Goal: Task Accomplishment & Management: Use online tool/utility

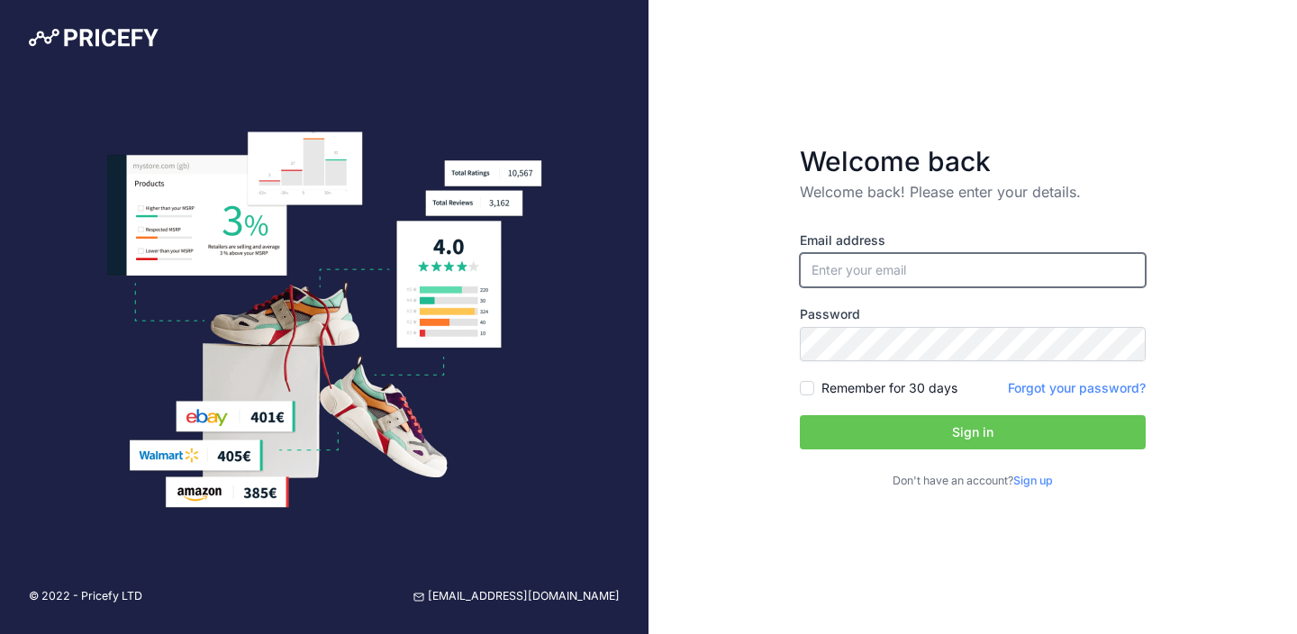
click at [871, 269] on input "email" at bounding box center [973, 270] width 346 height 34
type input "[PERSON_NAME][EMAIL_ADDRESS][PERSON_NAME][DOMAIN_NAME]"
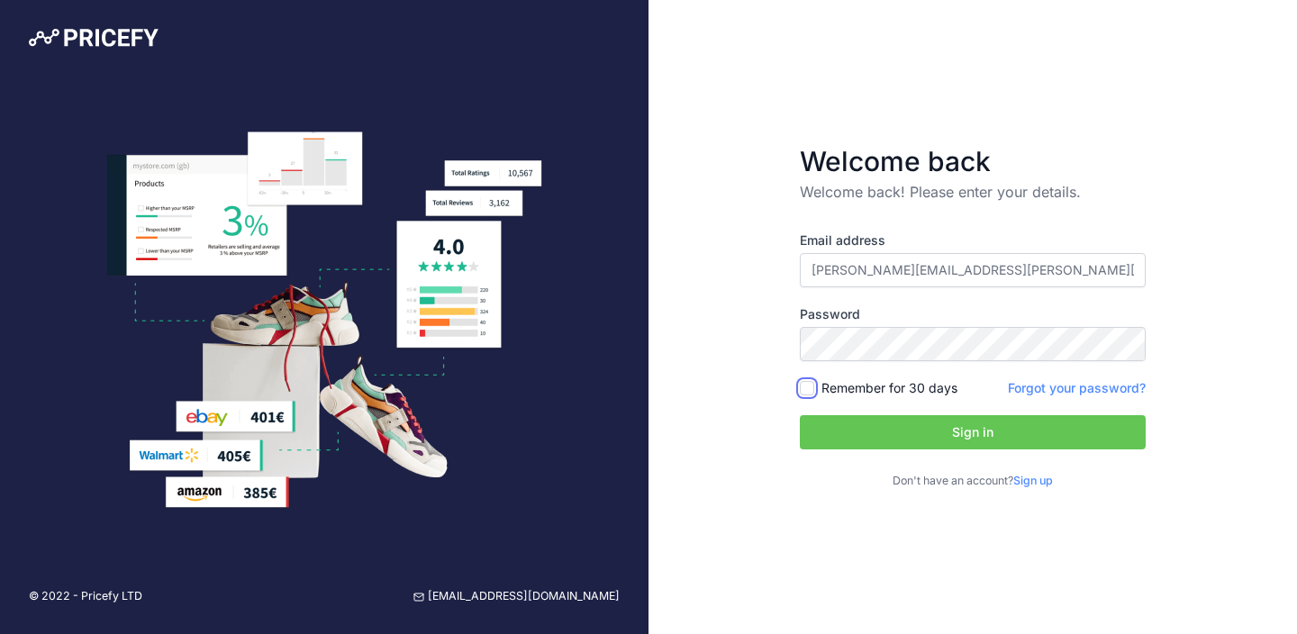
click at [811, 390] on input "Remember for 30 days" at bounding box center [807, 388] width 14 height 14
checkbox input "true"
click at [829, 405] on div "Email address [PERSON_NAME][EMAIL_ADDRESS][PERSON_NAME][DOMAIN_NAME] Password R…" at bounding box center [973, 360] width 346 height 258
click at [829, 423] on button "Sign in" at bounding box center [973, 432] width 346 height 34
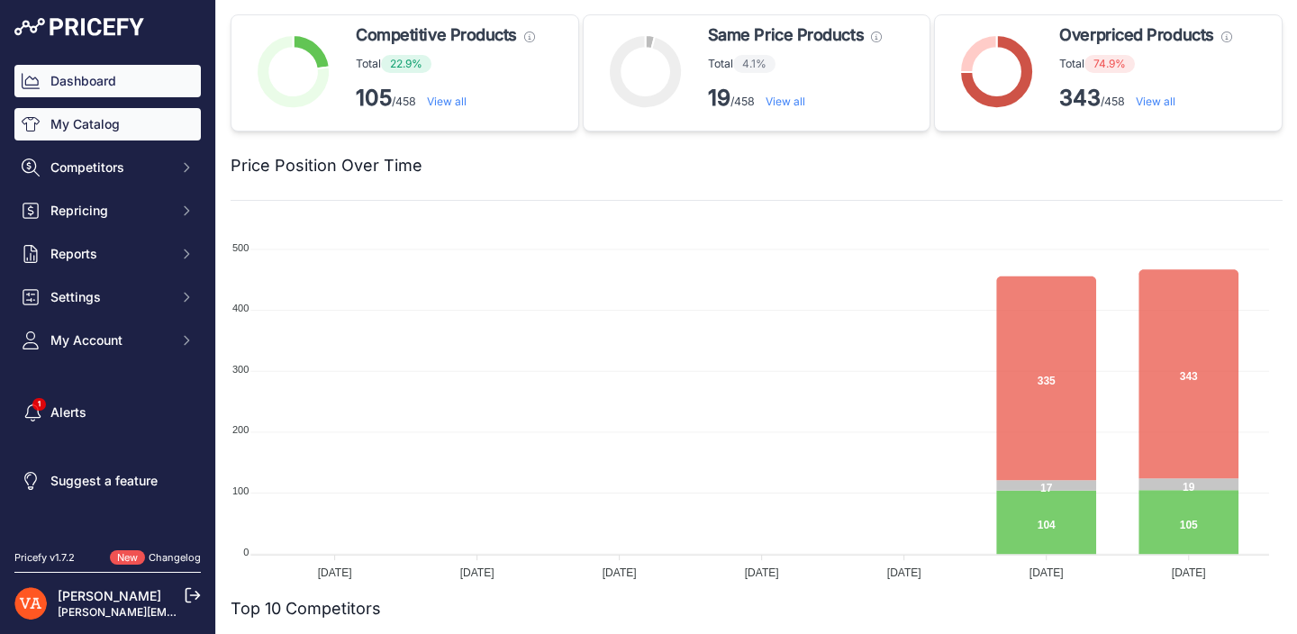
click at [97, 119] on link "My Catalog" at bounding box center [107, 124] width 186 height 32
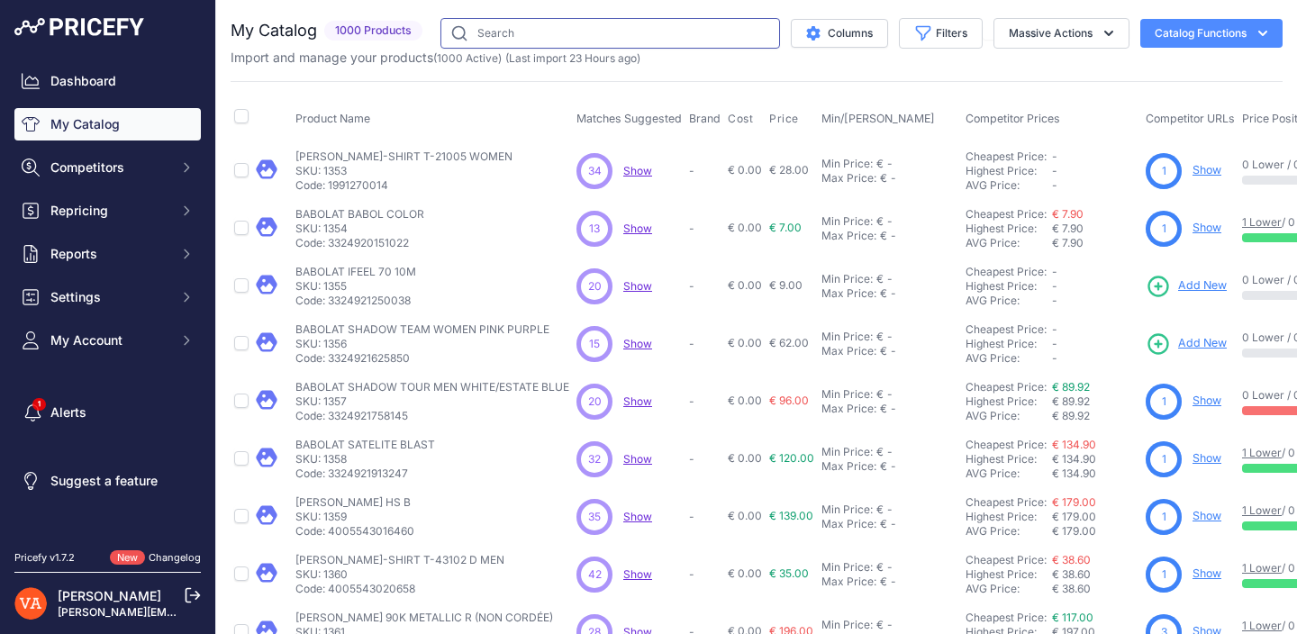
click at [554, 19] on input "text" at bounding box center [610, 33] width 340 height 31
type input "satelite gravity 74"
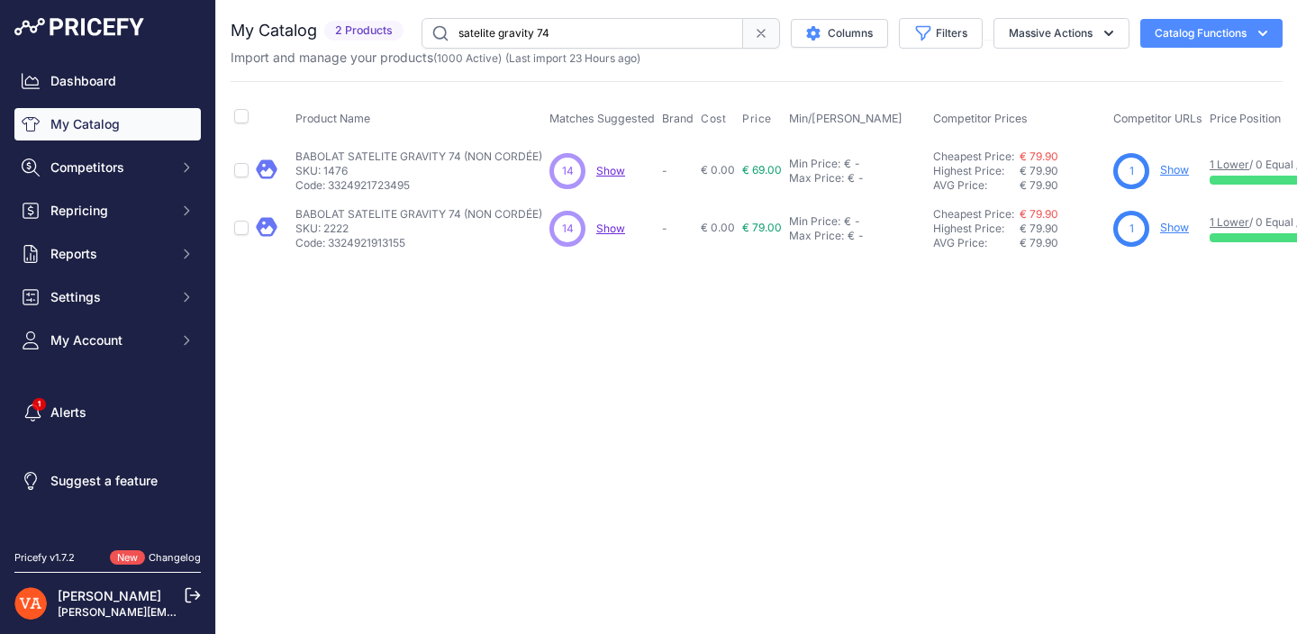
click at [1167, 166] on link "Show" at bounding box center [1174, 170] width 29 height 14
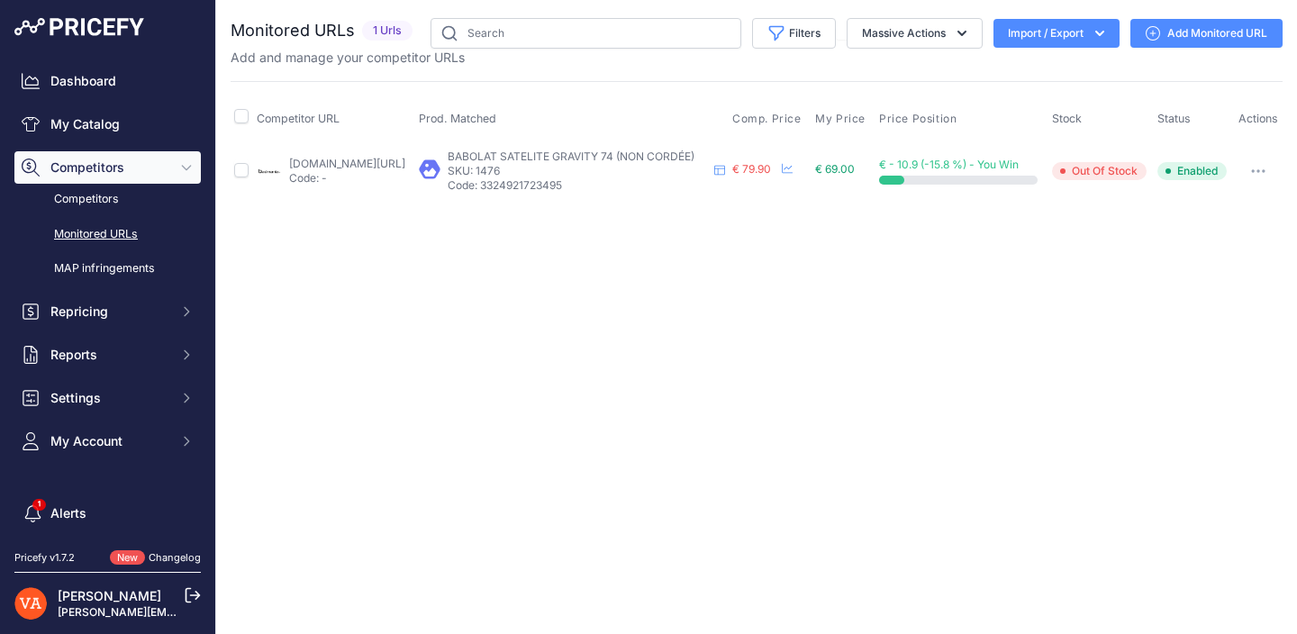
click at [1190, 30] on link "Add Monitored URL" at bounding box center [1206, 33] width 152 height 29
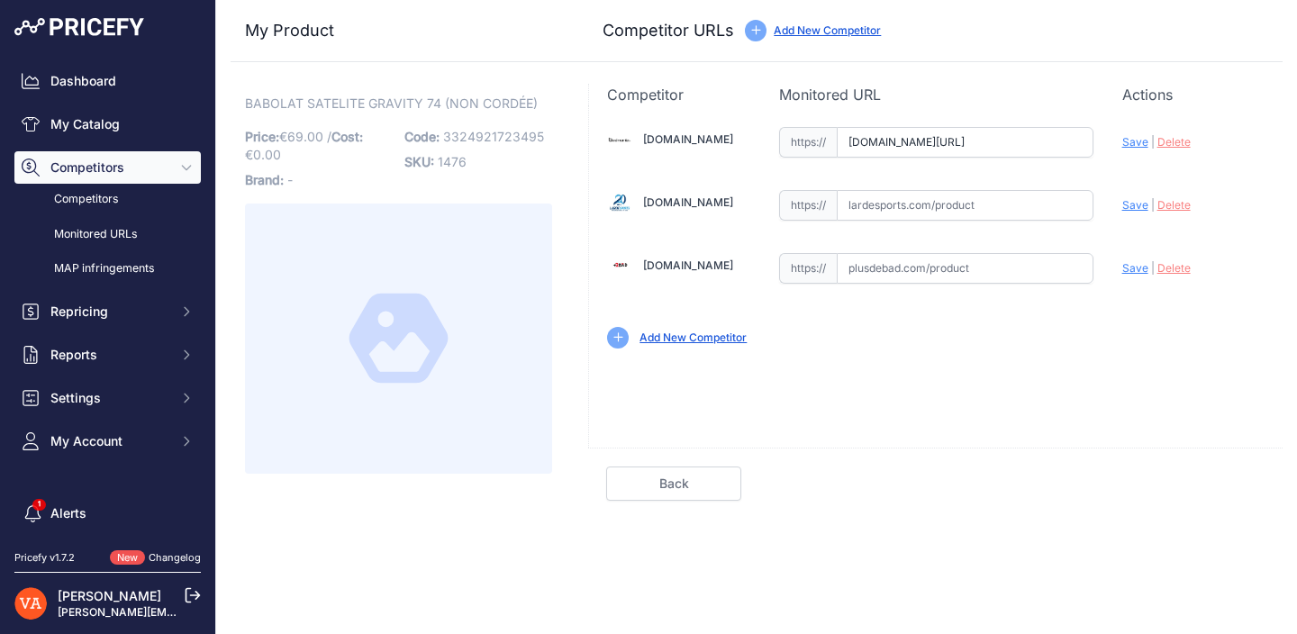
click at [917, 144] on input "[DOMAIN_NAME][URL]" at bounding box center [965, 142] width 257 height 31
paste input "[URL][DOMAIN_NAME]"
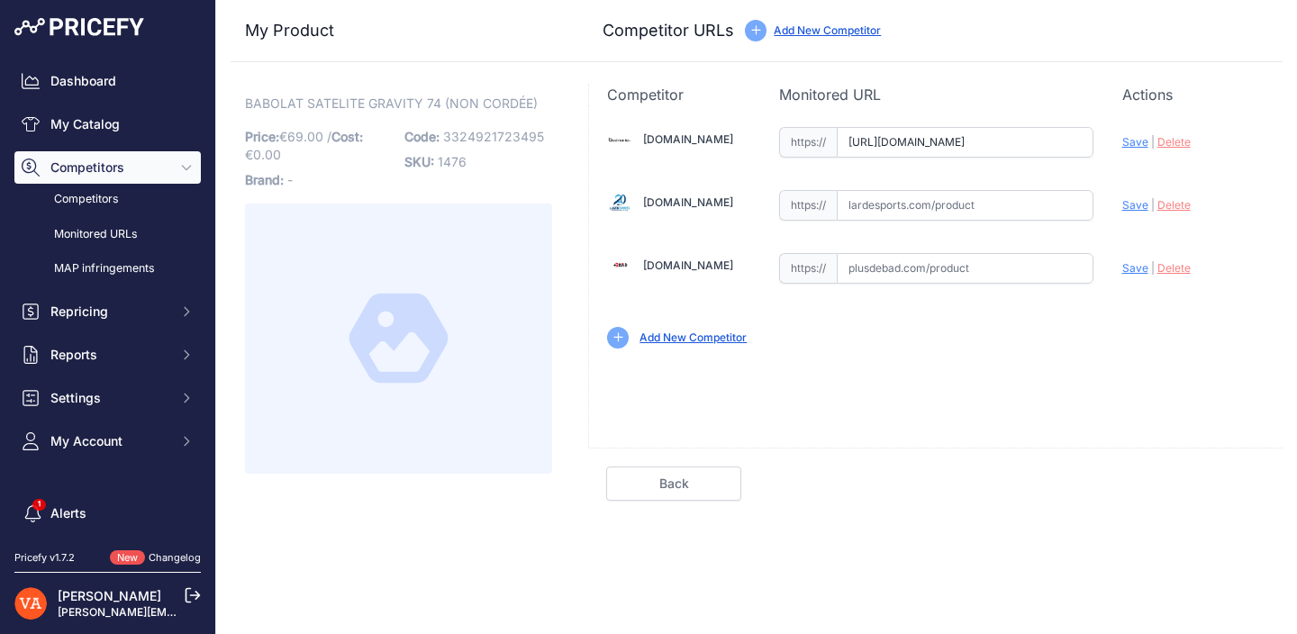
type input "badmania.fr/badminton-satelite-gravity-74-11fp1875.html"
click at [932, 258] on input "text" at bounding box center [965, 268] width 257 height 31
paste input "https://www.plusdebad.com/raquette-babolat-satelite-gravity/8024-babolat-sateli…"
click at [1119, 266] on div "Badmania.fr Valid Invalid |" at bounding box center [936, 235] width 694 height 261
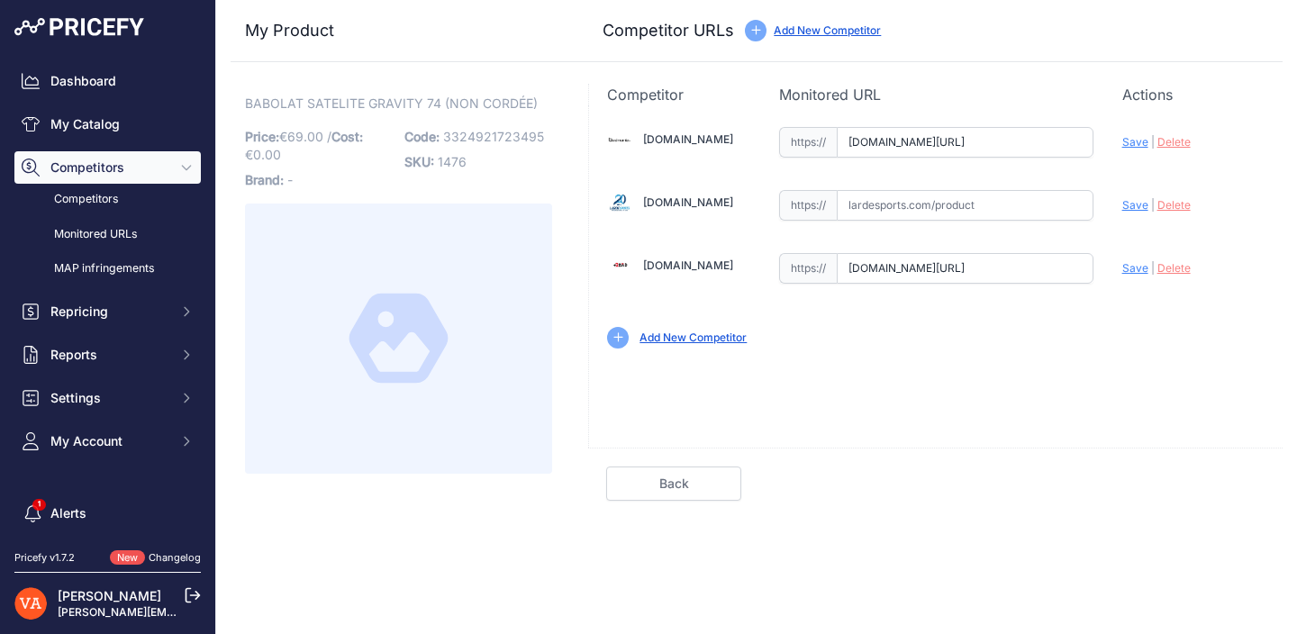
click at [1126, 268] on span "Save" at bounding box center [1135, 268] width 26 height 14
type input "https://www.plusdebad.com/raquette-babolat-satelite-gravity/8024-babolat-sateli…"
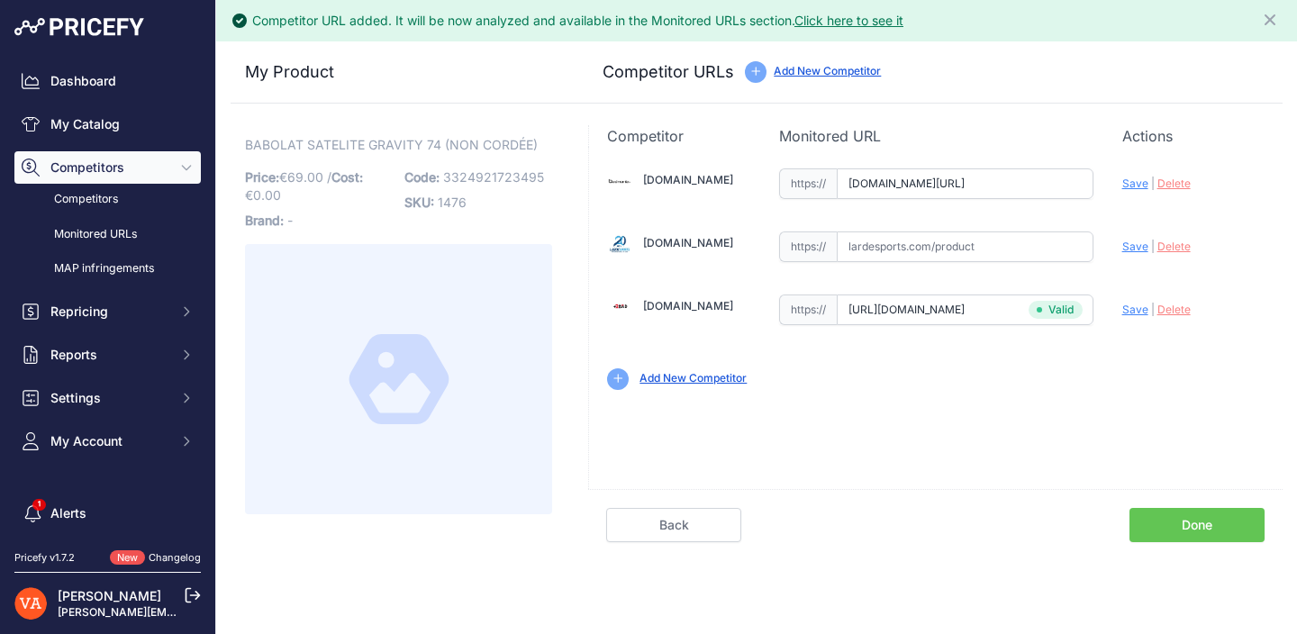
click at [1134, 185] on span "Save" at bounding box center [1135, 184] width 26 height 14
type input "https://badmania.fr/badminton-satelite-gravity-74-11fp1875.html?prirule_jdsnikf…"
click at [1176, 523] on link "Done" at bounding box center [1196, 525] width 135 height 34
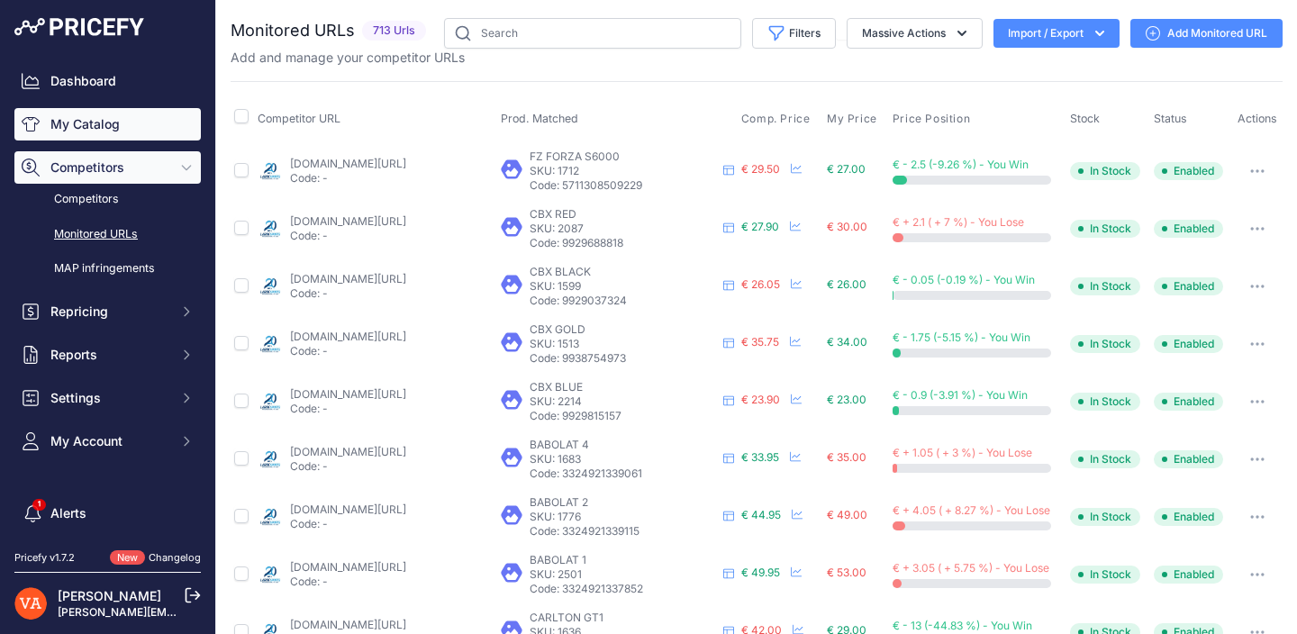
click at [131, 131] on link "My Catalog" at bounding box center [107, 124] width 186 height 32
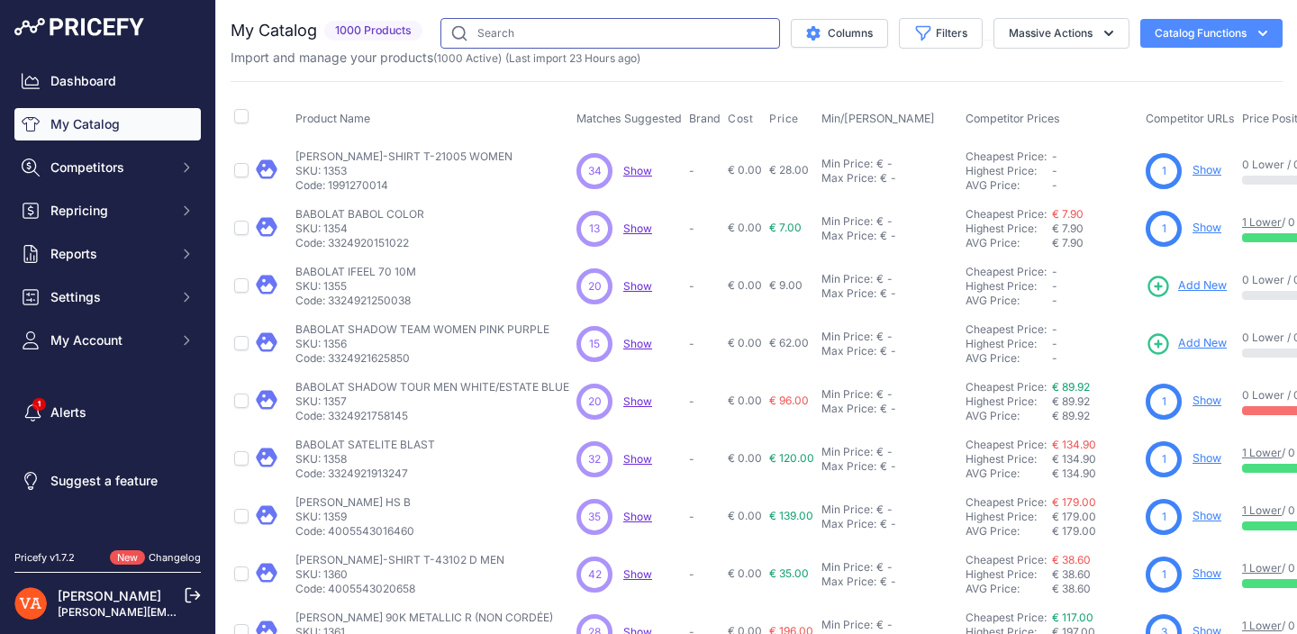
click at [604, 41] on input "text" at bounding box center [610, 33] width 340 height 31
type input "satelite gravity"
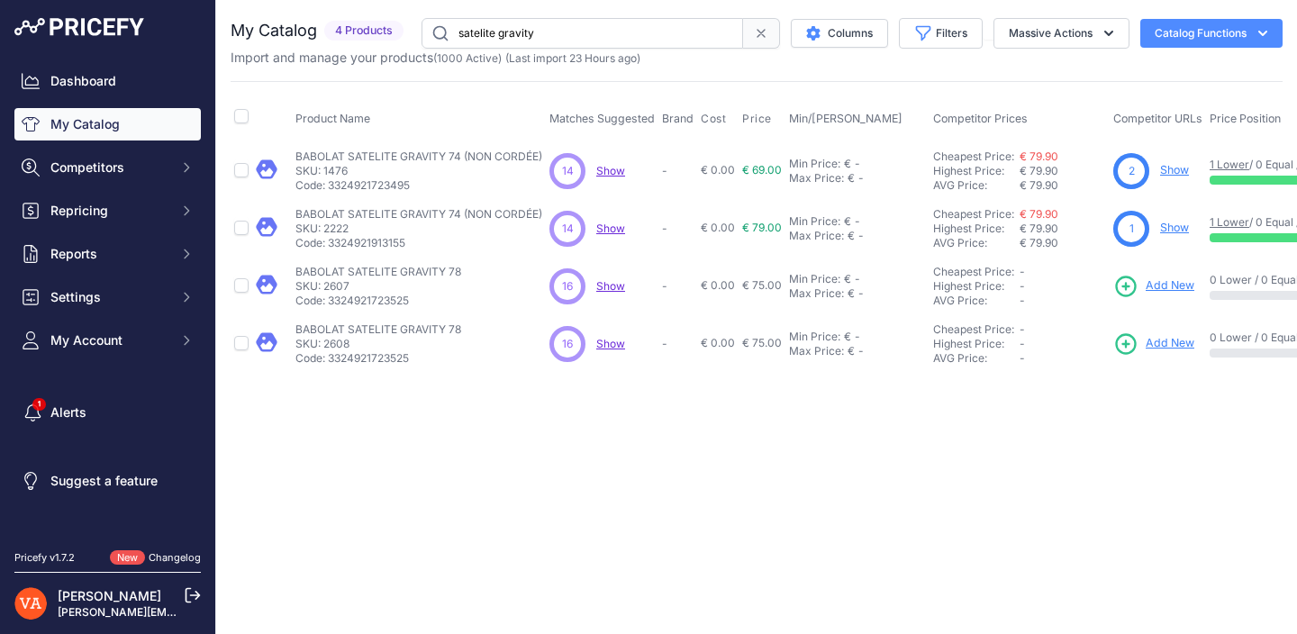
click at [1172, 222] on link "Show" at bounding box center [1174, 228] width 29 height 14
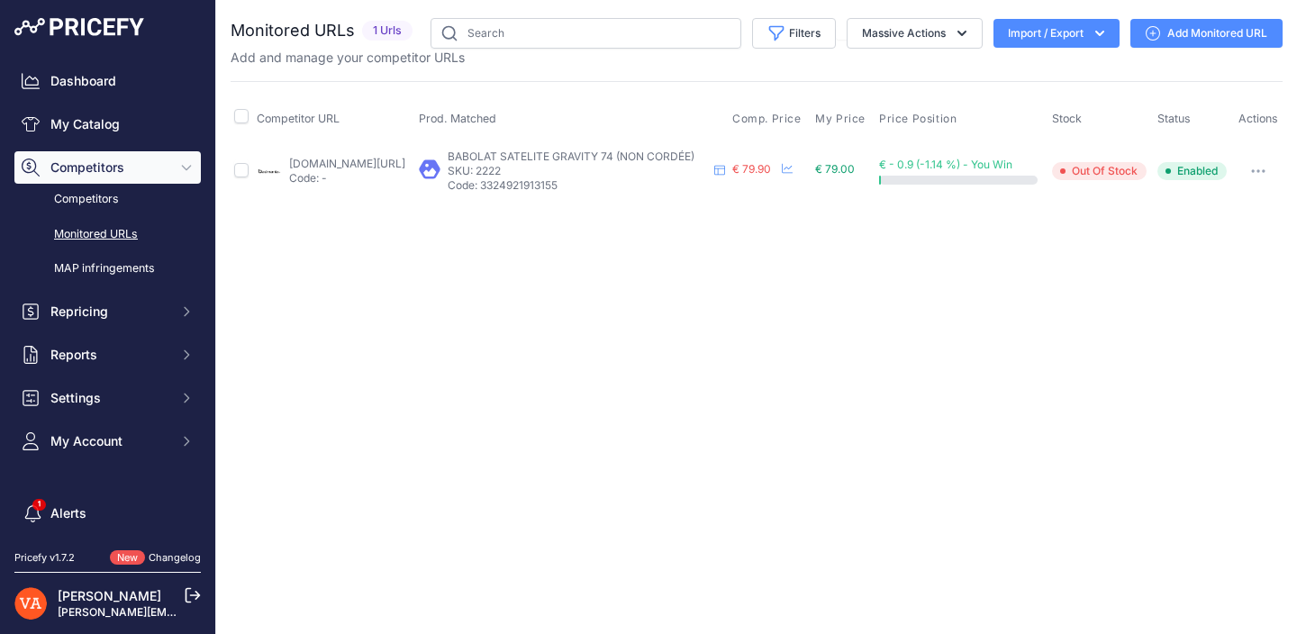
click at [1206, 35] on link "Add Monitored URL" at bounding box center [1206, 33] width 152 height 29
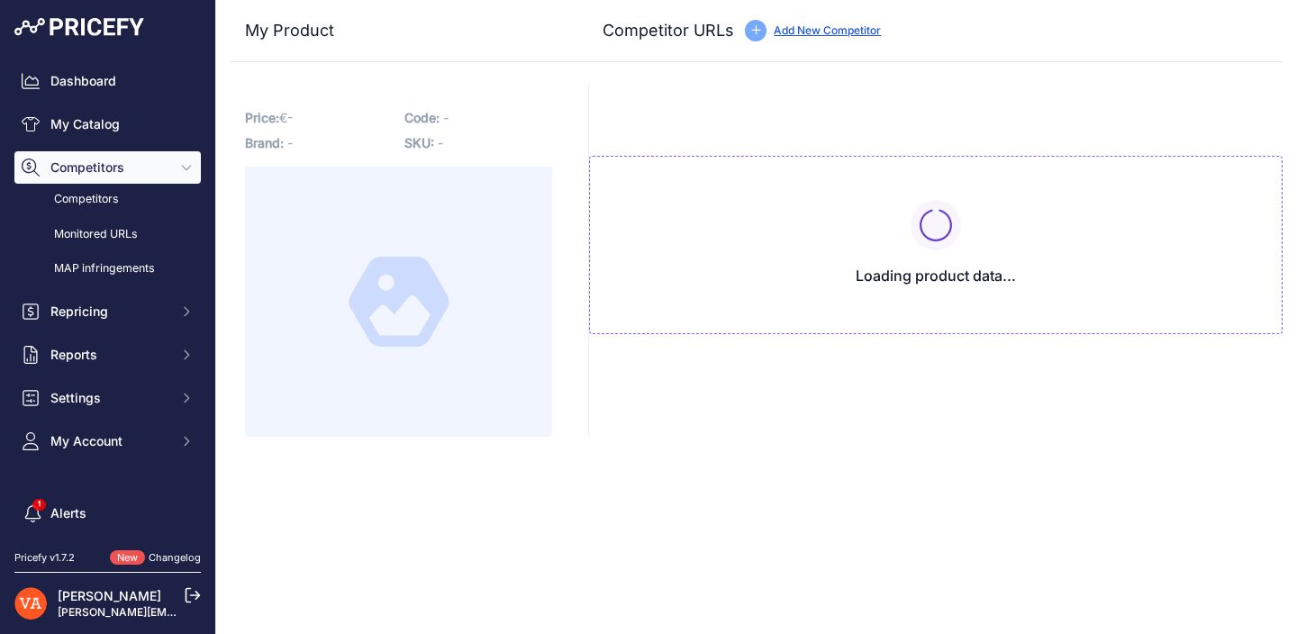
type input "badmania.fr/badminton-satelite-gravity-74-11fp1875.html?prirule_jdsnikfkfjsd=10…"
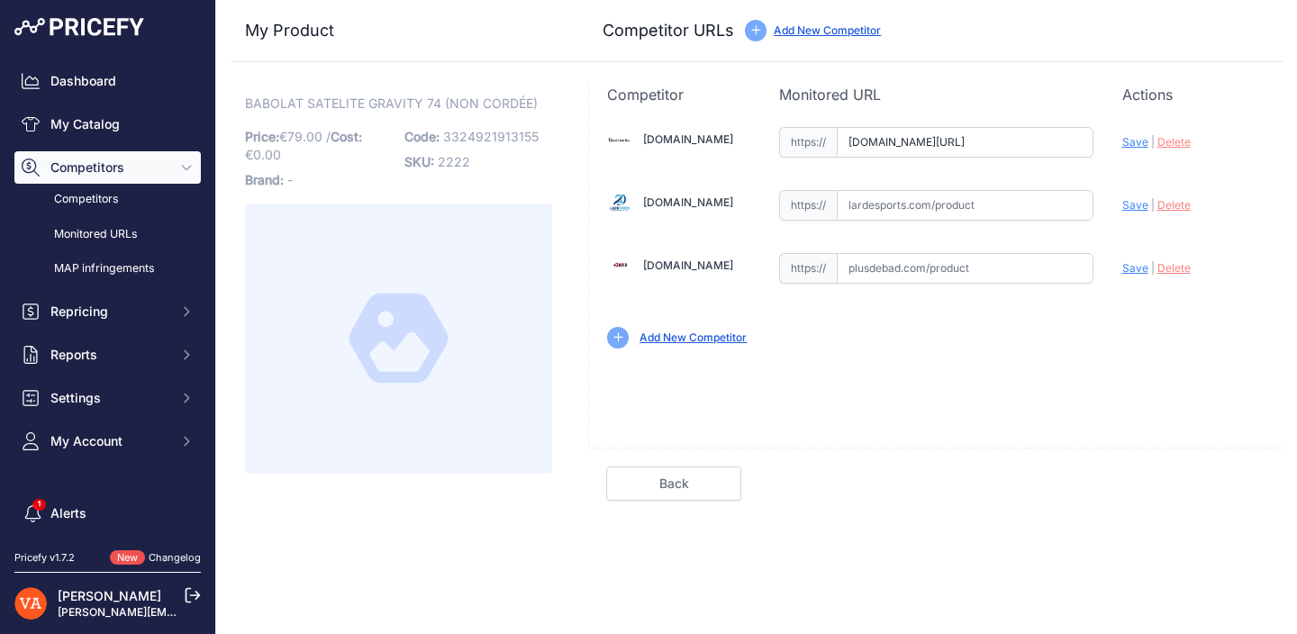
click at [947, 260] on input "text" at bounding box center [965, 268] width 257 height 31
paste input "https://www.plusdebad.com/raquette-babolat-satelite-gravity/8024-babolat-sateli…"
click at [1136, 269] on span "Save" at bounding box center [1135, 268] width 26 height 14
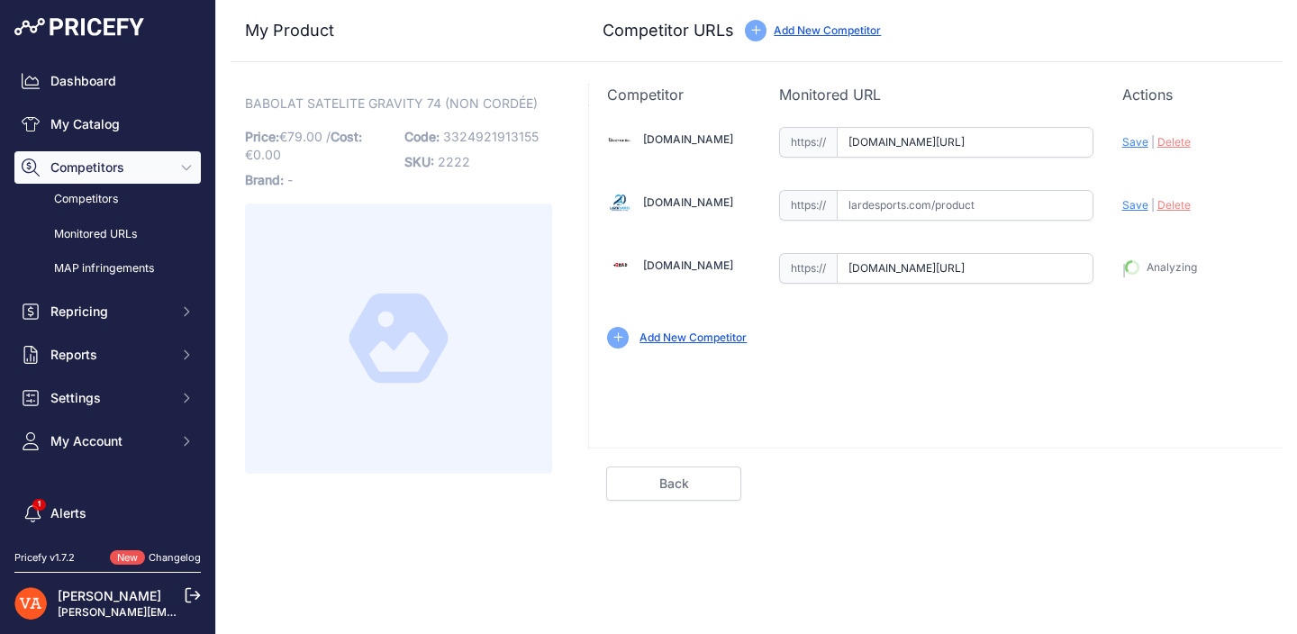
type input "https://www.plusdebad.com/raquette-babolat-satelite-gravity/8024-babolat-sateli…"
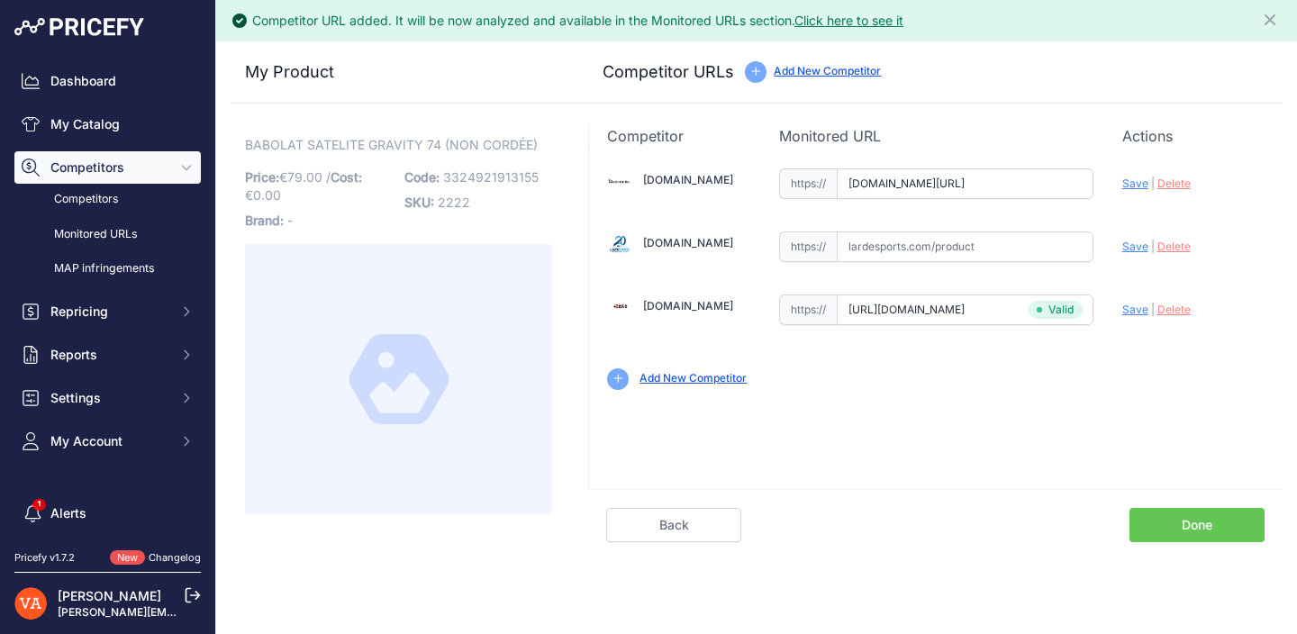
click at [1134, 177] on span "Save" at bounding box center [1135, 184] width 26 height 14
type input "https://badmania.fr/badminton-satelite-gravity-74-11fp1875.html?prirule_jdsnikf…"
click at [1227, 524] on link "Done" at bounding box center [1196, 525] width 135 height 34
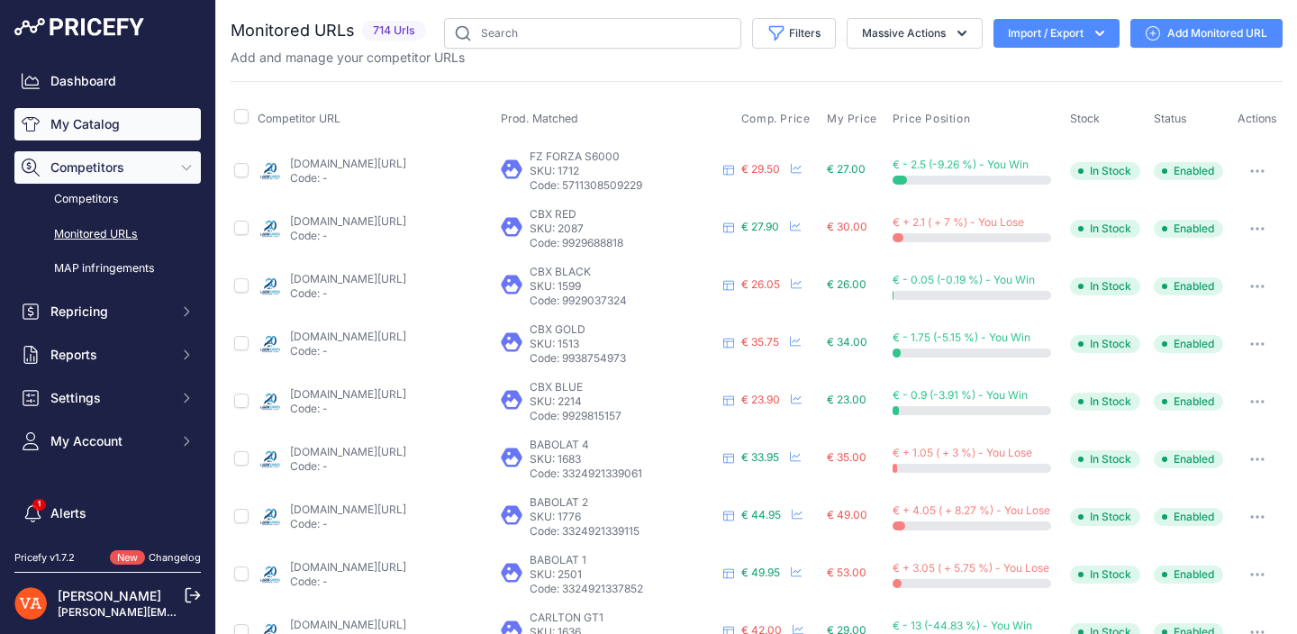
click at [146, 125] on link "My Catalog" at bounding box center [107, 124] width 186 height 32
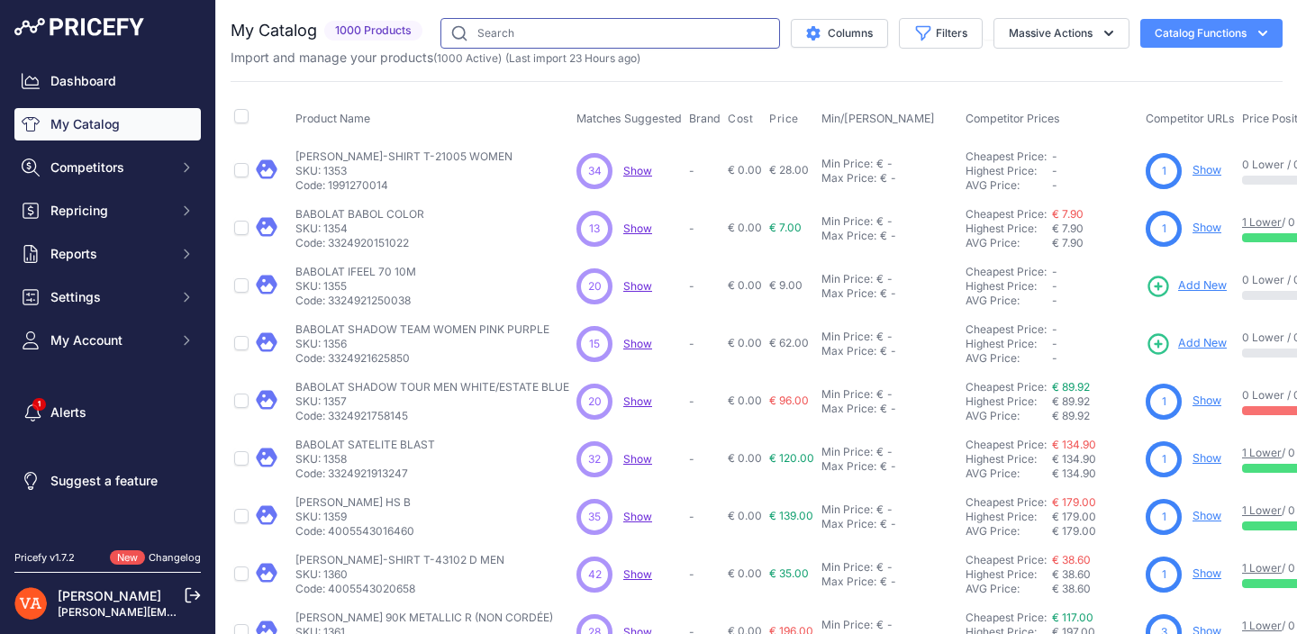
click at [525, 38] on input "text" at bounding box center [610, 33] width 340 height 31
type input "light fighter"
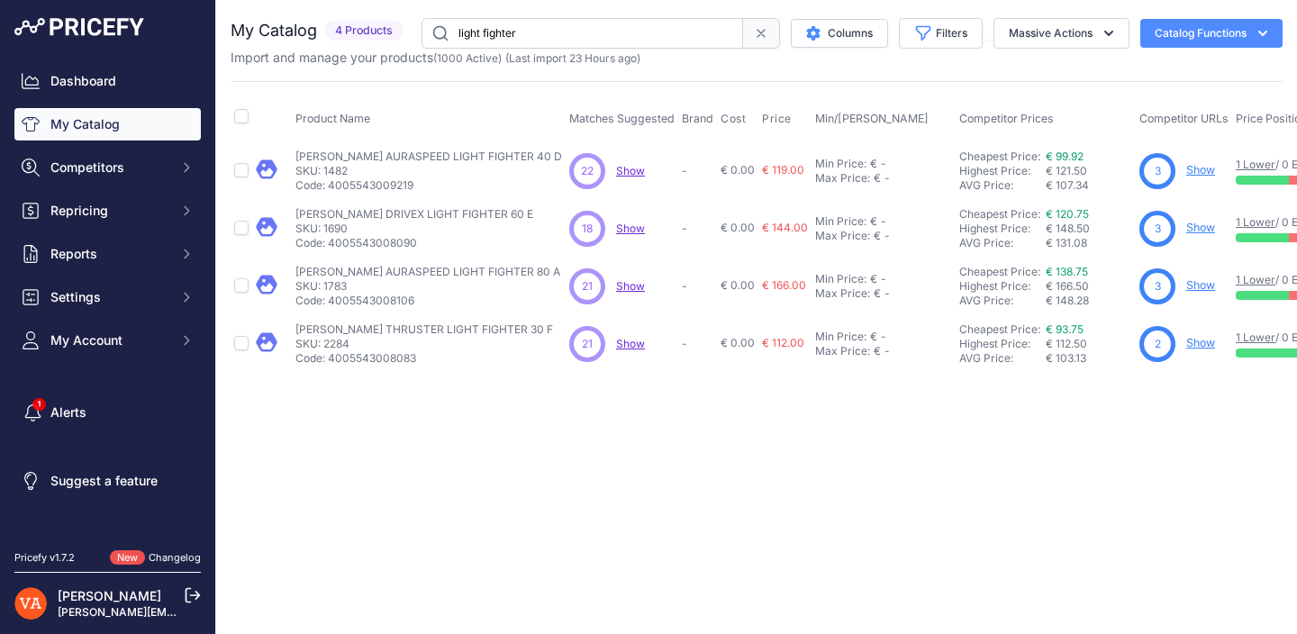
click at [1186, 346] on link "Show" at bounding box center [1200, 343] width 29 height 14
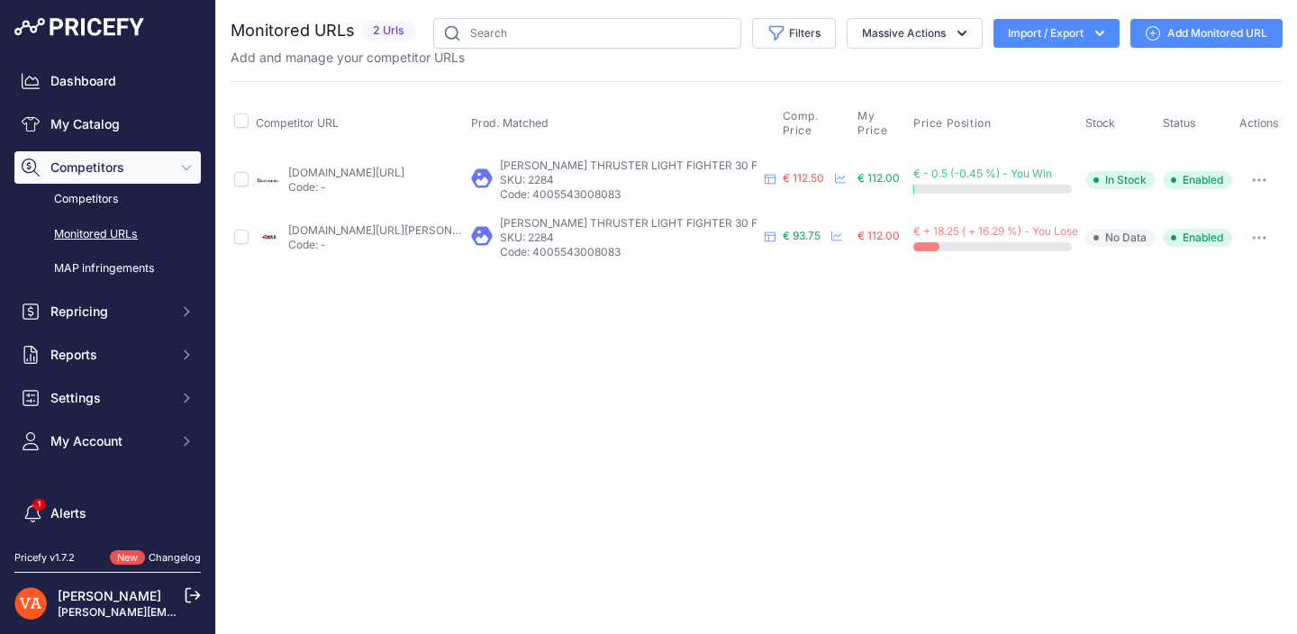
click at [1212, 33] on link "Add Monitored URL" at bounding box center [1206, 33] width 152 height 29
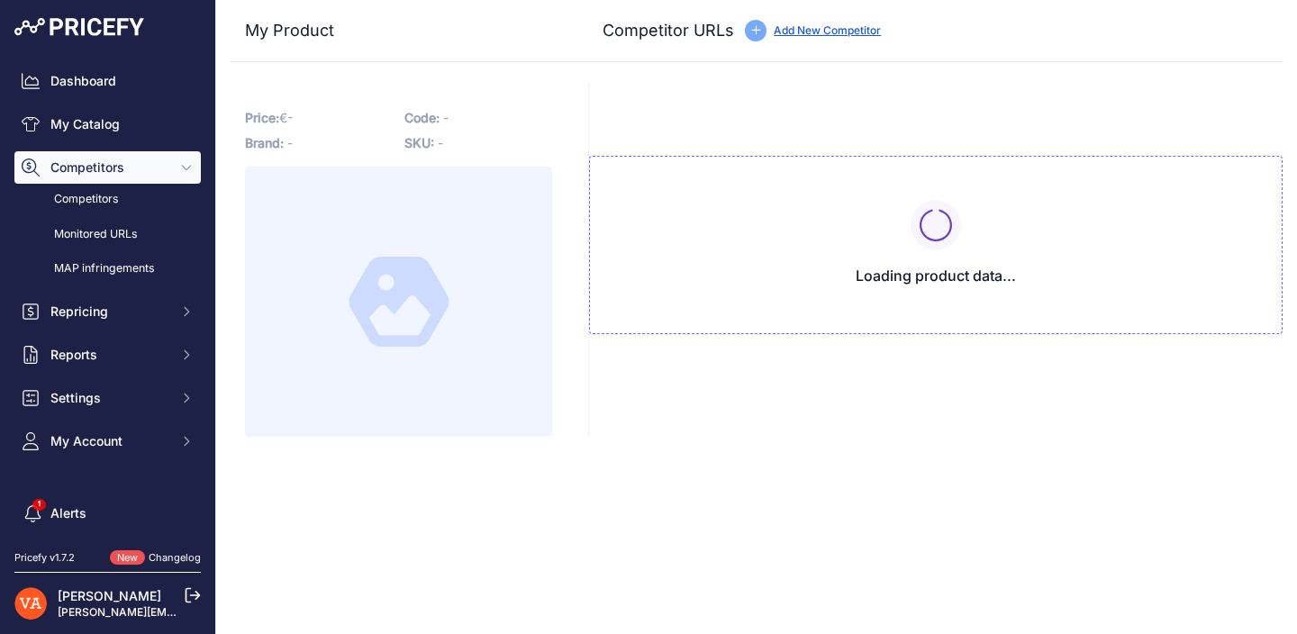
type input "[DOMAIN_NAME][URL]"
type input "[DOMAIN_NAME][URL][PERSON_NAME]"
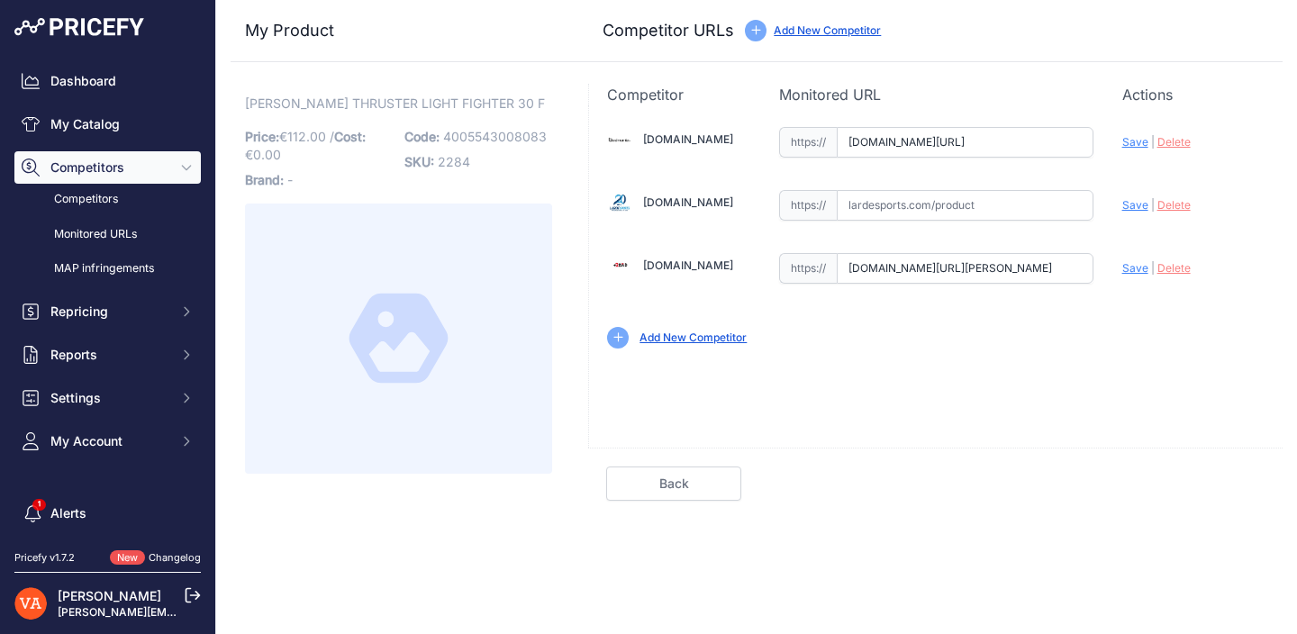
click at [923, 133] on input "[DOMAIN_NAME][URL]" at bounding box center [965, 142] width 257 height 31
click at [923, 133] on input "badmania.fr/badminton-thruster-light-fighter-30-f-250fp1610.html?prirule_jdsnik…" at bounding box center [965, 142] width 257 height 31
paste input "https://badmania.fr/badminton-thruster-light-fighter-30-f-250fp1610.html"
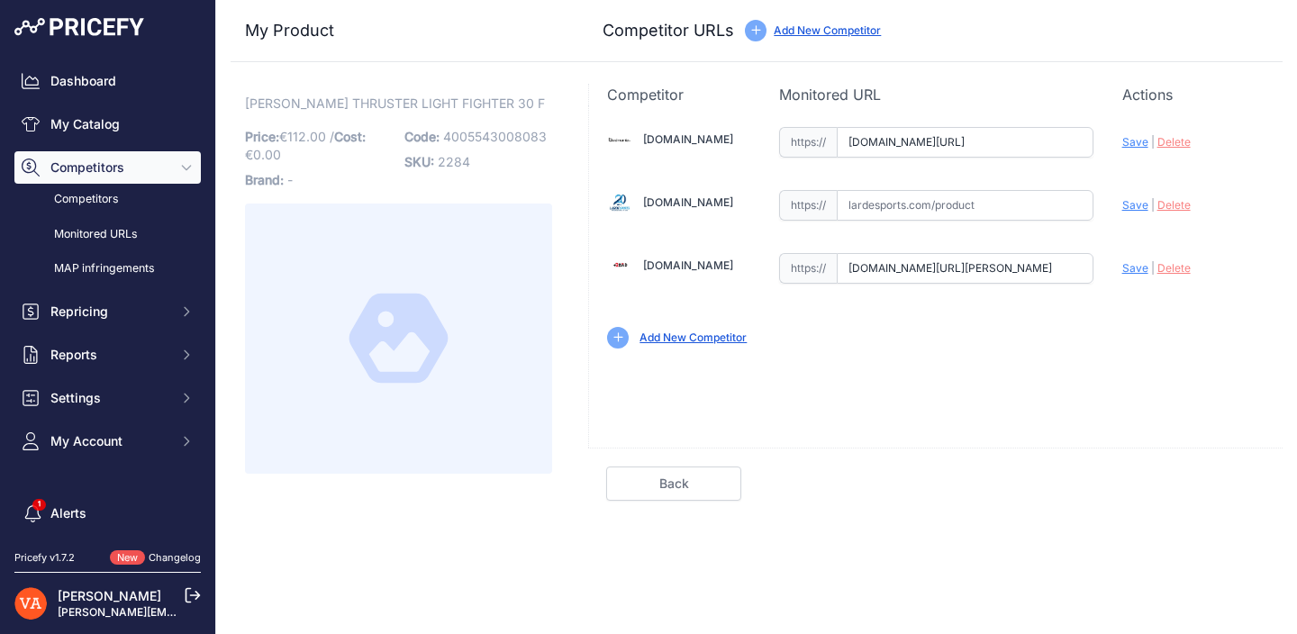
click at [994, 270] on input "www.plusdebad.com/light-fighter/6093-victor-thruster-light-fighter-30?prirule_j…" at bounding box center [965, 268] width 257 height 31
click at [1133, 143] on span "Save" at bounding box center [1135, 142] width 26 height 14
type input "https://badmania.fr/badminton-thruster-light-fighter-30-f-250fp1610.html?prirul…"
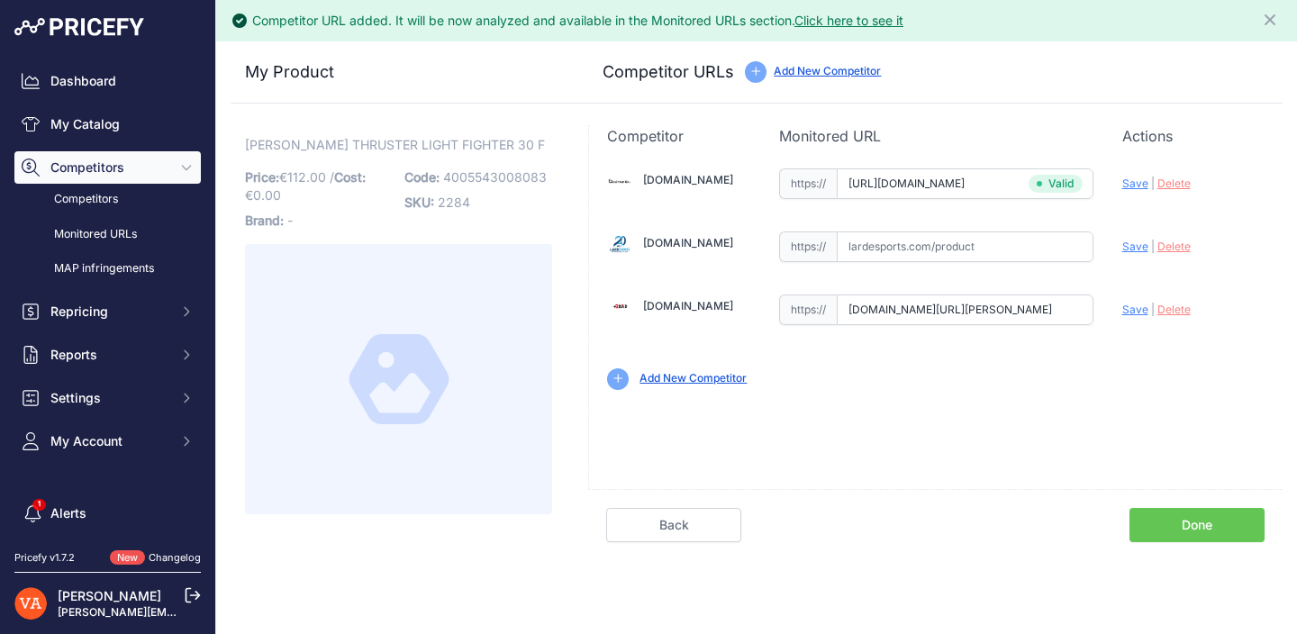
click at [1138, 309] on span "Save" at bounding box center [1135, 310] width 26 height 14
type input "https://www.plusdebad.com/light-fighter/6093-victor-thruster-light-fighter-30?p…"
click at [1192, 530] on link "Done" at bounding box center [1196, 525] width 135 height 34
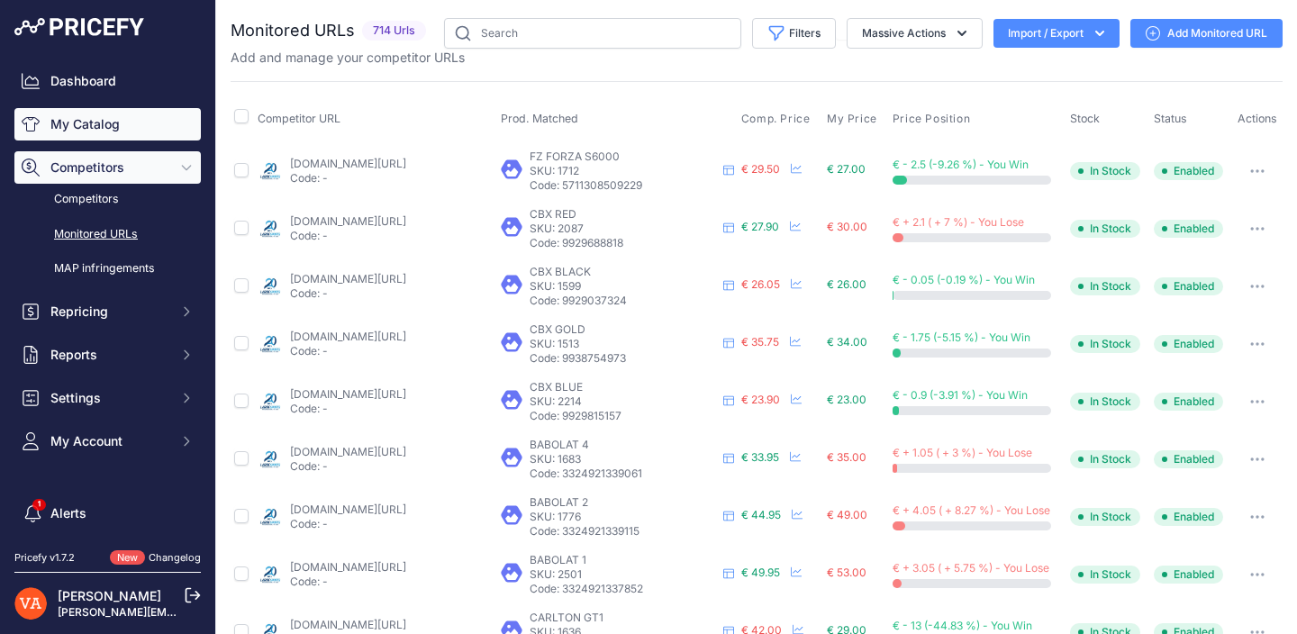
click at [127, 116] on link "My Catalog" at bounding box center [107, 124] width 186 height 32
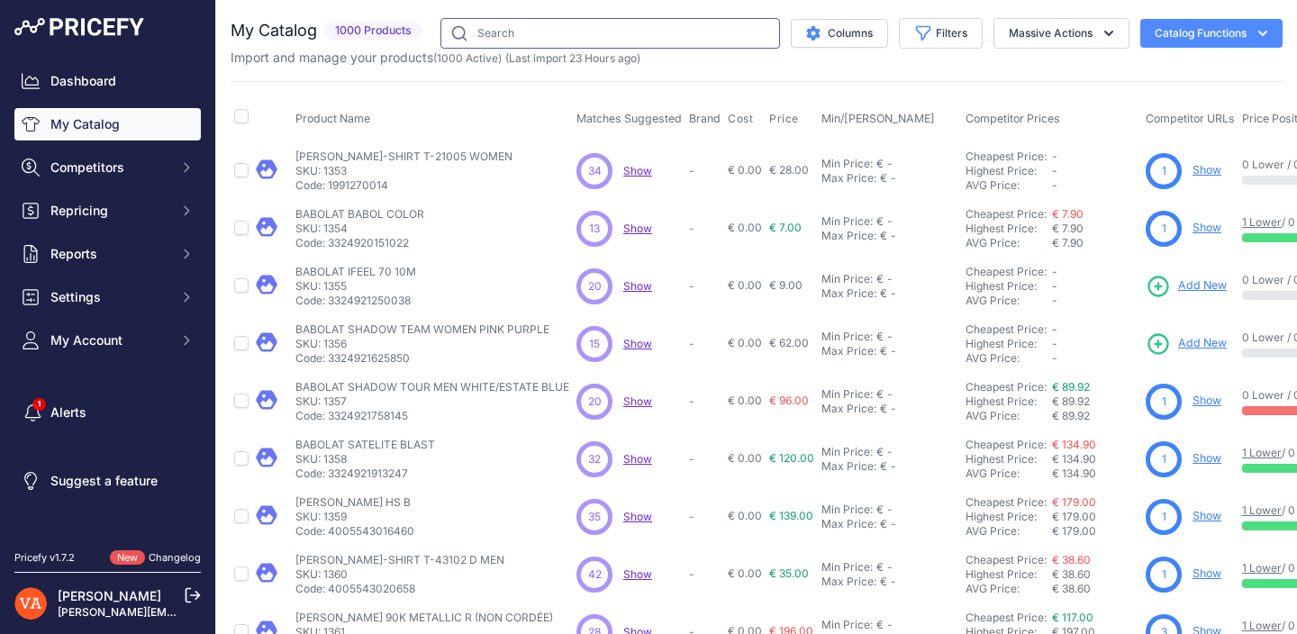
click at [568, 36] on input "text" at bounding box center [610, 33] width 340 height 31
type input "hs plus c"
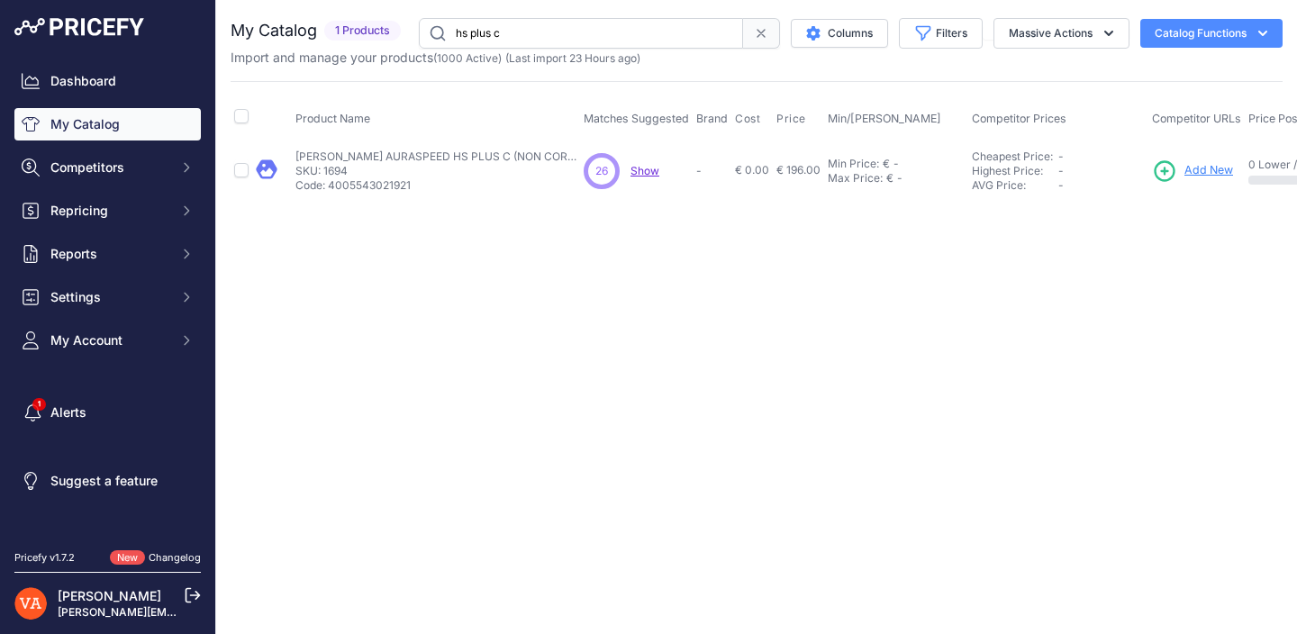
click at [1184, 169] on span "Add New" at bounding box center [1208, 170] width 49 height 17
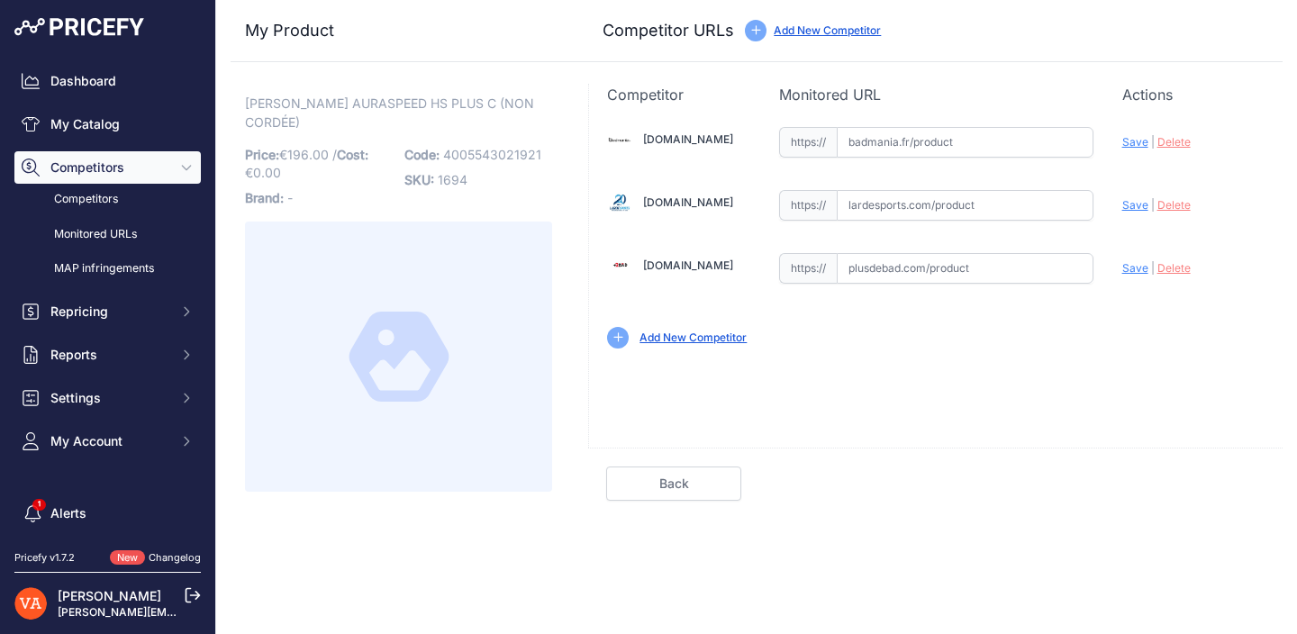
click at [1014, 145] on input "text" at bounding box center [965, 142] width 257 height 31
paste input "[URL][DOMAIN_NAME]"
click at [1130, 143] on span "Save" at bounding box center [1135, 142] width 26 height 14
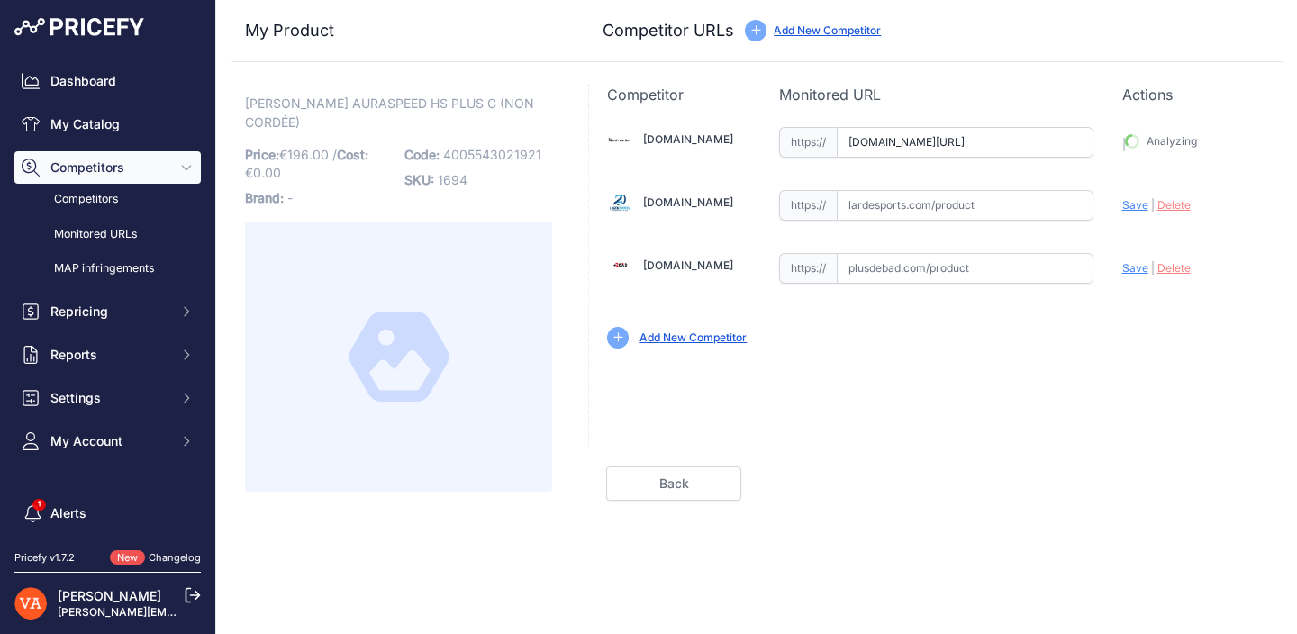
type input "[URL][DOMAIN_NAME]"
click at [948, 258] on input "text" at bounding box center [965, 268] width 257 height 31
paste input "[URL][DOMAIN_NAME][PERSON_NAME]"
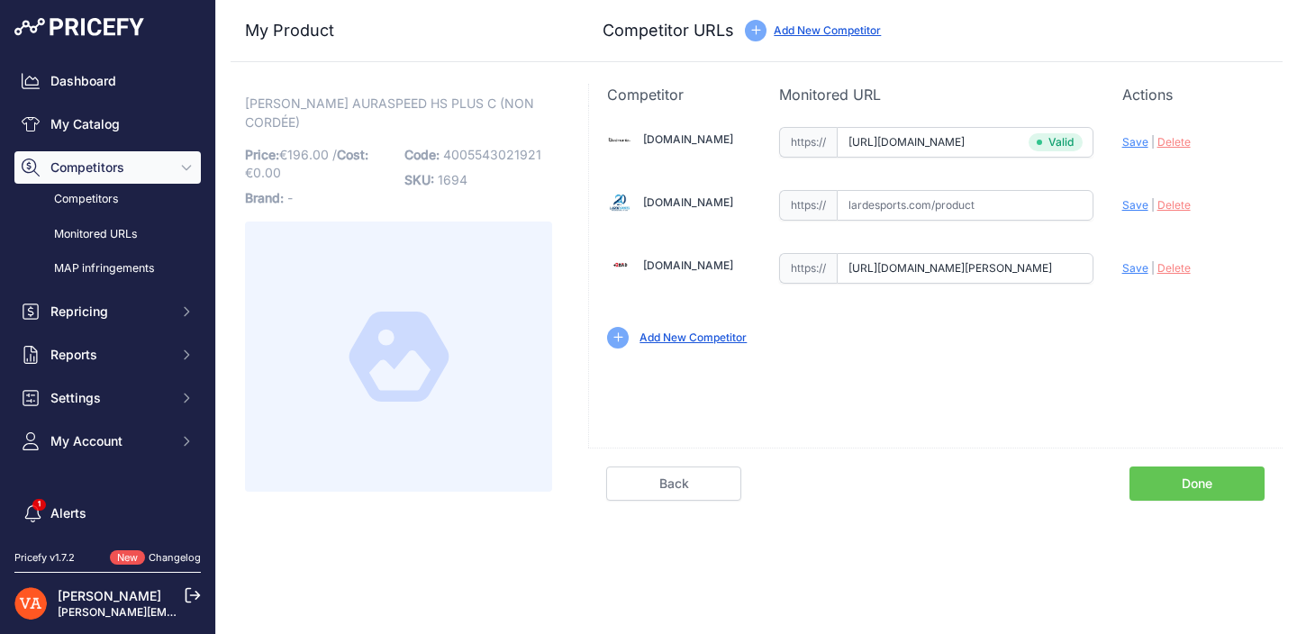
scroll to position [0, 189]
type input "[DOMAIN_NAME][URL][PERSON_NAME]"
click at [939, 213] on input "text" at bounding box center [965, 205] width 257 height 31
paste input "[URL][DOMAIN_NAME][PERSON_NAME]"
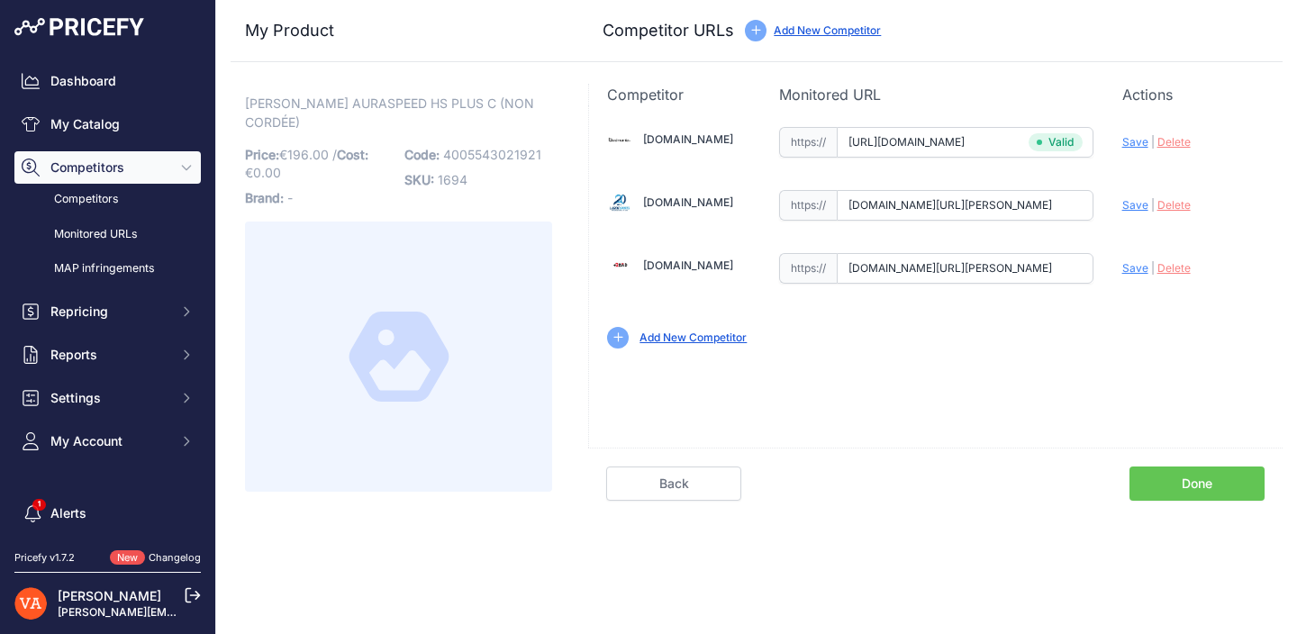
click at [1136, 208] on span "Save" at bounding box center [1135, 205] width 26 height 14
type input "[URL][DOMAIN_NAME][PERSON_NAME]"
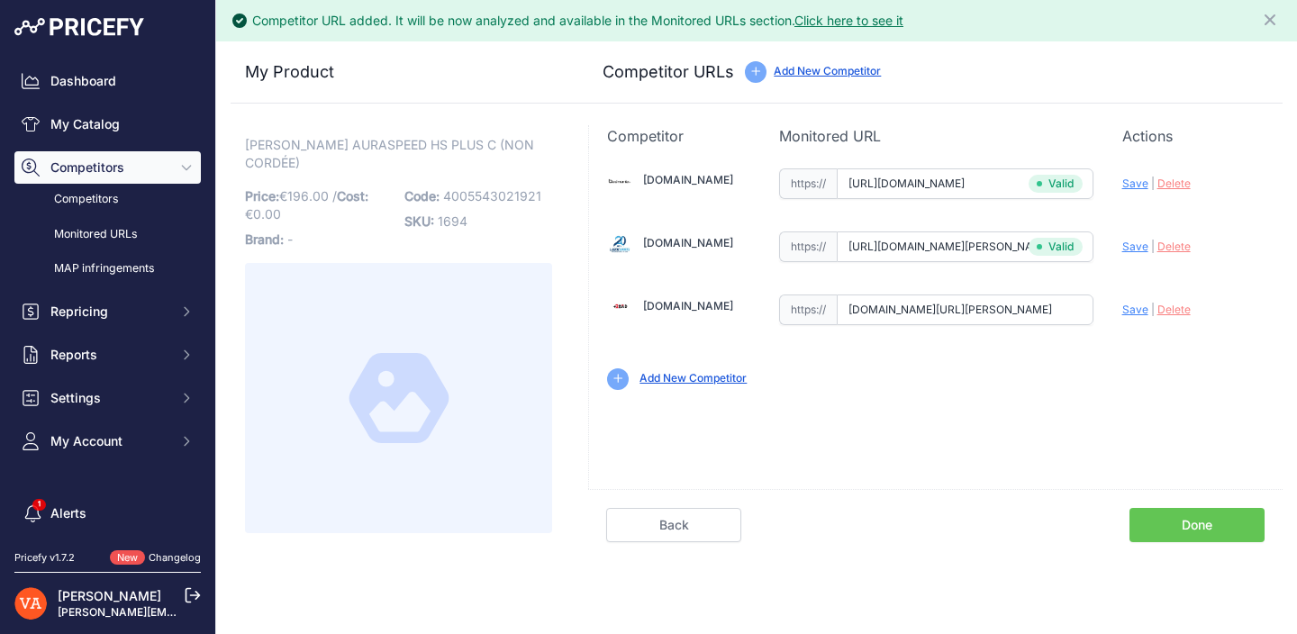
click at [1131, 309] on span "Save" at bounding box center [1135, 310] width 26 height 14
type input "https://www.plusdebad.com/raquette-badminton/33481-victor-auraspeed-hs-plus?pri…"
click at [1189, 532] on link "Done" at bounding box center [1196, 525] width 135 height 34
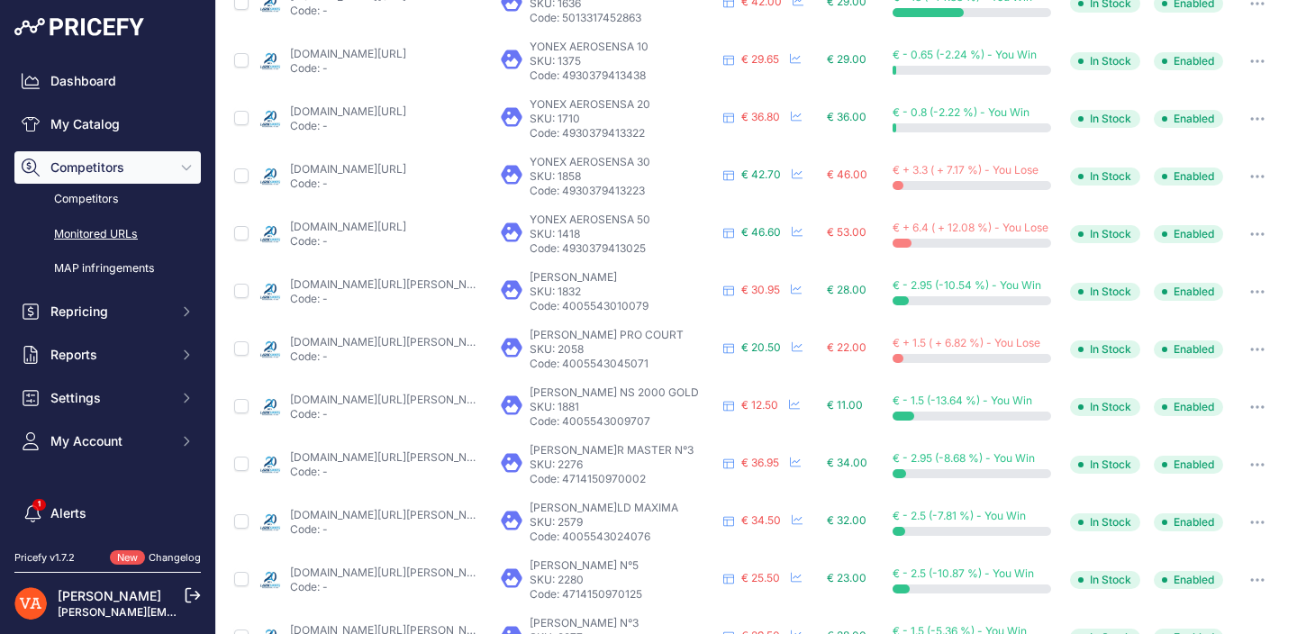
scroll to position [735, 0]
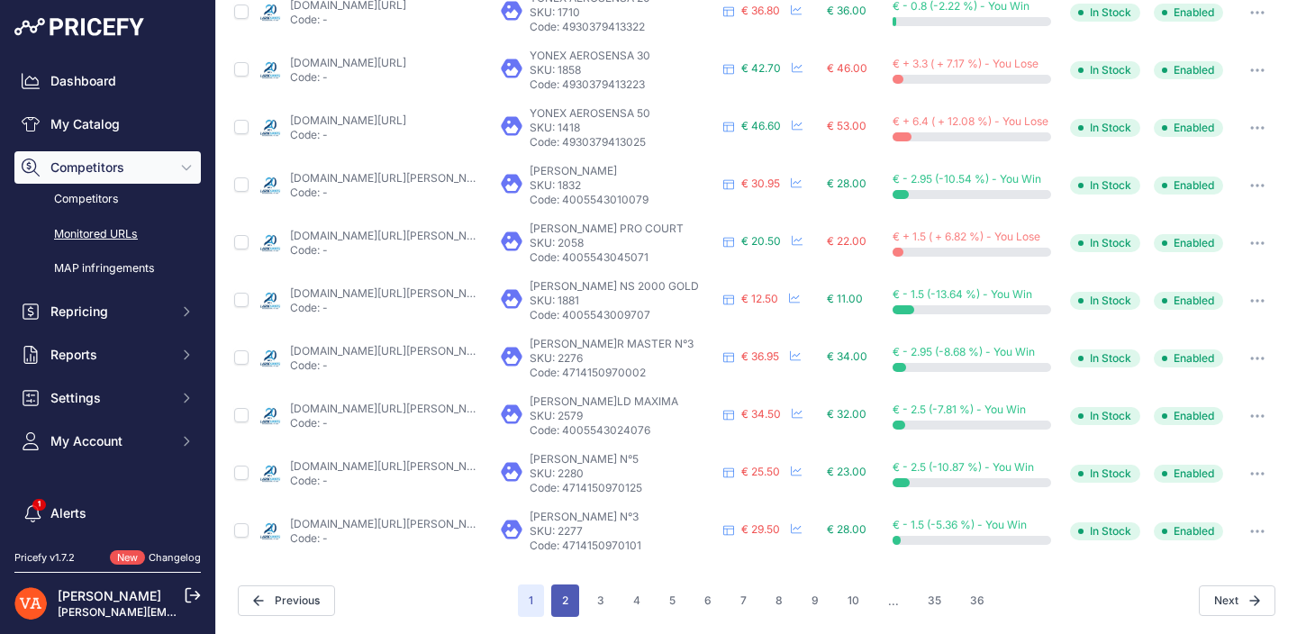
click at [567, 599] on button "2" at bounding box center [565, 601] width 28 height 32
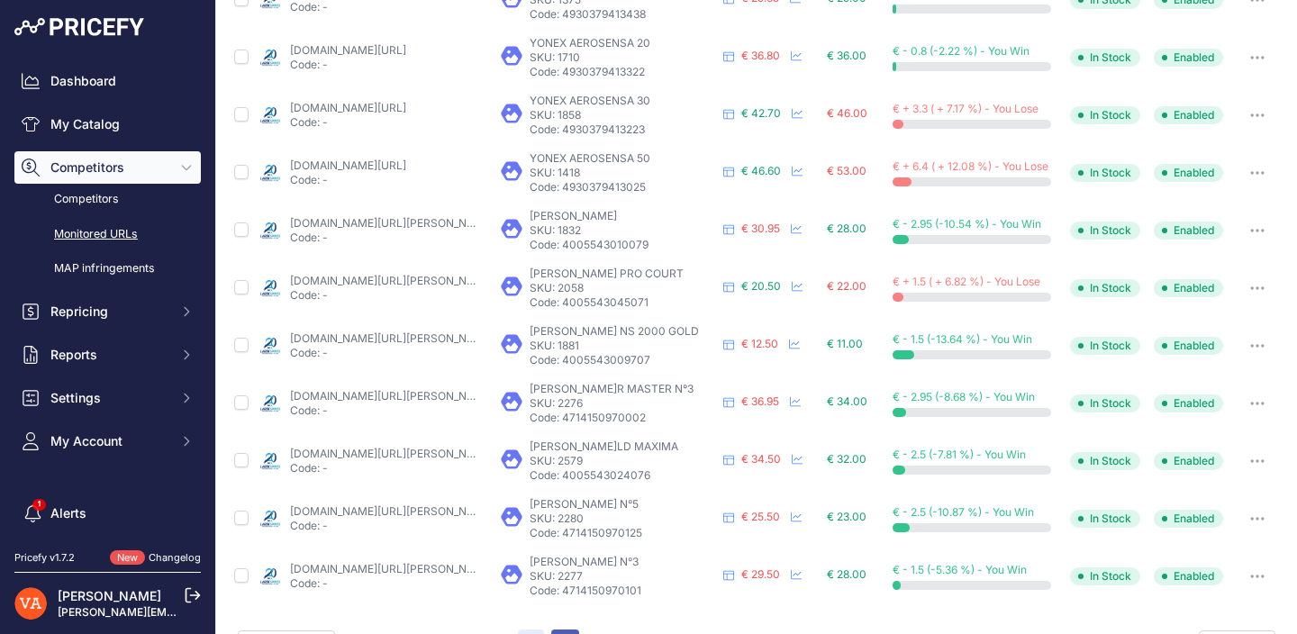
scroll to position [780, 0]
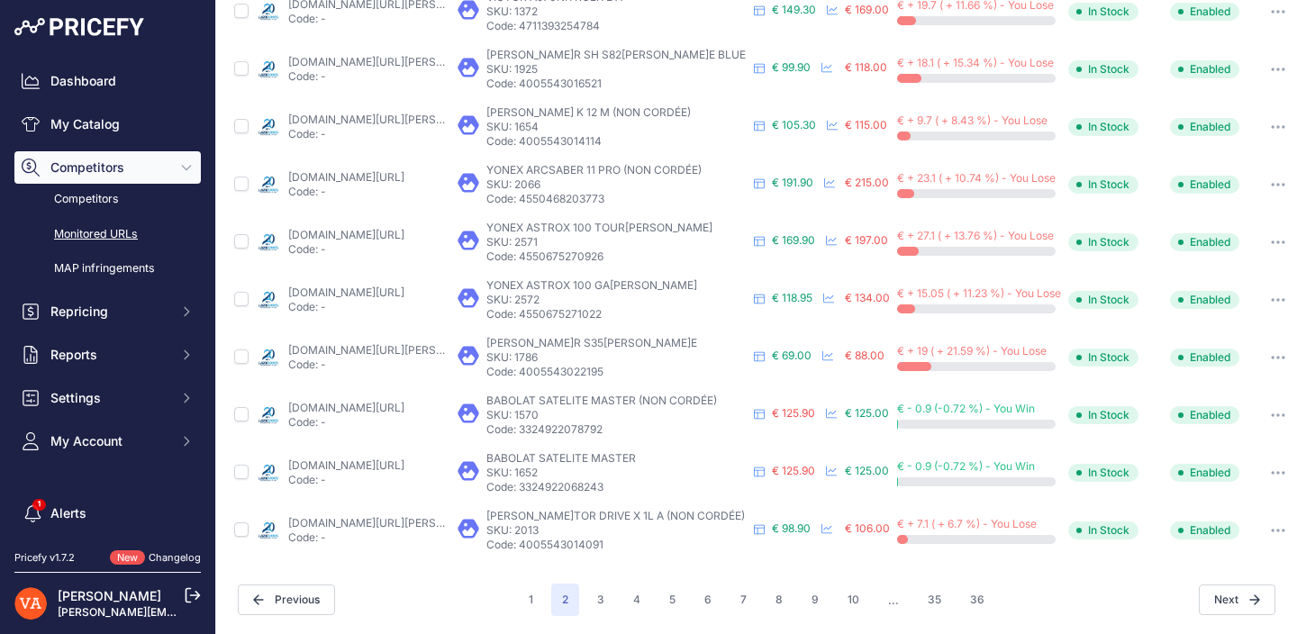
scroll to position [737, 0]
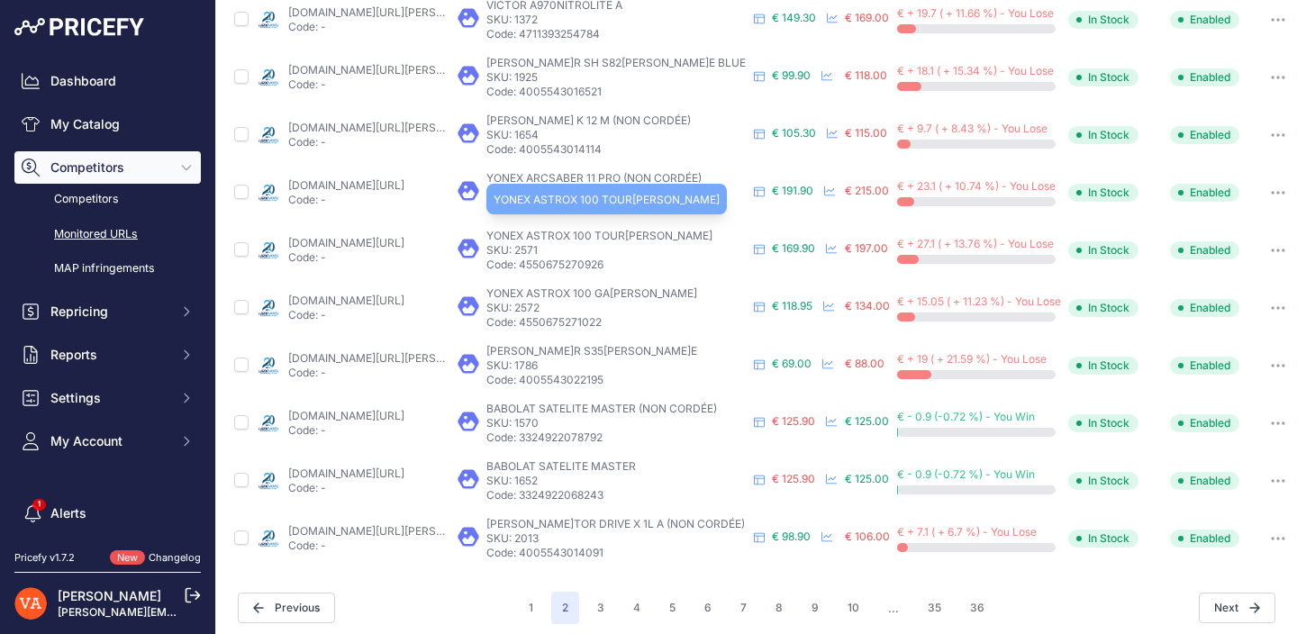
click at [687, 230] on span "YONEX ASTROX 100 TOUR VIKTOR AXELSEN" at bounding box center [599, 236] width 226 height 14
click at [544, 241] on span "YONEX ASTROX 100 TOUR VIKTOR AXELSEN" at bounding box center [599, 236] width 226 height 14
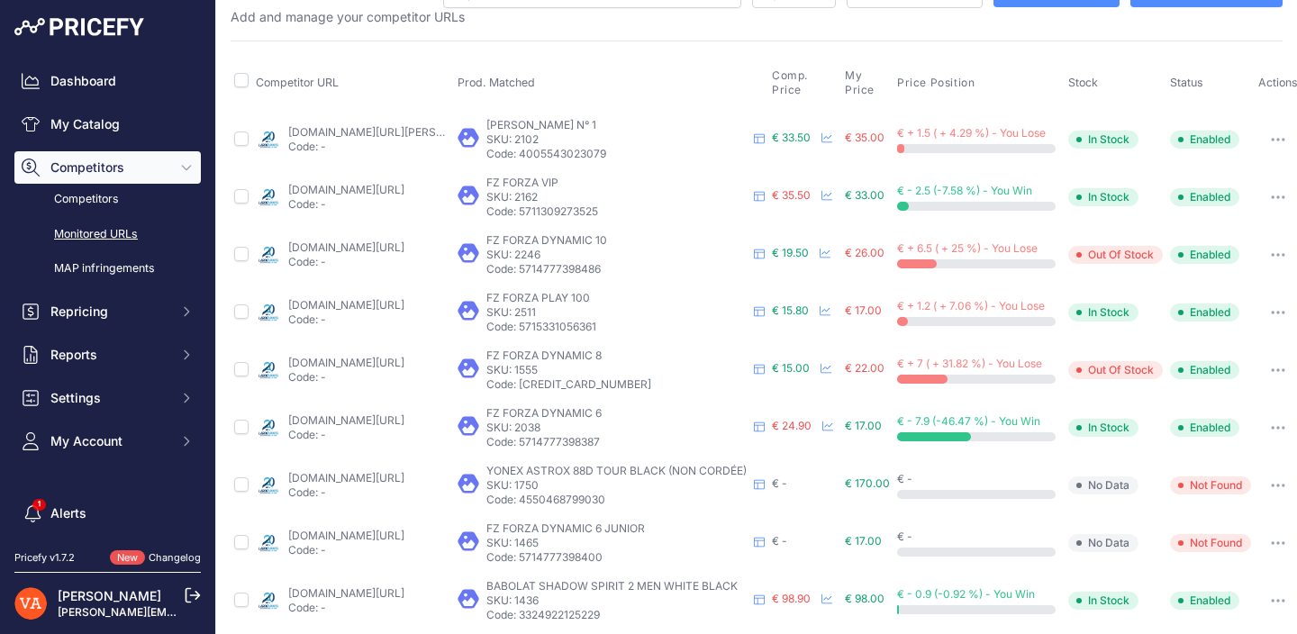
scroll to position [757, 0]
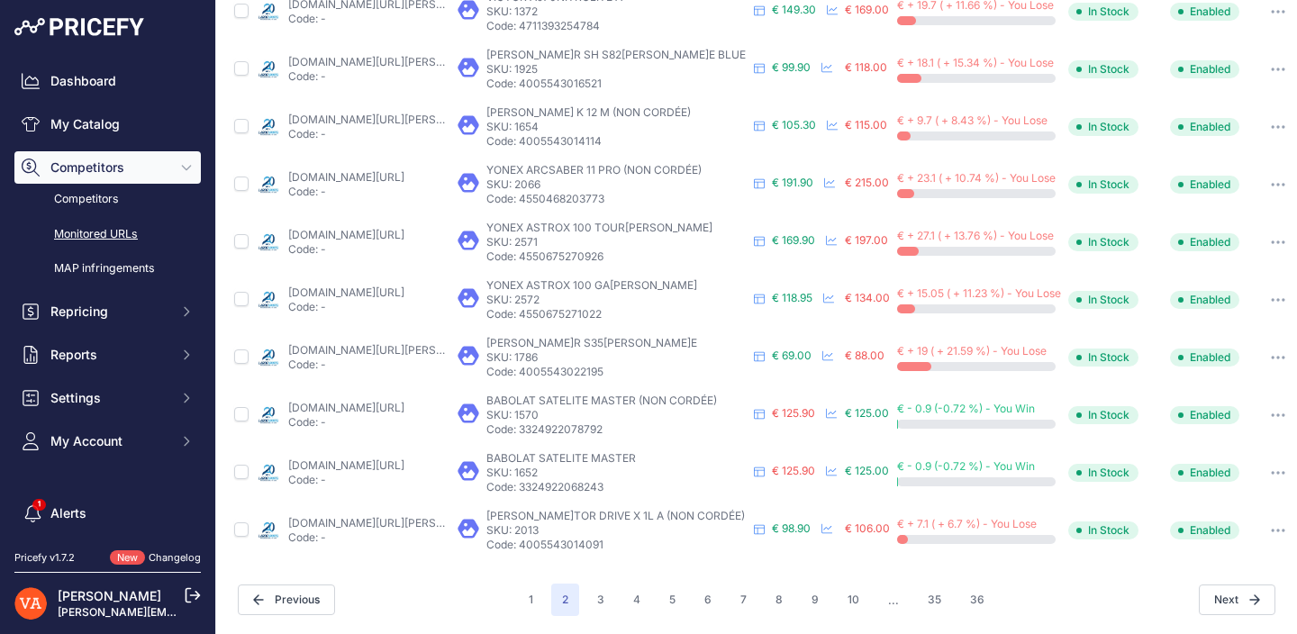
click at [472, 231] on icon at bounding box center [468, 240] width 21 height 19
click at [557, 221] on span "YONEX ASTROX 100 TOUR VIKTOR AXELSEN" at bounding box center [599, 228] width 226 height 14
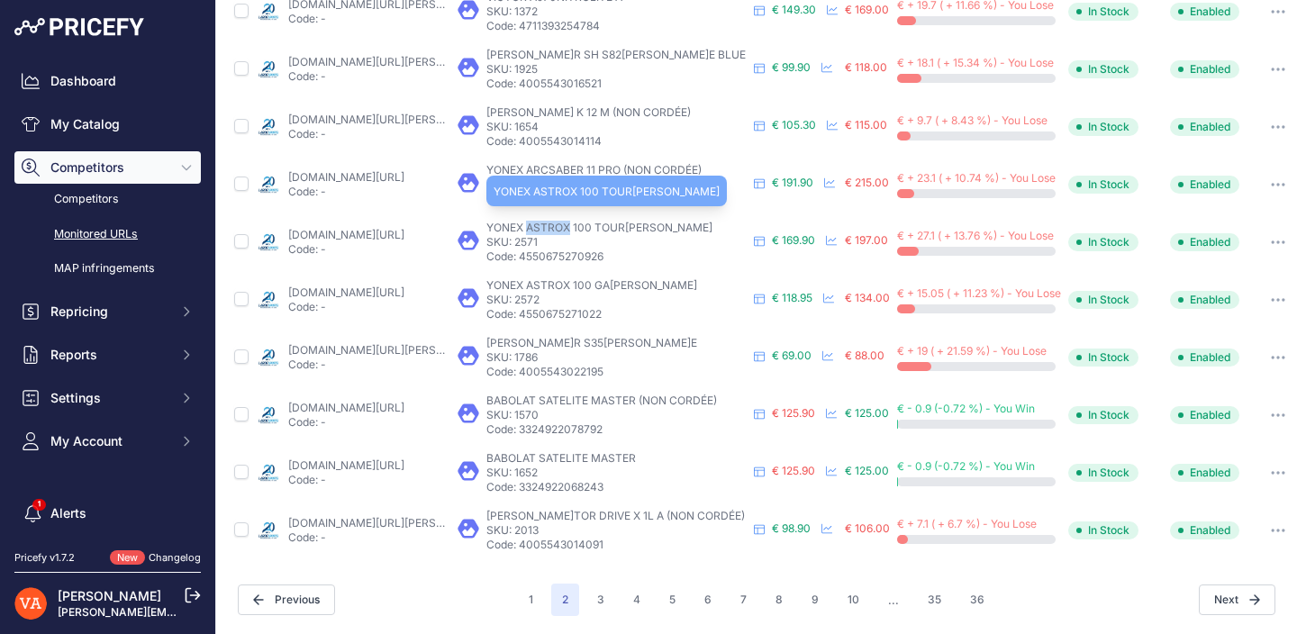
click at [557, 221] on span "YONEX ASTROX 100 TOUR VIKTOR AXELSEN" at bounding box center [599, 228] width 226 height 14
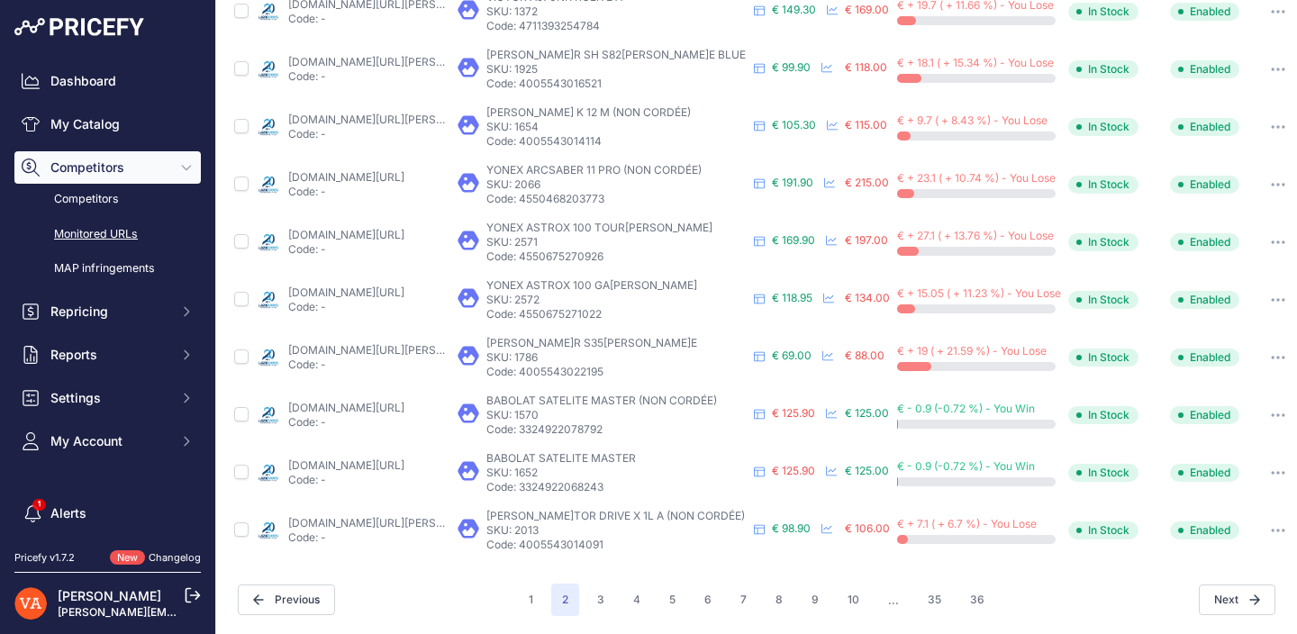
click at [594, 253] on td "YONEX ASTROX 100 TOUR VIKTOR AXELSEN YONEX ASTROX 100 TOUR VIKTOR AXELSEN YONEX…" at bounding box center [611, 242] width 314 height 58
click at [791, 233] on span "€ 169.90" at bounding box center [793, 240] width 43 height 14
click at [762, 236] on icon at bounding box center [759, 241] width 11 height 11
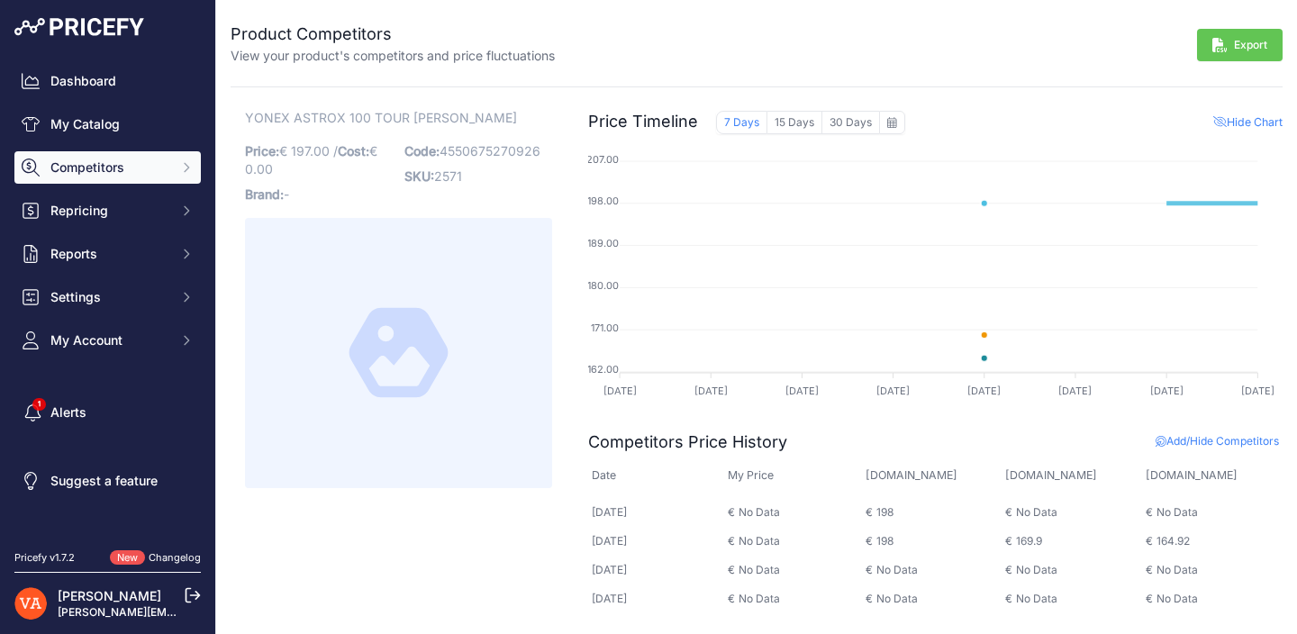
click at [144, 163] on span "Competitors" at bounding box center [109, 168] width 118 height 18
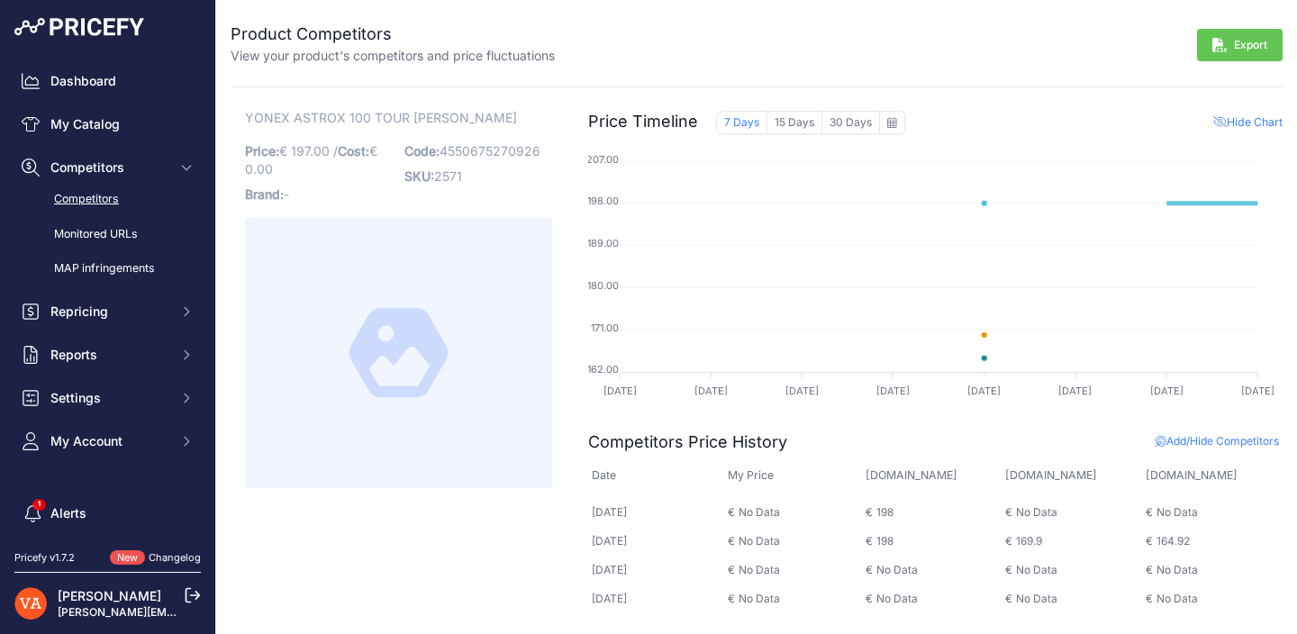
click at [140, 199] on link "Competitors" at bounding box center [107, 200] width 186 height 32
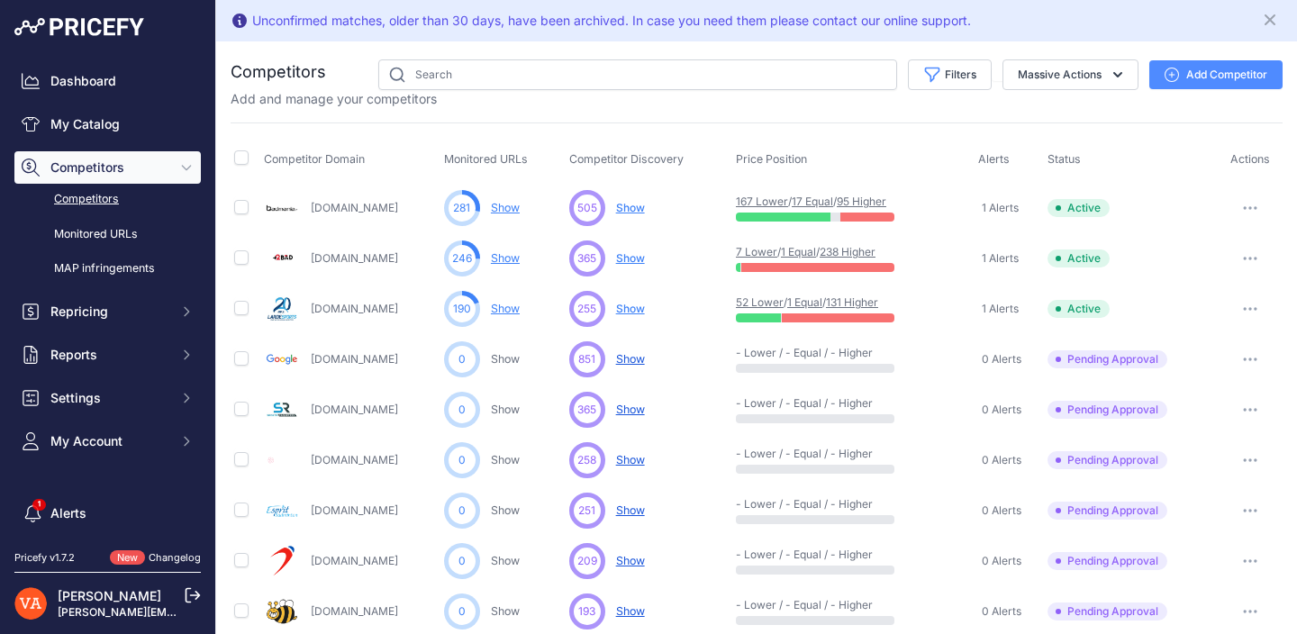
click at [360, 256] on link "Plusdebad.com" at bounding box center [354, 258] width 87 height 14
click at [1248, 260] on button "button" at bounding box center [1250, 258] width 36 height 25
click at [1222, 293] on link "View Competitor Profile" at bounding box center [1204, 296] width 150 height 29
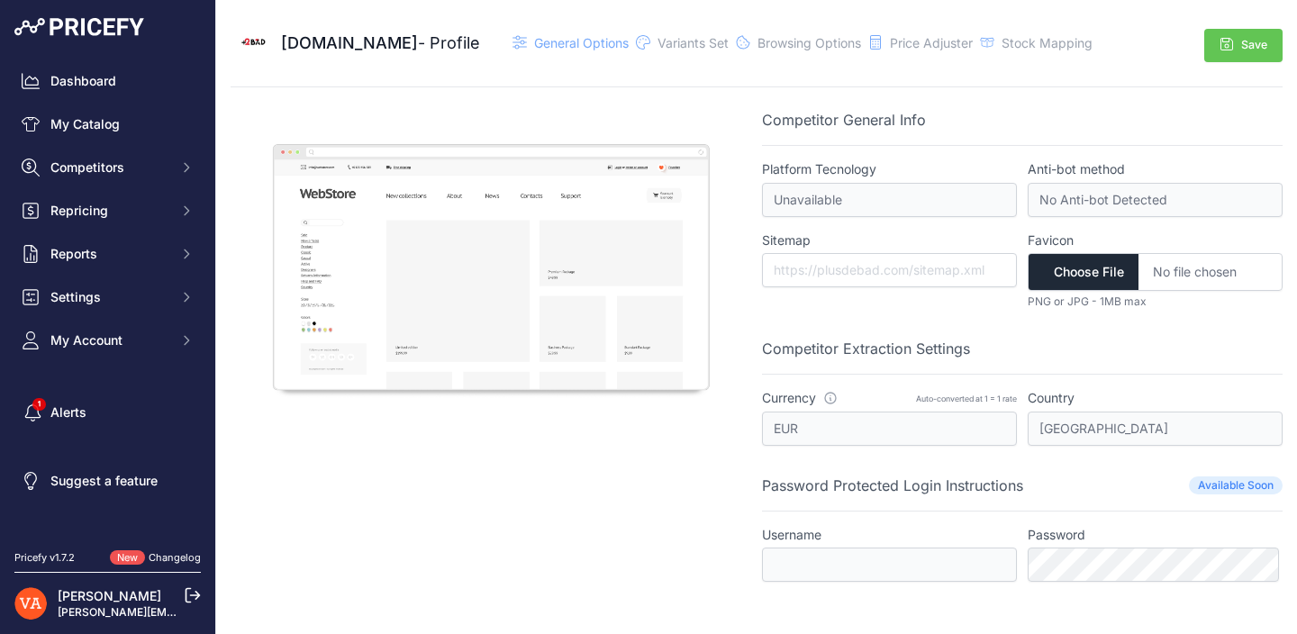
scroll to position [4, 0]
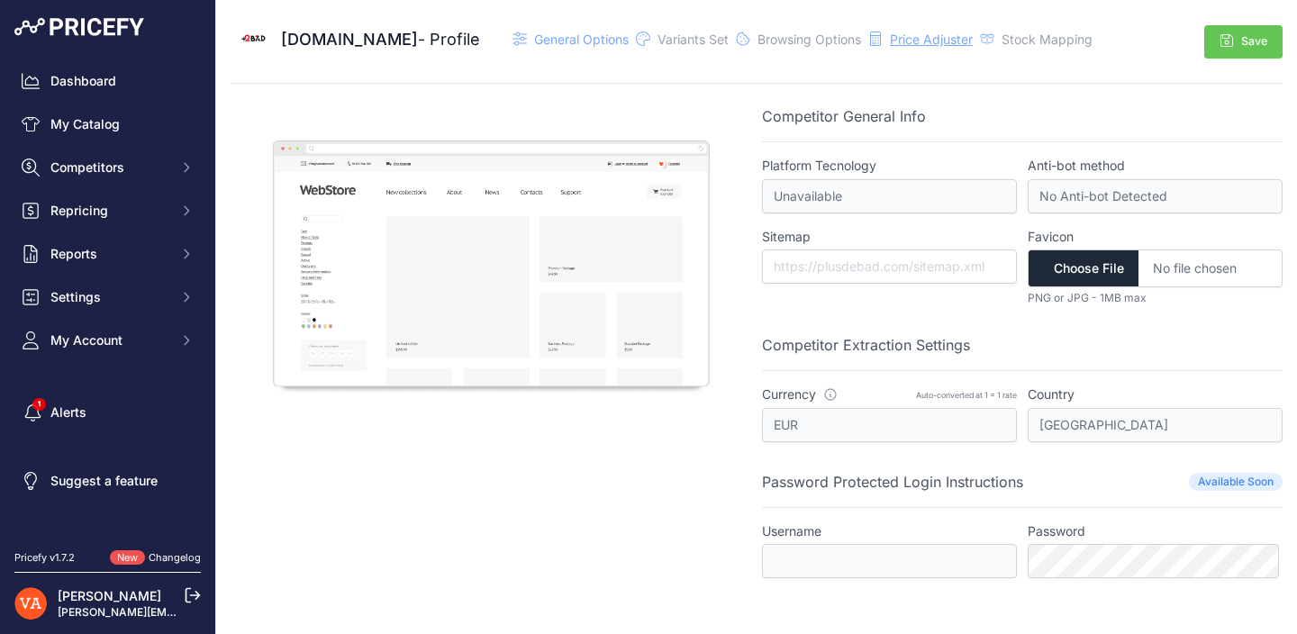
click at [892, 37] on span "Price Adjuster" at bounding box center [931, 39] width 83 height 15
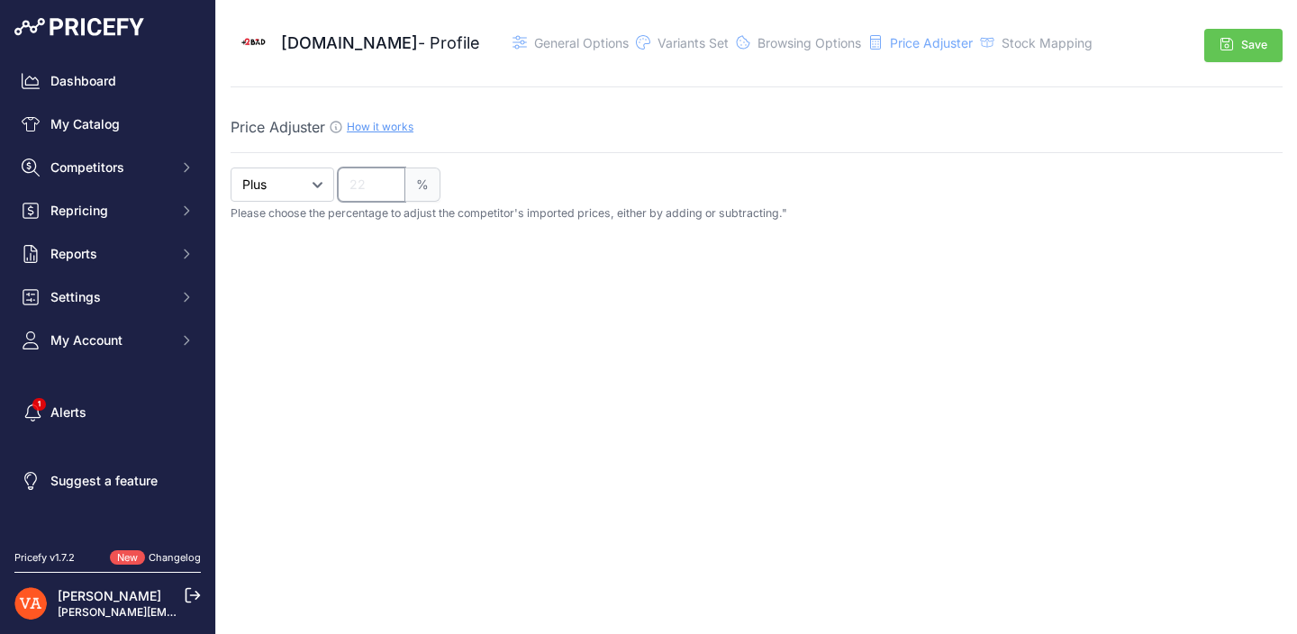
click at [358, 185] on input "number" at bounding box center [372, 185] width 68 height 34
click at [1011, 40] on span "Stock Mapping" at bounding box center [1047, 42] width 91 height 15
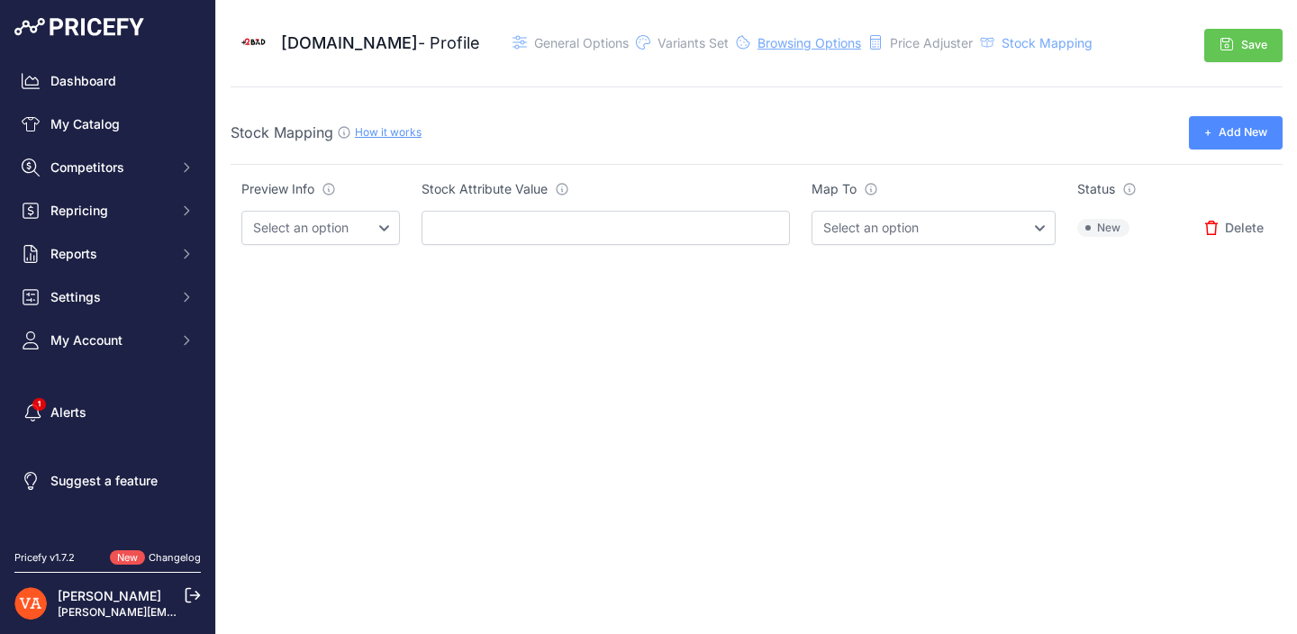
click at [821, 50] on span "Browsing Options" at bounding box center [809, 42] width 104 height 15
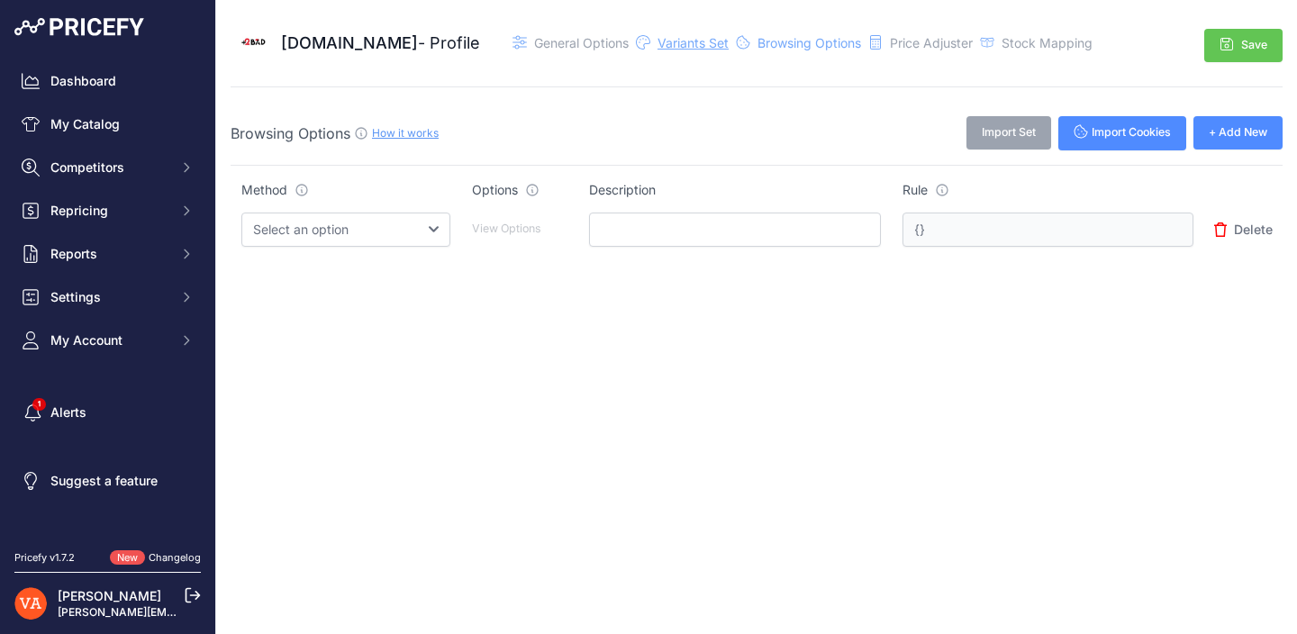
click at [660, 43] on span "Variants Set" at bounding box center [692, 42] width 71 height 15
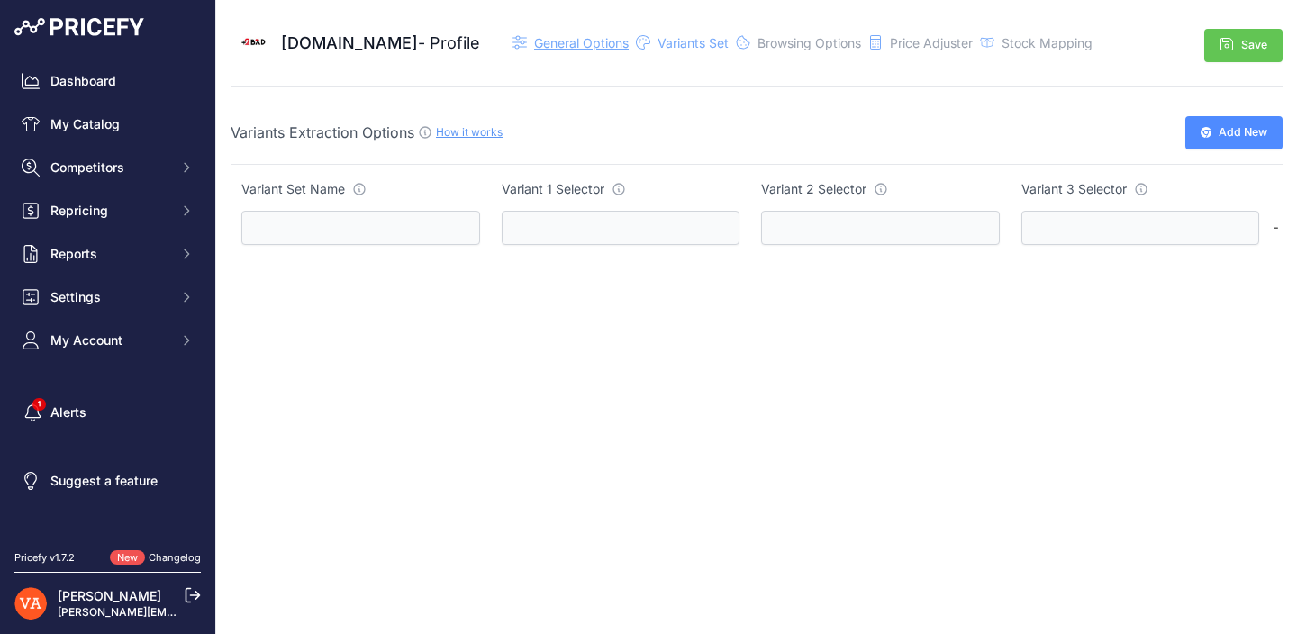
click at [546, 44] on span "General Options" at bounding box center [581, 42] width 95 height 15
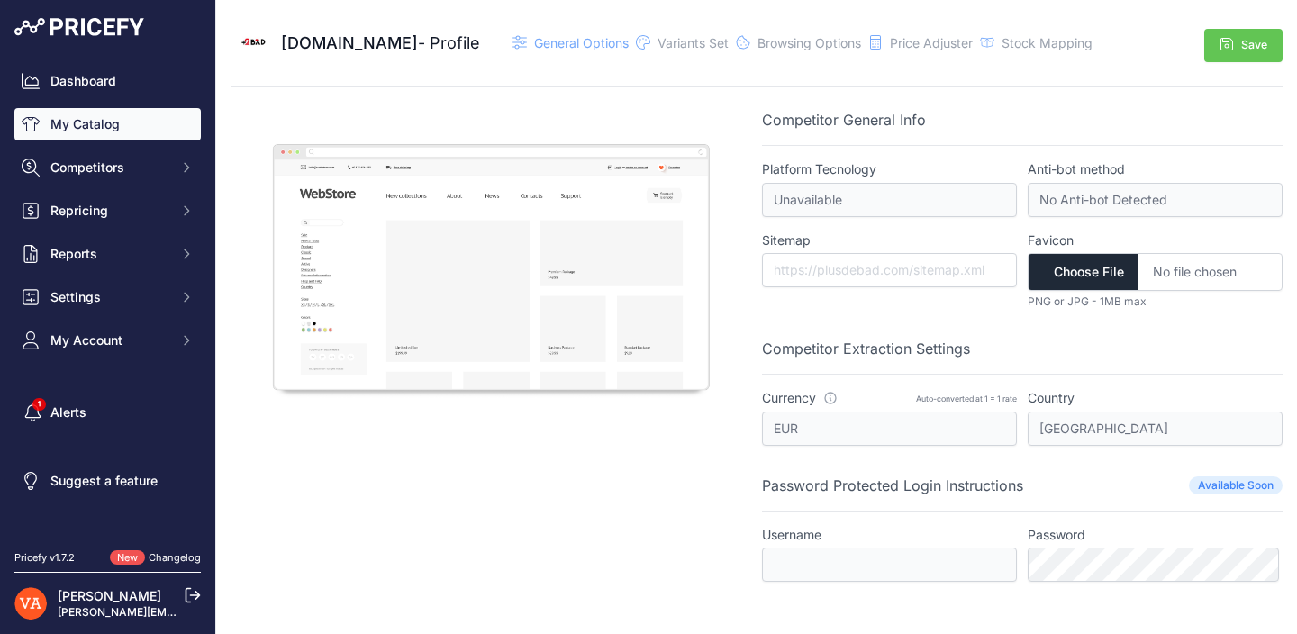
click at [112, 114] on link "My Catalog" at bounding box center [107, 124] width 186 height 32
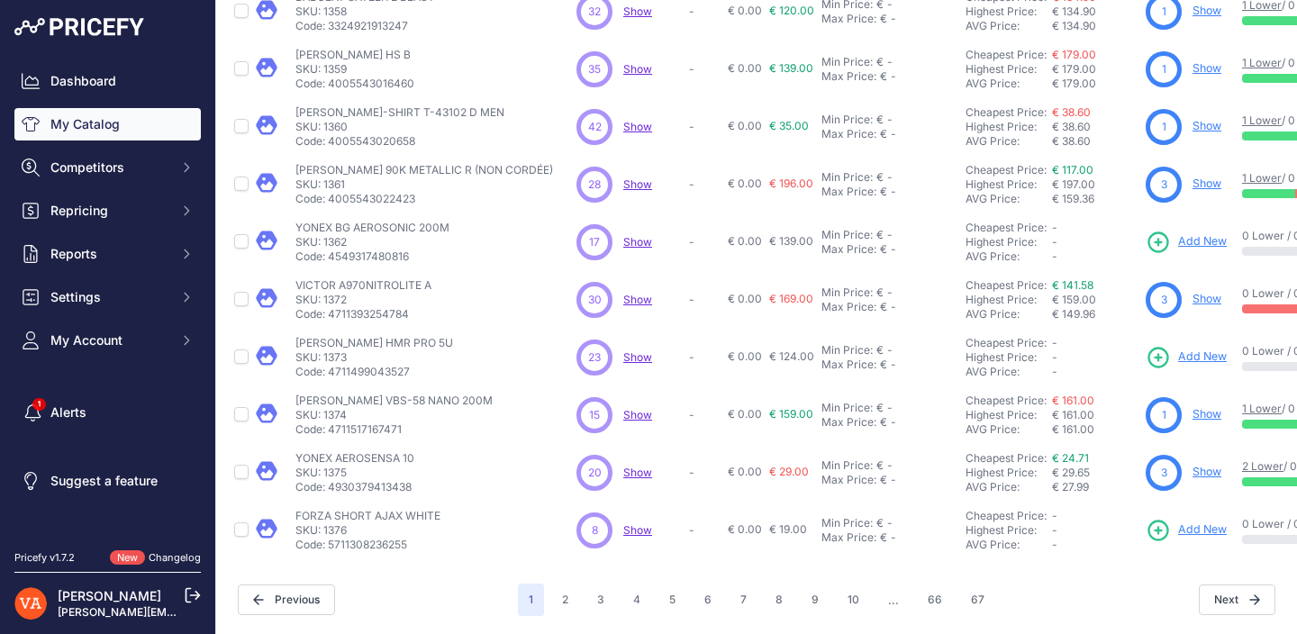
scroll to position [460, 0]
click at [1206, 292] on link "Show" at bounding box center [1206, 299] width 29 height 14
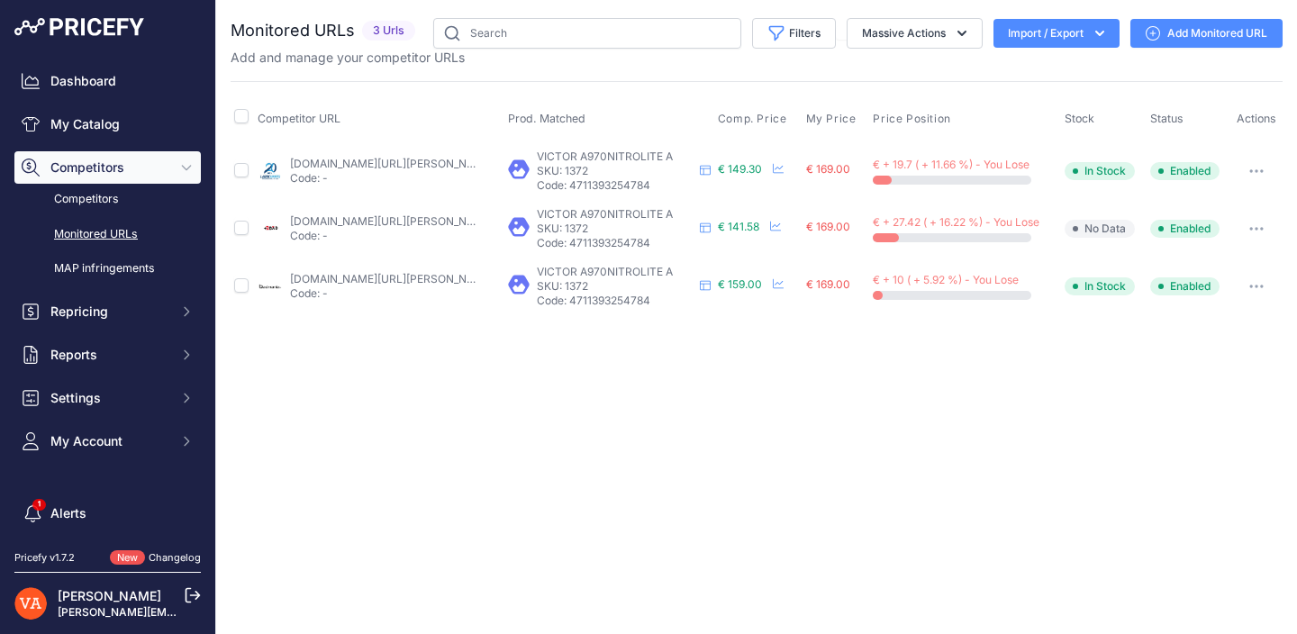
click at [425, 160] on link "lardesports.com/chaussures-victor-homme-indoor-a970-nitrolite-a-519149.html?pri…" at bounding box center [392, 164] width 204 height 14
click at [383, 278] on link "badmania.fr/badminton-victor-a970nitrolite-a-men-blanc-251fp1627.html?prirule_j…" at bounding box center [392, 279] width 204 height 14
click at [125, 194] on link "Competitors" at bounding box center [107, 200] width 186 height 32
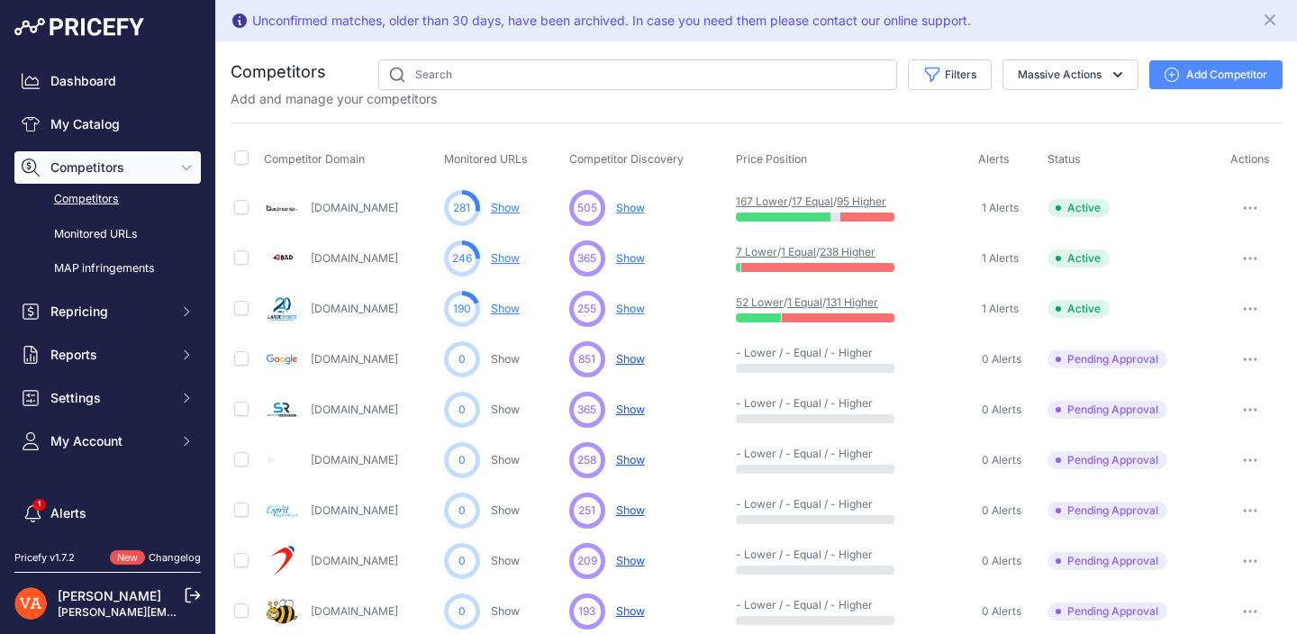
click at [1243, 258] on icon "button" at bounding box center [1250, 259] width 14 height 4
click at [1220, 295] on link "View Competitor Profile" at bounding box center [1204, 296] width 150 height 29
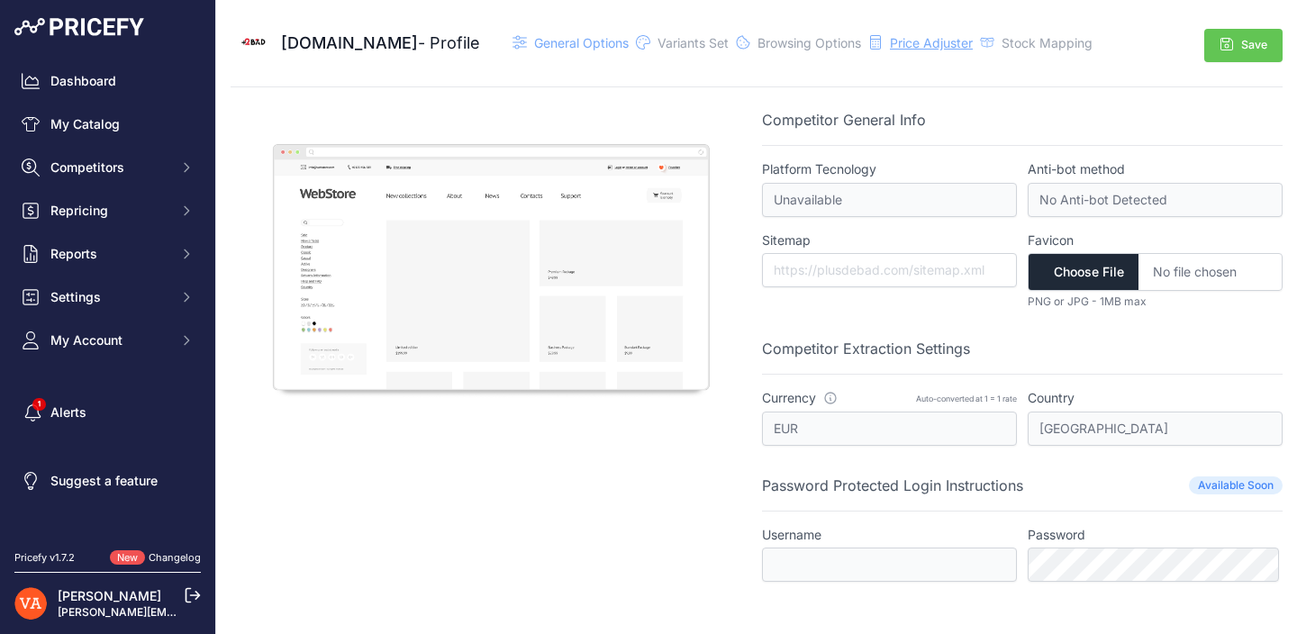
click at [929, 49] on span "Price Adjuster" at bounding box center [931, 42] width 83 height 15
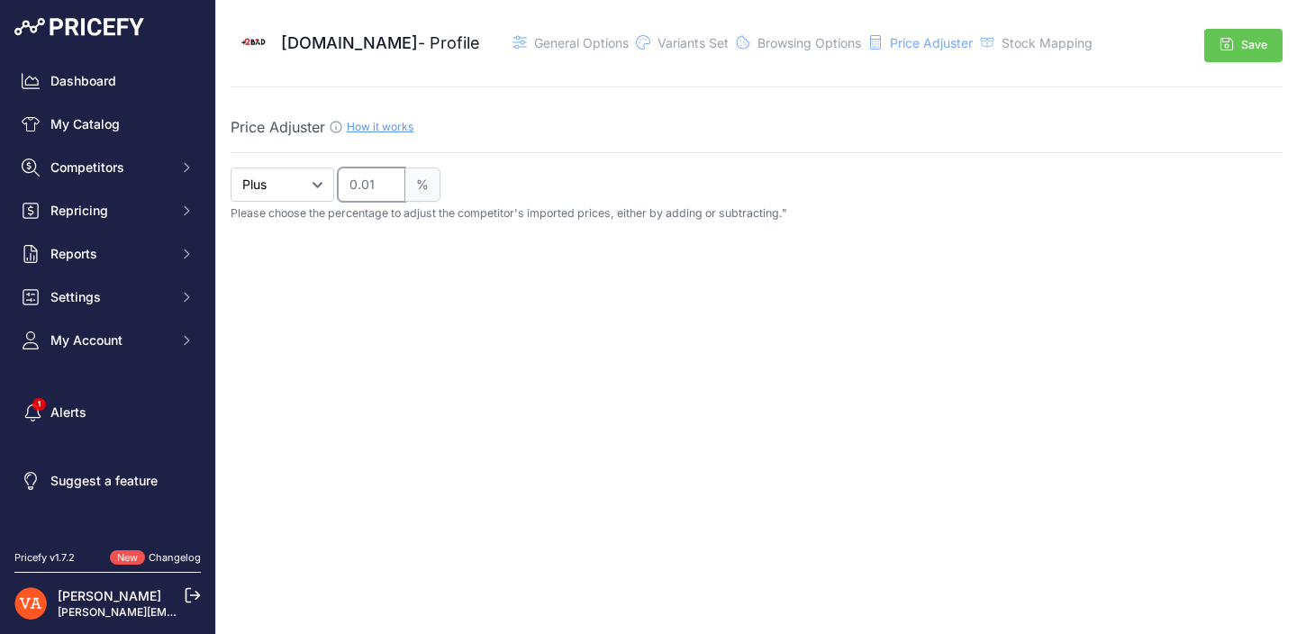
click at [388, 176] on input "0.01" at bounding box center [372, 185] width 68 height 34
click at [388, 176] on input "0.02" at bounding box center [372, 185] width 68 height 34
click at [374, 180] on input "0.02" at bounding box center [372, 185] width 68 height 34
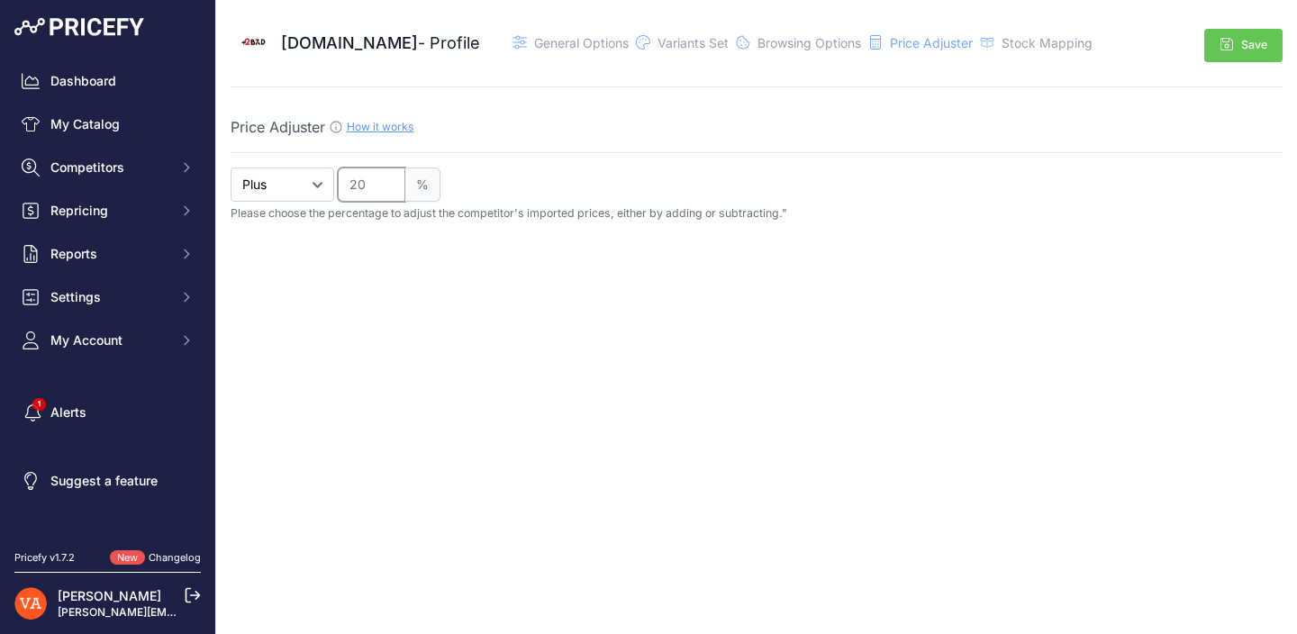
type input "20"
click at [830, 315] on div "Close Plusdebad.com - Profile" at bounding box center [756, 317] width 1081 height 634
click at [1237, 42] on button "Save" at bounding box center [1243, 45] width 78 height 33
click at [120, 119] on link "My Catalog" at bounding box center [107, 124] width 186 height 32
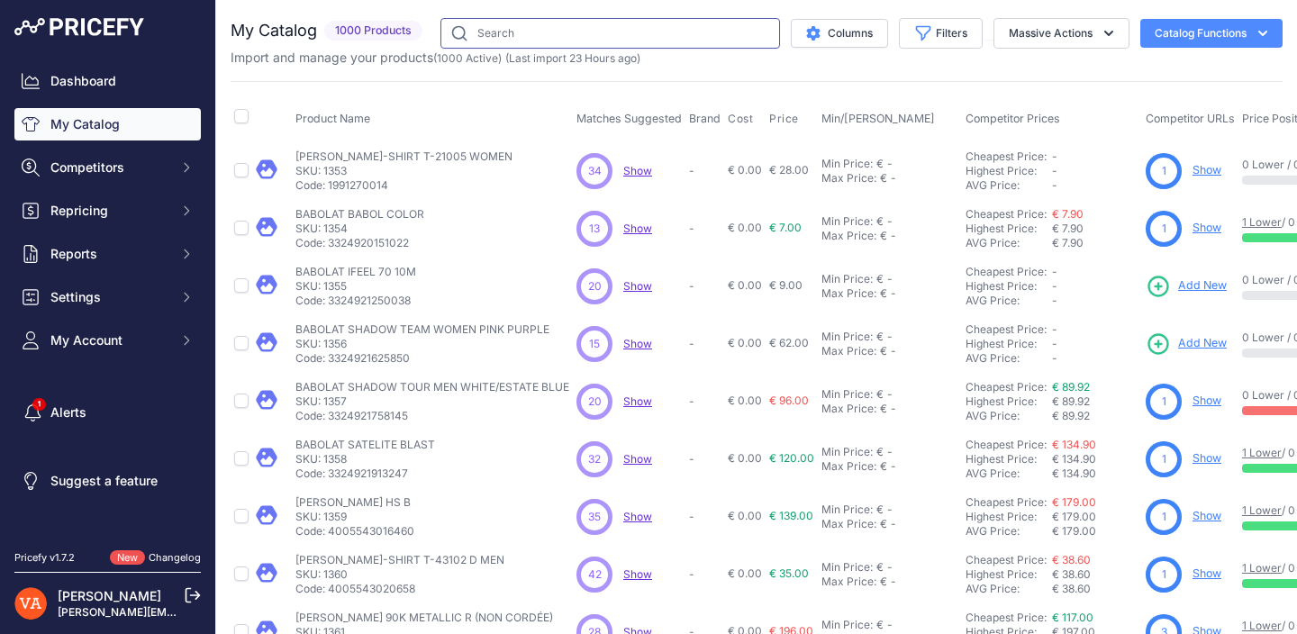
click at [714, 41] on input "text" at bounding box center [610, 33] width 340 height 31
type input "hs"
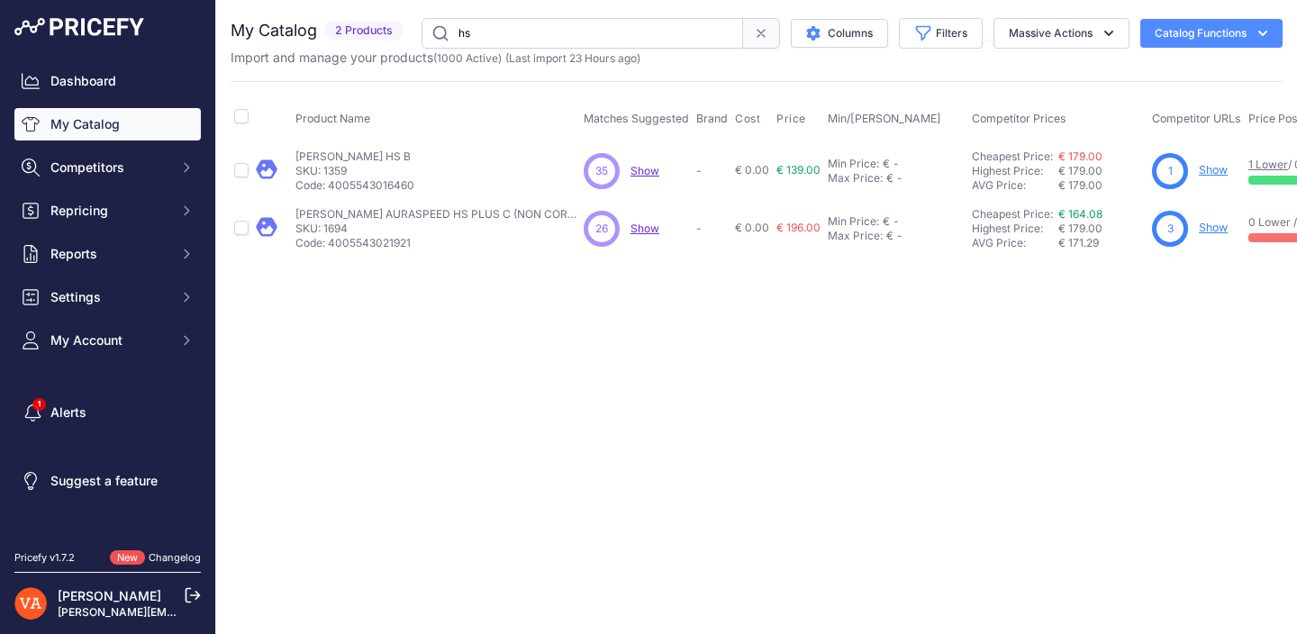
click at [1199, 229] on link "Show" at bounding box center [1213, 228] width 29 height 14
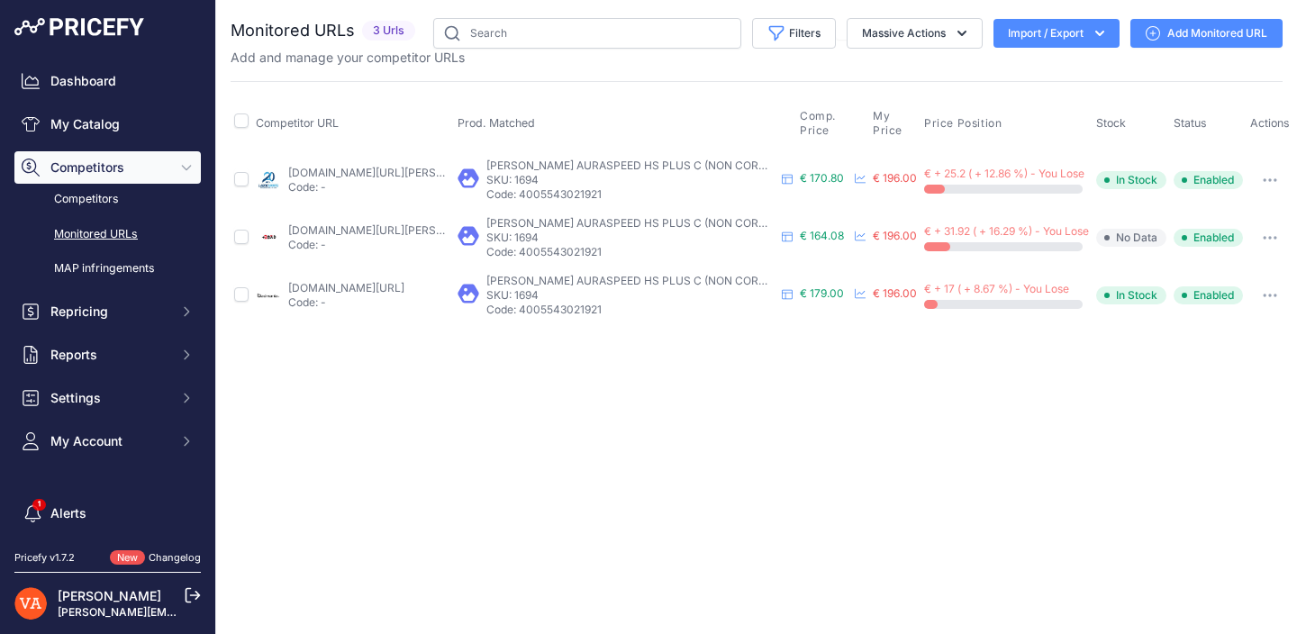
click at [366, 232] on link "plusdebad.com/raquette-badminton/33481-victor-auraspeed-hs-plus?prirule_jdsnikf…" at bounding box center [390, 230] width 204 height 14
click at [727, 381] on div "Close You are not connected to the internet." at bounding box center [756, 317] width 1081 height 634
click at [428, 170] on link "lardesports.com/badminton/raquettes/raquette-de-badminton-victor-auraspeed-hs-p…" at bounding box center [390, 173] width 204 height 14
click at [314, 291] on link "badmania.fr/badminton-auraspeed-hs-plus-c-250fp2392.html?prirule_jdsnikfkfjsd=1…" at bounding box center [346, 288] width 116 height 14
click at [108, 129] on link "My Catalog" at bounding box center [107, 124] width 186 height 32
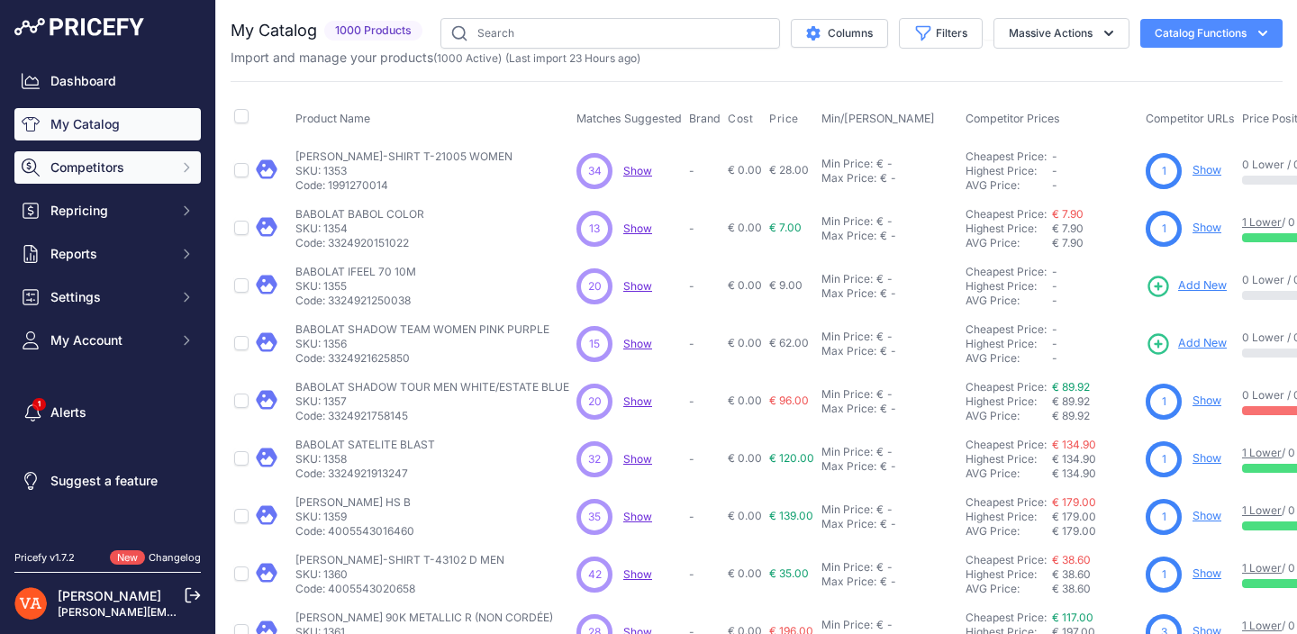
click at [182, 173] on icon "Sidebar" at bounding box center [186, 167] width 14 height 14
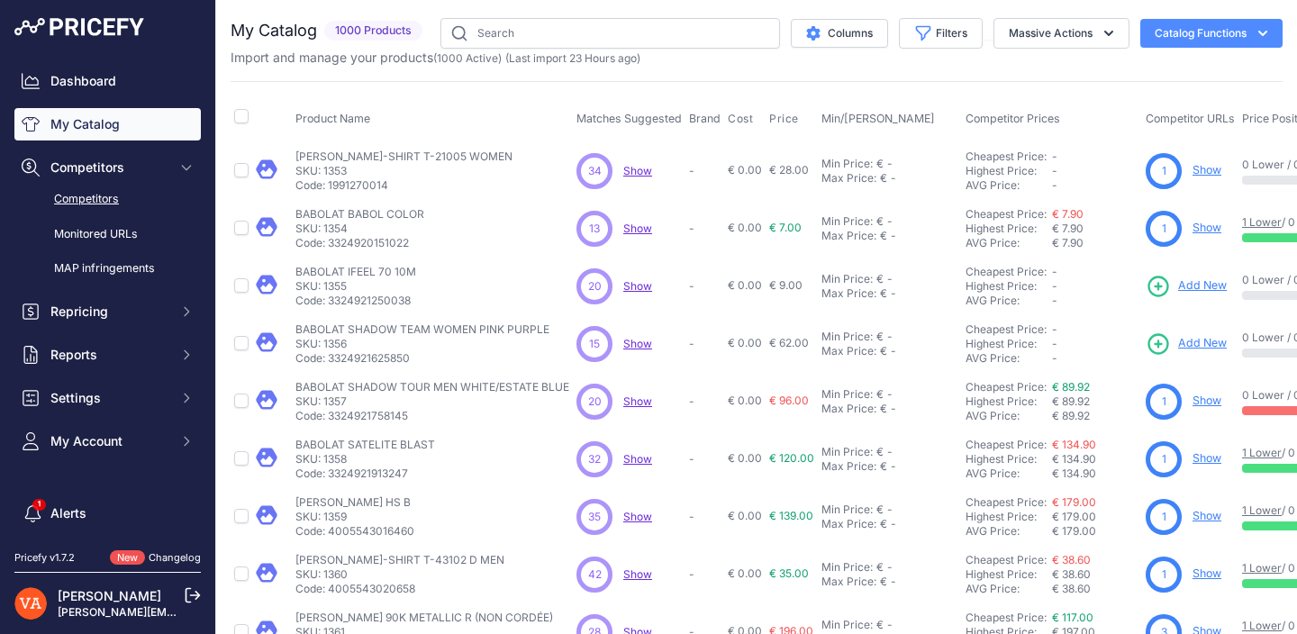
click at [159, 194] on link "Competitors" at bounding box center [107, 200] width 186 height 32
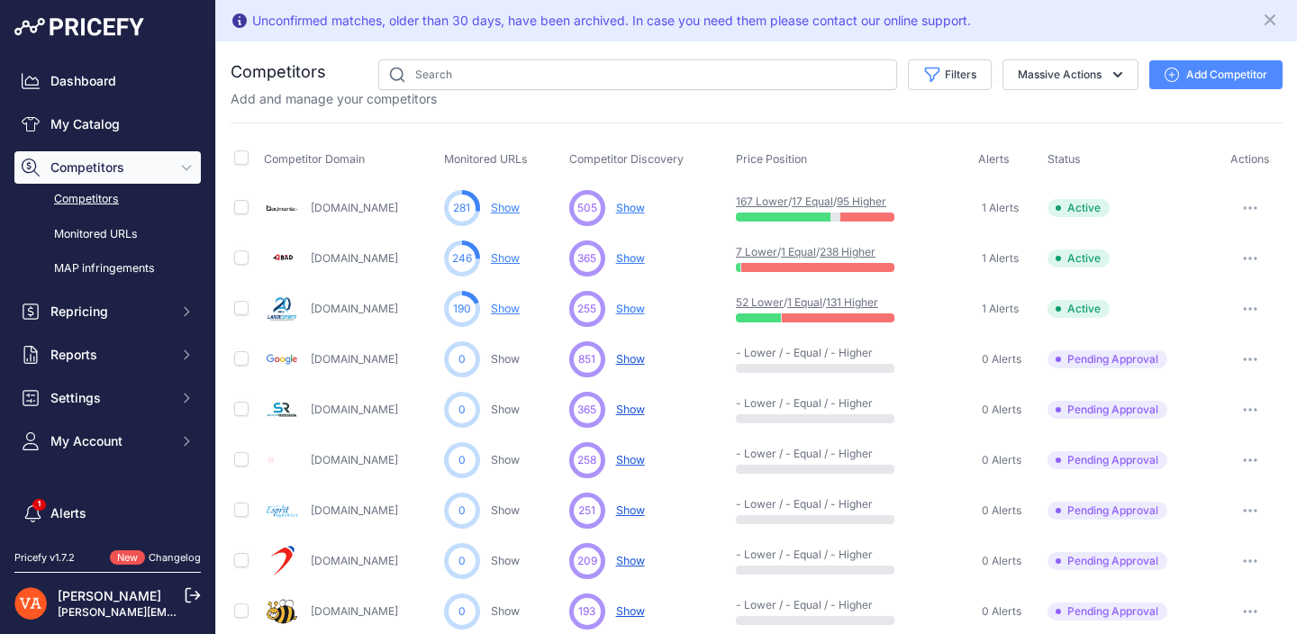
click at [1243, 258] on icon "button" at bounding box center [1250, 259] width 14 height 4
click at [1149, 300] on link "View Competitor Profile" at bounding box center [1204, 296] width 150 height 29
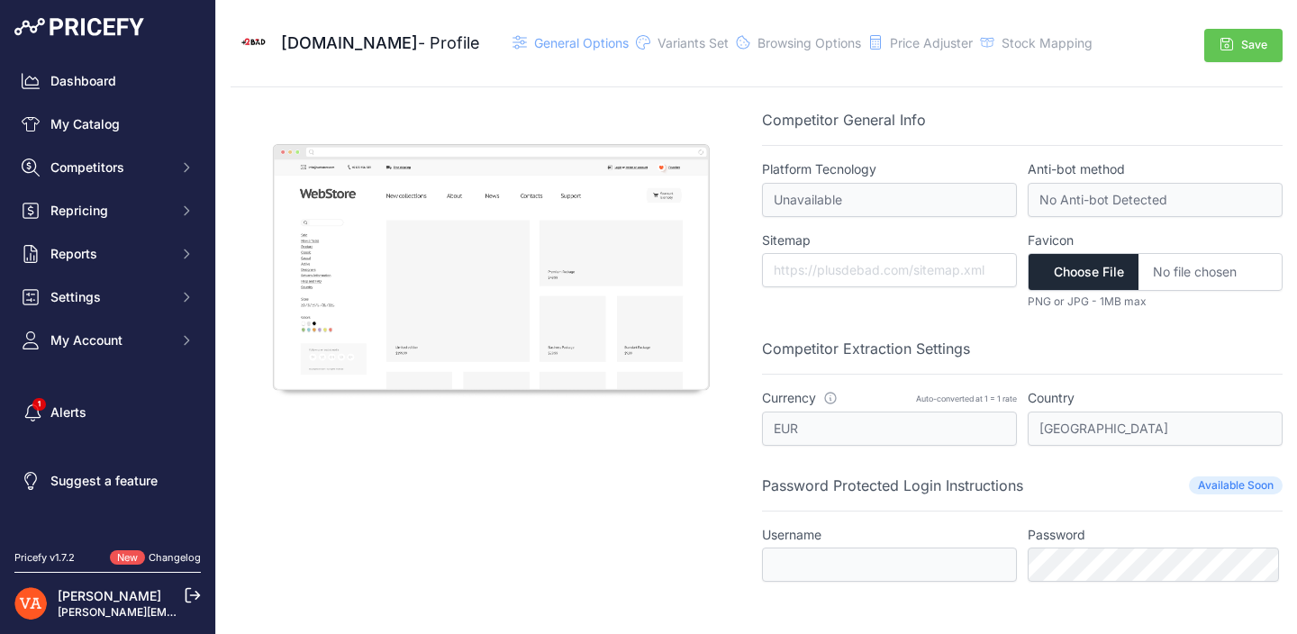
click at [902, 51] on div "Price Adjuster" at bounding box center [931, 43] width 83 height 18
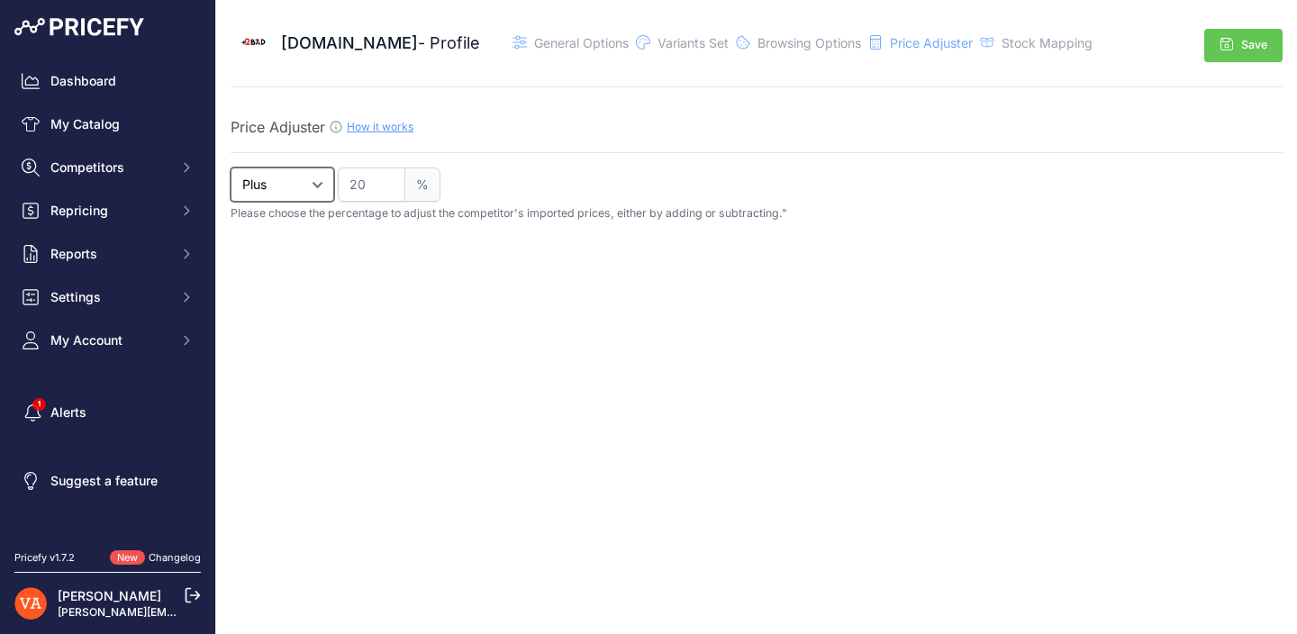
click at [306, 177] on select "Plus Minus" at bounding box center [283, 185] width 104 height 34
click at [231, 168] on select "Plus Minus" at bounding box center [283, 185] width 104 height 34
click at [1004, 47] on span "Stock Mapping" at bounding box center [1047, 42] width 91 height 15
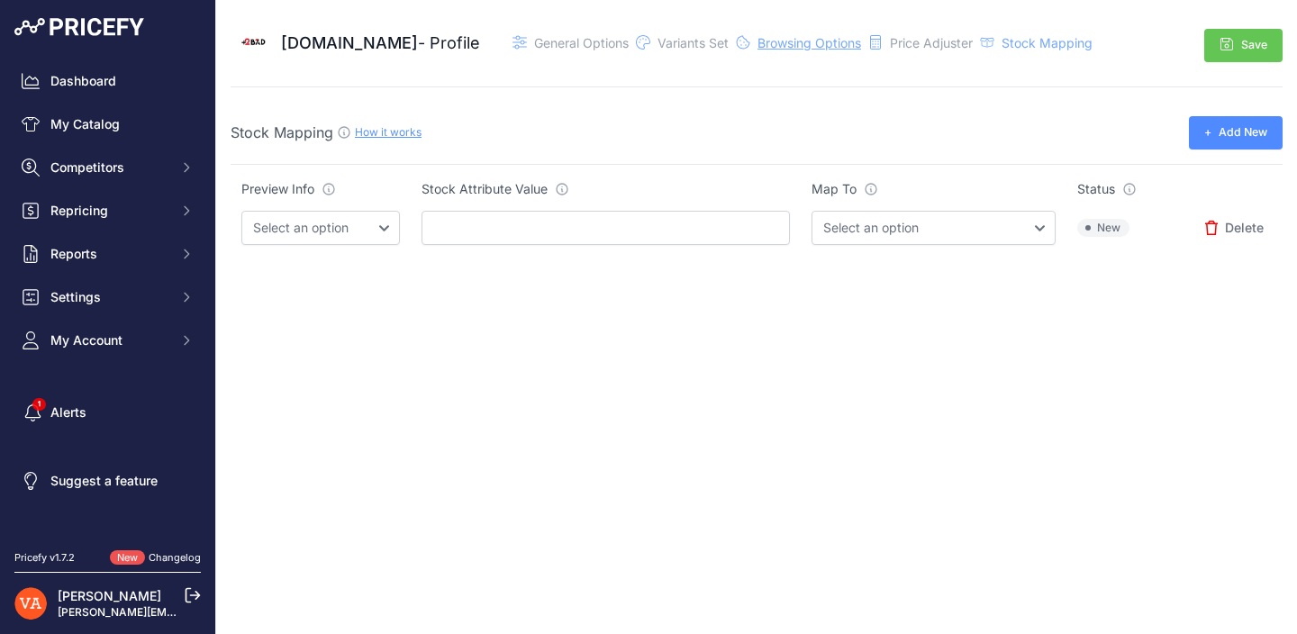
click at [784, 43] on span "Browsing Options" at bounding box center [809, 42] width 104 height 15
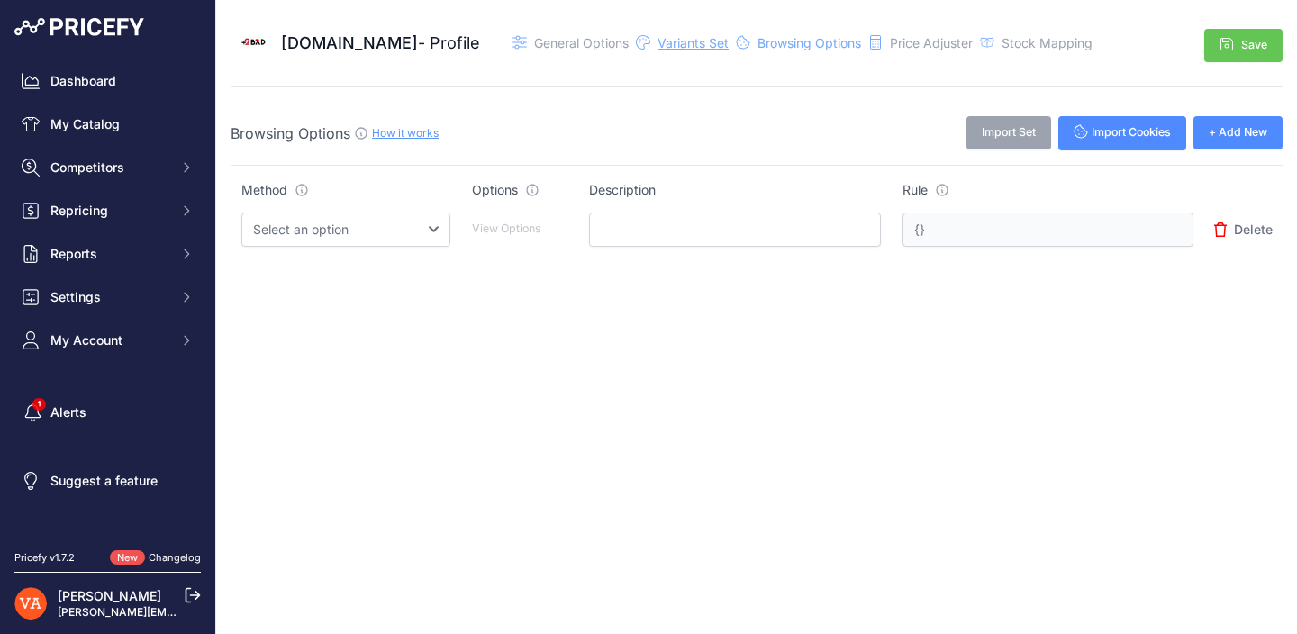
click at [677, 42] on span "Variants Set" at bounding box center [692, 42] width 71 height 15
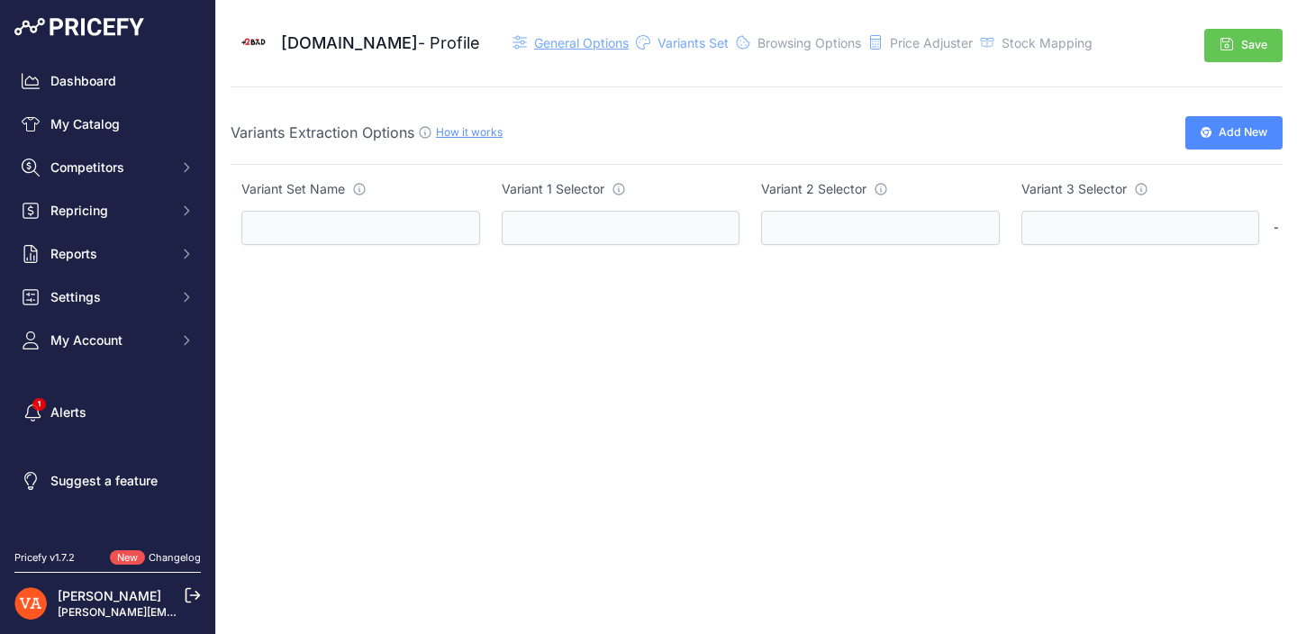
click at [549, 44] on span "General Options" at bounding box center [581, 42] width 95 height 15
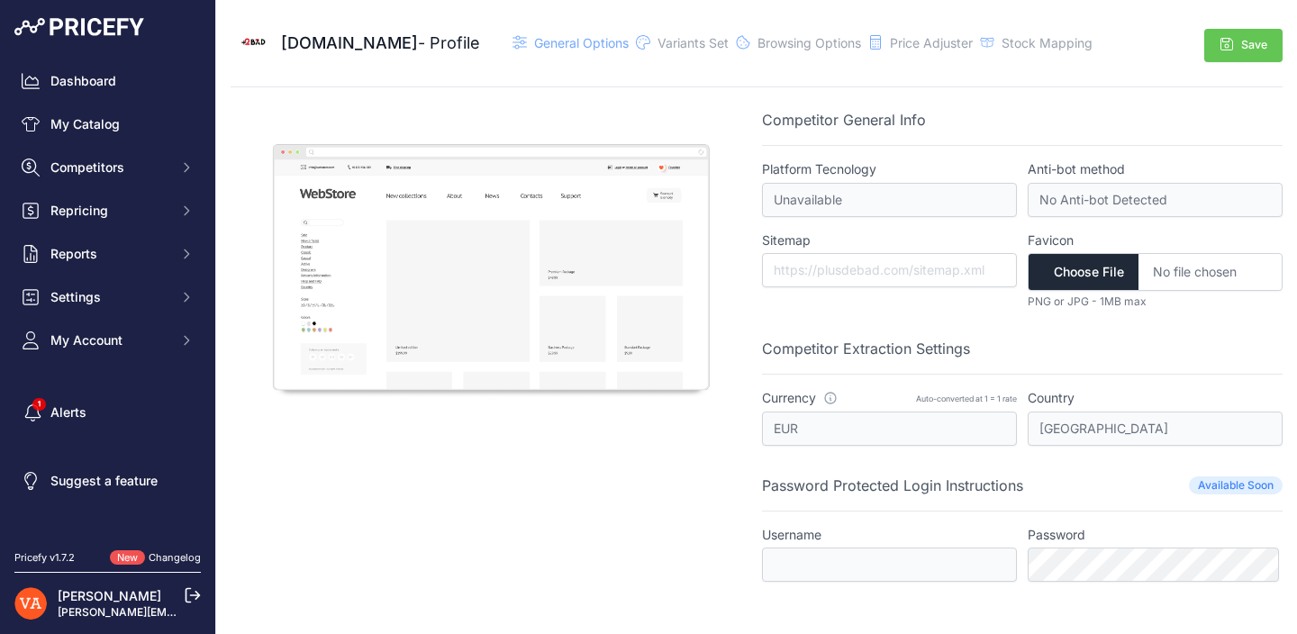
scroll to position [4, 0]
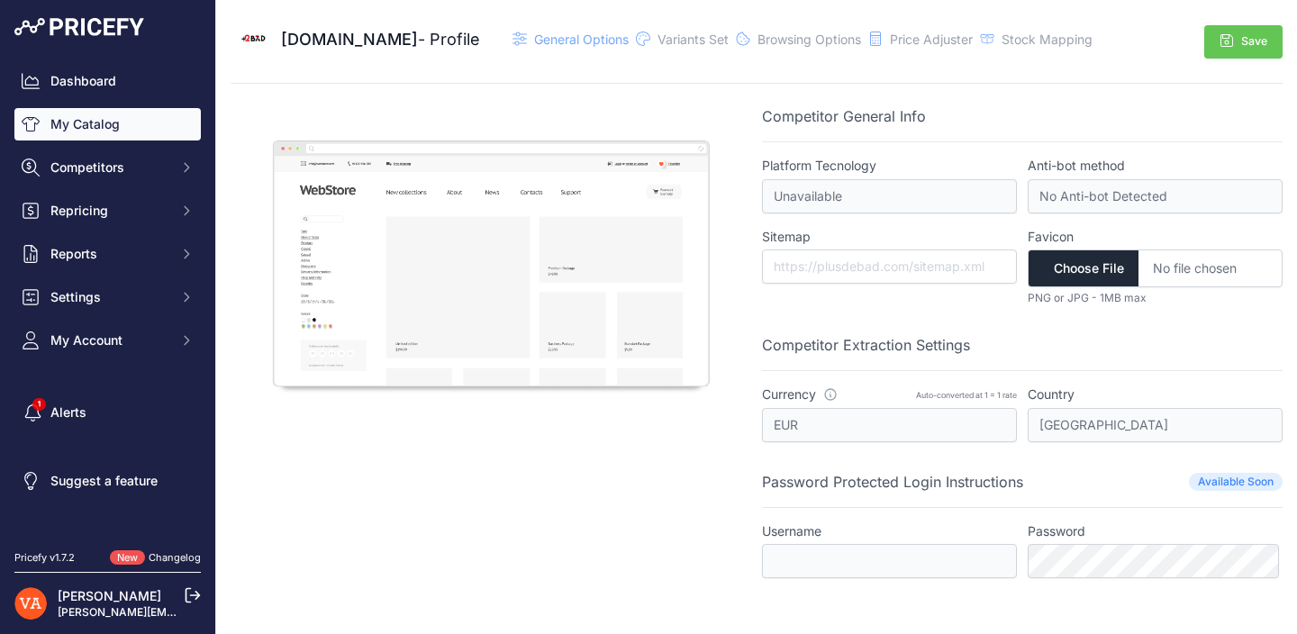
click at [122, 127] on link "My Catalog" at bounding box center [107, 124] width 186 height 32
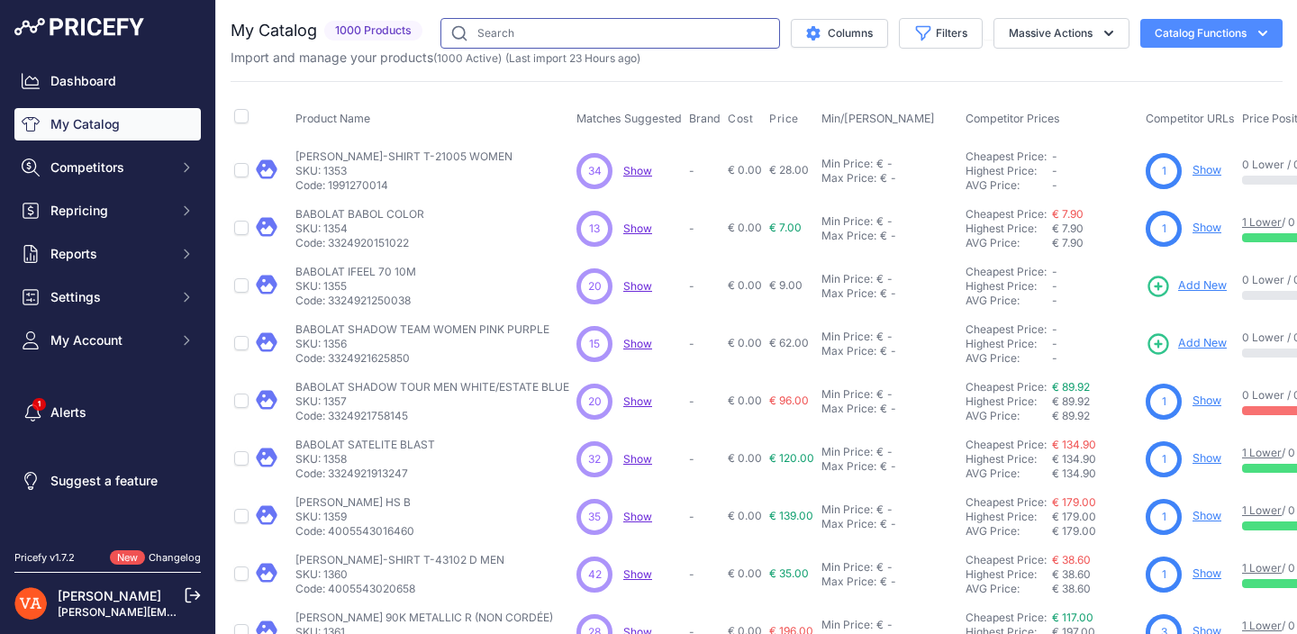
click at [639, 26] on input "text" at bounding box center [610, 33] width 340 height 31
type input "ryuga TD"
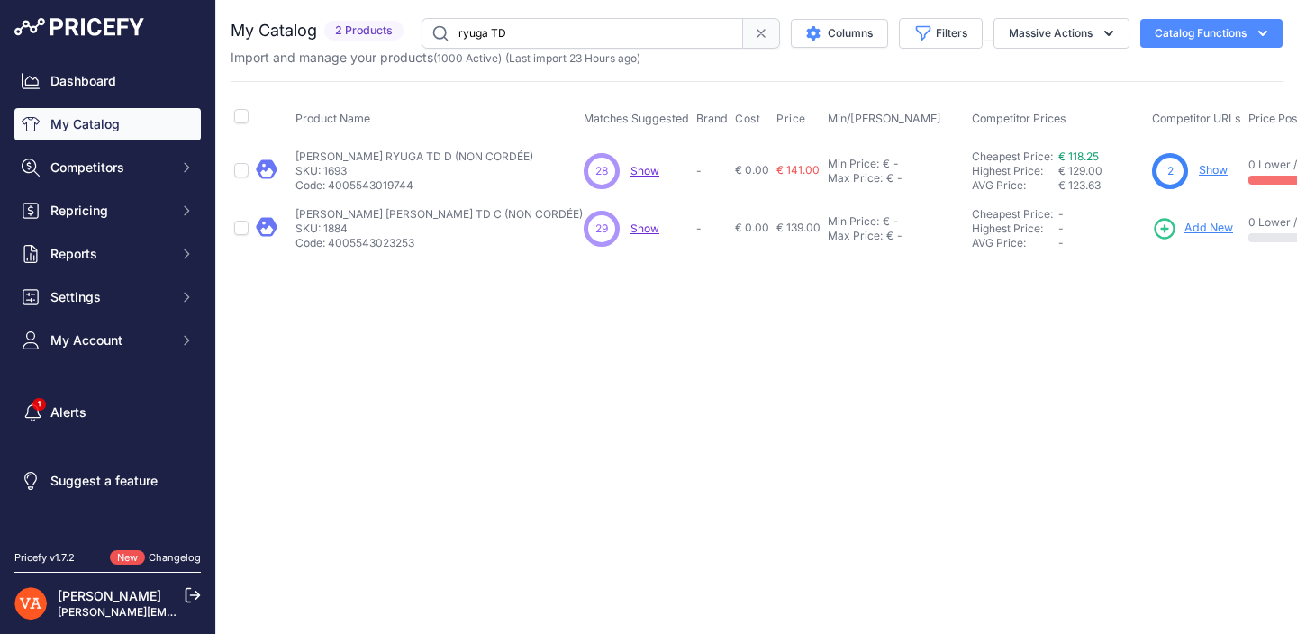
click at [1196, 229] on span "Add New" at bounding box center [1208, 228] width 49 height 17
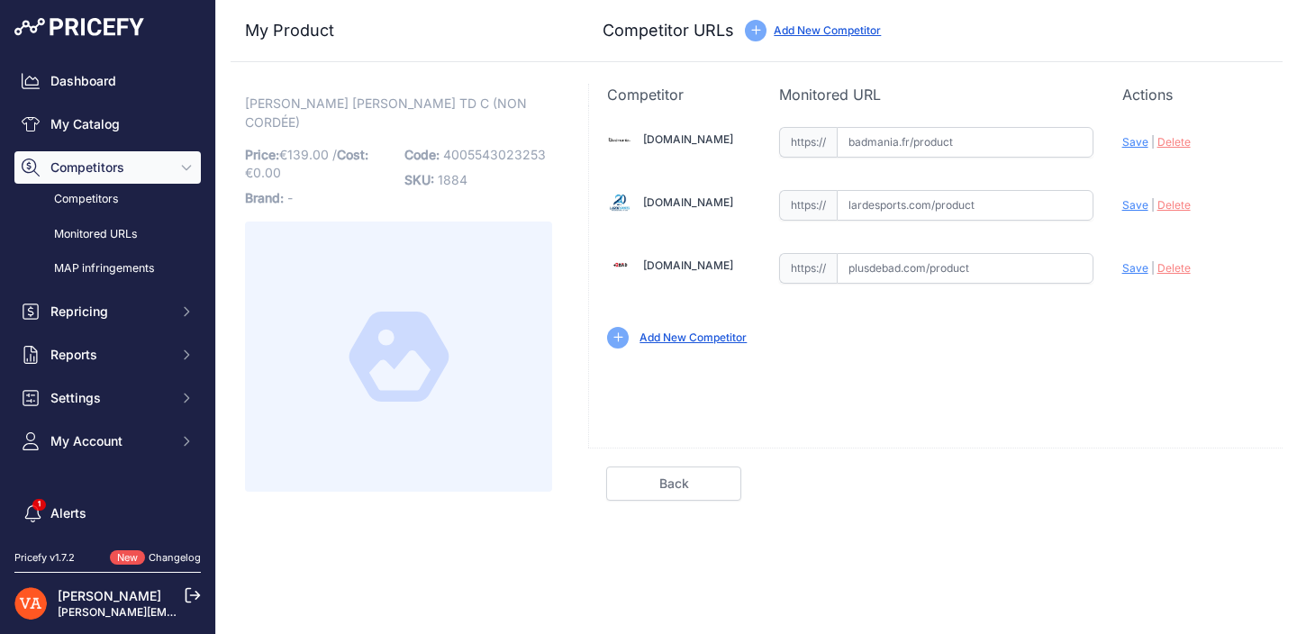
click at [890, 147] on input "text" at bounding box center [965, 142] width 257 height 31
paste input "[URL][DOMAIN_NAME]"
type input "[DOMAIN_NAME][URL]"
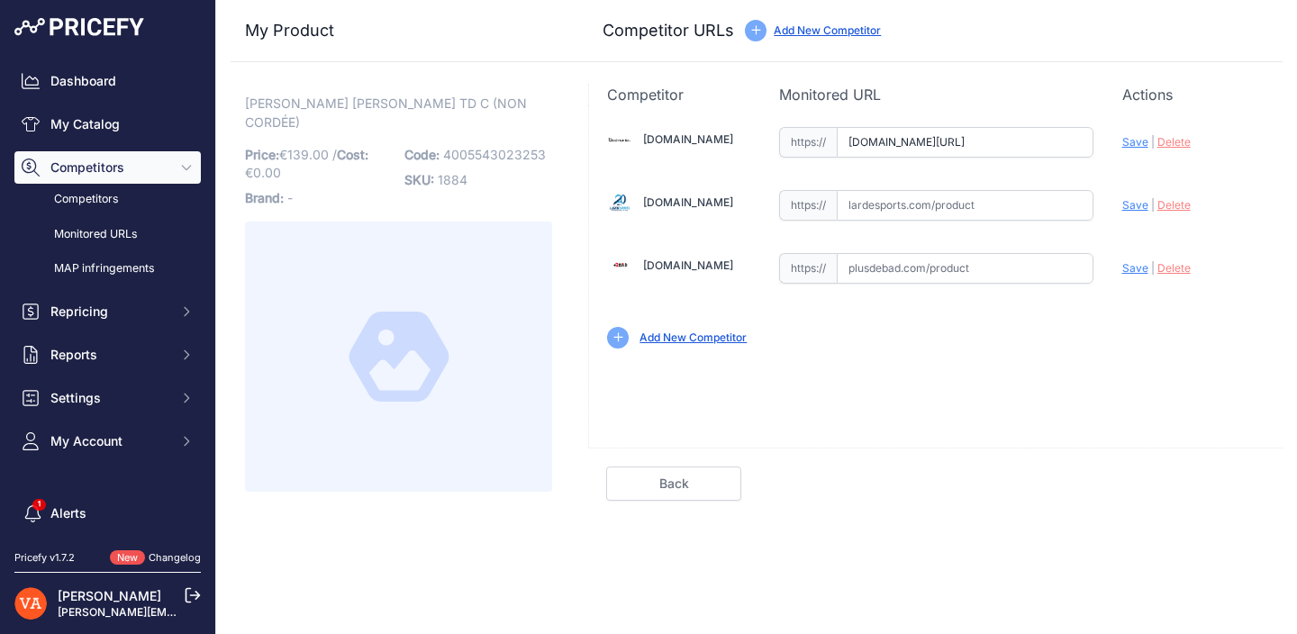
click at [889, 262] on input "text" at bounding box center [965, 268] width 257 height 31
paste input "[URL][DOMAIN_NAME][PERSON_NAME]"
click at [1135, 261] on span "Save" at bounding box center [1135, 268] width 26 height 14
type input "[URL][DOMAIN_NAME][PERSON_NAME]"
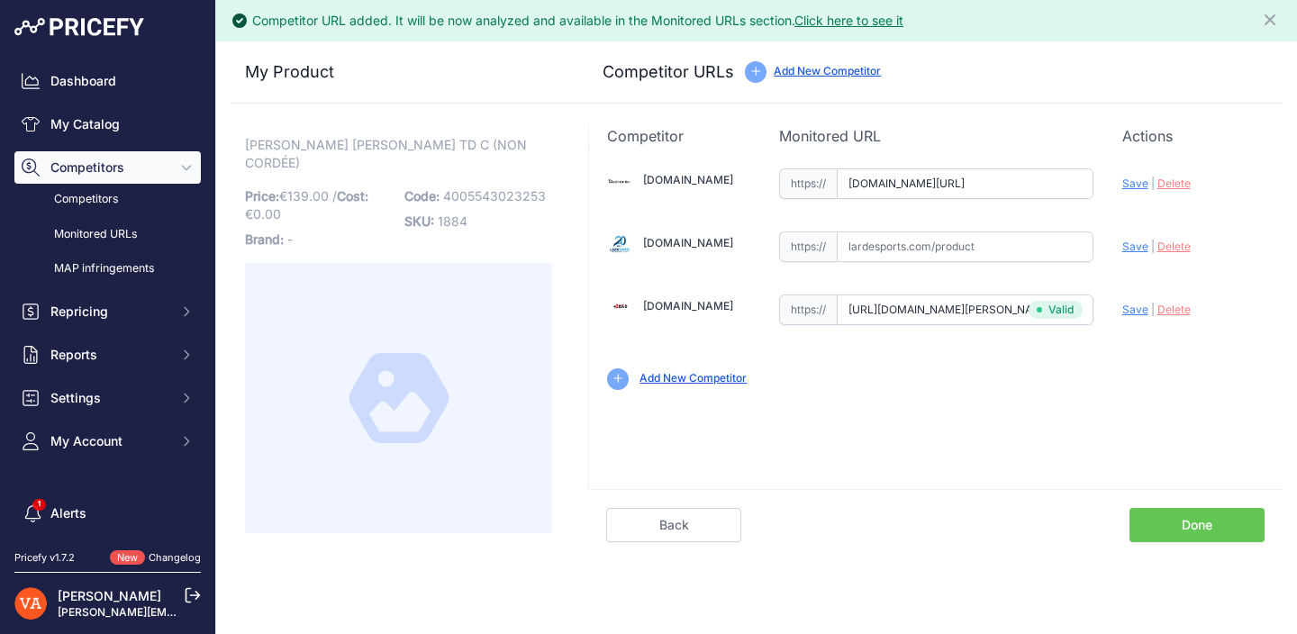
click at [1130, 183] on span "Save" at bounding box center [1135, 184] width 26 height 14
type input "[URL][DOMAIN_NAME]"
click at [1202, 523] on link "Done" at bounding box center [1196, 525] width 135 height 34
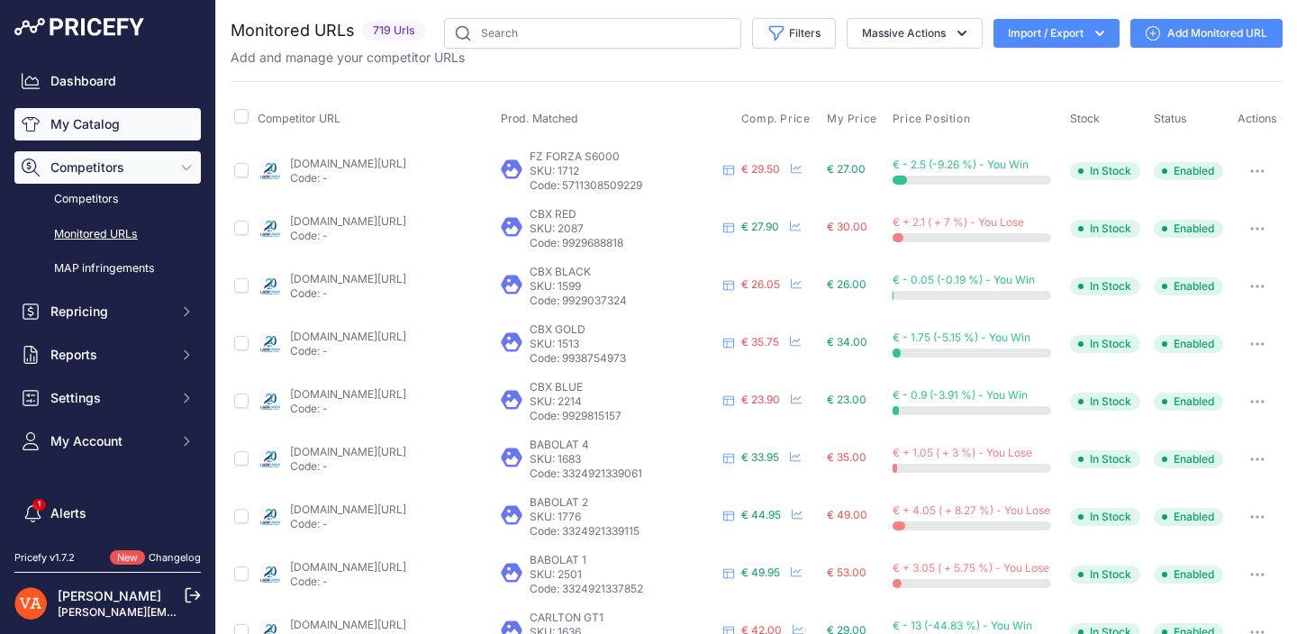
click at [131, 124] on link "My Catalog" at bounding box center [107, 124] width 186 height 32
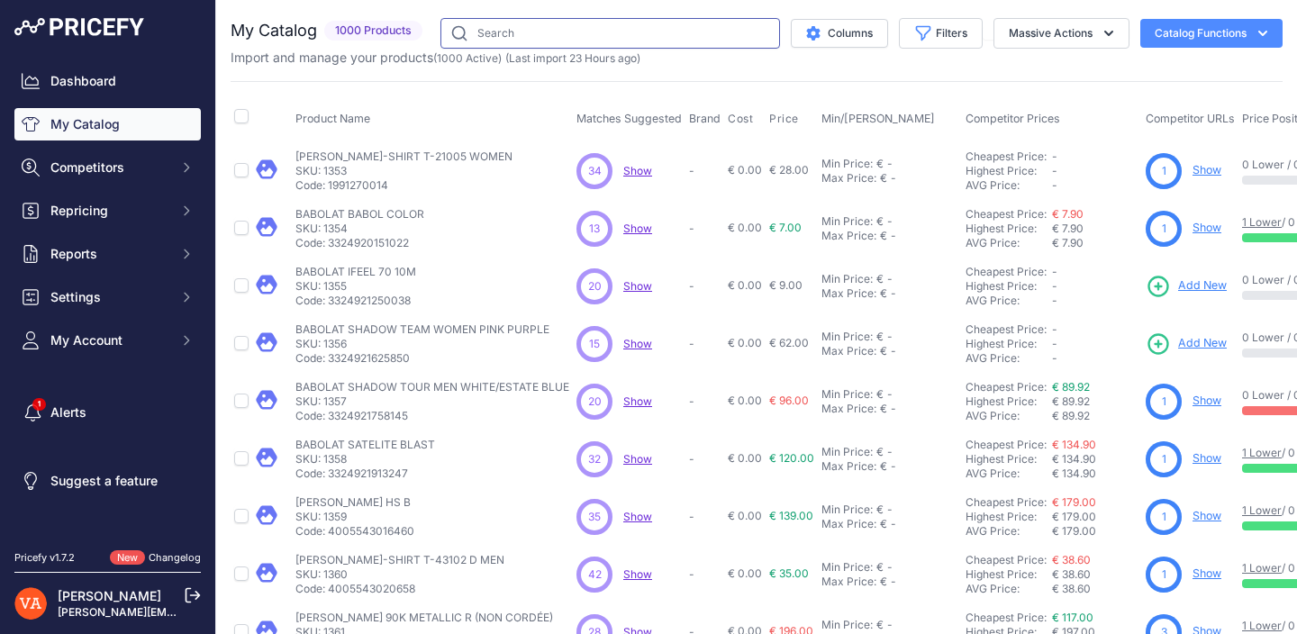
click at [540, 37] on input "text" at bounding box center [610, 33] width 340 height 31
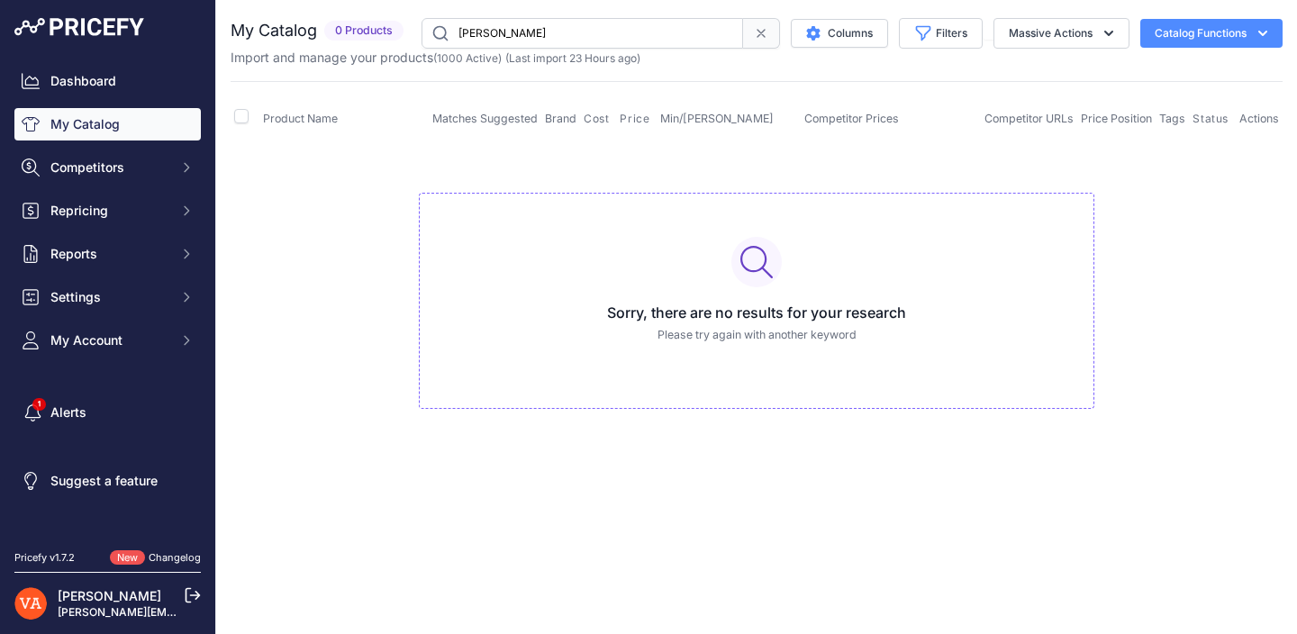
type input "flexter"
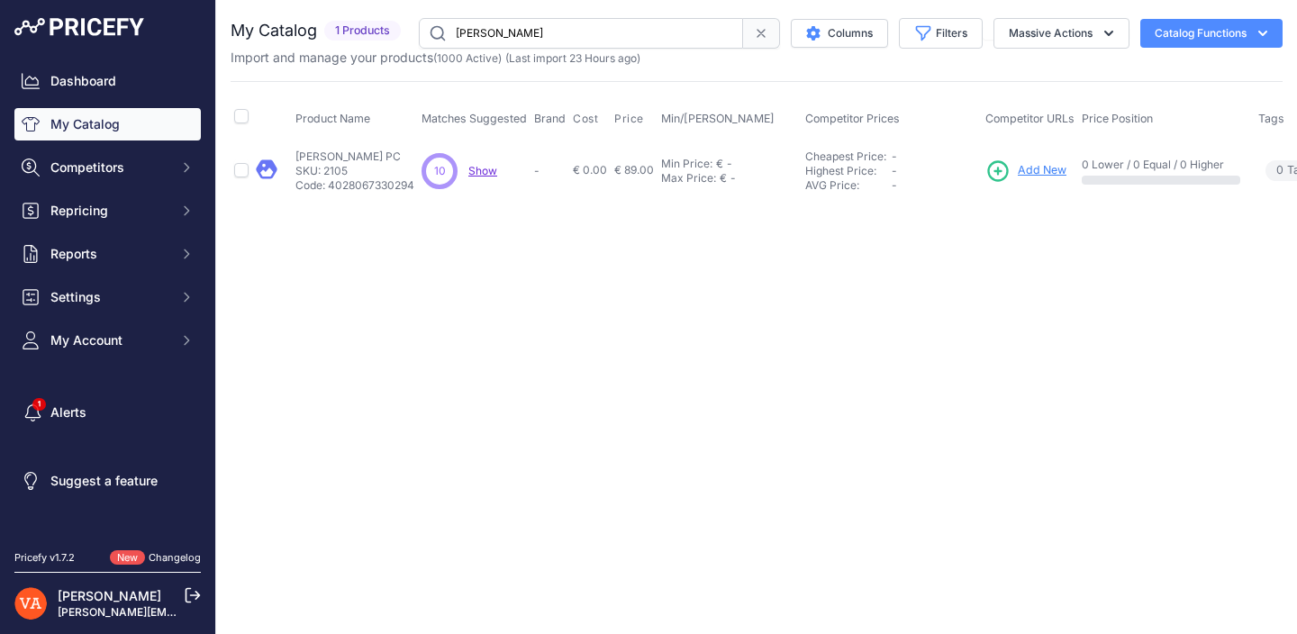
click at [1043, 183] on td "Add New" at bounding box center [1030, 170] width 96 height 59
click at [1047, 166] on span "Add New" at bounding box center [1042, 170] width 49 height 17
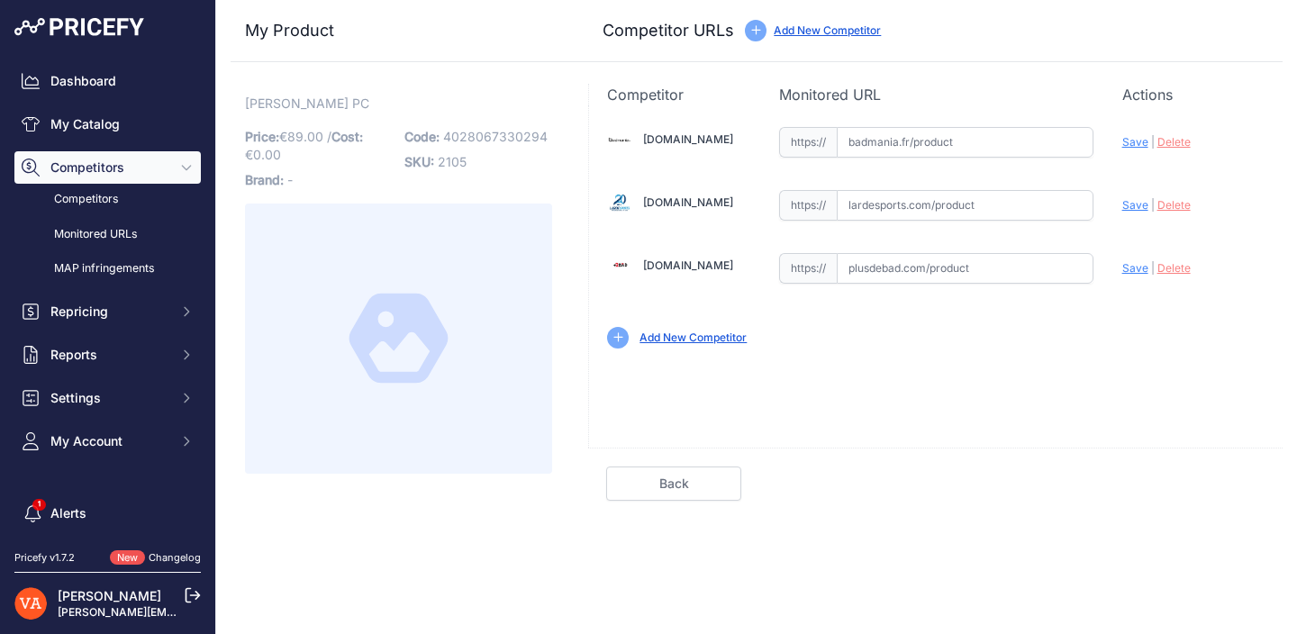
click at [937, 267] on input "text" at bounding box center [965, 268] width 257 height 31
paste input "[URL][DOMAIN_NAME][PERSON_NAME][PERSON_NAME]"
click at [1138, 271] on span "Save" at bounding box center [1135, 268] width 26 height 14
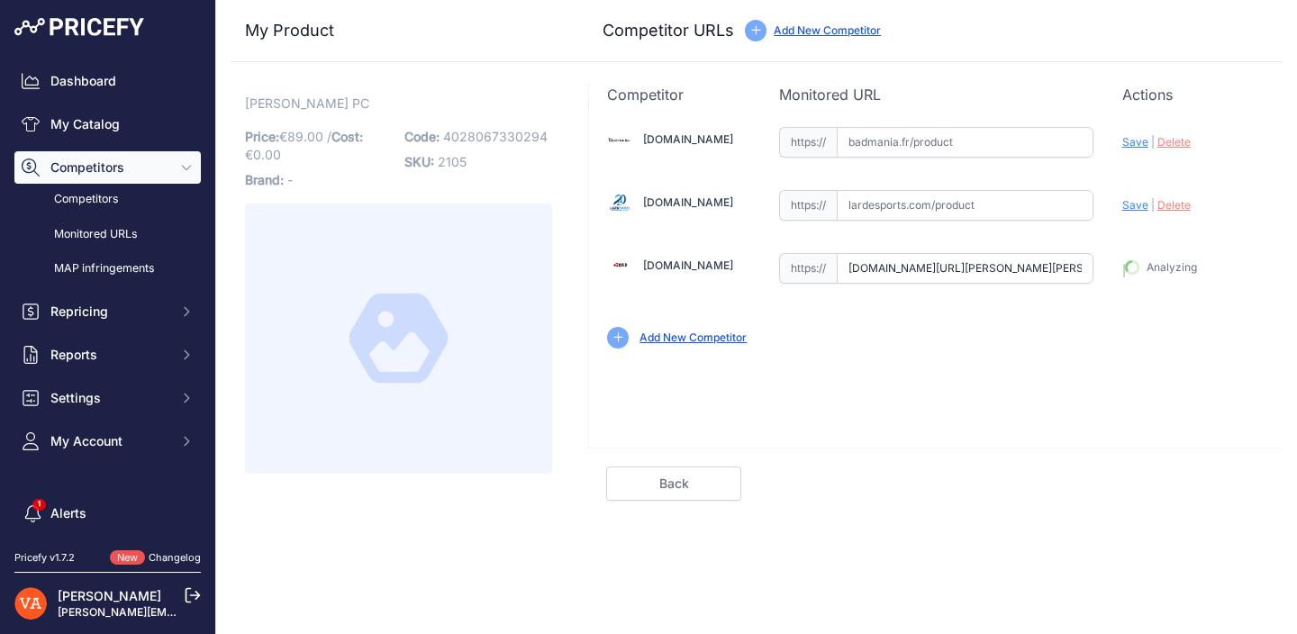
type input "[URL][DOMAIN_NAME][PERSON_NAME][PERSON_NAME]"
click at [1162, 481] on link "Done" at bounding box center [1196, 484] width 135 height 34
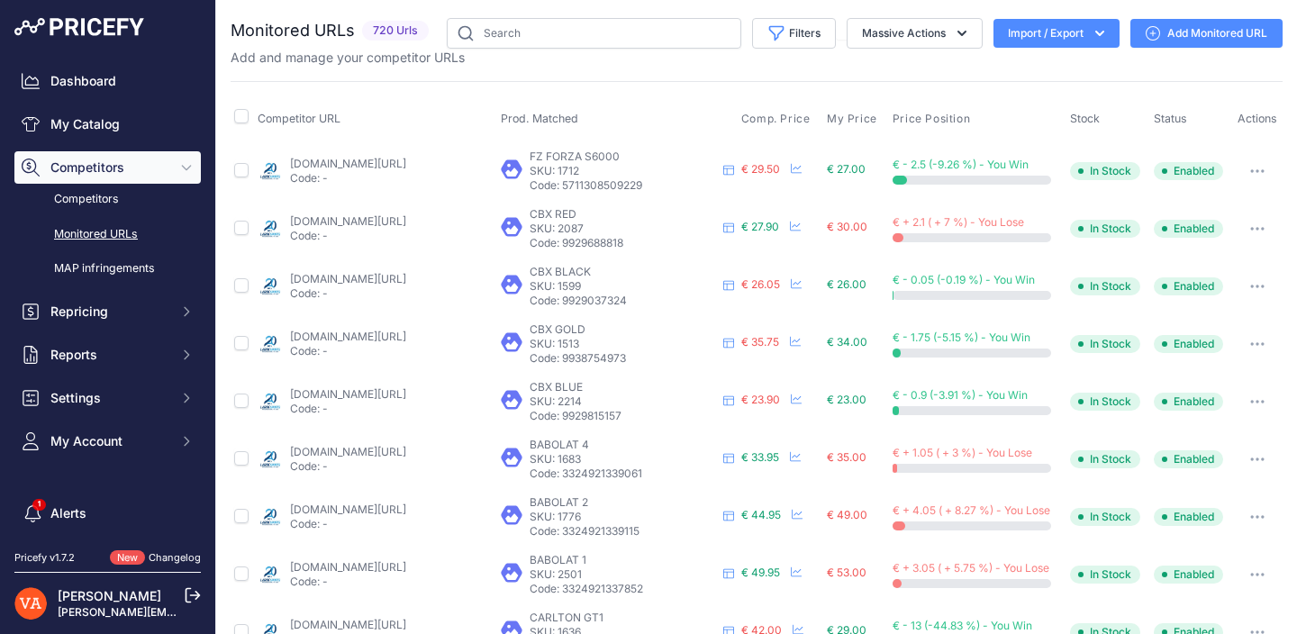
click at [101, 122] on link "My Catalog" at bounding box center [107, 124] width 186 height 32
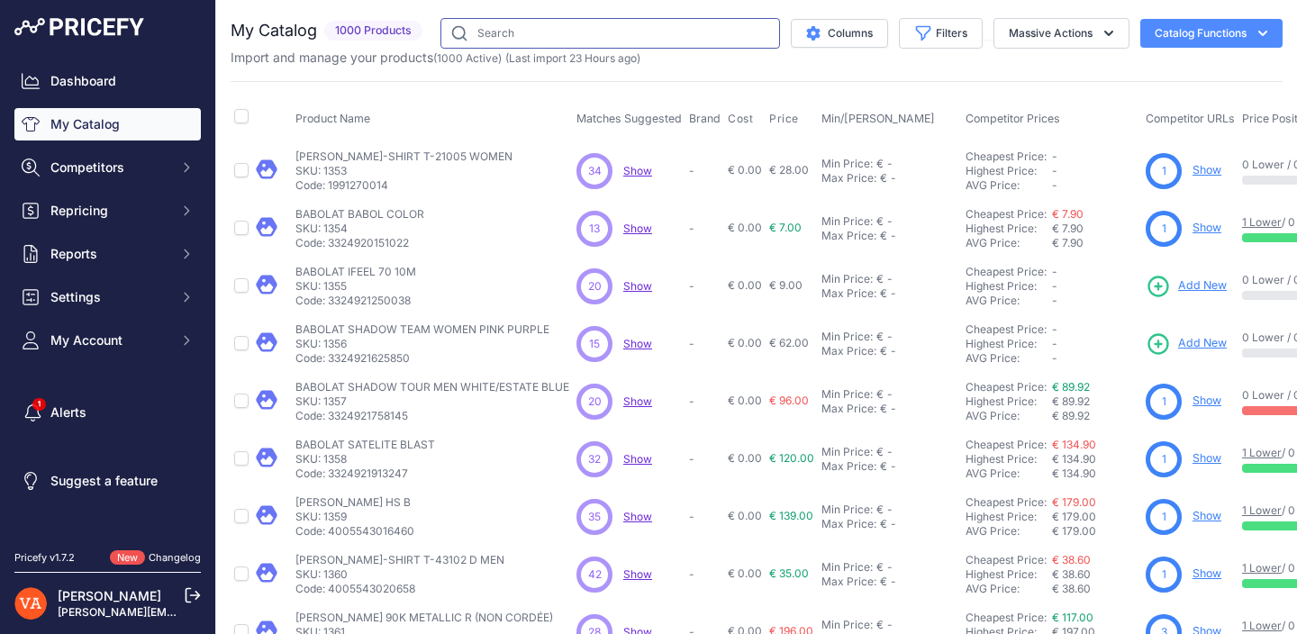
click at [559, 40] on input "text" at bounding box center [610, 33] width 340 height 31
type input "88S Tour"
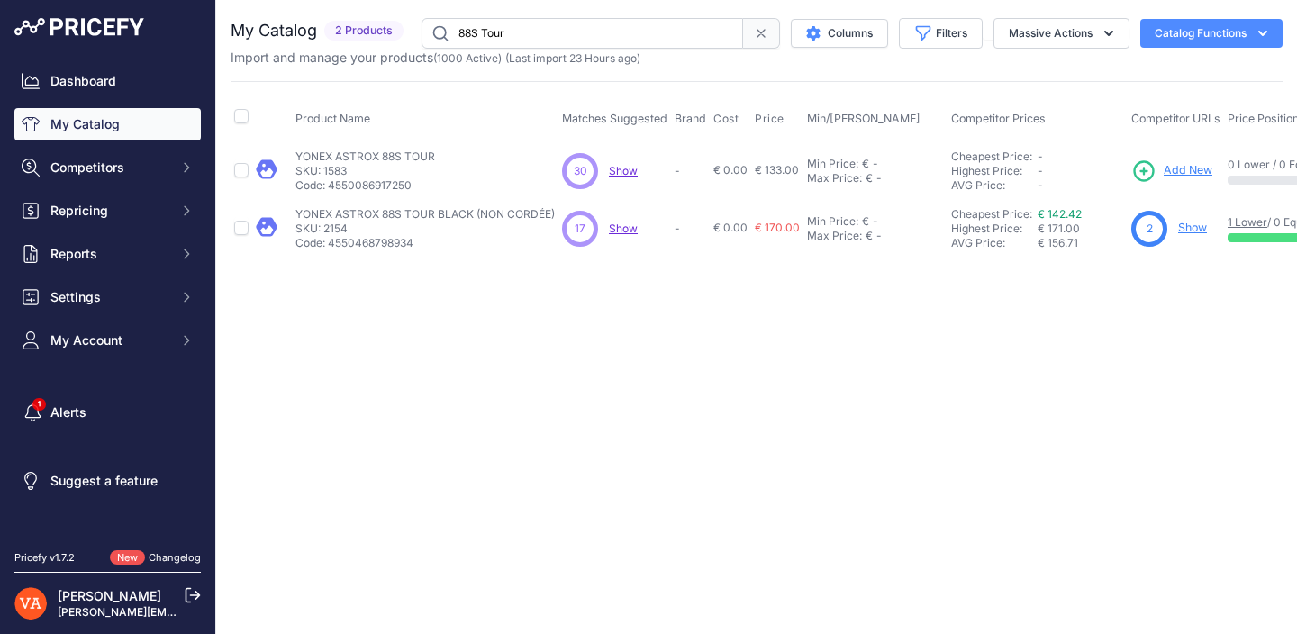
click at [1172, 166] on span "Add New" at bounding box center [1188, 170] width 49 height 17
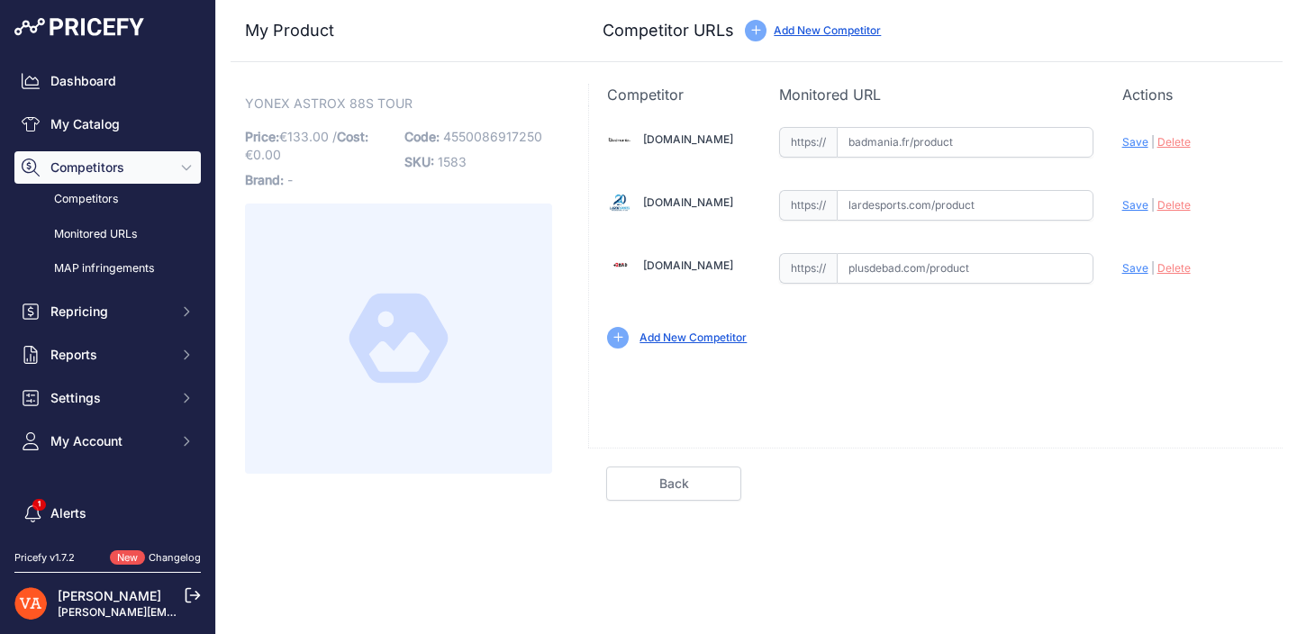
click at [957, 131] on input "text" at bounding box center [965, 142] width 257 height 31
paste input "[URL][DOMAIN_NAME]"
click at [1136, 142] on span "Save" at bounding box center [1135, 142] width 26 height 14
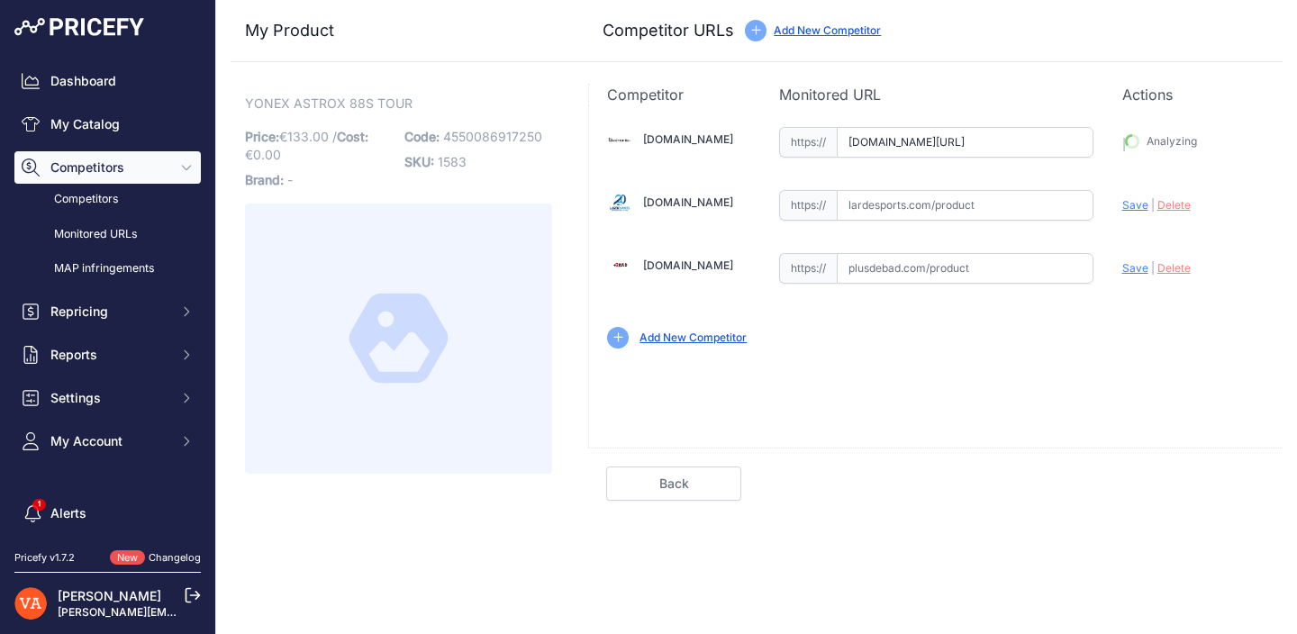
type input "https://badmania.fr/badminton-astrox-88s-tour-3u-g4-9fp1921.html?prirule_jdsnik…"
click at [1192, 485] on link "Done" at bounding box center [1196, 484] width 135 height 34
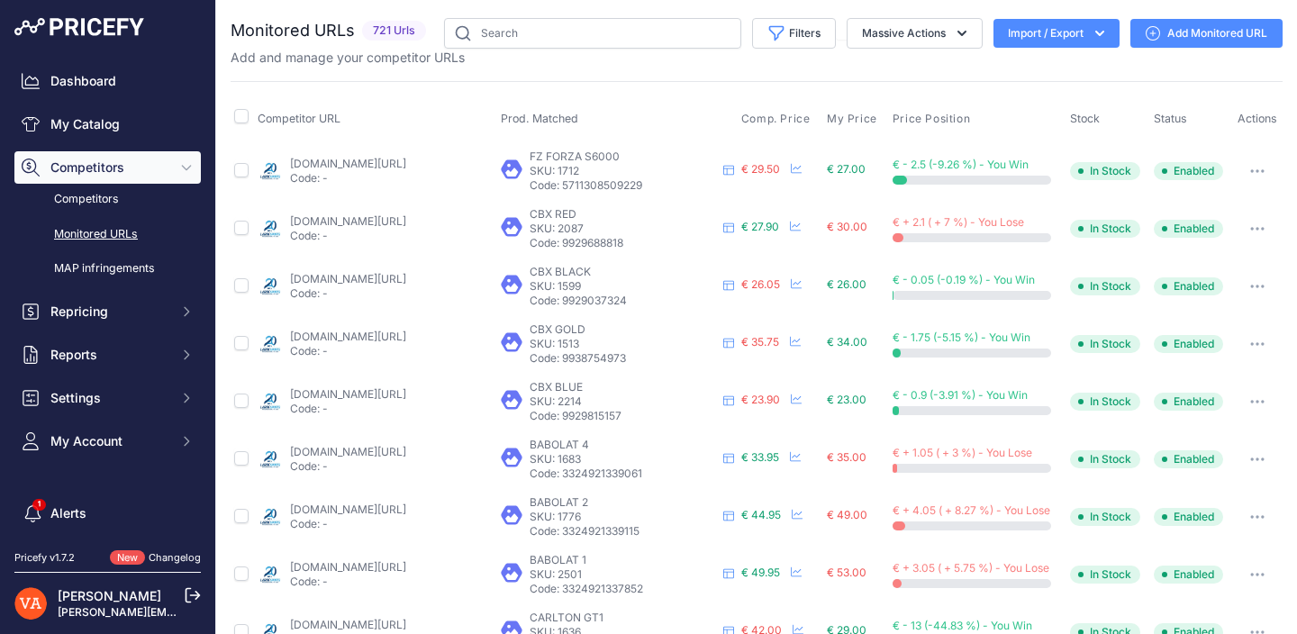
click at [131, 117] on link "My Catalog" at bounding box center [107, 124] width 186 height 32
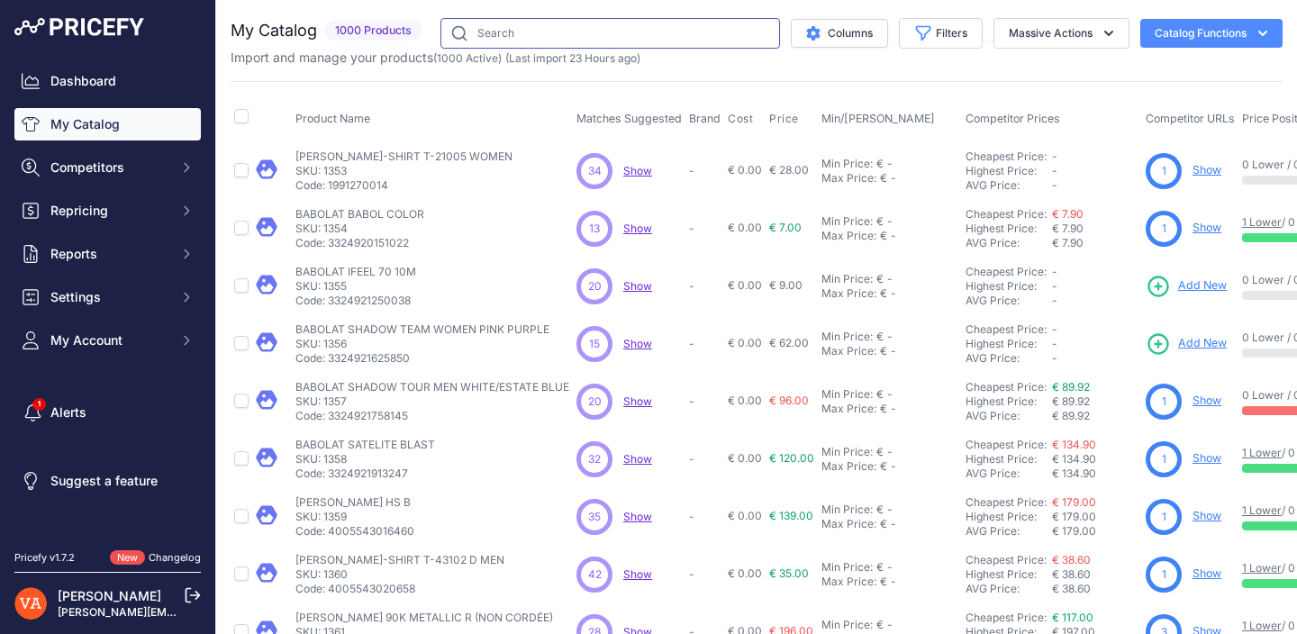
click at [646, 39] on input "text" at bounding box center [610, 33] width 340 height 31
type input "88D Tour"
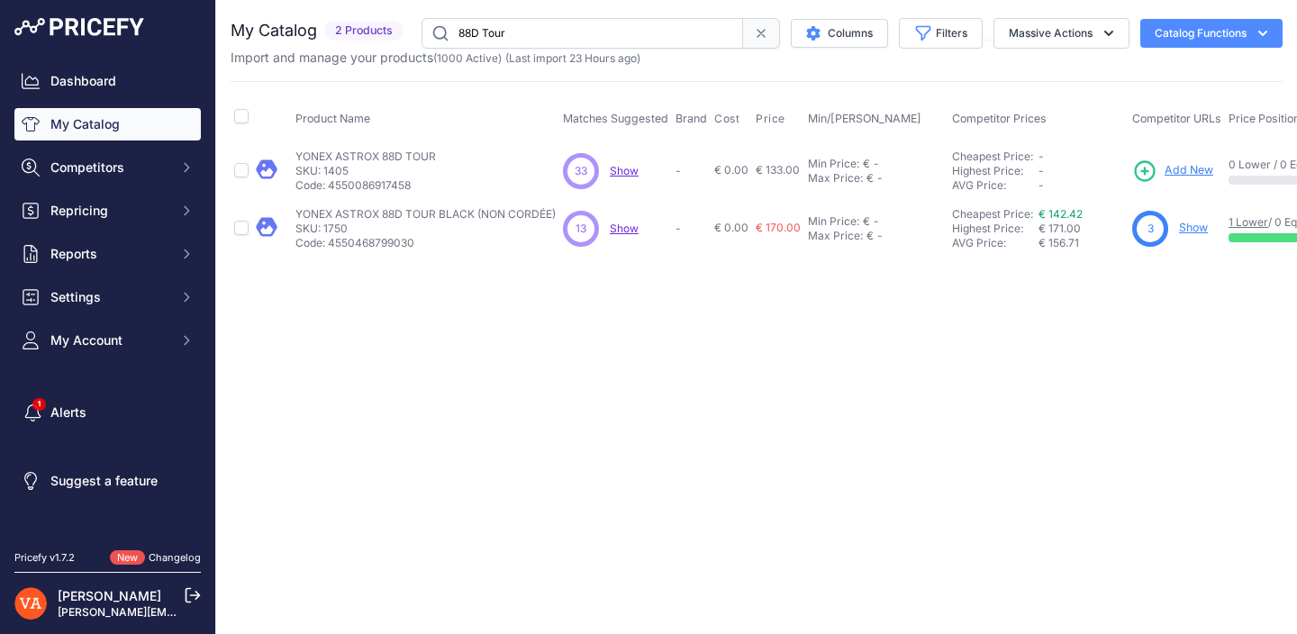
click at [1195, 177] on span "Add New" at bounding box center [1189, 170] width 49 height 17
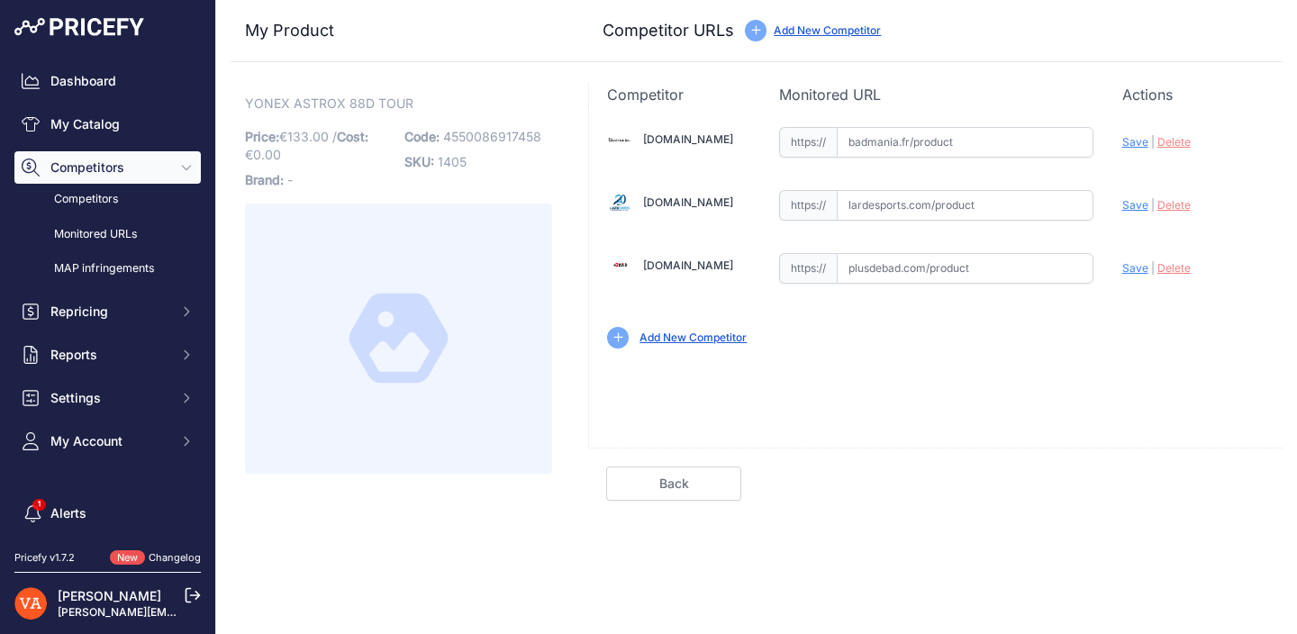
click at [1008, 143] on input "text" at bounding box center [965, 142] width 257 height 31
paste input "[URL][DOMAIN_NAME]"
click at [1132, 145] on span "Save" at bounding box center [1135, 142] width 26 height 14
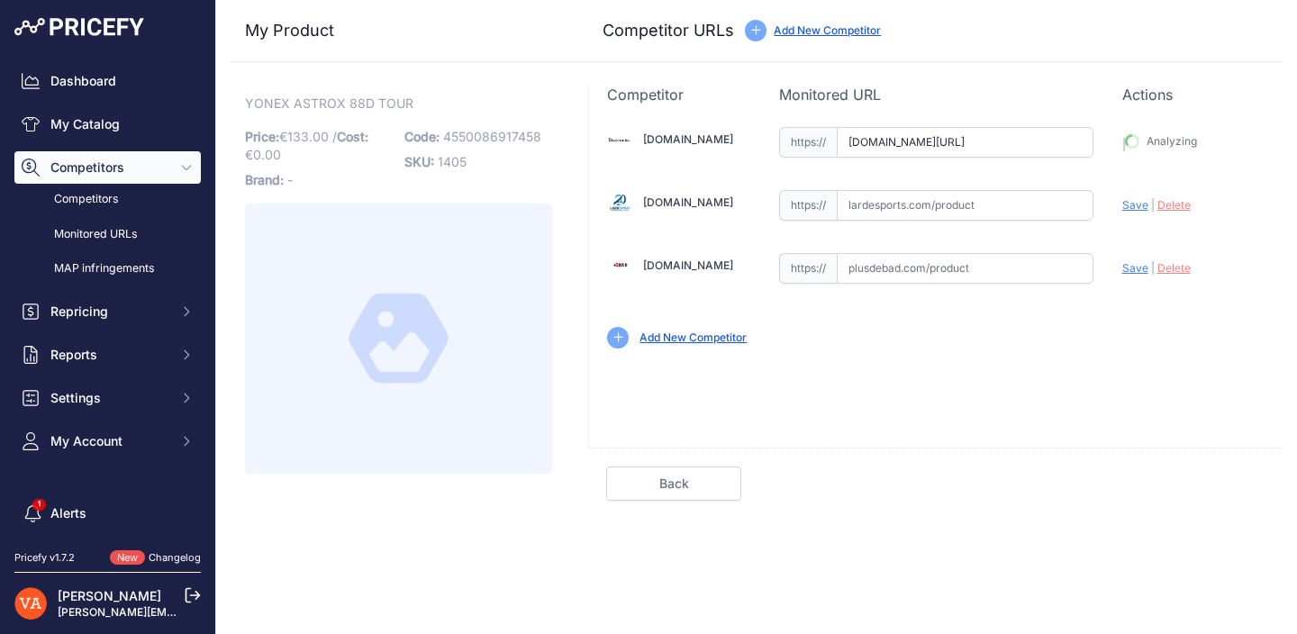
type input "https://badmania.fr/badminton-astrox-88d-tour-4u-g5-9fp2170.html?prirule_jdsnik…"
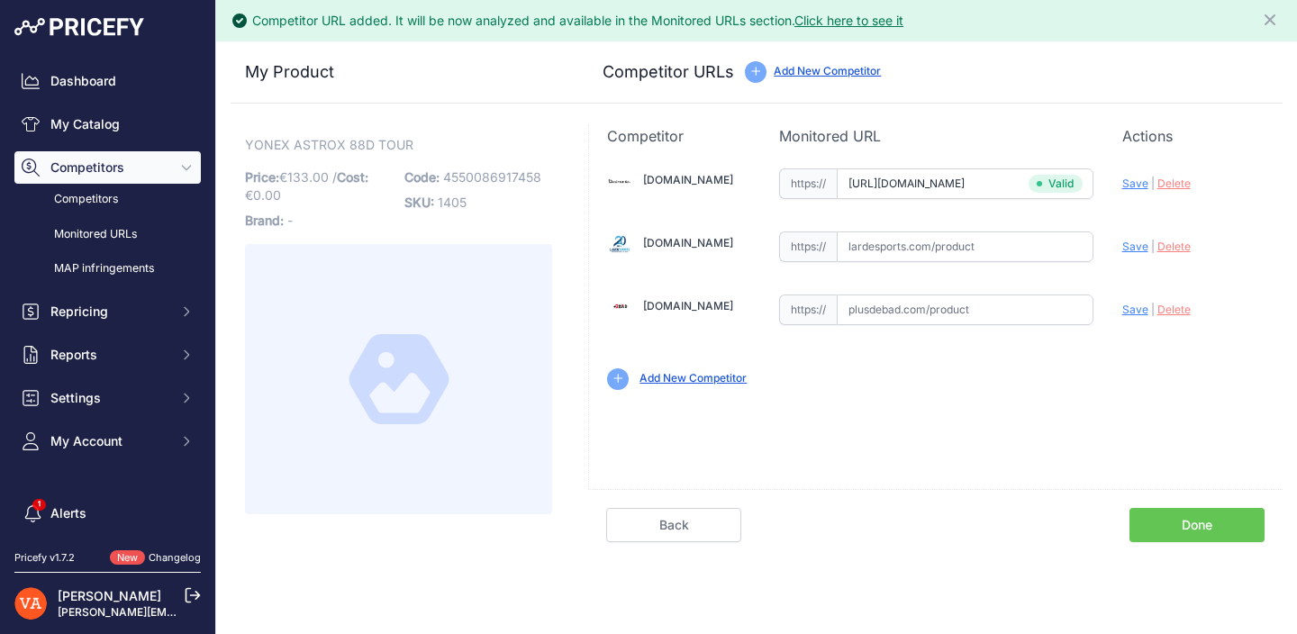
click at [1174, 518] on link "Done" at bounding box center [1196, 525] width 135 height 34
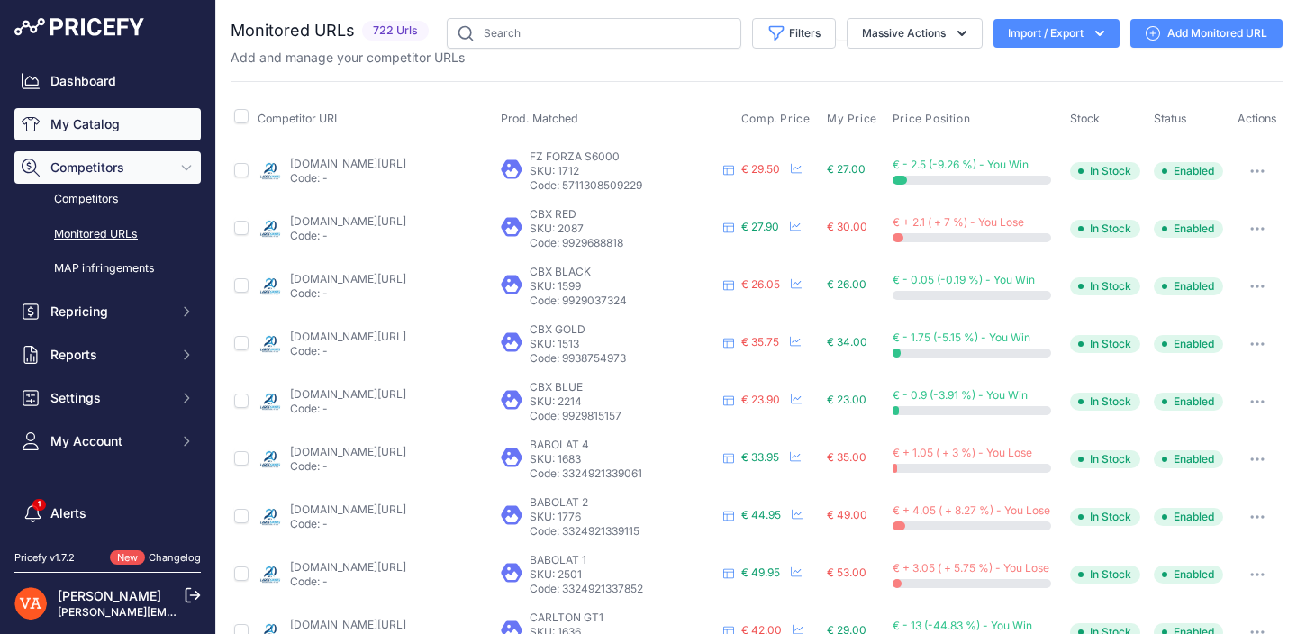
click at [112, 130] on link "My Catalog" at bounding box center [107, 124] width 186 height 32
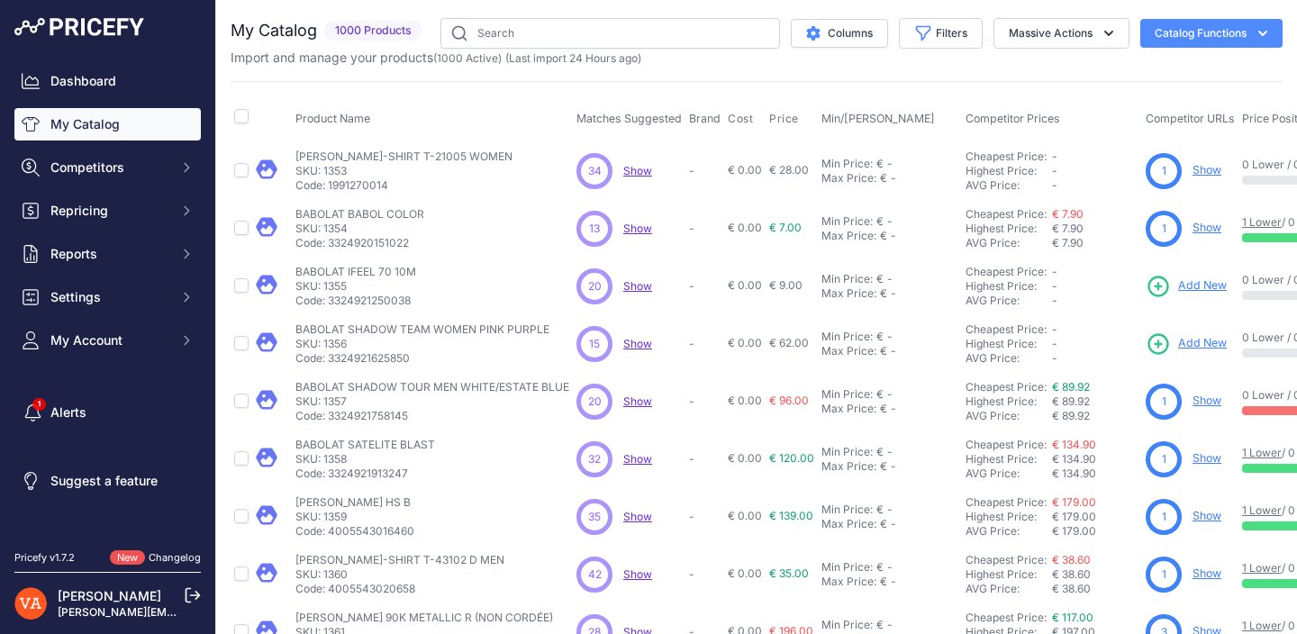
click at [578, 42] on input "text" at bounding box center [610, 33] width 340 height 31
type input "88D Tour"
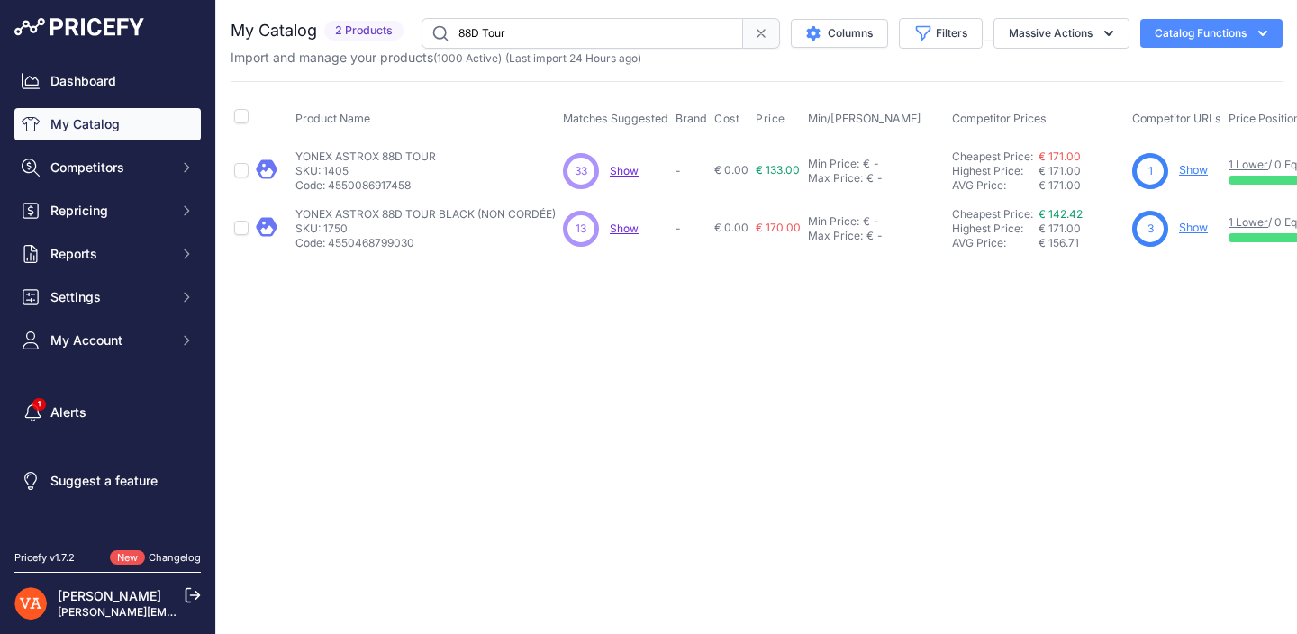
click at [606, 31] on input "88D Tour" at bounding box center [583, 33] width 322 height 31
type input "Astrox 100 ZZ"
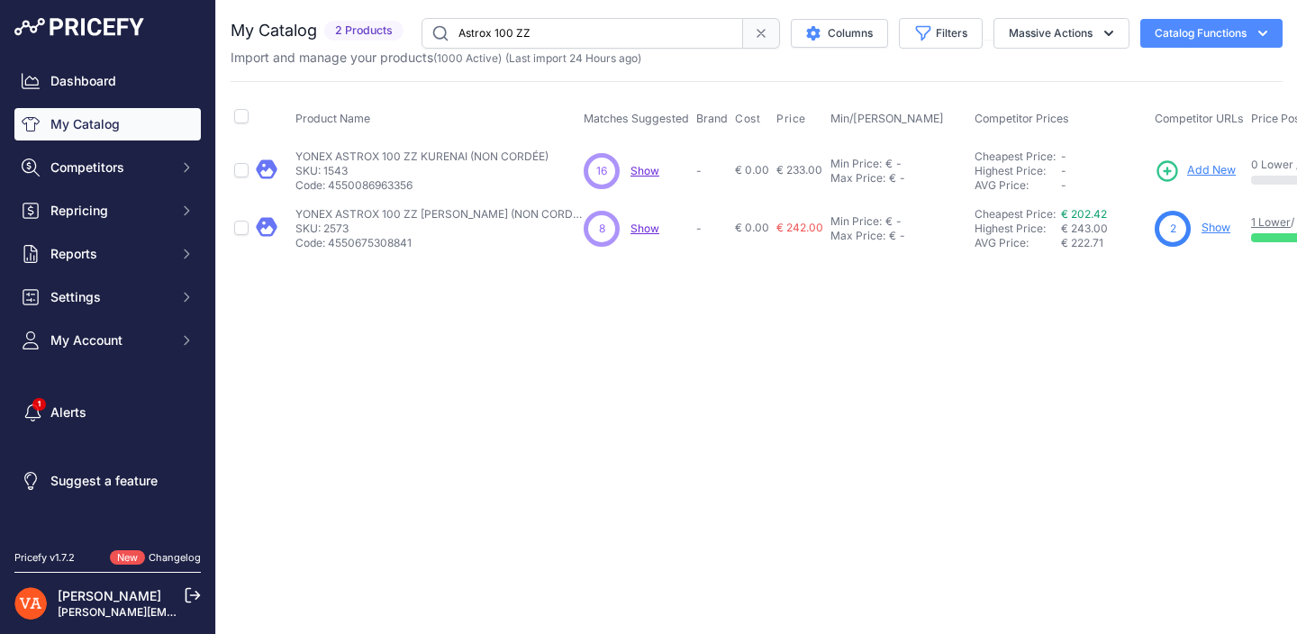
click at [1225, 177] on span "Add New" at bounding box center [1211, 170] width 49 height 17
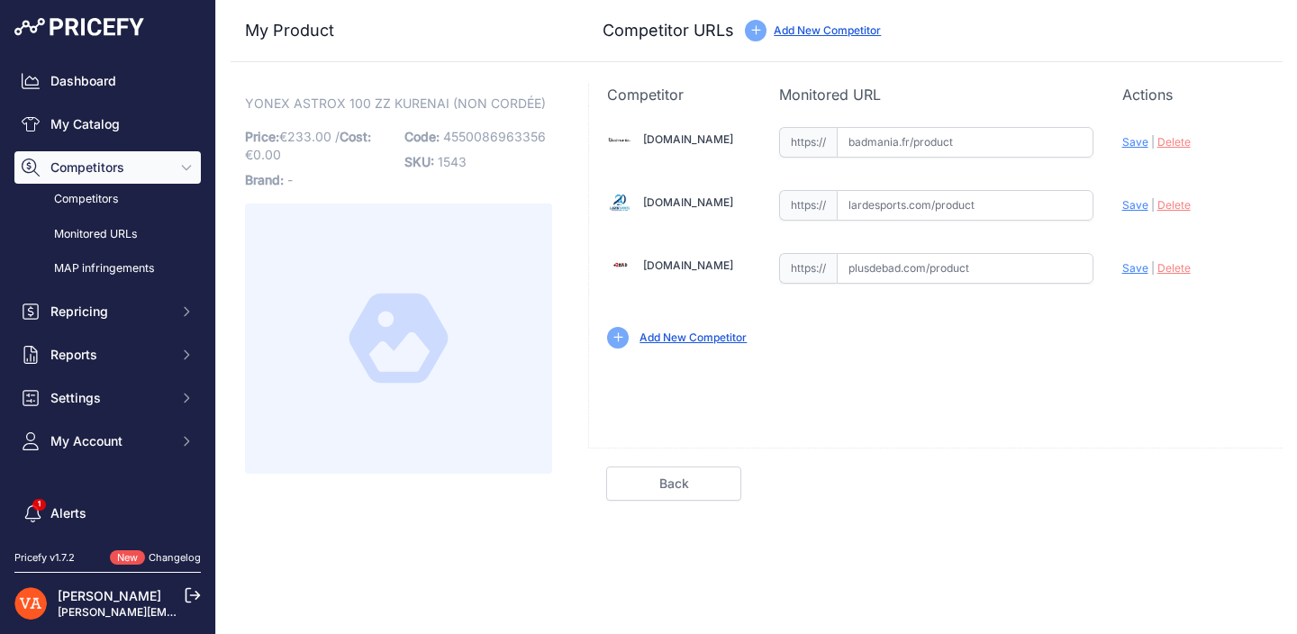
click at [942, 145] on input "text" at bounding box center [965, 142] width 257 height 31
paste input "[URL][DOMAIN_NAME]"
click at [1121, 141] on div "[DOMAIN_NAME] Valid Invalid |" at bounding box center [936, 235] width 694 height 261
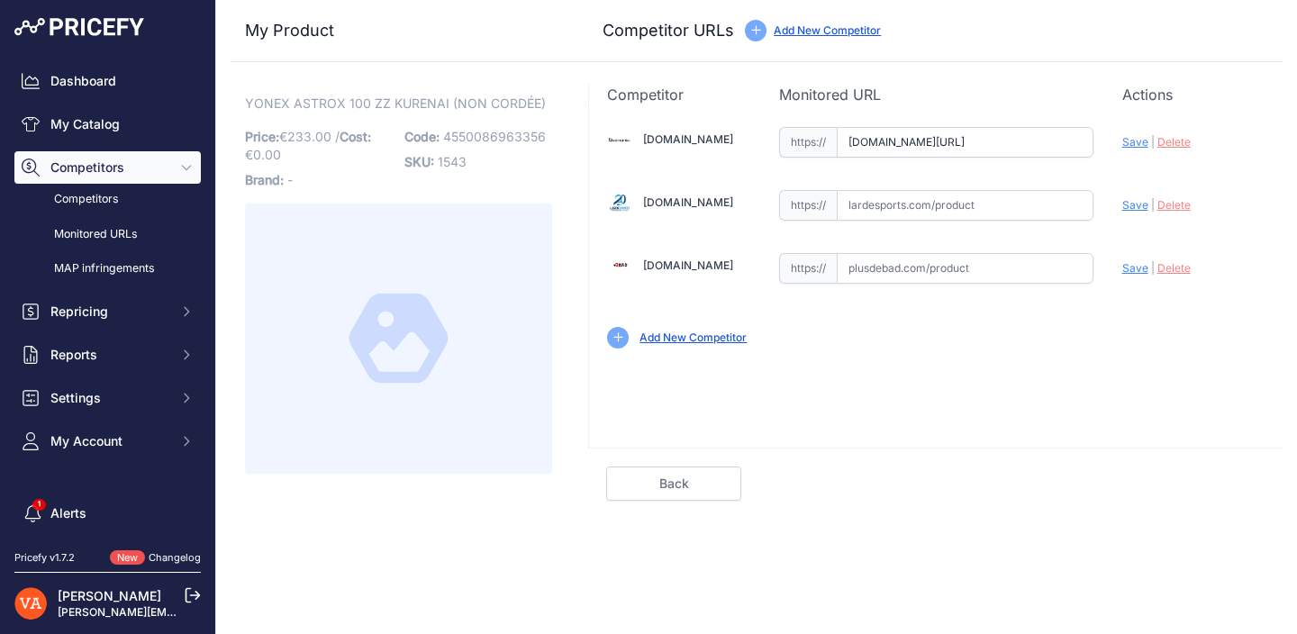
click at [1138, 142] on span "Save" at bounding box center [1135, 142] width 26 height 14
type input "[URL][DOMAIN_NAME]"
click at [948, 276] on input "text" at bounding box center [965, 268] width 257 height 31
paste input "[URL][DOMAIN_NAME]"
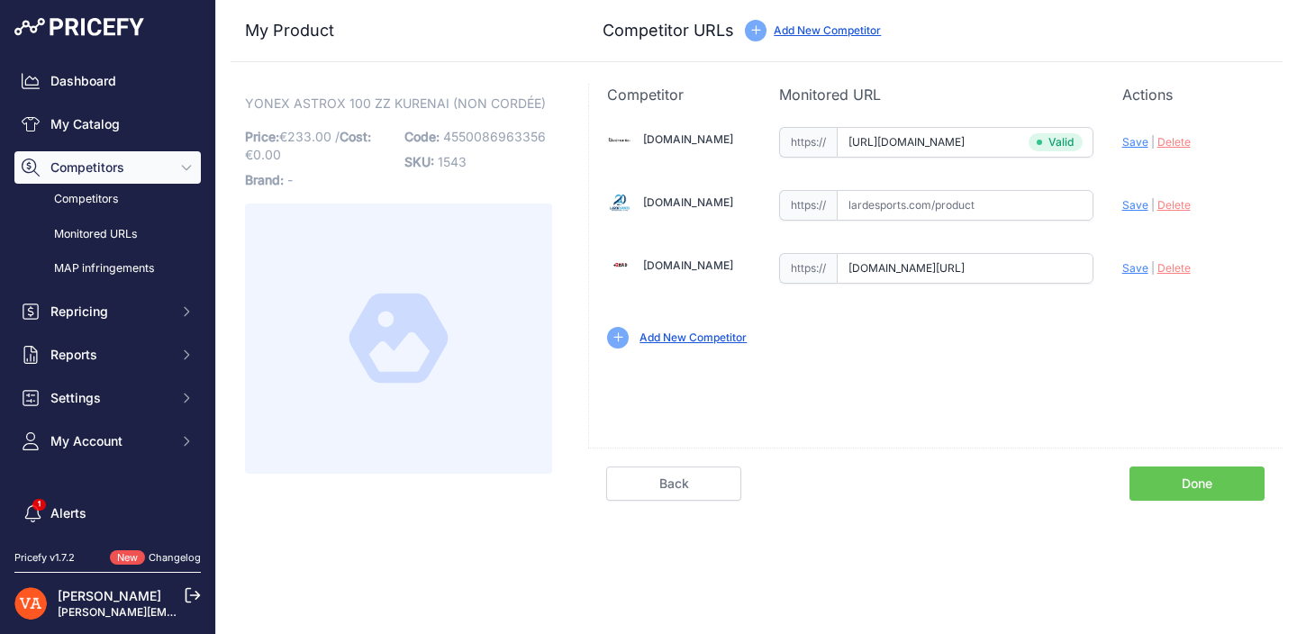
click at [1123, 268] on span "Save" at bounding box center [1135, 268] width 26 height 14
type input "[URL][DOMAIN_NAME]"
click at [1183, 480] on link "Done" at bounding box center [1196, 484] width 135 height 34
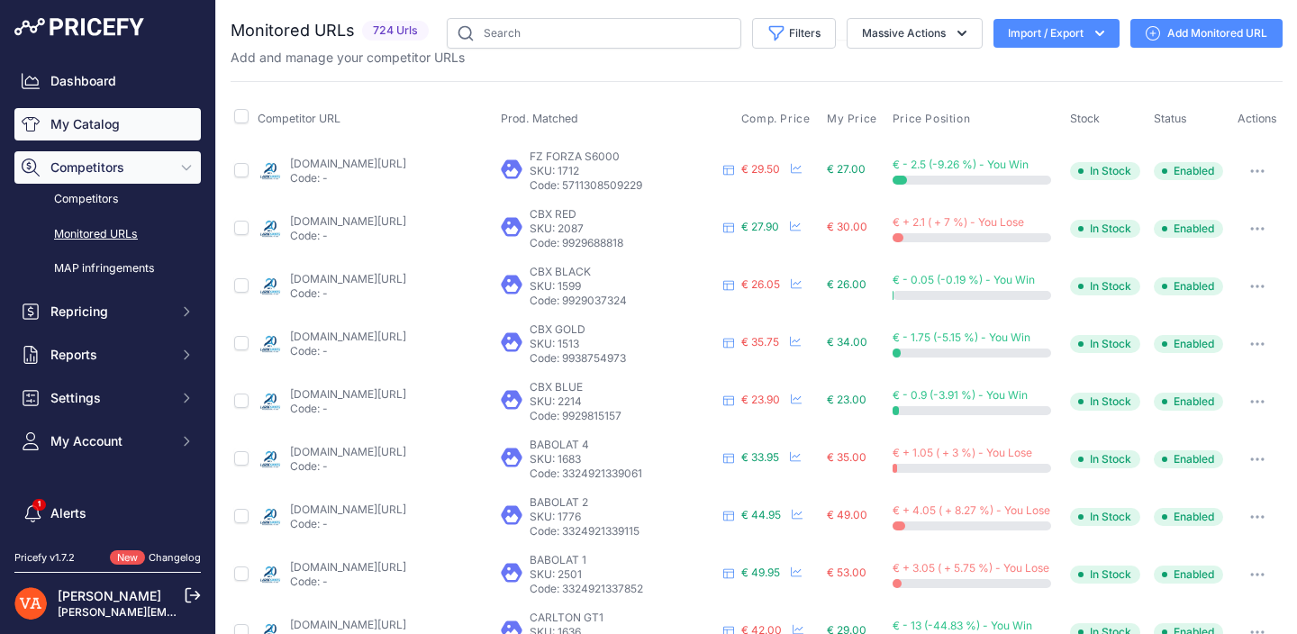
click at [129, 129] on link "My Catalog" at bounding box center [107, 124] width 186 height 32
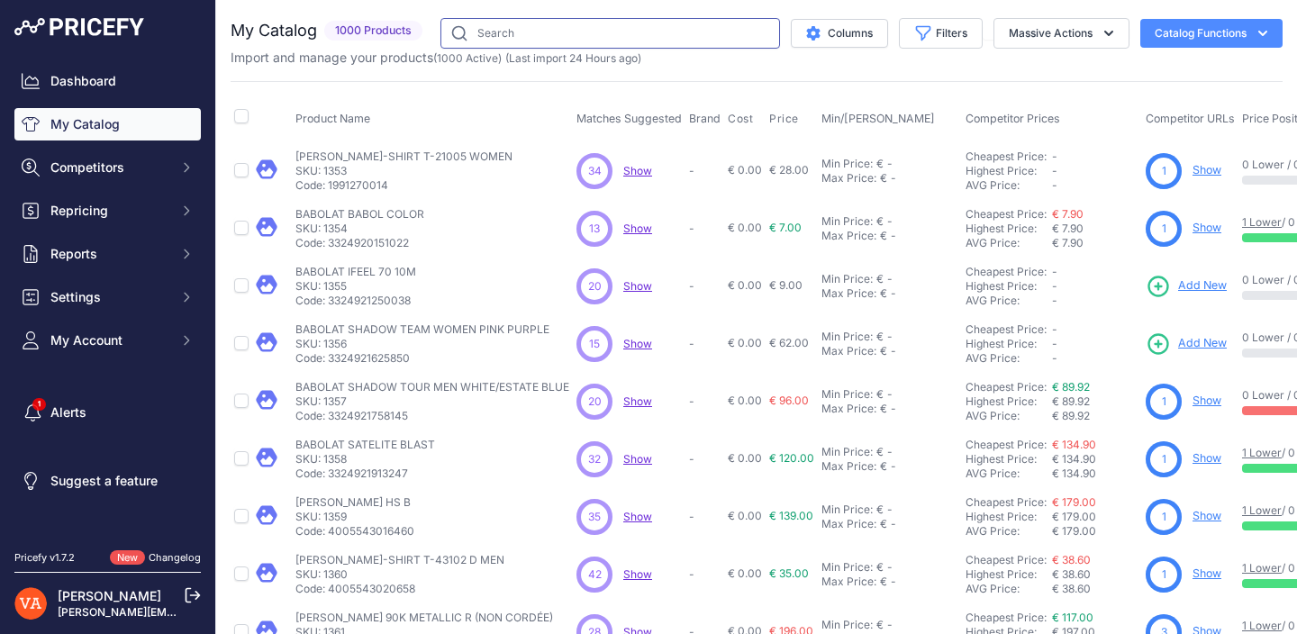
click at [546, 45] on input "text" at bounding box center [610, 33] width 340 height 31
type input "drivex 10"
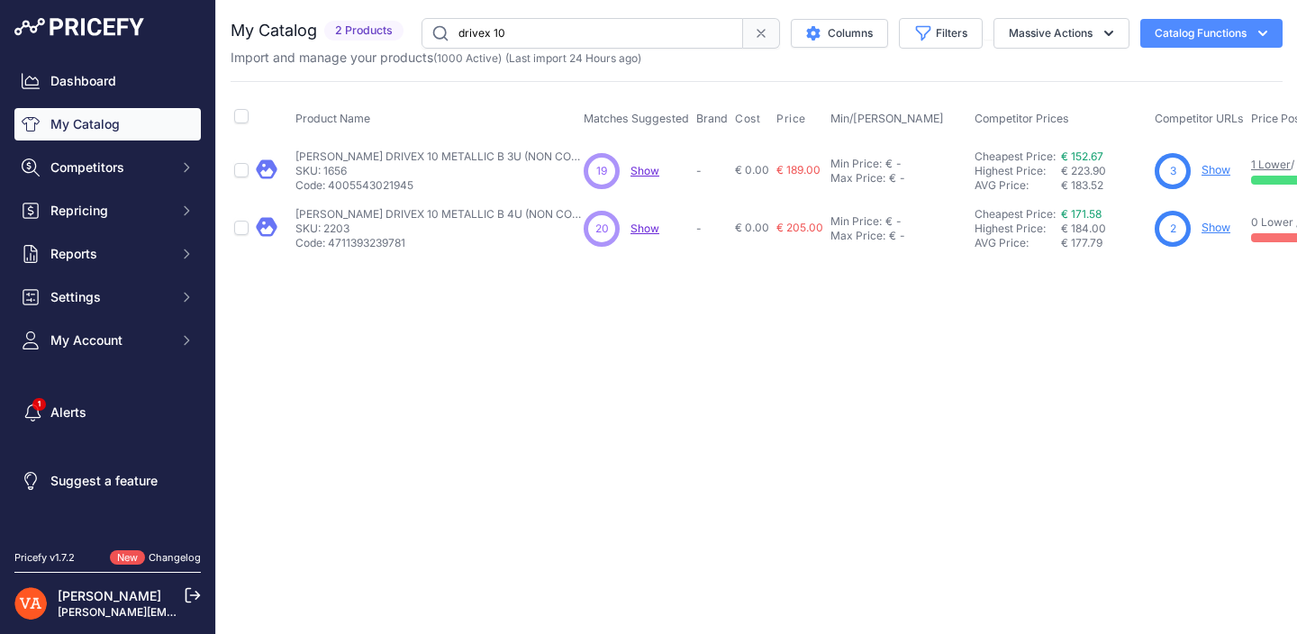
click at [1201, 228] on link "Show" at bounding box center [1215, 228] width 29 height 14
click at [553, 43] on input "drivex 10" at bounding box center [583, 33] width 322 height 31
type input "hmrl"
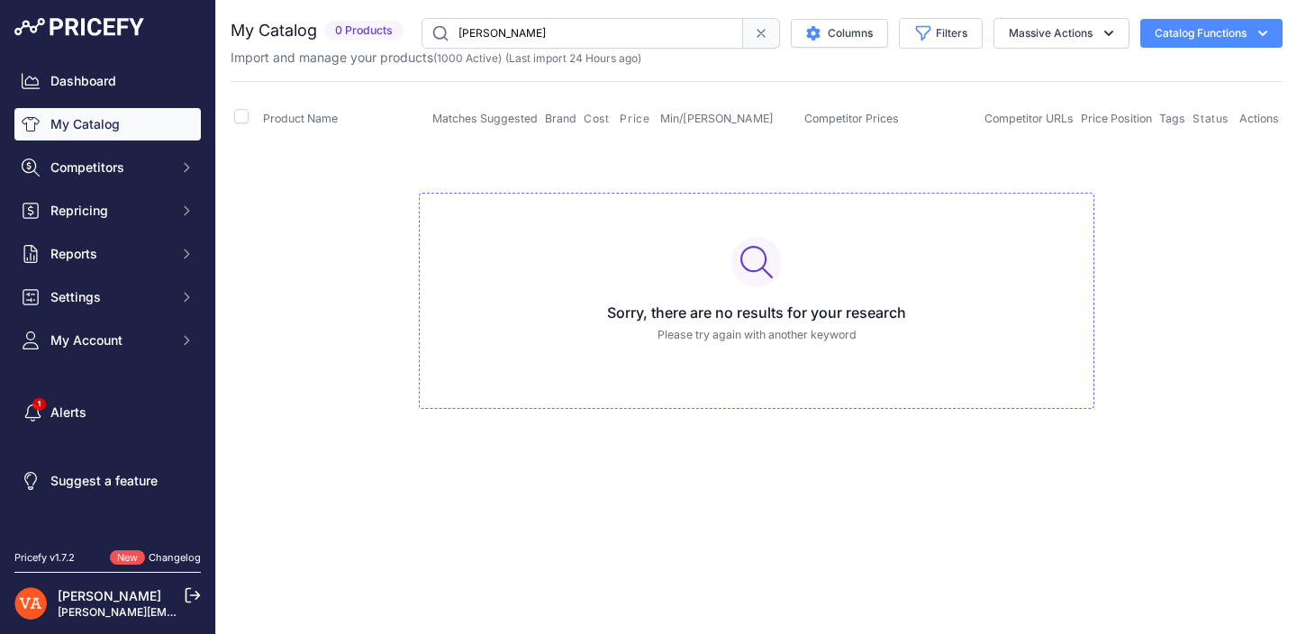
type input "[PERSON_NAME]"
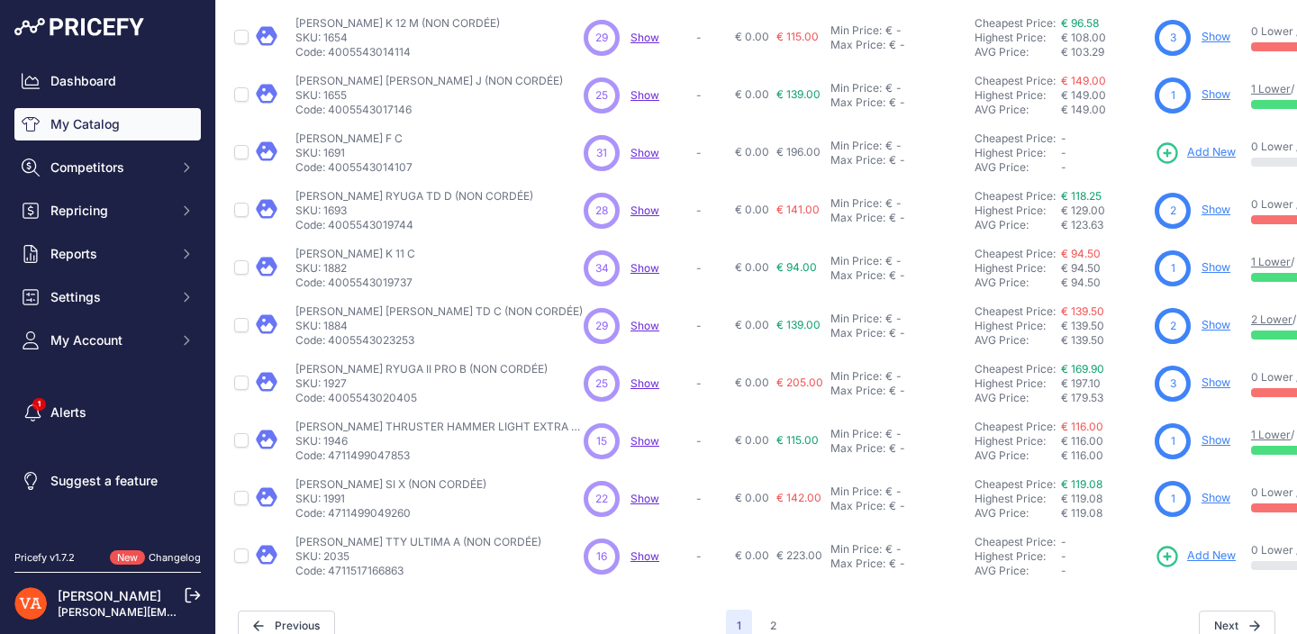
scroll to position [447, 0]
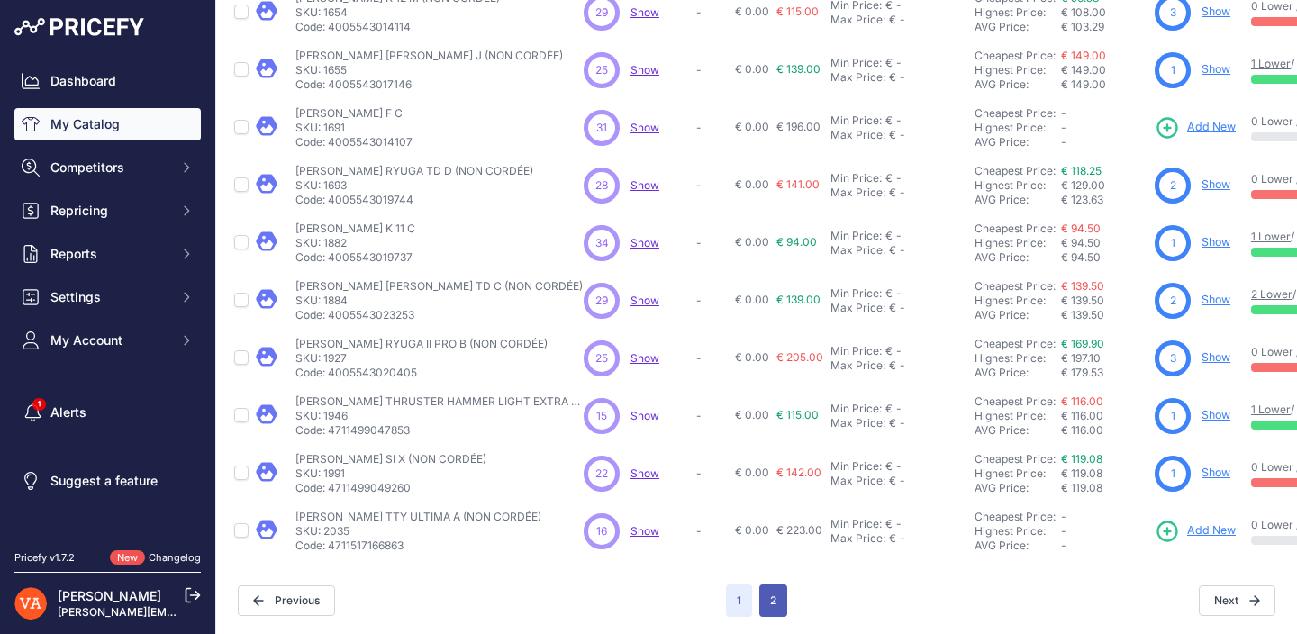
click at [774, 598] on button "2" at bounding box center [773, 601] width 28 height 32
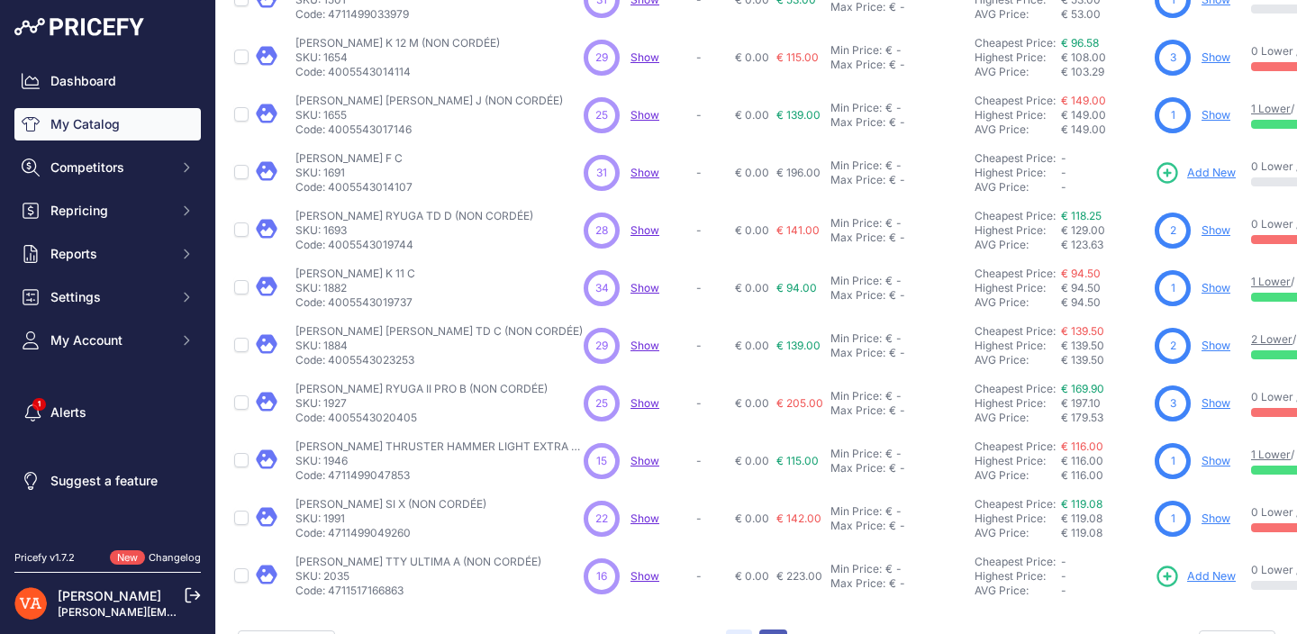
scroll to position [492, 0]
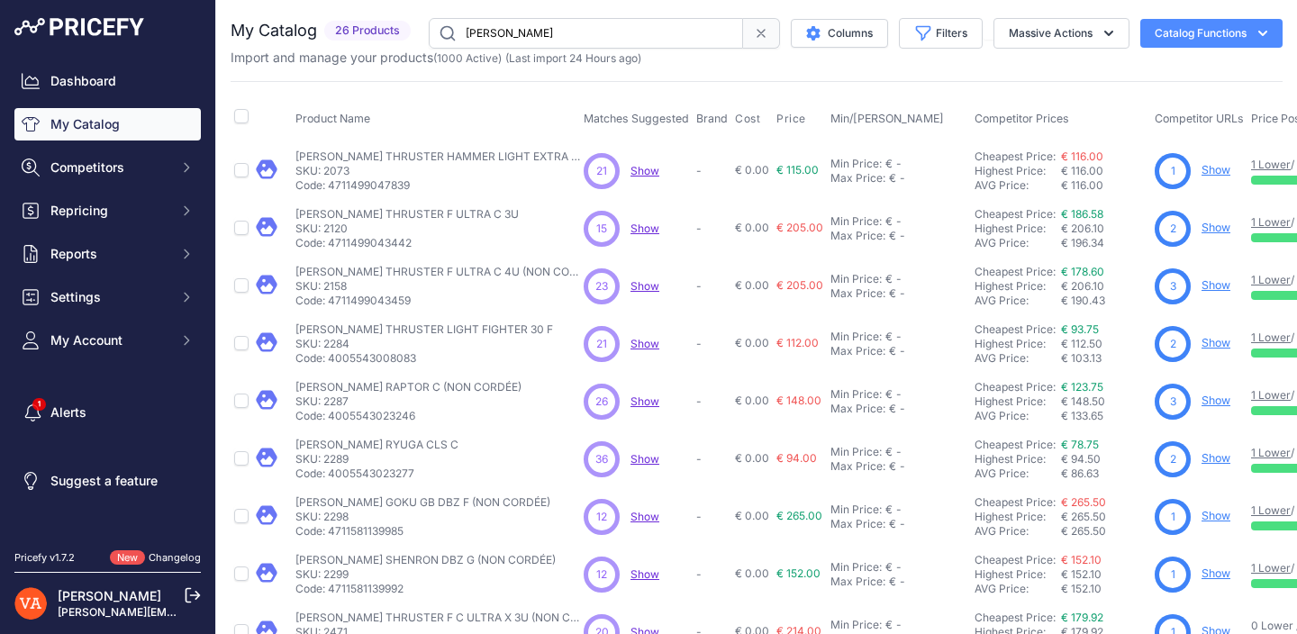
click at [1210, 166] on link "Show" at bounding box center [1215, 170] width 29 height 14
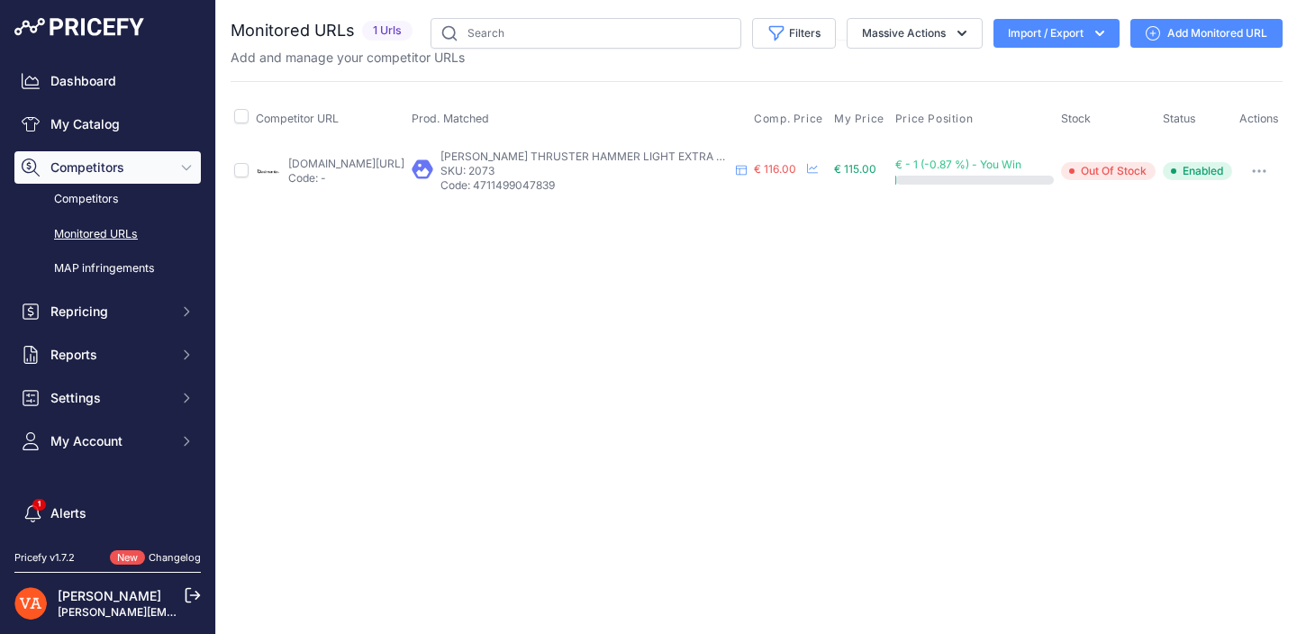
click at [388, 170] on link "[DOMAIN_NAME][URL]" at bounding box center [346, 164] width 116 height 14
click at [118, 122] on link "My Catalog" at bounding box center [107, 124] width 186 height 32
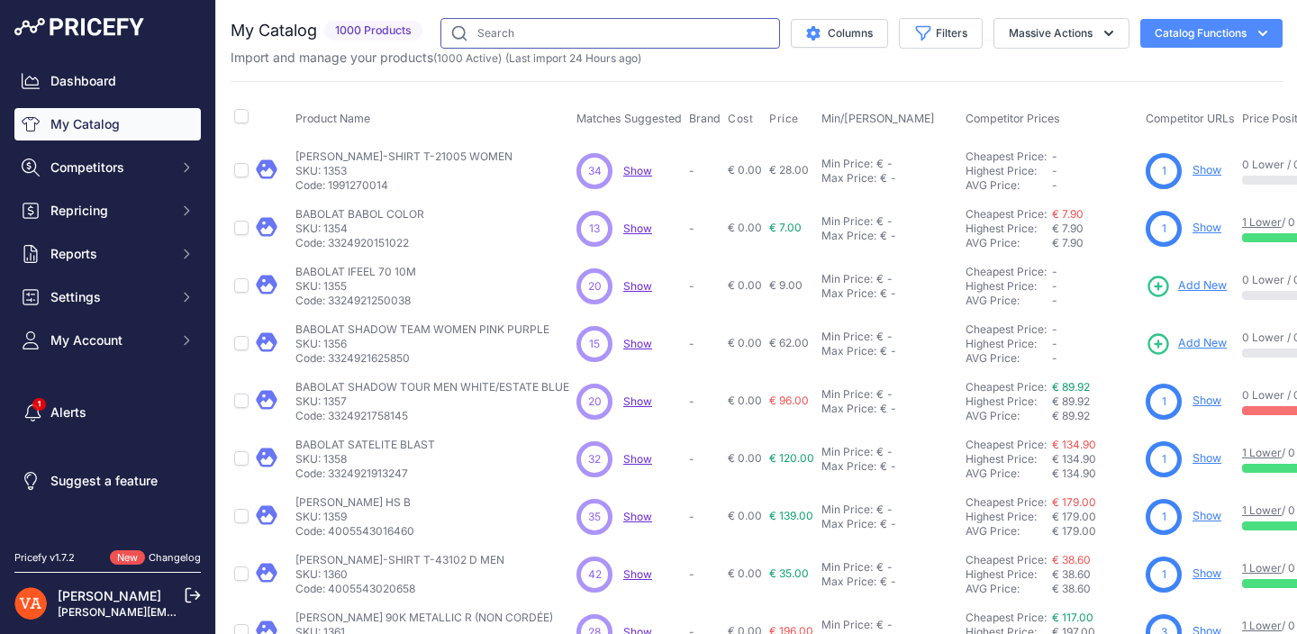
click at [519, 23] on input "text" at bounding box center [610, 33] width 340 height 31
type input "u"
type input "pure light"
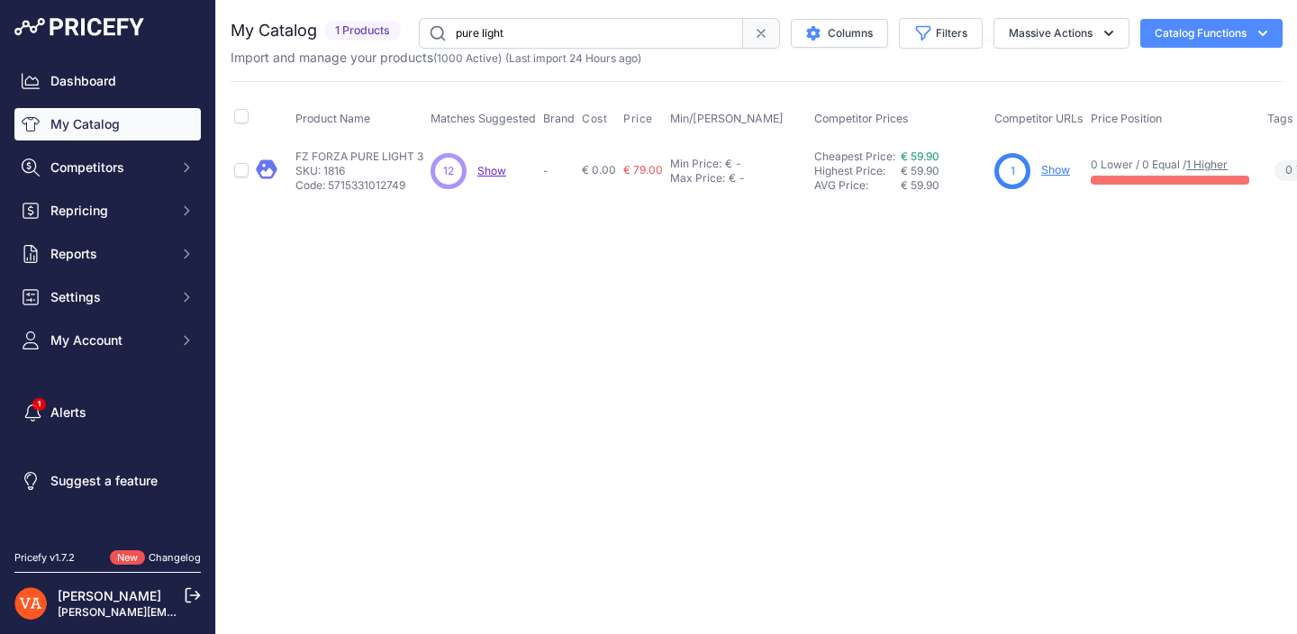
click at [1047, 170] on link "Show" at bounding box center [1055, 170] width 29 height 14
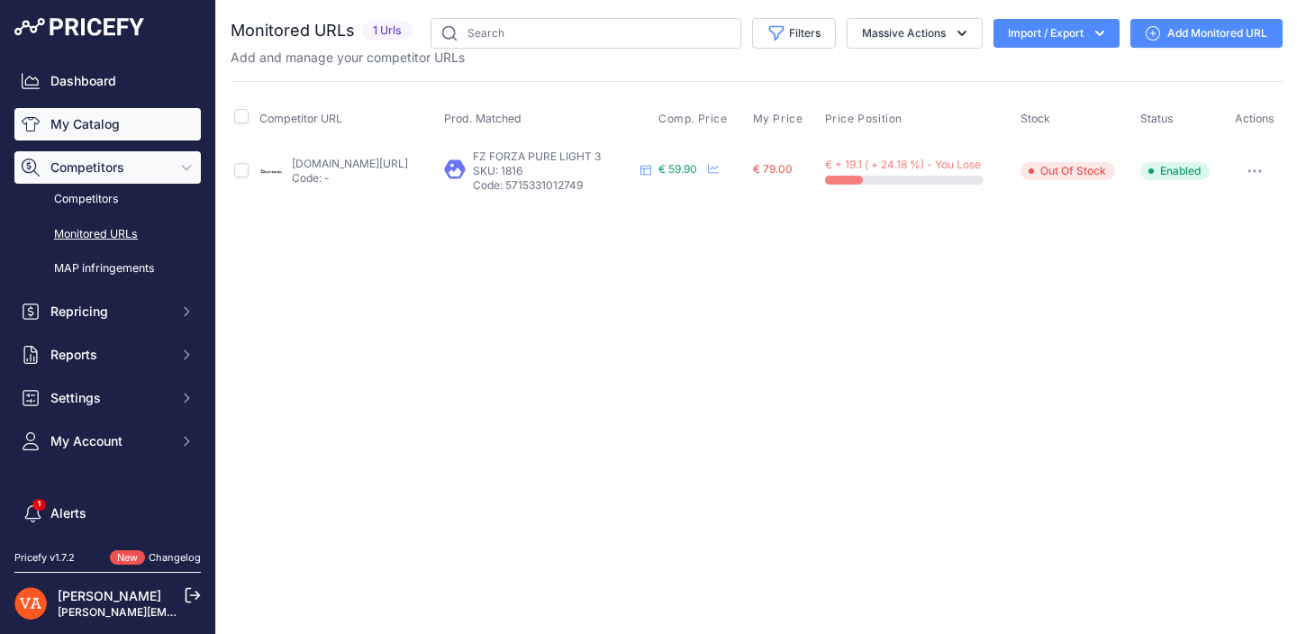
click at [127, 131] on link "My Catalog" at bounding box center [107, 124] width 186 height 32
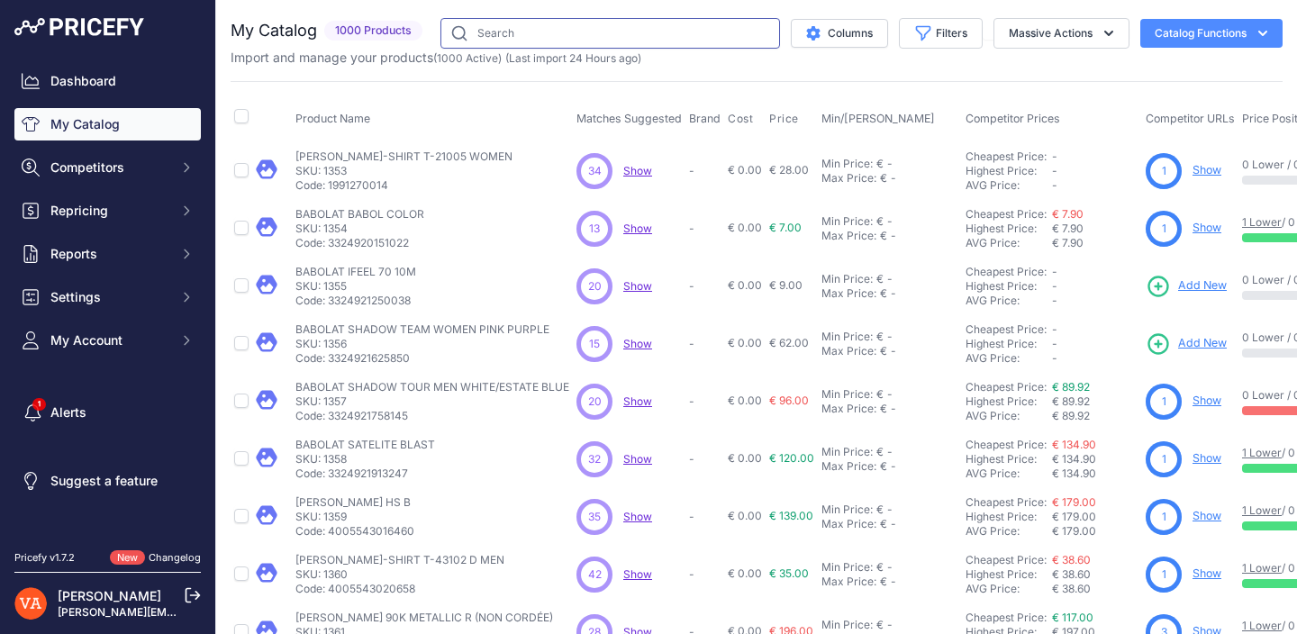
click at [532, 33] on input "text" at bounding box center [610, 33] width 340 height 31
type input "aero power"
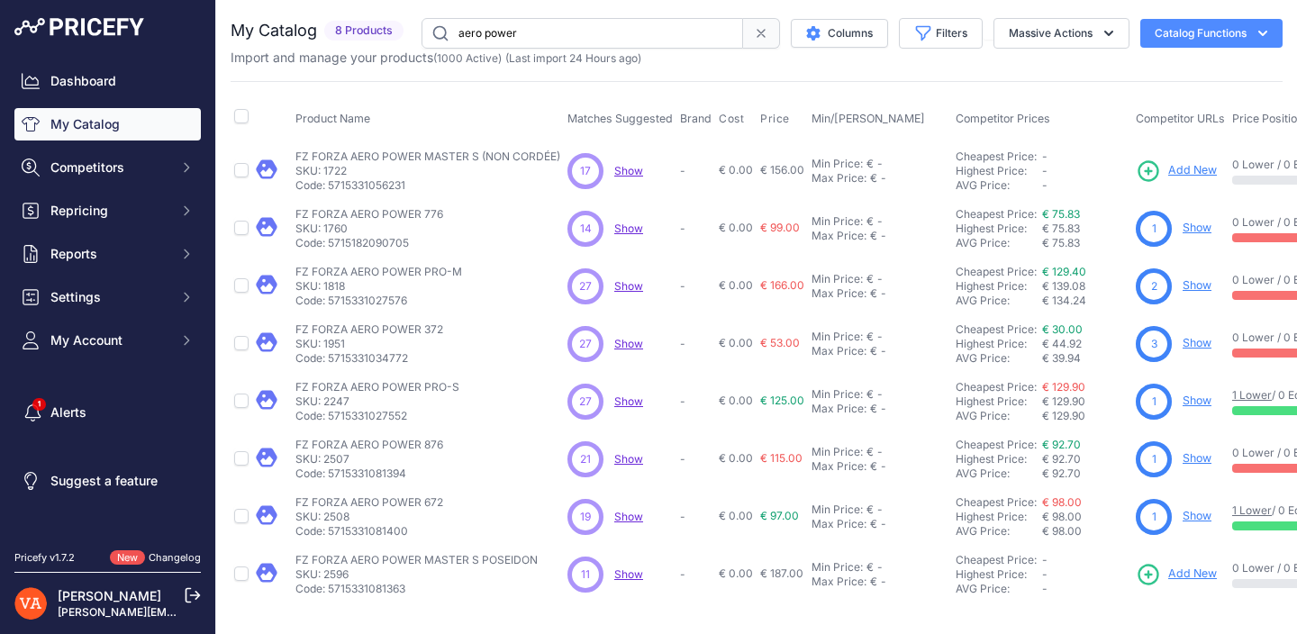
click at [1187, 400] on link "Show" at bounding box center [1197, 401] width 29 height 14
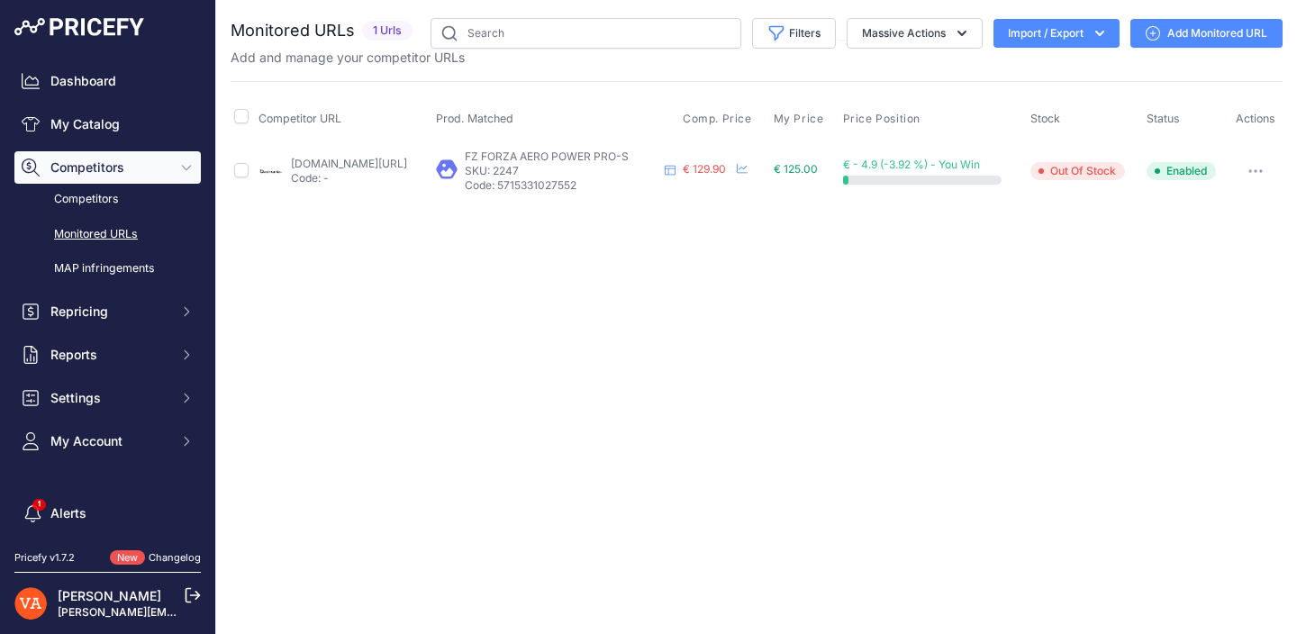
click at [1236, 35] on link "Add Monitored URL" at bounding box center [1206, 33] width 152 height 29
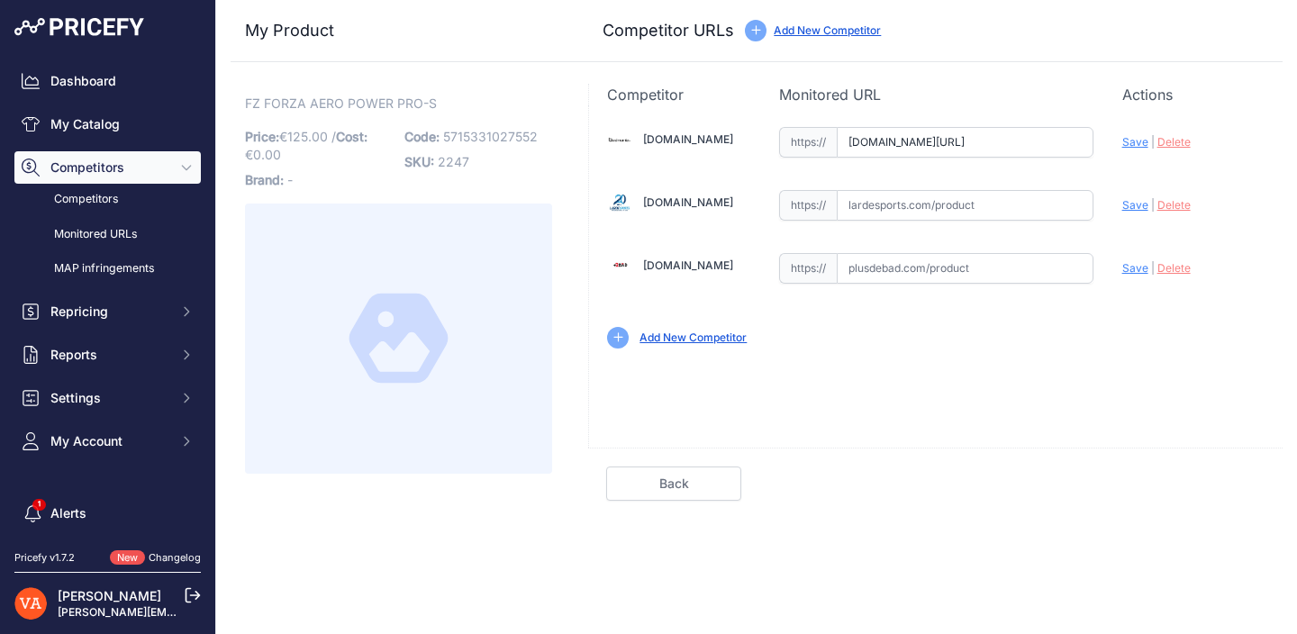
click at [948, 150] on input "[DOMAIN_NAME][URL]" at bounding box center [965, 142] width 257 height 31
paste input "[URL][DOMAIN_NAME]"
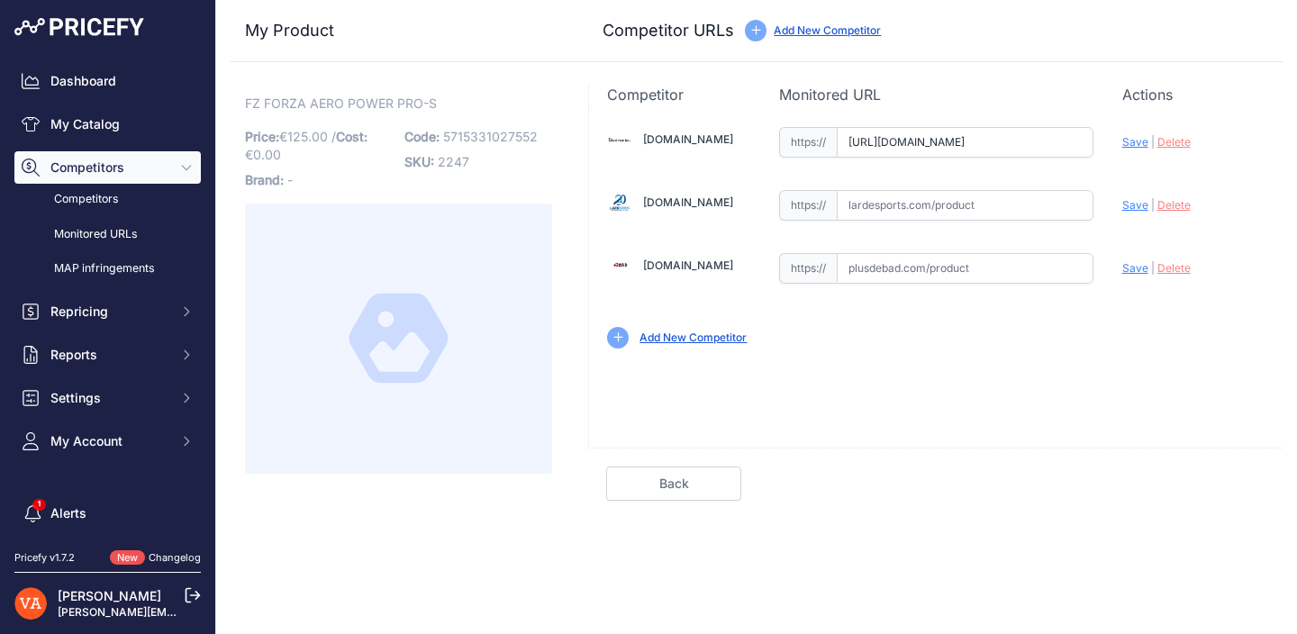
type input "[DOMAIN_NAME][URL]"
click at [892, 204] on input "text" at bounding box center [965, 205] width 257 height 31
paste input "https://www.lardesports.com/badminton/raquettes/raquettes-senior/forza/raquette…"
click at [1134, 209] on span "Save" at bounding box center [1135, 205] width 26 height 14
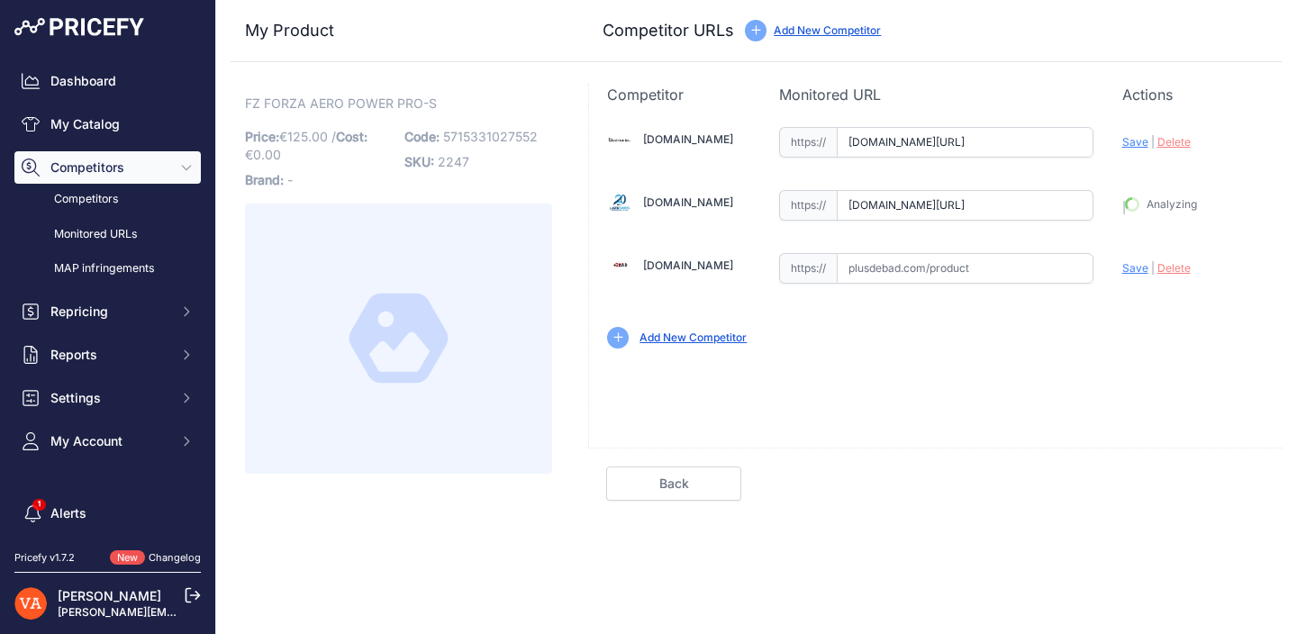
type input "https://www.lardesports.com/badminton/raquettes/raquettes-senior/forza/raquette…"
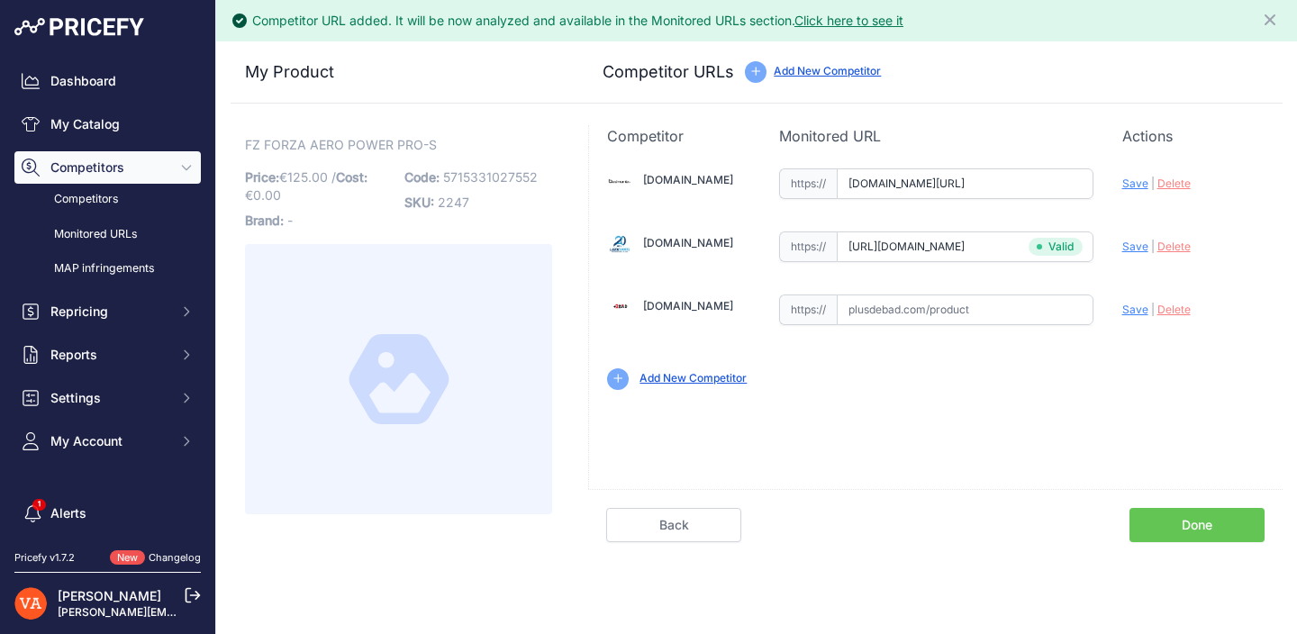
click at [1132, 184] on span "Save" at bounding box center [1135, 184] width 26 height 14
type input "https://badmania.fr/badminton-aero-power-pro-s-107fp2222.html?prirule_jdsnikfkf…"
click at [1176, 524] on link "Done" at bounding box center [1196, 525] width 135 height 34
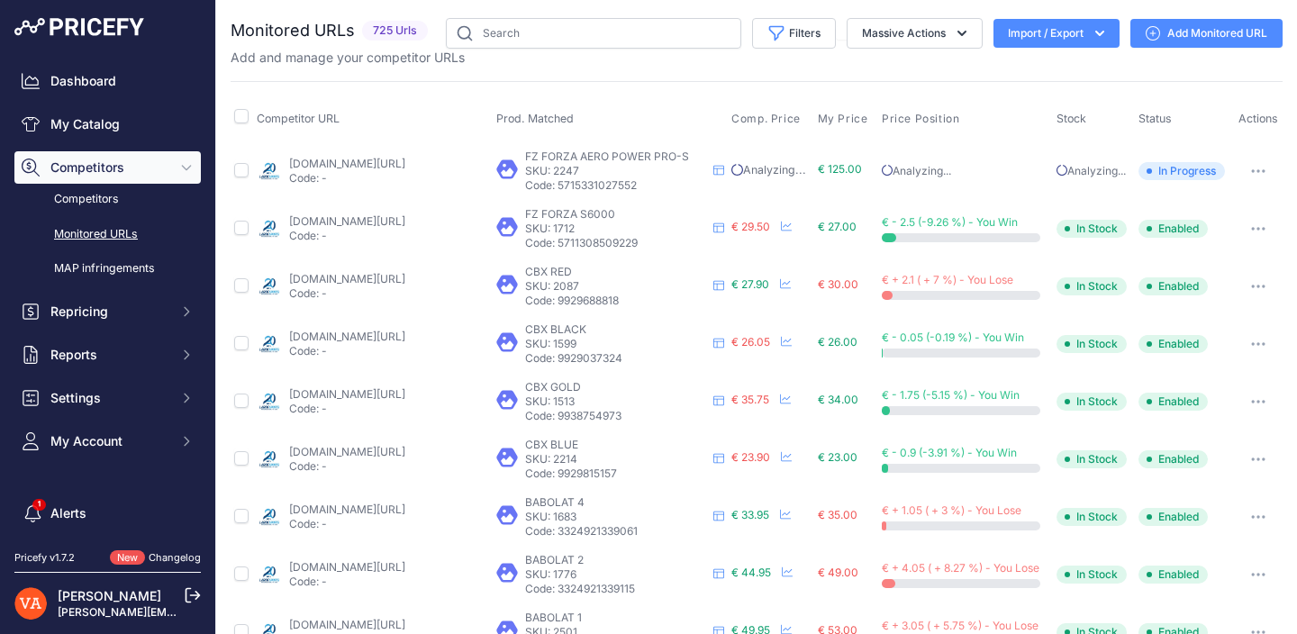
click at [124, 125] on link "My Catalog" at bounding box center [107, 124] width 186 height 32
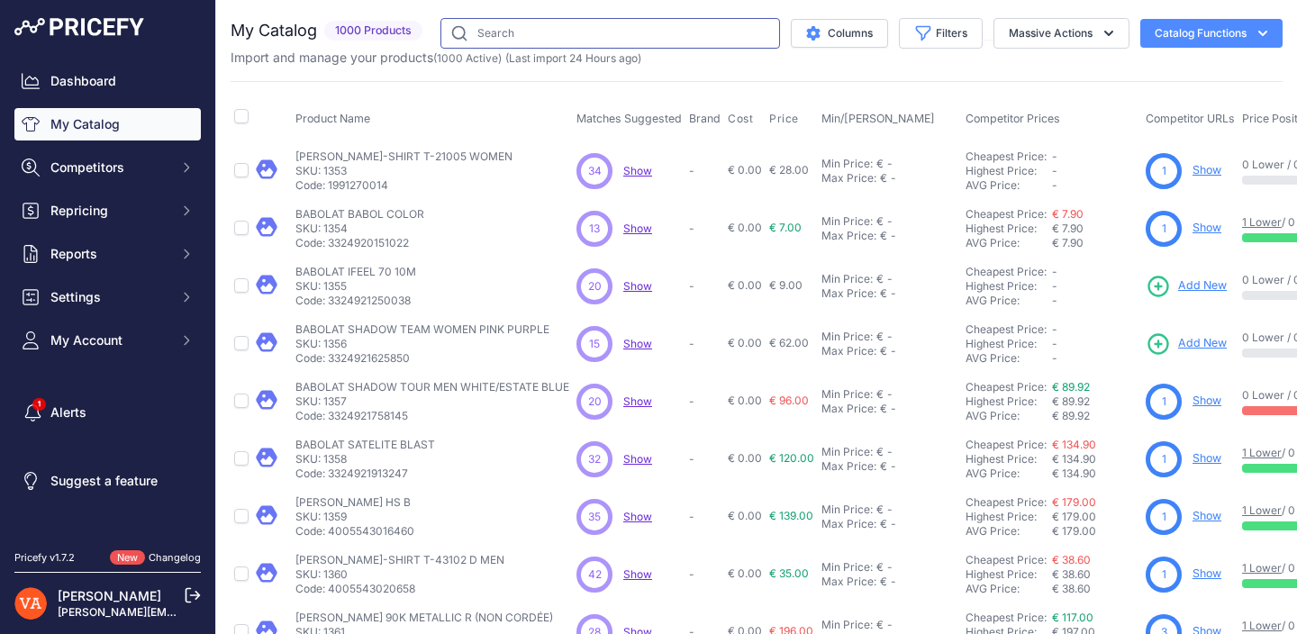
click at [564, 27] on input "text" at bounding box center [610, 33] width 340 height 31
type input "ht power 36 master S"
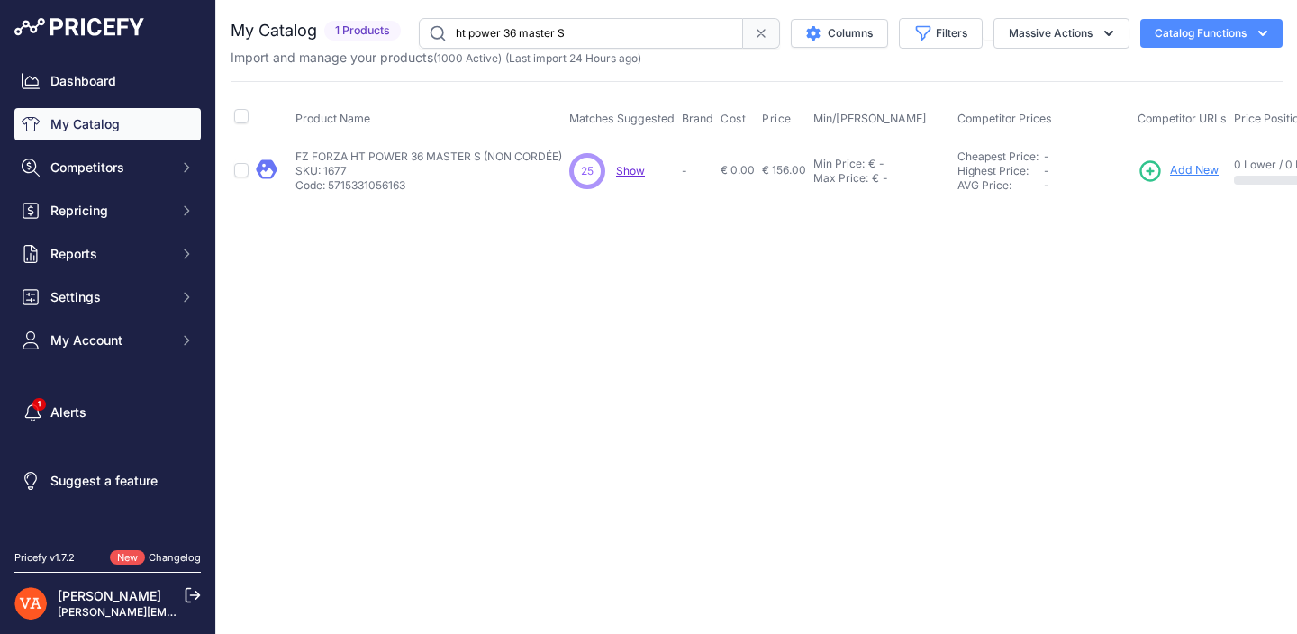
click at [1209, 170] on span "Add New" at bounding box center [1194, 170] width 49 height 17
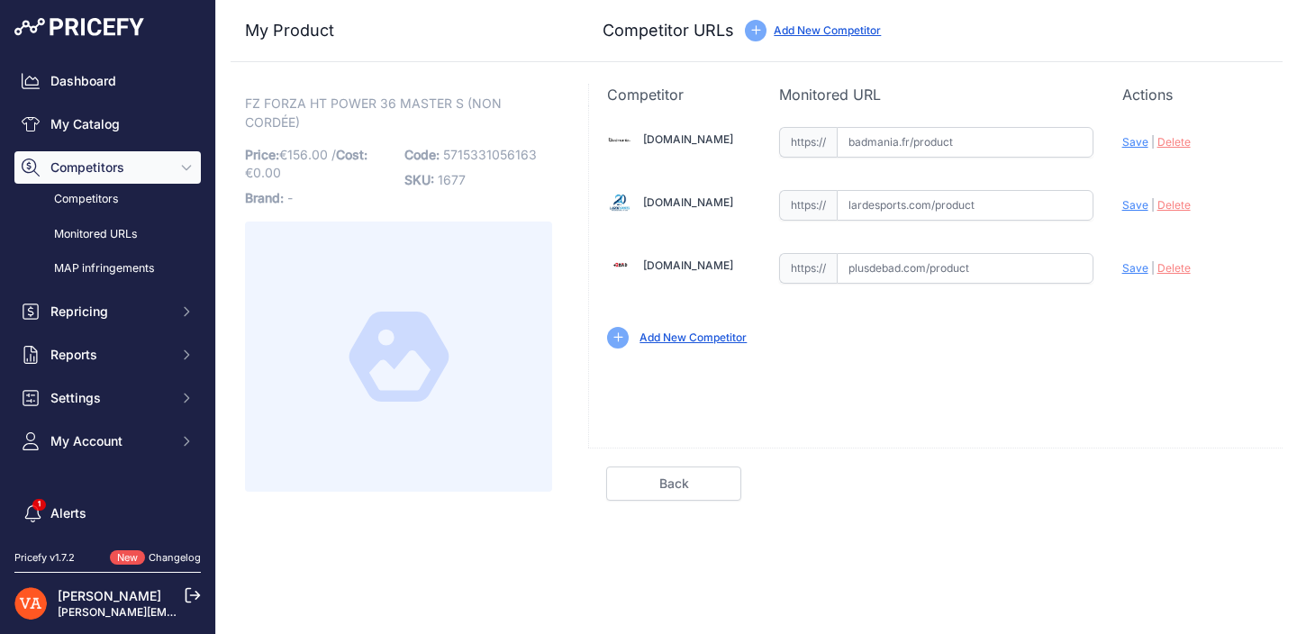
click at [935, 265] on input "text" at bounding box center [965, 268] width 257 height 31
paste input "https://www.plusdebad.com/raquette-badminton/33662-forza-ht-power-36-master-s"
click at [1129, 267] on span "Save" at bounding box center [1135, 268] width 26 height 14
type input "https://www.plusdebad.com/raquette-badminton/33662-forza-ht-power-36-master-s?p…"
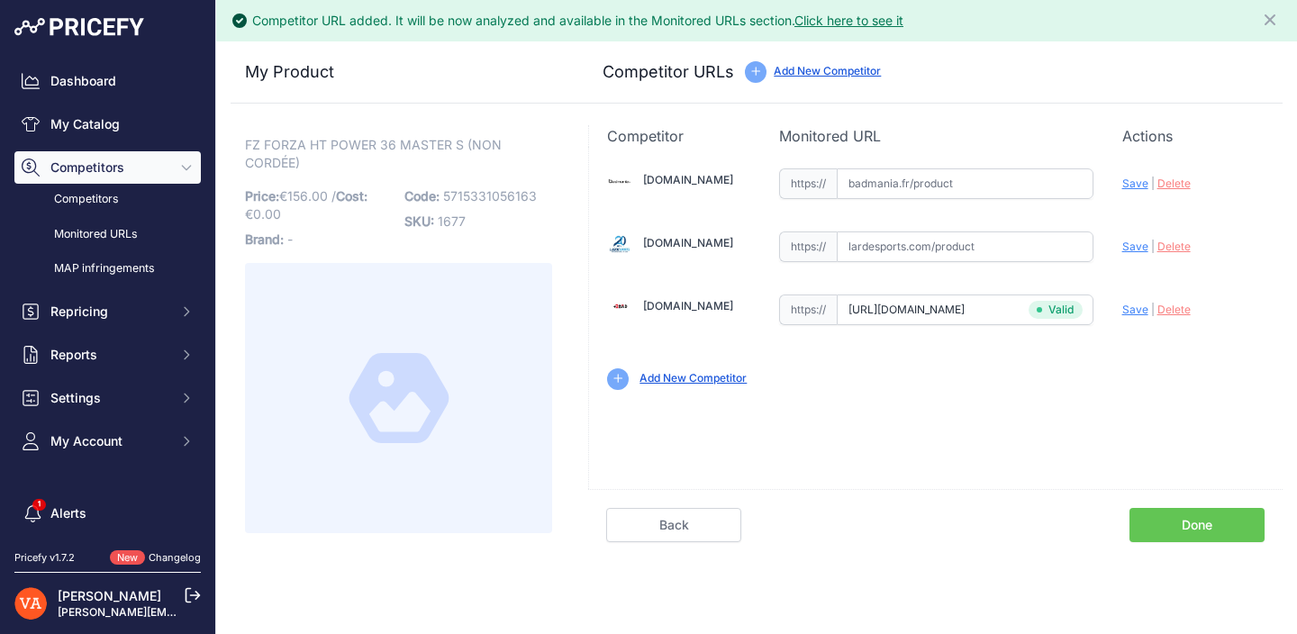
click at [1160, 512] on link "Done" at bounding box center [1196, 525] width 135 height 34
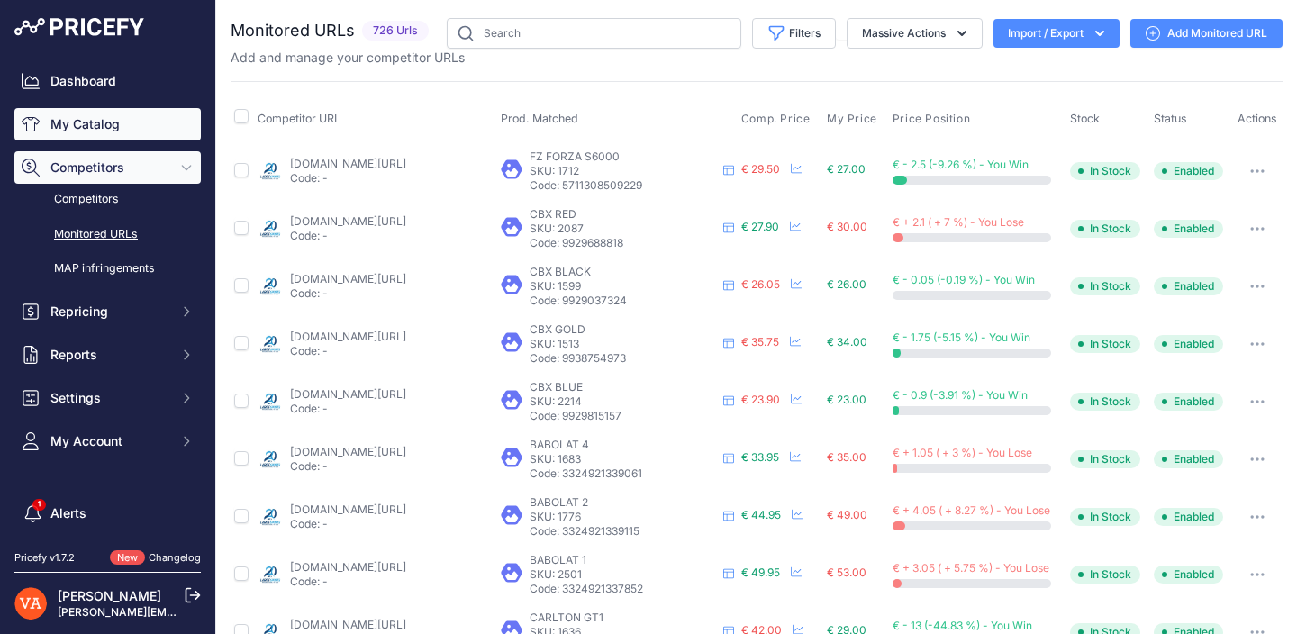
click at [176, 120] on link "My Catalog" at bounding box center [107, 124] width 186 height 32
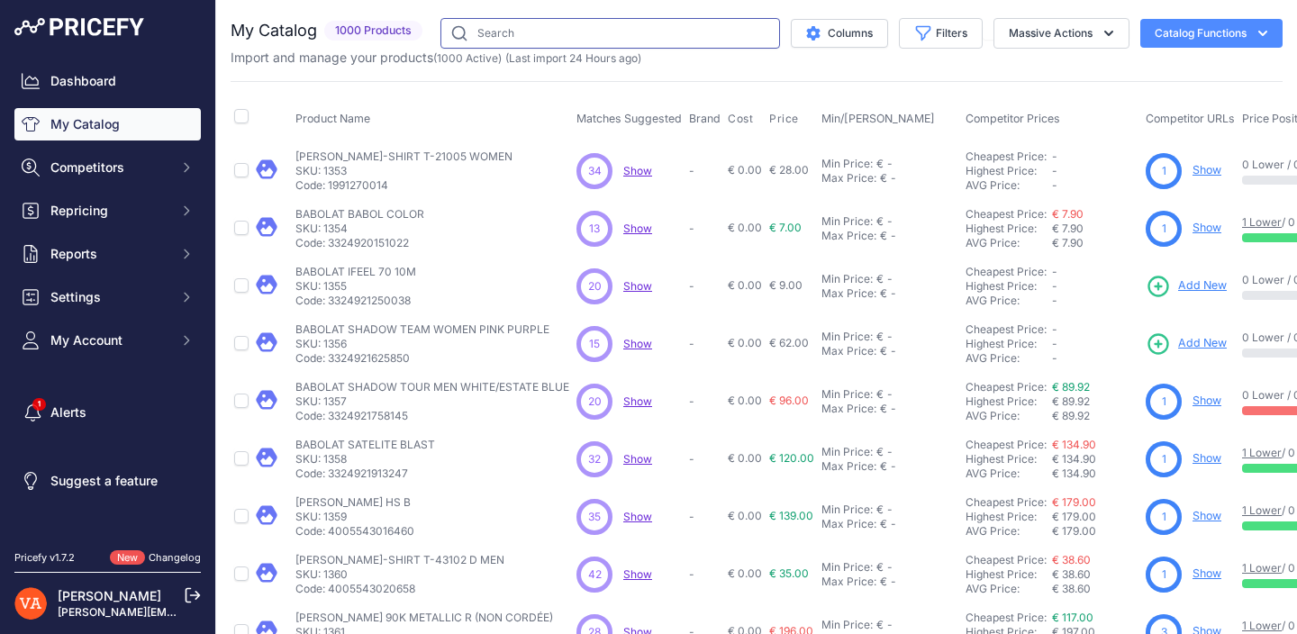
click at [610, 38] on input "text" at bounding box center [610, 33] width 340 height 31
type input "ryuga TD"
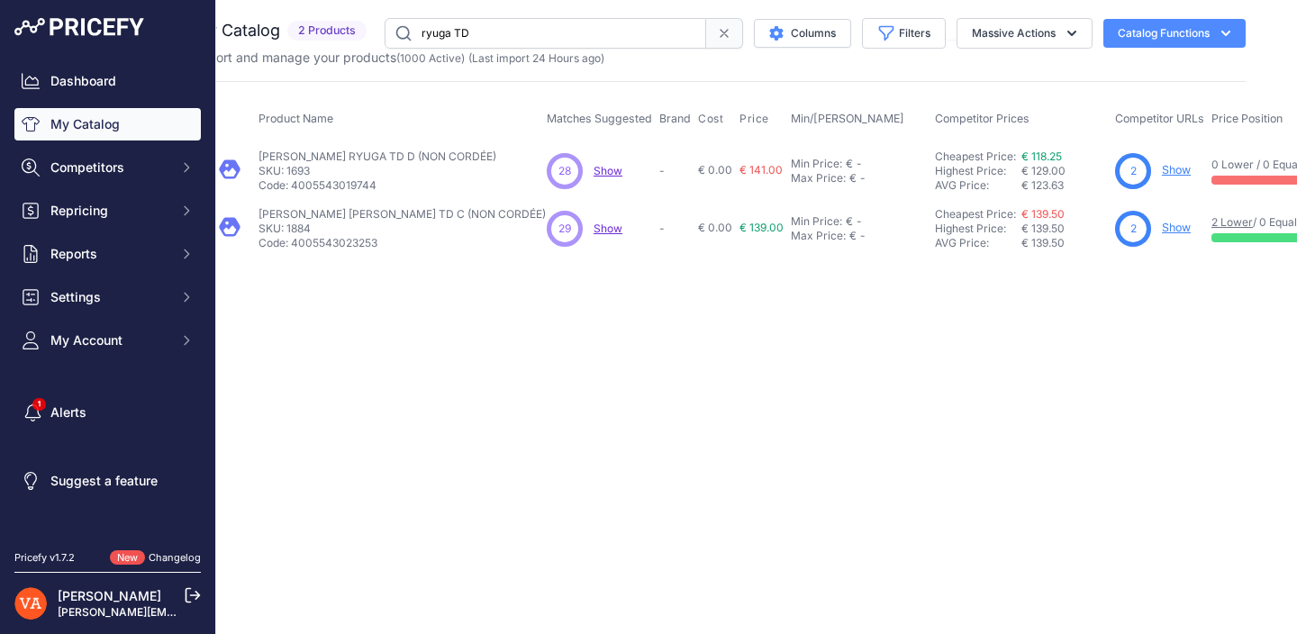
scroll to position [0, 32]
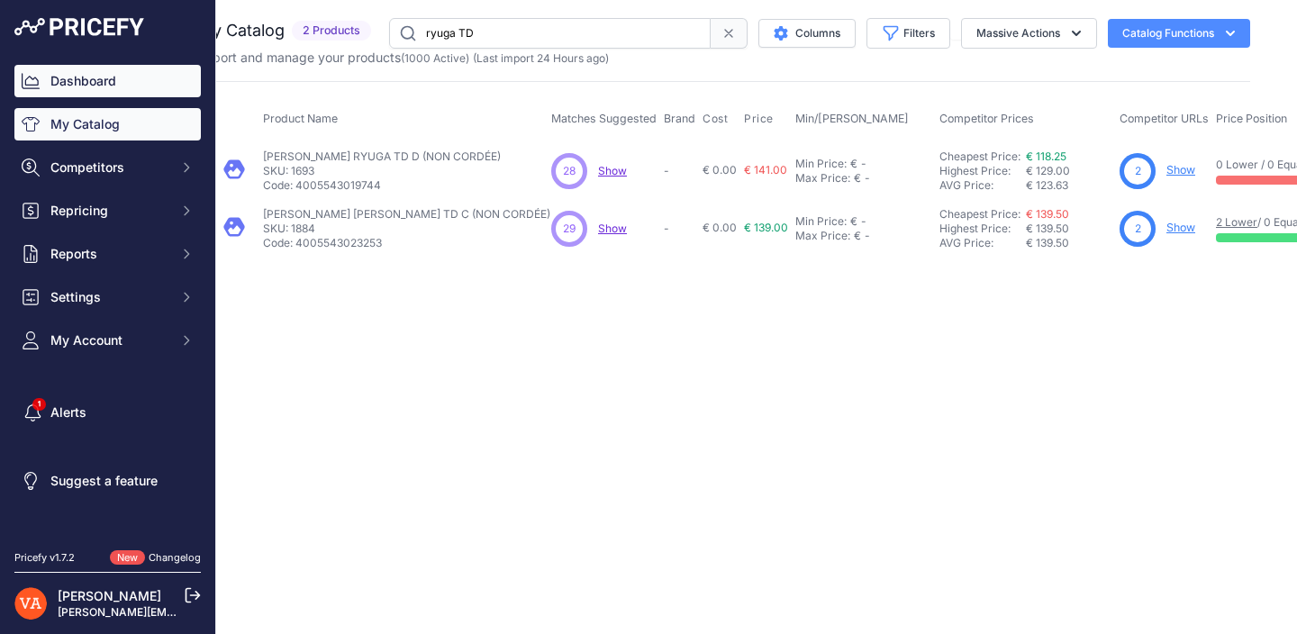
click at [147, 87] on link "Dashboard" at bounding box center [107, 81] width 186 height 32
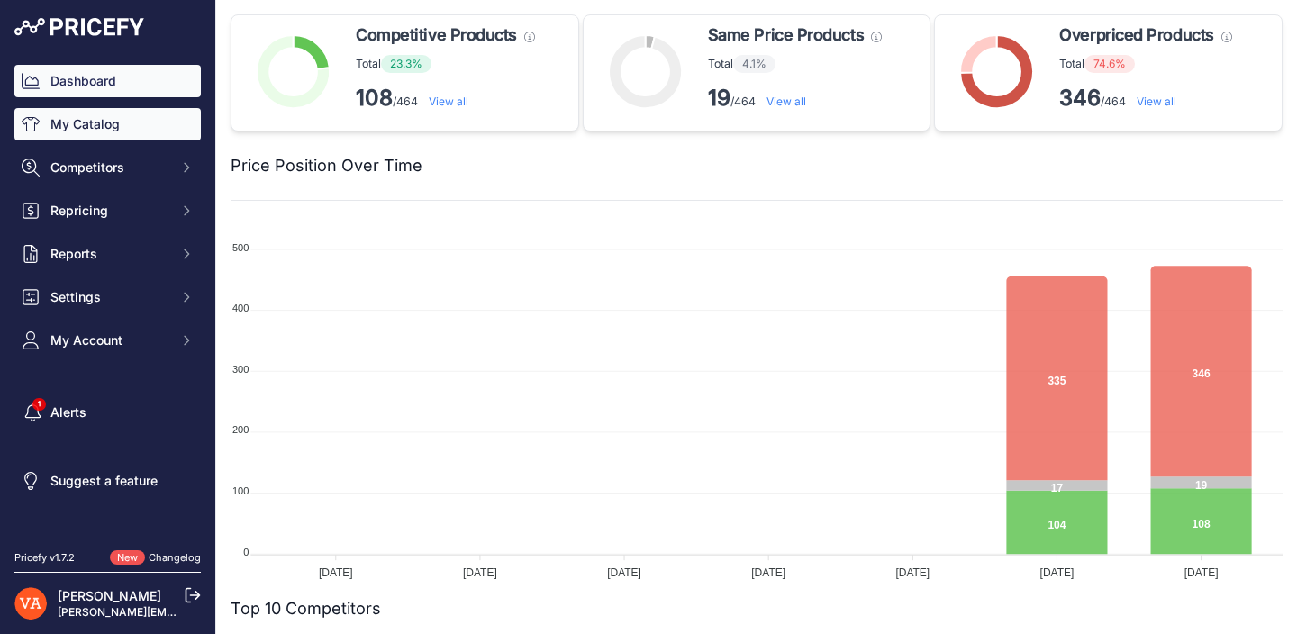
click at [178, 121] on link "My Catalog" at bounding box center [107, 124] width 186 height 32
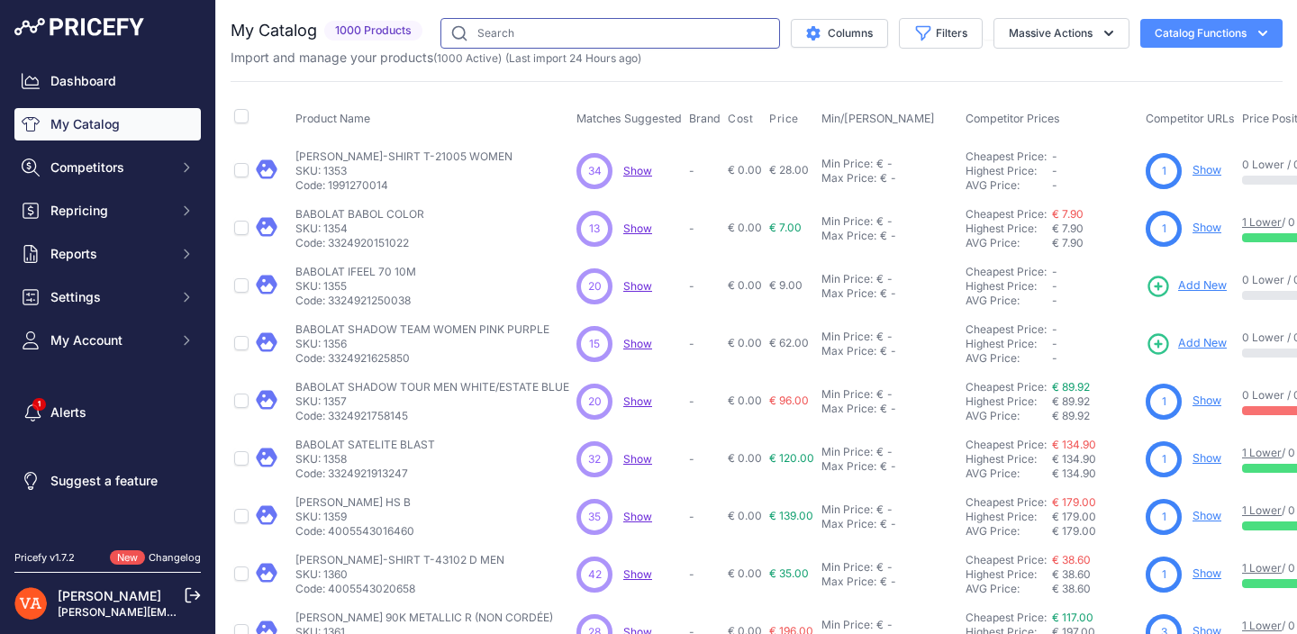
click at [644, 38] on input "text" at bounding box center [610, 33] width 340 height 31
type input "speed light"
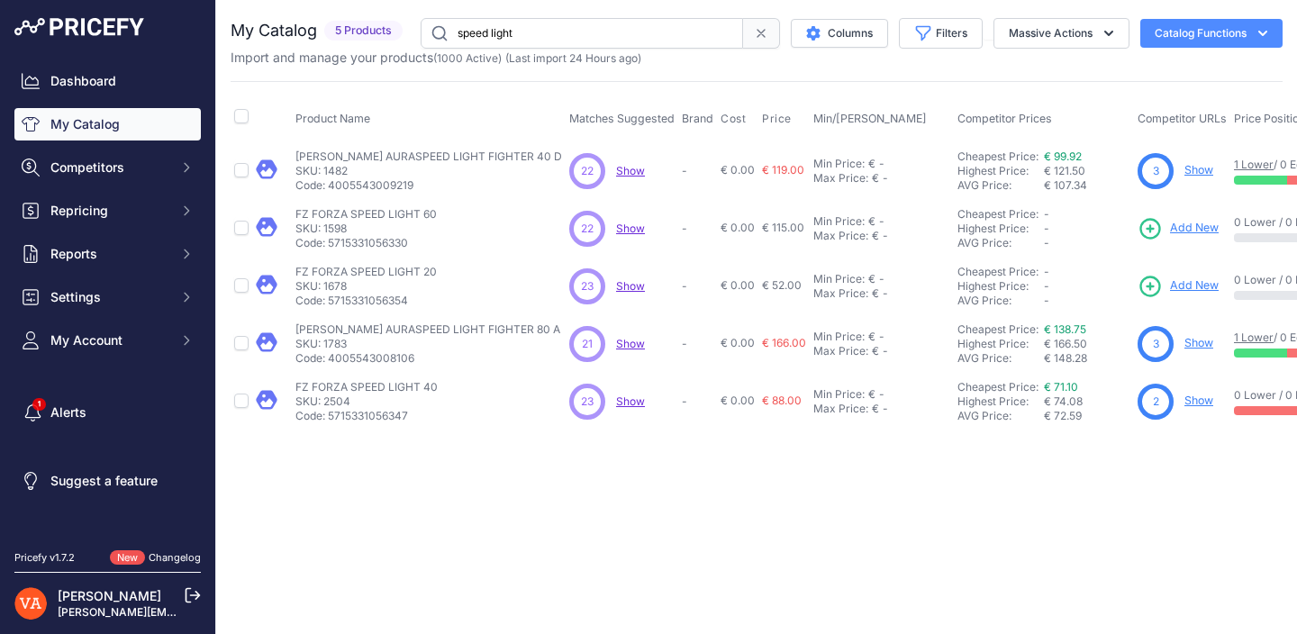
click at [1170, 227] on span "Add New" at bounding box center [1194, 228] width 49 height 17
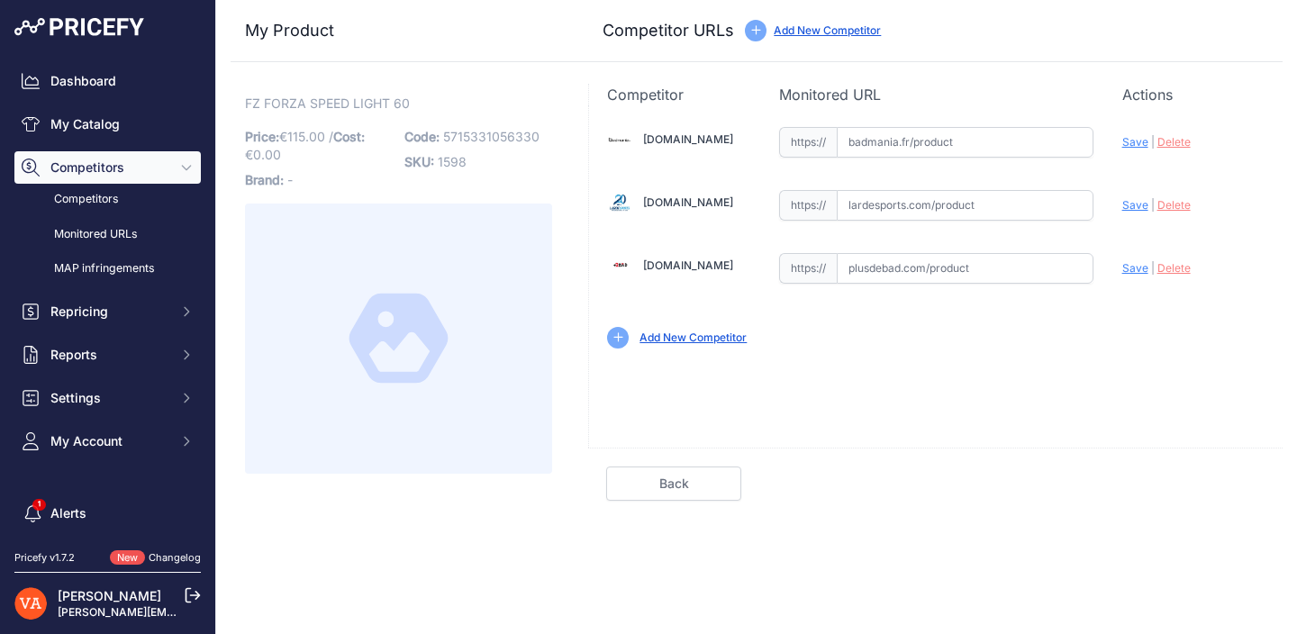
click at [908, 280] on input "text" at bounding box center [965, 268] width 257 height 31
paste input "[URL][DOMAIN_NAME]"
click at [1117, 267] on div "[DOMAIN_NAME] Valid Invalid |" at bounding box center [936, 235] width 694 height 261
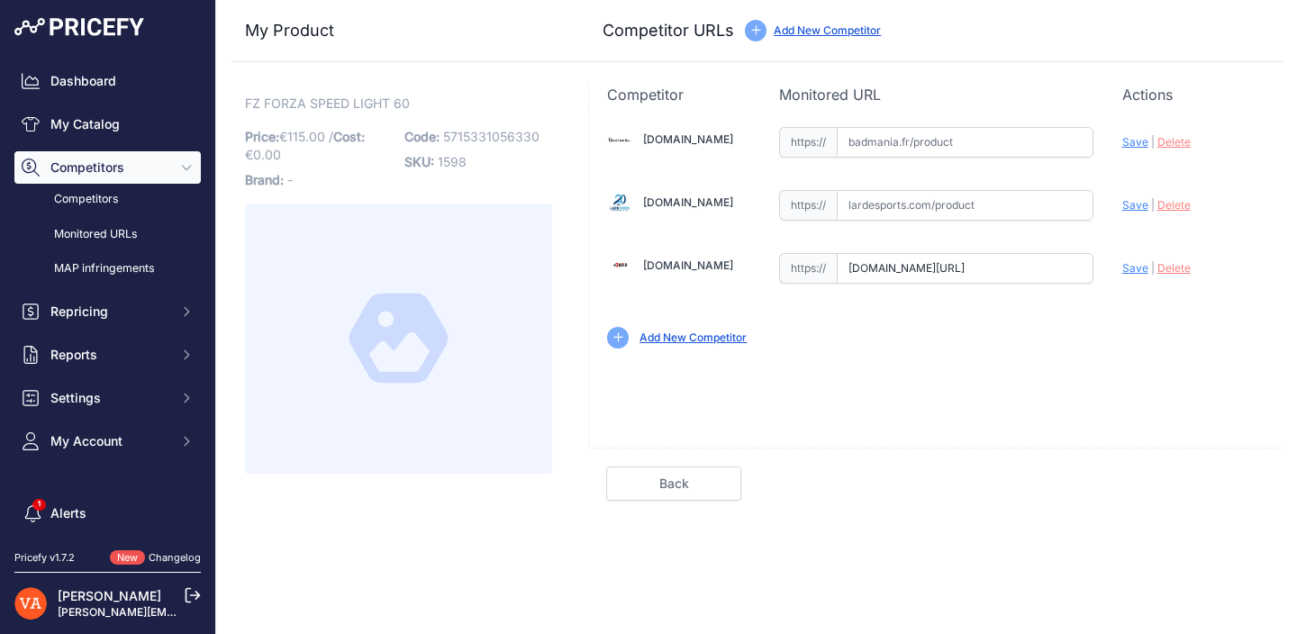
click at [1126, 269] on span "Save" at bounding box center [1135, 268] width 26 height 14
type input "[URL][DOMAIN_NAME]"
click at [924, 199] on input "text" at bounding box center [965, 205] width 257 height 31
paste input "[URL][DOMAIN_NAME]"
click at [1130, 204] on span "Save" at bounding box center [1135, 205] width 26 height 14
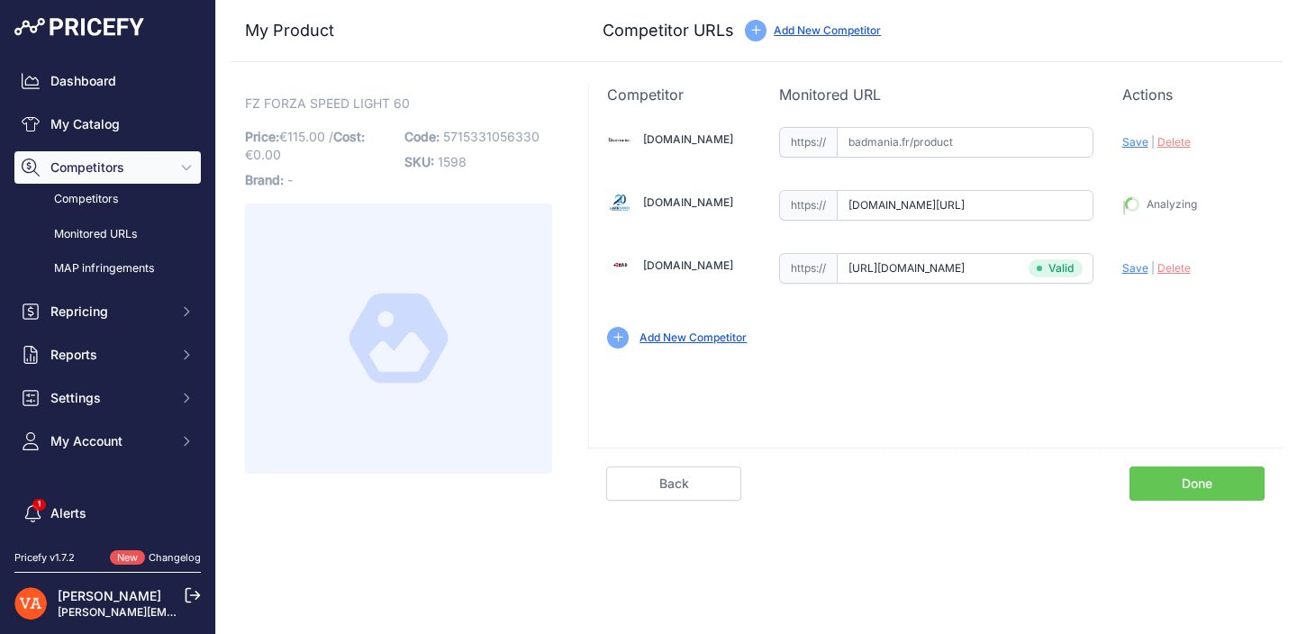
type input "[URL][DOMAIN_NAME]"
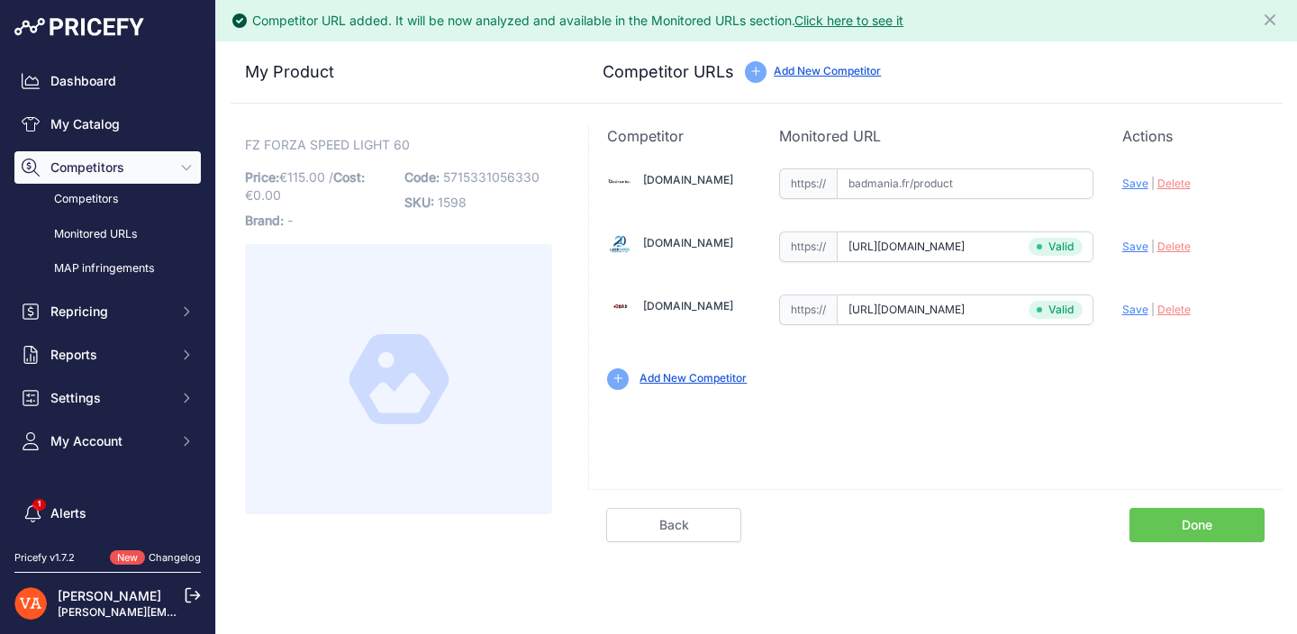
click at [1181, 517] on link "Done" at bounding box center [1196, 525] width 135 height 34
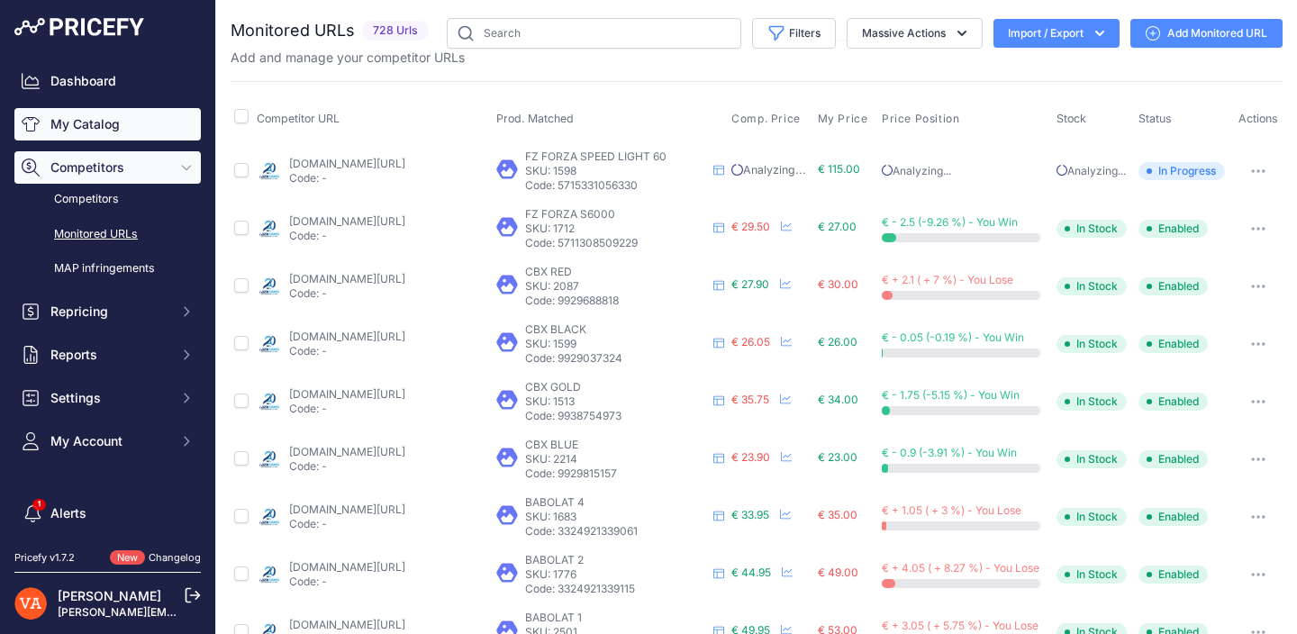
click at [145, 137] on link "My Catalog" at bounding box center [107, 124] width 186 height 32
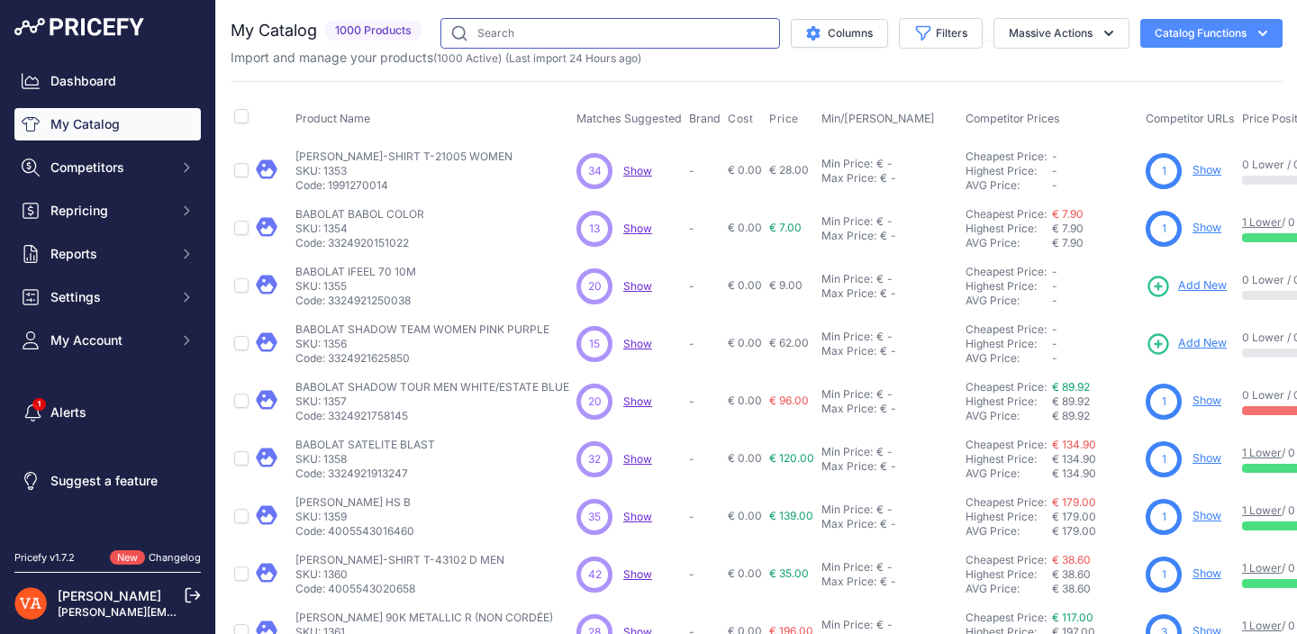
click at [462, 32] on input "text" at bounding box center [610, 33] width 340 height 31
type input "volt pro"
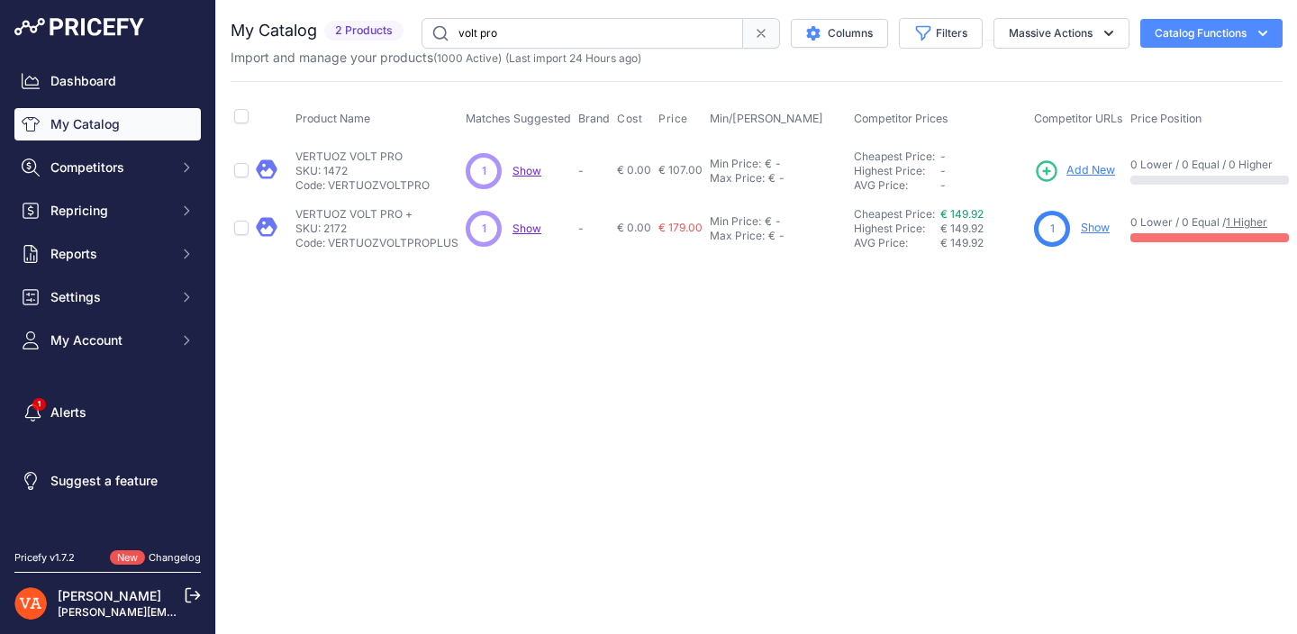
click at [1092, 171] on span "Add New" at bounding box center [1090, 170] width 49 height 17
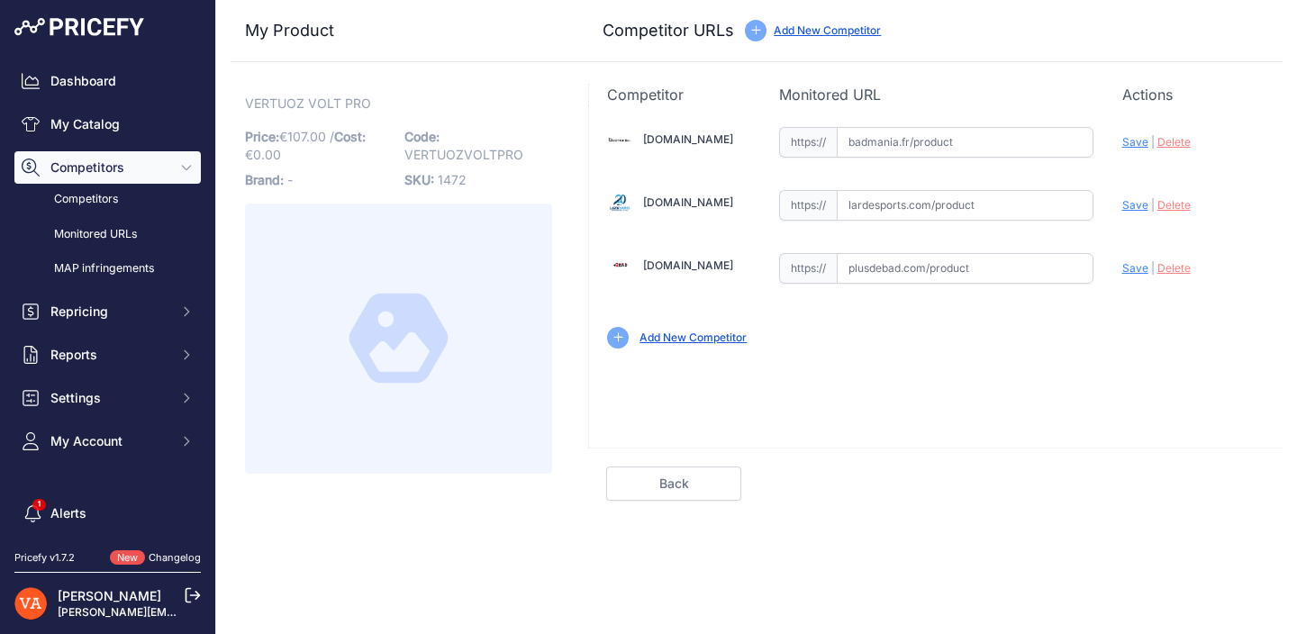
click at [887, 260] on input "text" at bounding box center [965, 268] width 257 height 31
paste input "[URL][DOMAIN_NAME]"
click at [1136, 270] on span "Save" at bounding box center [1135, 268] width 26 height 14
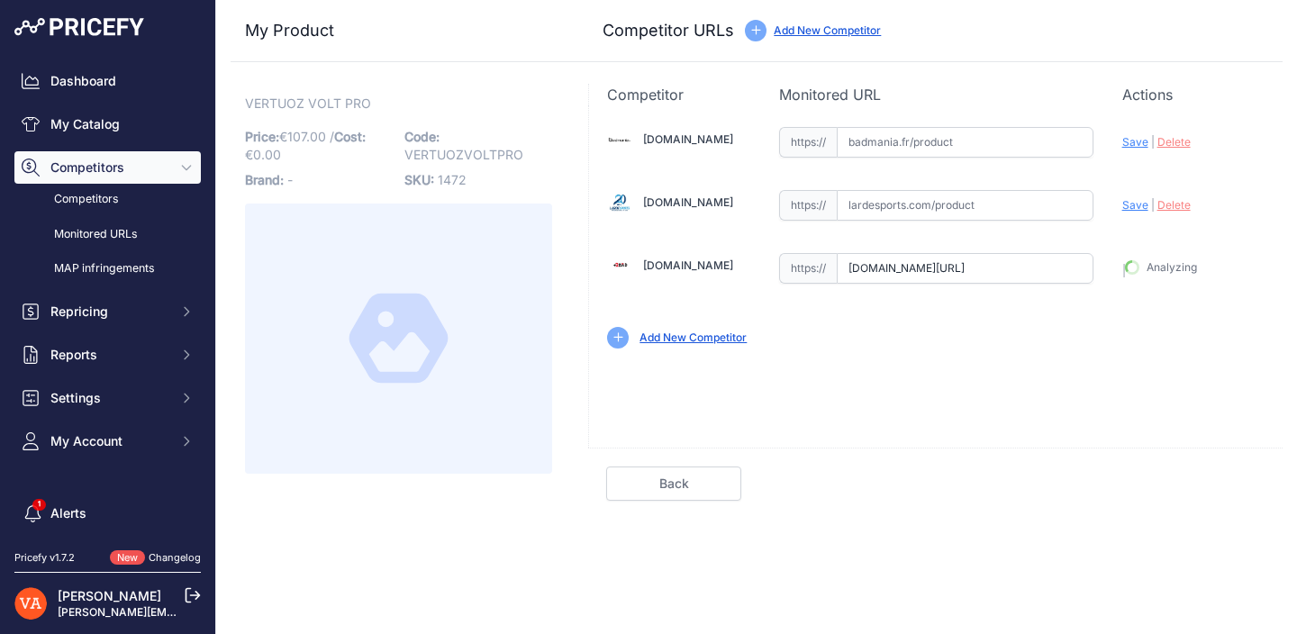
type input "[URL][DOMAIN_NAME]"
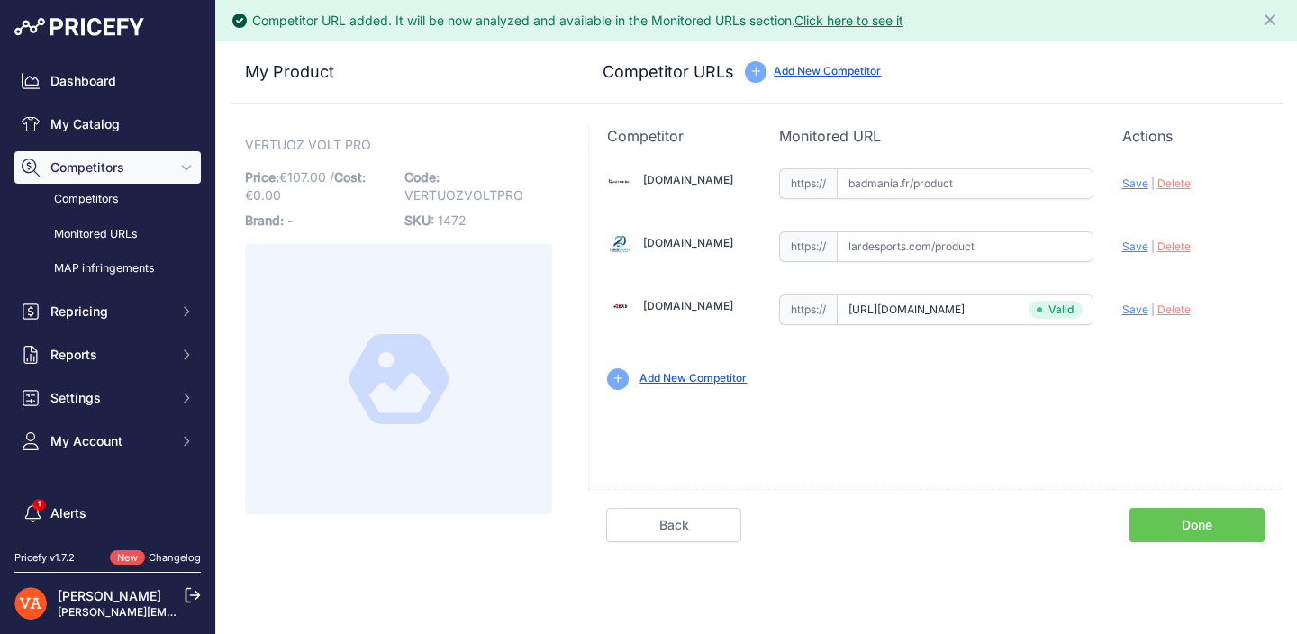
click at [1190, 549] on div "Competitor URL added. It will be now analyzed and available in the Monitored UR…" at bounding box center [756, 317] width 1081 height 634
click at [1206, 536] on link "Done" at bounding box center [1196, 525] width 135 height 34
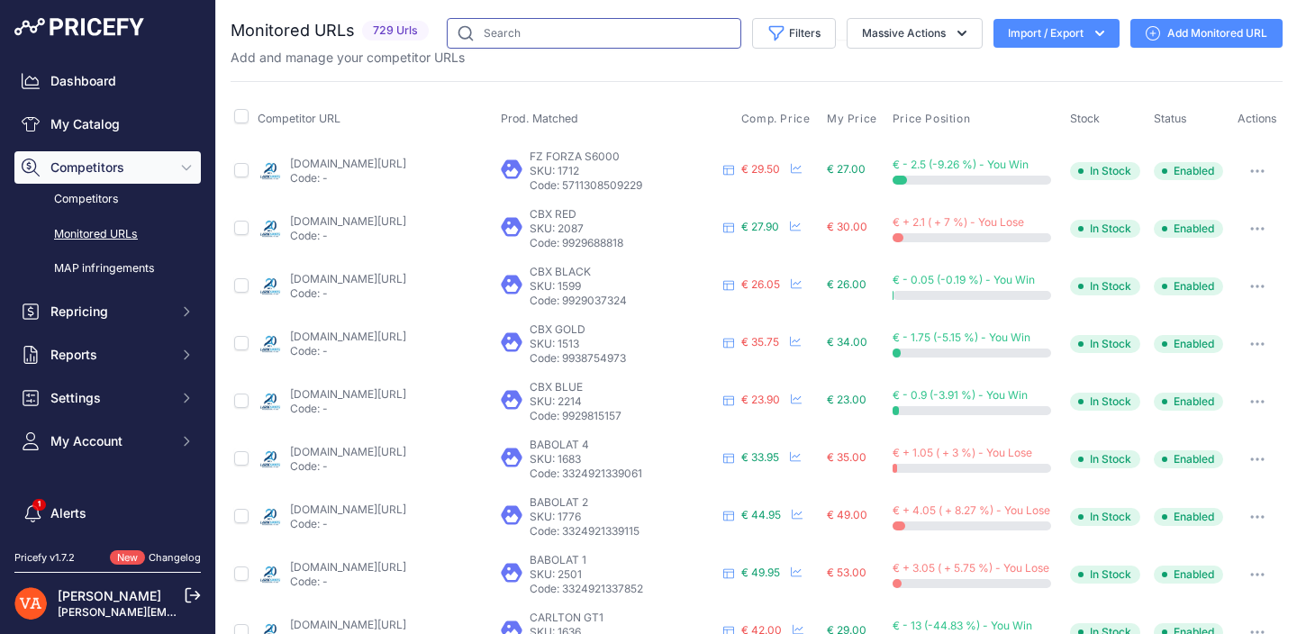
click at [613, 32] on input "text" at bounding box center [594, 33] width 295 height 31
type input "volt"
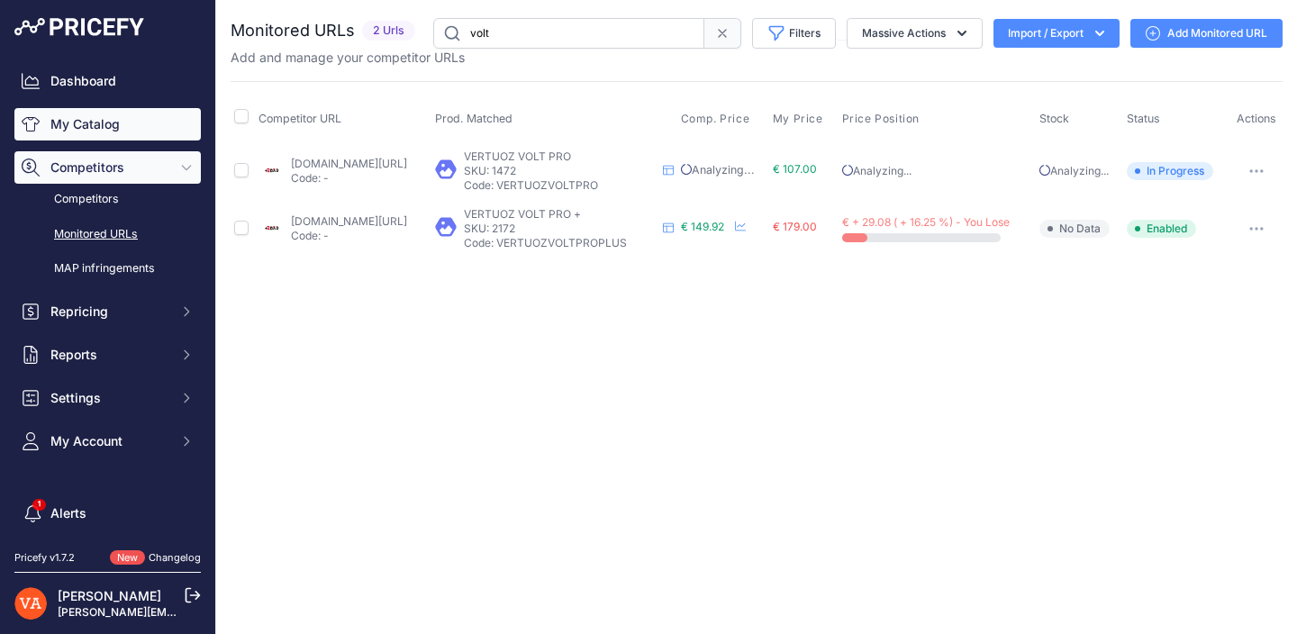
click at [116, 127] on link "My Catalog" at bounding box center [107, 124] width 186 height 32
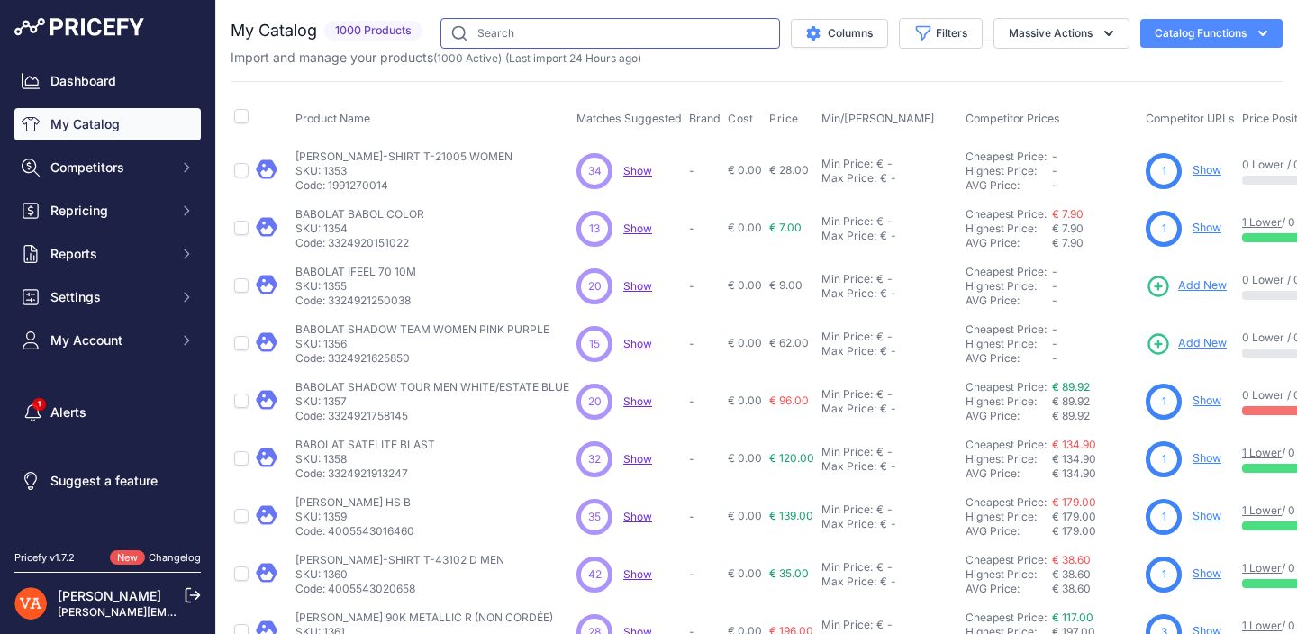
click at [533, 25] on input "text" at bounding box center [610, 33] width 340 height 31
type input "satelite essential"
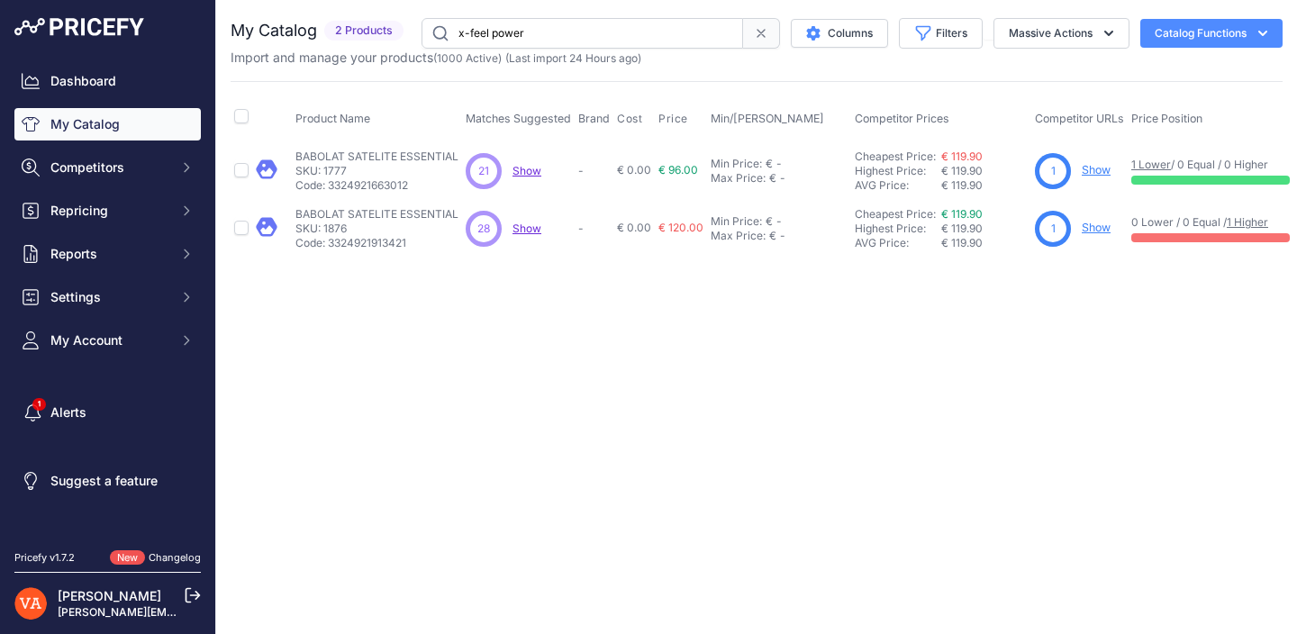
type input "x-feel power"
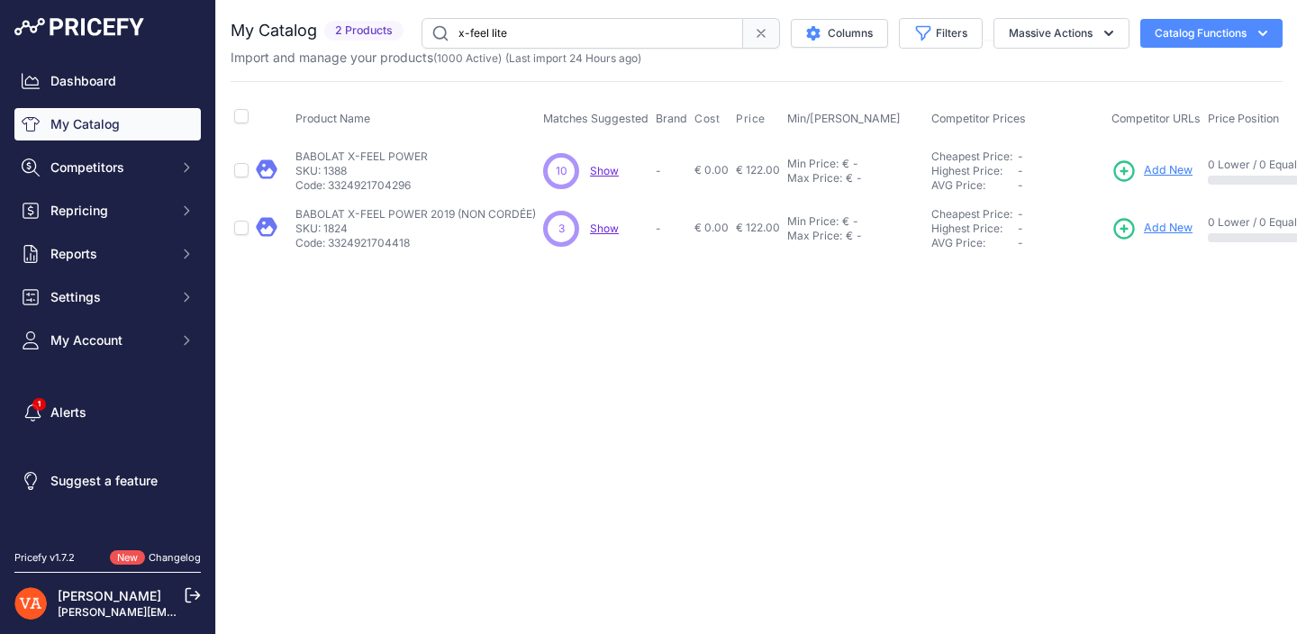
type input "x-feel lite"
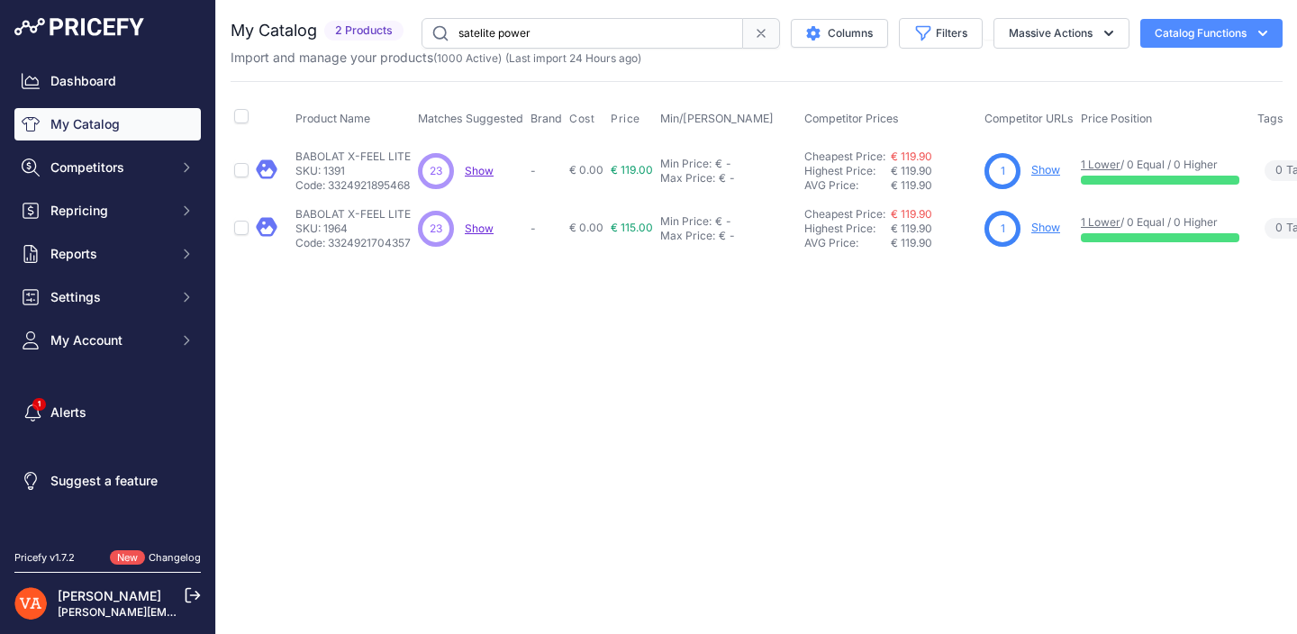
type input "satelite power"
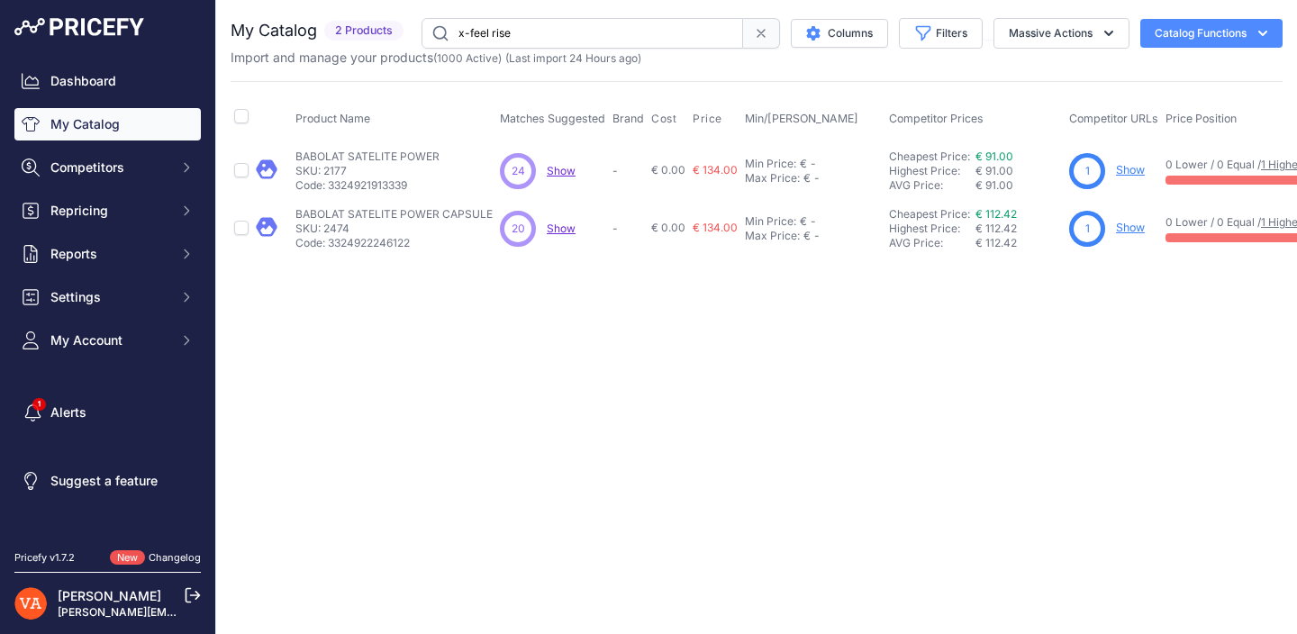
type input "x-feel rise"
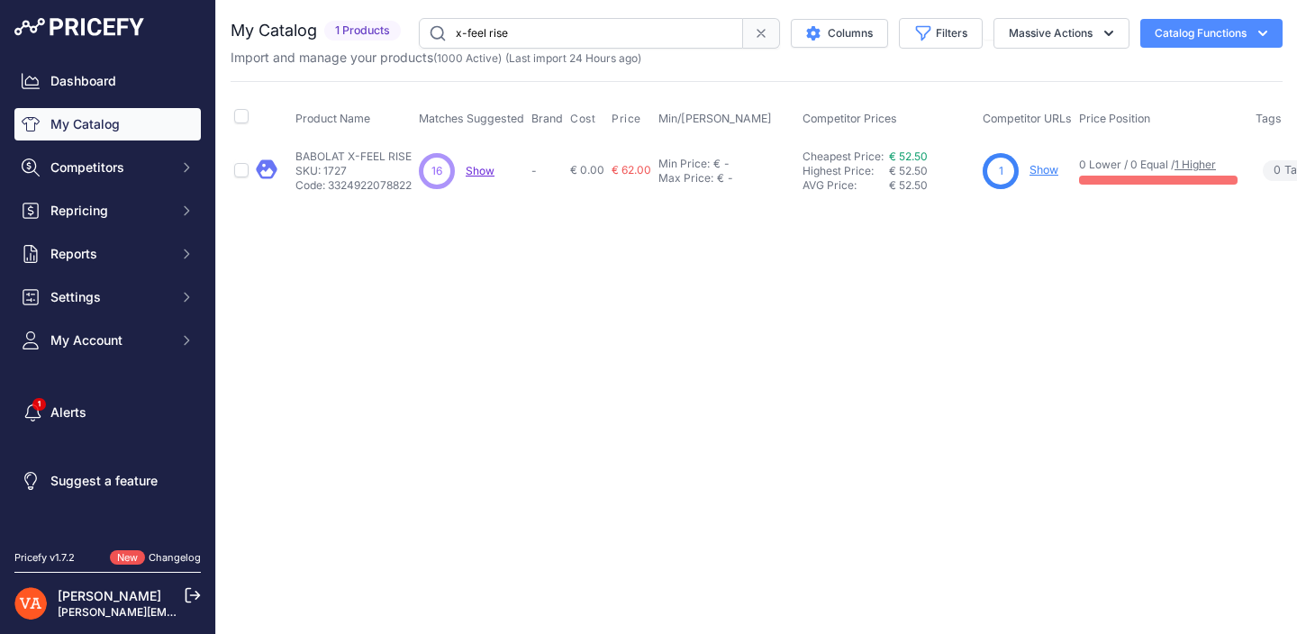
click at [1022, 160] on div "1 Show" at bounding box center [1027, 171] width 89 height 36
click at [1040, 167] on link "Show" at bounding box center [1043, 170] width 29 height 14
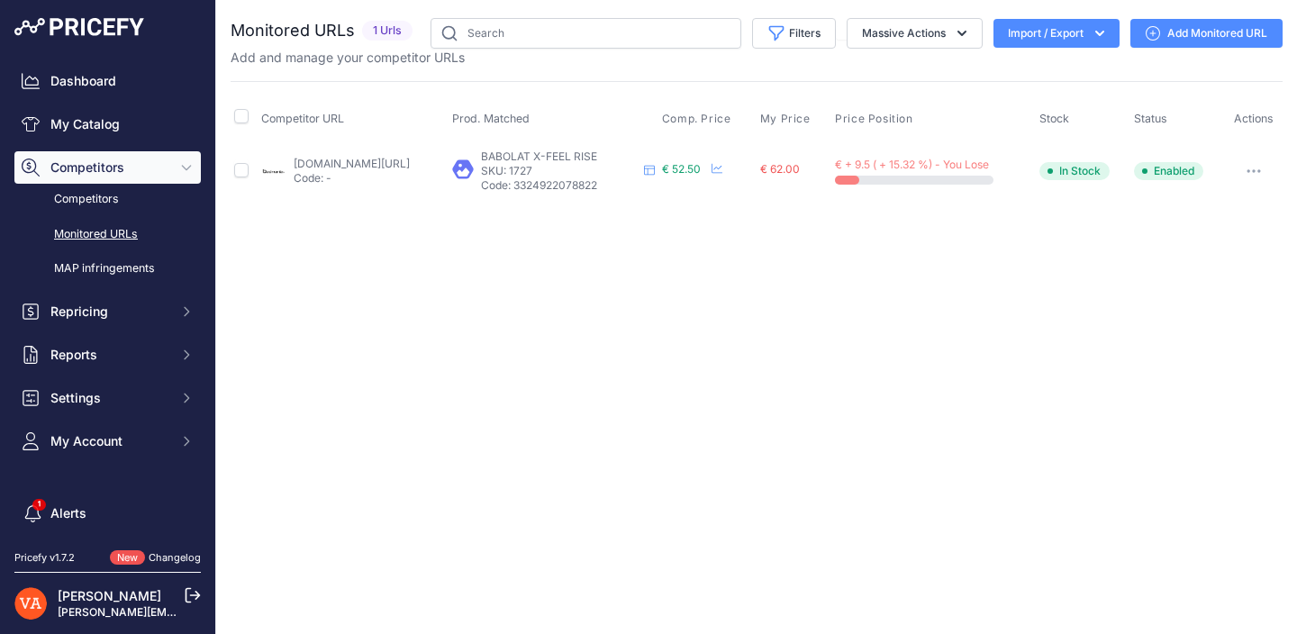
click at [1183, 33] on link "Add Monitored URL" at bounding box center [1206, 33] width 152 height 29
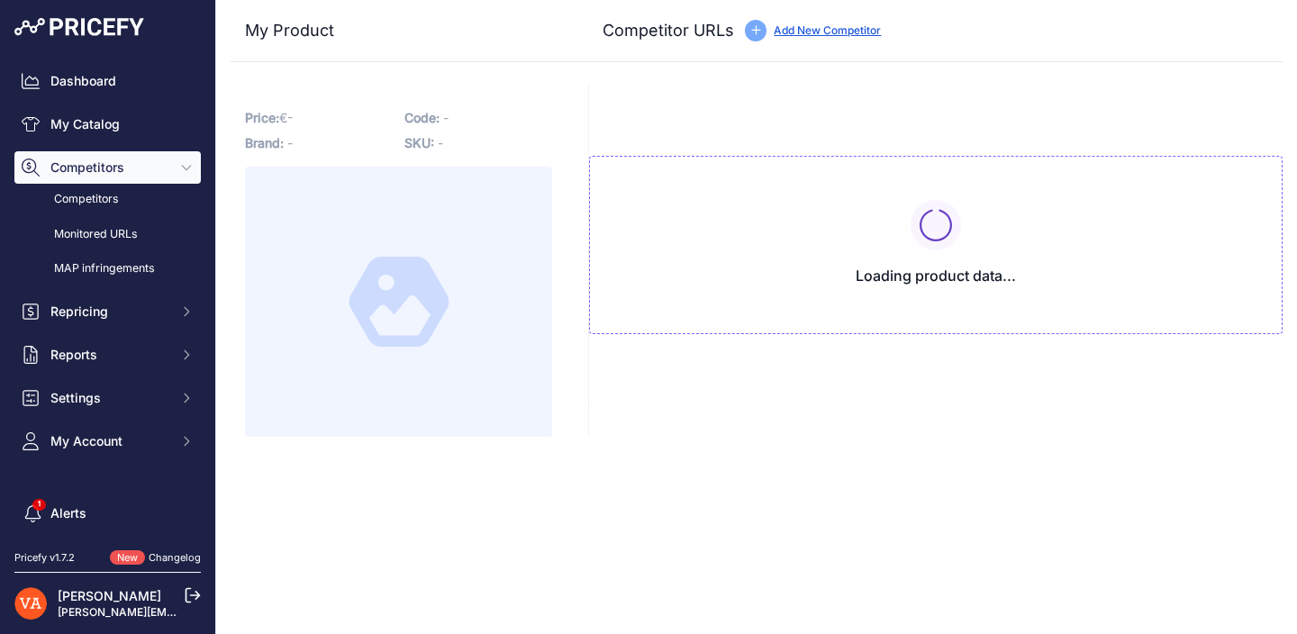
type input "[DOMAIN_NAME][URL]"
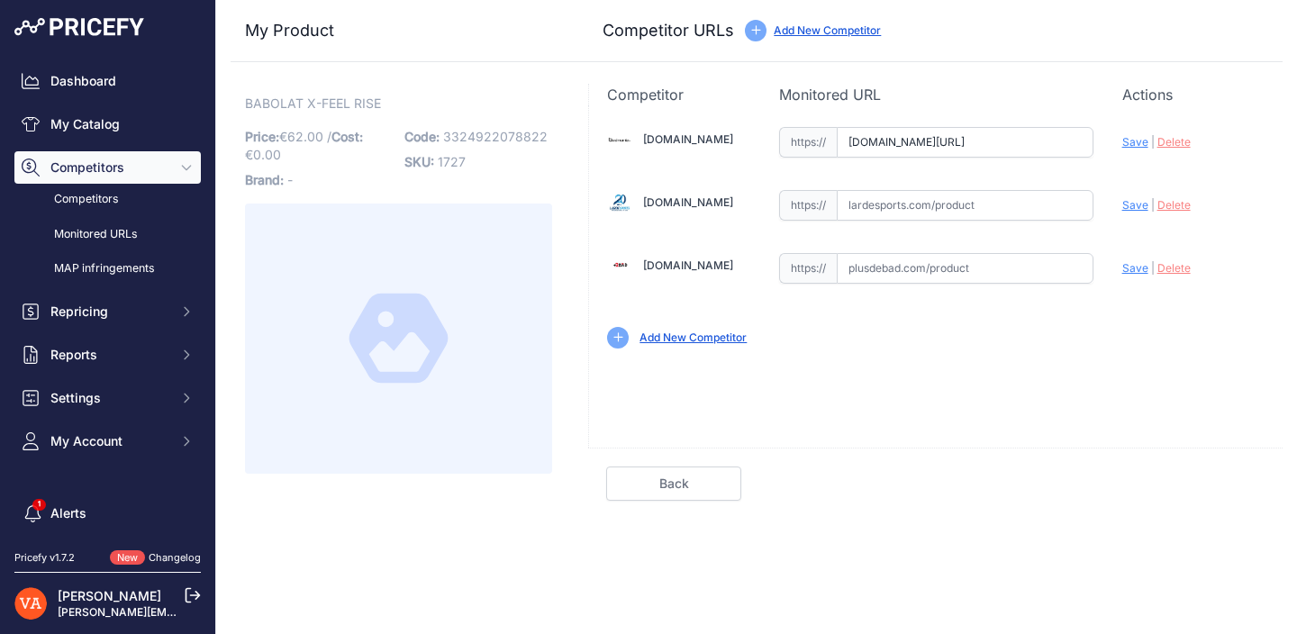
click at [984, 265] on input "text" at bounding box center [965, 268] width 257 height 31
paste input "https://www.plusdebad.com/raquette-badminton/29284-babolat-x-feel-rise"
type input "https://www.plusdebad.com/raquette-badminton/29284-babolat-x-feel-rise?prirule_…"
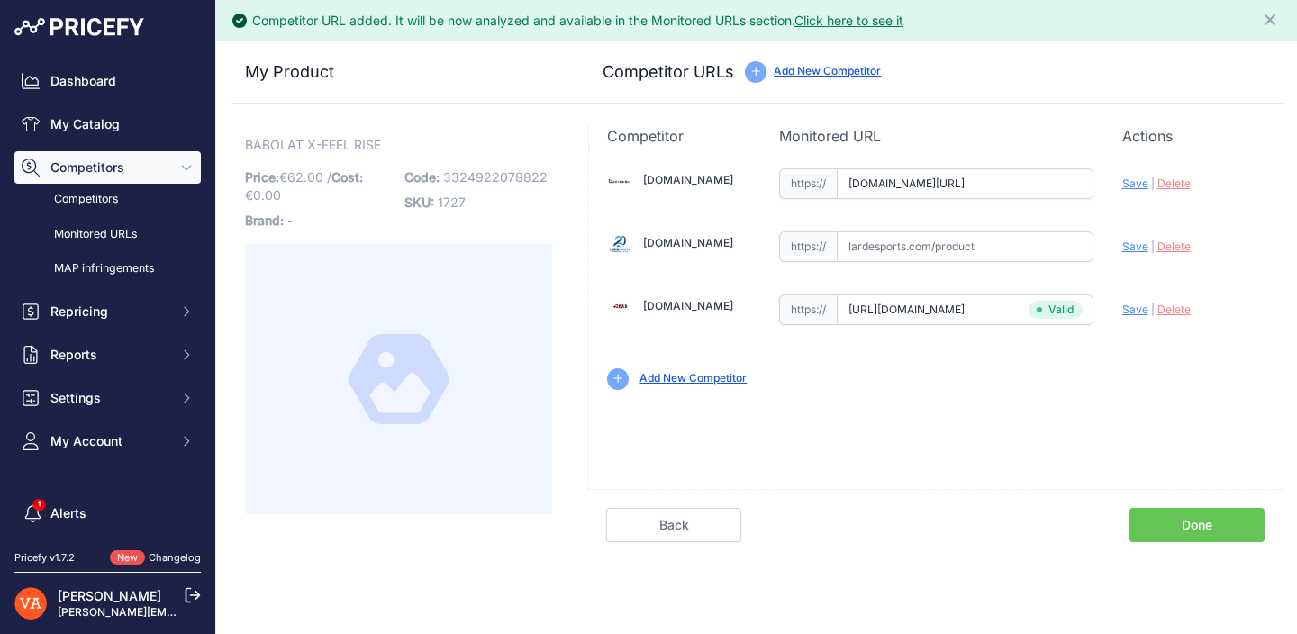
click at [1138, 185] on span "Save" at bounding box center [1135, 184] width 26 height 14
type input "https://badmania.fr/badminton-x-feel-rise-11fp2251.html?prirule_jdsnikfkfjsd=10…"
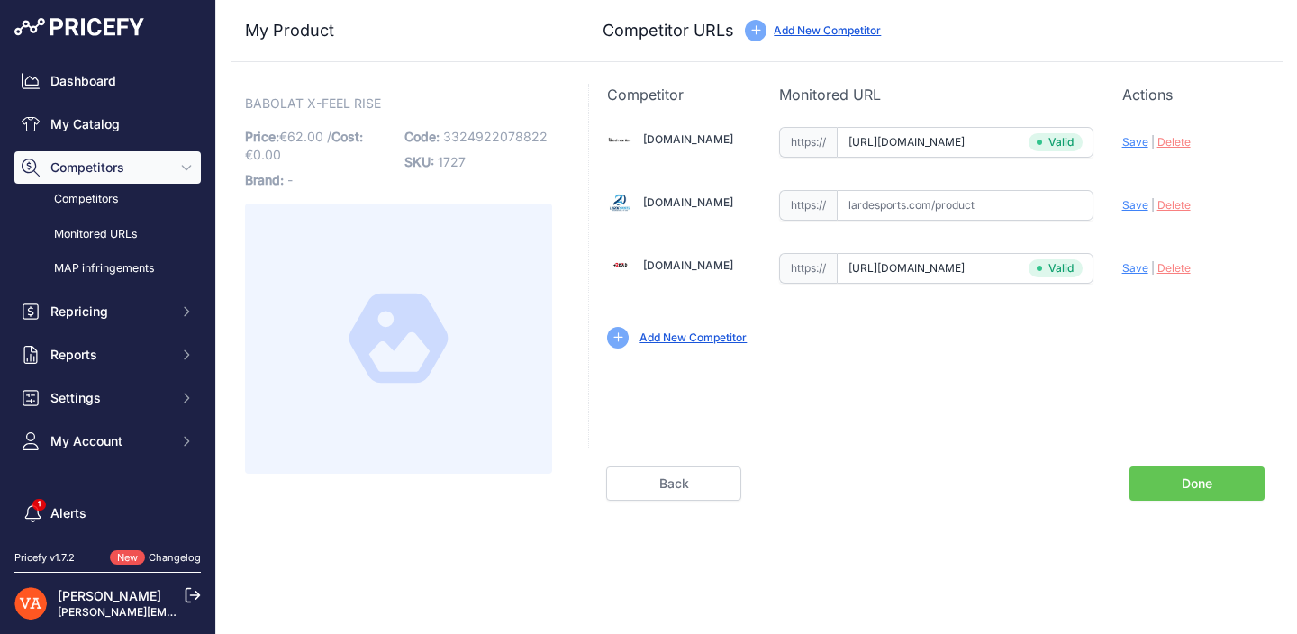
click at [920, 207] on input "text" at bounding box center [965, 205] width 257 height 31
paste input "https://www.lardesports.com/badminton/raquettes/raquette-de-badminton-babolat-x…"
type input "https://www.lardesports.com/badminton/raquettes/raquette-de-badminton-babolat-x…"
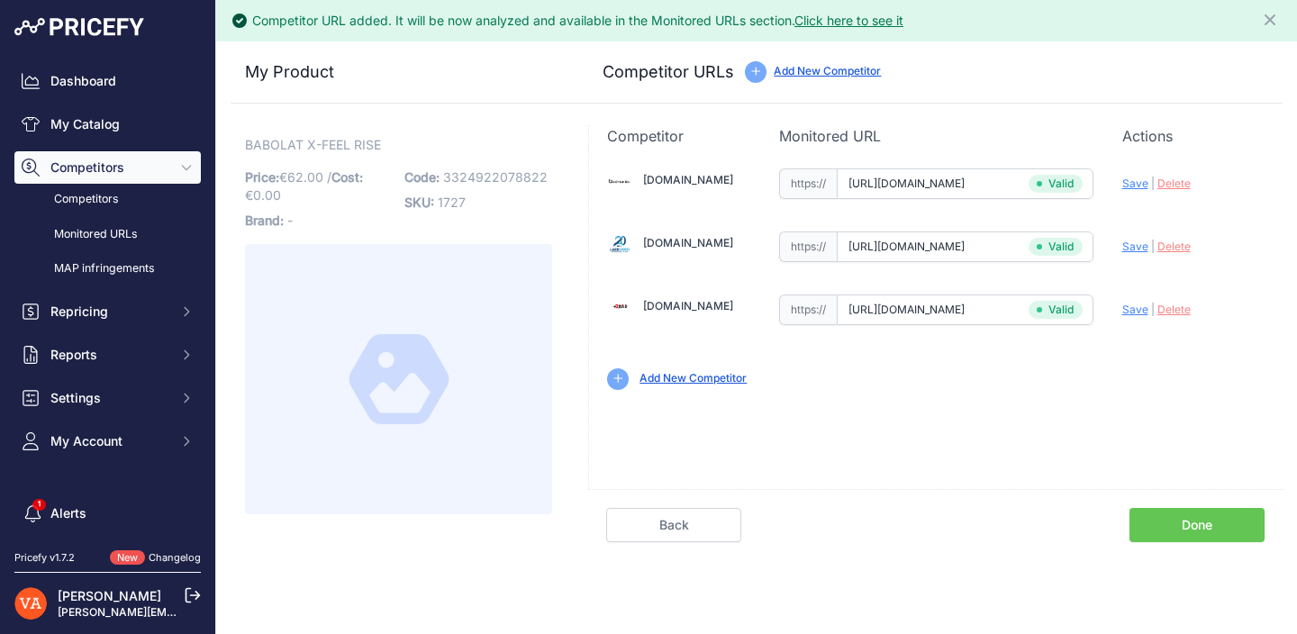
click at [1183, 506] on div "Back Done" at bounding box center [935, 515] width 694 height 53
click at [1163, 521] on link "Done" at bounding box center [1196, 525] width 135 height 34
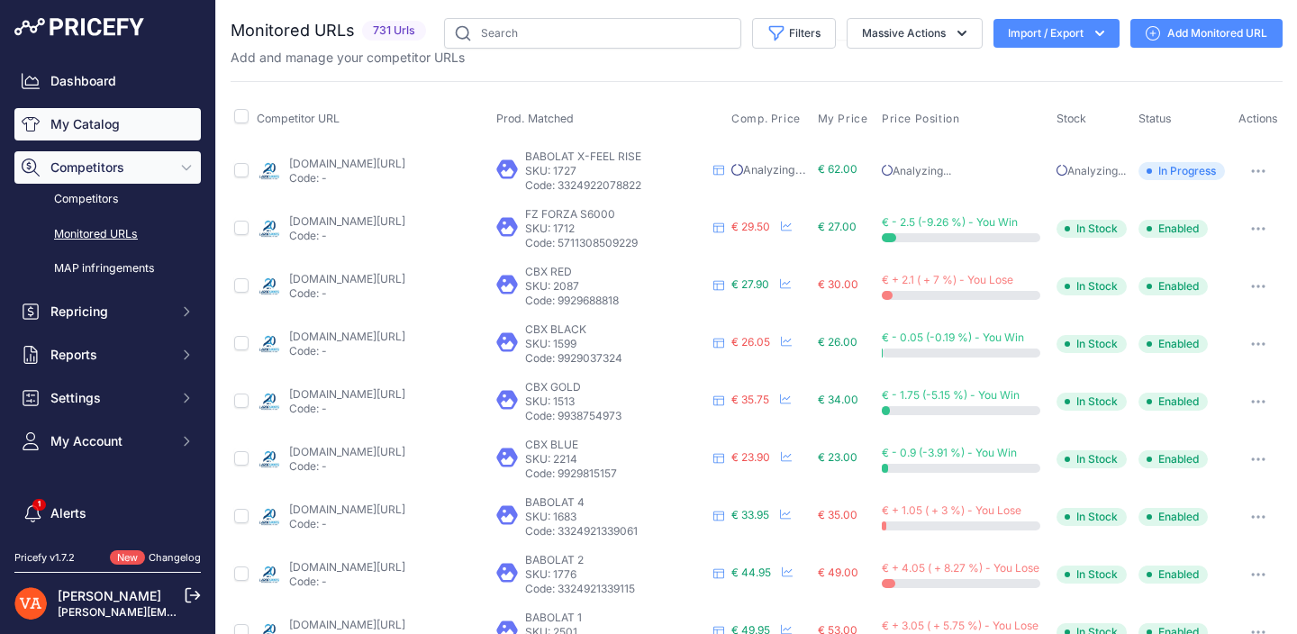
click at [145, 116] on link "My Catalog" at bounding box center [107, 124] width 186 height 32
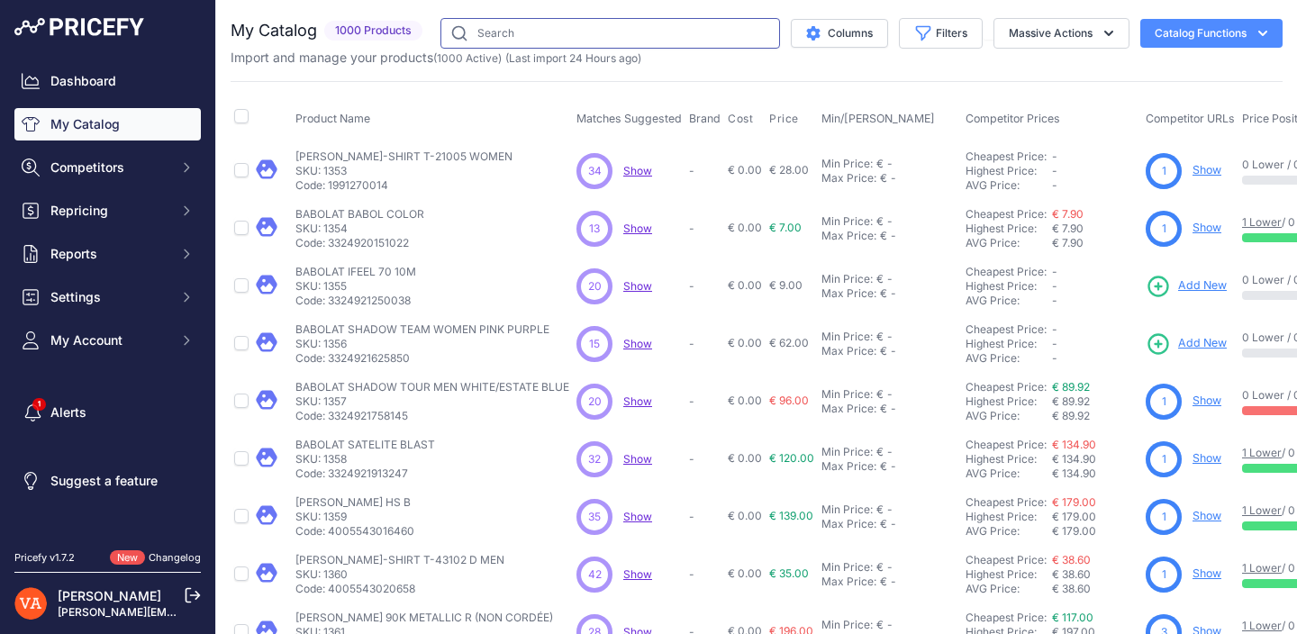
click at [630, 31] on input "text" at bounding box center [610, 33] width 340 height 31
type input "fury"
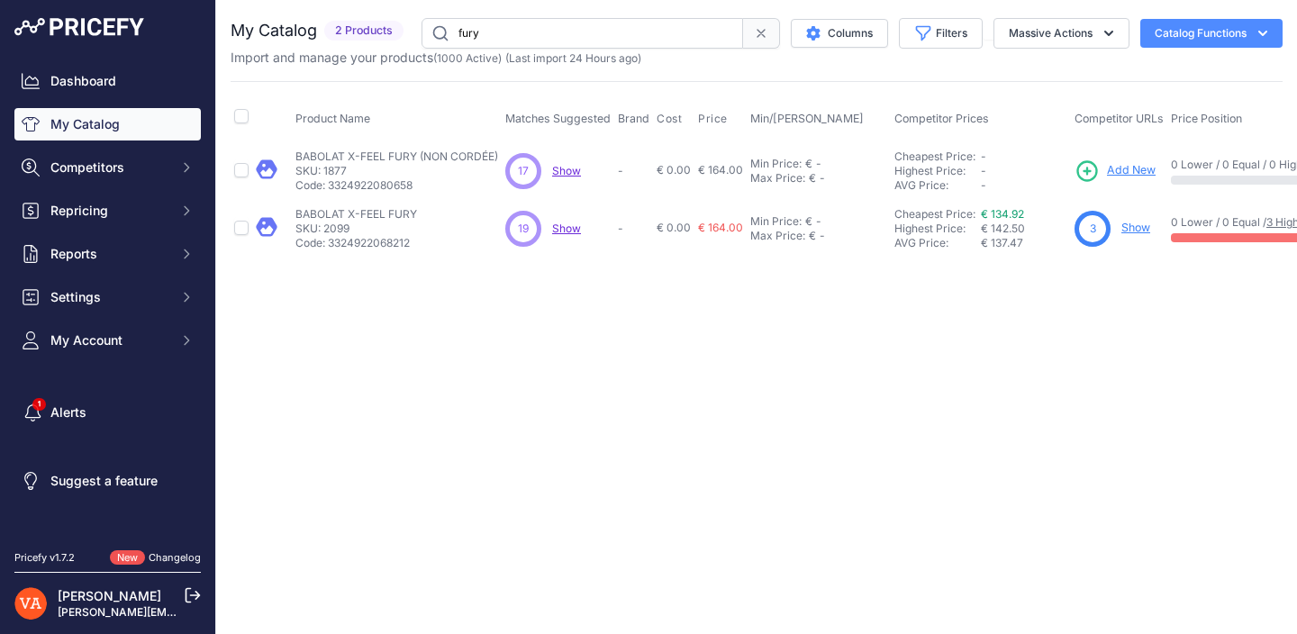
click at [1125, 175] on span "Add New" at bounding box center [1131, 170] width 49 height 17
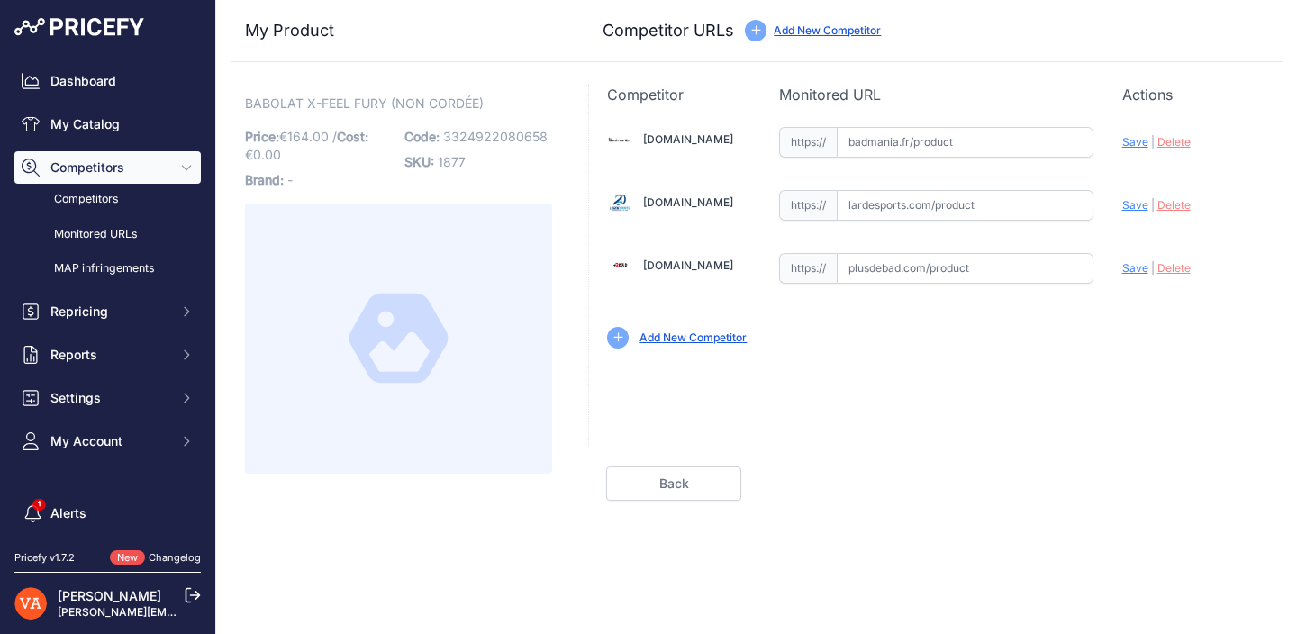
click at [952, 155] on input "text" at bounding box center [965, 142] width 257 height 31
paste input "[URL][DOMAIN_NAME]"
type input "[DOMAIN_NAME][URL]"
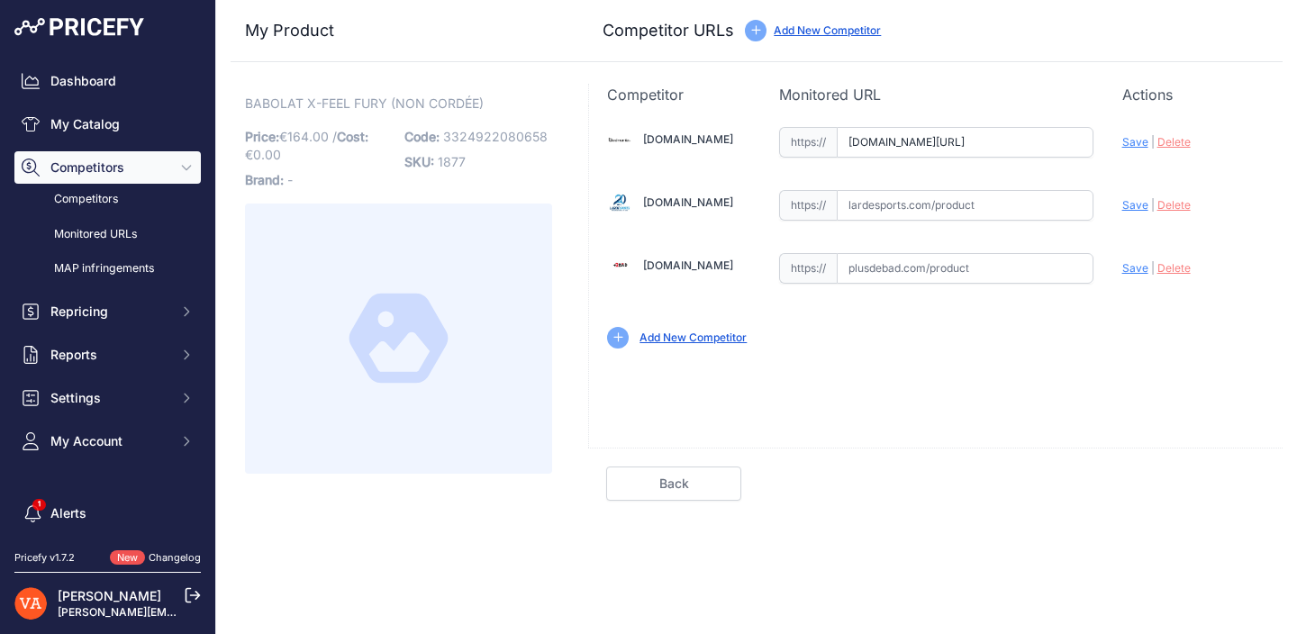
click at [884, 259] on input "text" at bounding box center [965, 268] width 257 height 31
paste input "[URL][DOMAIN_NAME]"
type input "[DOMAIN_NAME][URL]"
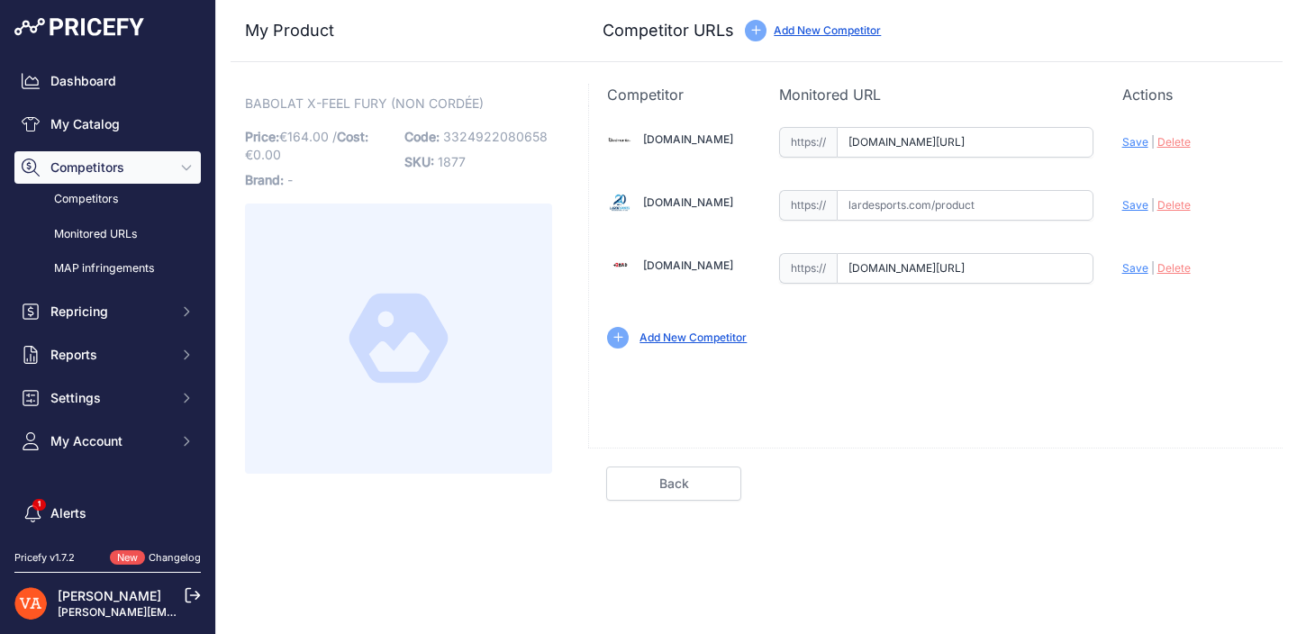
click at [925, 195] on input "text" at bounding box center [965, 205] width 257 height 31
paste input "[URL][DOMAIN_NAME]"
click at [1141, 211] on span "Save" at bounding box center [1135, 205] width 26 height 14
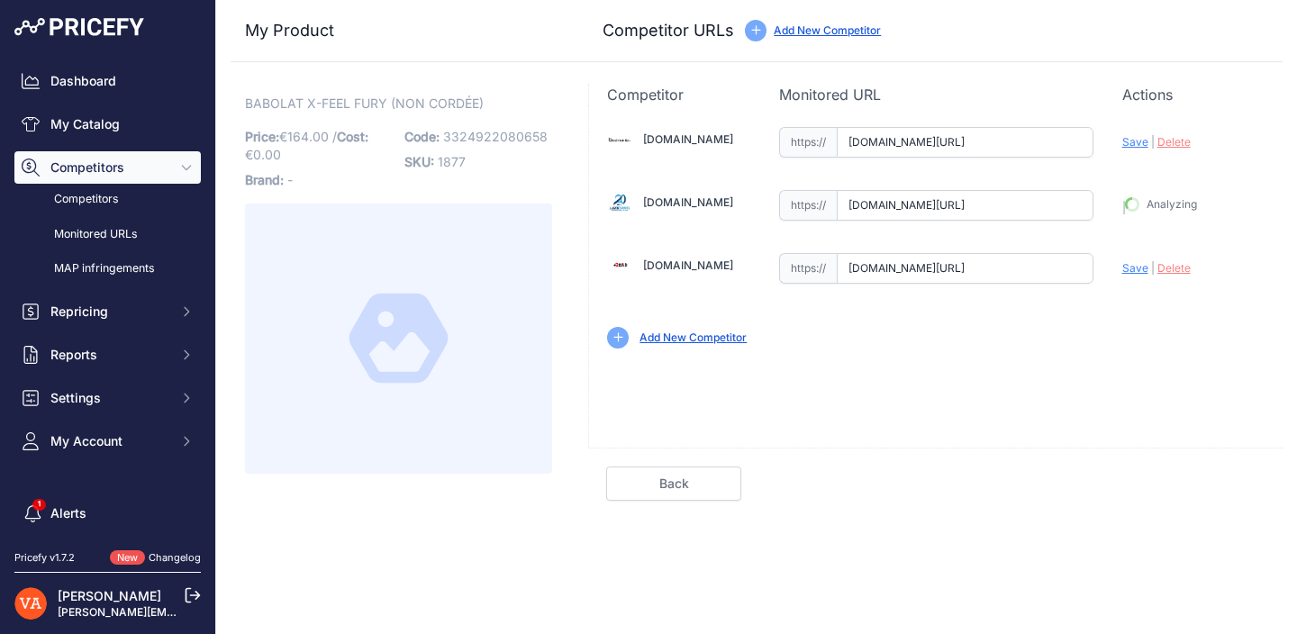
type input "https://www.lardesports.com/tennis/ventes-deals/raquette-de-badminton-babolat-x…"
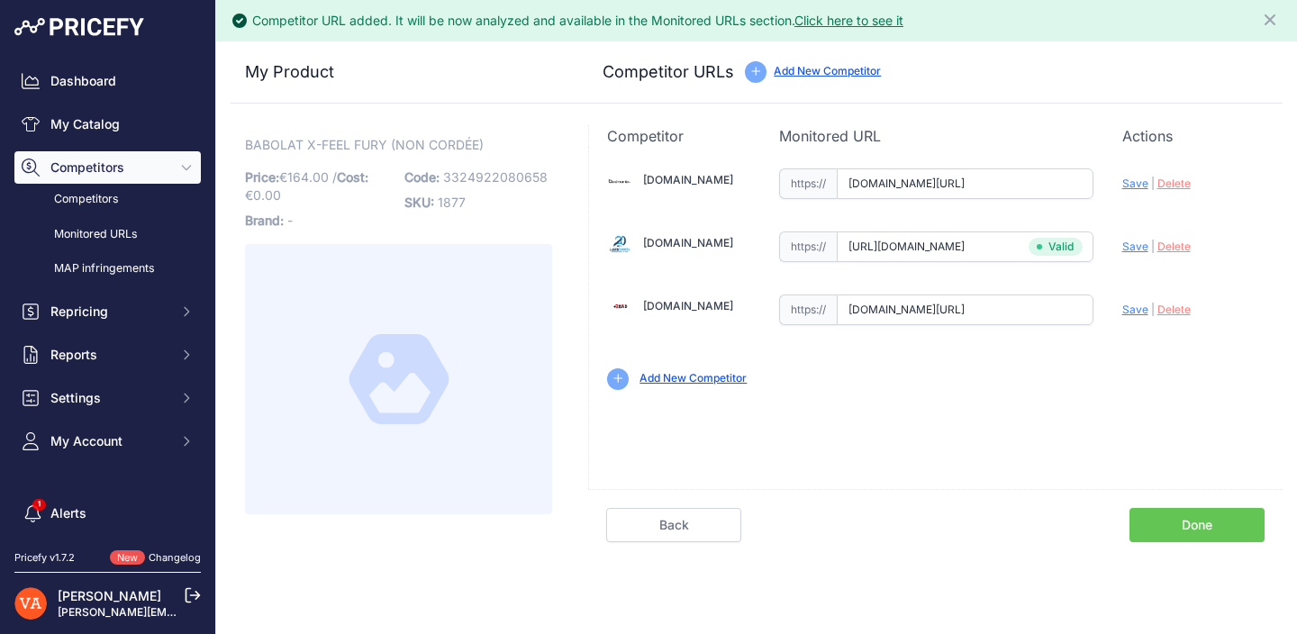
click at [1136, 185] on span "Save" at bounding box center [1135, 184] width 26 height 14
type input "https://badmania.fr/badminton-x-feel-fury-11fp2248.html?prirule_jdsnikfkfjsd=10…"
click at [1131, 305] on span "Save" at bounding box center [1135, 310] width 26 height 14
type input "https://www.plusdebad.com/raquette-badminton/29281-babolat-x-feel-fury?prirule_…"
click at [1172, 518] on link "Done" at bounding box center [1196, 525] width 135 height 34
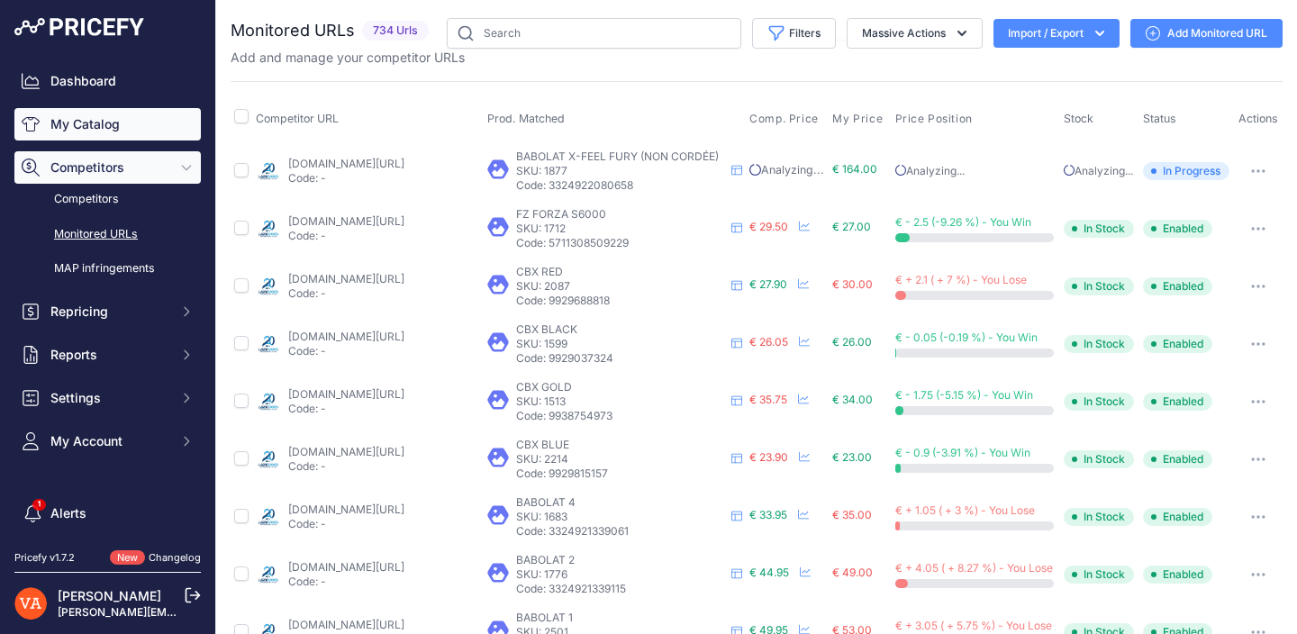
click at [112, 122] on link "My Catalog" at bounding box center [107, 124] width 186 height 32
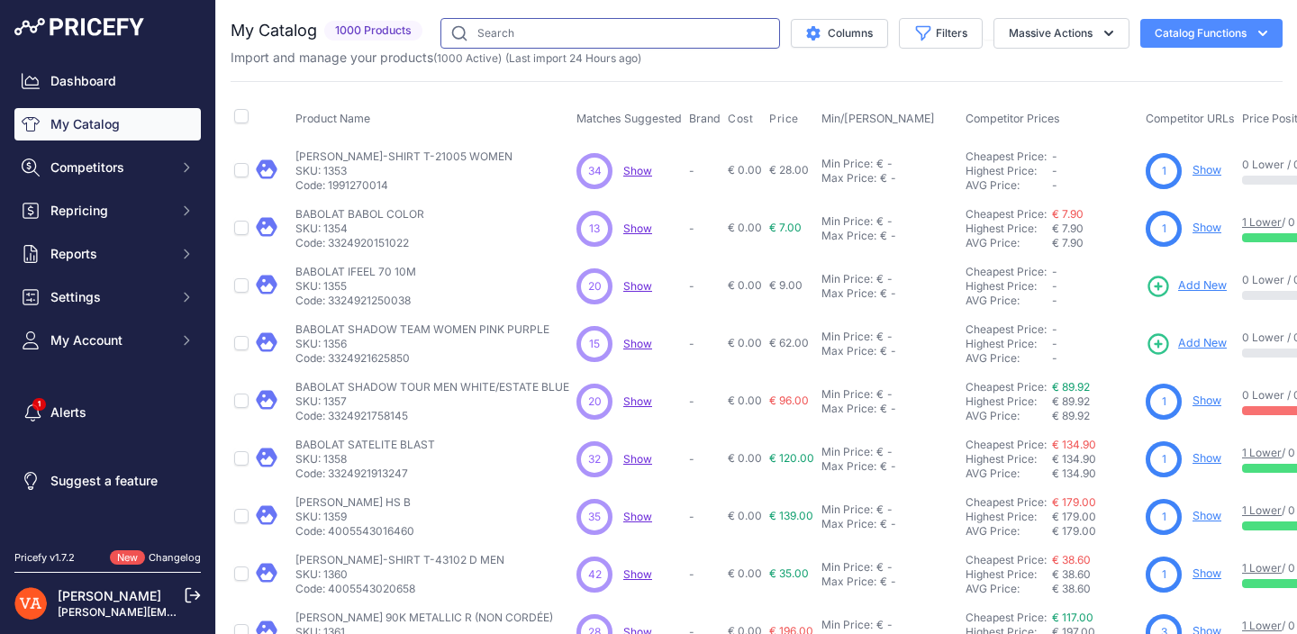
drag, startPoint x: 585, startPoint y: 34, endPoint x: 587, endPoint y: 23, distance: 12.0
click at [585, 34] on input "text" at bounding box center [610, 33] width 340 height 31
type input "prime"
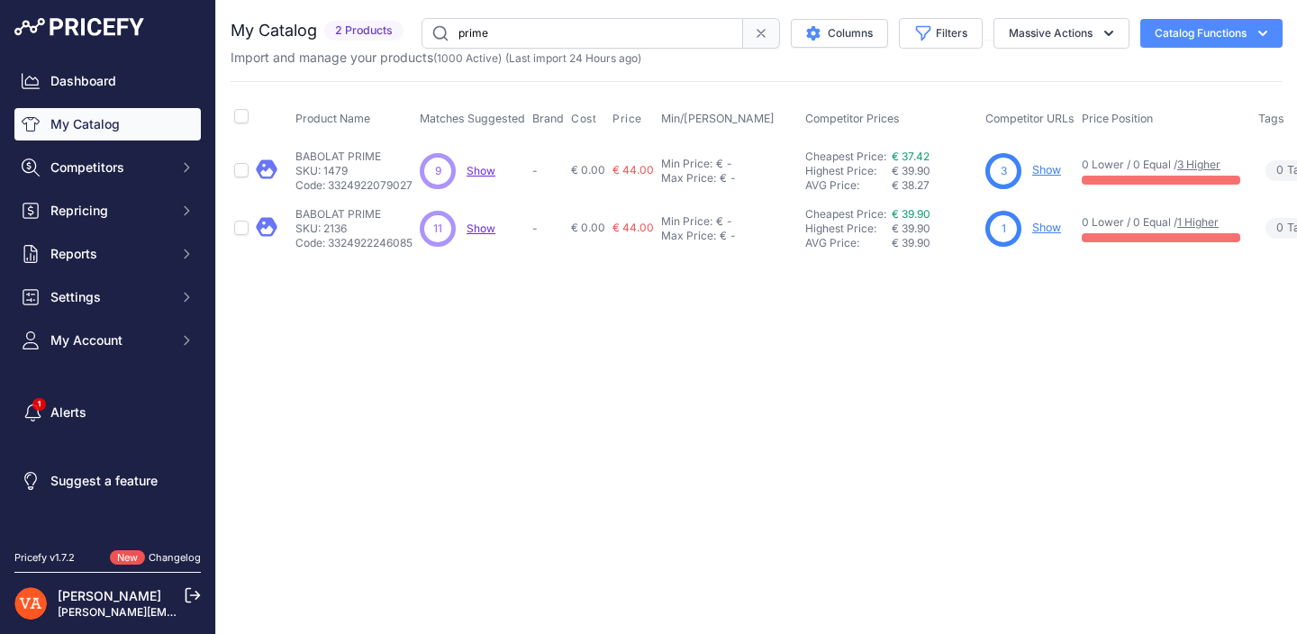
click at [1042, 226] on link "Show" at bounding box center [1046, 228] width 29 height 14
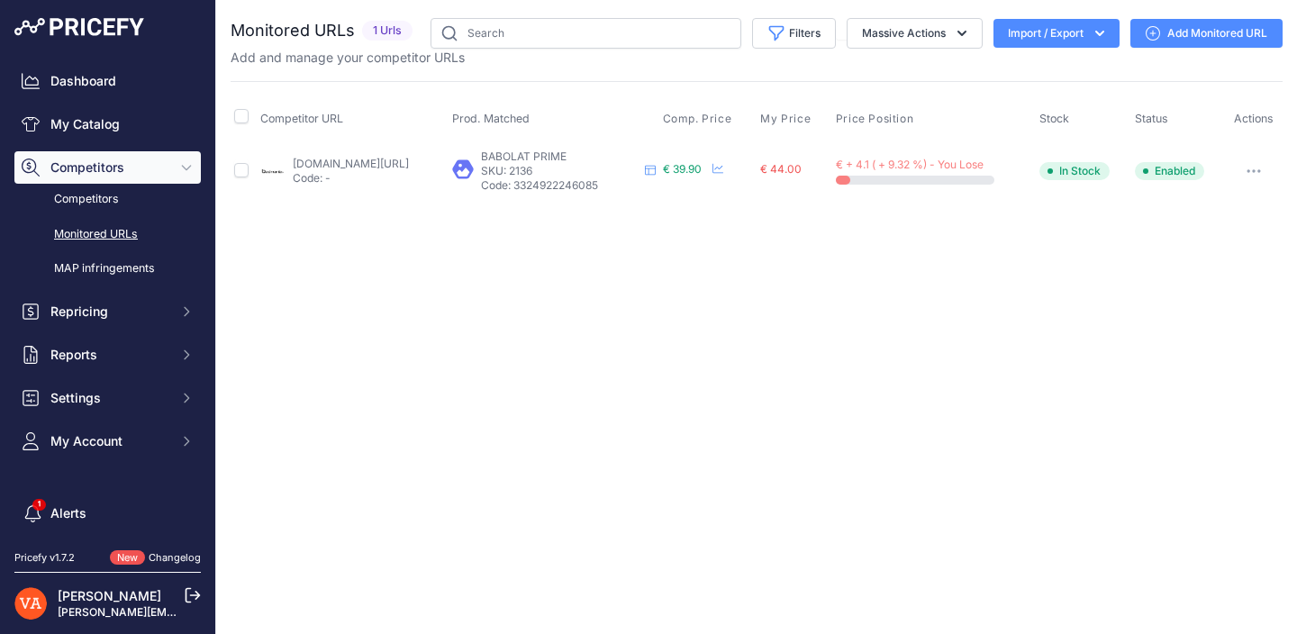
click at [1183, 30] on link "Add Monitored URL" at bounding box center [1206, 33] width 152 height 29
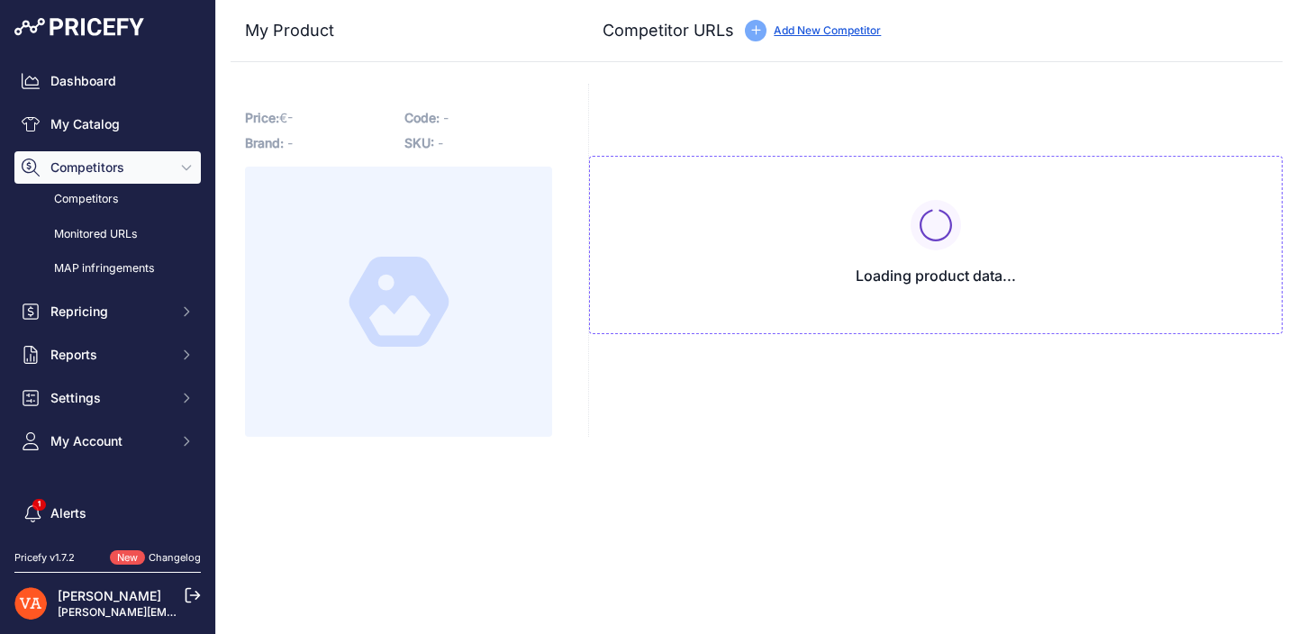
type input "[DOMAIN_NAME][URL]"
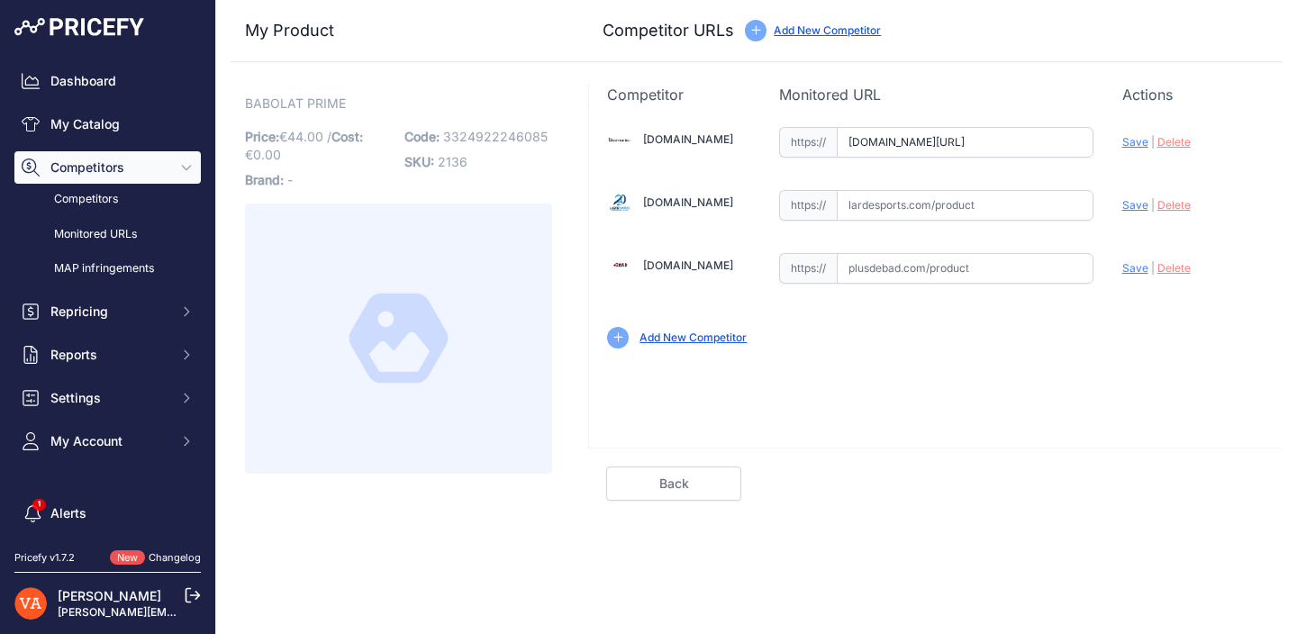
click at [970, 271] on input "text" at bounding box center [965, 268] width 257 height 31
paste input "[URL][DOMAIN_NAME]"
type input "[DOMAIN_NAME][URL]"
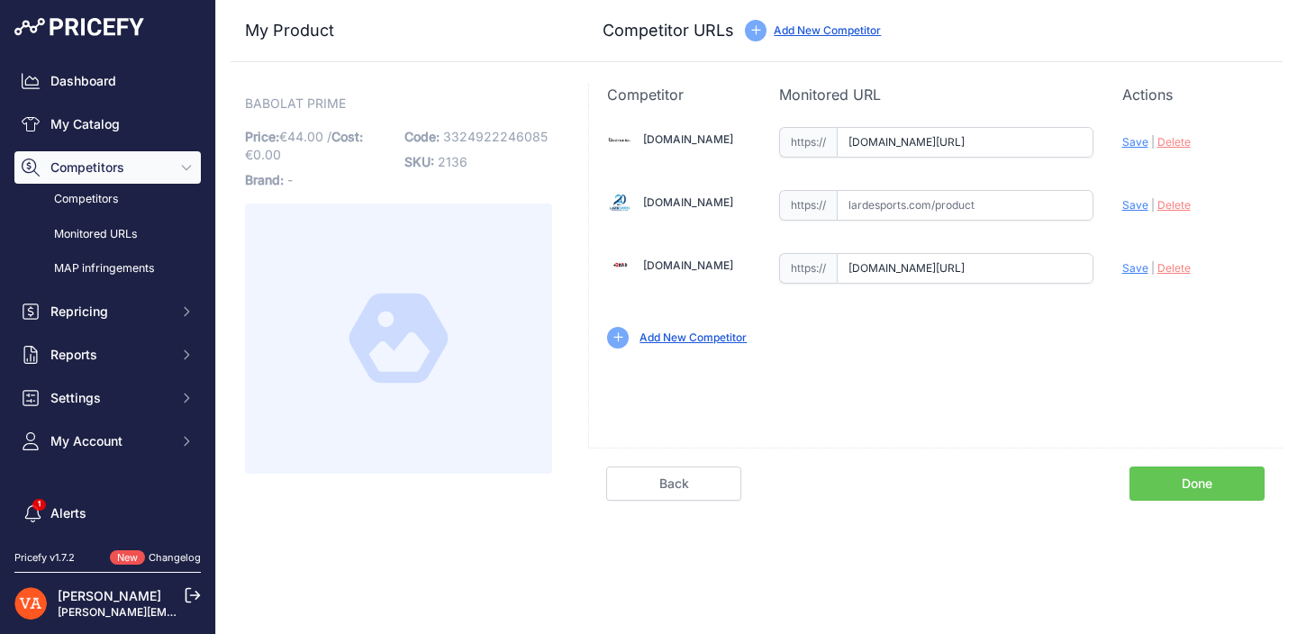
click at [1124, 147] on span "Save" at bounding box center [1135, 142] width 26 height 14
type input "https://badmania.fr/badminton-prime-11fp2252.html?prirule_jdsnikfkfjsd=10273"
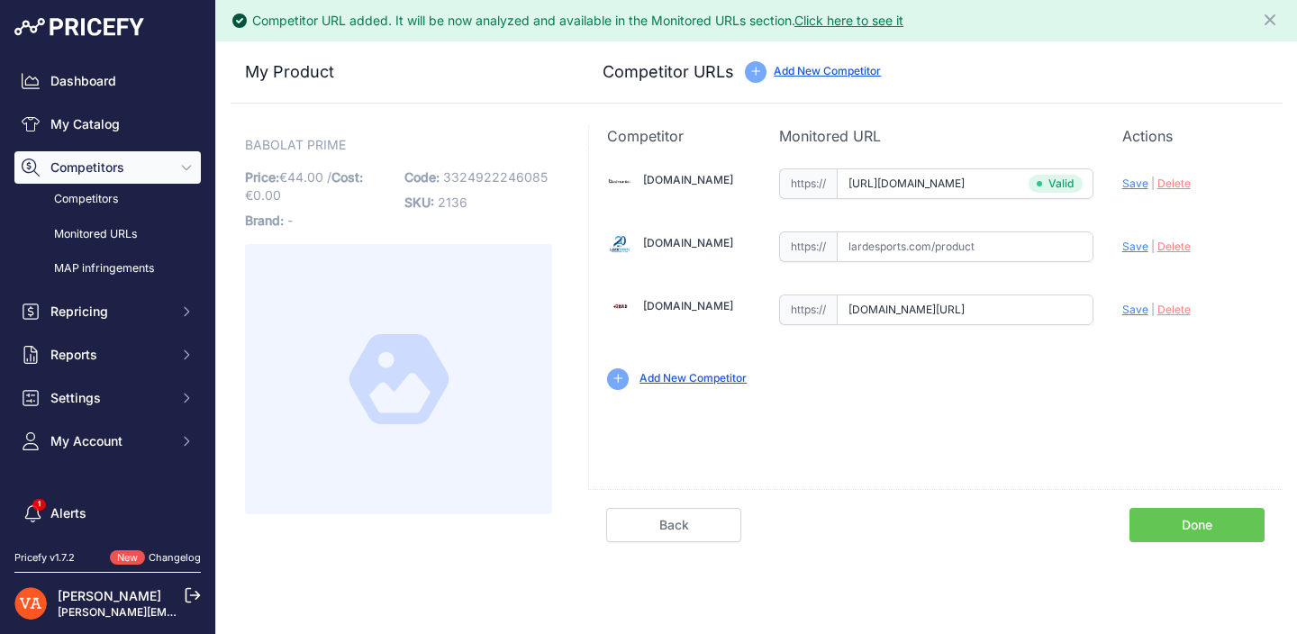
click at [1204, 516] on link "Done" at bounding box center [1196, 525] width 135 height 34
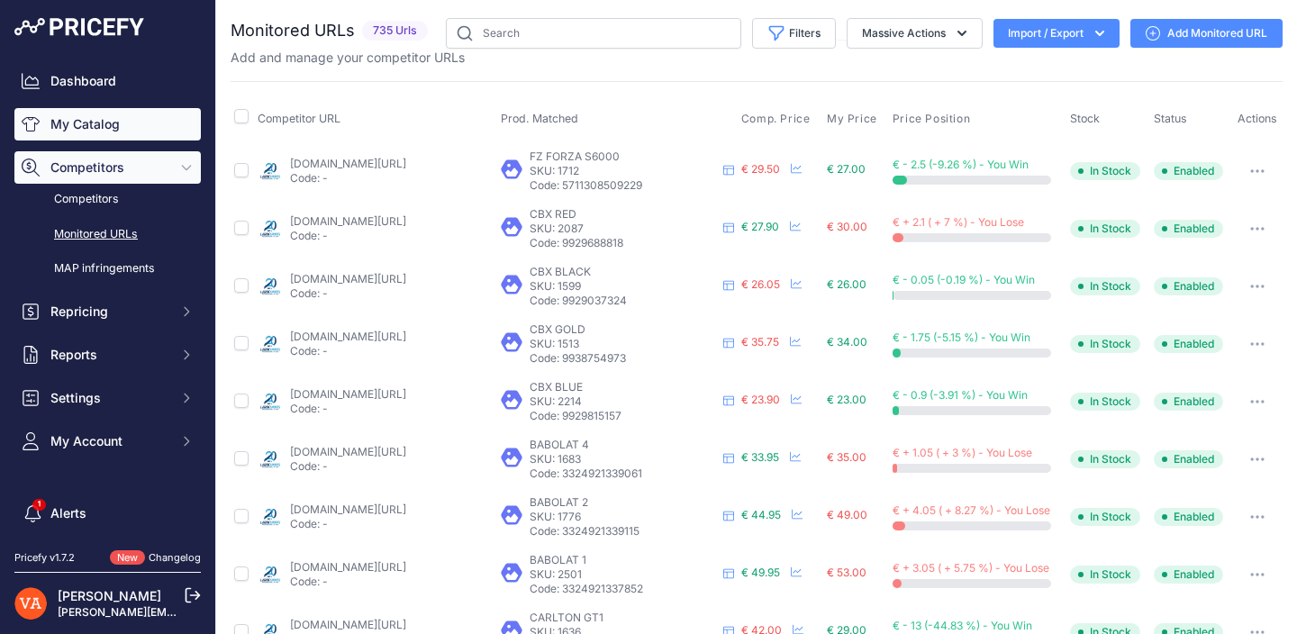
click at [128, 118] on link "My Catalog" at bounding box center [107, 124] width 186 height 32
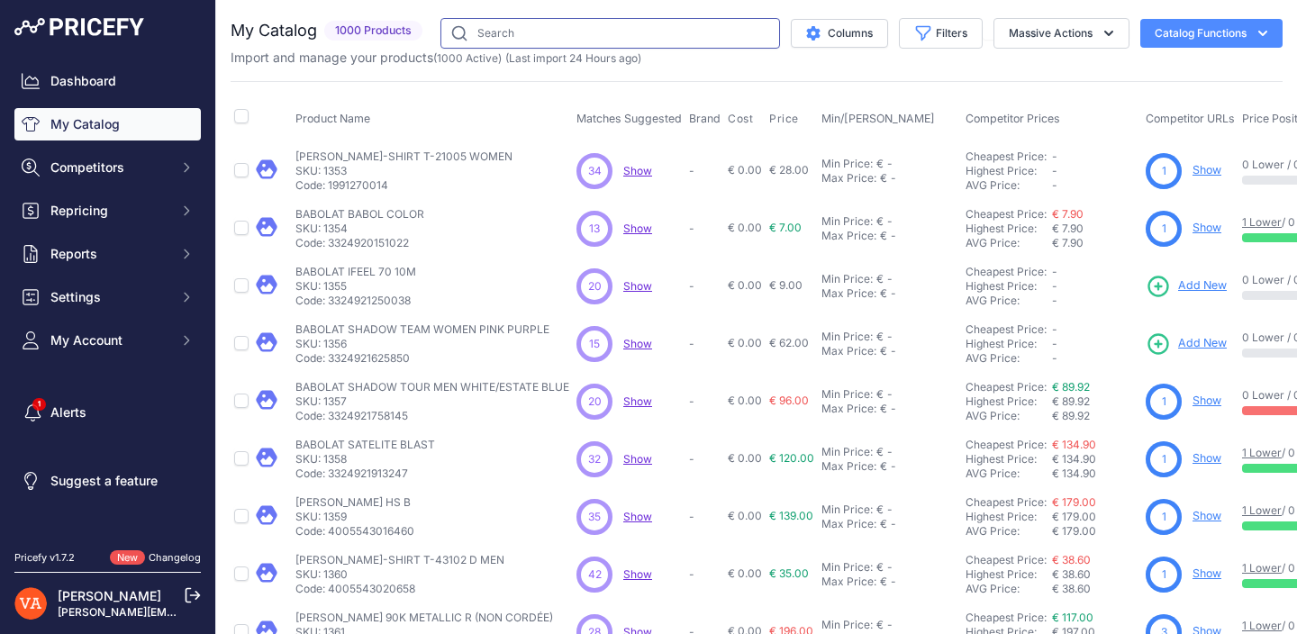
click at [619, 41] on input "text" at bounding box center [610, 33] width 340 height 31
type input "satelite power"
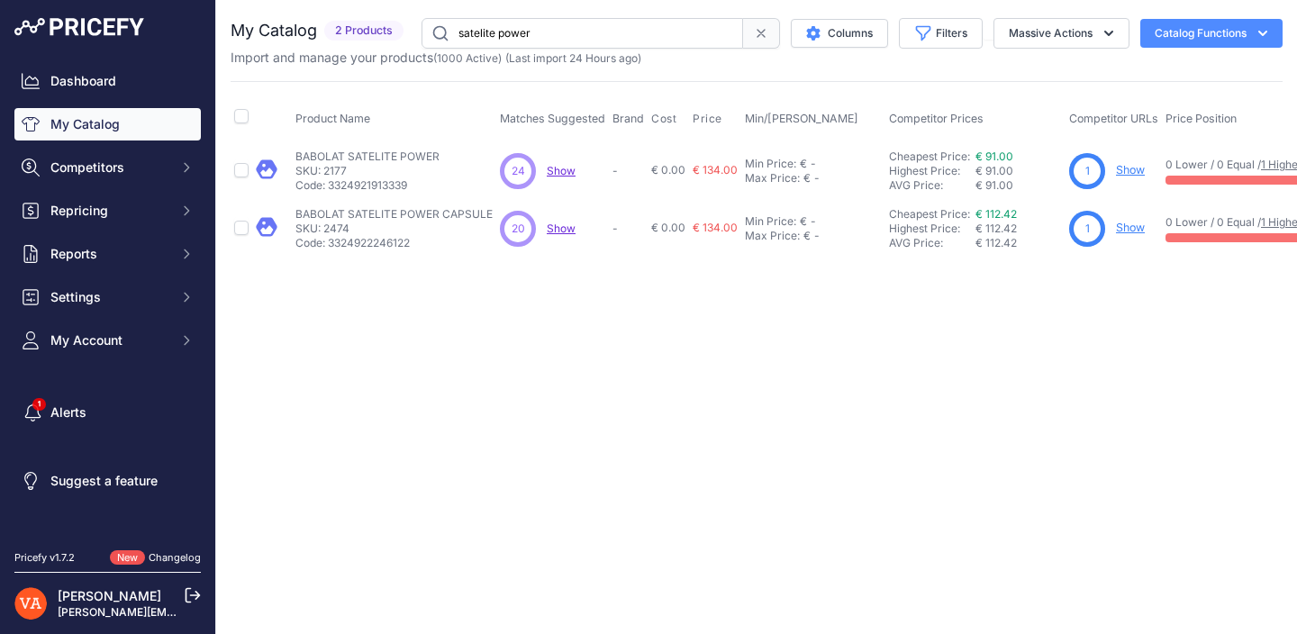
click at [1126, 225] on link "Show" at bounding box center [1130, 228] width 29 height 14
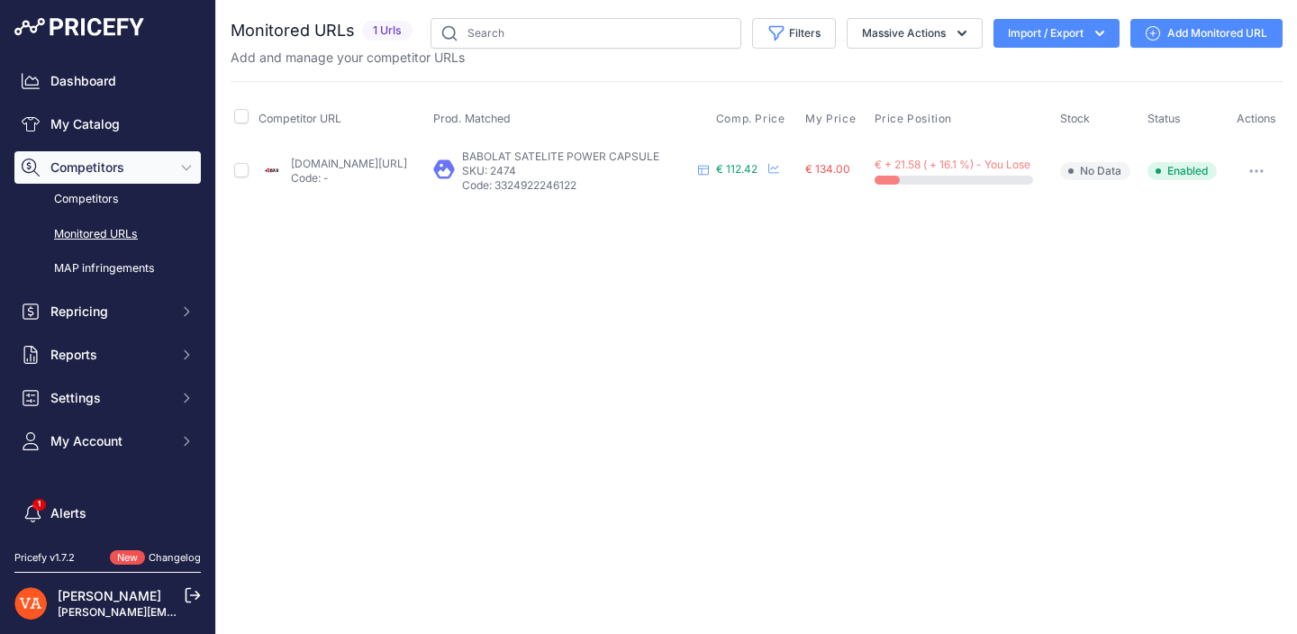
click at [1247, 37] on link "Add Monitored URL" at bounding box center [1206, 33] width 152 height 29
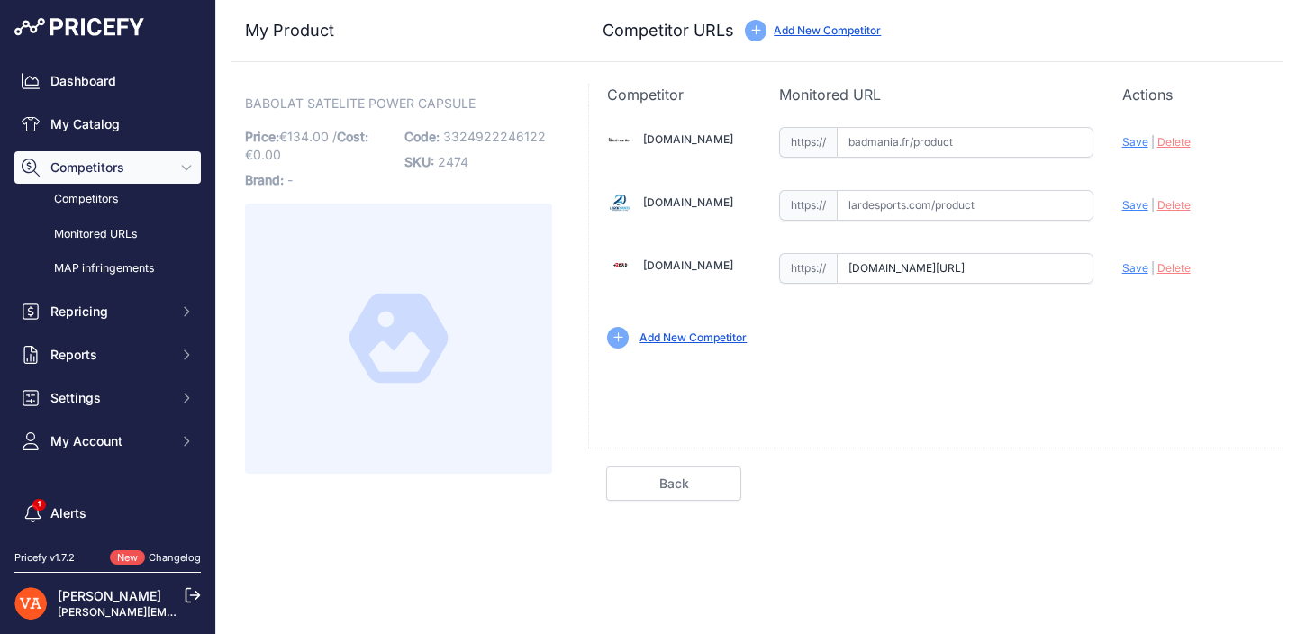
click at [986, 145] on input "text" at bounding box center [965, 142] width 257 height 31
paste input "[URL][DOMAIN_NAME]"
click at [1133, 148] on span "Save" at bounding box center [1135, 142] width 26 height 14
type input "https://badmania.fr/badminton-satelite-power-ltd-11fp2559.html?prirule_jdsnikfk…"
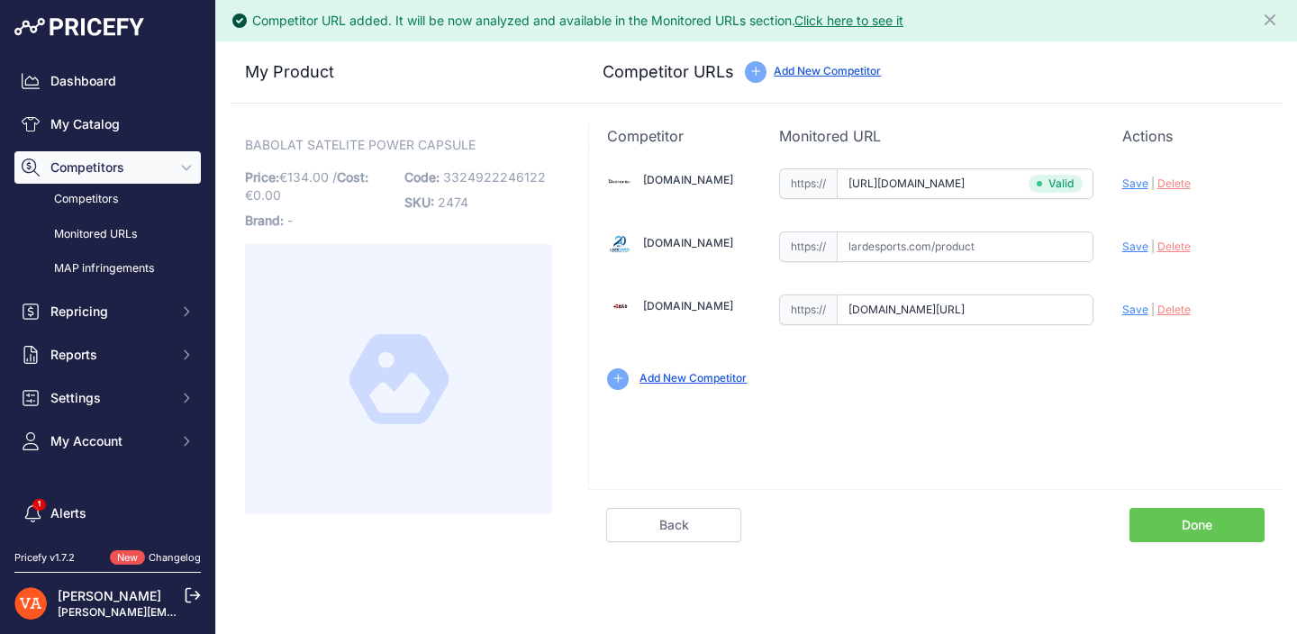
click at [1139, 306] on span "Save" at bounding box center [1135, 310] width 26 height 14
type input "https://www.plusdebad.com/raquette-badminton/44776-babolat-capsul-satelite-powe…"
click at [1152, 523] on link "Done" at bounding box center [1196, 525] width 135 height 34
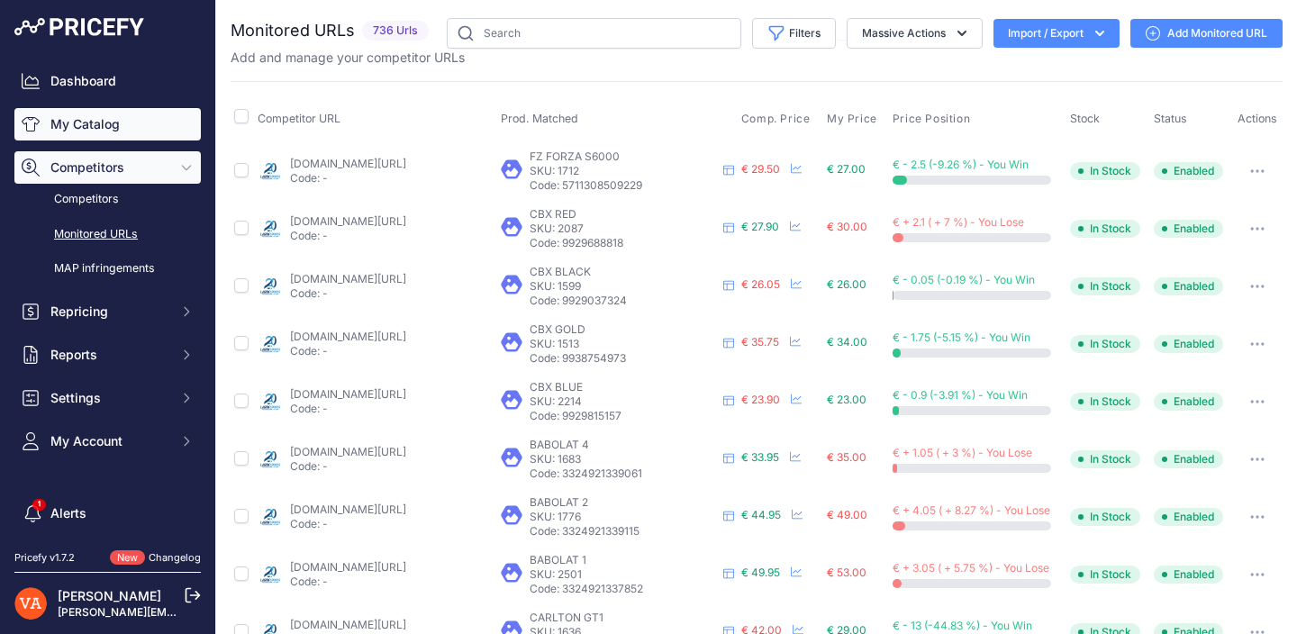
click at [123, 125] on link "My Catalog" at bounding box center [107, 124] width 186 height 32
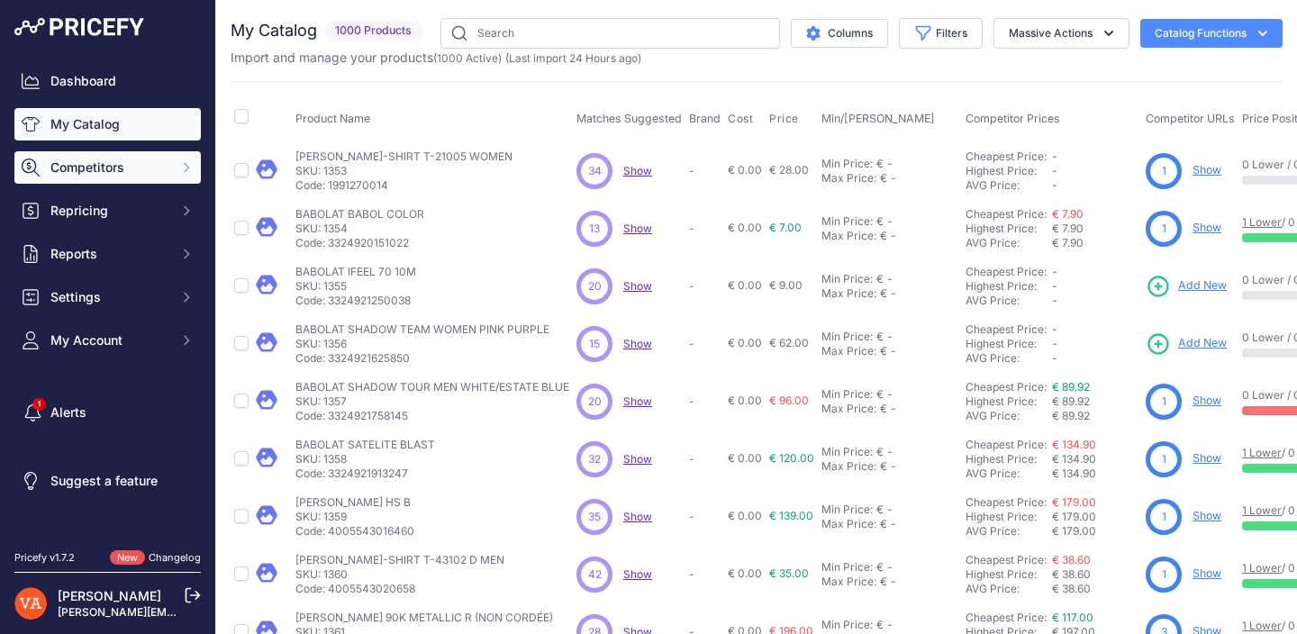
click at [150, 160] on span "Competitors" at bounding box center [109, 168] width 118 height 18
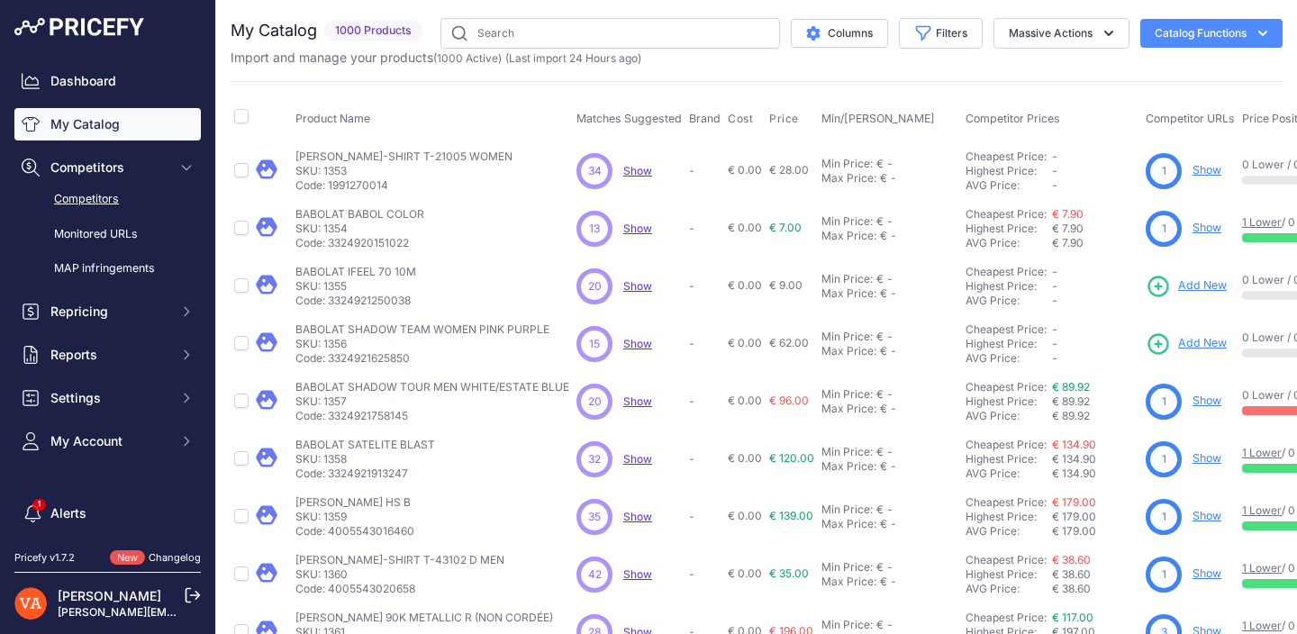
click at [113, 197] on link "Competitors" at bounding box center [107, 200] width 186 height 32
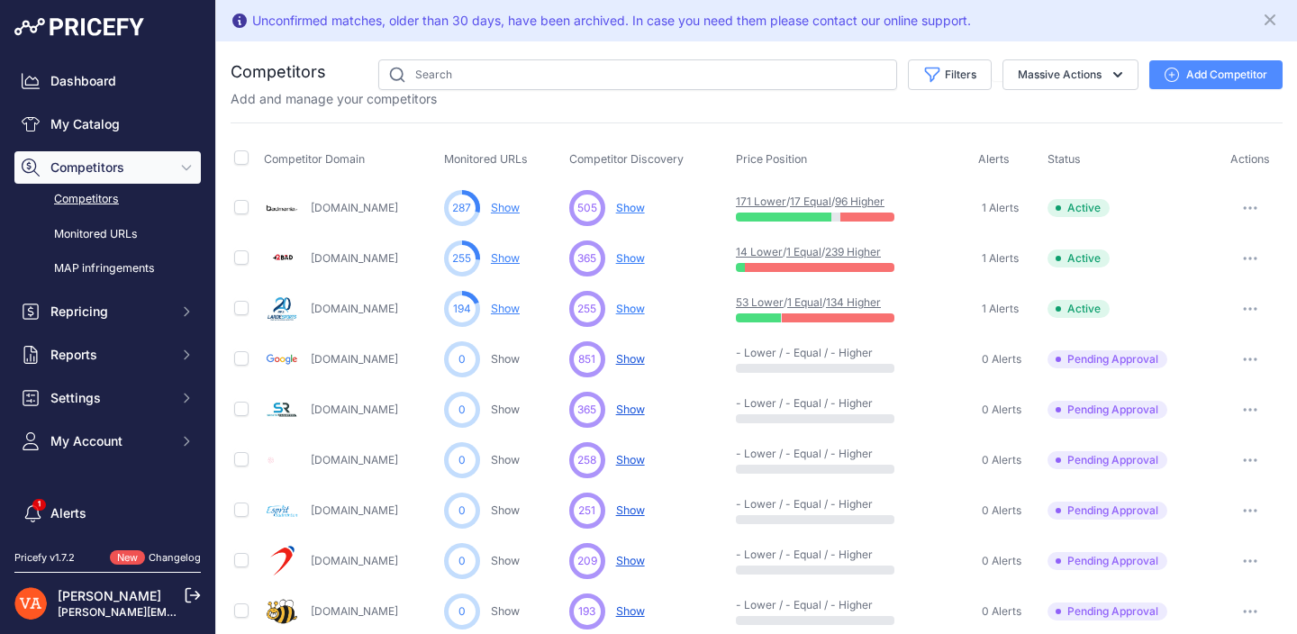
click at [1242, 259] on button "button" at bounding box center [1250, 258] width 36 height 25
click at [1215, 300] on link "View Competitor Profile" at bounding box center [1204, 296] width 150 height 29
click at [122, 131] on link "My Catalog" at bounding box center [107, 124] width 186 height 32
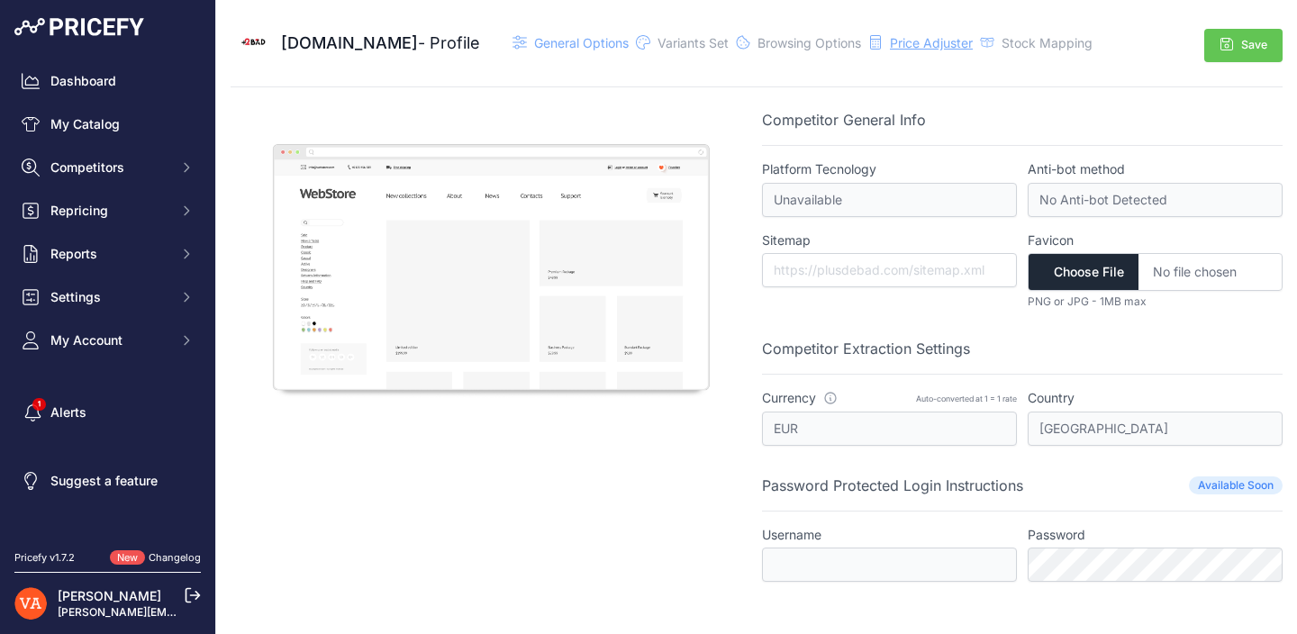
click at [927, 50] on span "Price Adjuster" at bounding box center [931, 42] width 83 height 15
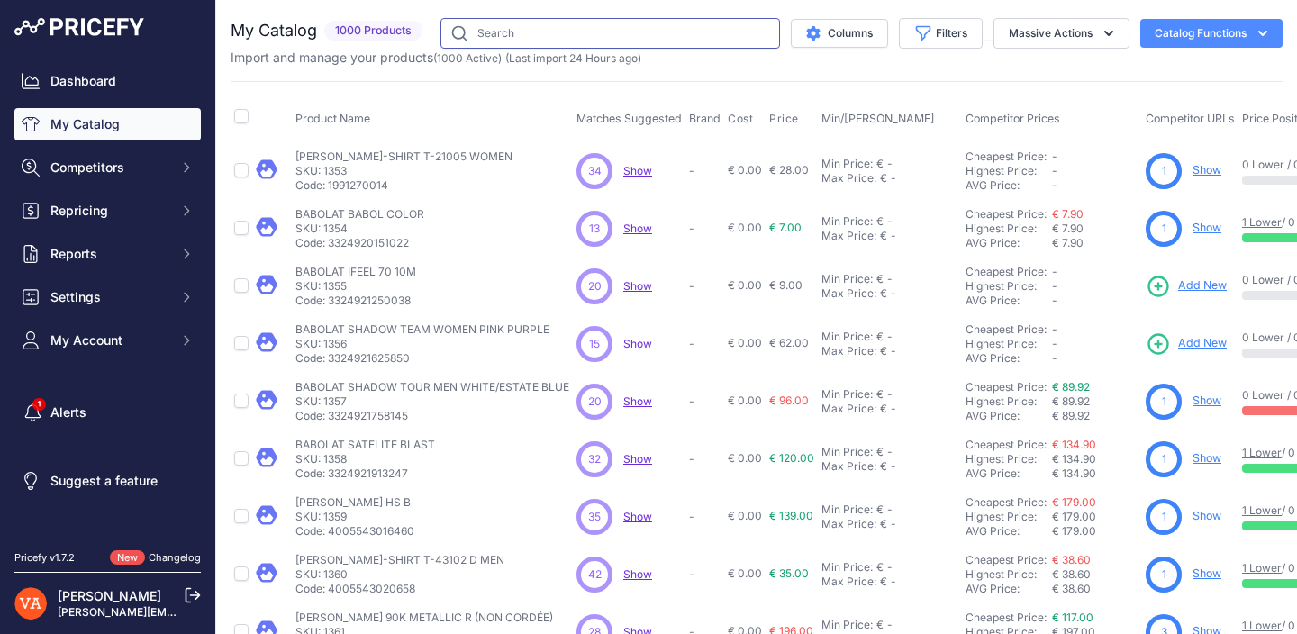
click at [611, 41] on input "text" at bounding box center [610, 33] width 340 height 31
type input "ryuga"
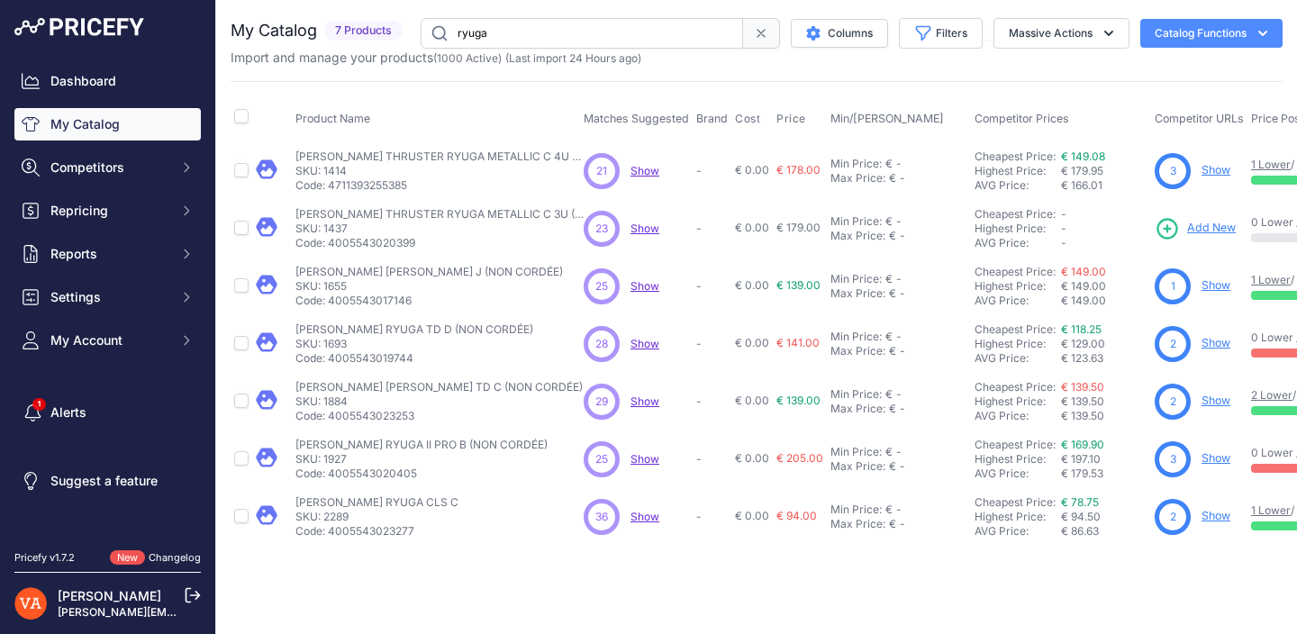
click at [1198, 223] on span "Add New" at bounding box center [1211, 228] width 49 height 17
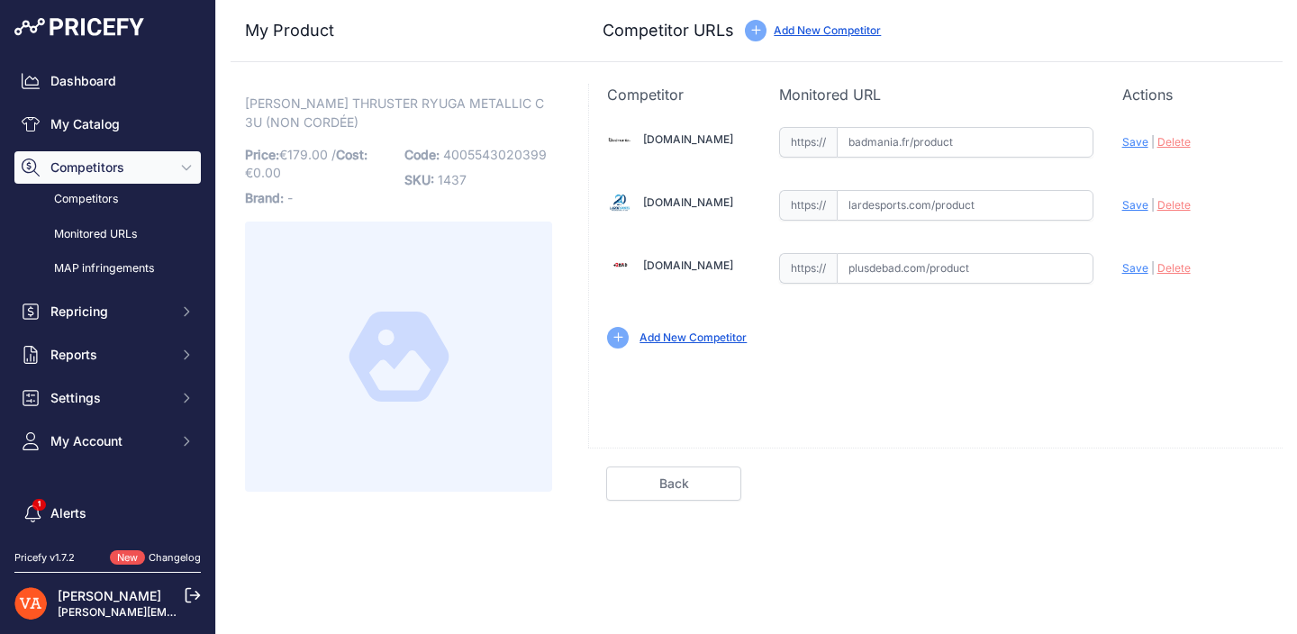
click at [959, 141] on input "text" at bounding box center [965, 142] width 257 height 31
paste input "https://badmania.fr/badminton-thruster-ryuga-metallic-c-3u-g5-250fp2304.html"
type input "badmania.fr/badminton-thruster-ryuga-metallic-c-3u-g5-250fp2304.html"
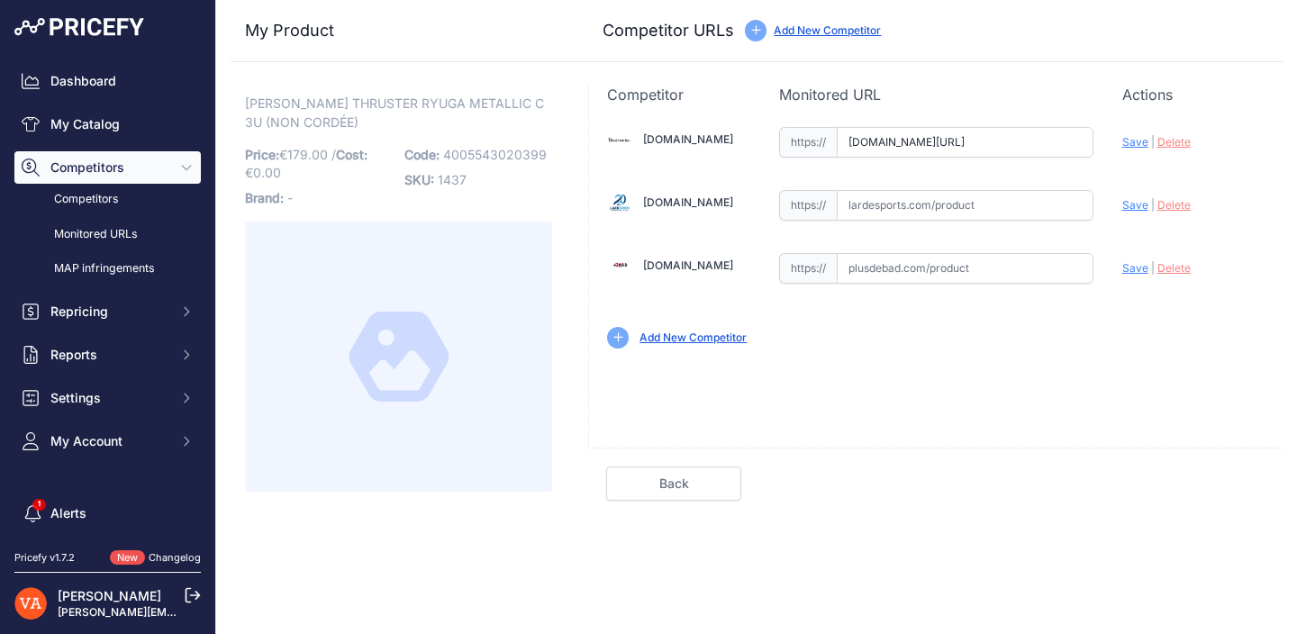
click at [889, 207] on input "text" at bounding box center [965, 205] width 257 height 31
paste input "https://www.lardesports.com/raquette-de-badminton-victor-thruster-ryuga-metalli…"
type input "www.lardesports.com/raquette-de-badminton-victor-thruster-ryuga-metallic-c-3u-n…"
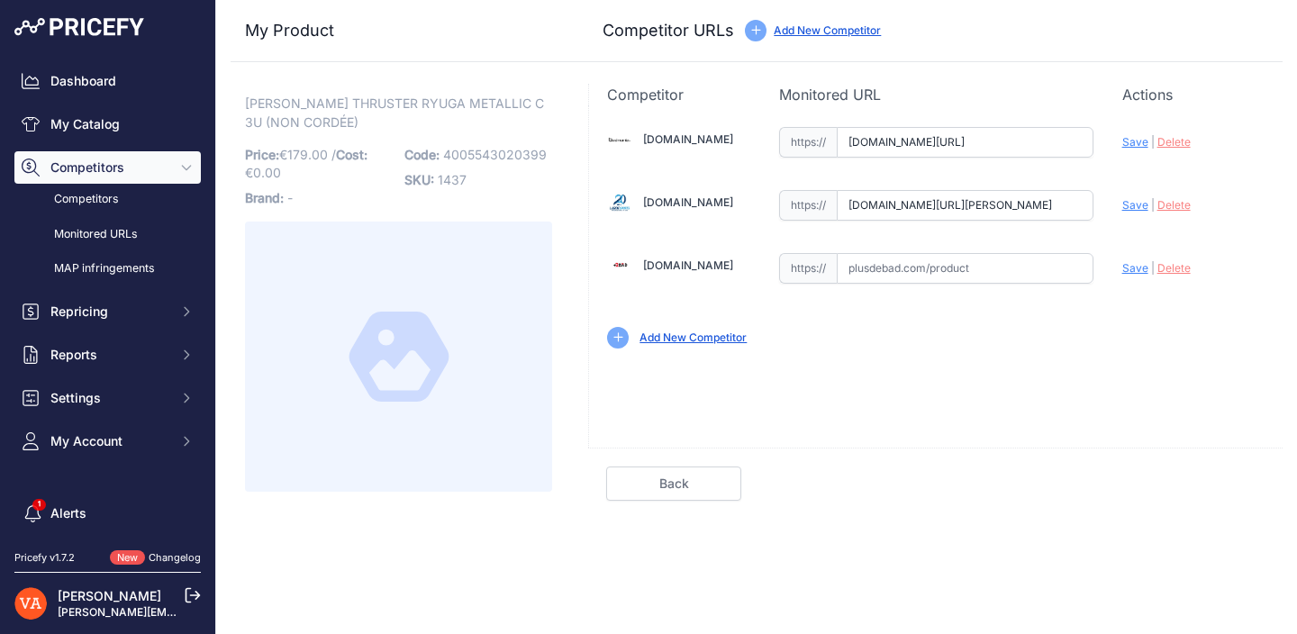
click at [896, 259] on input "text" at bounding box center [965, 268] width 257 height 31
paste input "https://www.plusdebad.com/raquette-badminton/29575-victor-thruster-ryuga-metall…"
type input "https://www.plusdebad.com/raquette-badminton/29575-victor-thruster-ryuga-metall…"
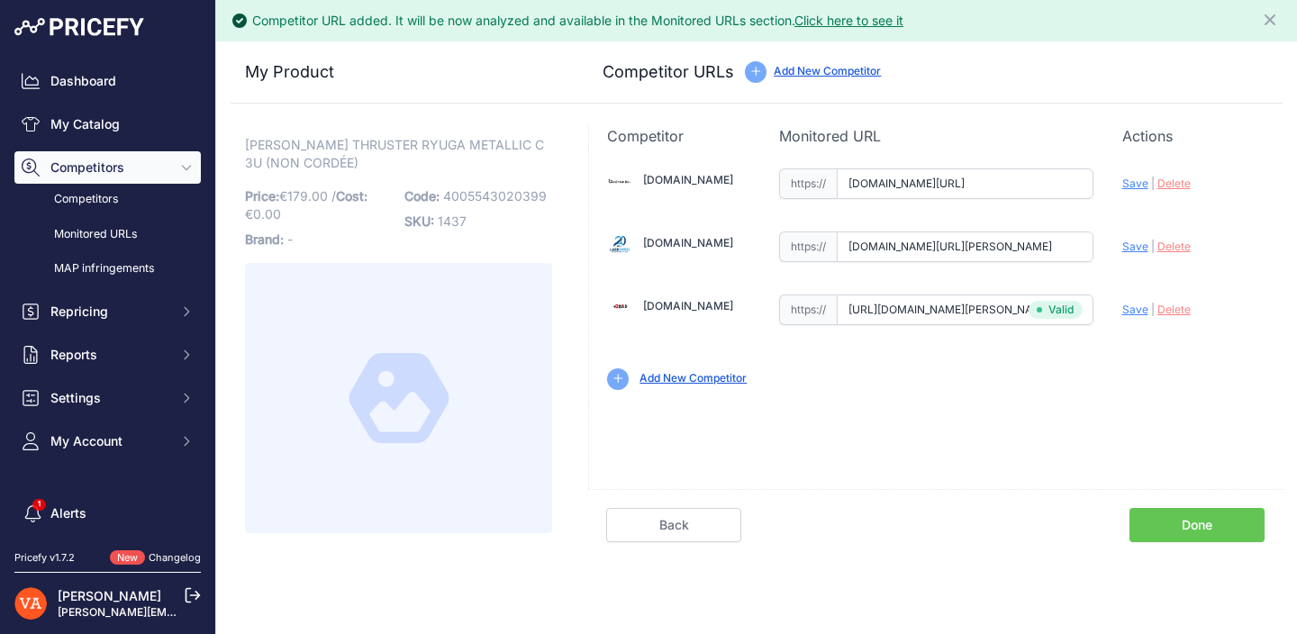
scroll to position [0, 0]
click at [1129, 243] on span "Save" at bounding box center [1135, 247] width 26 height 14
type input "[URL][DOMAIN_NAME][PERSON_NAME]"
click at [1130, 180] on span "Save" at bounding box center [1135, 184] width 26 height 14
type input "https://badmania.fr/badminton-thruster-ryuga-metallic-c-3u-g5-250fp2304.html?pr…"
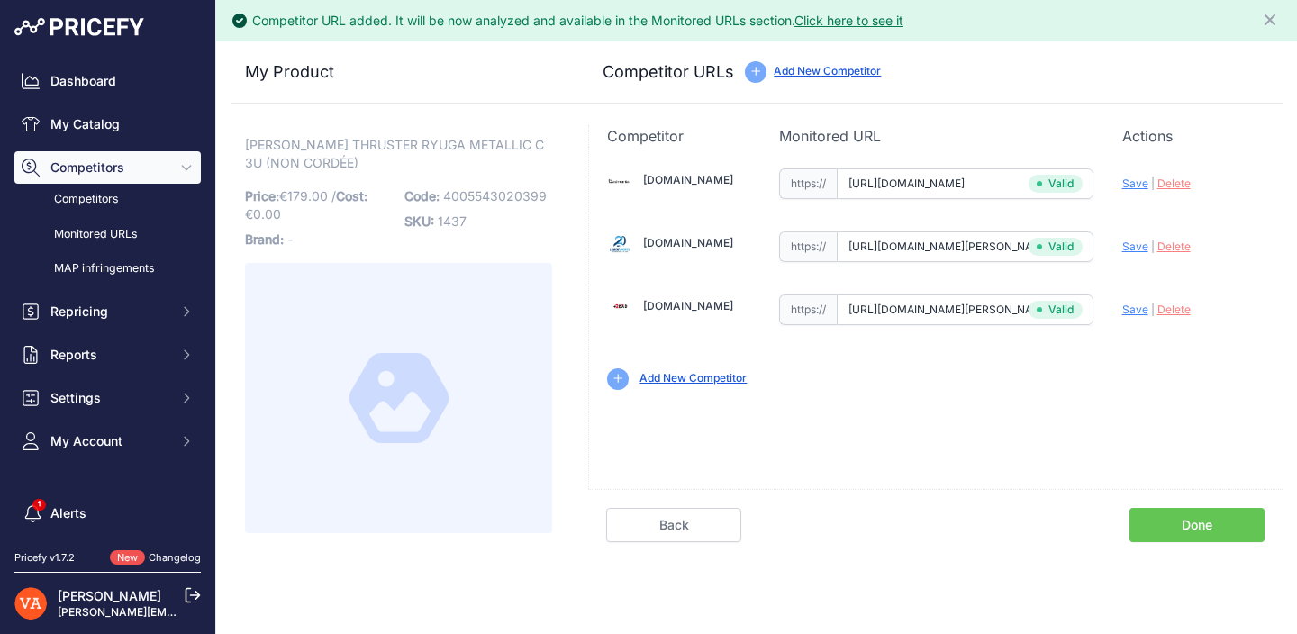
click at [1174, 534] on link "Done" at bounding box center [1196, 525] width 135 height 34
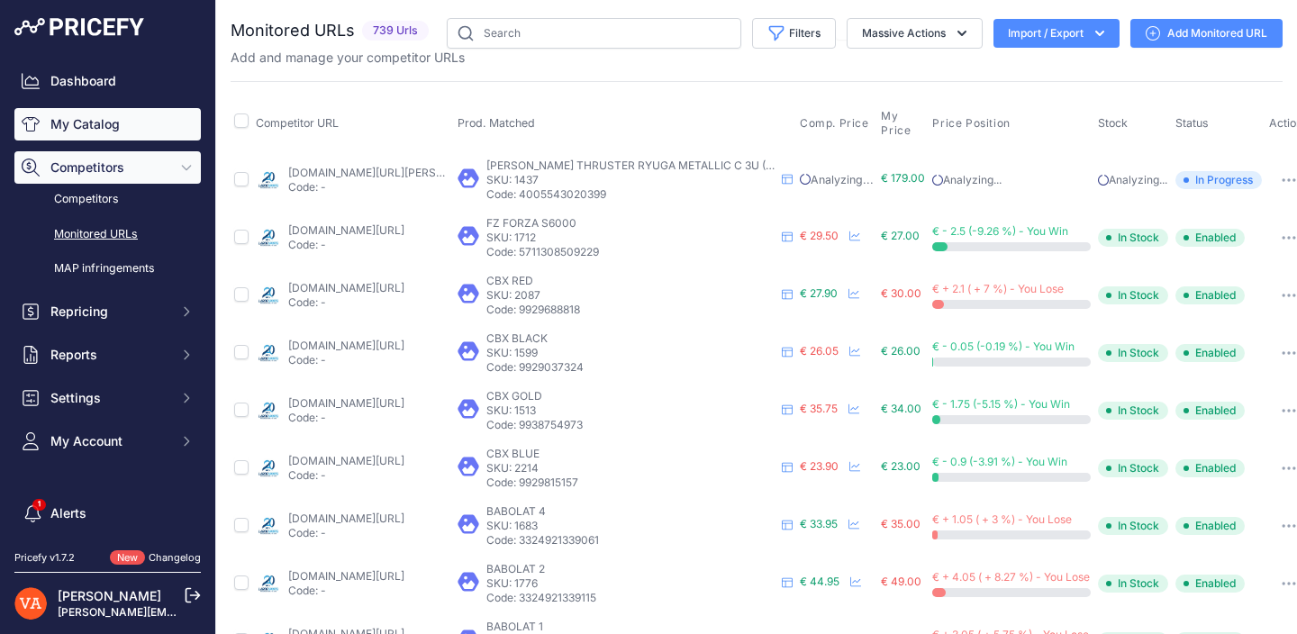
click at [139, 122] on link "My Catalog" at bounding box center [107, 124] width 186 height 32
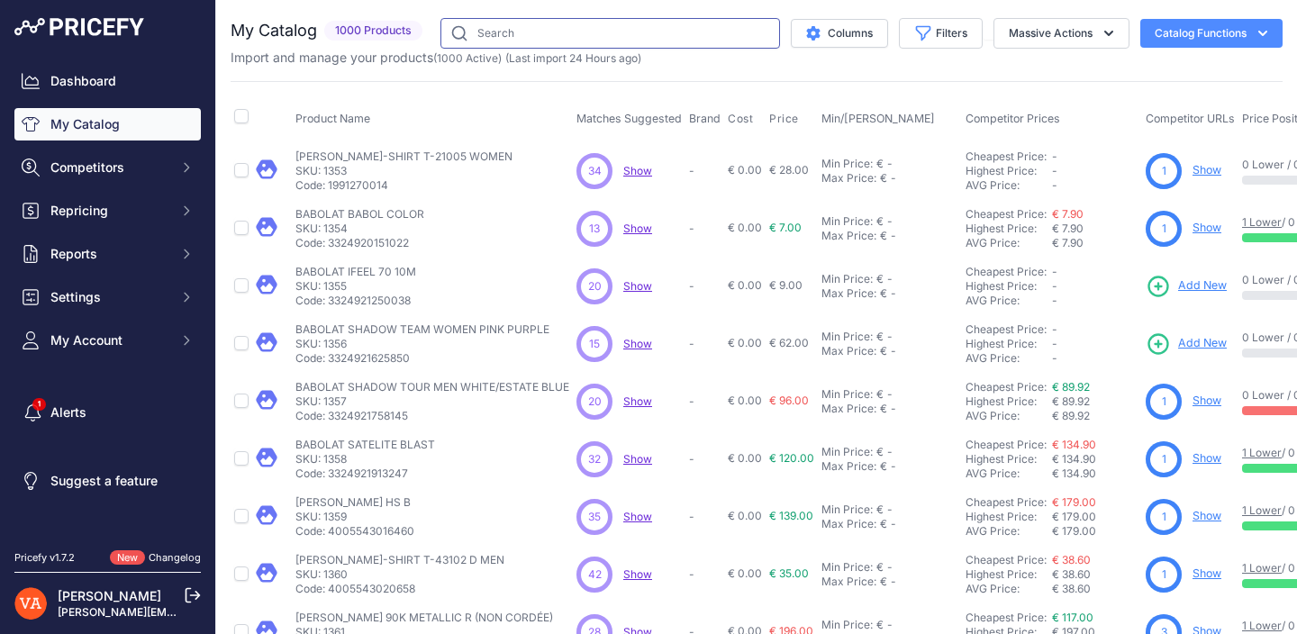
click at [503, 32] on input "text" at bounding box center [610, 33] width 340 height 31
type input "dual tec lite"
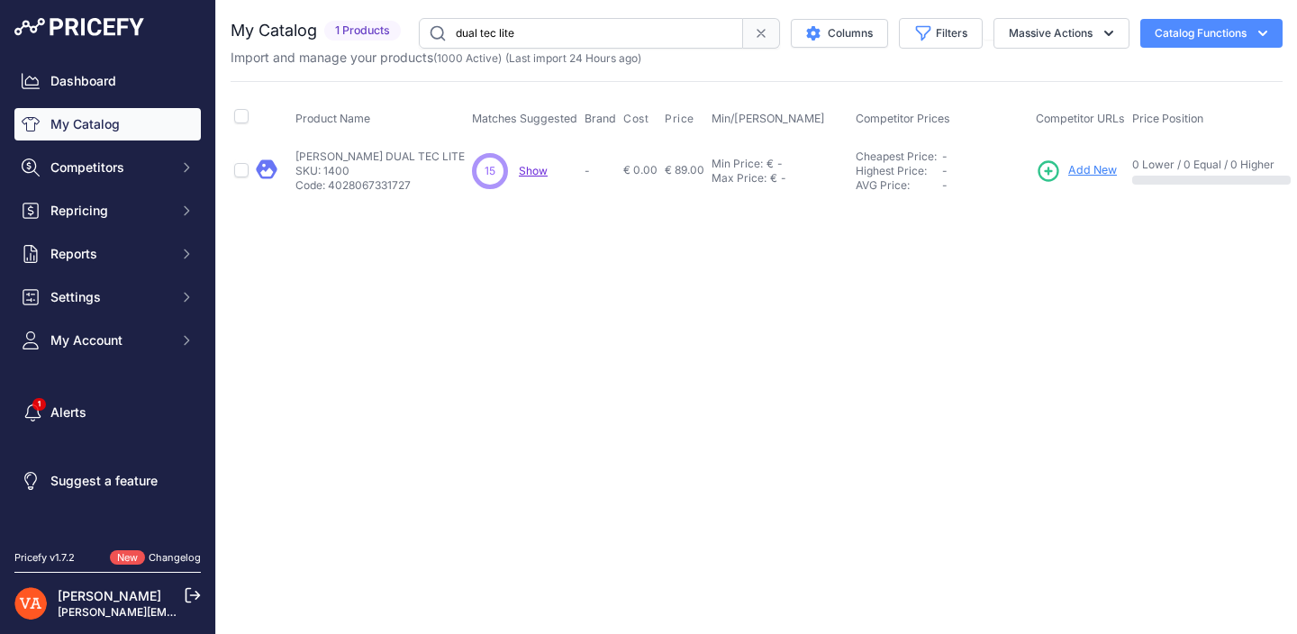
click at [1068, 176] on span "Add New" at bounding box center [1092, 170] width 49 height 17
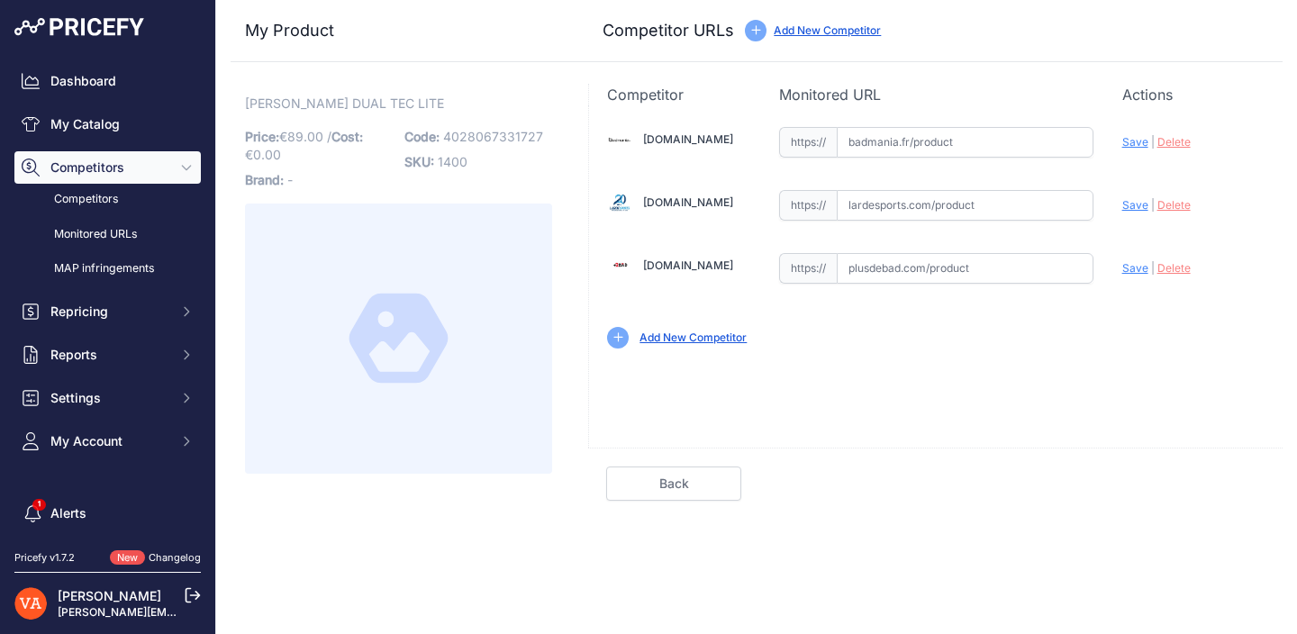
click at [914, 274] on input "text" at bounding box center [965, 268] width 257 height 31
paste input "[URL][DOMAIN_NAME][PERSON_NAME][PERSON_NAME]"
click at [1133, 271] on span "Save" at bounding box center [1135, 268] width 26 height 14
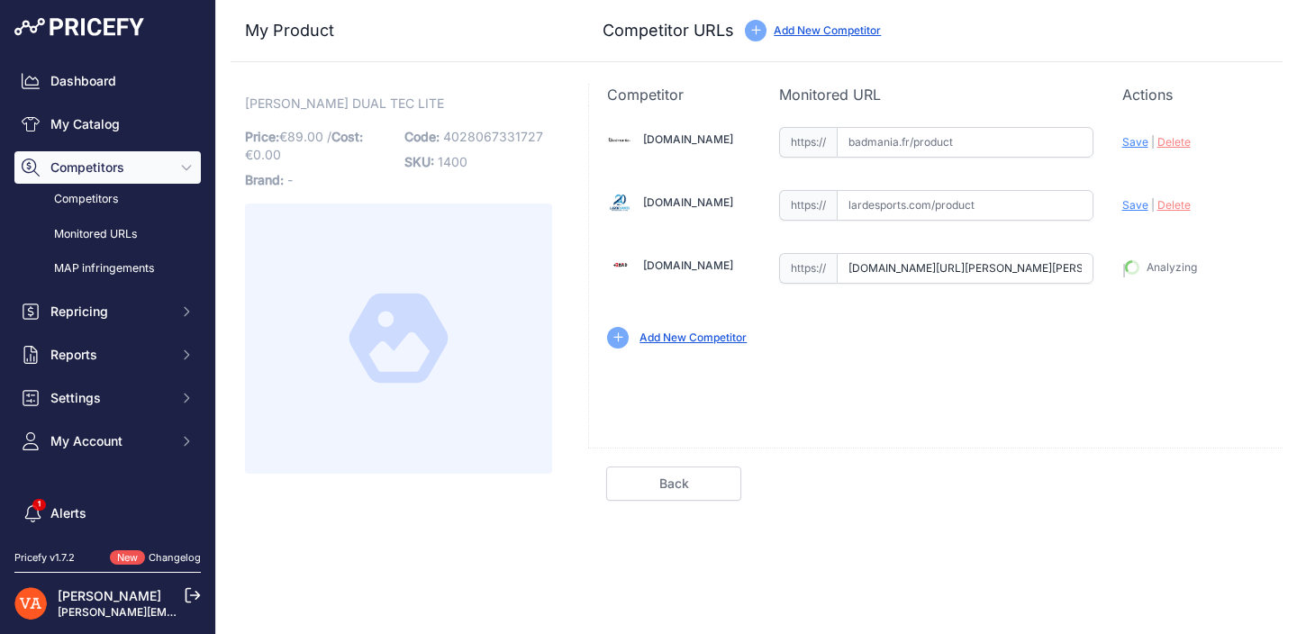
type input "[URL][DOMAIN_NAME][PERSON_NAME][PERSON_NAME]"
click at [1187, 520] on div "Competitor URL added. It will be now analyzed and available in the Monitored UR…" at bounding box center [756, 317] width 1081 height 634
click at [1204, 491] on link "Done" at bounding box center [1196, 484] width 135 height 34
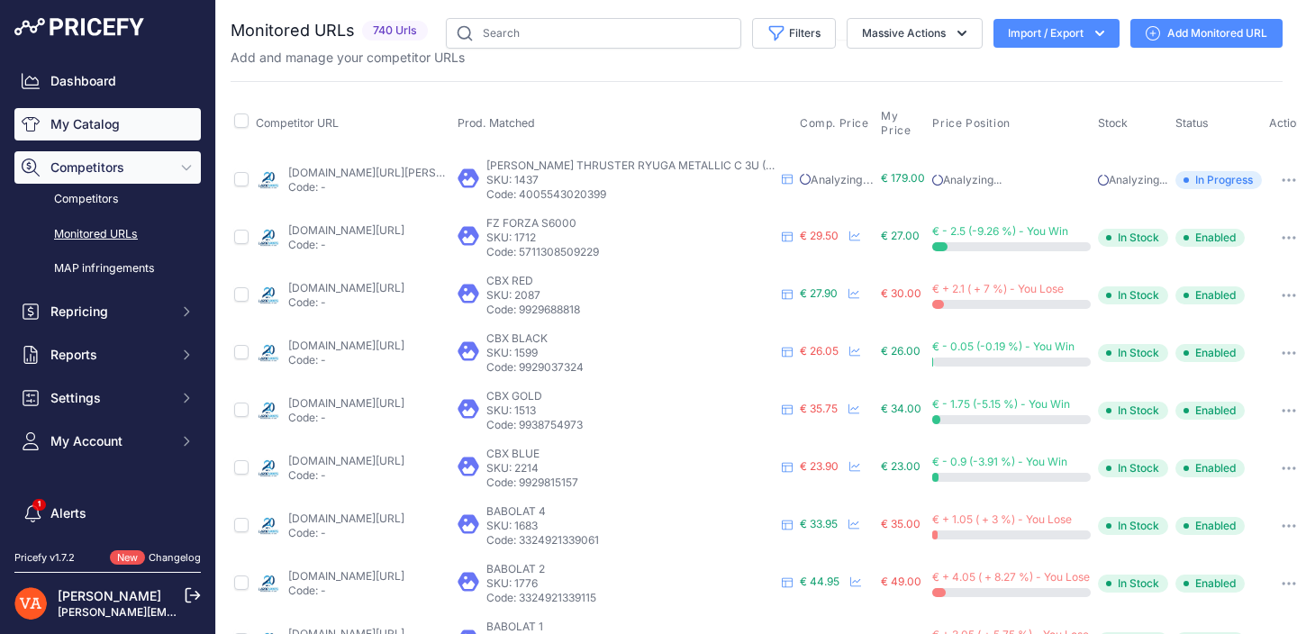
click at [130, 133] on link "My Catalog" at bounding box center [107, 124] width 186 height 32
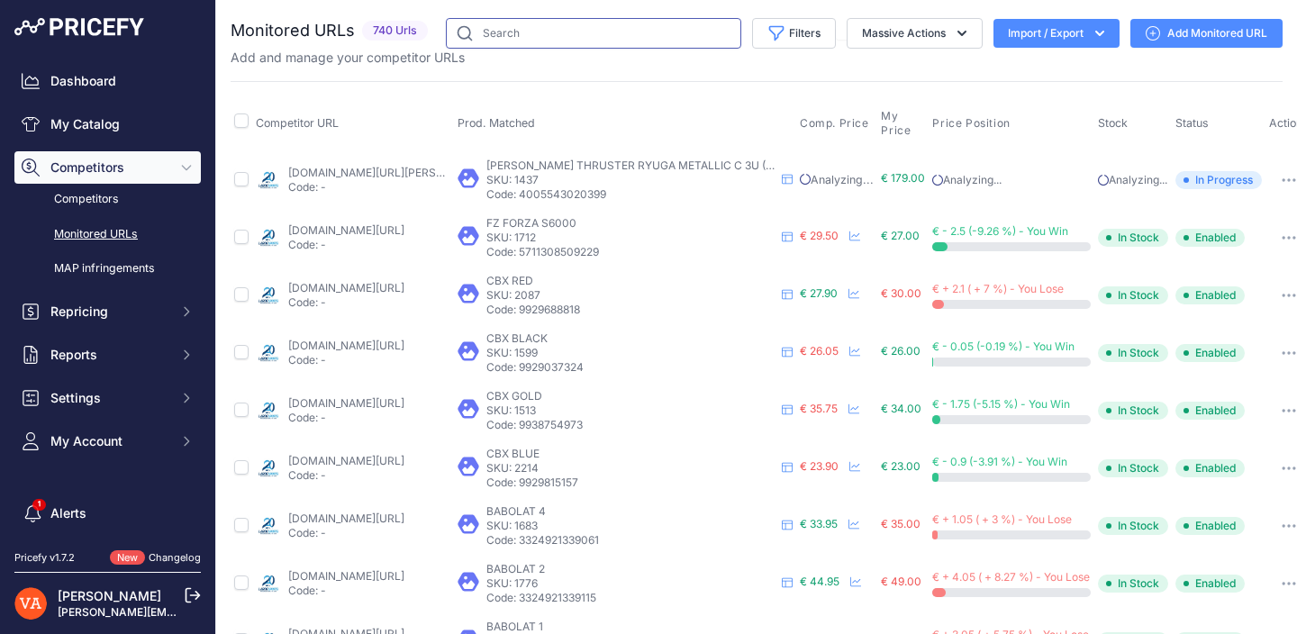
click at [498, 27] on input "text" at bounding box center [593, 33] width 295 height 31
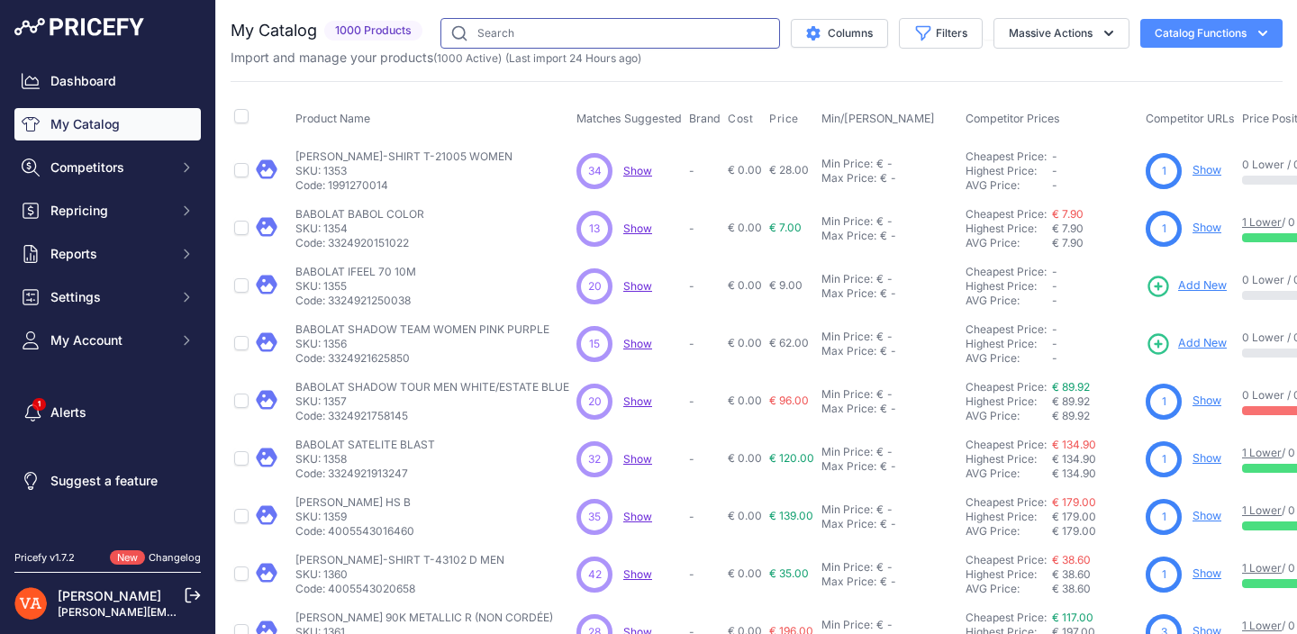
click at [499, 31] on input "text" at bounding box center [610, 33] width 340 height 31
type input "77 tour"
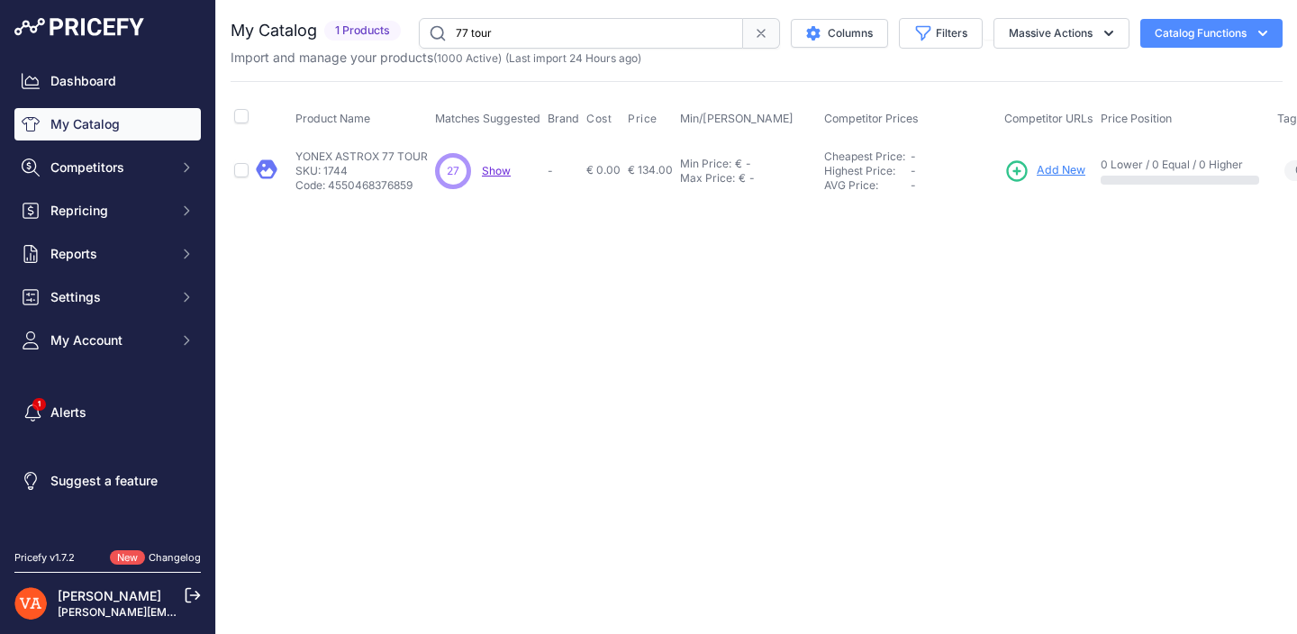
click at [1063, 168] on span "Add New" at bounding box center [1061, 170] width 49 height 17
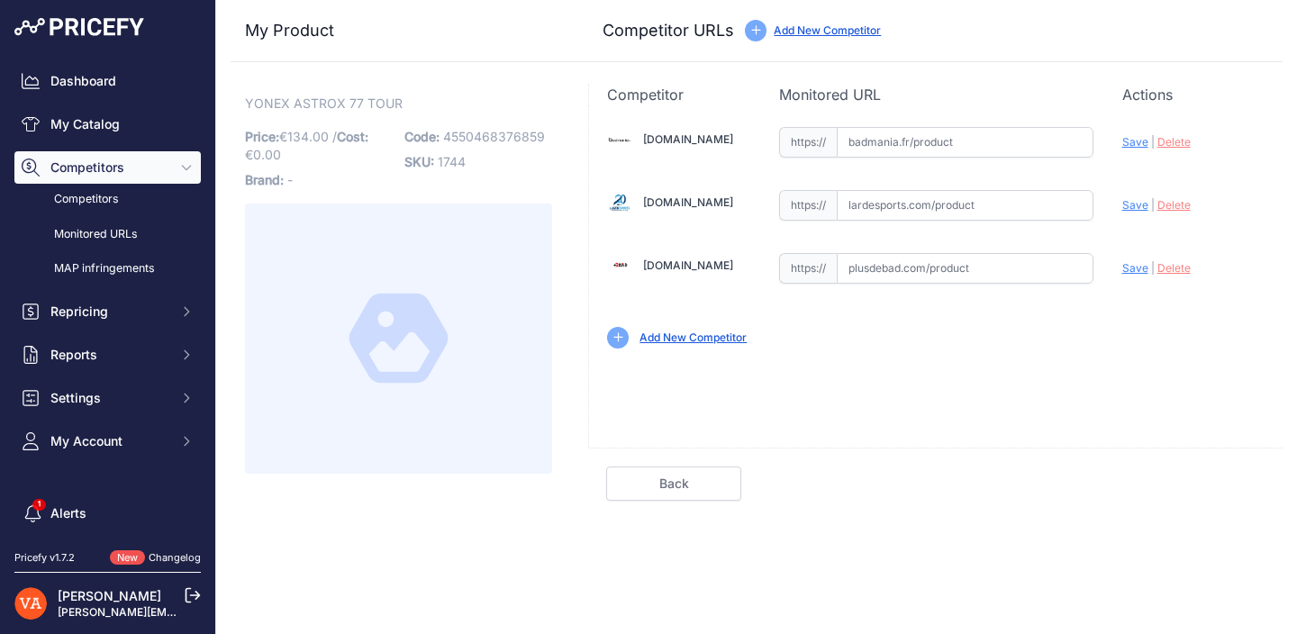
click at [921, 133] on input "text" at bounding box center [965, 142] width 257 height 31
paste input "[URL][DOMAIN_NAME]"
type input "[DOMAIN_NAME][URL]"
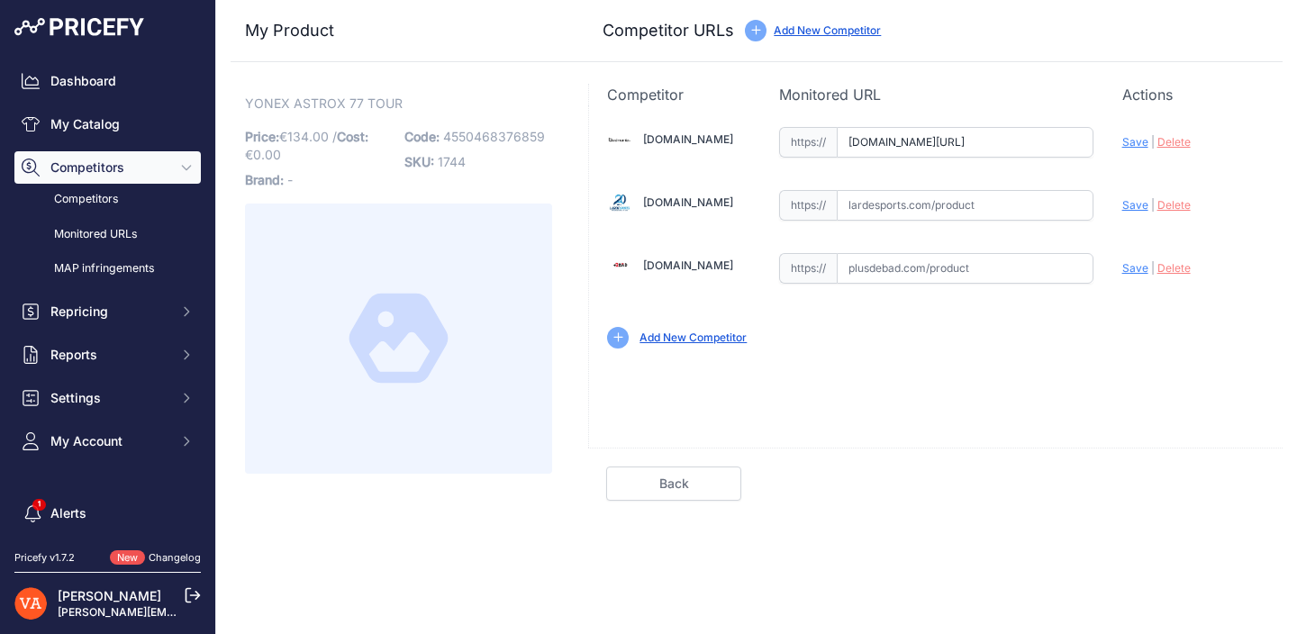
click at [982, 280] on input "text" at bounding box center [965, 268] width 257 height 31
paste input "https://www.plusdebad.com/raquette-badminton/24931-yonex-astrox-77-tour-high-or…"
click at [1127, 267] on span "Save" at bounding box center [1135, 268] width 26 height 14
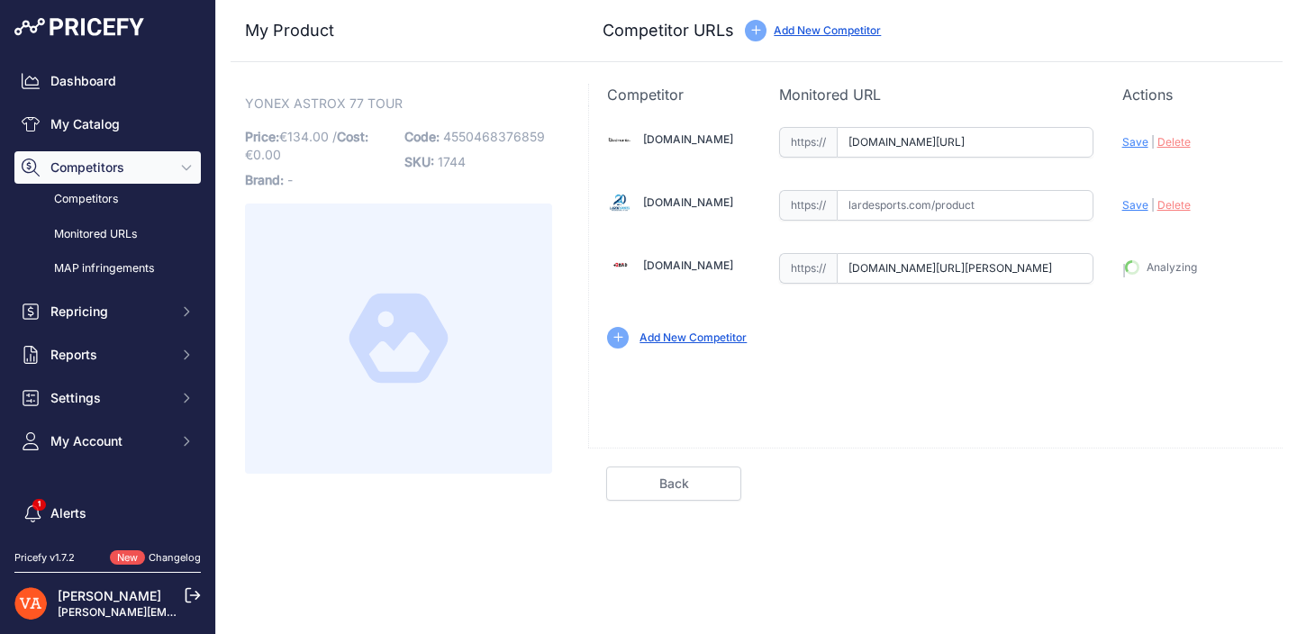
type input "https://www.plusdebad.com/raquette-badminton/24931-yonex-astrox-77-tour-high-or…"
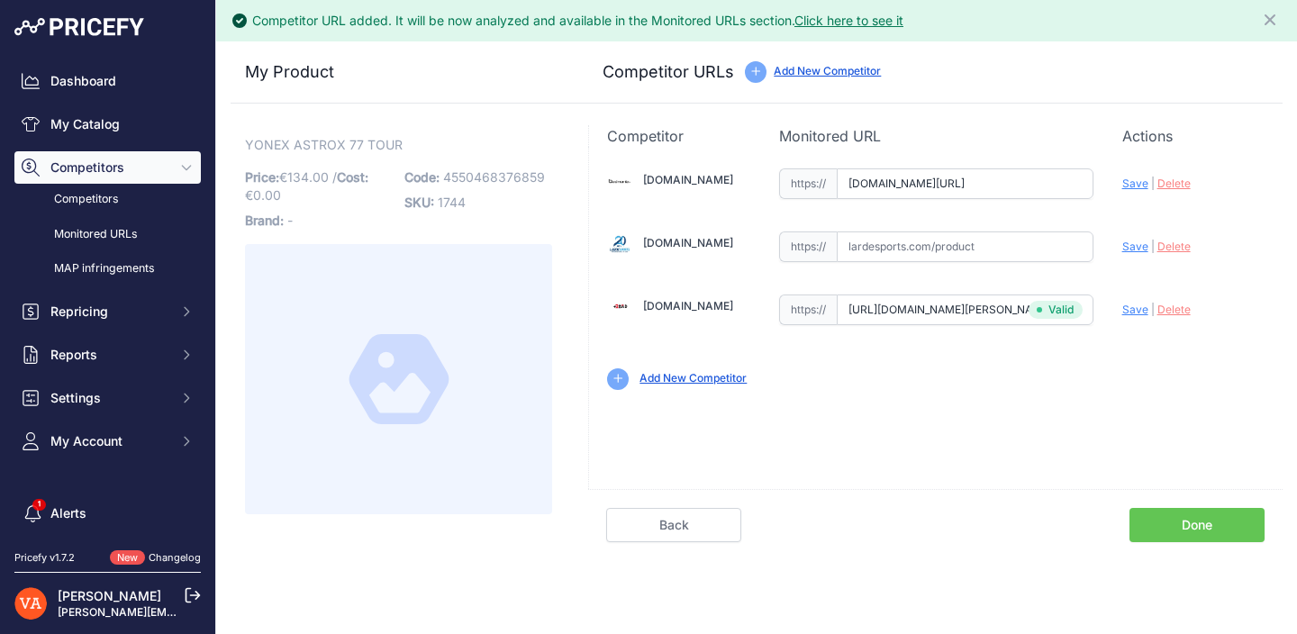
click at [1137, 178] on span "Save" at bounding box center [1135, 184] width 26 height 14
type input "https://badmania.fr/badminton-astrox-77-tour-4u-g5-9fp2173.html?prirule_jdsnikf…"
click at [1210, 524] on link "Done" at bounding box center [1196, 525] width 135 height 34
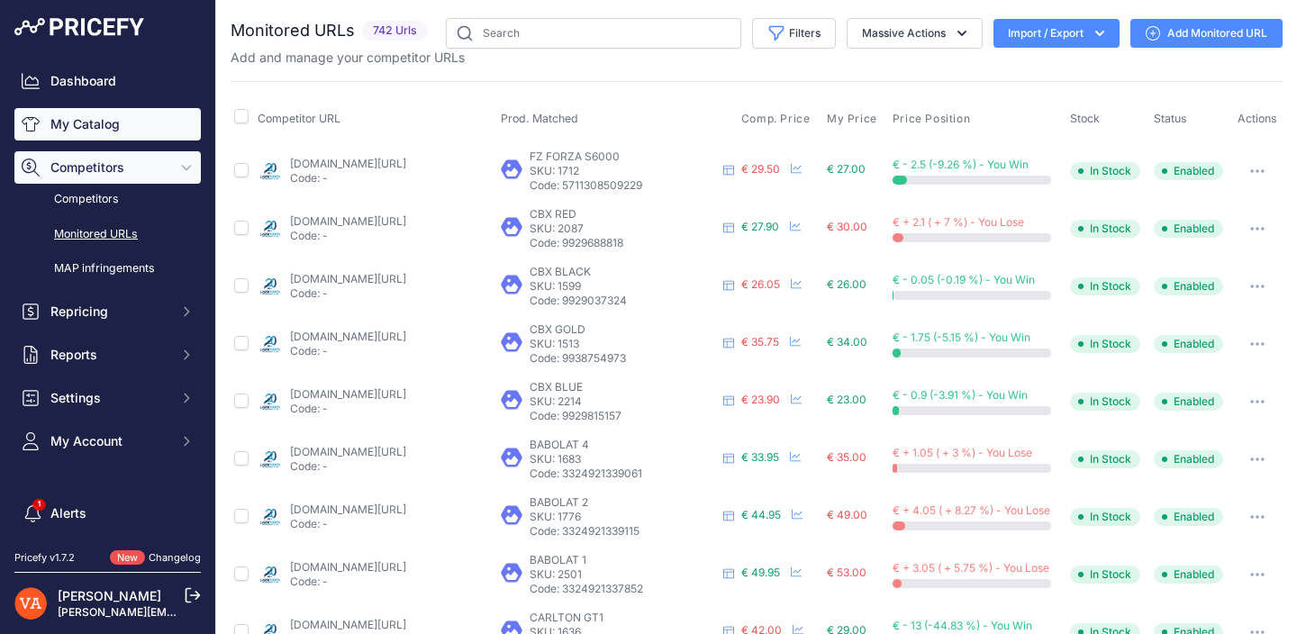
click at [141, 112] on link "My Catalog" at bounding box center [107, 124] width 186 height 32
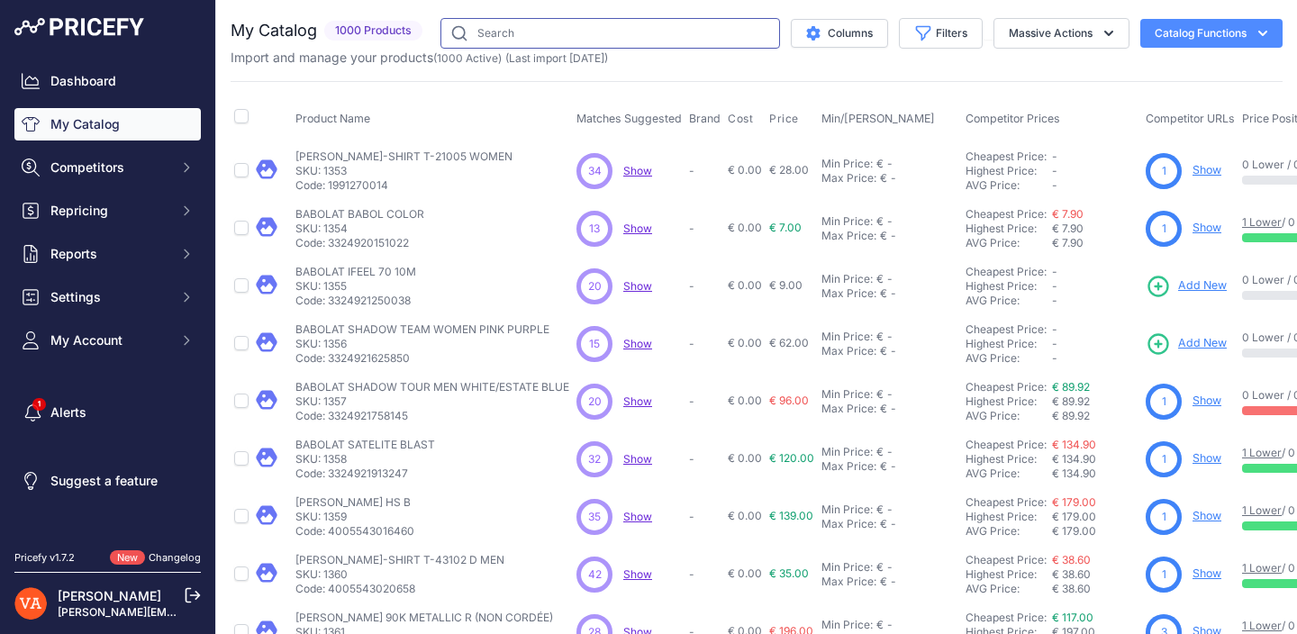
click at [501, 26] on input "text" at bounding box center [610, 33] width 340 height 31
type input "astrox 22 LT"
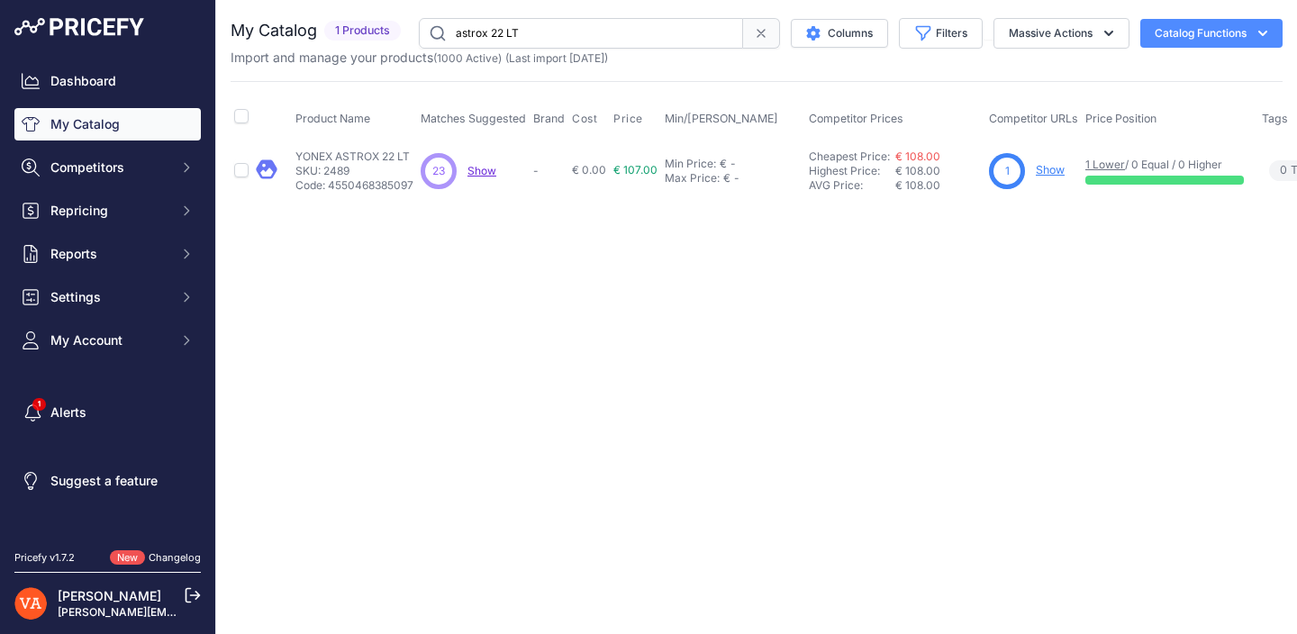
click at [1053, 171] on link "Show" at bounding box center [1050, 170] width 29 height 14
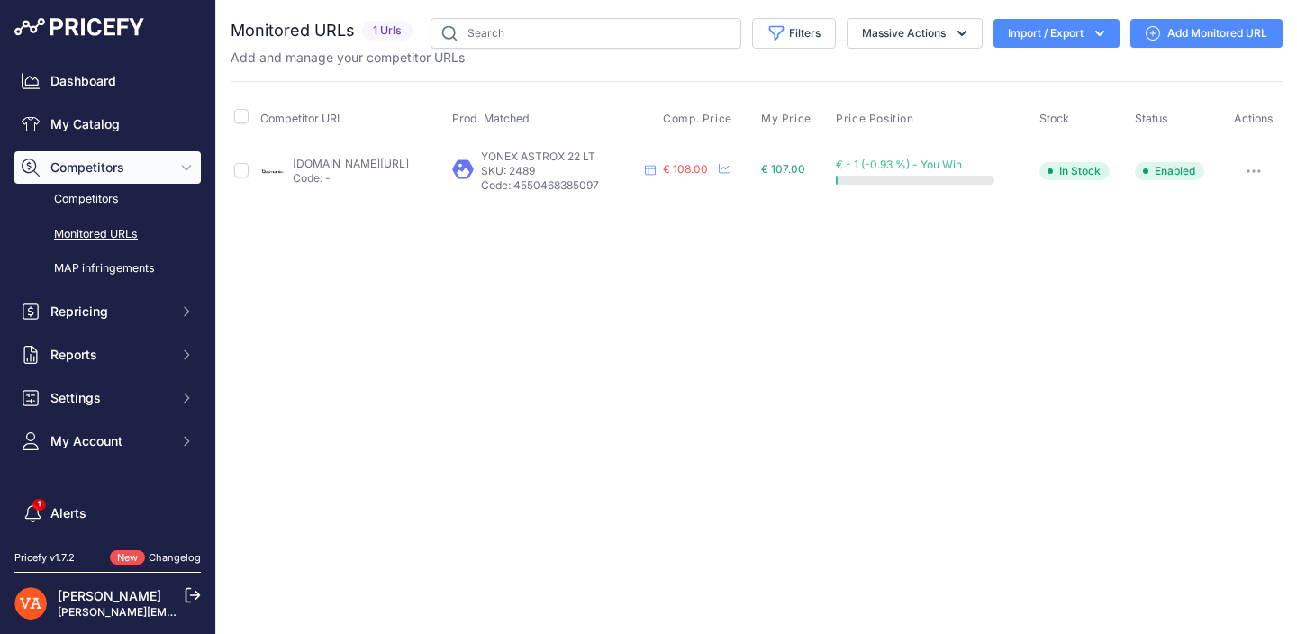
click at [1180, 32] on link "Add Monitored URL" at bounding box center [1206, 33] width 152 height 29
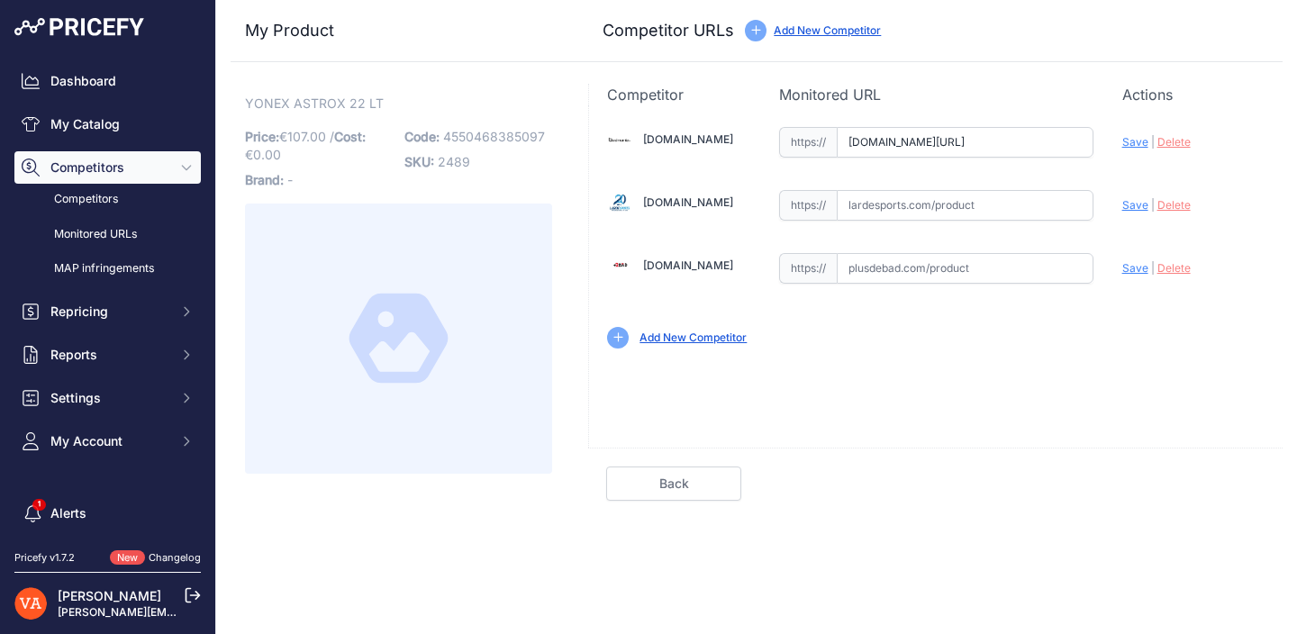
click at [927, 142] on input "[DOMAIN_NAME][URL]" at bounding box center [965, 142] width 257 height 31
paste input "https://badmania.fr/badminton-astrox-22-lt-9fp2375.html"
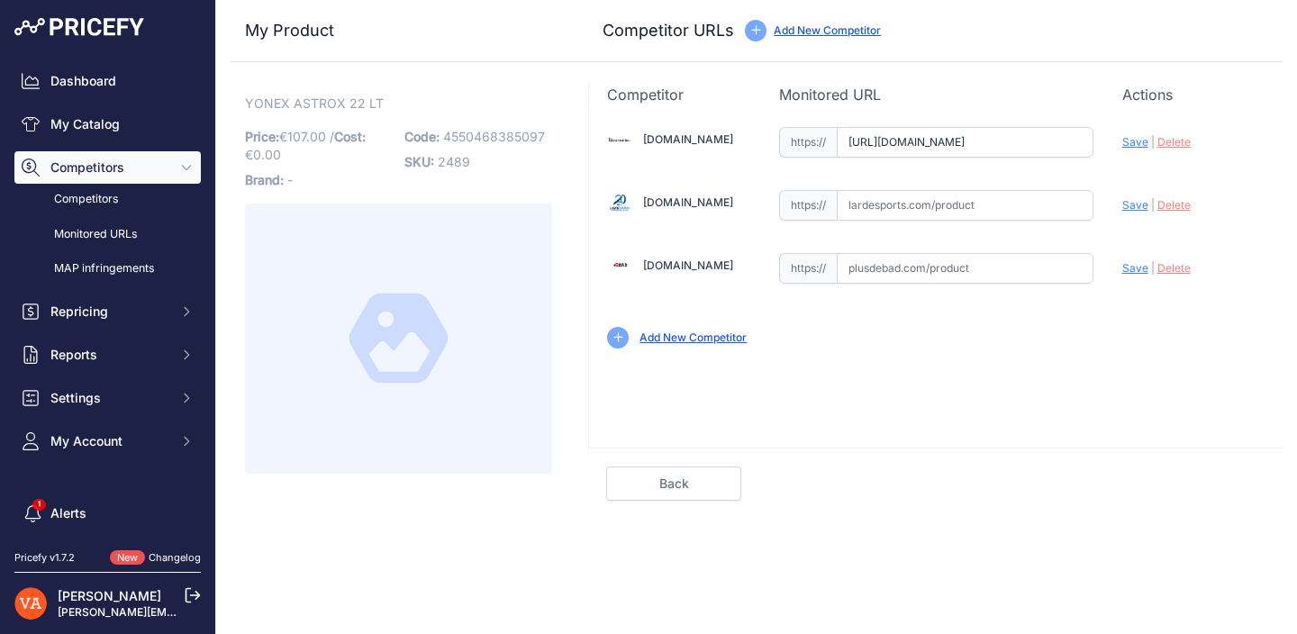
type input "badmania.fr/badminton-astrox-22-lt-9fp2375.html"
click at [914, 261] on input "text" at bounding box center [965, 268] width 257 height 31
paste input "https://www.plusdebad.com/raquette-badminton/31368-yonex-astrox-22-lt"
click at [1136, 267] on span "Save" at bounding box center [1135, 268] width 26 height 14
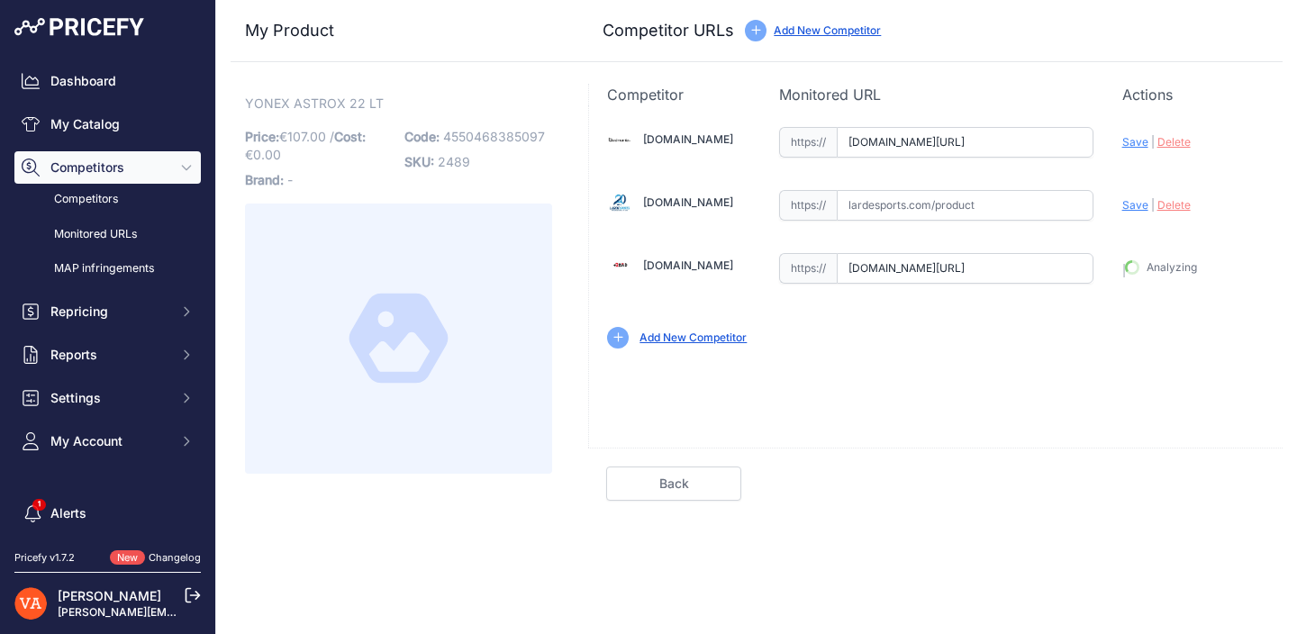
type input "https://www.plusdebad.com/raquette-badminton/31368-yonex-astrox-22-lt?prirule_j…"
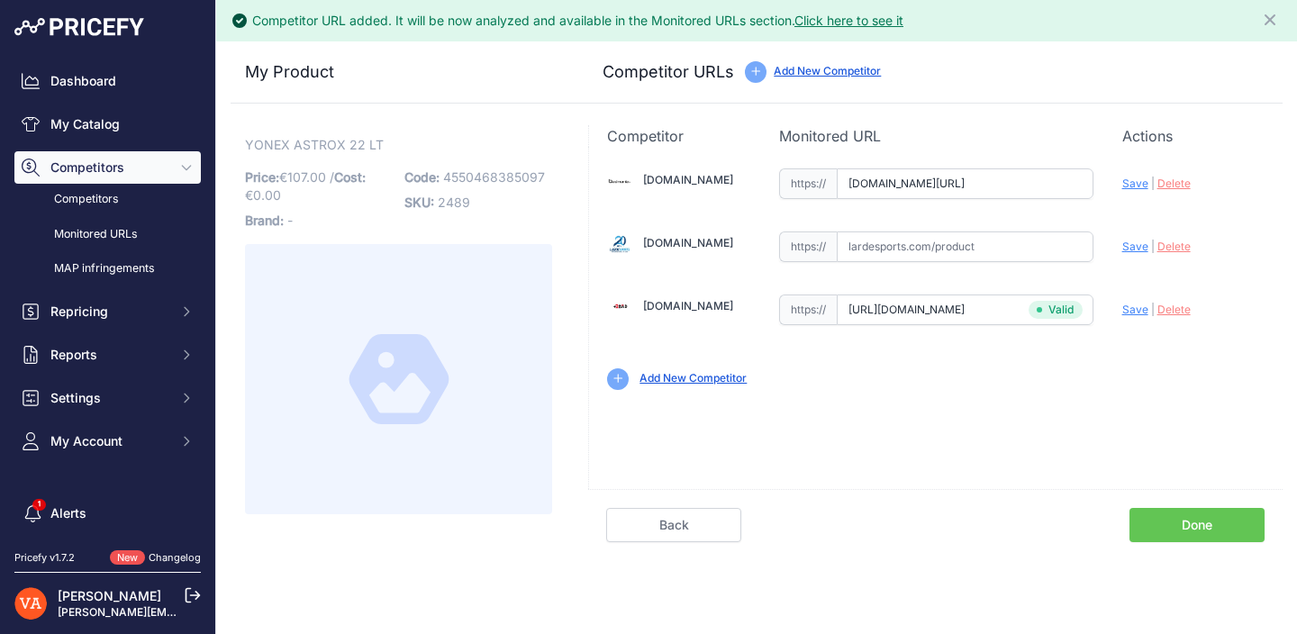
click at [1133, 179] on span "Save" at bounding box center [1135, 184] width 26 height 14
type input "[URL][DOMAIN_NAME]"
click at [1191, 523] on link "Done" at bounding box center [1196, 525] width 135 height 34
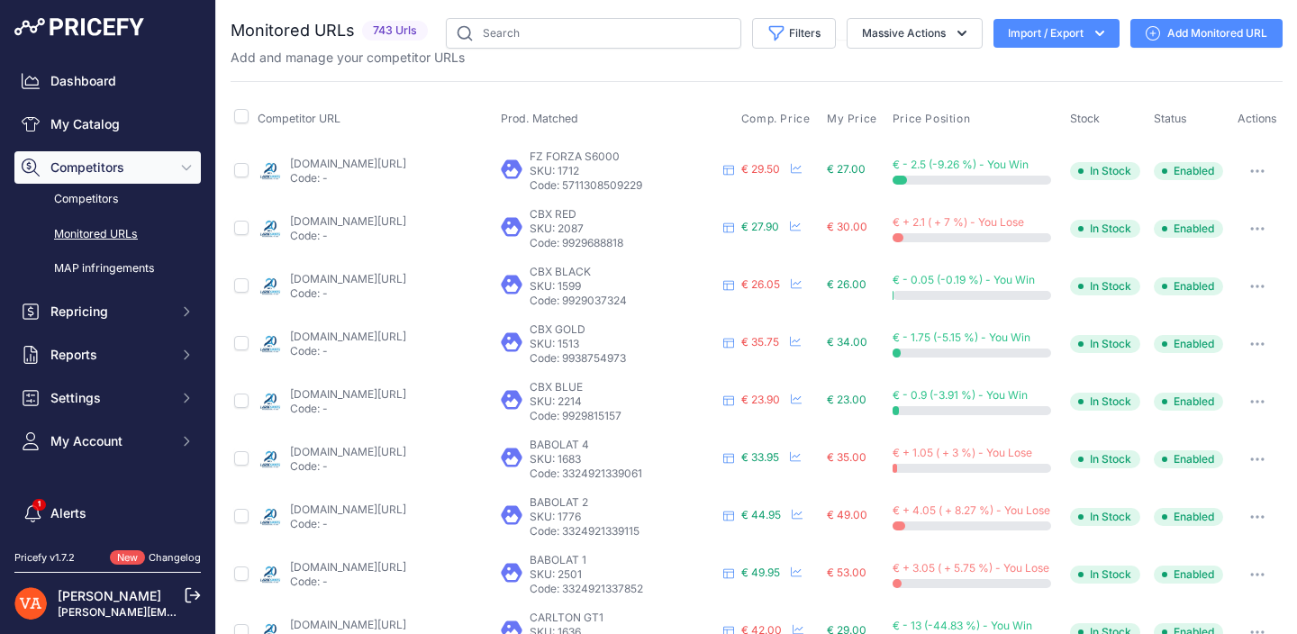
click at [157, 106] on div "Dashboard My Catalog Competitors Competitors Monitored URLs MAP infringements R…" at bounding box center [107, 261] width 186 height 393
click at [142, 128] on link "My Catalog" at bounding box center [107, 124] width 186 height 32
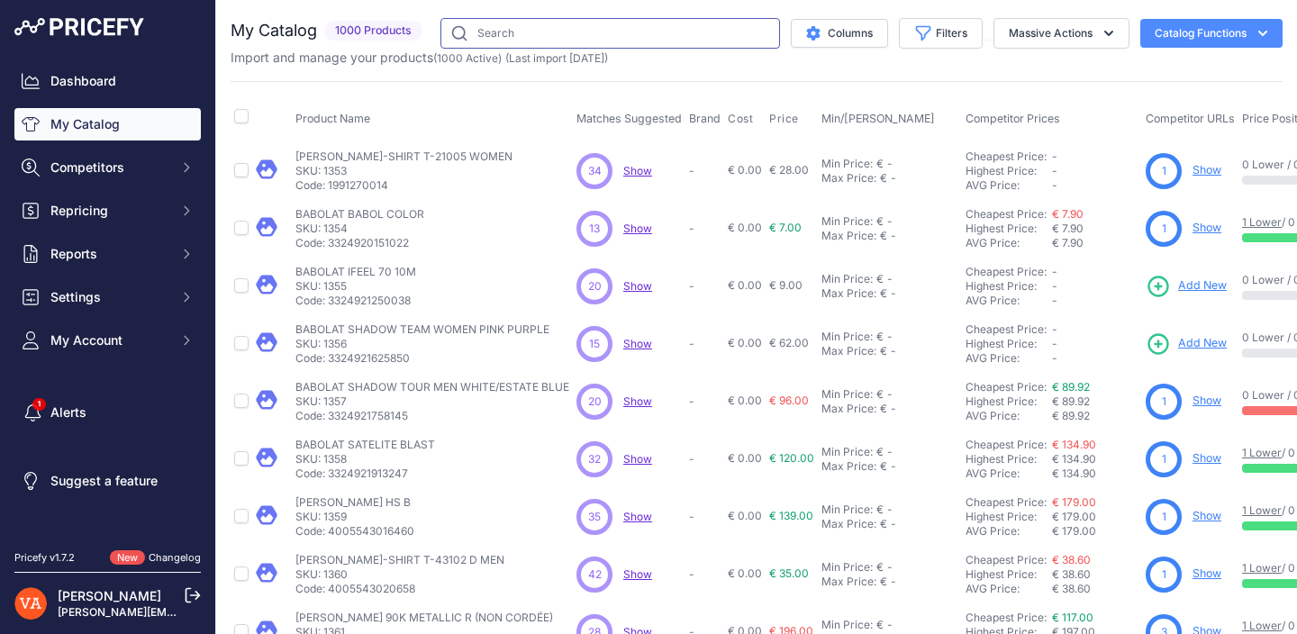
click at [659, 36] on input "text" at bounding box center [610, 33] width 340 height 31
type input "tx"
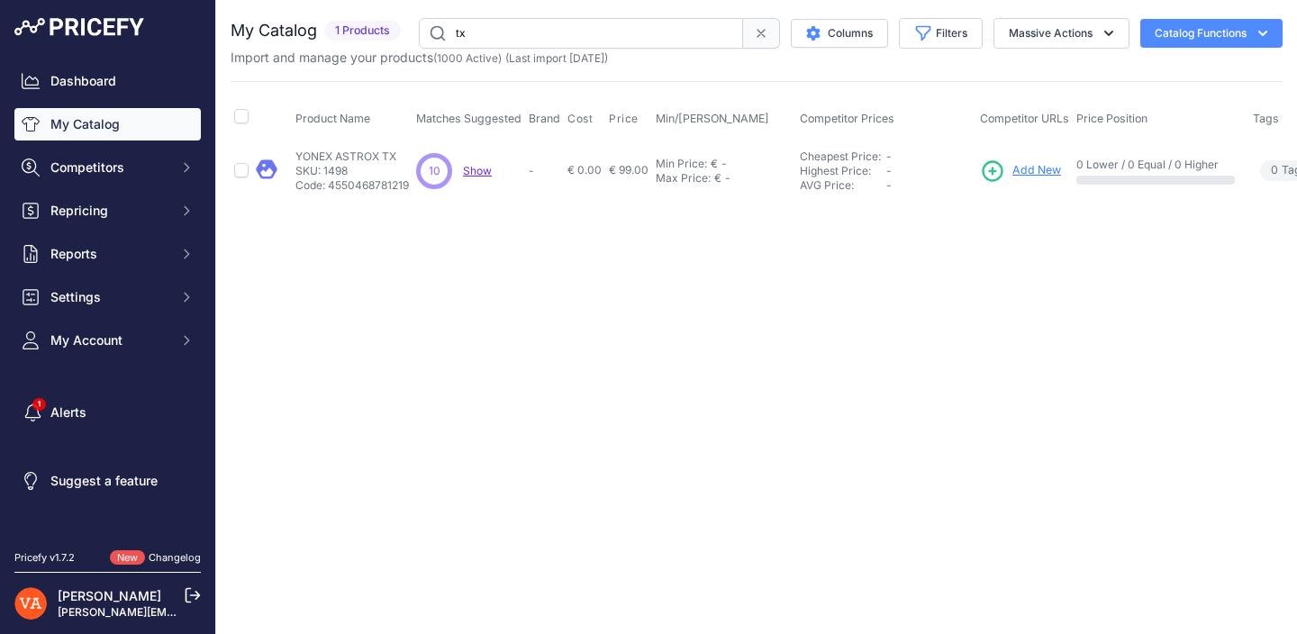
click at [1039, 175] on span "Add New" at bounding box center [1036, 170] width 49 height 17
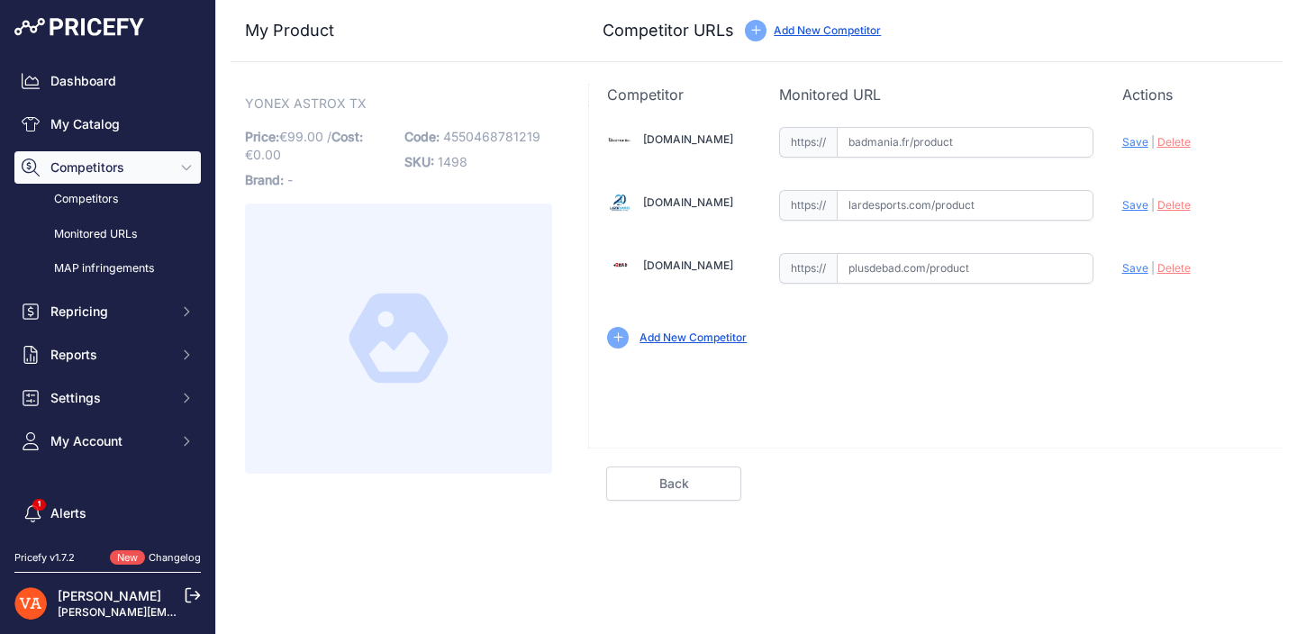
click at [894, 264] on input "text" at bounding box center [965, 268] width 257 height 31
paste input "[URL][DOMAIN_NAME]"
click at [1135, 268] on span "Save" at bounding box center [1135, 268] width 26 height 14
type input "[URL][DOMAIN_NAME]"
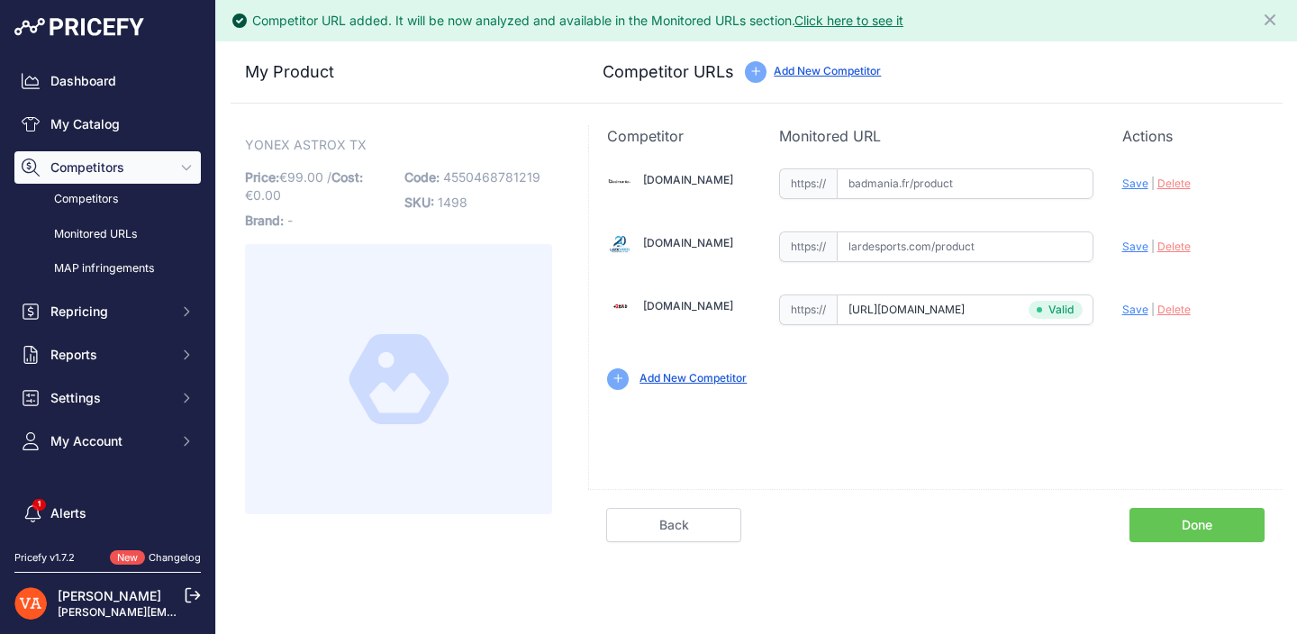
click at [1156, 522] on link "Done" at bounding box center [1196, 525] width 135 height 34
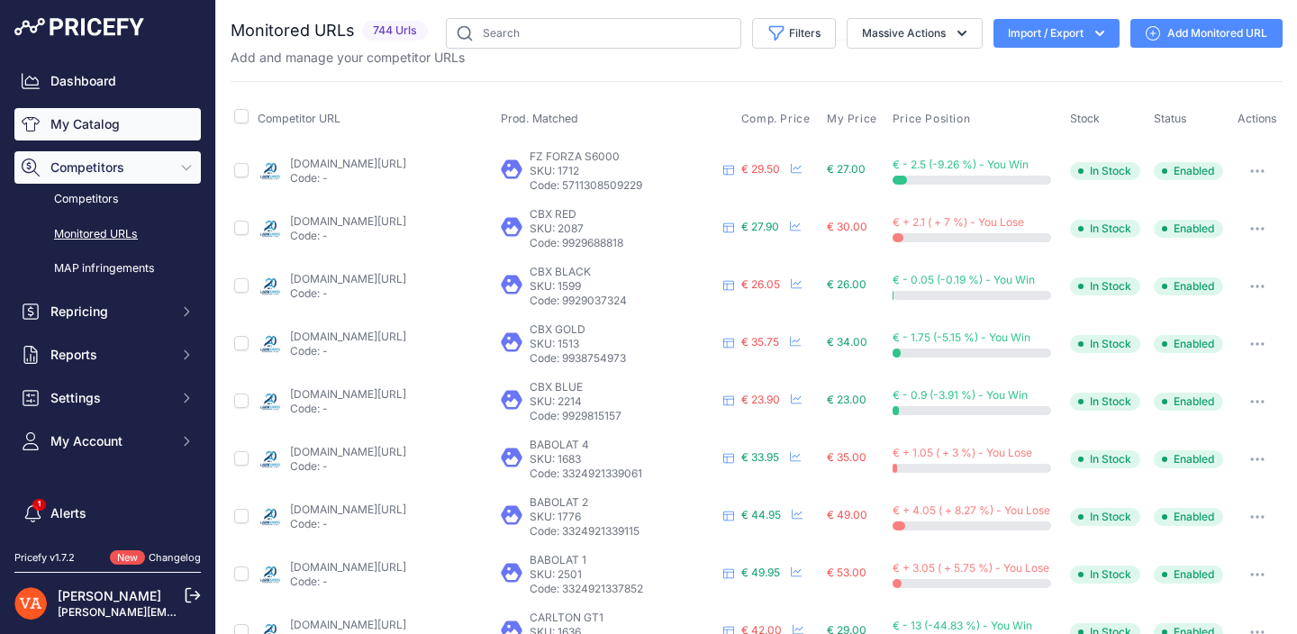
click at [131, 122] on link "My Catalog" at bounding box center [107, 124] width 186 height 32
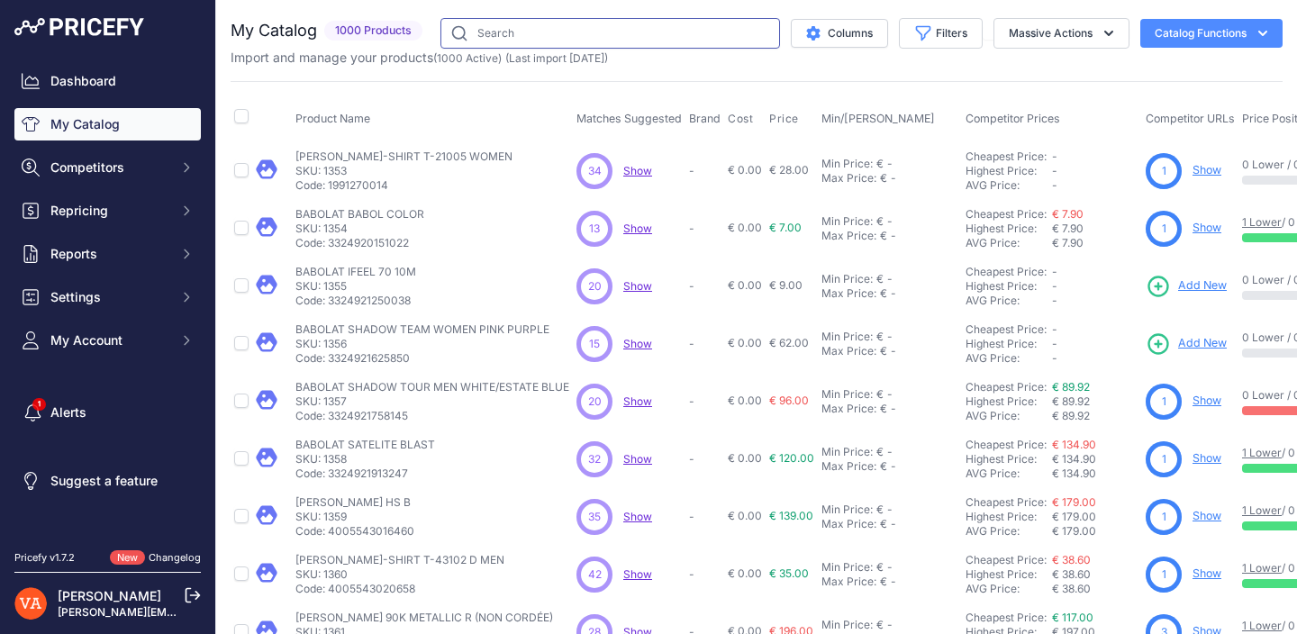
click at [618, 33] on input "text" at bounding box center [610, 33] width 340 height 31
type input "jetspeed"
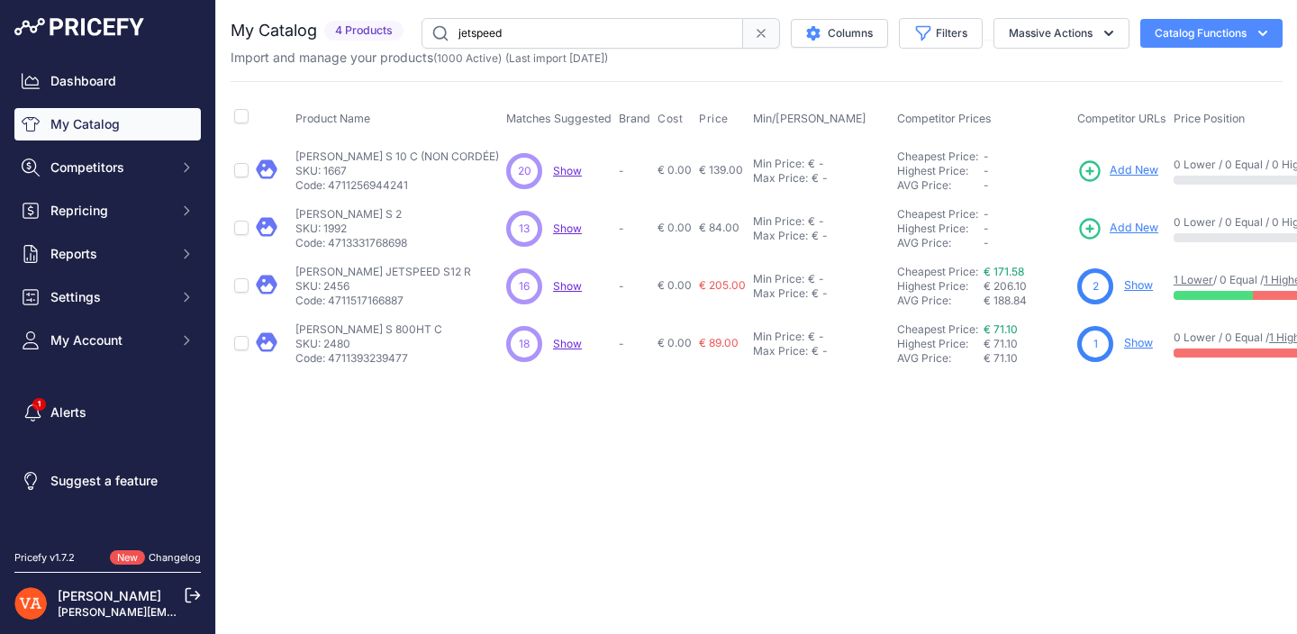
click at [1152, 161] on link "Add New" at bounding box center [1117, 171] width 81 height 25
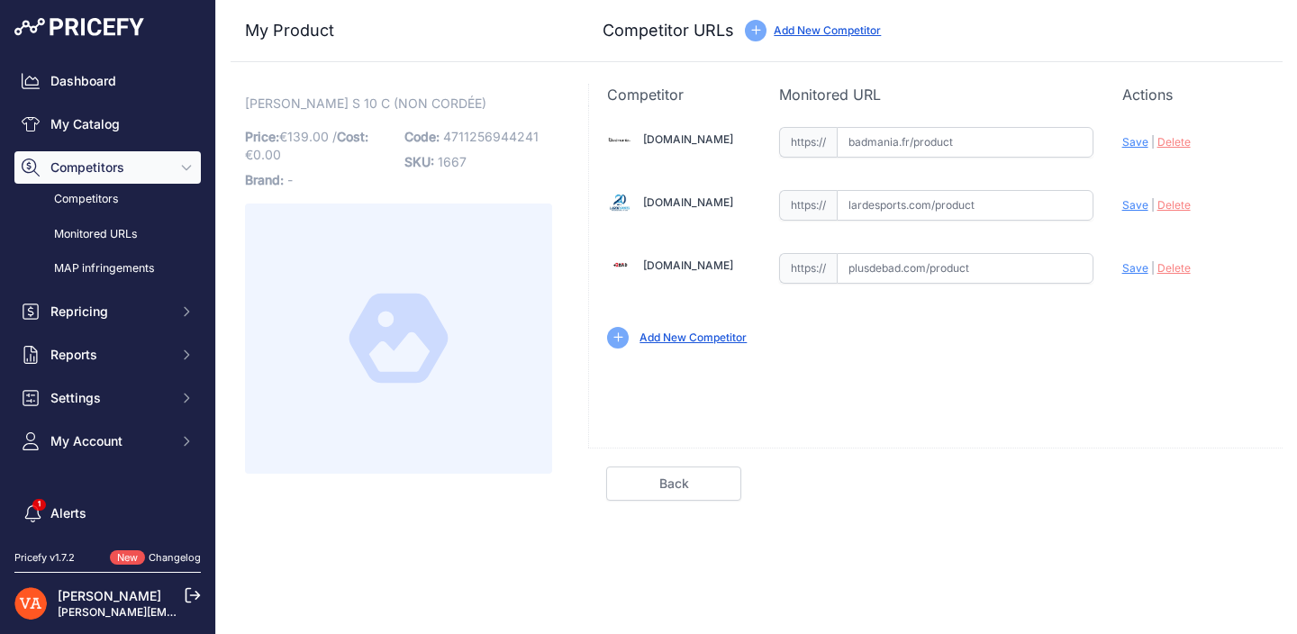
click at [970, 148] on input "text" at bounding box center [965, 142] width 257 height 31
paste input "[URL][DOMAIN_NAME]"
type input "https://badmania.fr/badminton-jetspeed-s-10-c-250fp2303.html?prirule_jdsnikfkfj…"
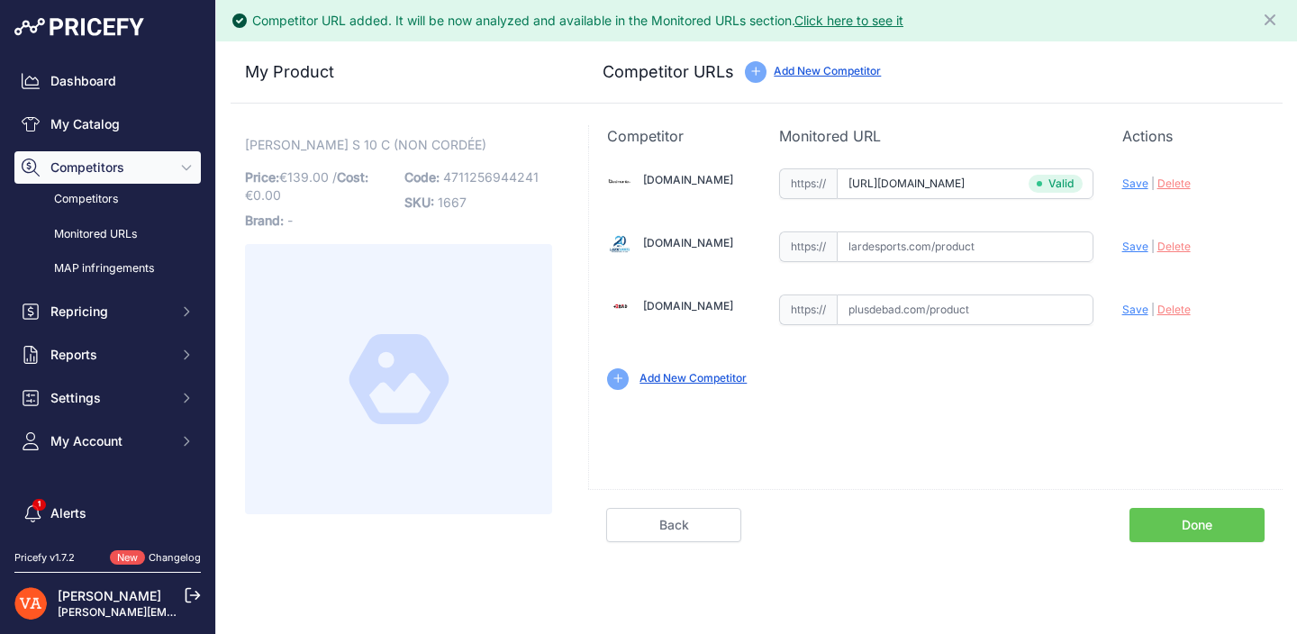
click at [898, 303] on input "text" at bounding box center [965, 310] width 257 height 31
paste input "https://www.lardesports.com/raquette-de-badminton-victor-jetspeed-s-10-c-602154…"
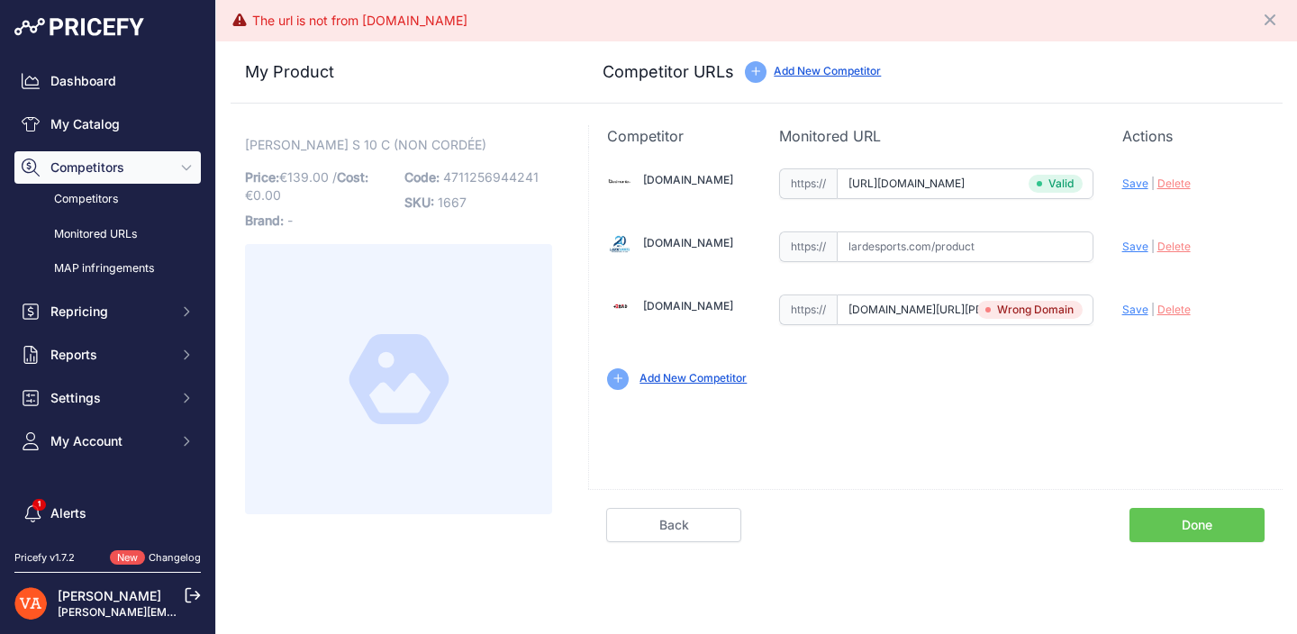
click at [937, 315] on input "www.lardesports.com/raquette-de-badminton-victor-jetspeed-s-10-c-602154.html?sr…" at bounding box center [965, 310] width 257 height 31
paste input "https://"
type input "https://www.lardesports.com/raquette-de-badminton-victor-jetspeed-s-10-c-602154…"
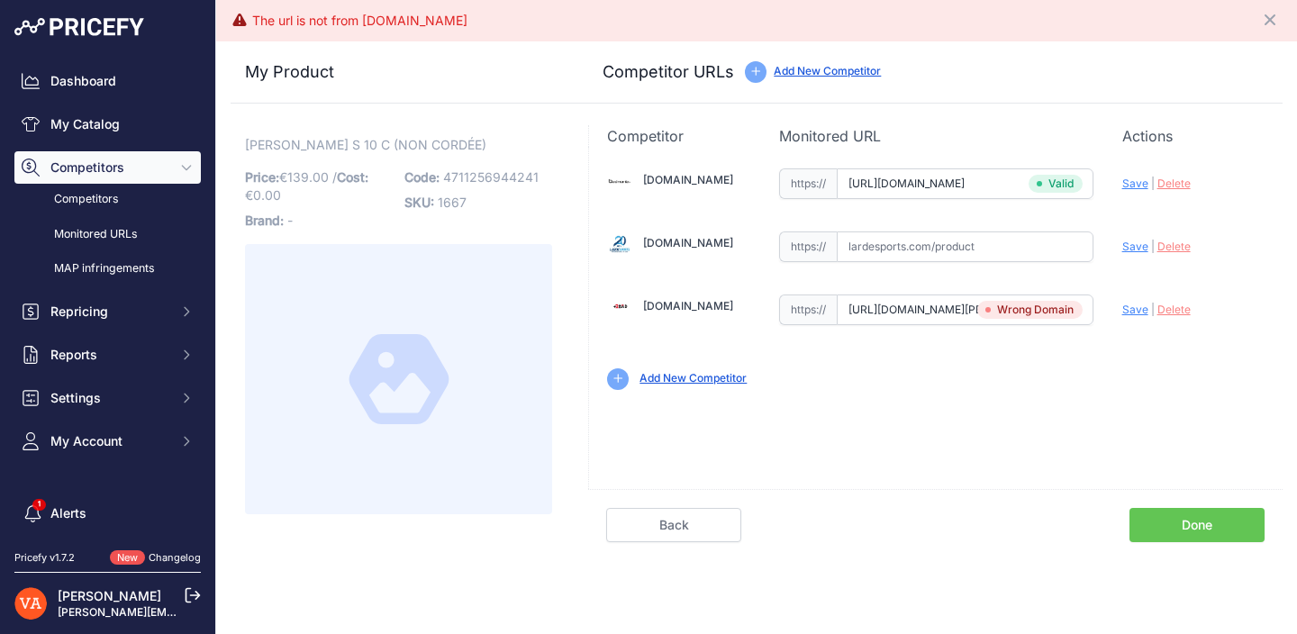
scroll to position [0, 641]
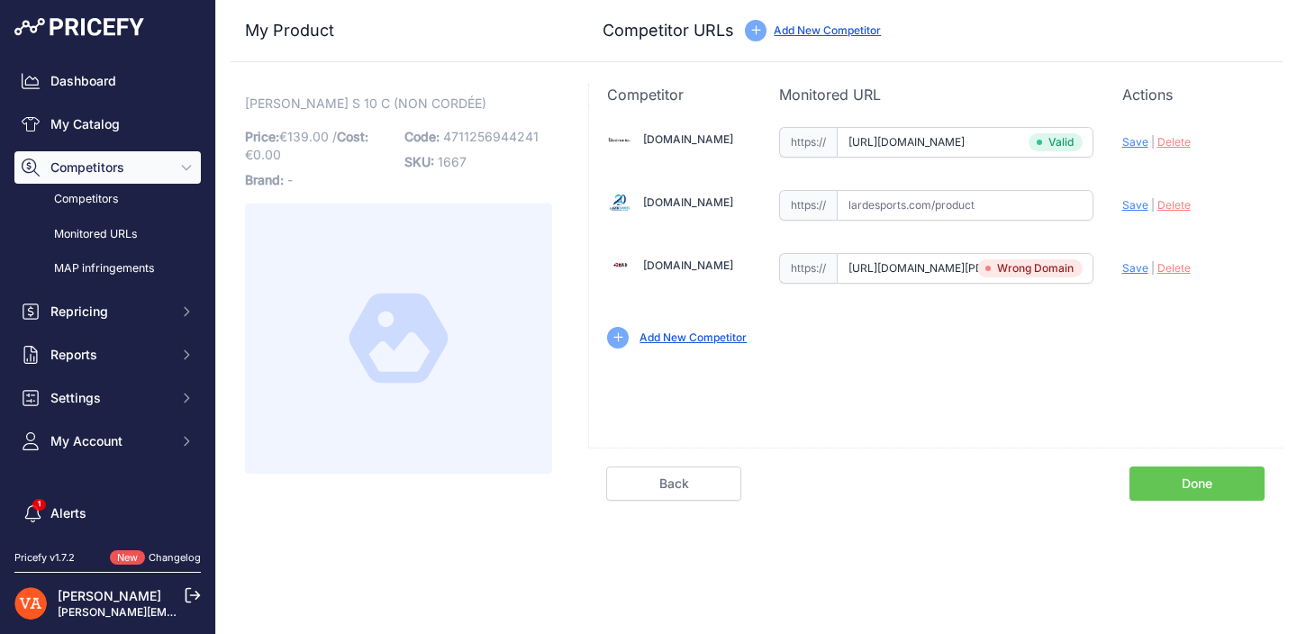
click at [927, 272] on input "https://www.lardesports.com/raquette-de-badminton-victor-jetspeed-s-10-c-602154…" at bounding box center [965, 268] width 257 height 31
click at [954, 204] on input "text" at bounding box center [965, 205] width 257 height 31
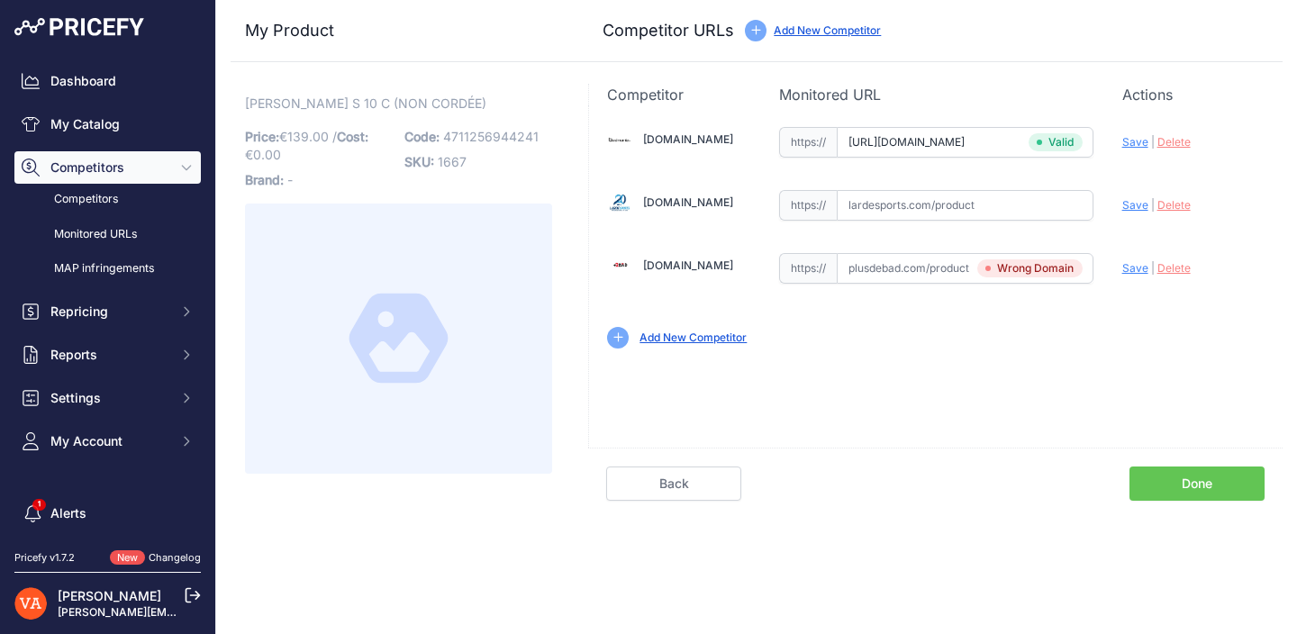
paste input "https://www.lardesports.com/raquette-de-badminton-victor-jetspeed-s-10-c-602154…"
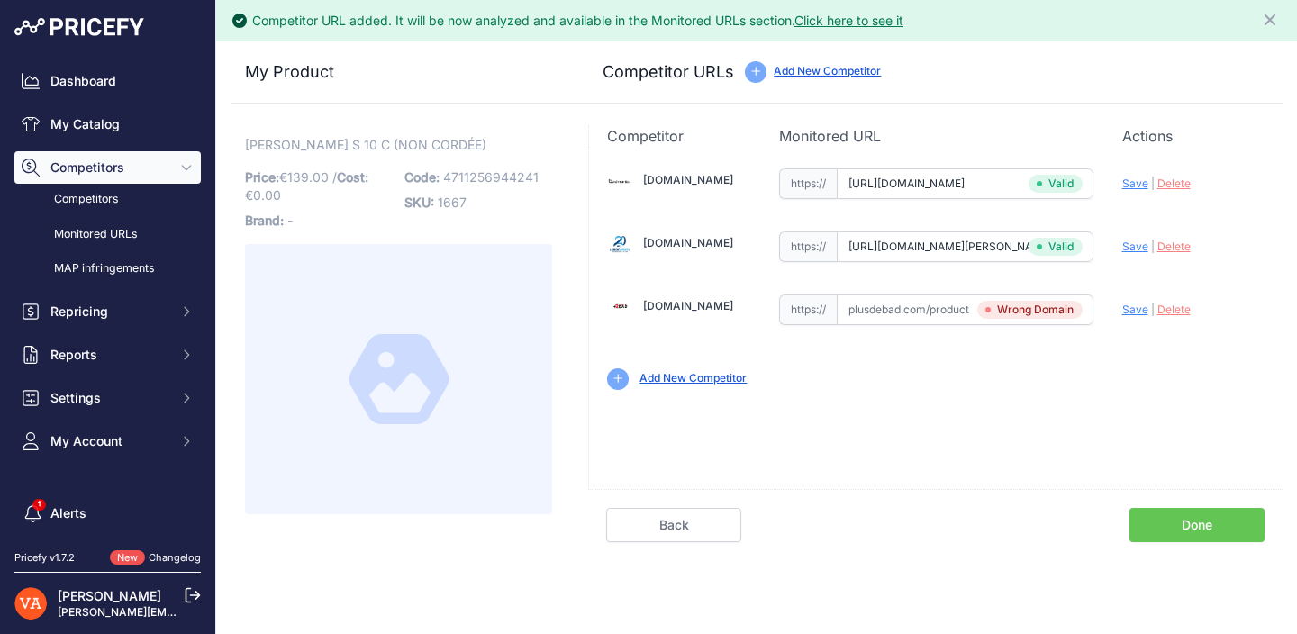
scroll to position [0, 369]
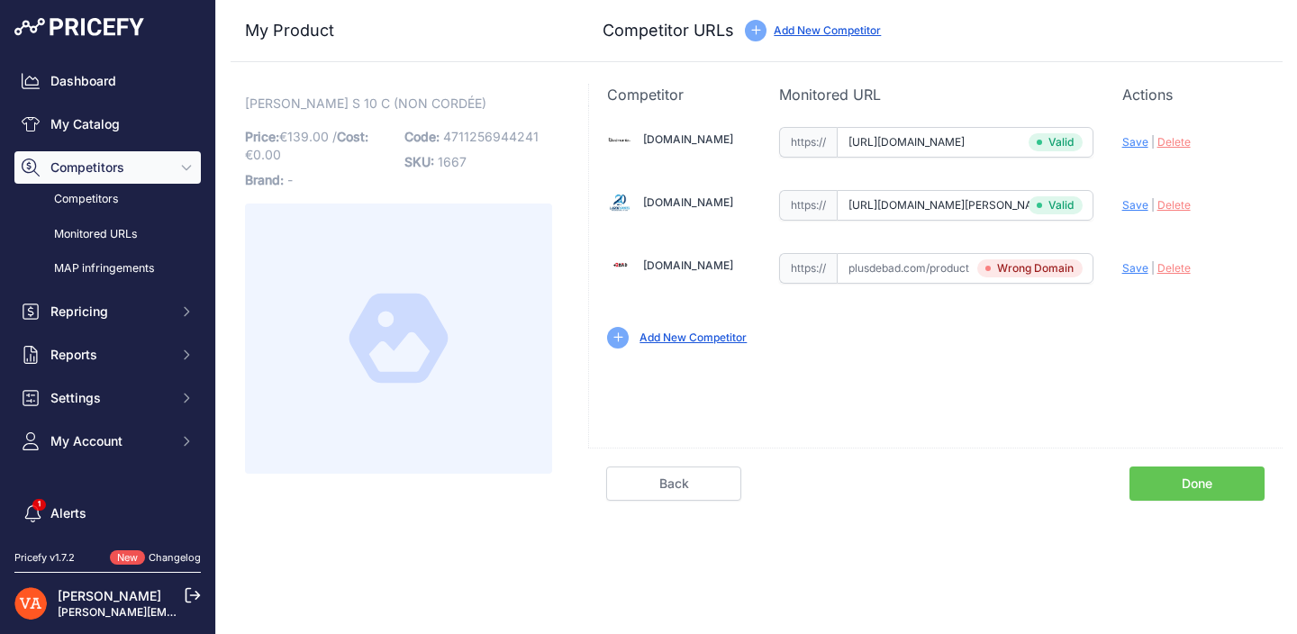
type input "www.lardesports.com/raquette-de-badminton-victor-jetspeed-s-10-c-602154.html?pr…"
click at [1219, 483] on link "Done" at bounding box center [1196, 484] width 135 height 34
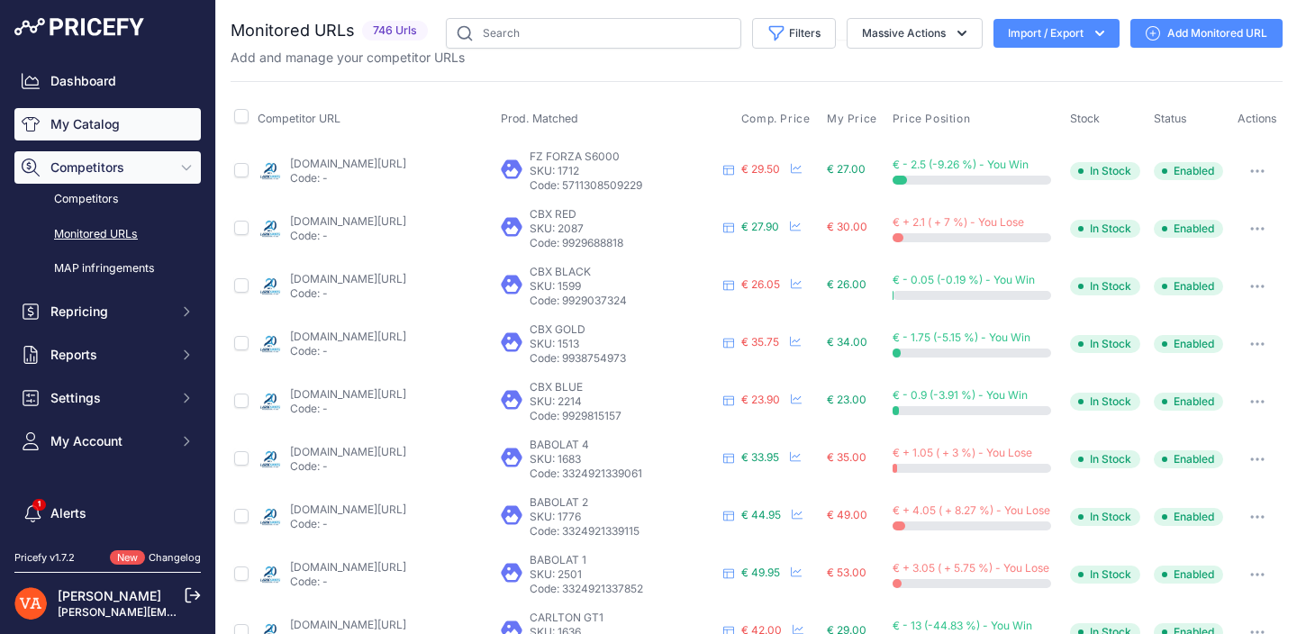
click at [143, 133] on link "My Catalog" at bounding box center [107, 124] width 186 height 32
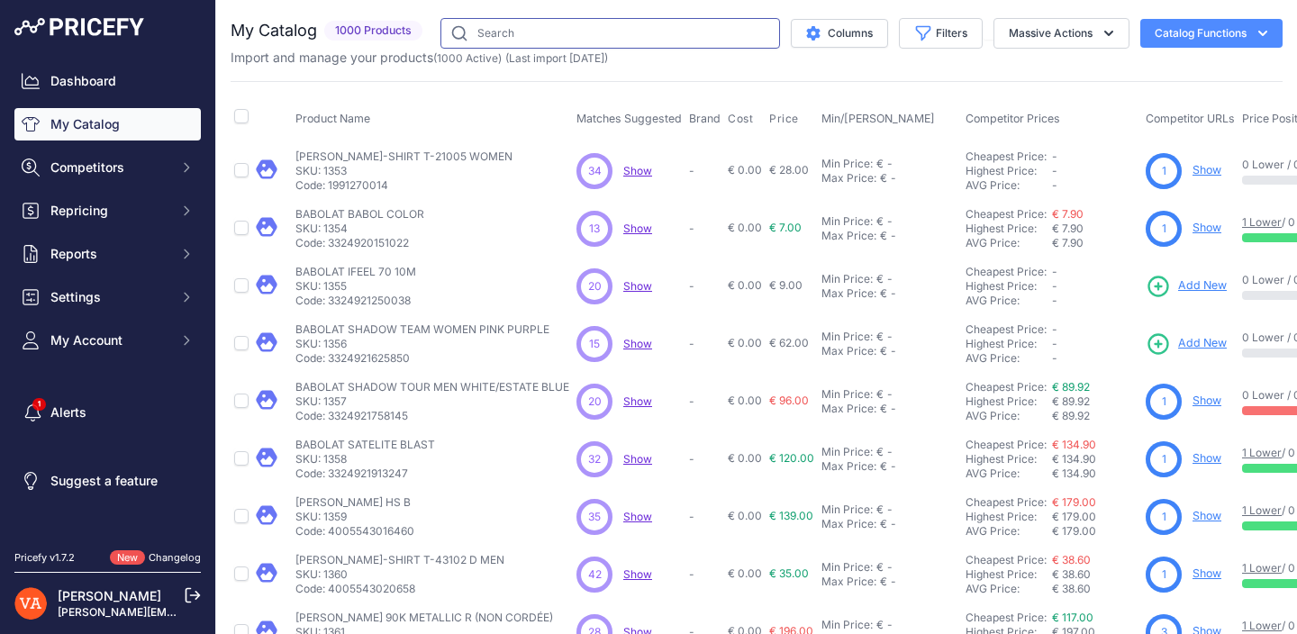
click at [536, 29] on input "text" at bounding box center [610, 33] width 340 height 31
type input "k99 X"
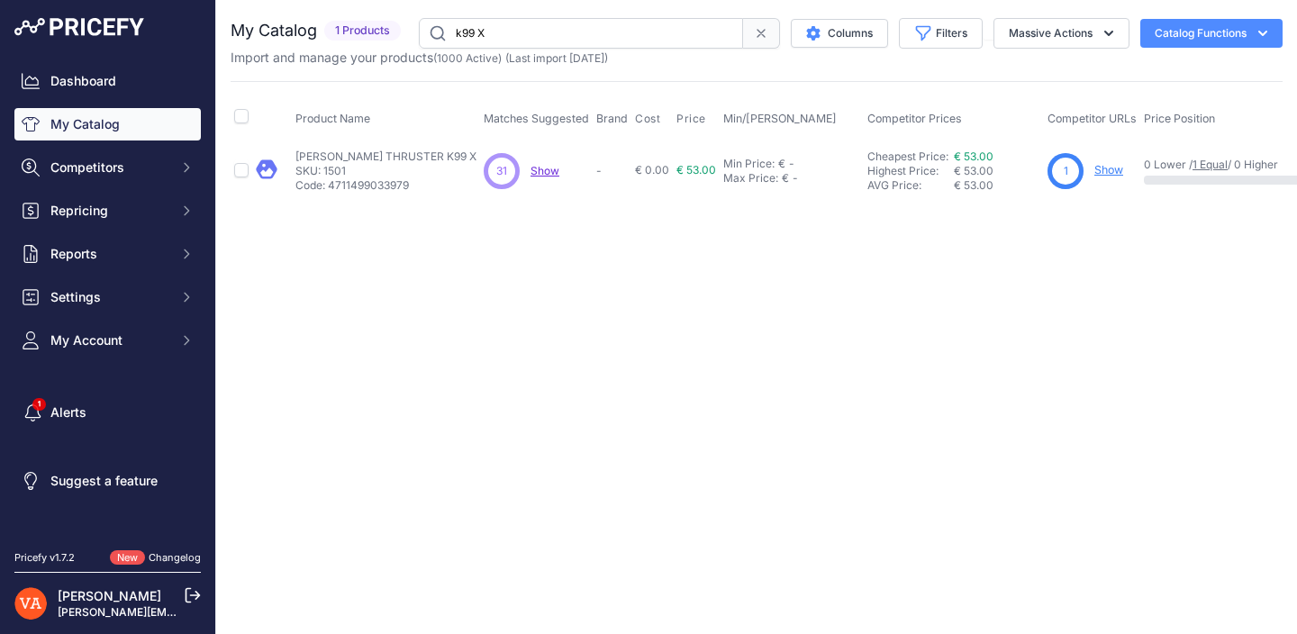
click at [1094, 166] on link "Show" at bounding box center [1108, 170] width 29 height 14
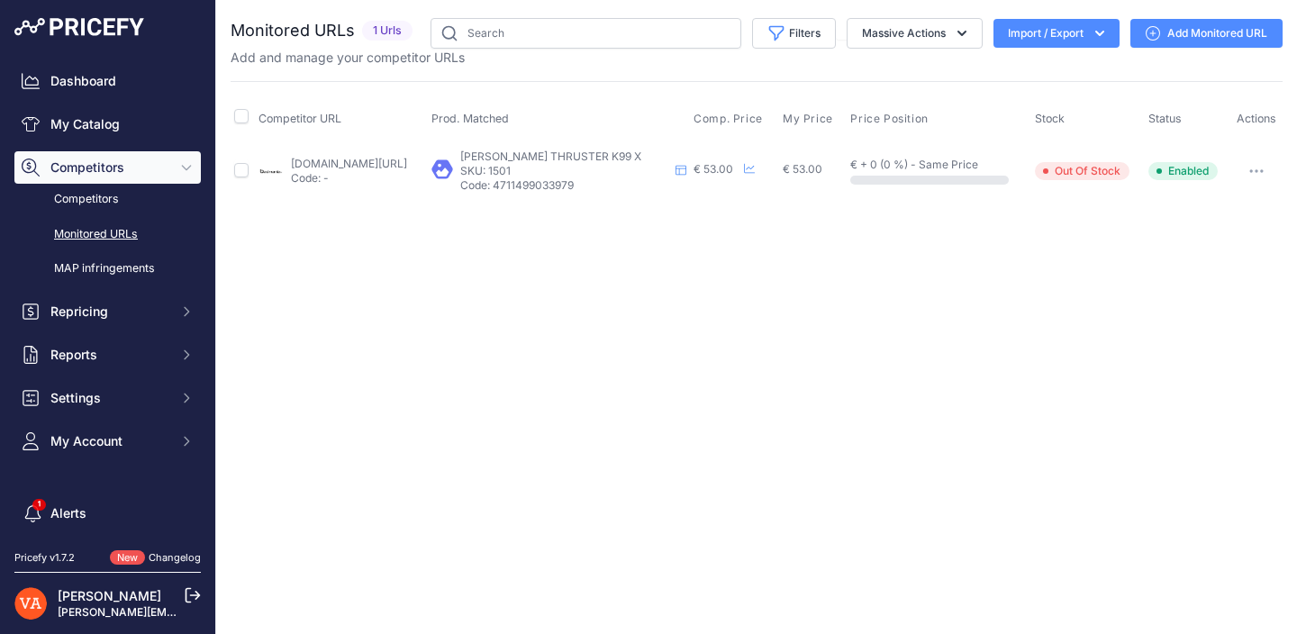
click at [1080, 31] on button "Import / Export" at bounding box center [1056, 33] width 126 height 29
click at [1224, 21] on link "Add Monitored URL" at bounding box center [1206, 33] width 152 height 29
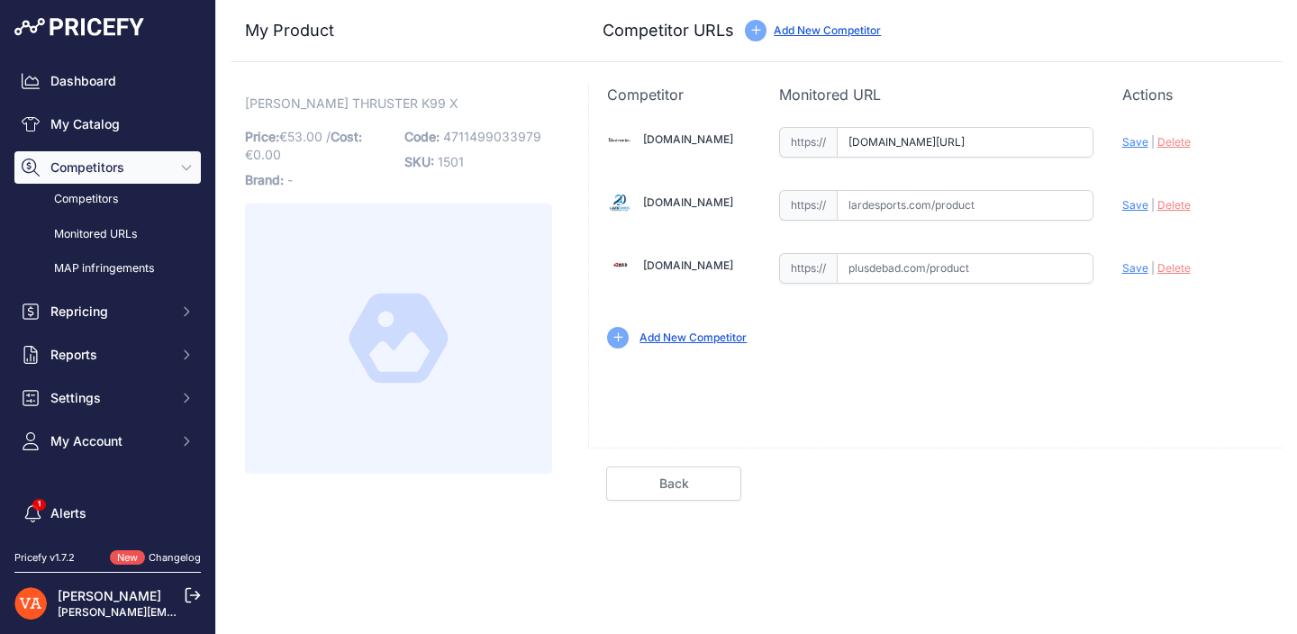
click at [959, 149] on input "badmania.fr/badminton-thruster-k-99-x-250fp2391.html?prirule_jdsnikfkfjsd=10273" at bounding box center [965, 142] width 257 height 31
paste input "https://badmania.fr/badminton-thruster-k-99-x-250fp2391.html"
click at [1135, 140] on span "Save" at bounding box center [1135, 142] width 26 height 14
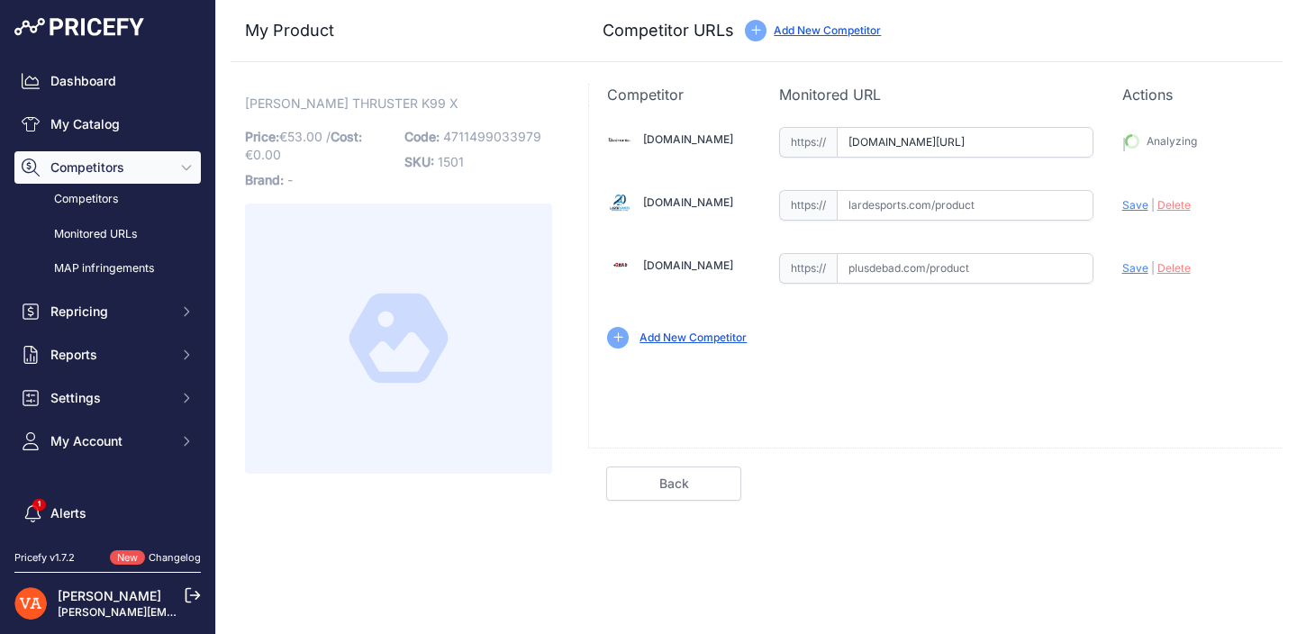
type input "https://badmania.fr/badminton-thruster-k-99-x-250fp2391.html?prirule_jdsnikfkfj…"
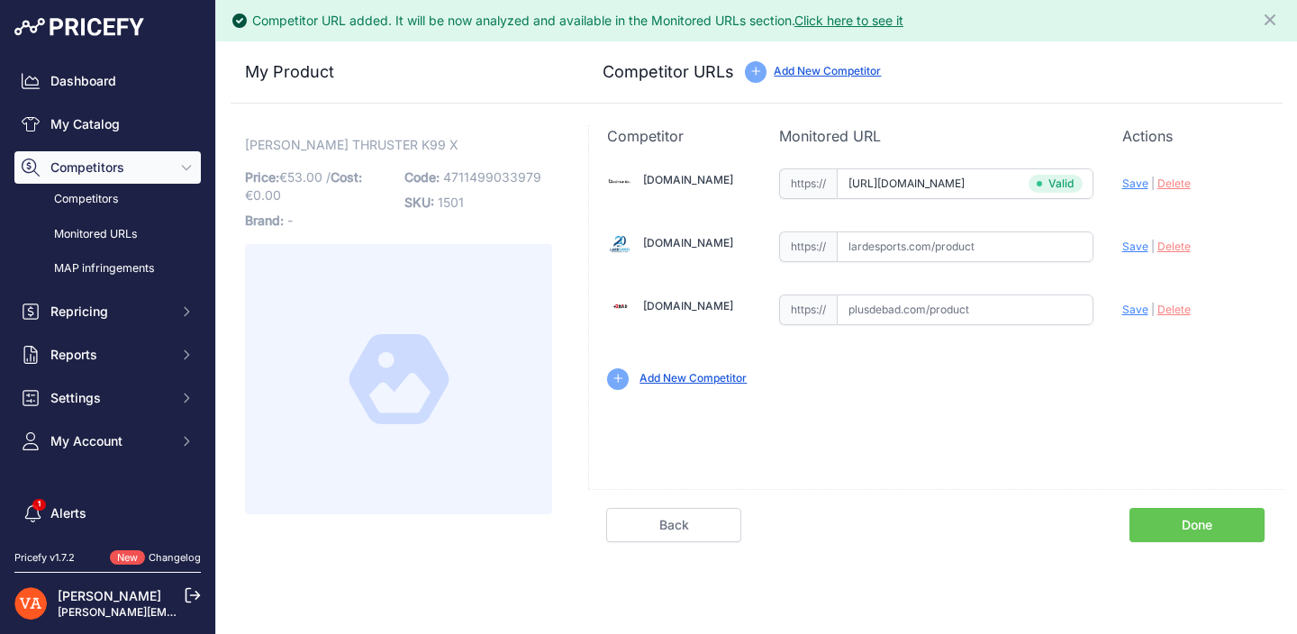
click at [1192, 517] on link "Done" at bounding box center [1196, 525] width 135 height 34
click at [111, 118] on link "My Catalog" at bounding box center [107, 124] width 186 height 32
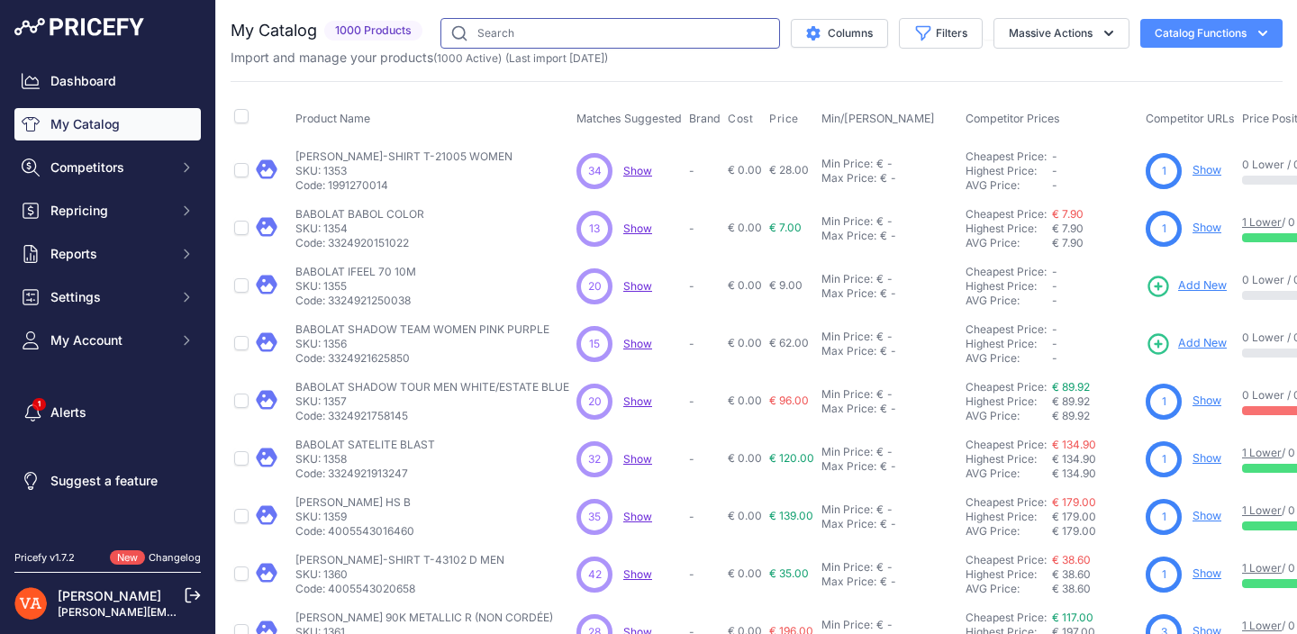
click at [624, 40] on input "text" at bounding box center [610, 33] width 340 height 31
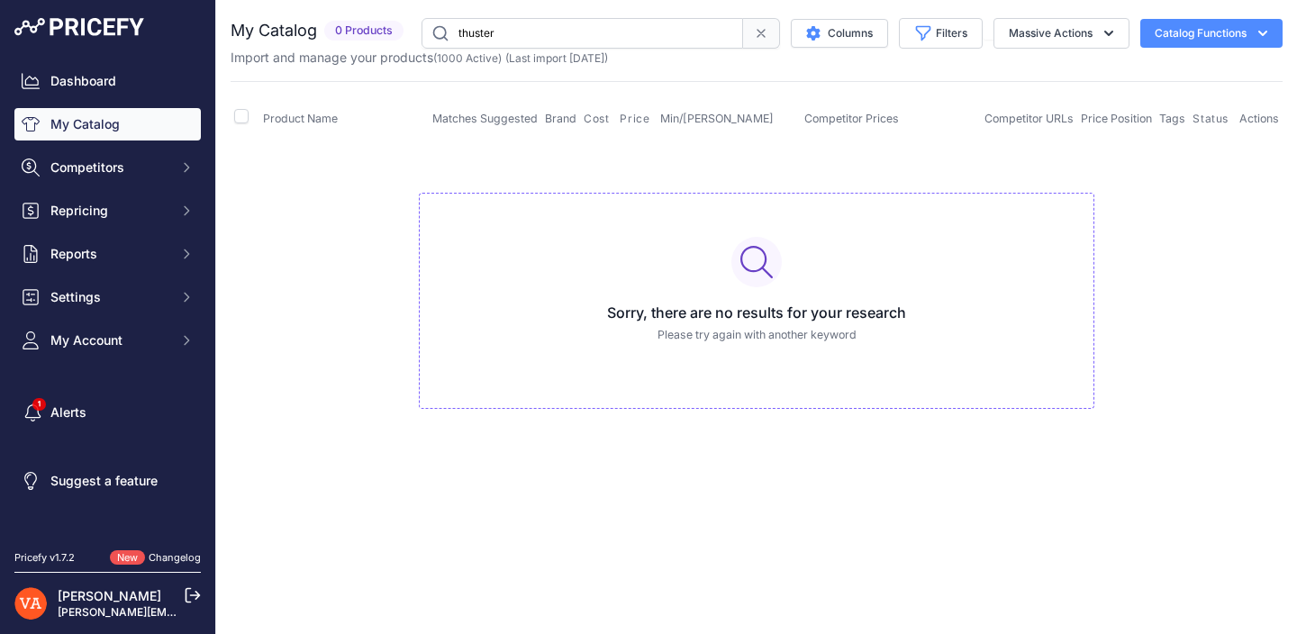
click at [650, 21] on input "thuster" at bounding box center [583, 33] width 322 height 31
click at [469, 37] on input "thuster" at bounding box center [583, 33] width 322 height 31
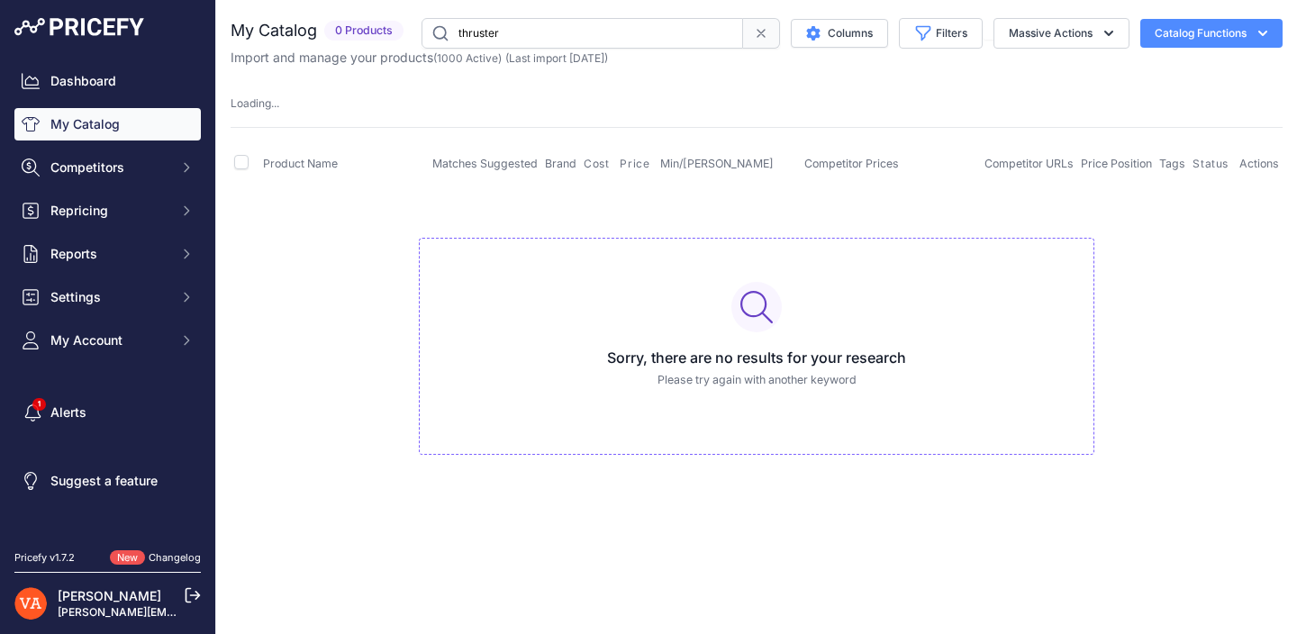
click at [533, 28] on input "thruster" at bounding box center [583, 33] width 322 height 31
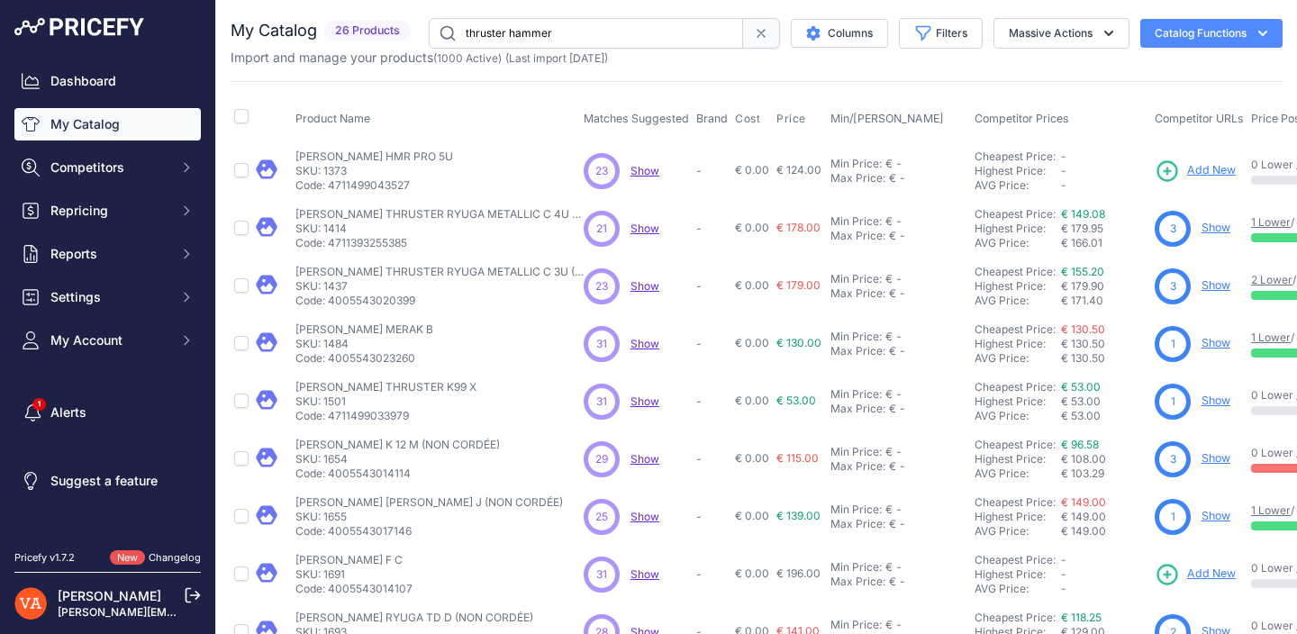
type input "thruster hammer"
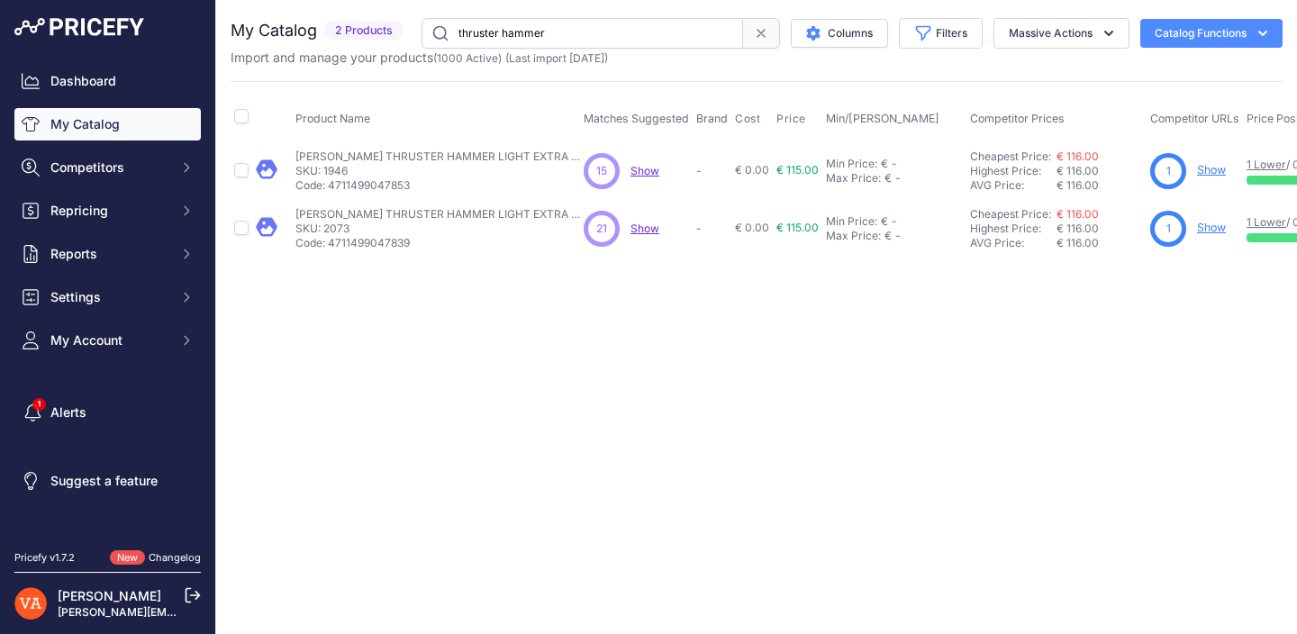
click at [1208, 166] on link "Show" at bounding box center [1211, 170] width 29 height 14
click at [501, 32] on input "thruster hammer" at bounding box center [583, 33] width 322 height 31
click at [551, 46] on input "thruster hammer" at bounding box center [583, 33] width 322 height 31
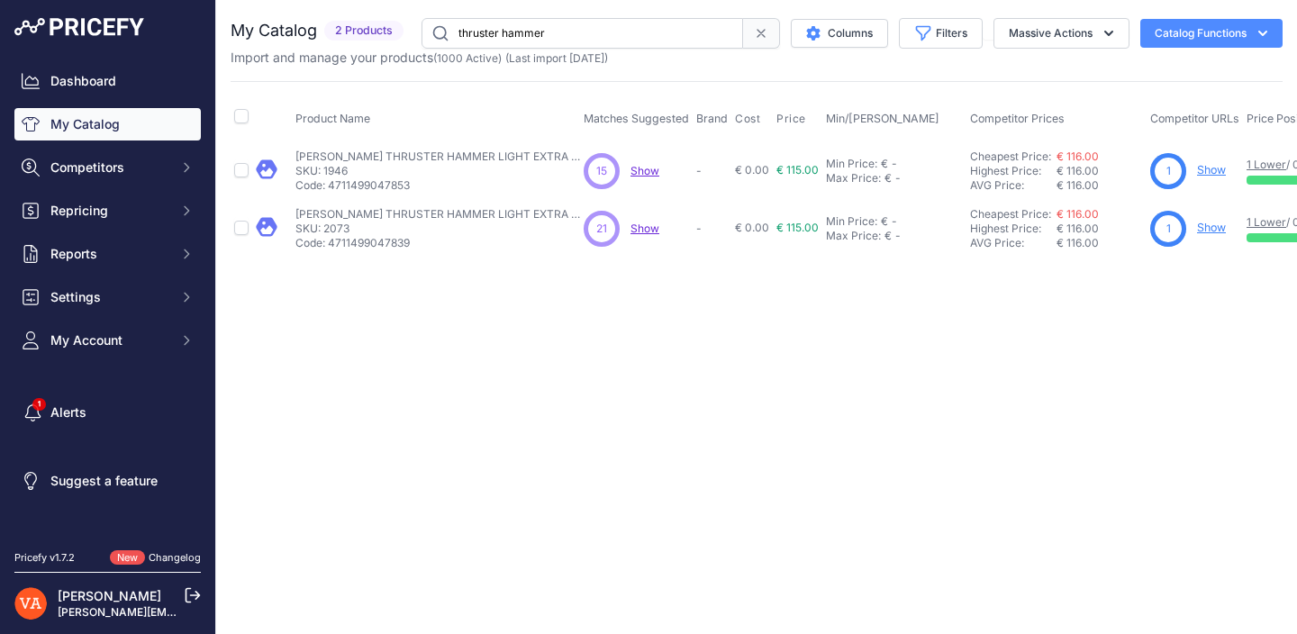
click at [551, 46] on input "thruster hammer" at bounding box center [583, 33] width 322 height 31
type input "thruster si"
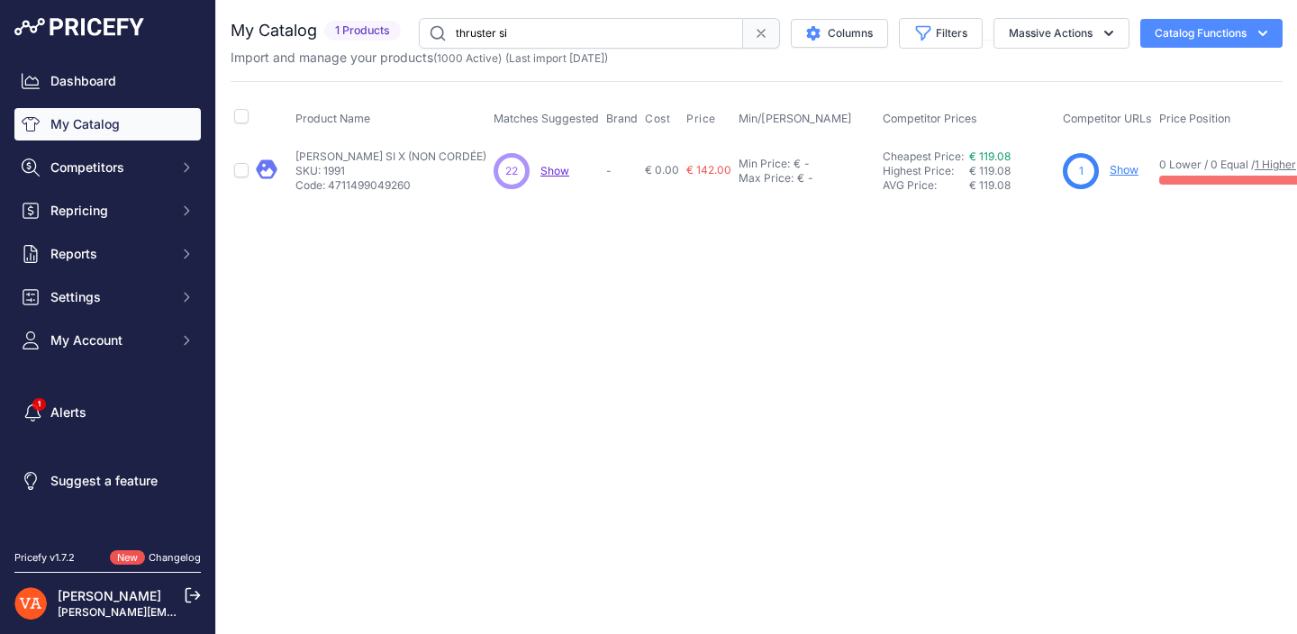
click at [1120, 168] on div "1 Show" at bounding box center [1107, 171] width 89 height 36
click at [1124, 168] on link "Show" at bounding box center [1124, 170] width 29 height 14
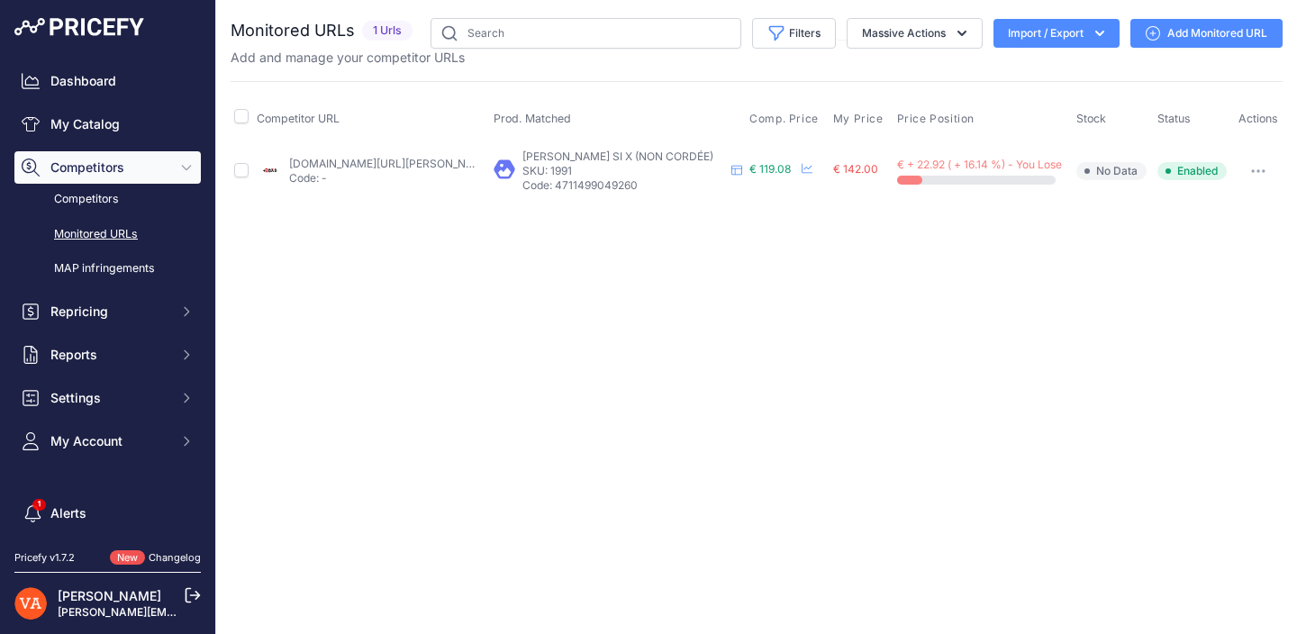
click at [1175, 41] on link "Add Monitored URL" at bounding box center [1206, 33] width 152 height 29
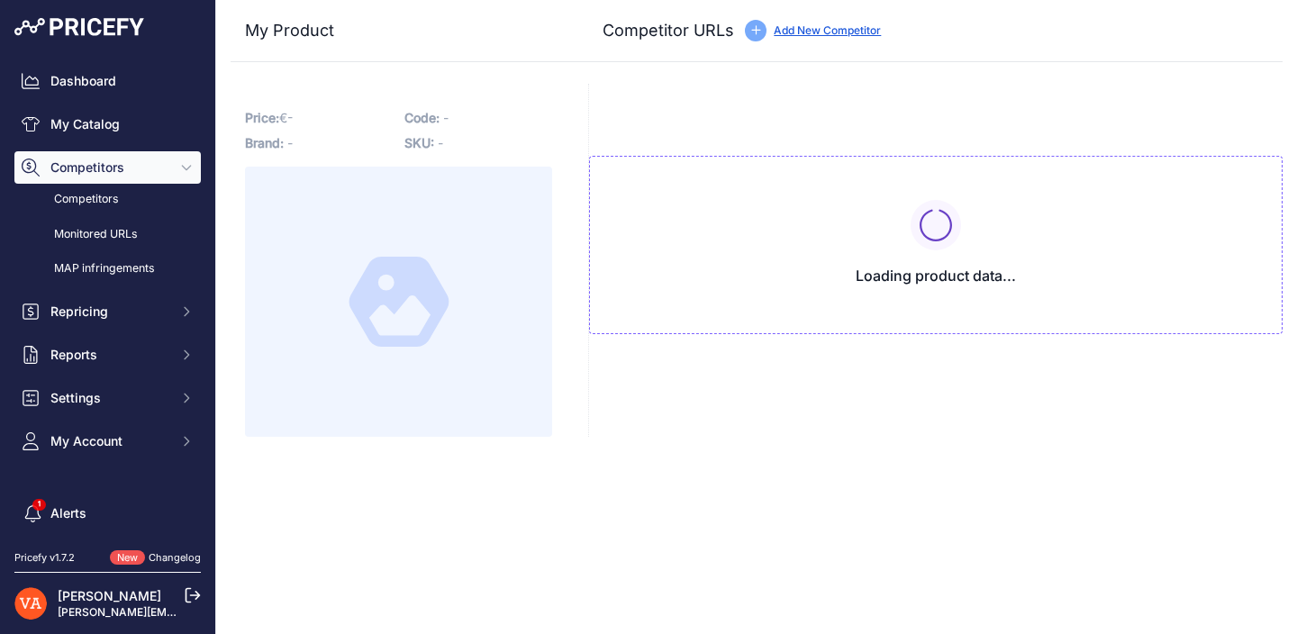
type input "[DOMAIN_NAME][URL][PERSON_NAME]"
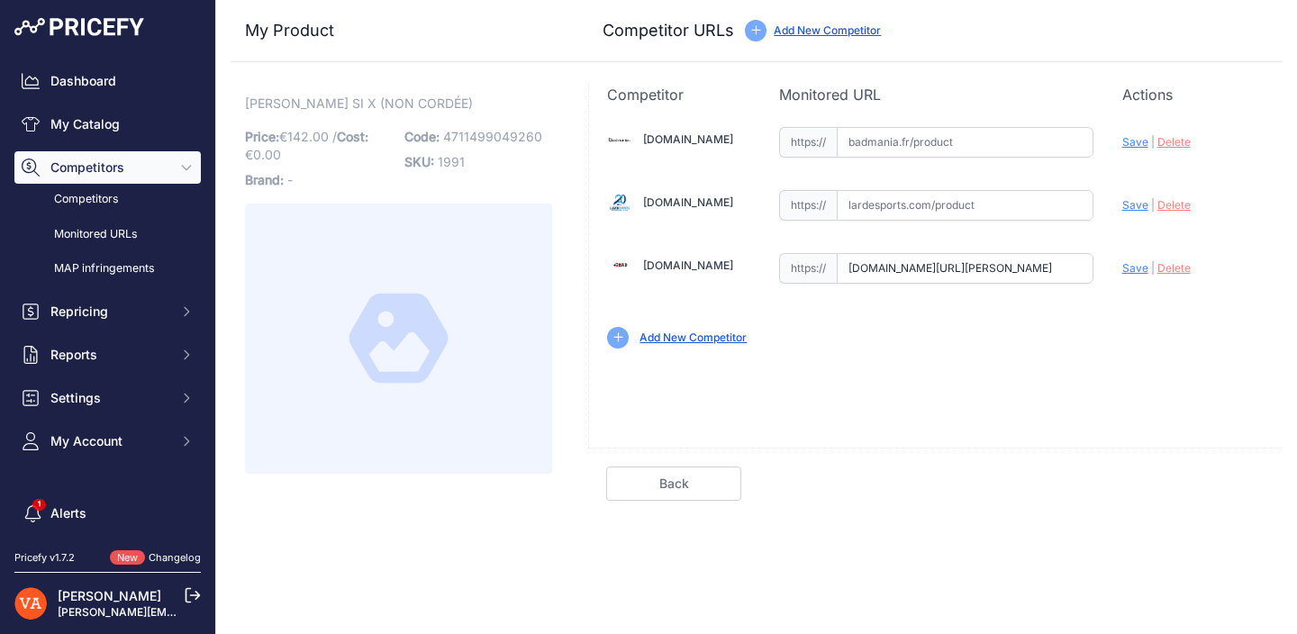
click at [909, 141] on input "text" at bounding box center [965, 142] width 257 height 31
paste input "[URL][DOMAIN_NAME]"
click at [1133, 148] on span "Save" at bounding box center [1135, 142] width 26 height 14
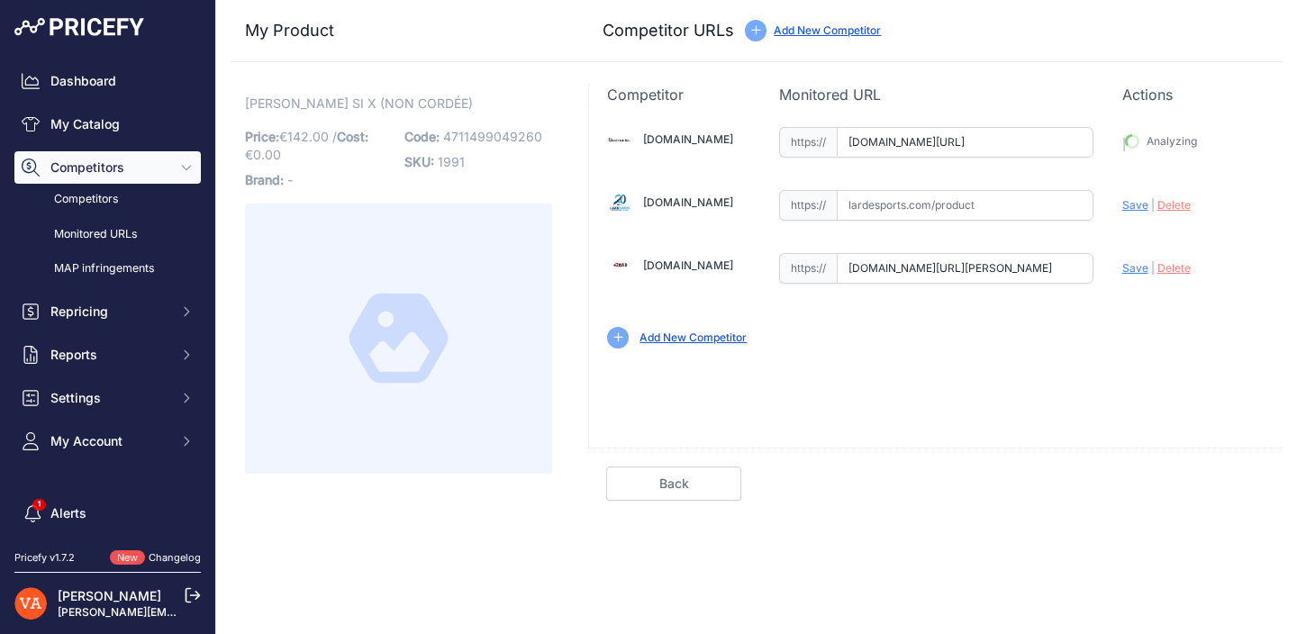
type input "[URL][DOMAIN_NAME]"
click at [949, 268] on input "[DOMAIN_NAME][URL][PERSON_NAME]" at bounding box center [965, 268] width 257 height 31
paste input "[URL][DOMAIN_NAME][PERSON_NAME]"
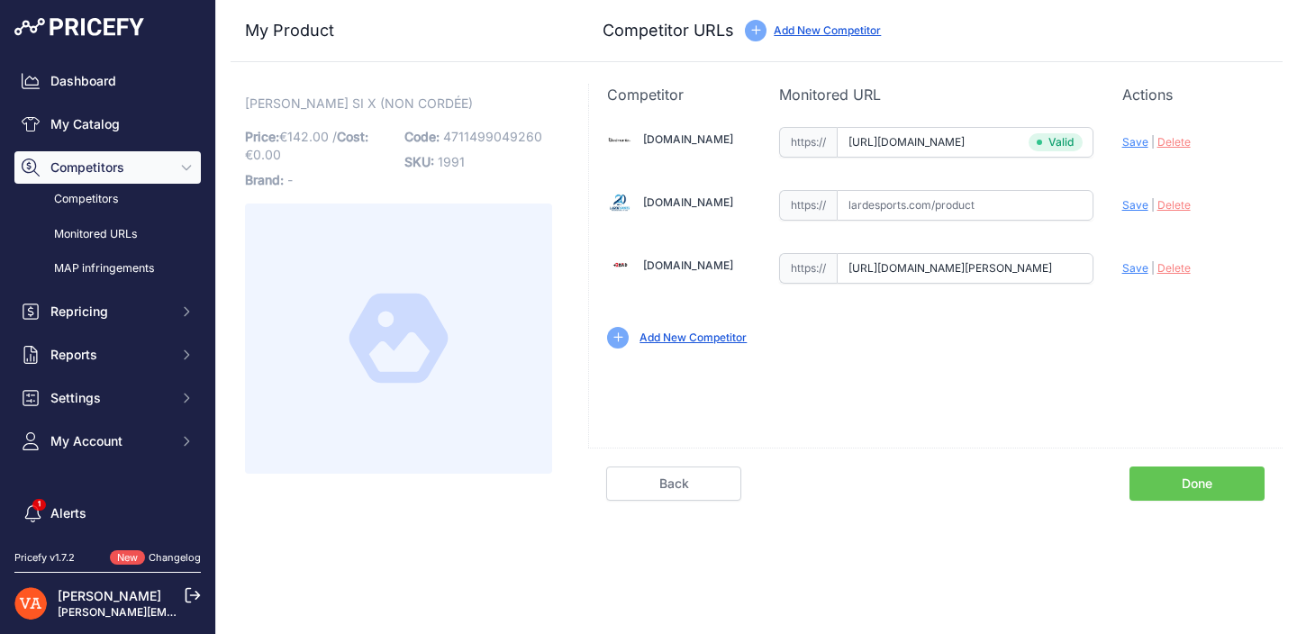
scroll to position [0, 157]
click at [1137, 267] on span "Save" at bounding box center [1135, 268] width 26 height 14
type input "[URL][DOMAIN_NAME][PERSON_NAME]"
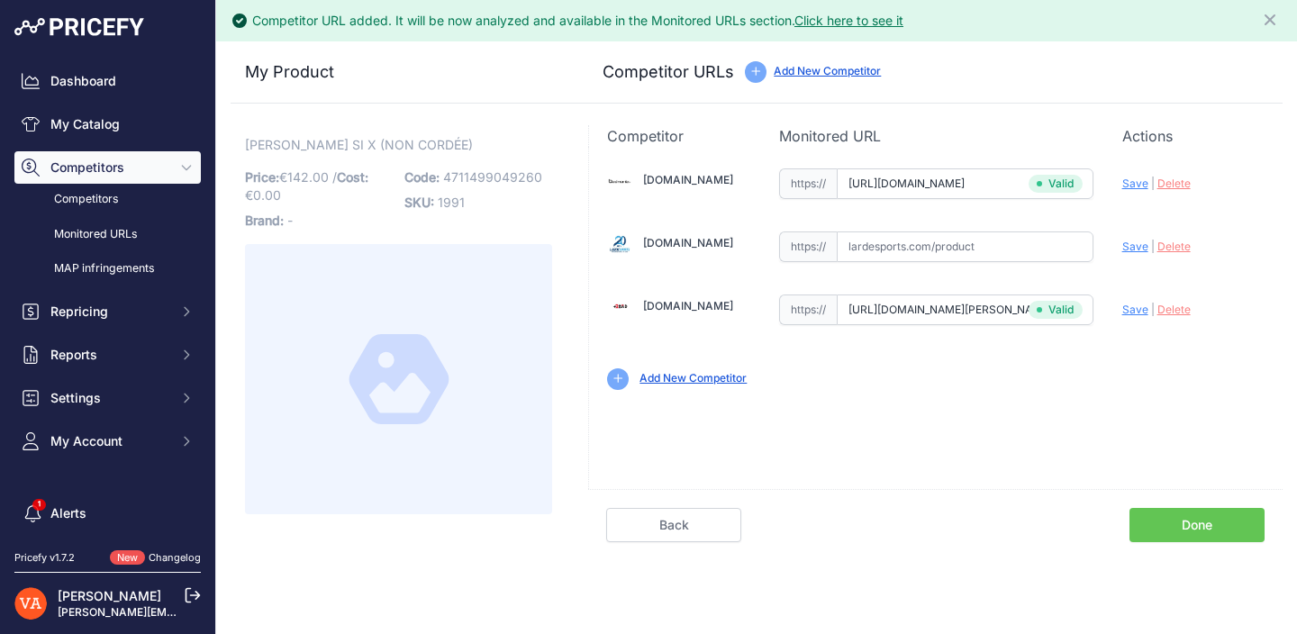
click at [1156, 531] on link "Done" at bounding box center [1196, 525] width 135 height 34
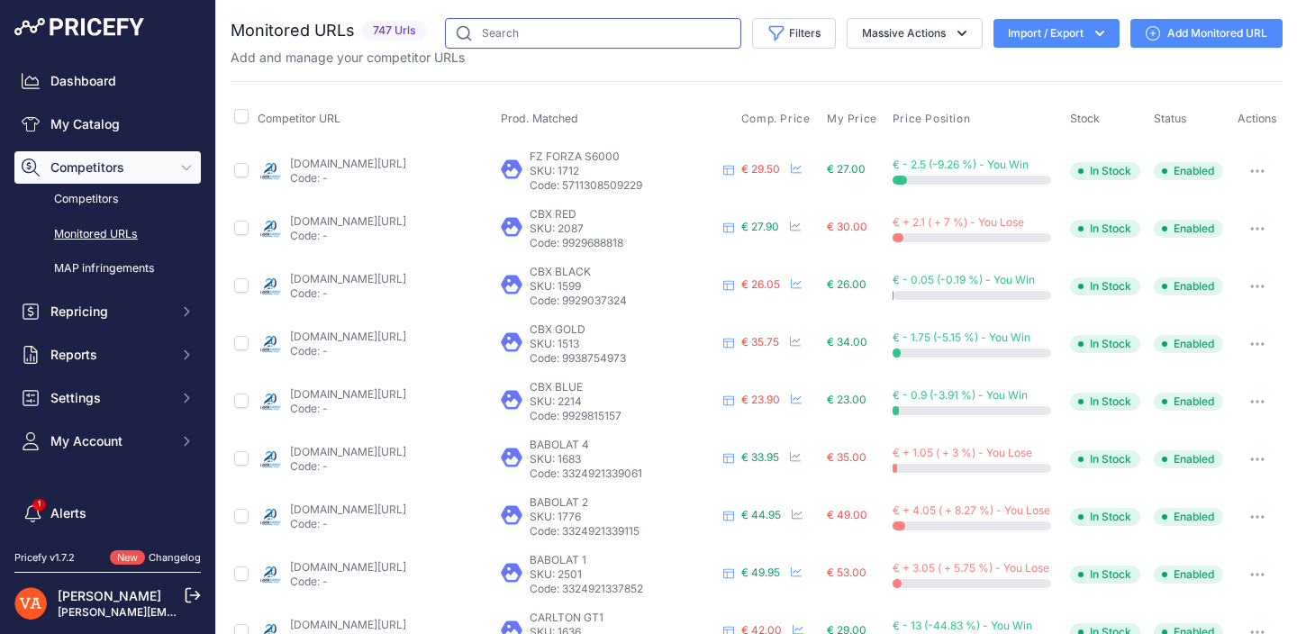
click at [509, 32] on input "text" at bounding box center [593, 33] width 296 height 31
click at [49, 125] on link "My Catalog" at bounding box center [107, 124] width 186 height 32
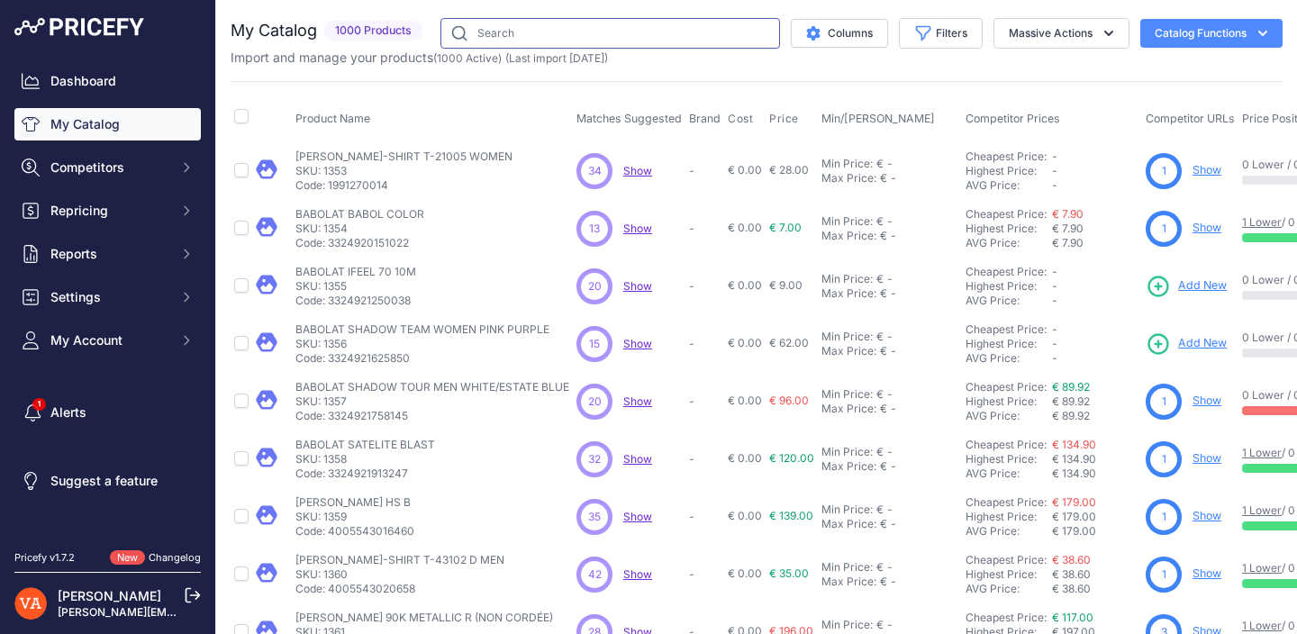
click at [596, 40] on input "text" at bounding box center [610, 33] width 340 height 31
type input "A"
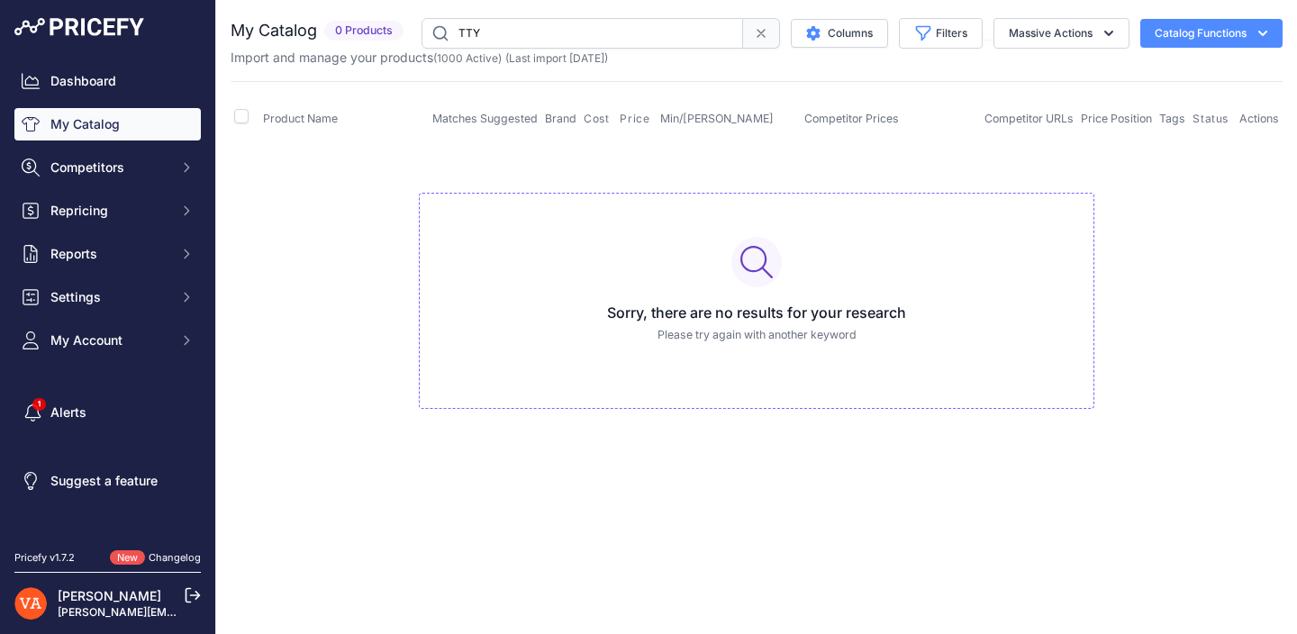
type input "TTY"
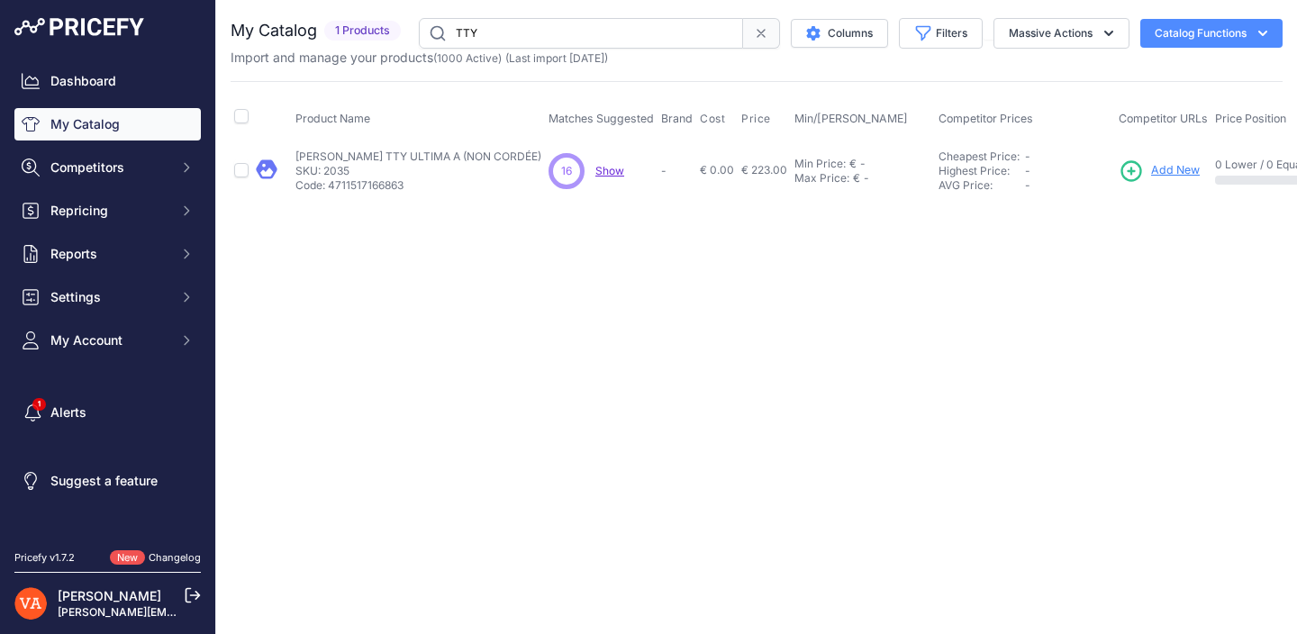
click at [1141, 171] on icon at bounding box center [1131, 170] width 19 height 19
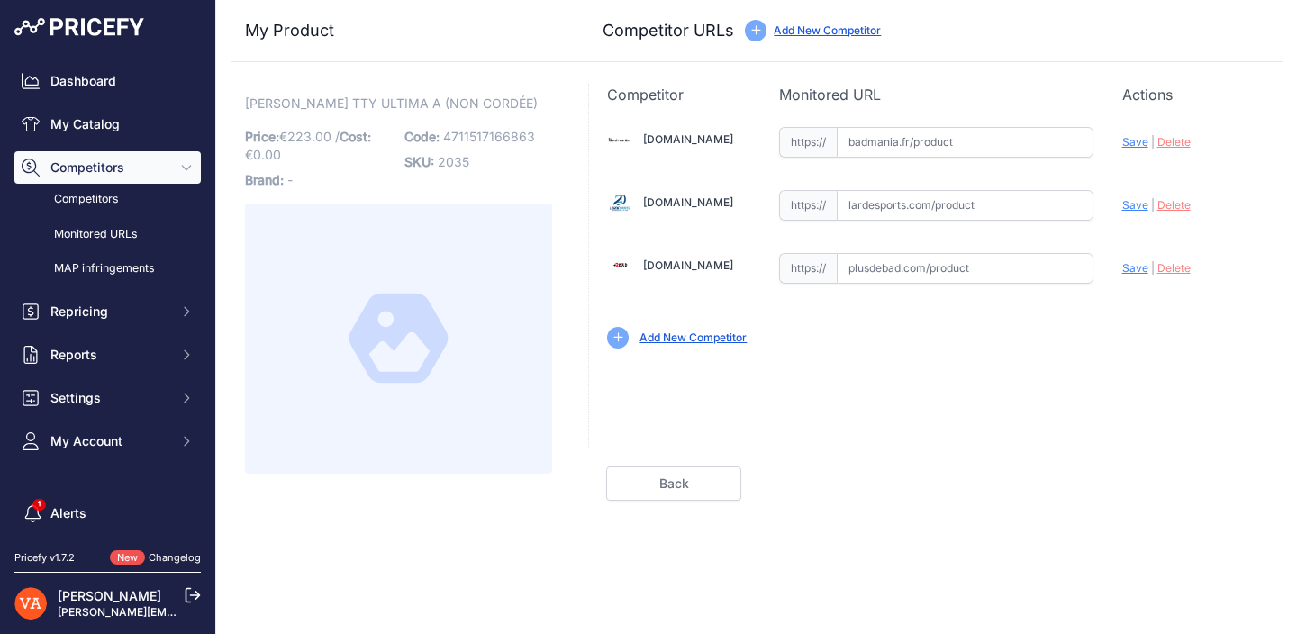
click at [898, 262] on input "text" at bounding box center [965, 268] width 257 height 31
paste input "[URL][DOMAIN_NAME][PERSON_NAME]"
type input "[DOMAIN_NAME][URL][PERSON_NAME]"
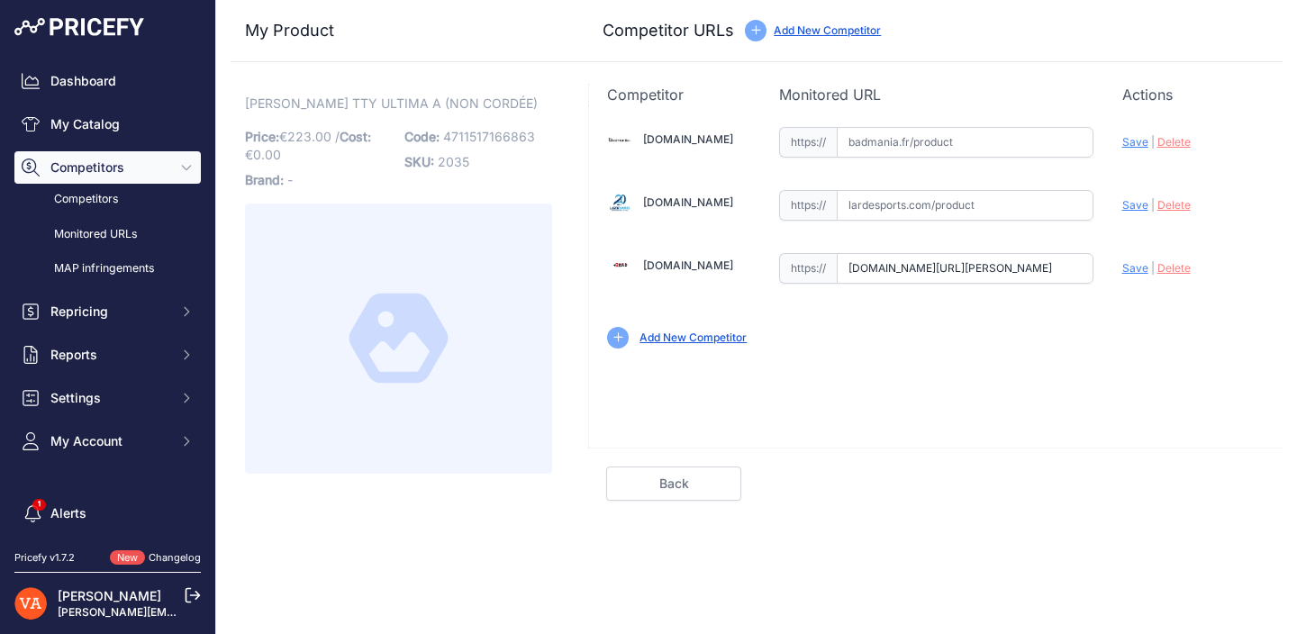
click at [901, 149] on input "text" at bounding box center [965, 142] width 257 height 31
paste input "[URL][DOMAIN_NAME]"
click at [1127, 141] on span "Save" at bounding box center [1135, 142] width 26 height 14
type input "[URL][DOMAIN_NAME]"
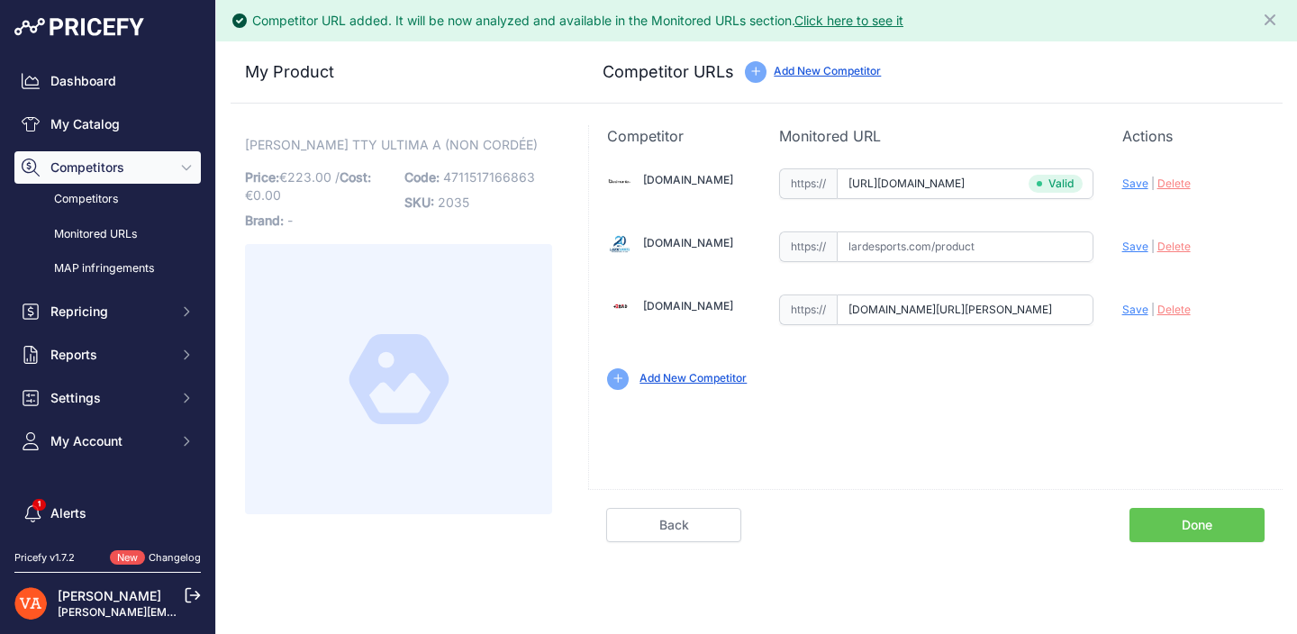
click at [1133, 304] on span "Save" at bounding box center [1135, 310] width 26 height 14
type input "[URL][DOMAIN_NAME][PERSON_NAME]"
click at [1180, 526] on link "Done" at bounding box center [1196, 525] width 135 height 34
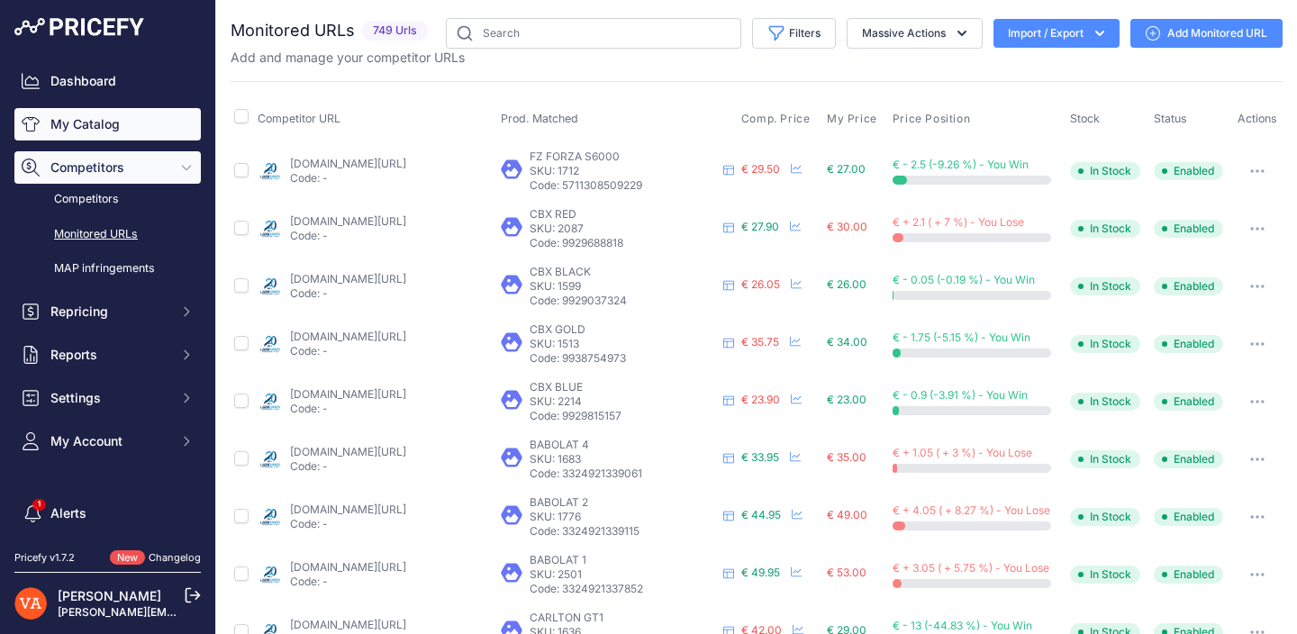
click at [115, 133] on link "My Catalog" at bounding box center [107, 124] width 186 height 32
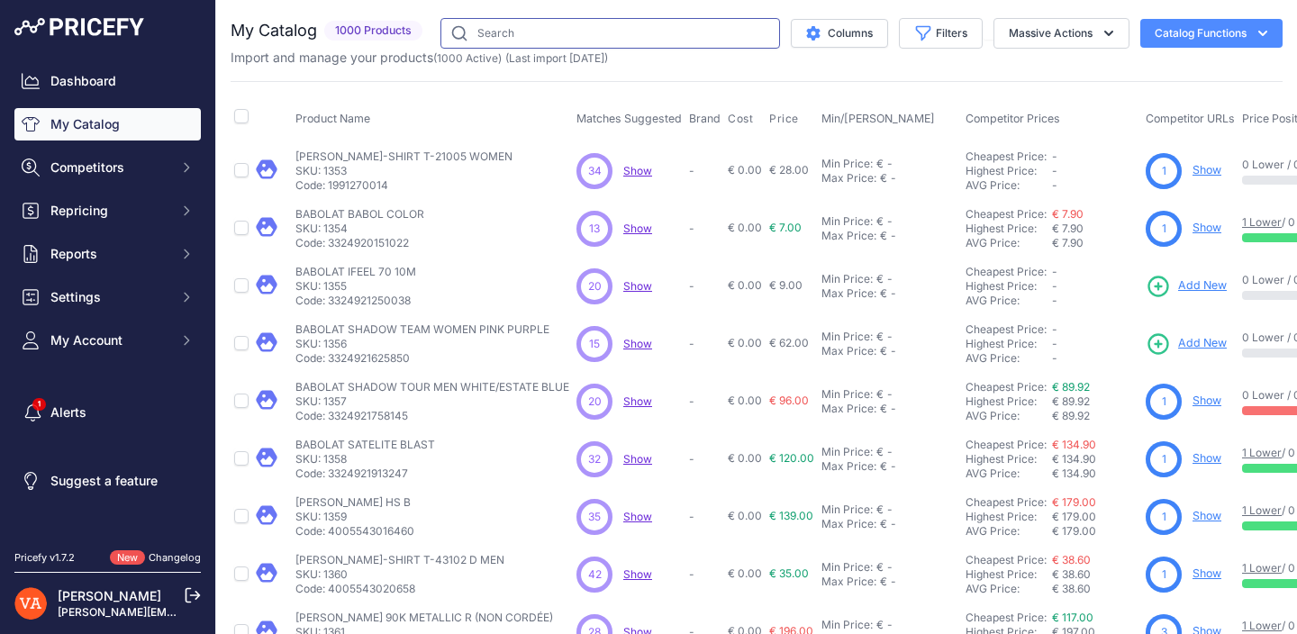
click at [605, 31] on input "text" at bounding box center [610, 33] width 340 height 31
type input "brave"
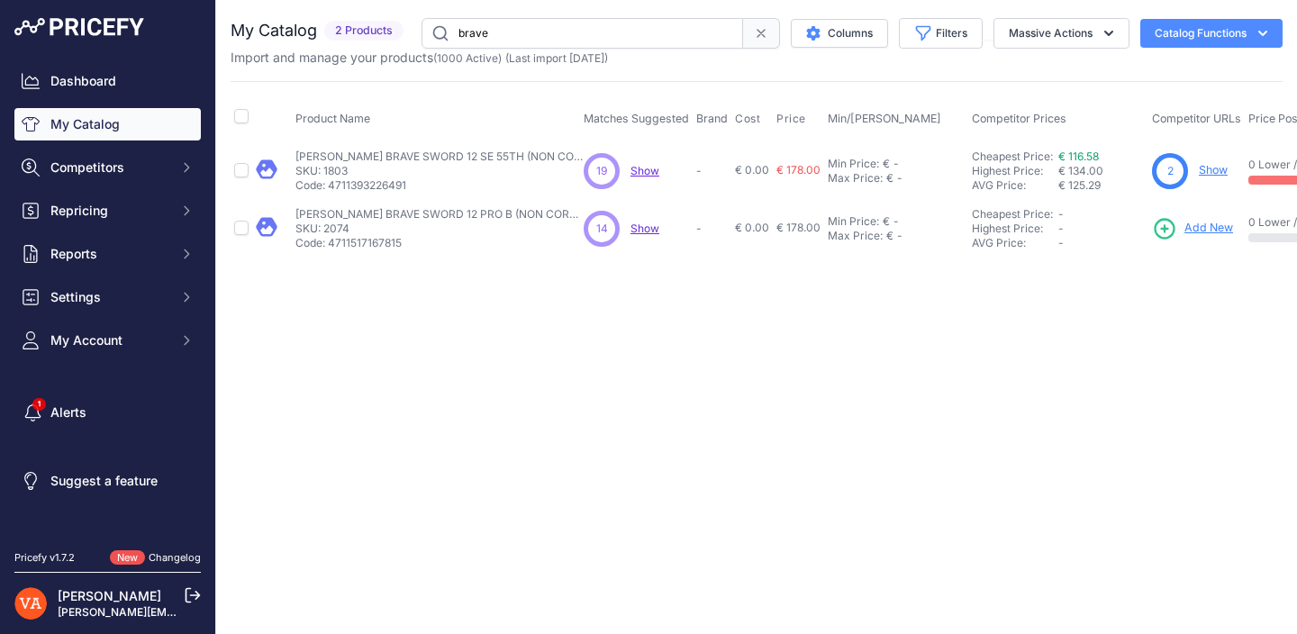
click at [1184, 227] on span "Add New" at bounding box center [1208, 228] width 49 height 17
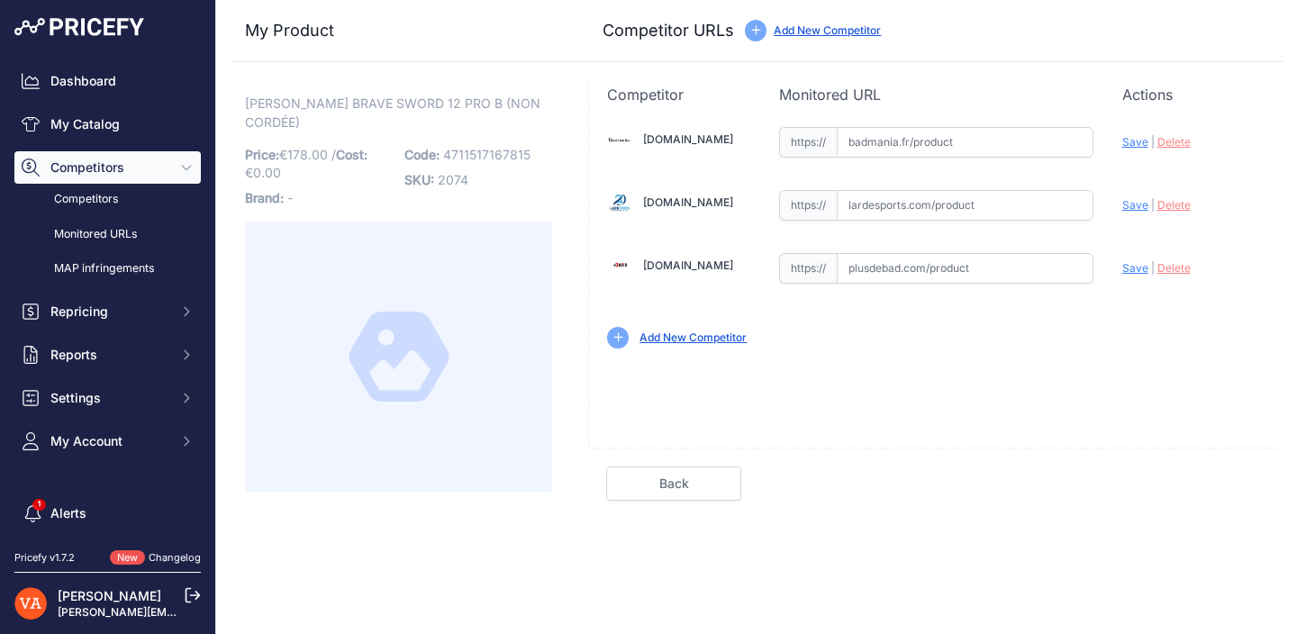
click at [888, 262] on input "text" at bounding box center [965, 268] width 257 height 31
paste input "[URL][DOMAIN_NAME][PERSON_NAME]"
click at [1129, 268] on span "Save" at bounding box center [1135, 268] width 26 height 14
type input "[URL][DOMAIN_NAME][PERSON_NAME]"
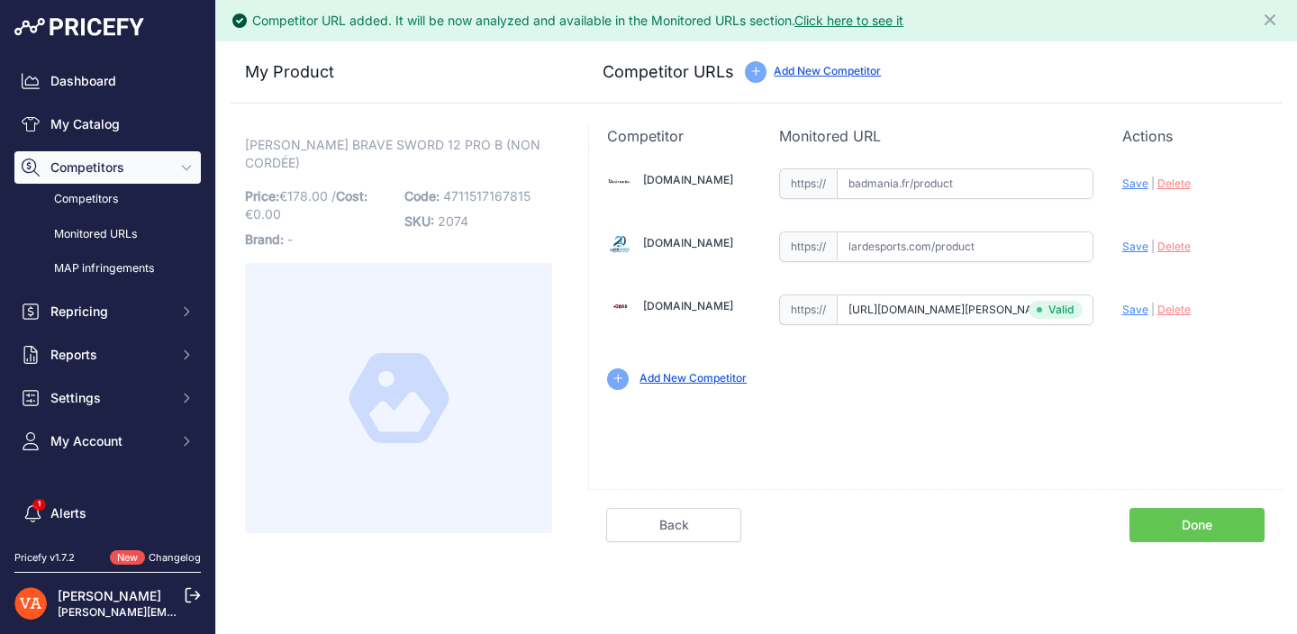
click at [1157, 528] on link "Done" at bounding box center [1196, 525] width 135 height 34
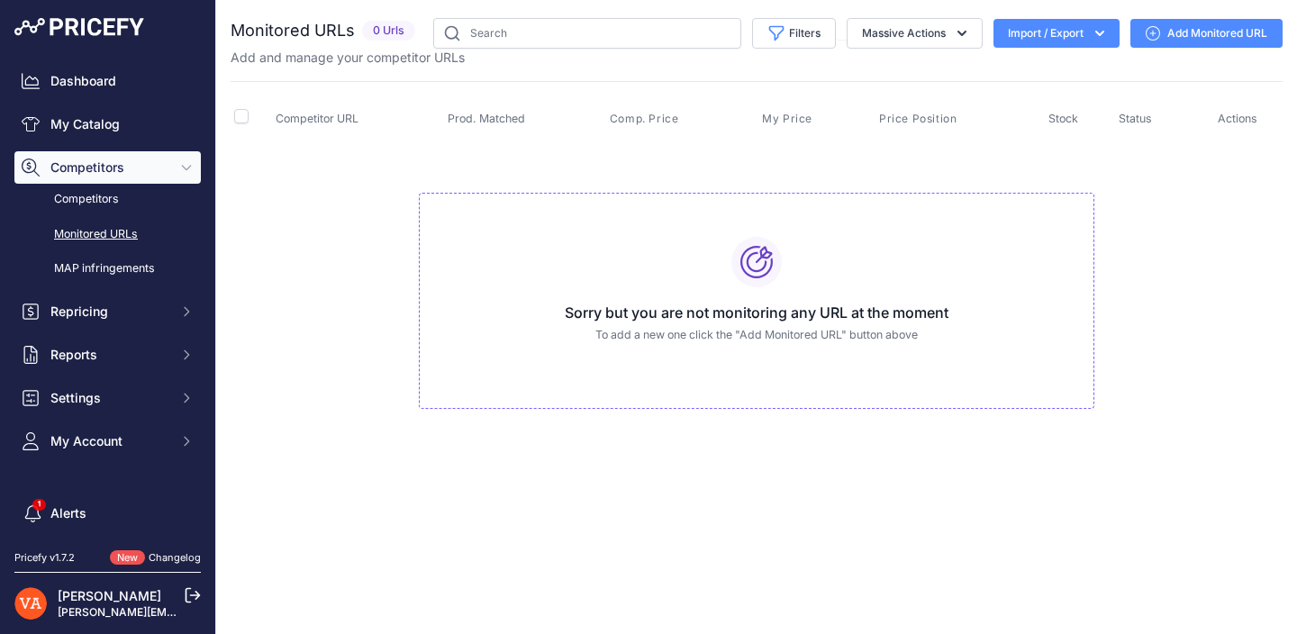
click at [131, 141] on div "Dashboard My Catalog Competitors Competitors Monitored URLs MAP infringements R…" at bounding box center [107, 261] width 186 height 393
click at [145, 131] on link "My Catalog" at bounding box center [107, 124] width 186 height 32
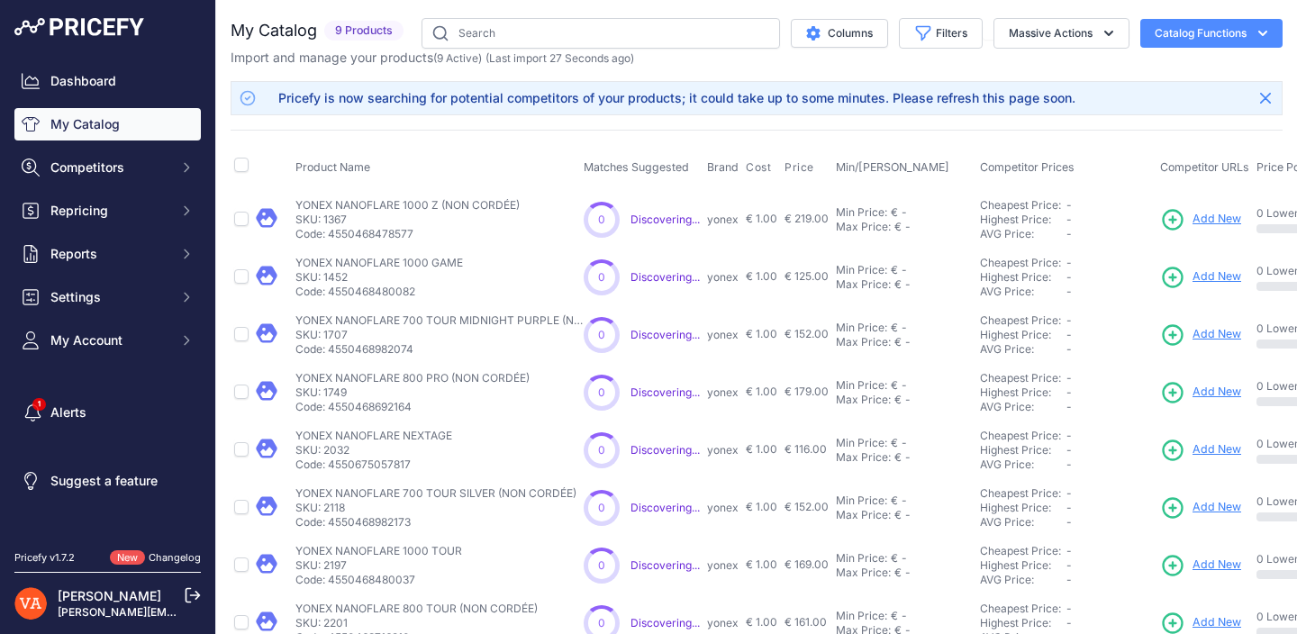
click at [541, 38] on input "text" at bounding box center [601, 33] width 358 height 31
type input "goku"
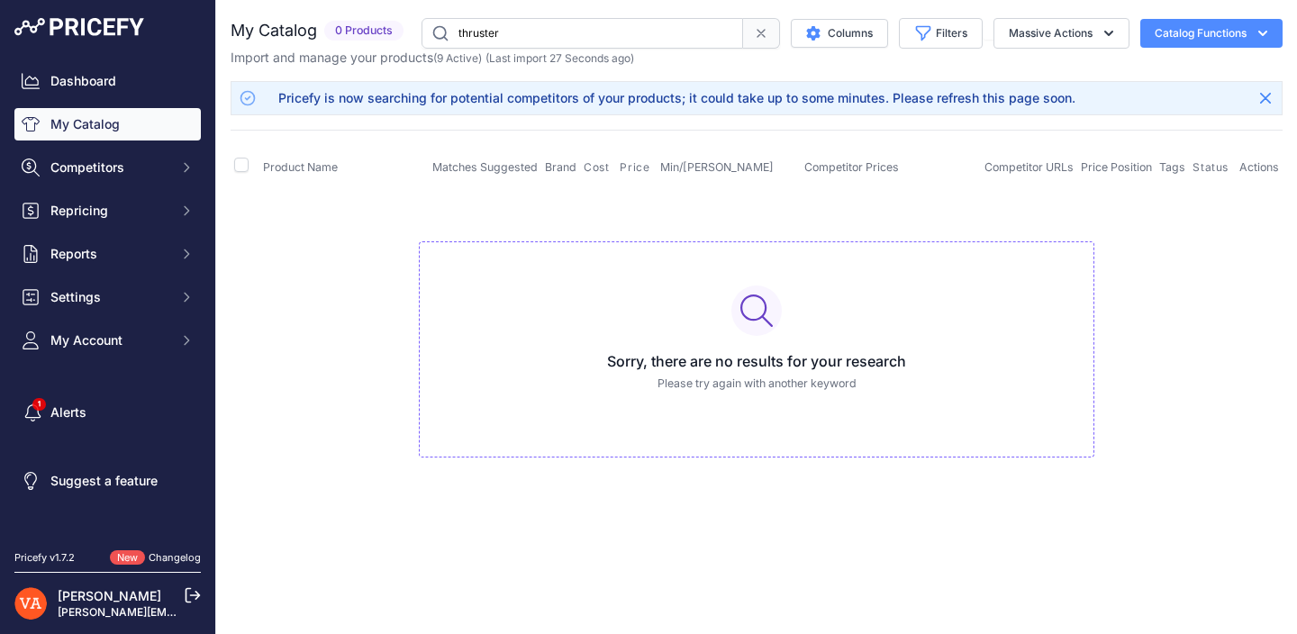
click at [639, 43] on input "thruster" at bounding box center [583, 33] width 322 height 31
click at [567, 37] on input "thruster" at bounding box center [583, 33] width 322 height 31
type input "t"
type input "[PERSON_NAME]"
click at [124, 119] on link "My Catalog" at bounding box center [107, 124] width 186 height 32
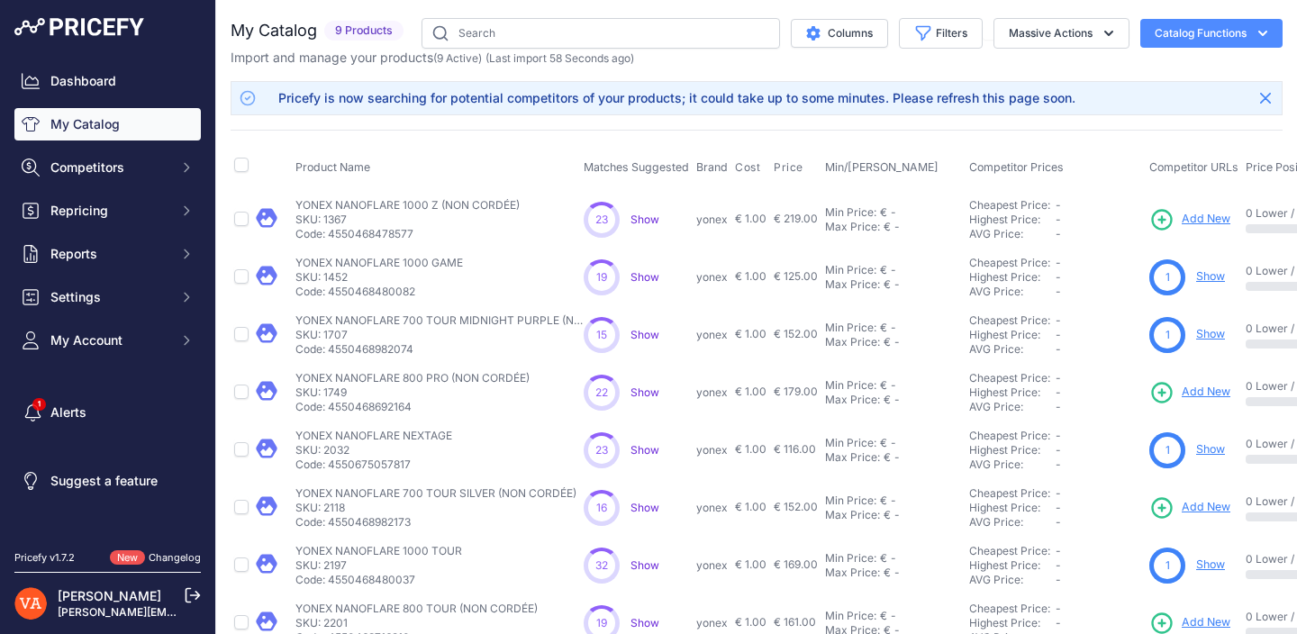
click at [612, 49] on p "Import and manage your products ( 9 Active ) (Last import 58 Seconds ago)" at bounding box center [432, 58] width 403 height 18
click at [582, 41] on input "text" at bounding box center [601, 33] width 358 height 31
type input "h"
type input "goku"
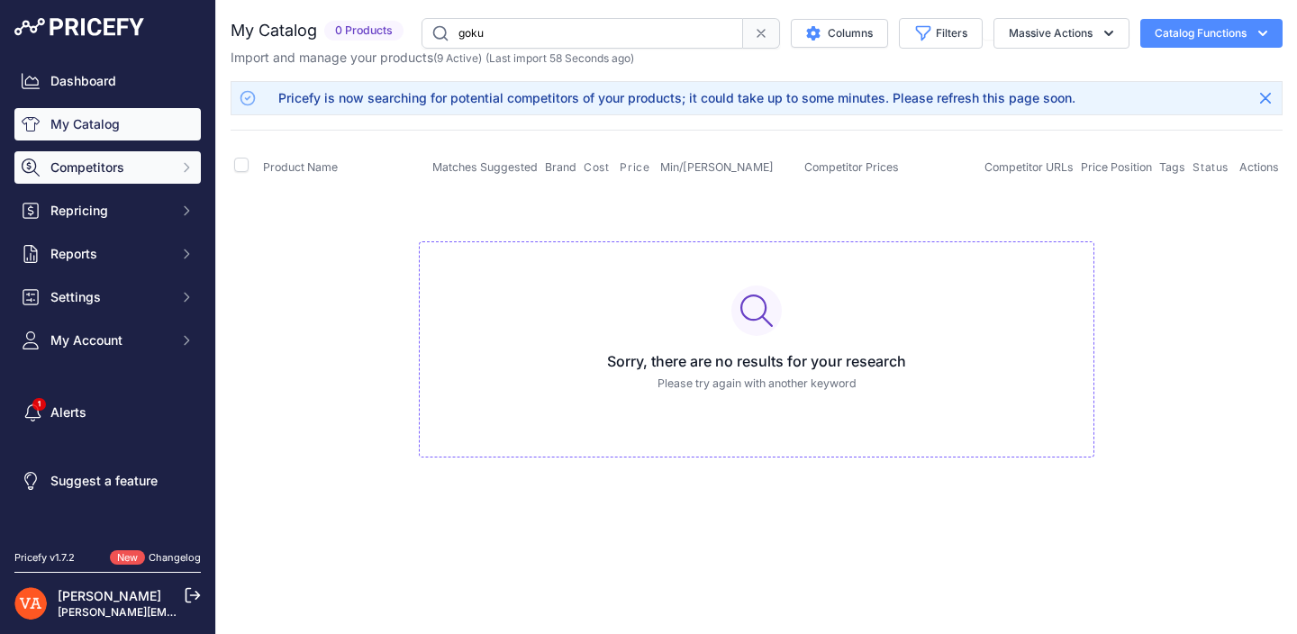
click at [173, 161] on button "Competitors" at bounding box center [107, 167] width 186 height 32
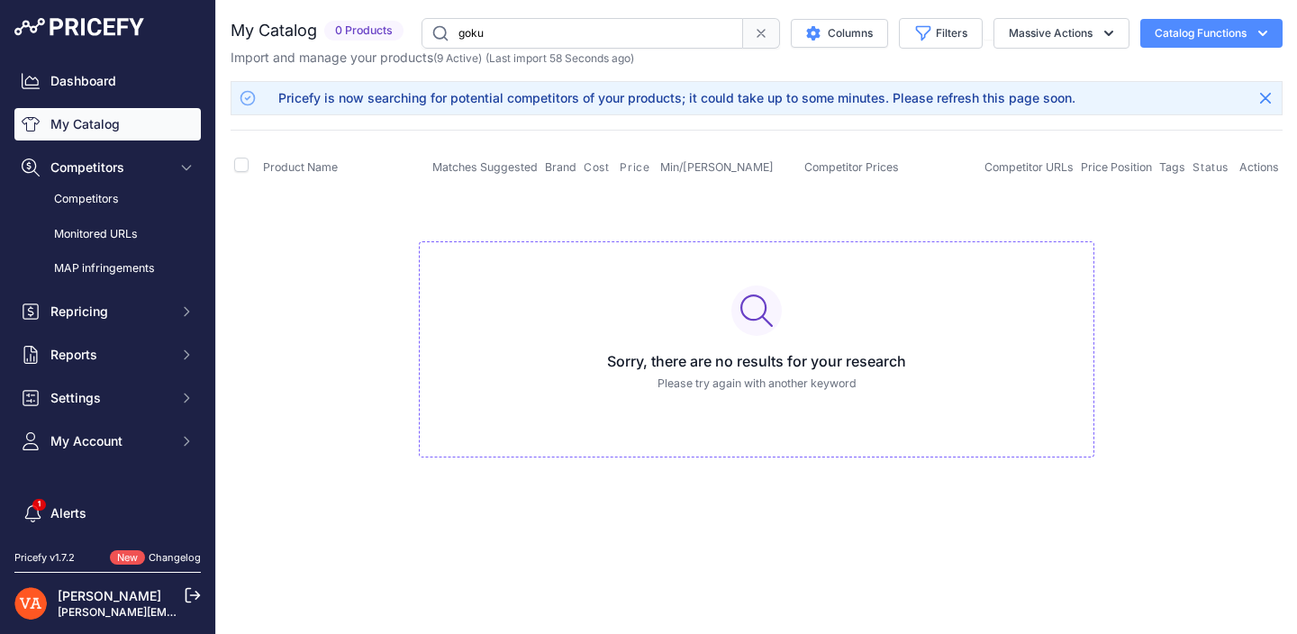
click at [148, 122] on link "My Catalog" at bounding box center [107, 124] width 186 height 32
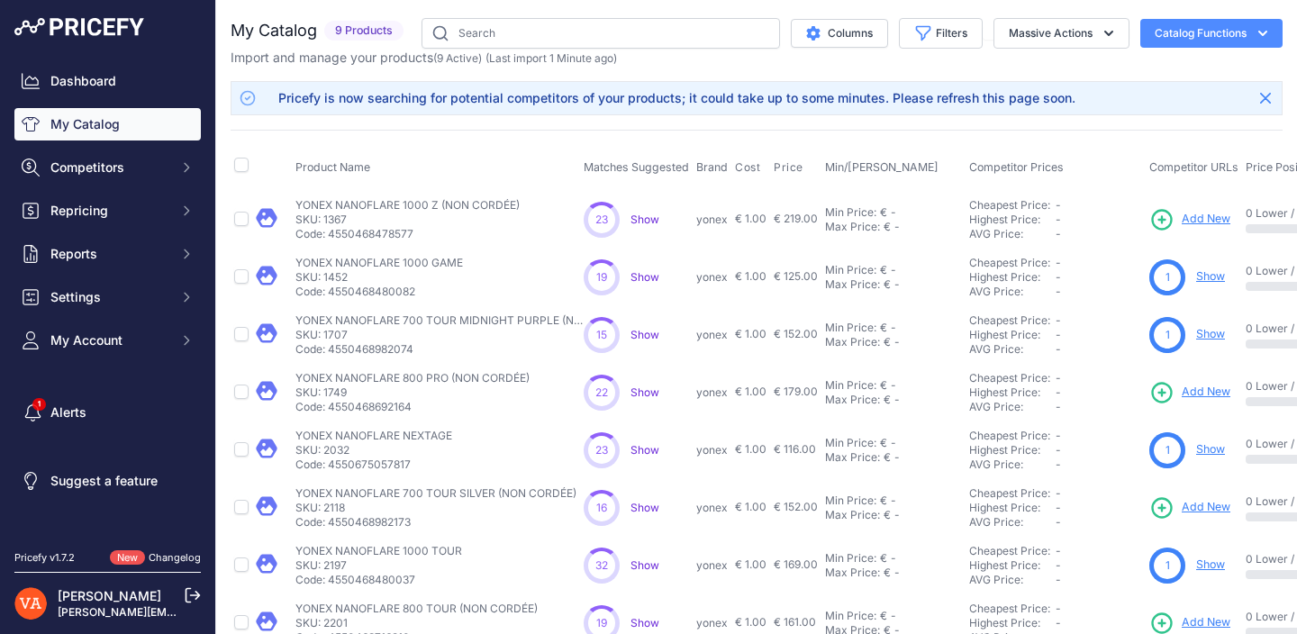
click at [351, 37] on span "9 Products" at bounding box center [363, 31] width 79 height 21
click at [955, 38] on button "Filters" at bounding box center [941, 33] width 84 height 31
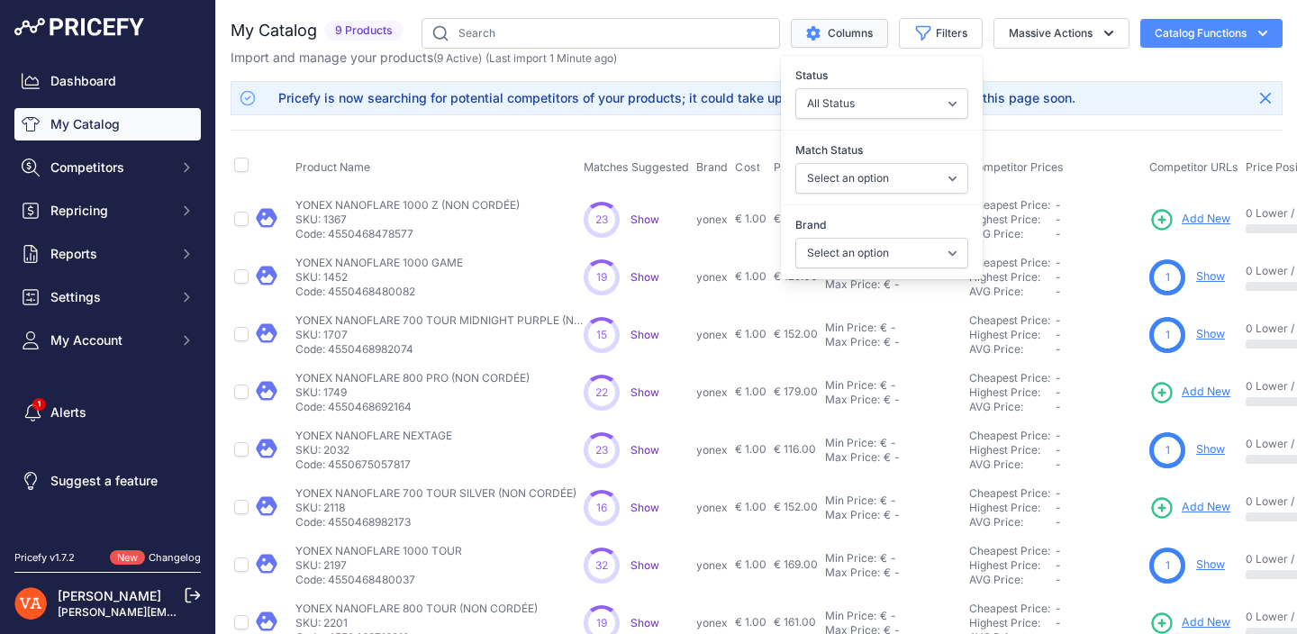
click at [866, 41] on button "Columns" at bounding box center [839, 33] width 97 height 29
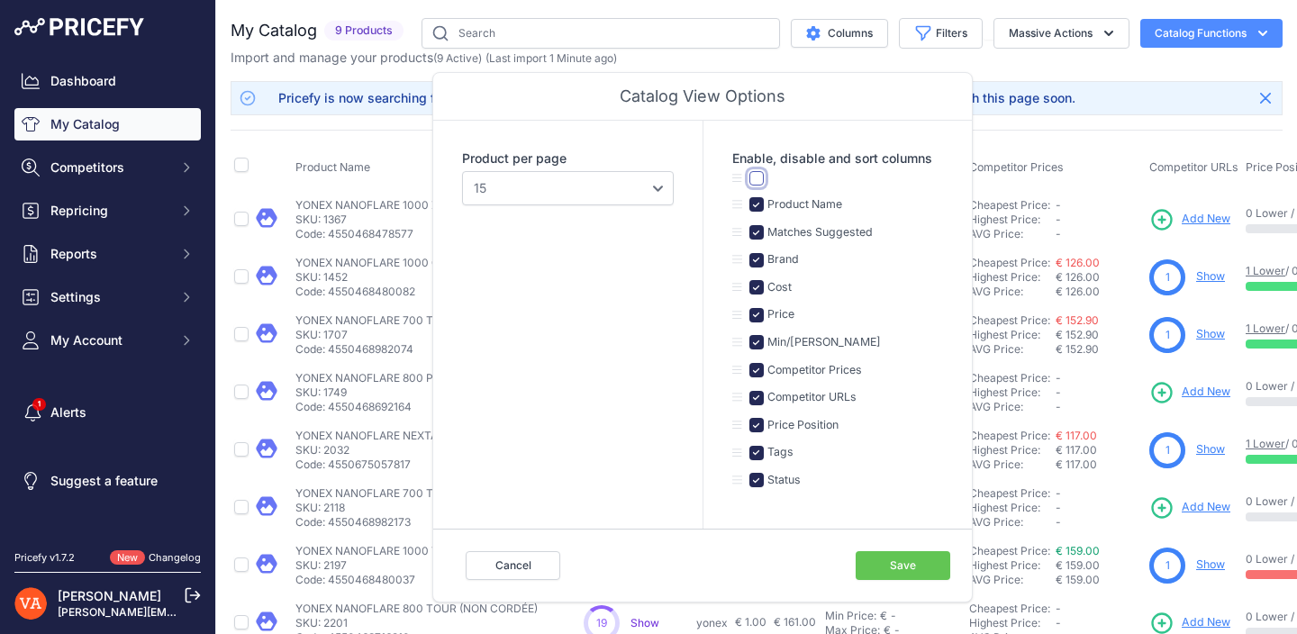
click at [758, 179] on input "checkbox" at bounding box center [756, 178] width 14 height 14
checkbox input "false"
click at [850, 41] on button "Columns" at bounding box center [839, 33] width 97 height 29
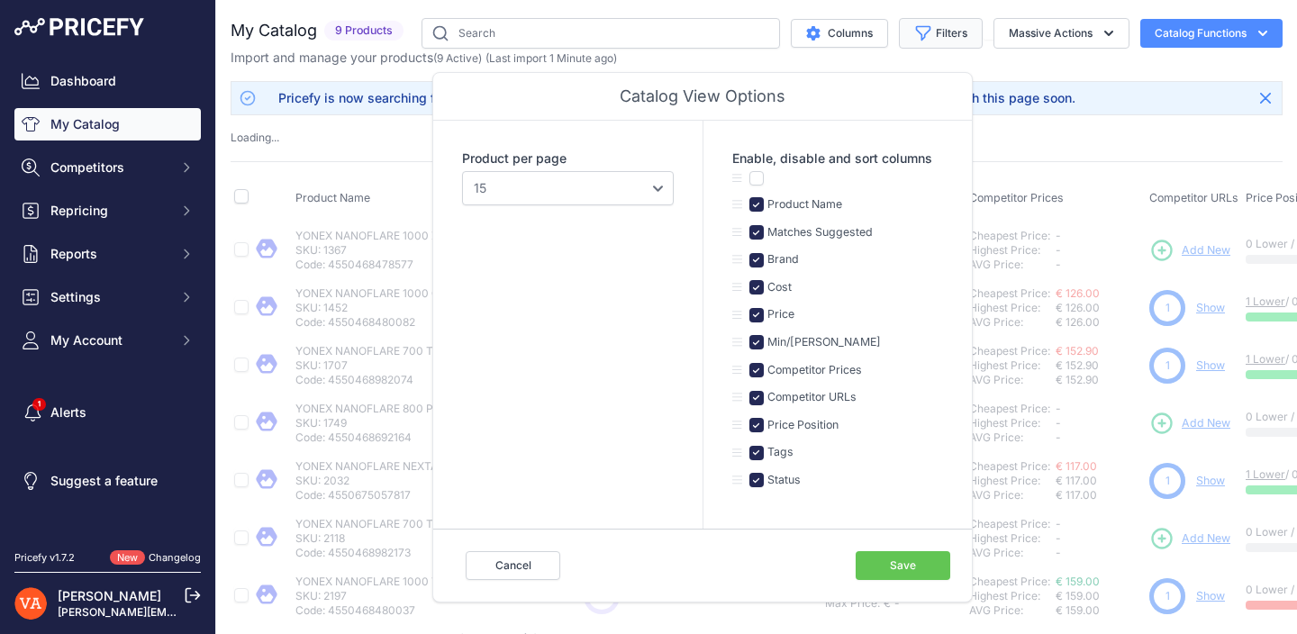
click at [933, 45] on button "Filters" at bounding box center [941, 33] width 84 height 31
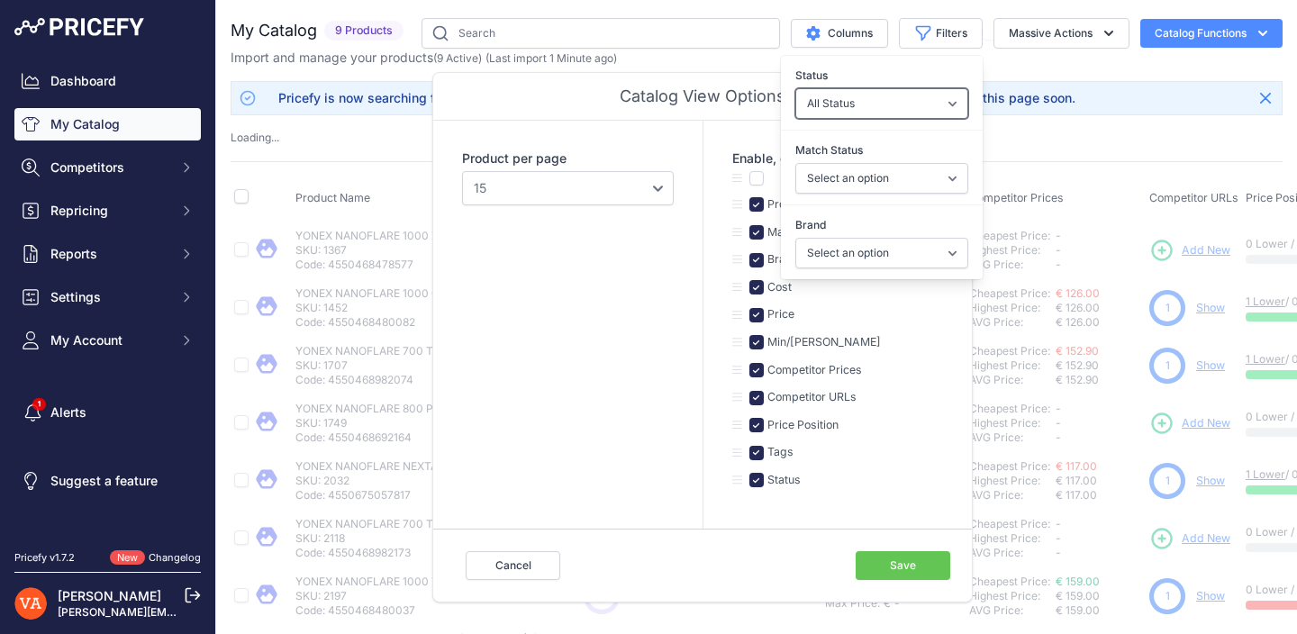
click at [905, 115] on select "All Status Only Enabled Only Disabled" at bounding box center [881, 103] width 173 height 31
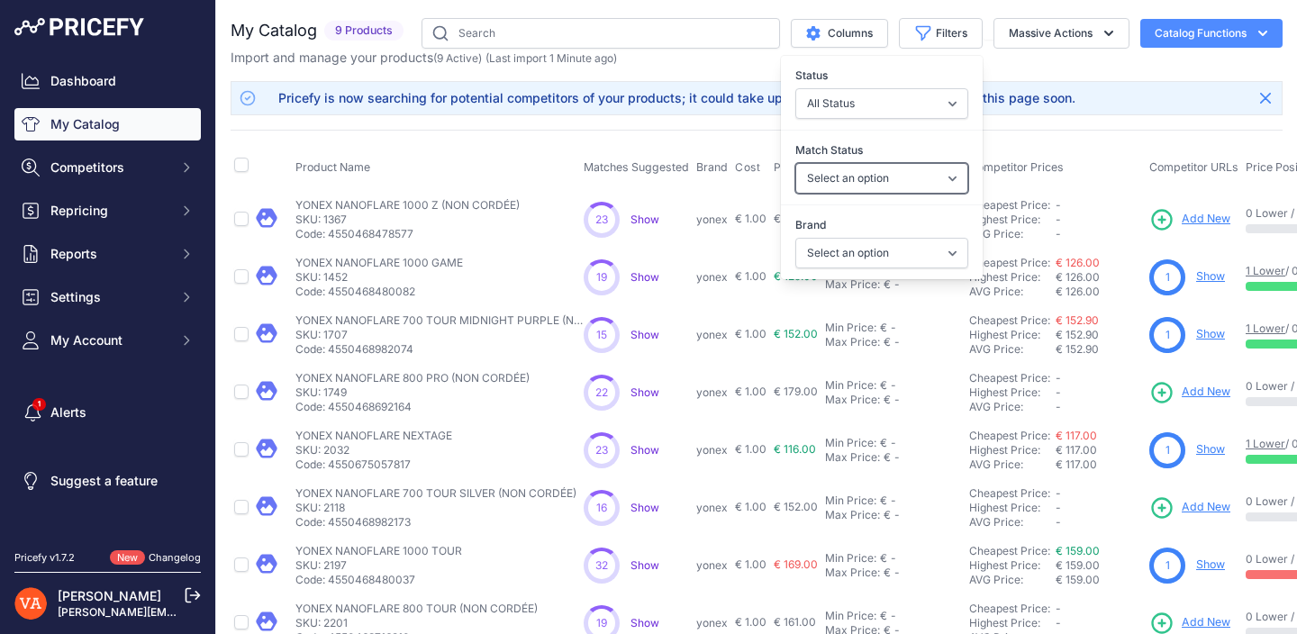
click at [881, 174] on select "Select an option Matched Unmatched" at bounding box center [881, 178] width 173 height 31
click at [856, 254] on select "Select an option yonex" at bounding box center [881, 253] width 173 height 31
click at [947, 33] on button "Filters" at bounding box center [941, 33] width 84 height 31
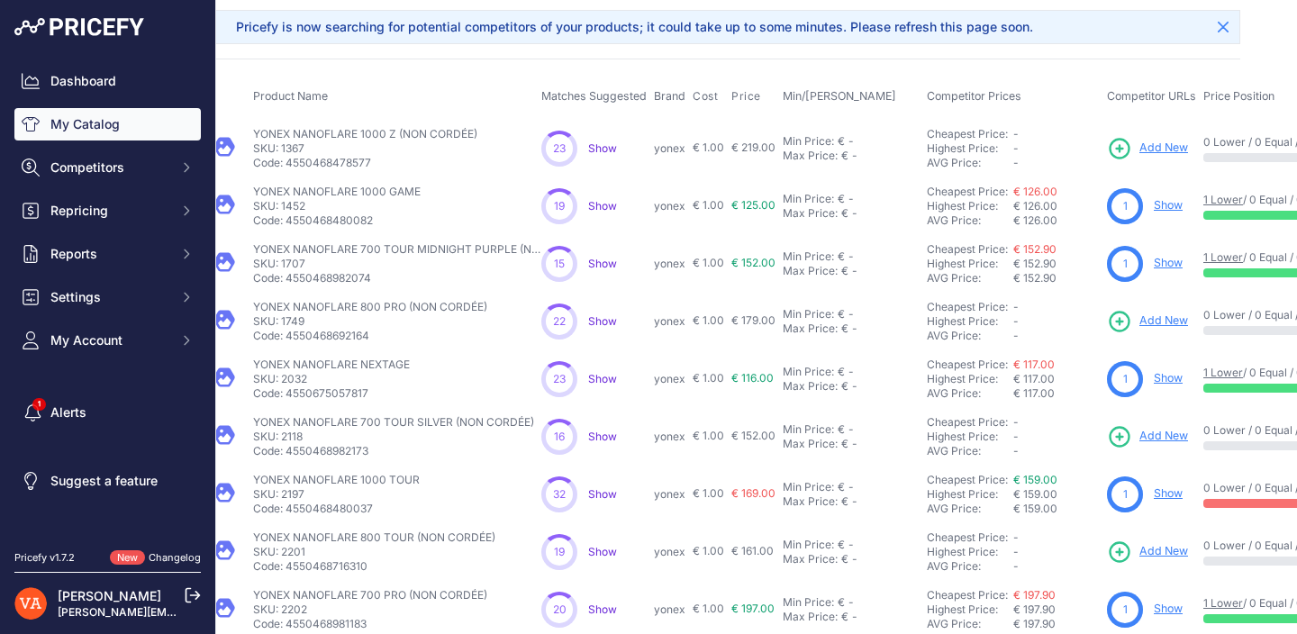
scroll to position [0, 42]
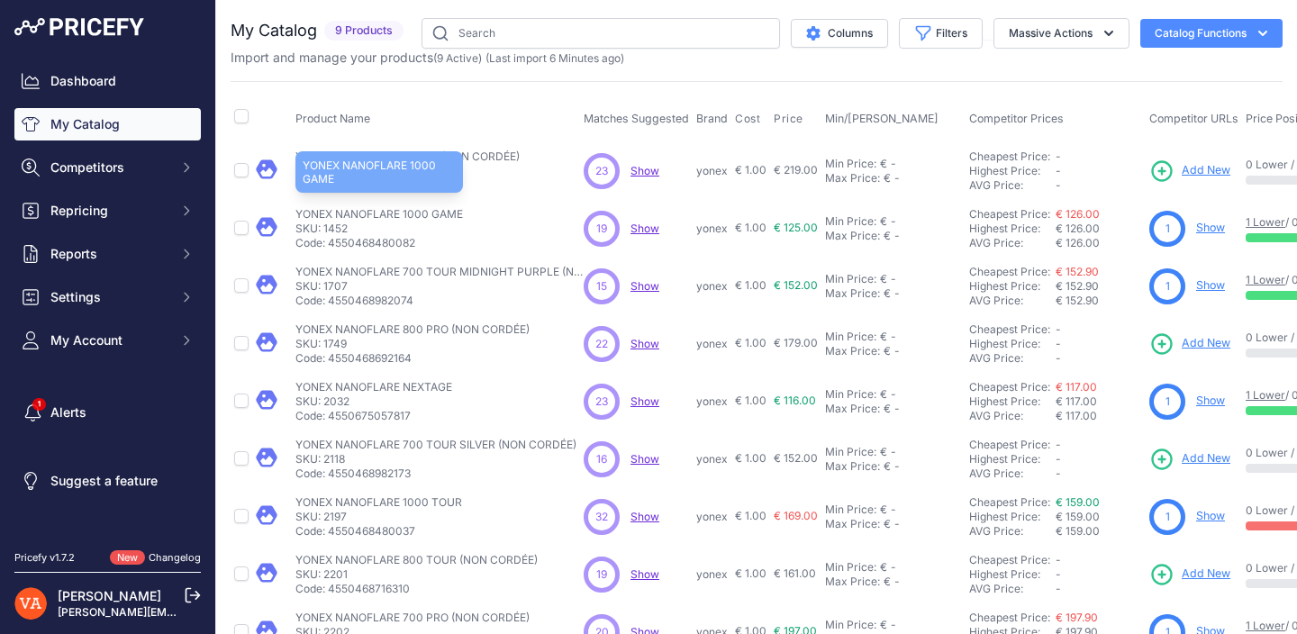
scroll to position [44, 0]
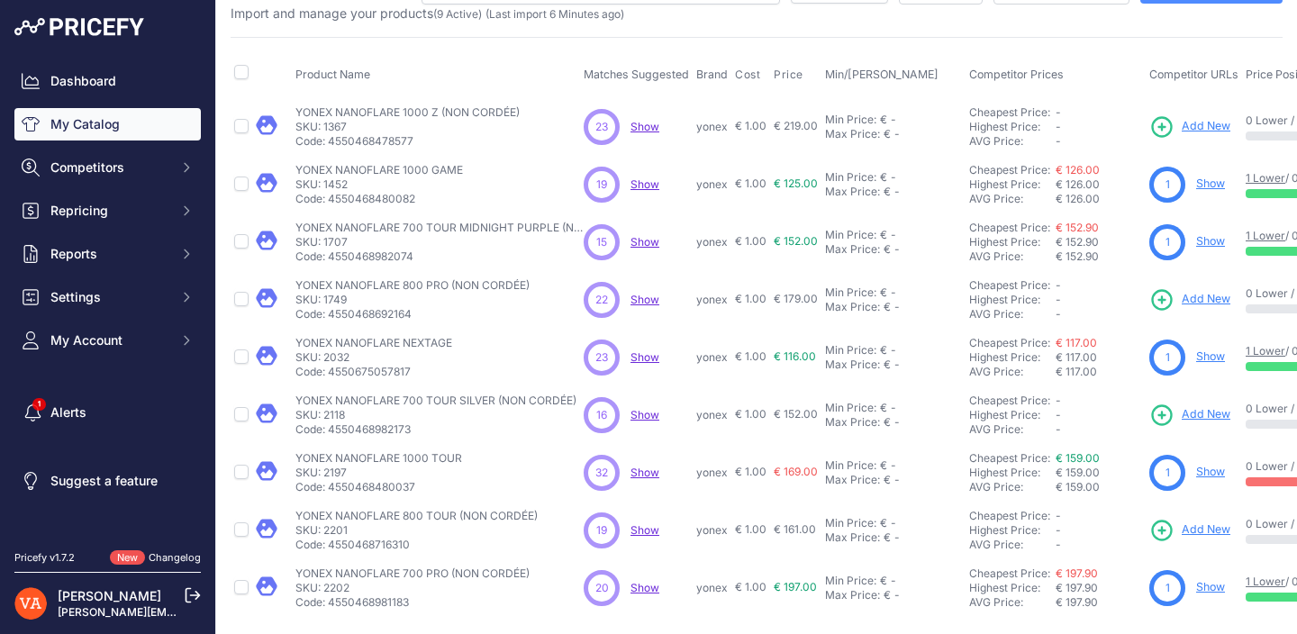
click at [1199, 121] on span "Add New" at bounding box center [1206, 126] width 49 height 17
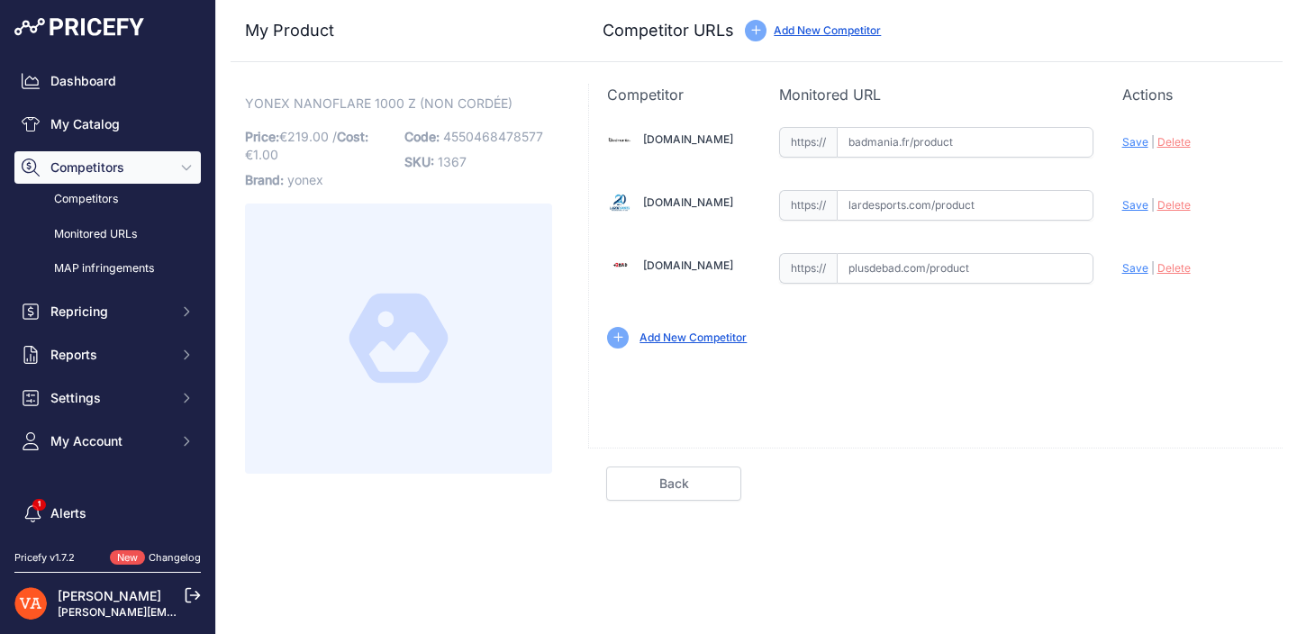
click at [856, 147] on input "text" at bounding box center [965, 142] width 257 height 31
paste input "[URL][DOMAIN_NAME]"
type input "[DOMAIN_NAME][URL]"
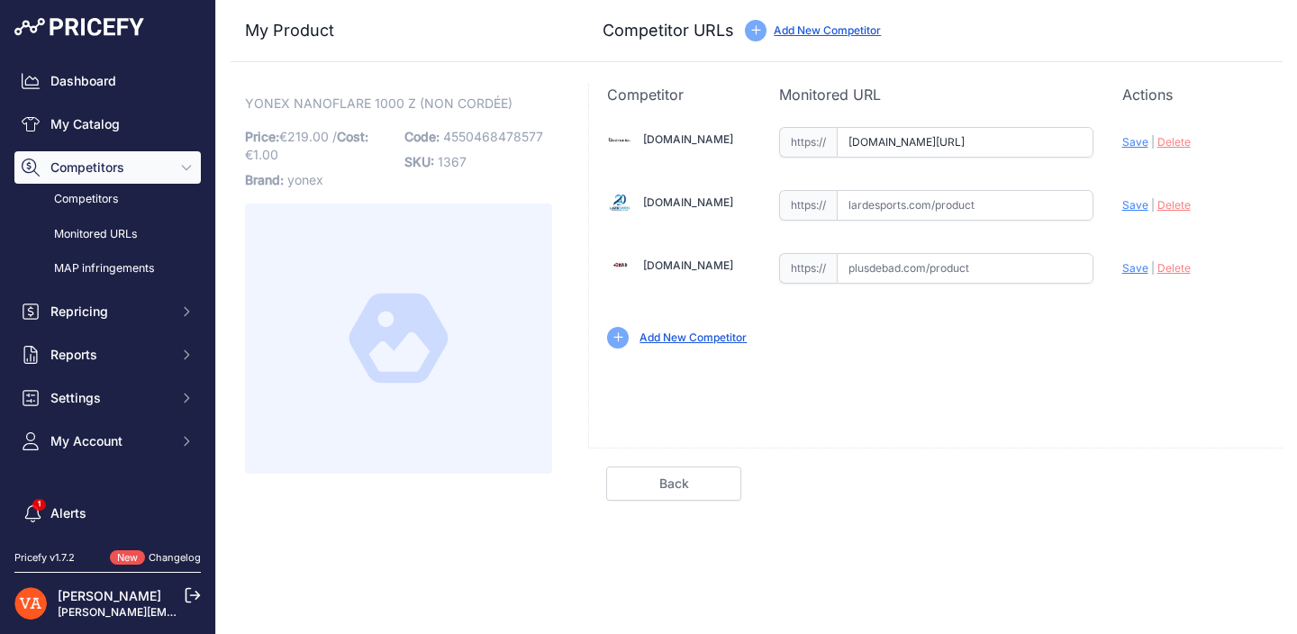
click at [893, 249] on div "https:// Valid" at bounding box center [936, 266] width 314 height 34
click at [911, 270] on input "text" at bounding box center [965, 268] width 257 height 31
paste input "https://www.plusdebad.com/raquette-badminton/27056-yonex-nanoflare-1000-z-light…"
click at [1125, 267] on span "Save" at bounding box center [1135, 268] width 26 height 14
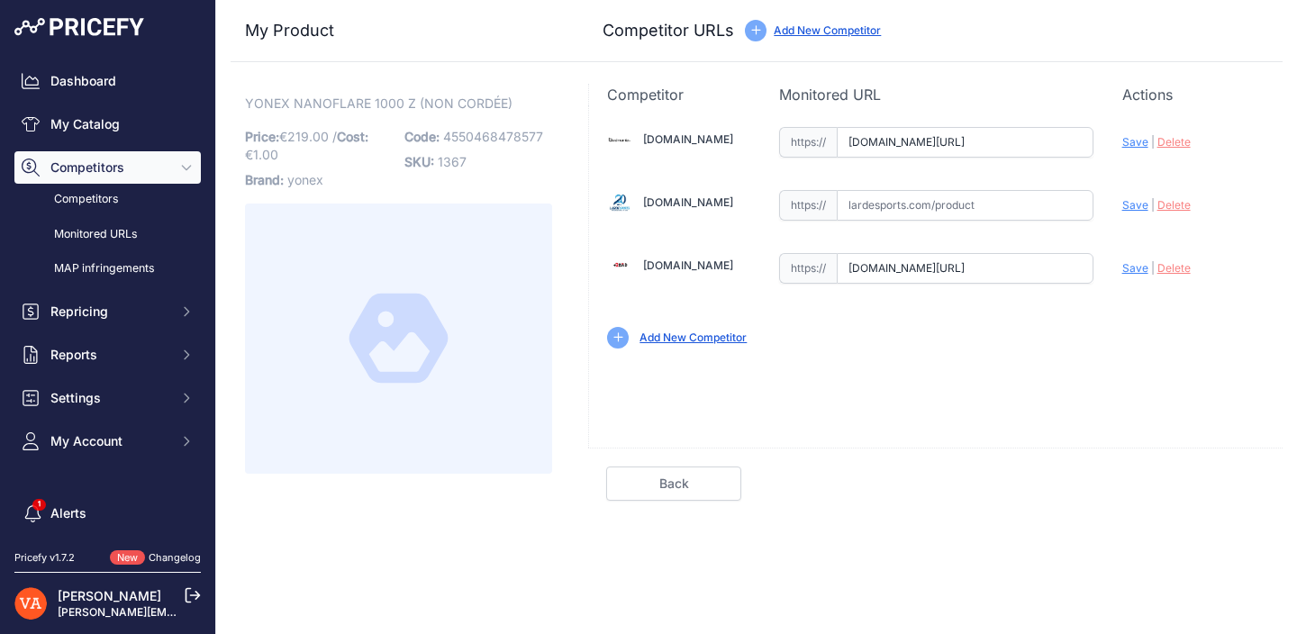
scroll to position [0, 0]
type input "[URL][DOMAIN_NAME]"
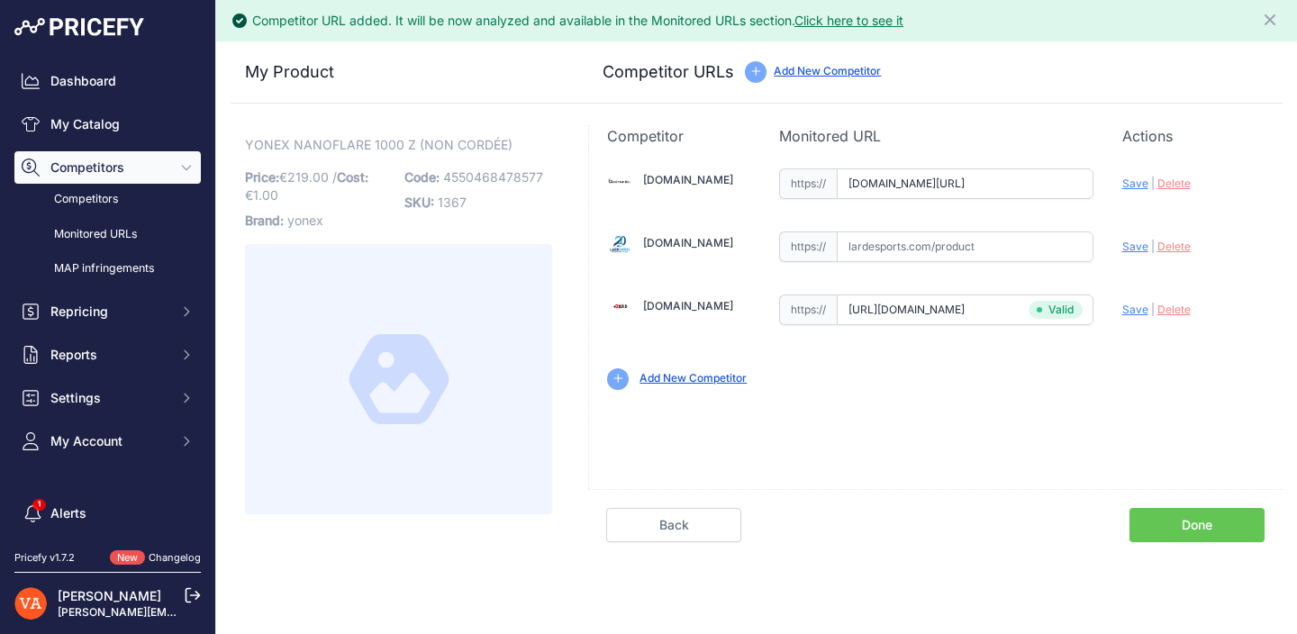
click at [1138, 187] on span "Save" at bounding box center [1135, 184] width 26 height 14
type input "[URL][DOMAIN_NAME]"
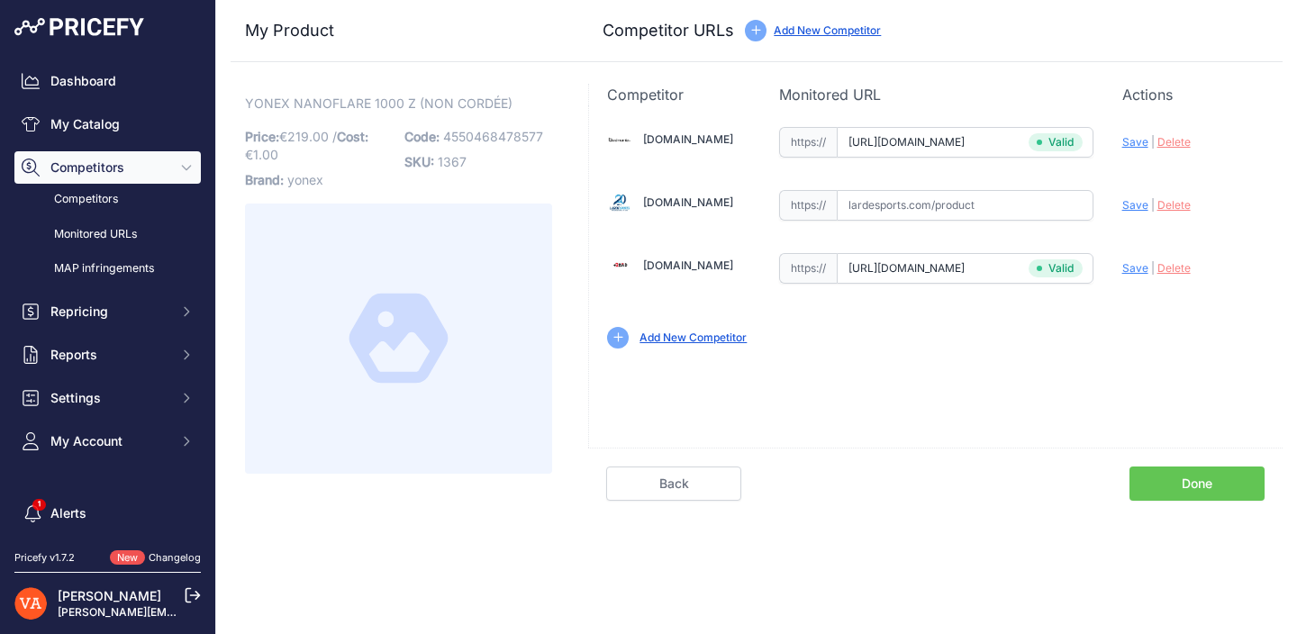
click at [952, 213] on input "text" at bounding box center [965, 205] width 257 height 31
paste input "https://www.lardesports.com/badminton/raquettes/black-deals-nos-offres-raquette…"
click at [1129, 203] on span "Save" at bounding box center [1135, 205] width 26 height 14
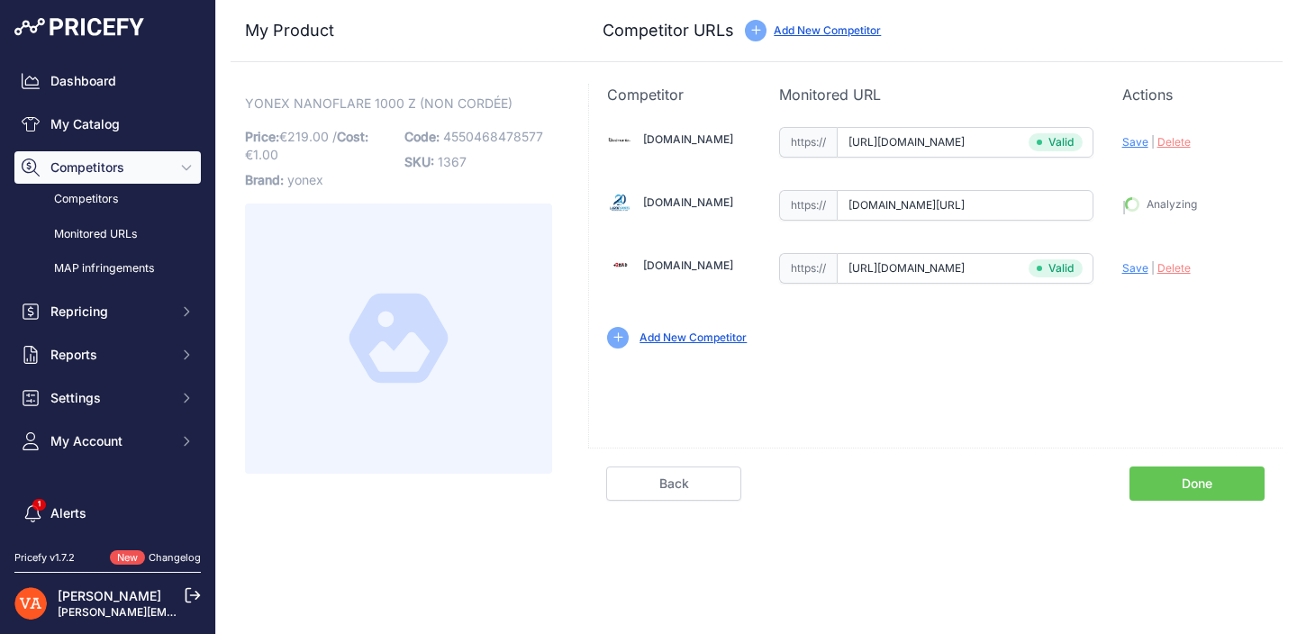
type input "[URL][DOMAIN_NAME]"
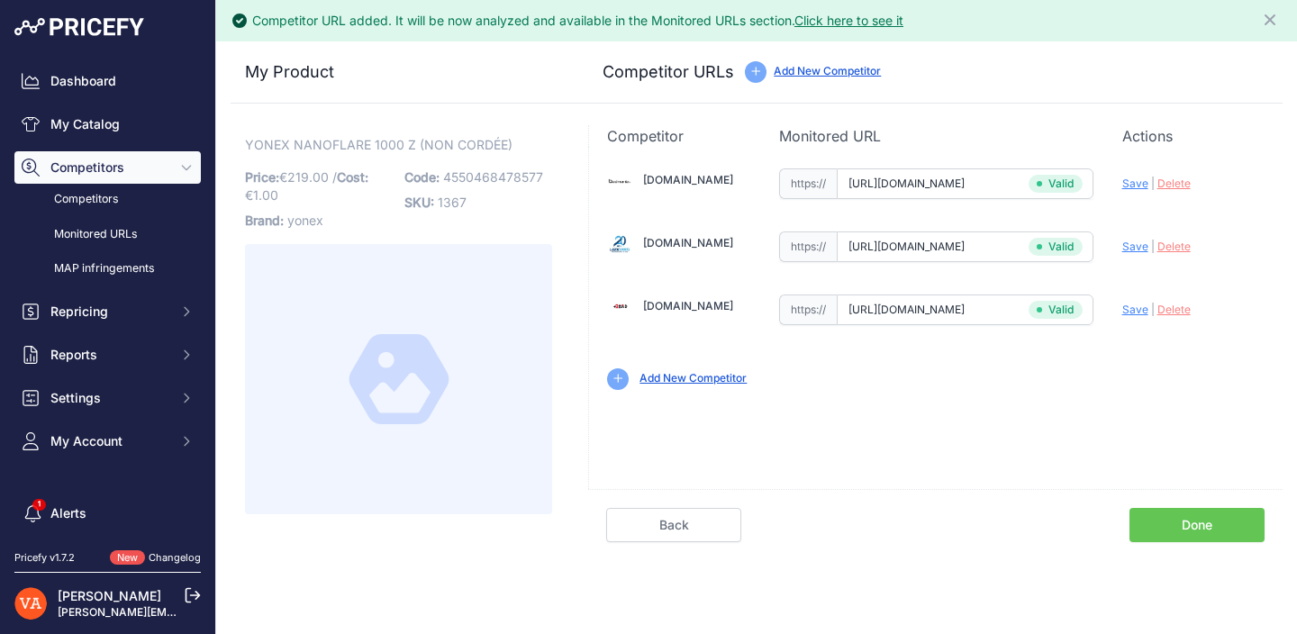
click at [1184, 503] on div "Back Done" at bounding box center [935, 515] width 694 height 53
click at [1184, 505] on div "Back Done" at bounding box center [935, 515] width 694 height 53
click at [1180, 516] on link "Done" at bounding box center [1196, 525] width 135 height 34
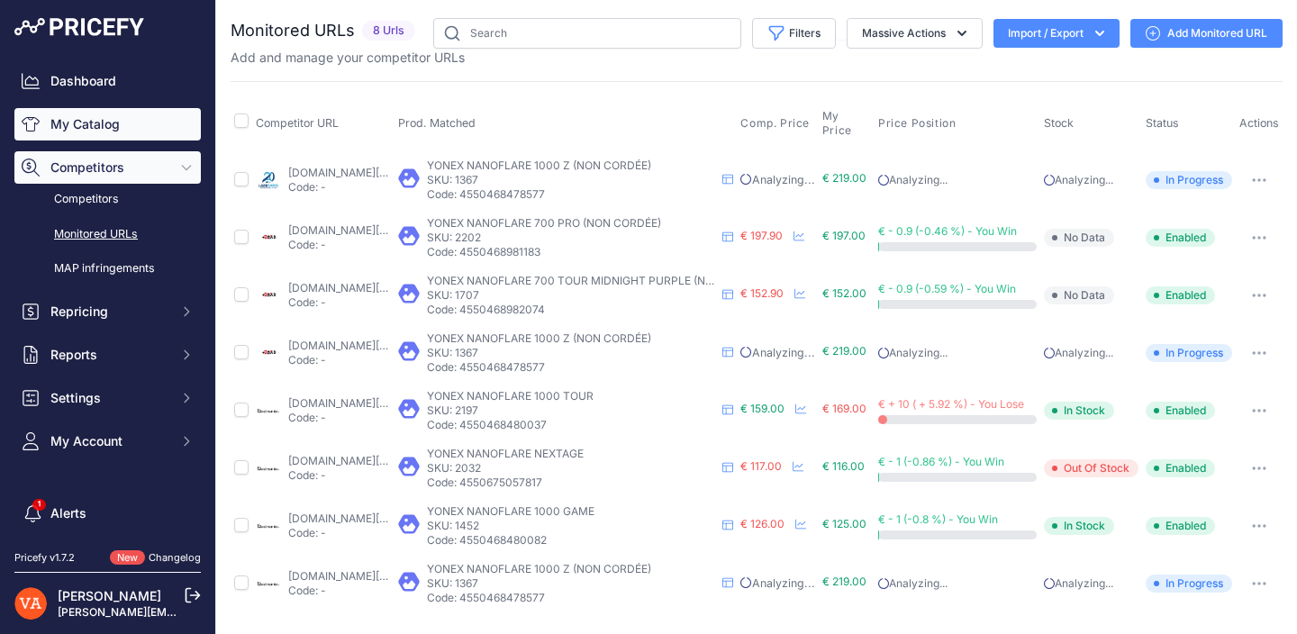
click at [122, 128] on link "My Catalog" at bounding box center [107, 124] width 186 height 32
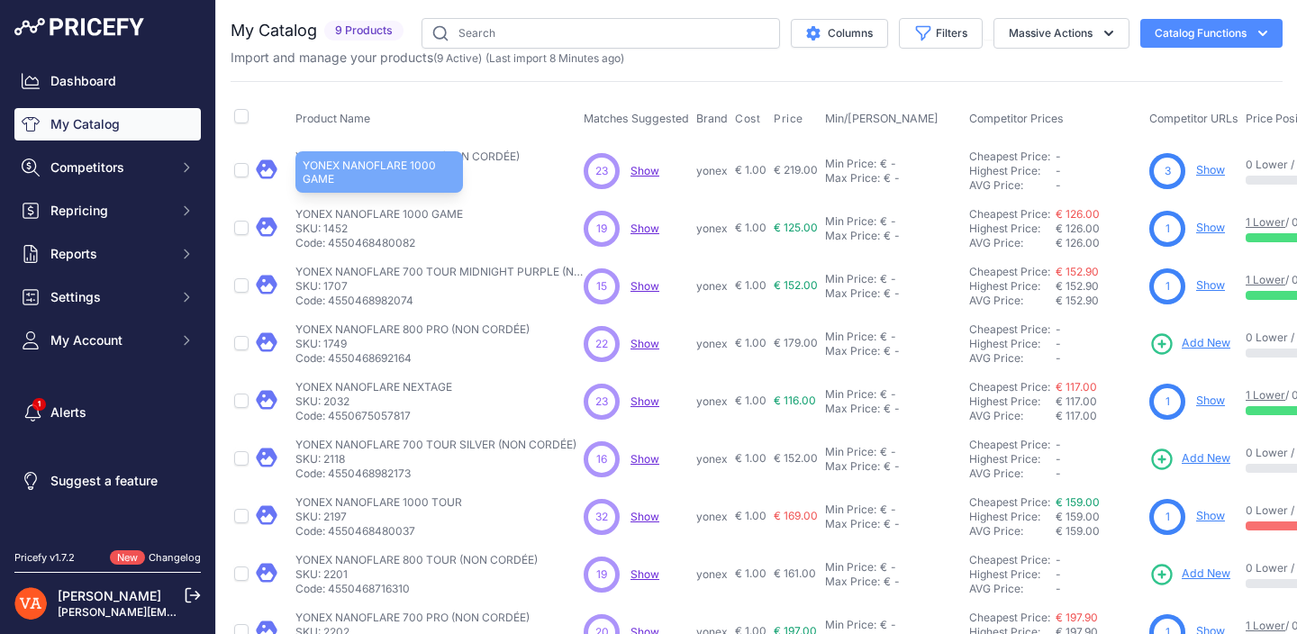
click at [413, 215] on p "YONEX NANOFLARE 1000 GAME" at bounding box center [379, 214] width 168 height 14
click at [1213, 225] on link "Show" at bounding box center [1210, 228] width 29 height 14
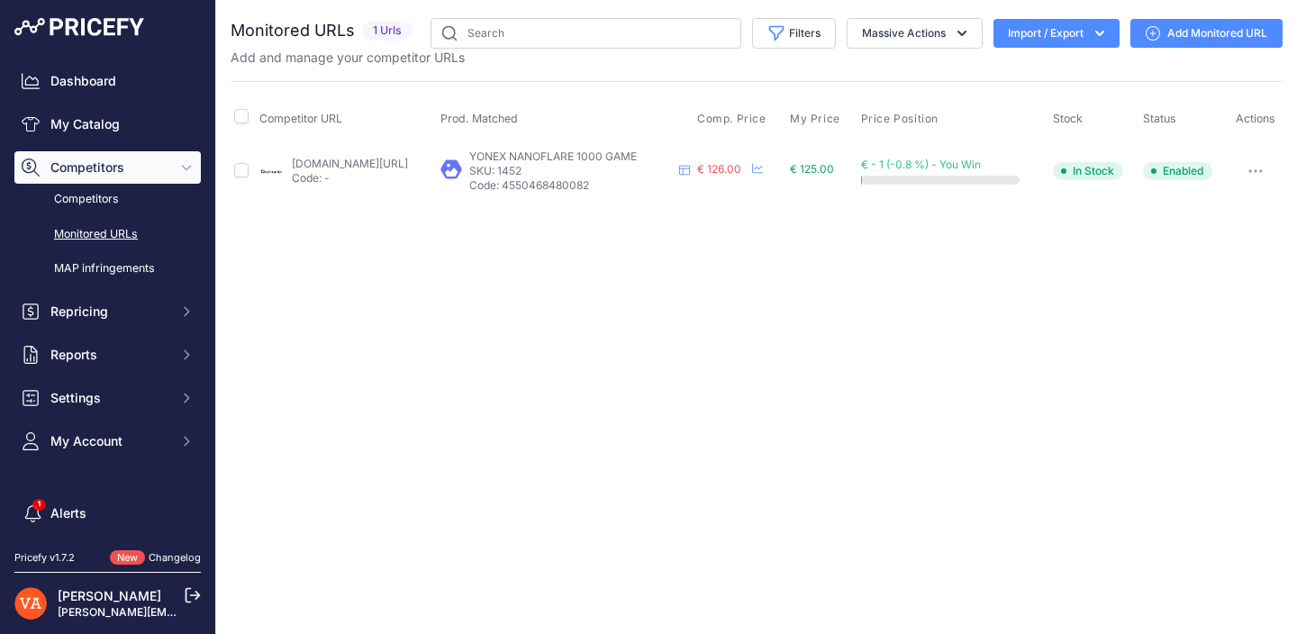
click at [1218, 41] on link "Add Monitored URL" at bounding box center [1206, 33] width 152 height 29
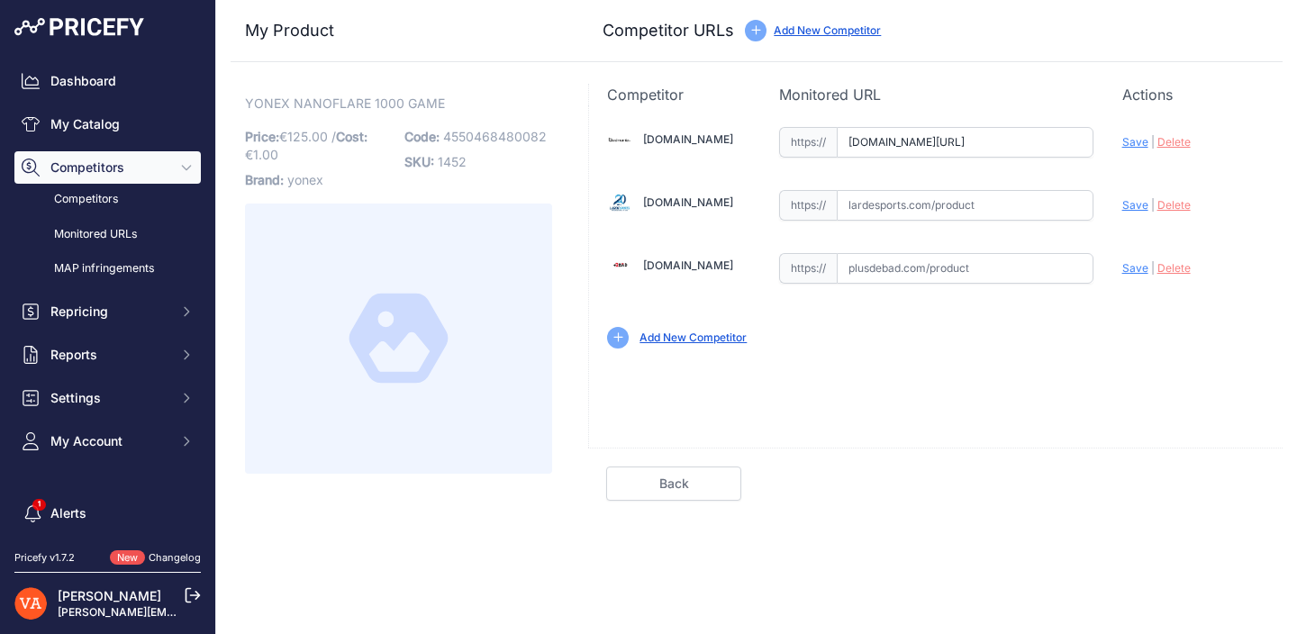
click at [925, 144] on input "[DOMAIN_NAME][URL]" at bounding box center [965, 142] width 257 height 31
click at [925, 144] on input "badmania.fr/badminton-nanoflare-1000-game-9fp2220.html?prirule_jdsnikfkfjsd=102…" at bounding box center [965, 142] width 257 height 31
paste input "https://badmania.fr/badminton-nanoflare-1000-game-9fp2220.html"
click at [1128, 145] on span "Save" at bounding box center [1135, 142] width 26 height 14
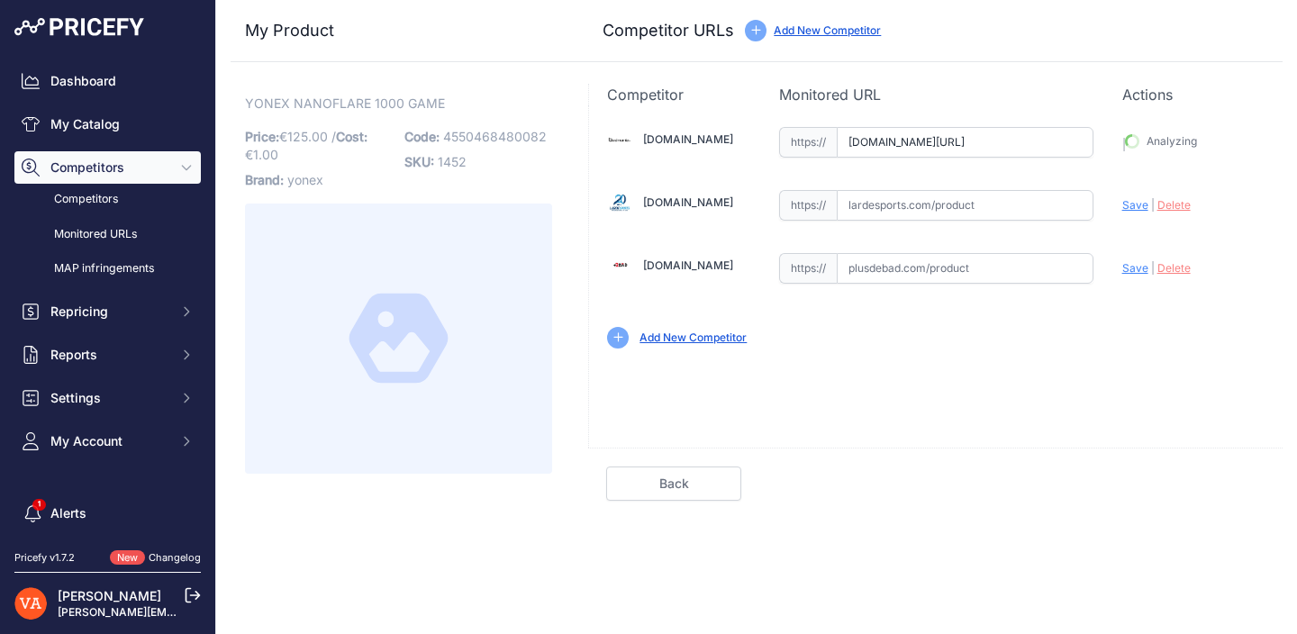
type input "https://badmania.fr/badminton-nanoflare-1000-game-9fp2220.html?prirule_jdsnikfk…"
click at [961, 273] on input "text" at bounding box center [965, 268] width 257 height 31
paste input "https://www.plusdebad.com/raquette-badminton/27906-yonex-nanoflare-1000-game"
type input "www.plusdebad.com/raquette-badminton/27906-yonex-nanoflare-1000-game"
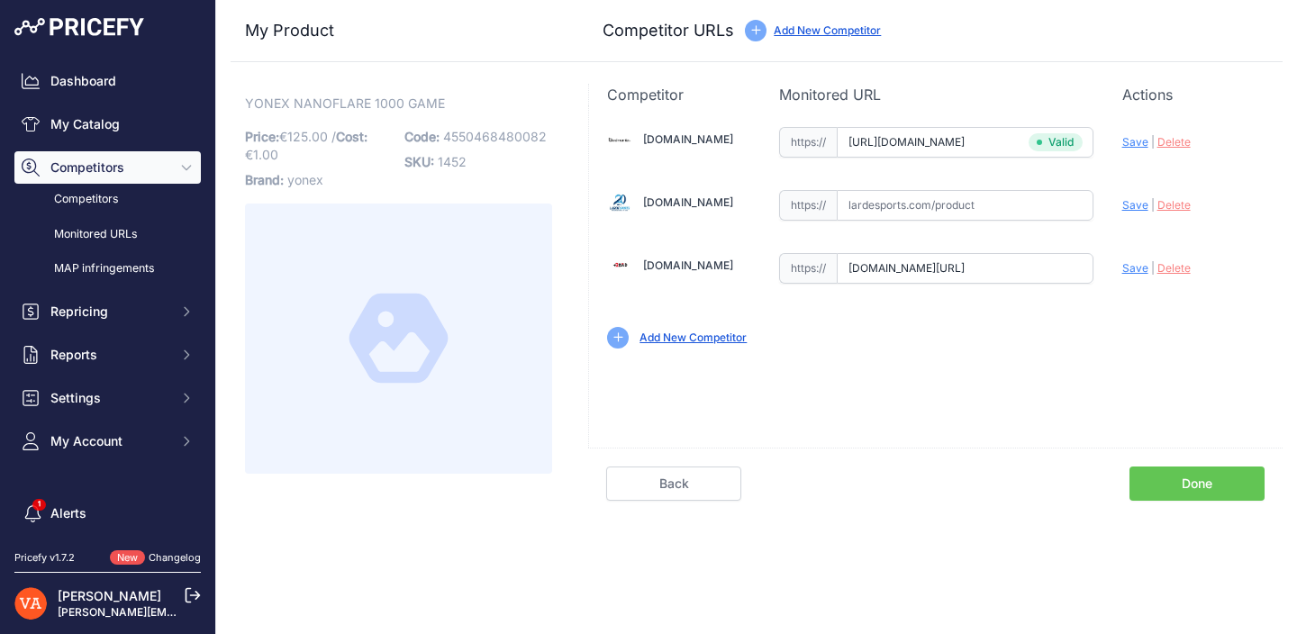
scroll to position [0, 0]
click at [939, 206] on input "text" at bounding box center [965, 205] width 257 height 31
paste input "https://www.lardesports.com/raquette-de-badminton-yonex-nanoflare-1000-game-4u5…"
click at [1122, 205] on span "Save" at bounding box center [1135, 205] width 26 height 14
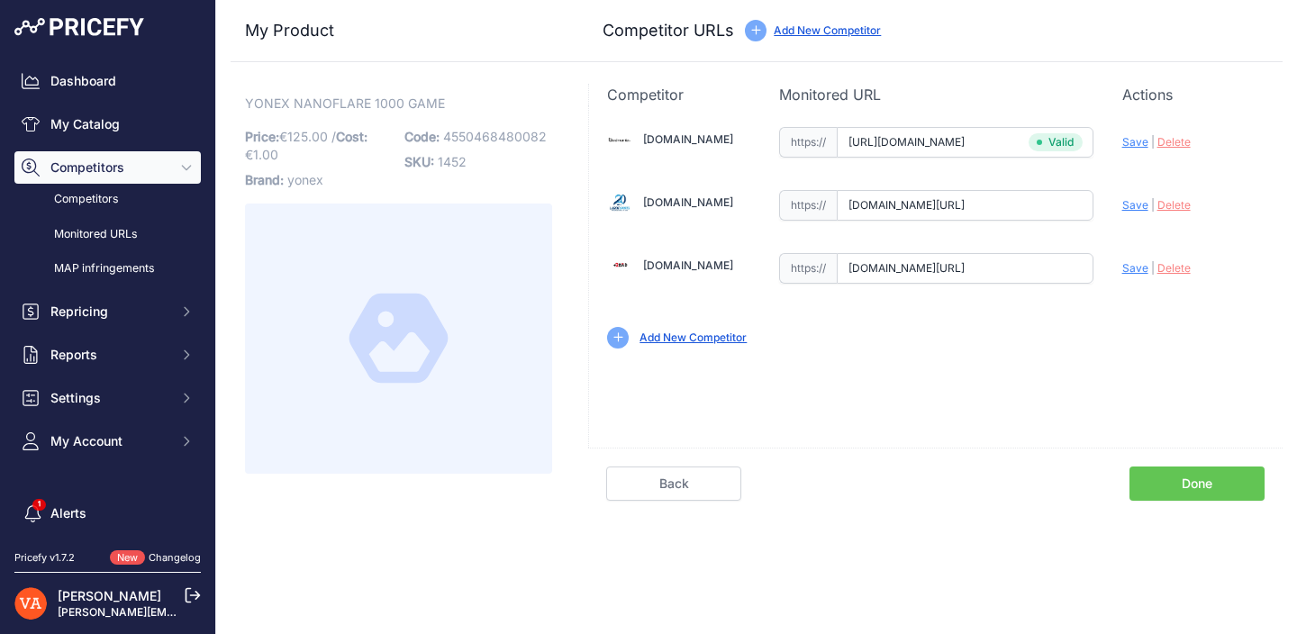
scroll to position [0, 0]
type input "https://www.lardesports.com/raquette-de-badminton-yonex-nanoflare-1000-game-4u5…"
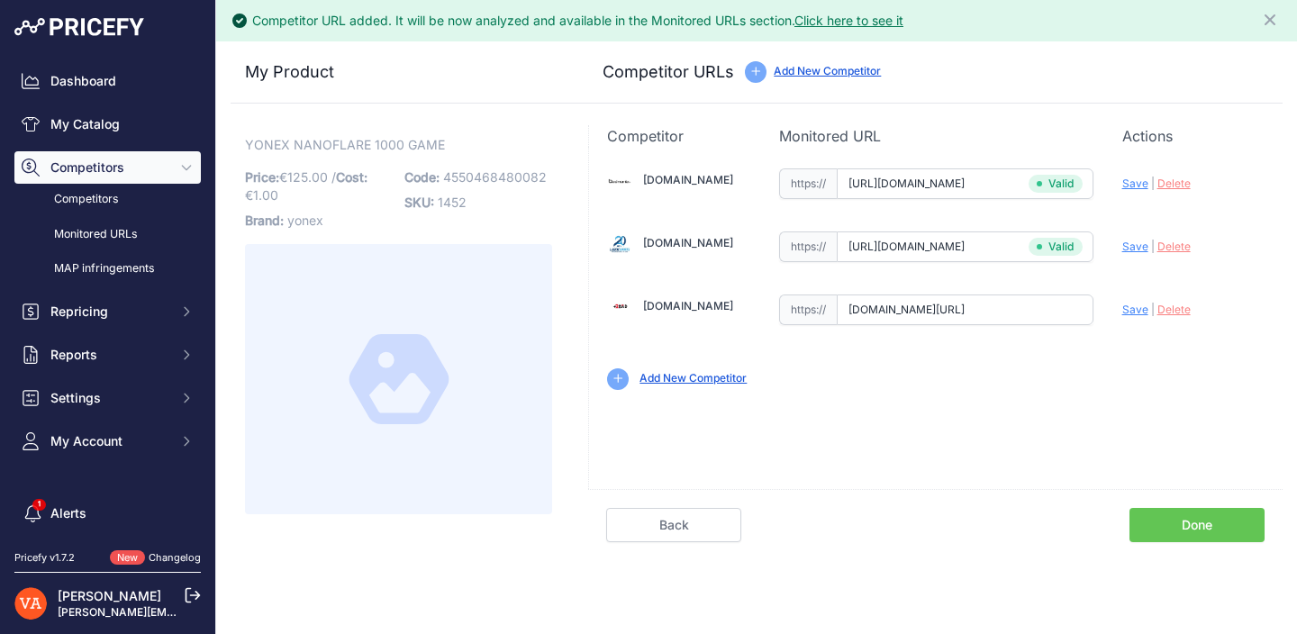
click at [1136, 309] on span "Save" at bounding box center [1135, 310] width 26 height 14
type input "https://www.plusdebad.com/raquette-badminton/27906-yonex-nanoflare-1000-game?pr…"
click at [1183, 524] on link "Done" at bounding box center [1196, 525] width 135 height 34
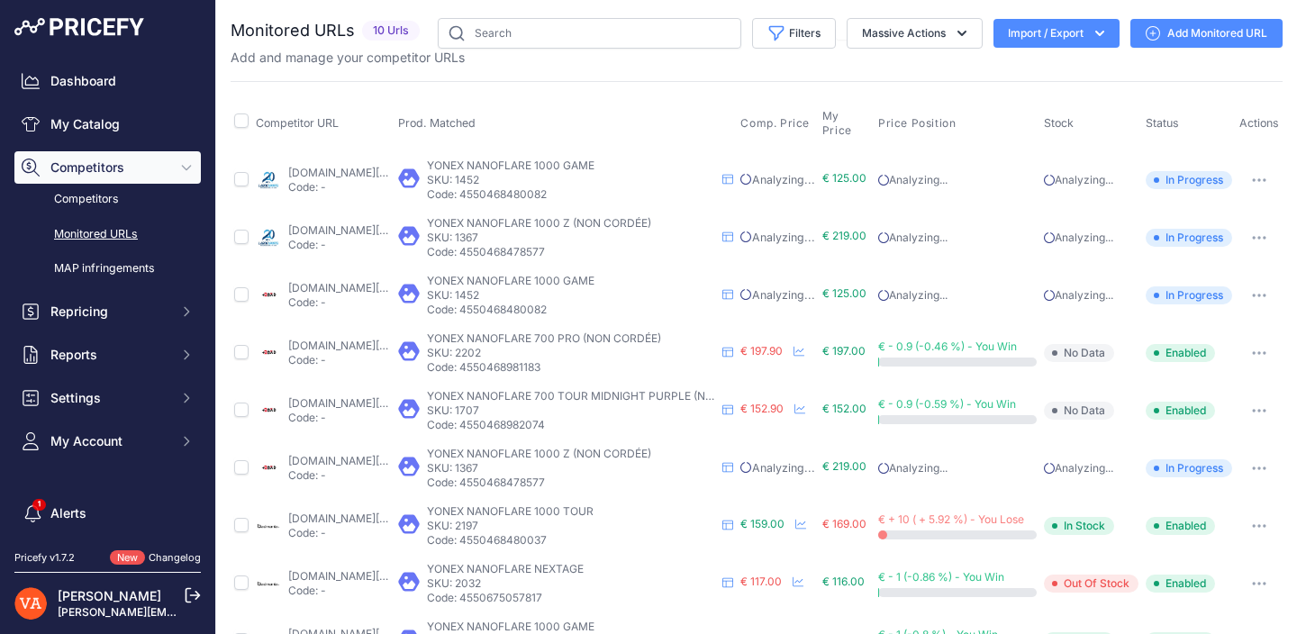
scroll to position [40, 0]
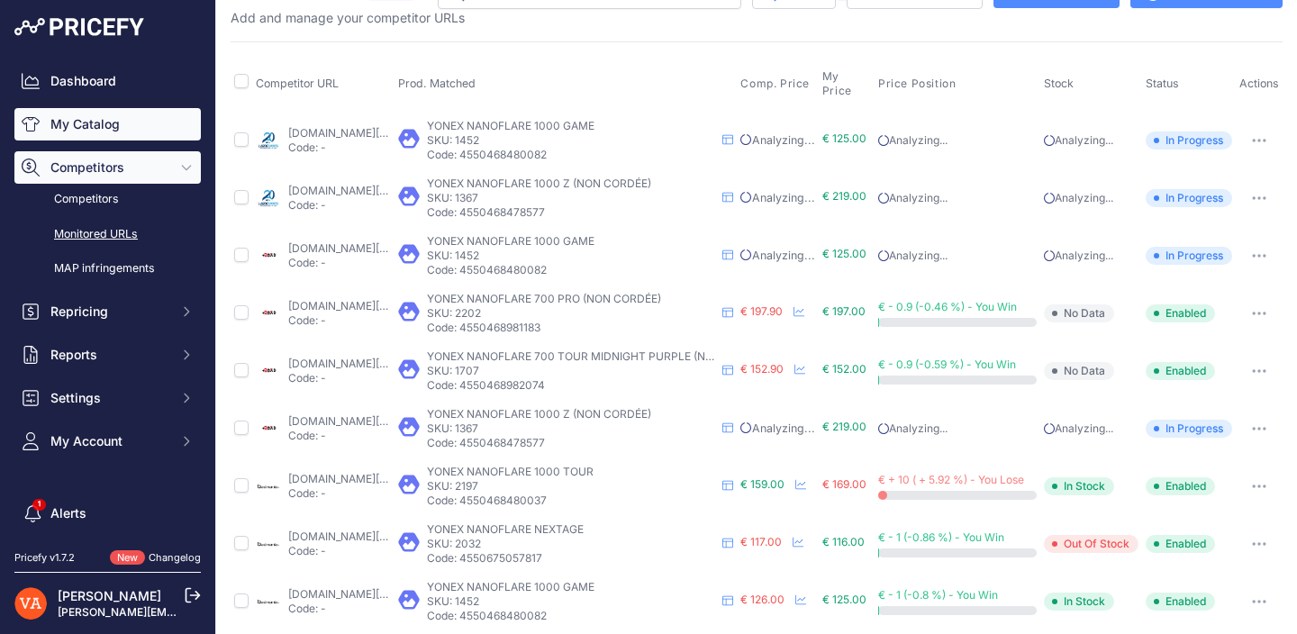
click at [98, 120] on link "My Catalog" at bounding box center [107, 124] width 186 height 32
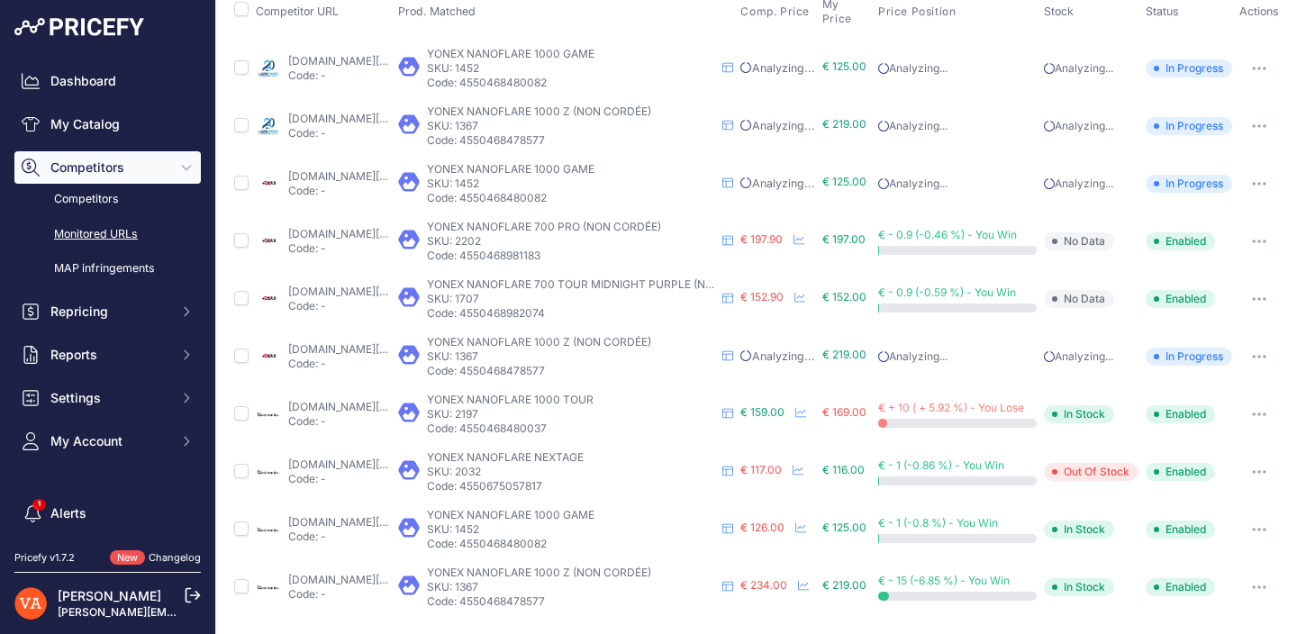
scroll to position [0, 0]
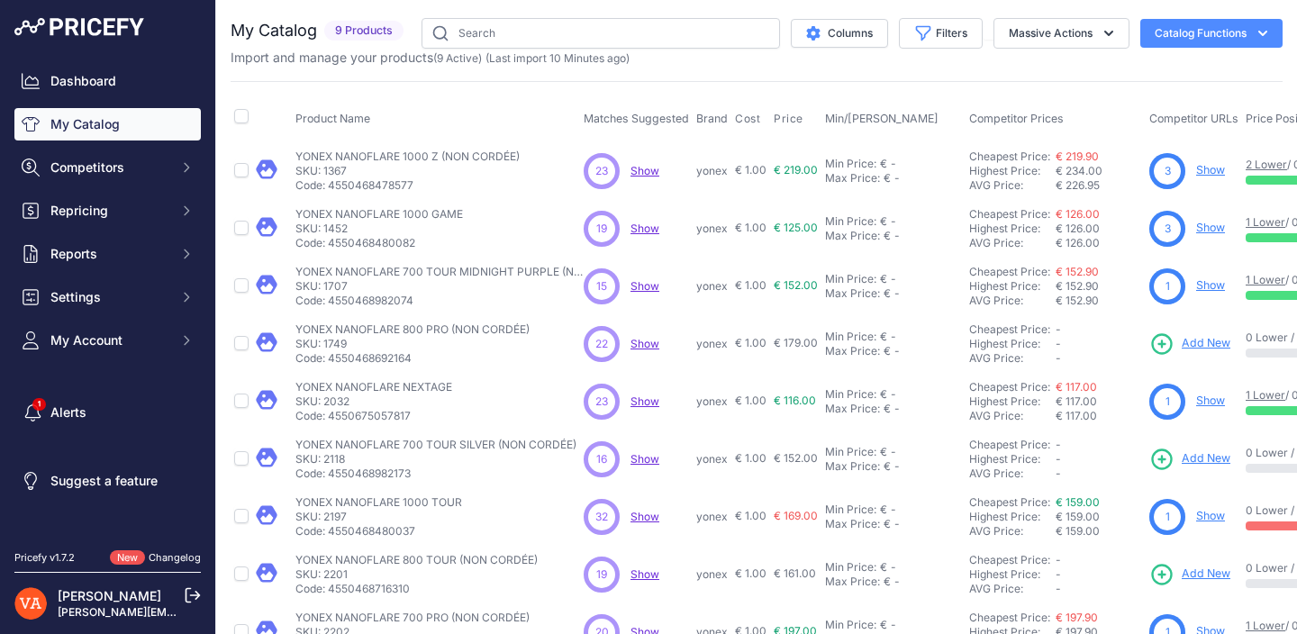
click at [193, 594] on icon at bounding box center [193, 595] width 16 height 16
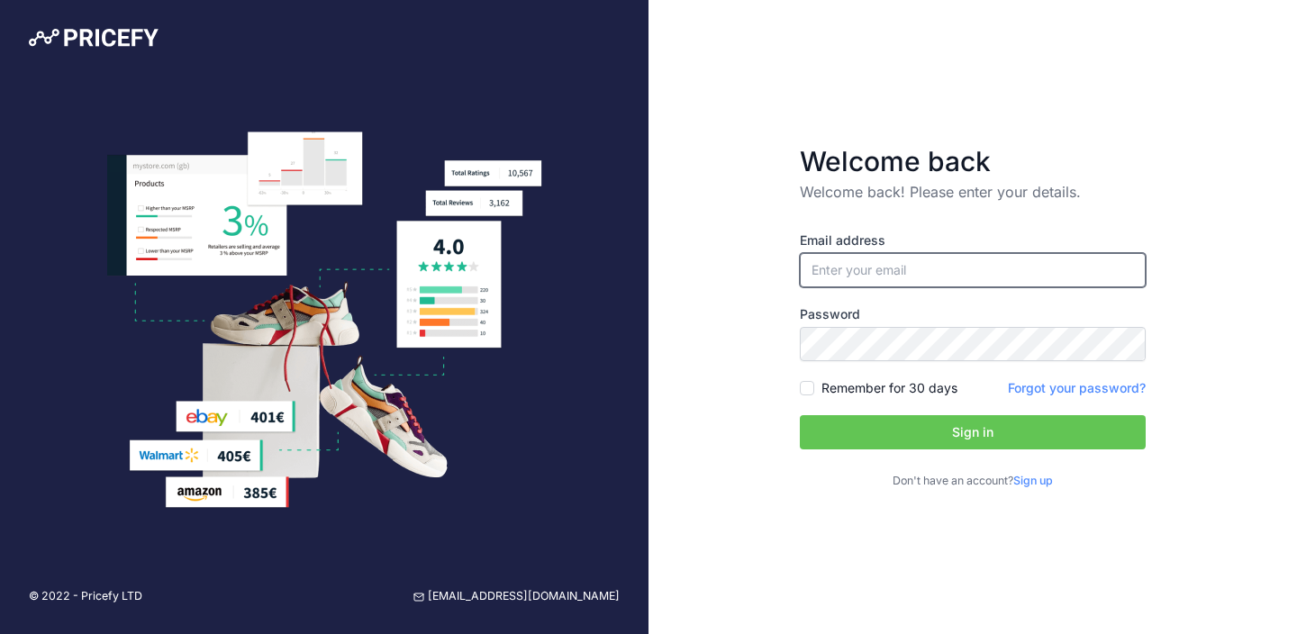
type input "[PERSON_NAME][EMAIL_ADDRESS][PERSON_NAME][DOMAIN_NAME]"
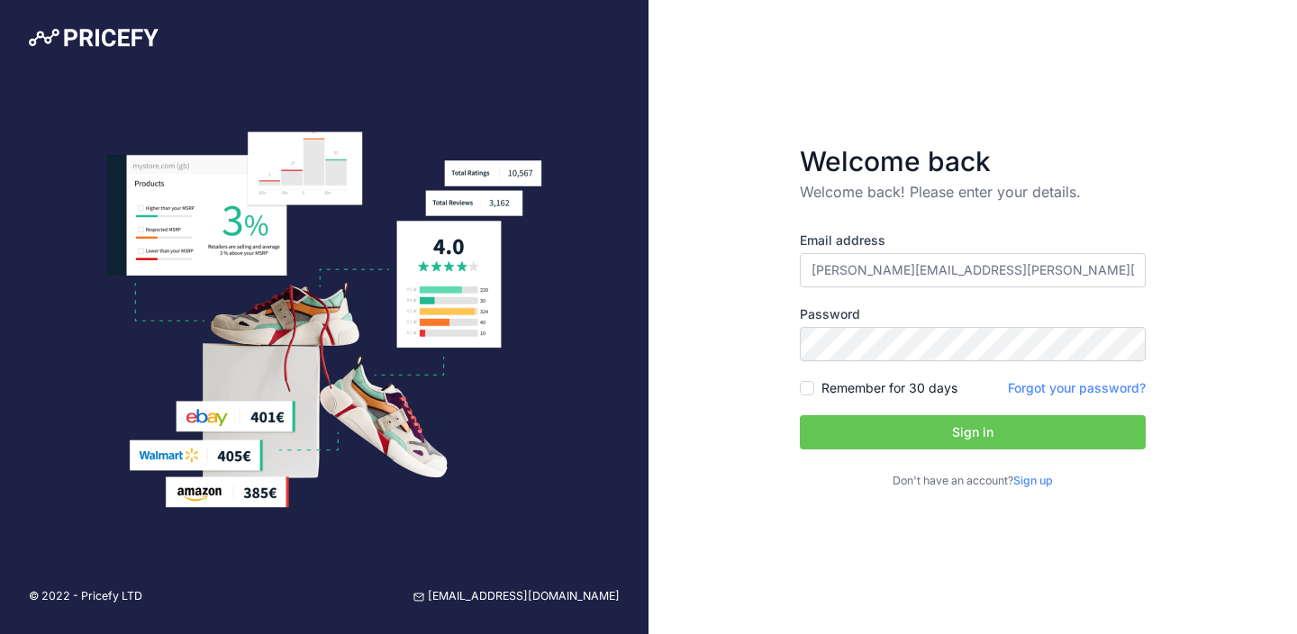
click at [919, 381] on label "Remember for 30 days" at bounding box center [889, 388] width 136 height 18
click at [814, 381] on input "Remember for 30 days" at bounding box center [807, 388] width 14 height 14
checkbox input "true"
click at [926, 418] on button "Sign in" at bounding box center [973, 432] width 346 height 34
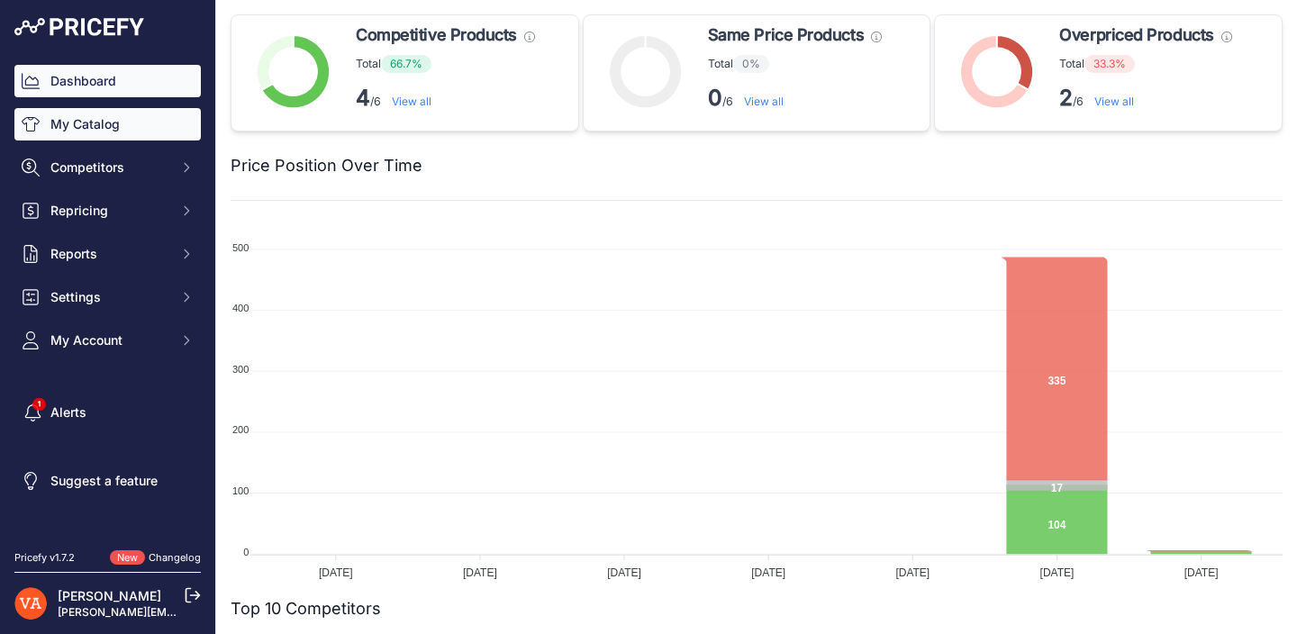
click at [138, 128] on link "My Catalog" at bounding box center [107, 124] width 186 height 32
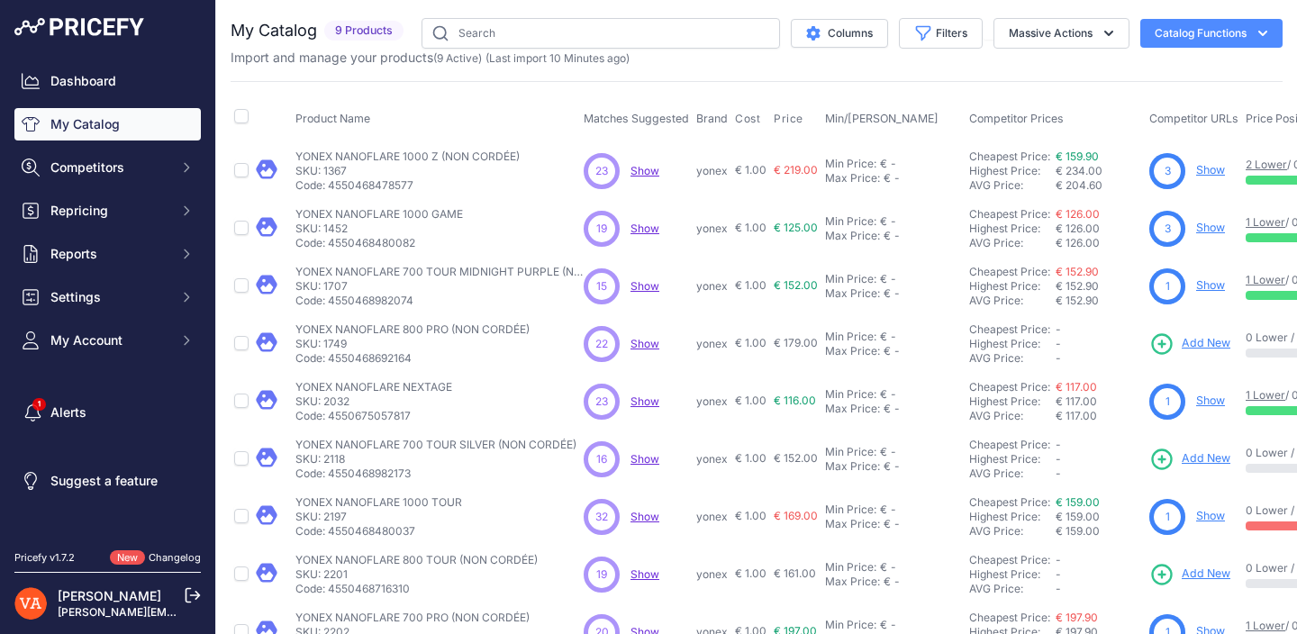
click at [1205, 283] on link "Show" at bounding box center [1210, 285] width 29 height 14
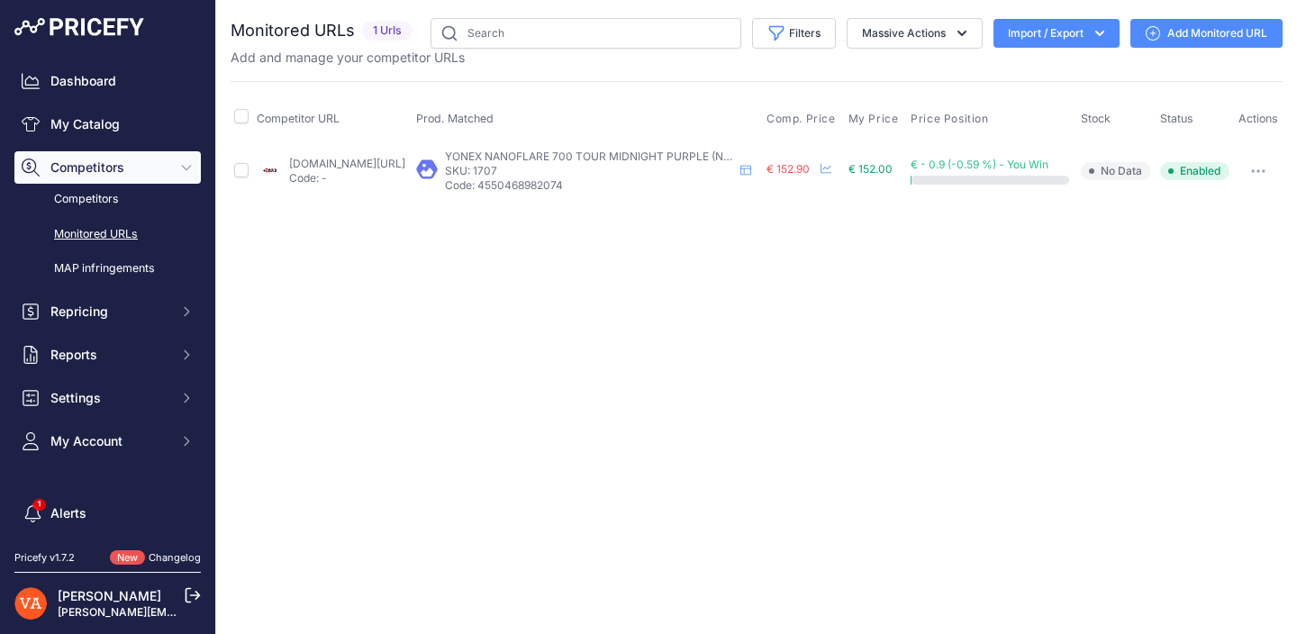
click at [1197, 36] on link "Add Monitored URL" at bounding box center [1206, 33] width 152 height 29
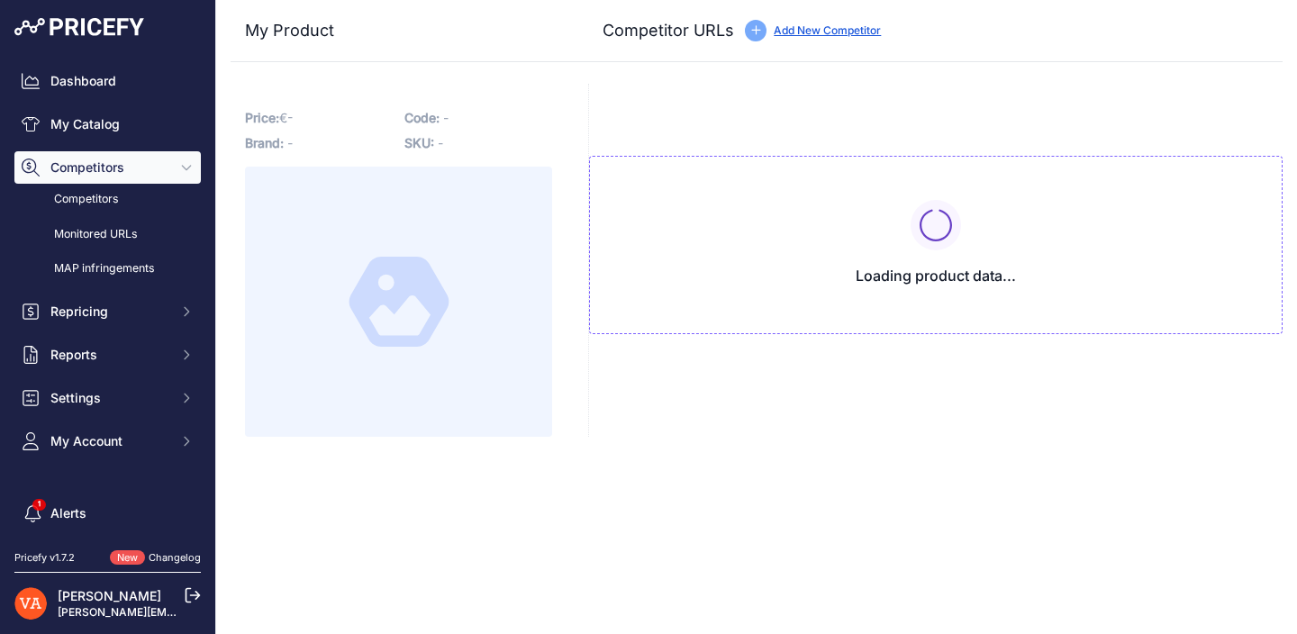
type input "www.plusdebad.com/raquette-badminton/35629-yonex-nanoflare-700-tour?prirule_jds…"
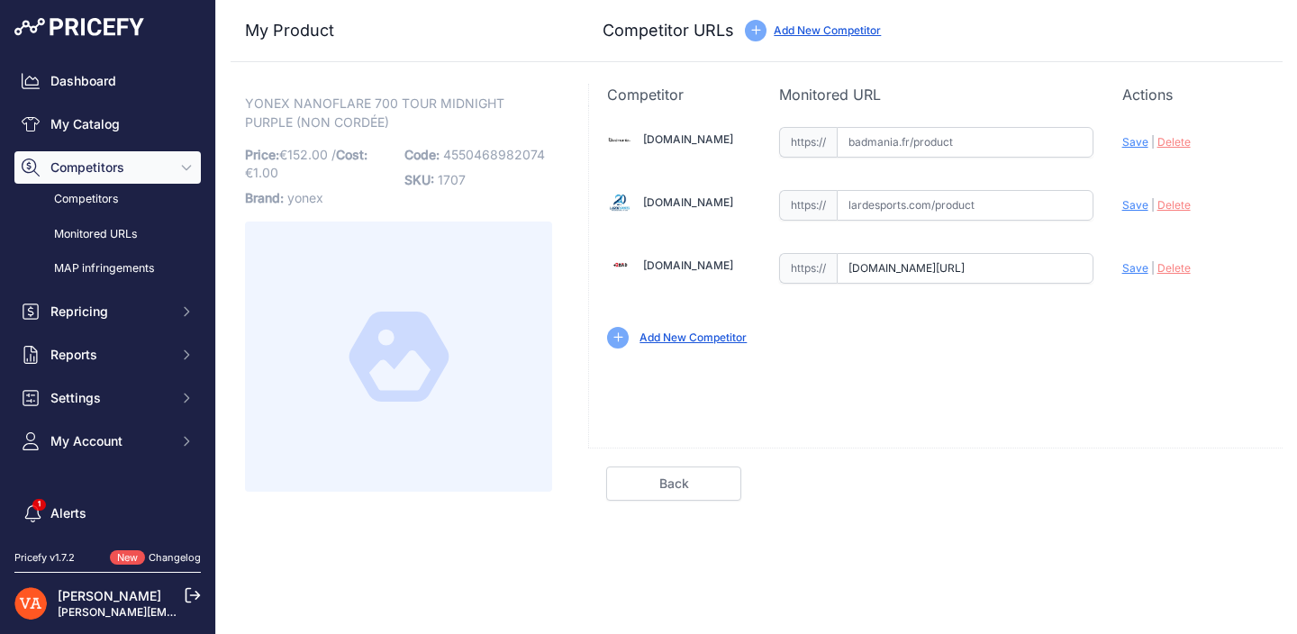
click at [889, 145] on input "text" at bounding box center [965, 142] width 257 height 31
paste input "https://badmania.fr/badminton-nanoflare-700-tour-violet-9fp2439.html"
type input "badmania.fr/badminton-nanoflare-700-tour-violet-9fp2439.html"
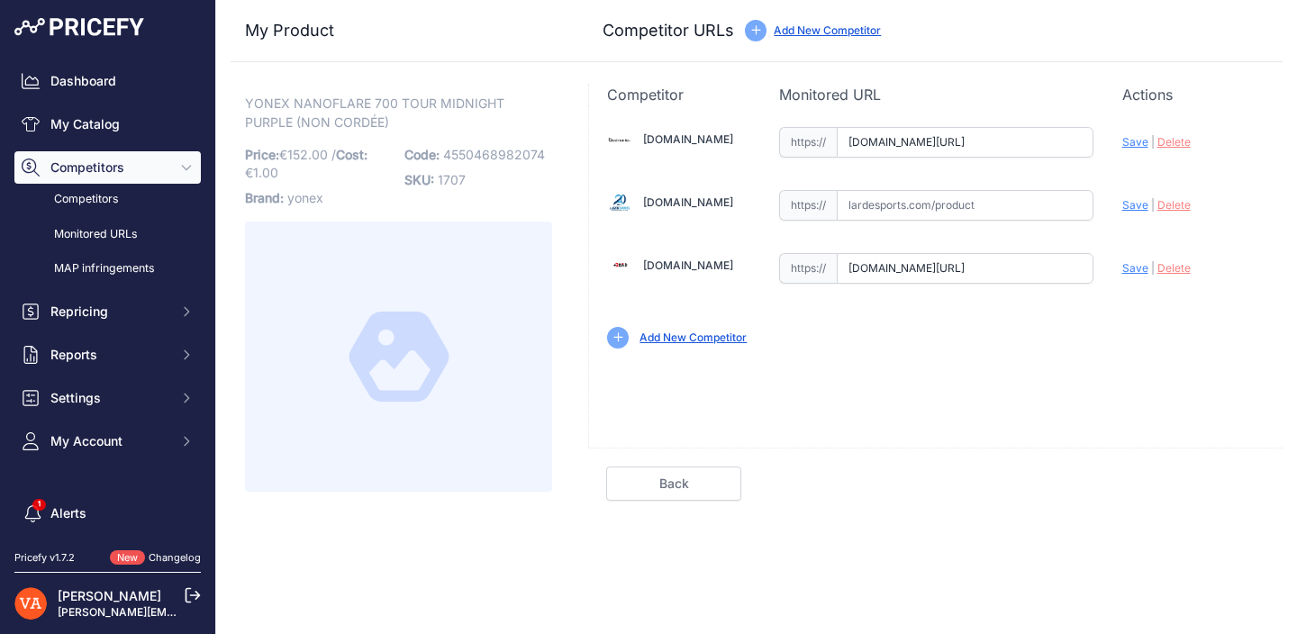
click at [951, 204] on input "text" at bounding box center [965, 205] width 257 height 31
paste input "https://www.lardesports.com/badminton/raquettes/raquettes-senior/yonex/raquette…"
type input "www.lardesports.com/badminton/raquettes/raquettes-senior/yonex/raquette-de-badm…"
click at [1147, 271] on div "Update Profile Save | Delete Analyzing" at bounding box center [1193, 263] width 142 height 28
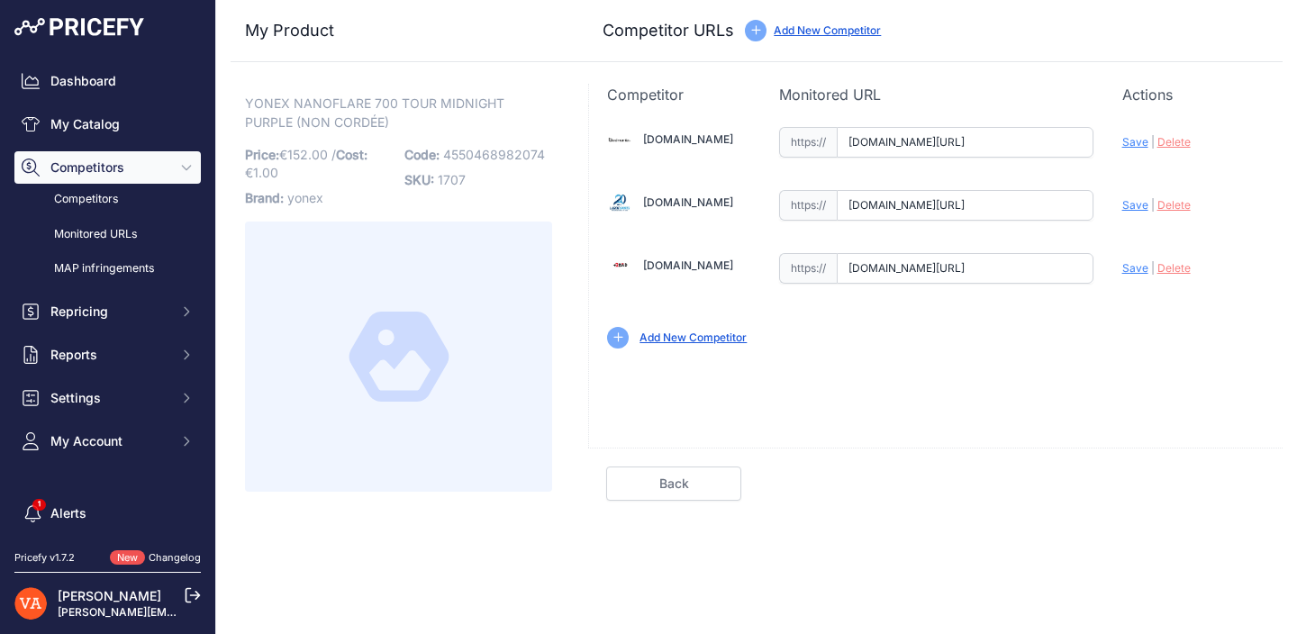
scroll to position [0, 0]
click at [1140, 269] on span "Save" at bounding box center [1135, 268] width 26 height 14
type input "https://www.plusdebad.com/raquette-badminton/35629-yonex-nanoflare-700-tour?pri…"
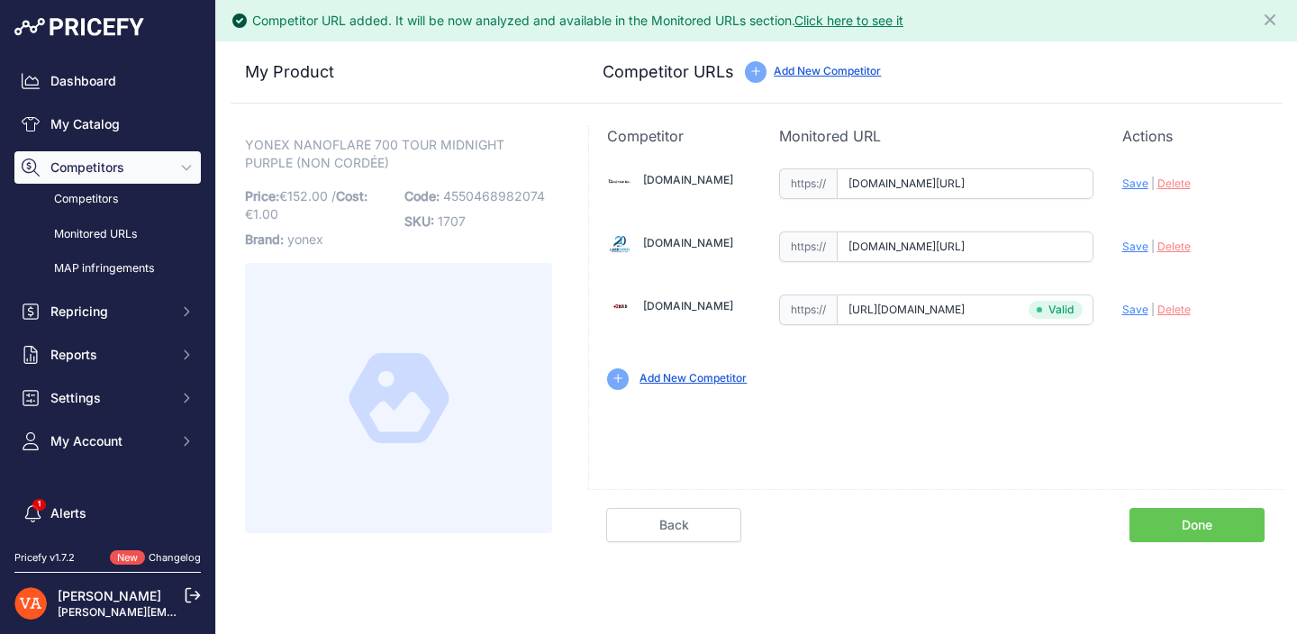
click at [1133, 242] on span "Save" at bounding box center [1135, 247] width 26 height 14
type input "https://www.lardesports.com/badminton/raquettes/raquettes-senior/yonex/raquette…"
click at [1132, 180] on span "Save" at bounding box center [1135, 184] width 26 height 14
type input "https://badmania.fr/badminton-nanoflare-700-tour-violet-9fp2439.html?prirule_jd…"
click at [1204, 514] on link "Done" at bounding box center [1196, 525] width 135 height 34
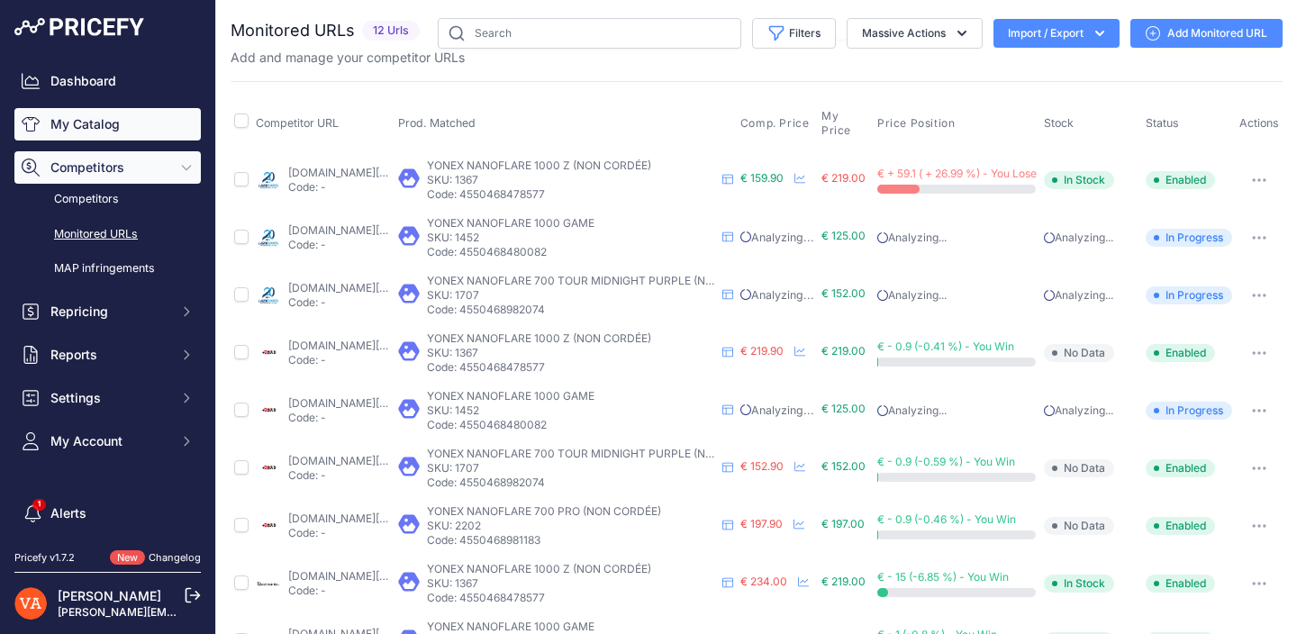
click at [103, 131] on link "My Catalog" at bounding box center [107, 124] width 186 height 32
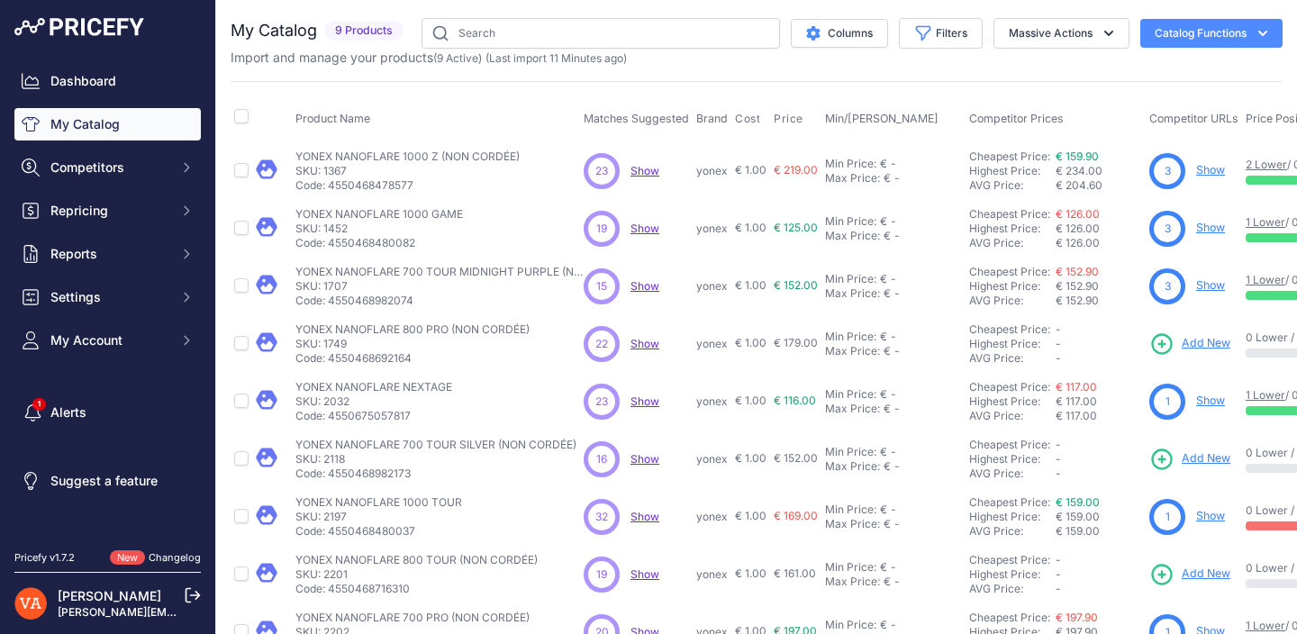
click at [1208, 349] on span "Add New" at bounding box center [1206, 343] width 49 height 17
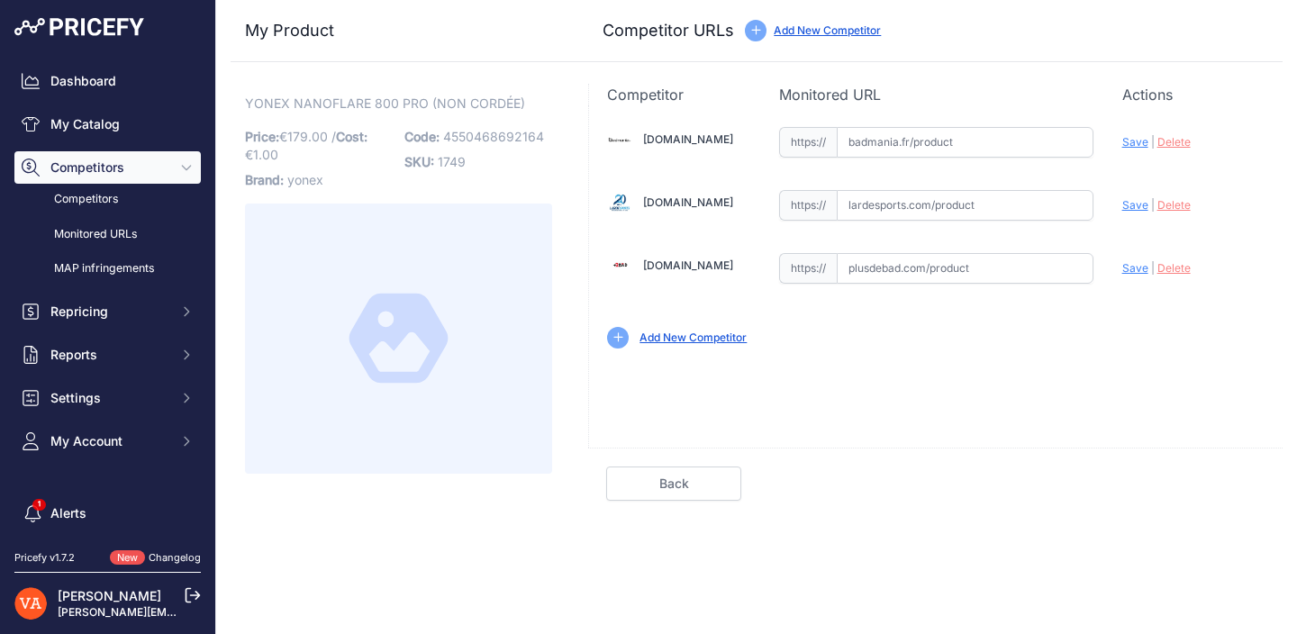
click at [936, 151] on input "text" at bounding box center [965, 142] width 257 height 31
paste input "[URL][DOMAIN_NAME]"
type input "[DOMAIN_NAME][URL]"
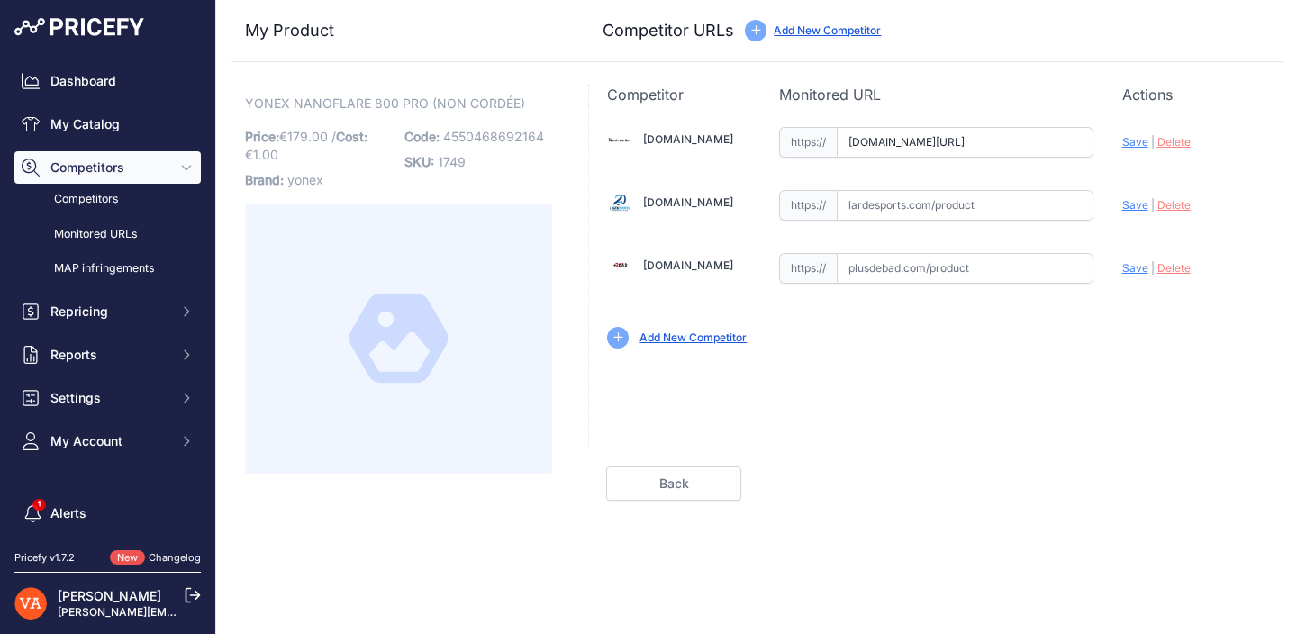
click at [985, 204] on input "text" at bounding box center [965, 205] width 257 height 31
paste input "https://www.lardesports.com/badminton/raquettes/raquette-de-badminton-yonex-nan…"
type input "www.lardesports.com/badminton/raquettes/raquette-de-badminton-yonex-nanoflare-8…"
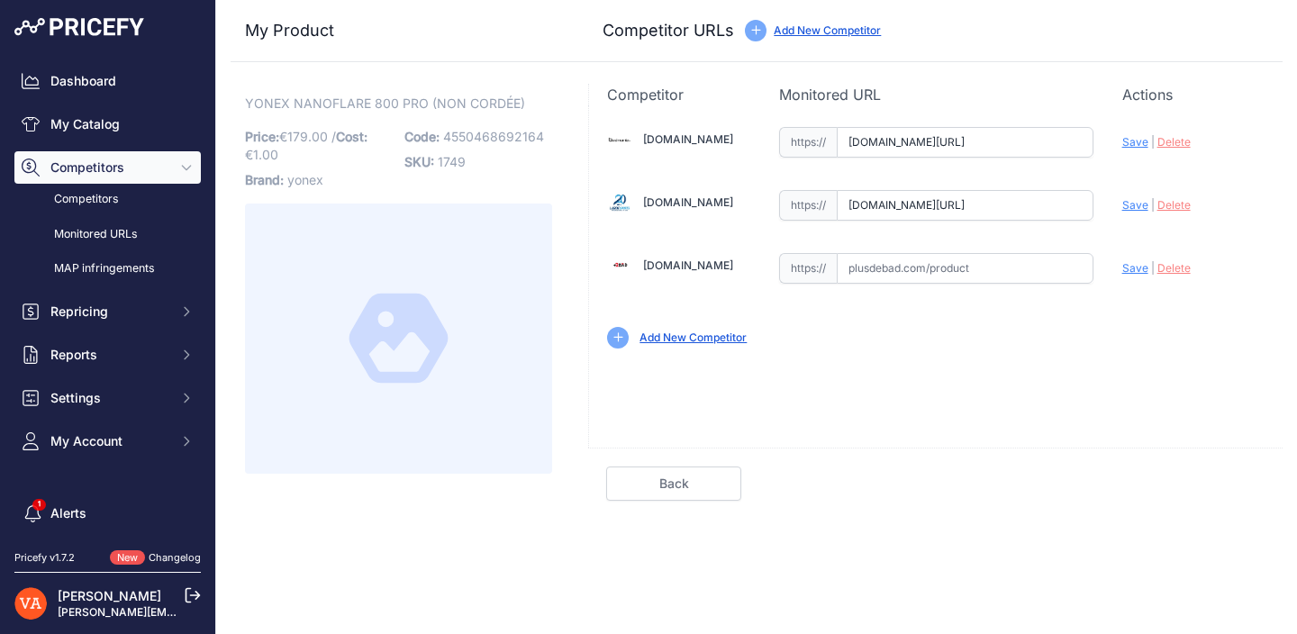
click at [966, 271] on input "text" at bounding box center [965, 268] width 257 height 31
paste input "https://www.plusdebad.com/raquette-badminton/29719-yonex-nanoflare-800-pro"
type input "[URL][DOMAIN_NAME]"
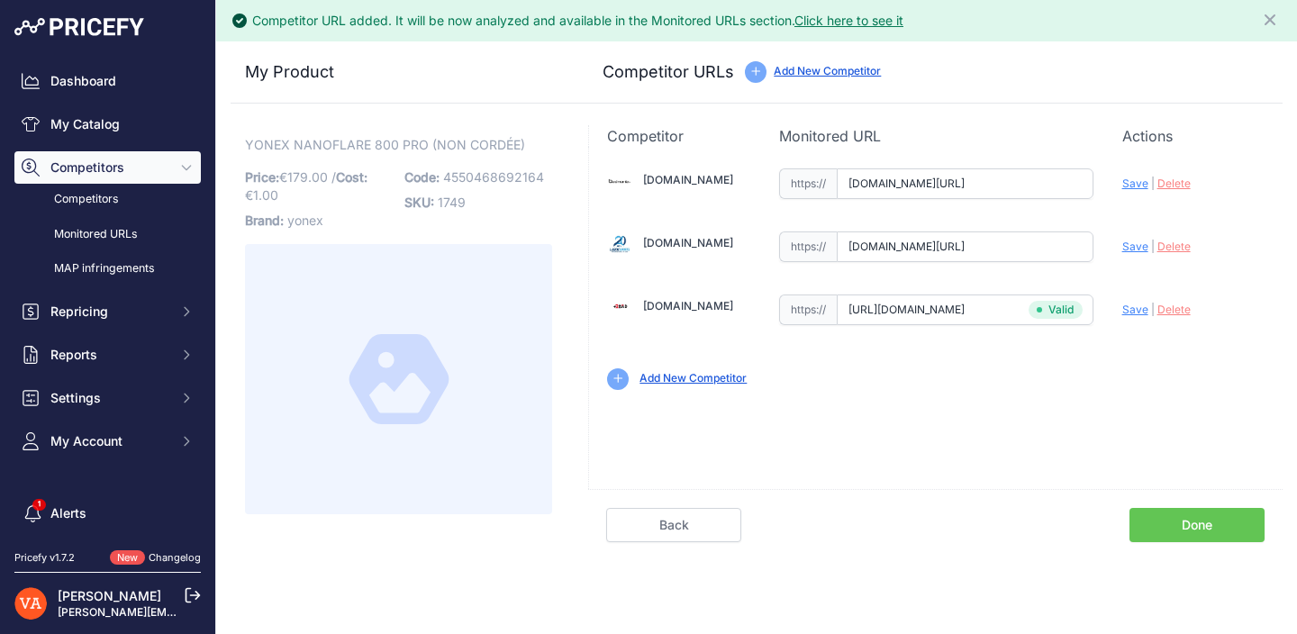
scroll to position [0, 0]
click at [1136, 250] on span "Save" at bounding box center [1135, 247] width 26 height 14
type input "[URL][DOMAIN_NAME]"
click at [1125, 187] on span "Save" at bounding box center [1135, 184] width 26 height 14
type input "https://badmania.fr/badminton-nanoflare-800-pro-3u-g4-9fp2302.html?prirule_jdsn…"
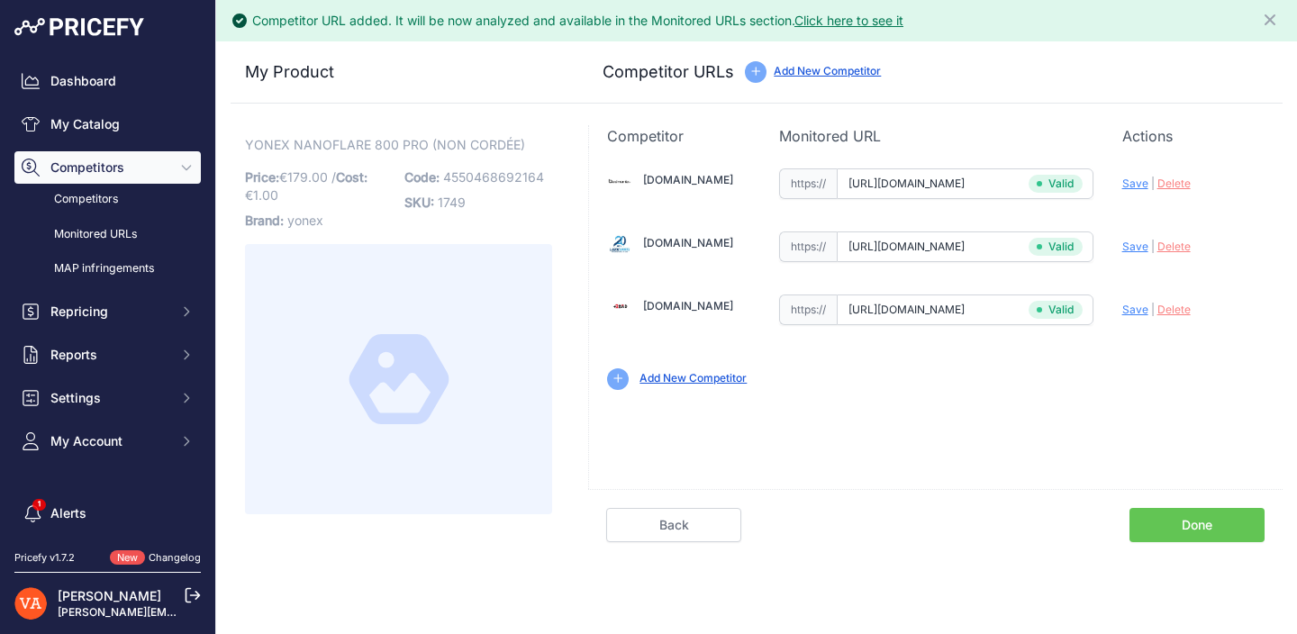
click at [1183, 520] on link "Done" at bounding box center [1196, 525] width 135 height 34
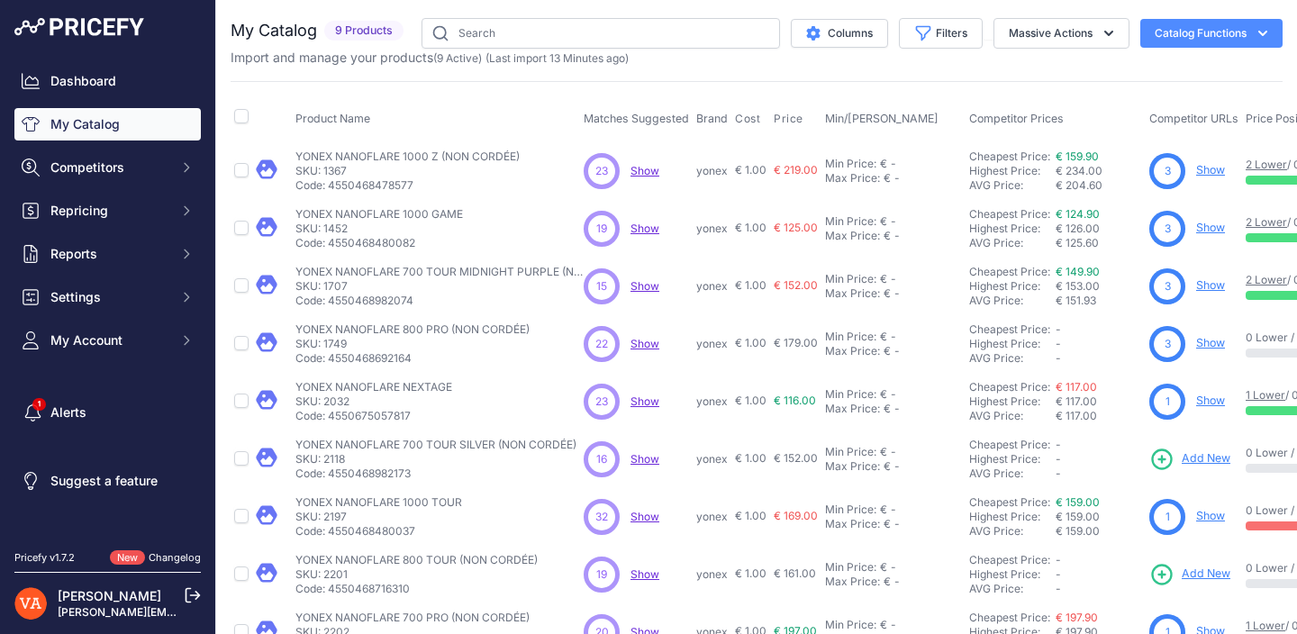
scroll to position [44, 0]
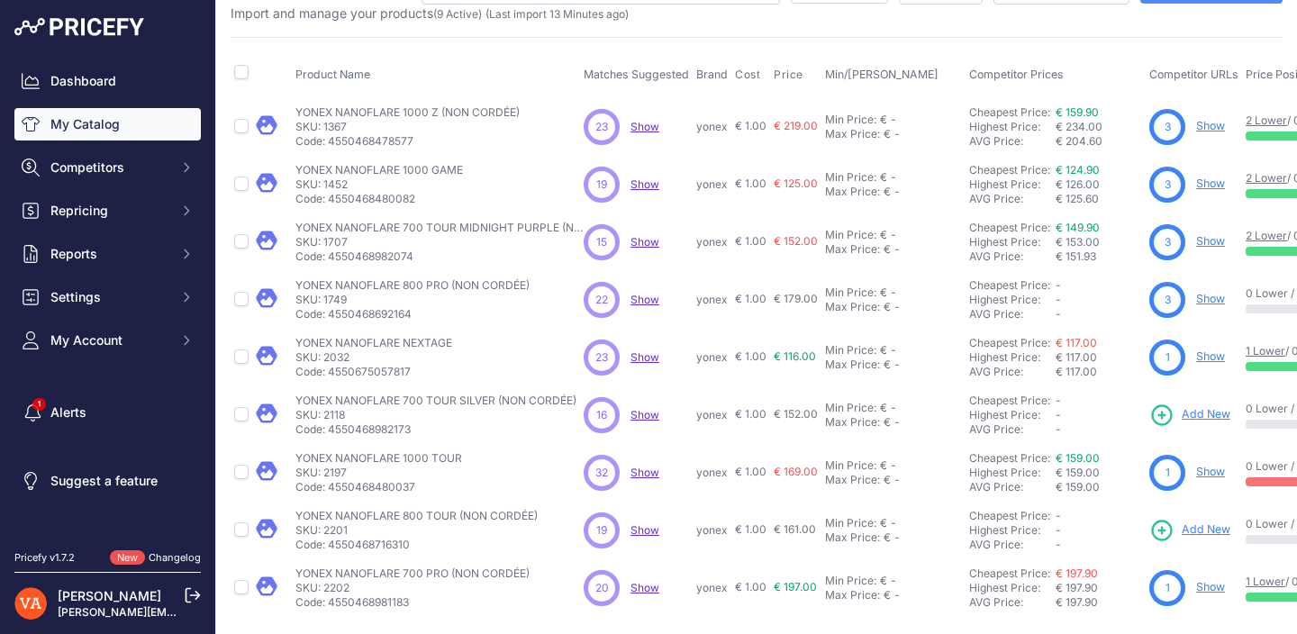
click at [1211, 361] on link "Show" at bounding box center [1210, 356] width 29 height 14
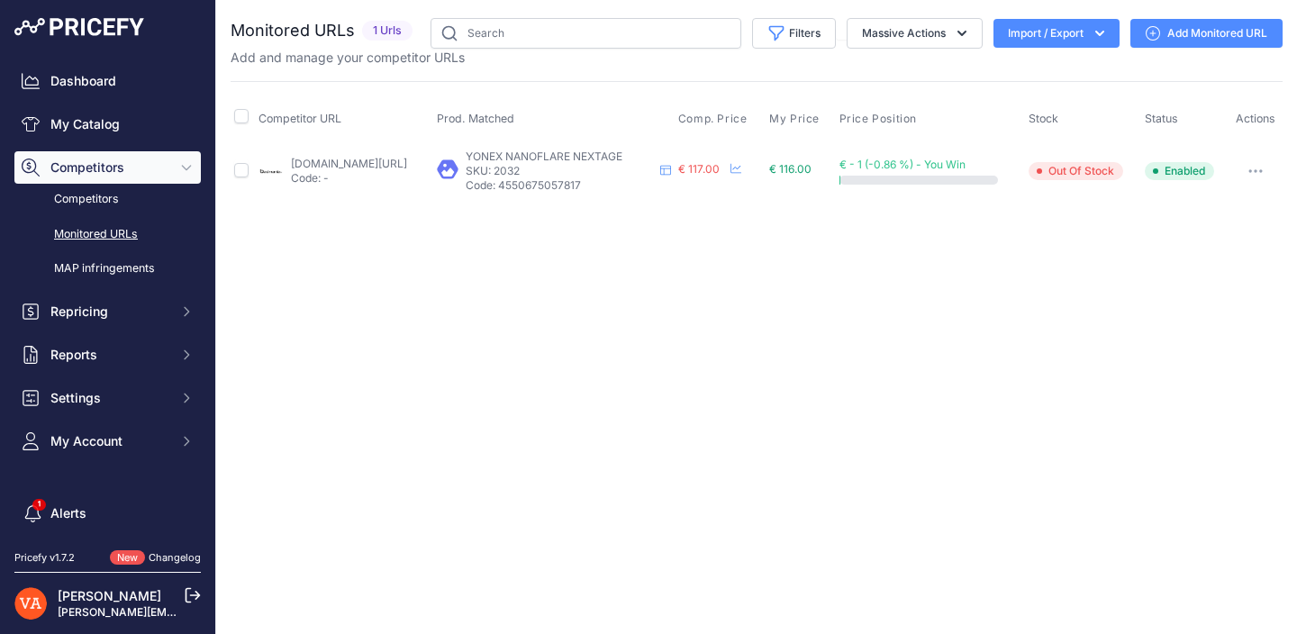
click at [1164, 35] on link "Add Monitored URL" at bounding box center [1206, 33] width 152 height 29
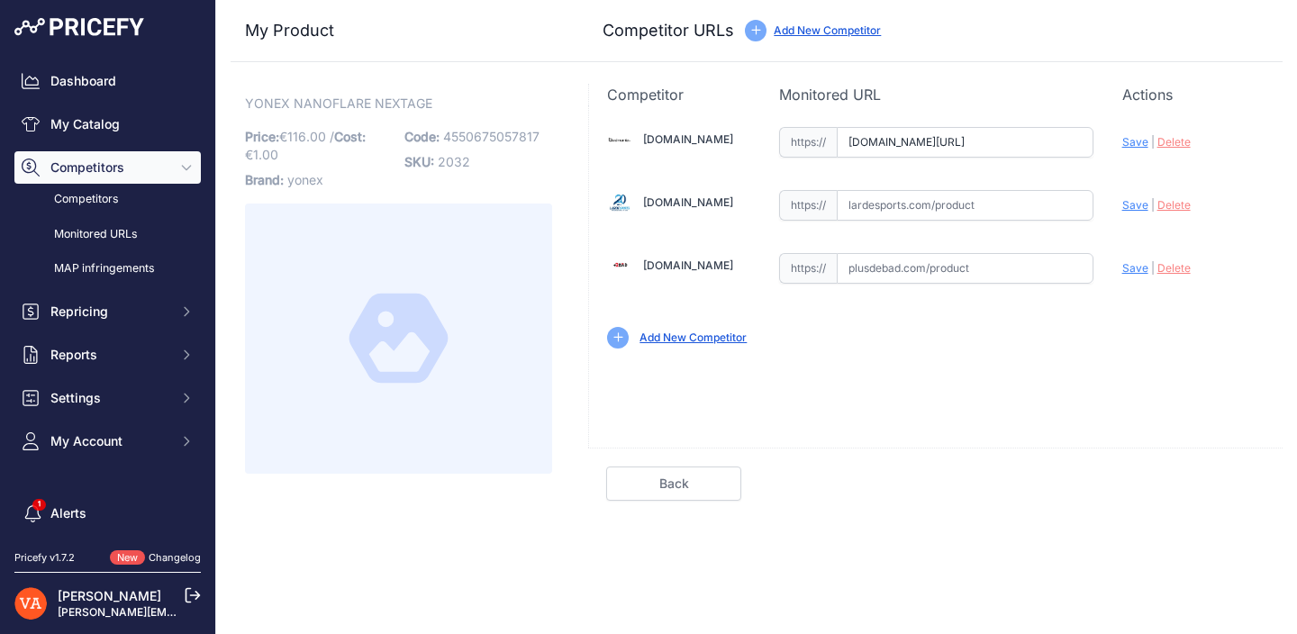
click at [992, 141] on input "[DOMAIN_NAME][URL]" at bounding box center [965, 142] width 257 height 31
paste input "[URL][DOMAIN_NAME]"
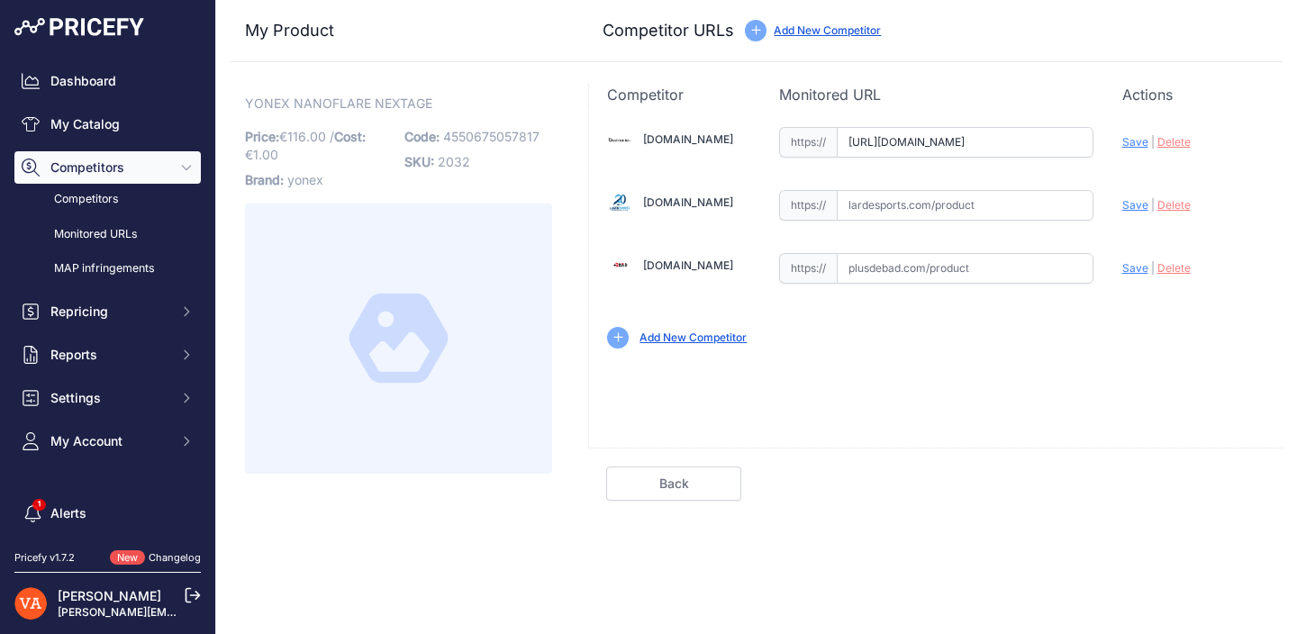
type input "[DOMAIN_NAME][URL]"
click at [899, 205] on input "text" at bounding box center [965, 205] width 257 height 31
paste input "[URL][DOMAIN_NAME]"
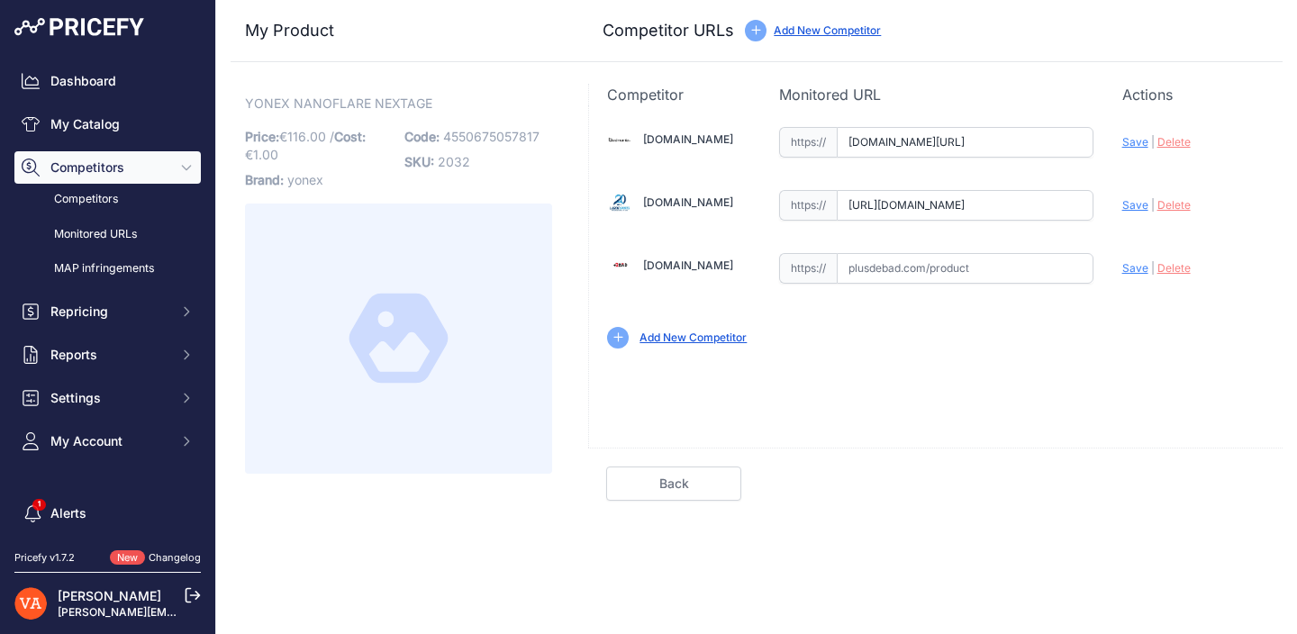
type input "[DOMAIN_NAME][URL]"
click at [927, 258] on input "text" at bounding box center [965, 268] width 257 height 31
paste input "[URL][DOMAIN_NAME]"
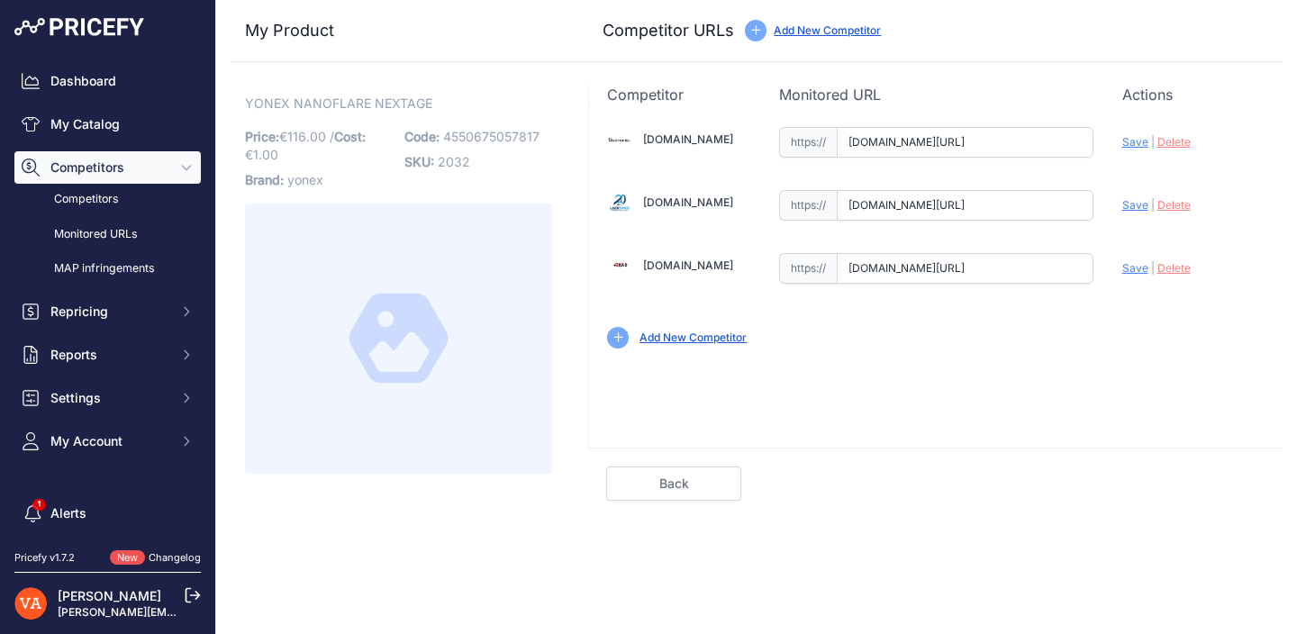
click at [1126, 270] on span "Save" at bounding box center [1135, 268] width 26 height 14
type input "[URL][DOMAIN_NAME]"
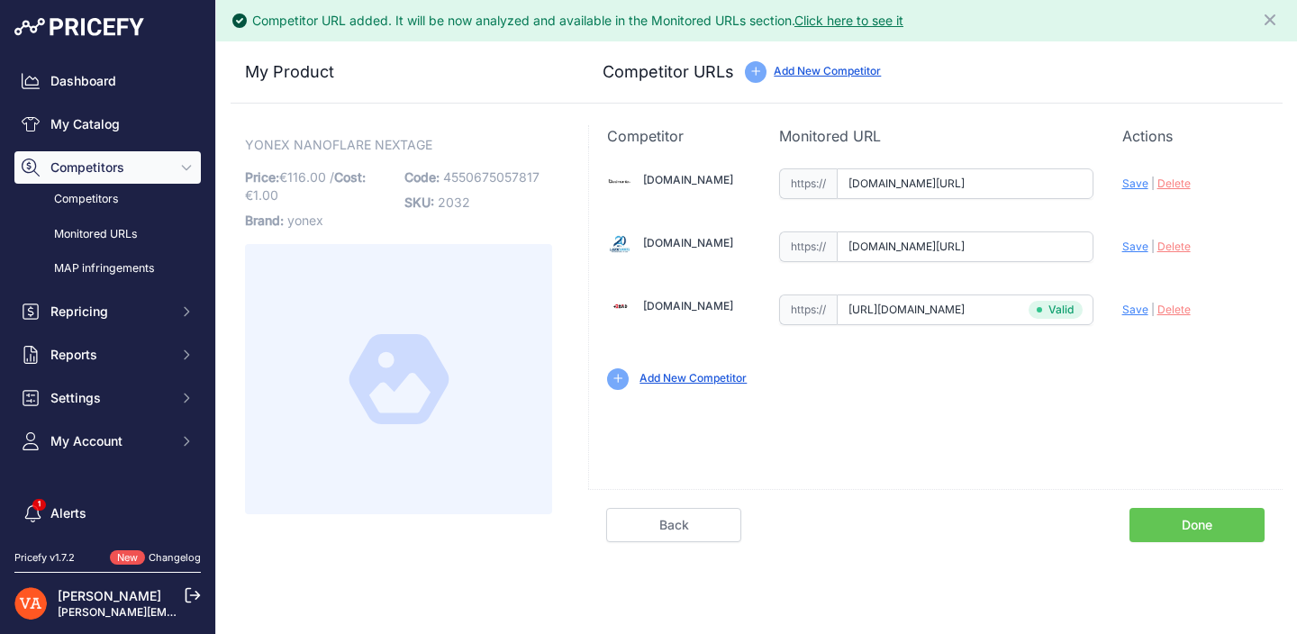
click at [1135, 244] on span "Save" at bounding box center [1135, 247] width 26 height 14
type input "[URL][DOMAIN_NAME]"
click at [1134, 192] on div "Update Profile Save | [GEOGRAPHIC_DATA] Analyzing" at bounding box center [1193, 182] width 142 height 34
click at [1134, 182] on span "Save" at bounding box center [1135, 184] width 26 height 14
type input "[URL][DOMAIN_NAME]"
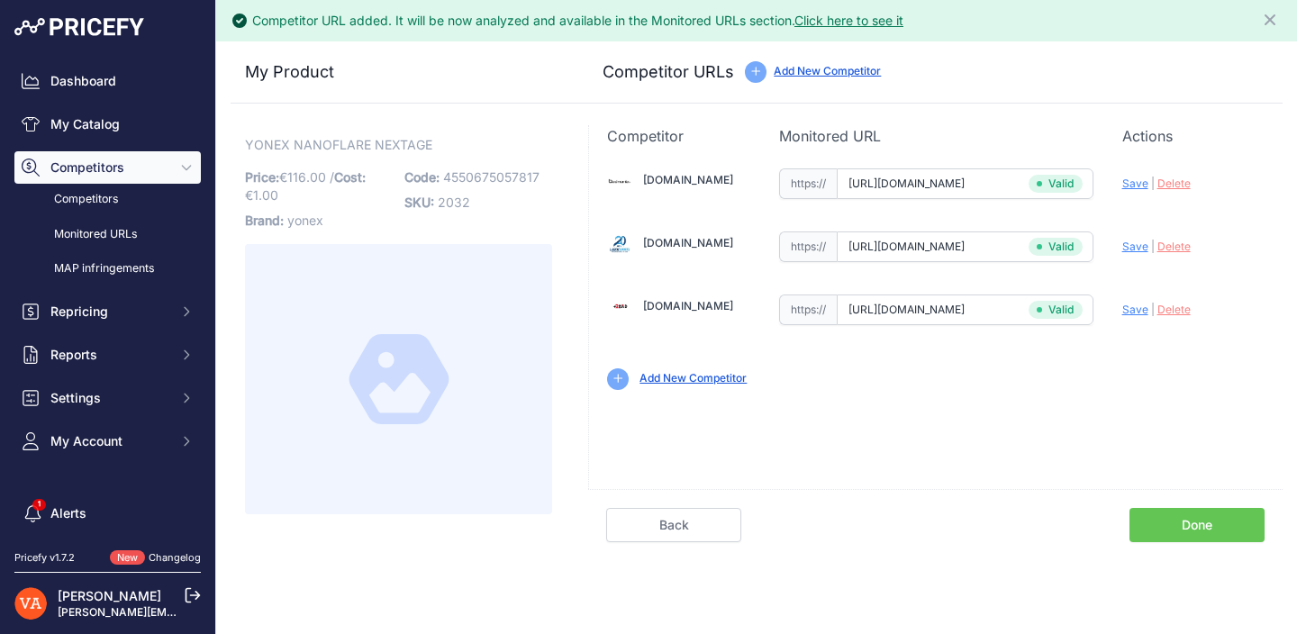
click at [1191, 512] on link "Done" at bounding box center [1196, 525] width 135 height 34
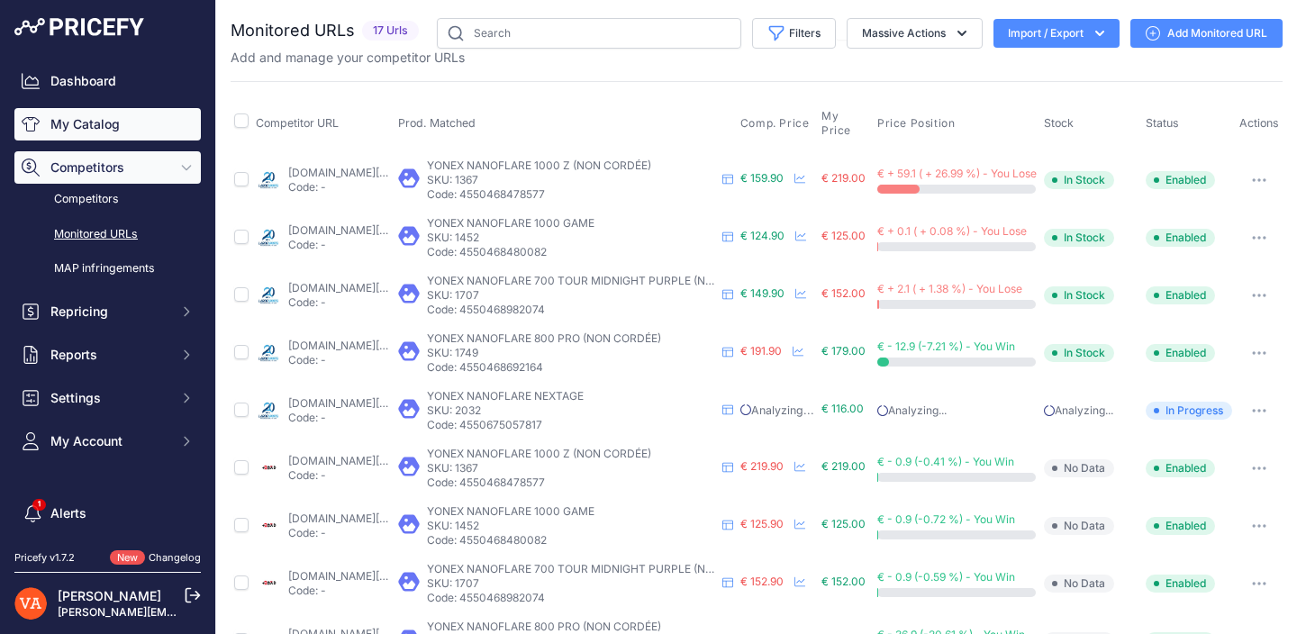
click at [120, 126] on link "My Catalog" at bounding box center [107, 124] width 186 height 32
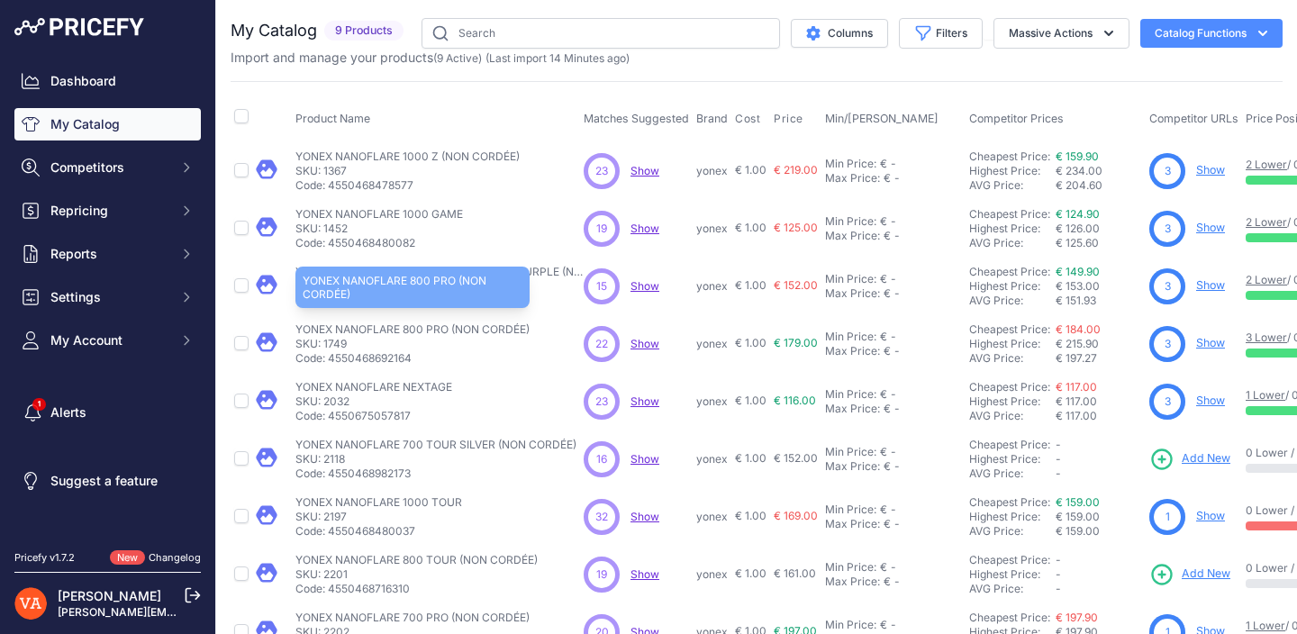
scroll to position [44, 0]
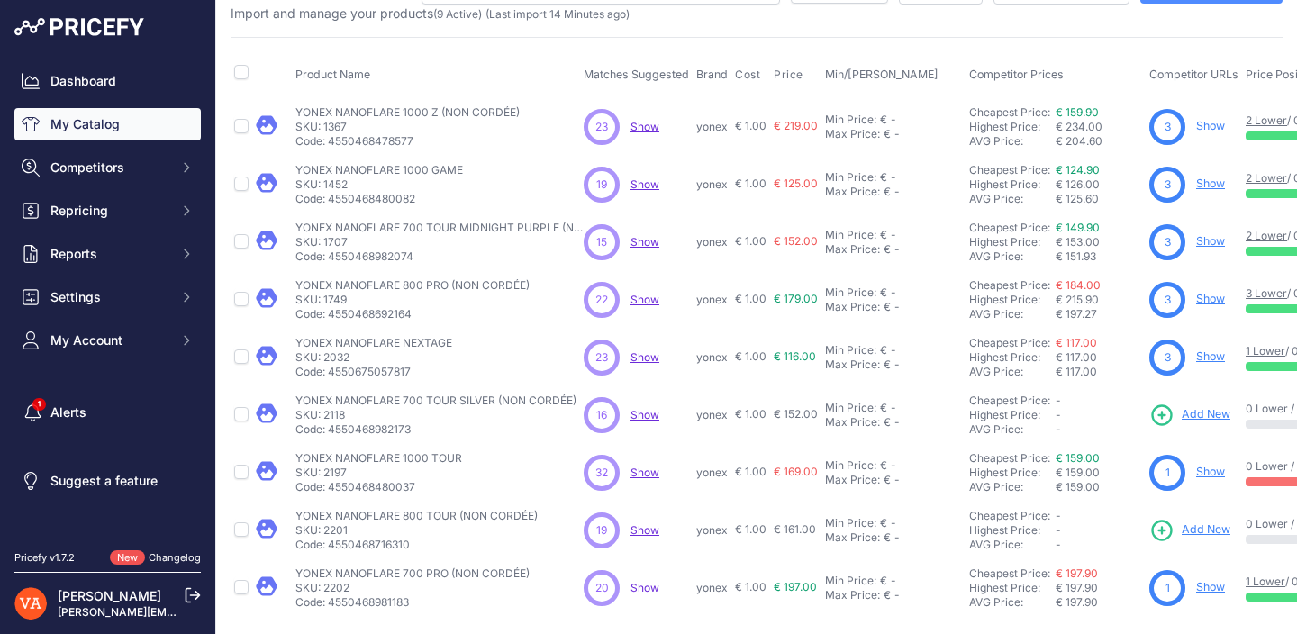
click at [1193, 411] on span "Add New" at bounding box center [1206, 414] width 49 height 17
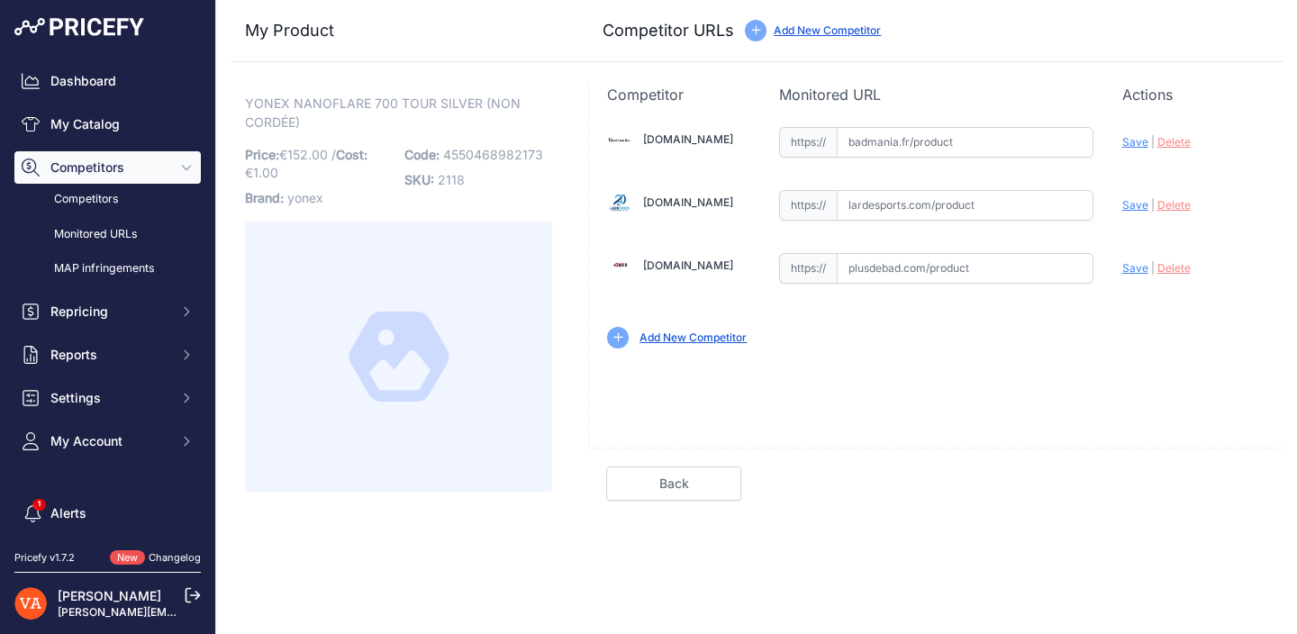
click at [904, 256] on input "text" at bounding box center [965, 268] width 257 height 31
paste input "[URL][DOMAIN_NAME]"
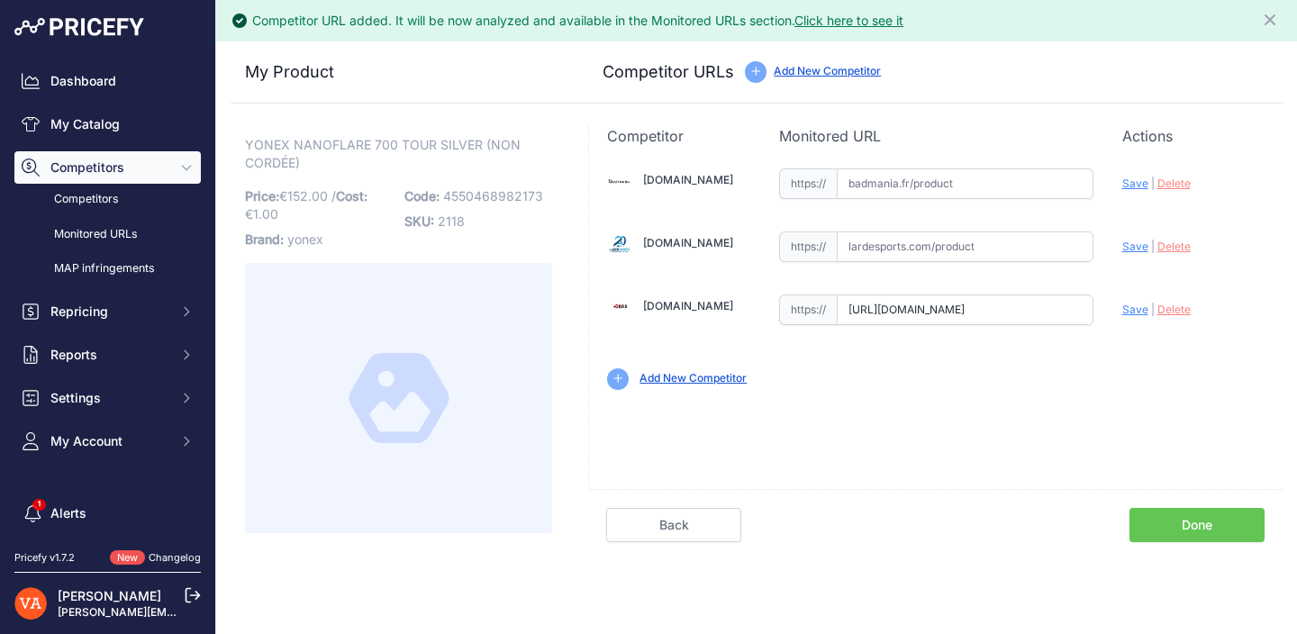
type input "[DOMAIN_NAME][URL]"
click at [933, 188] on input "text" at bounding box center [965, 183] width 257 height 31
paste input "[URL][DOMAIN_NAME]"
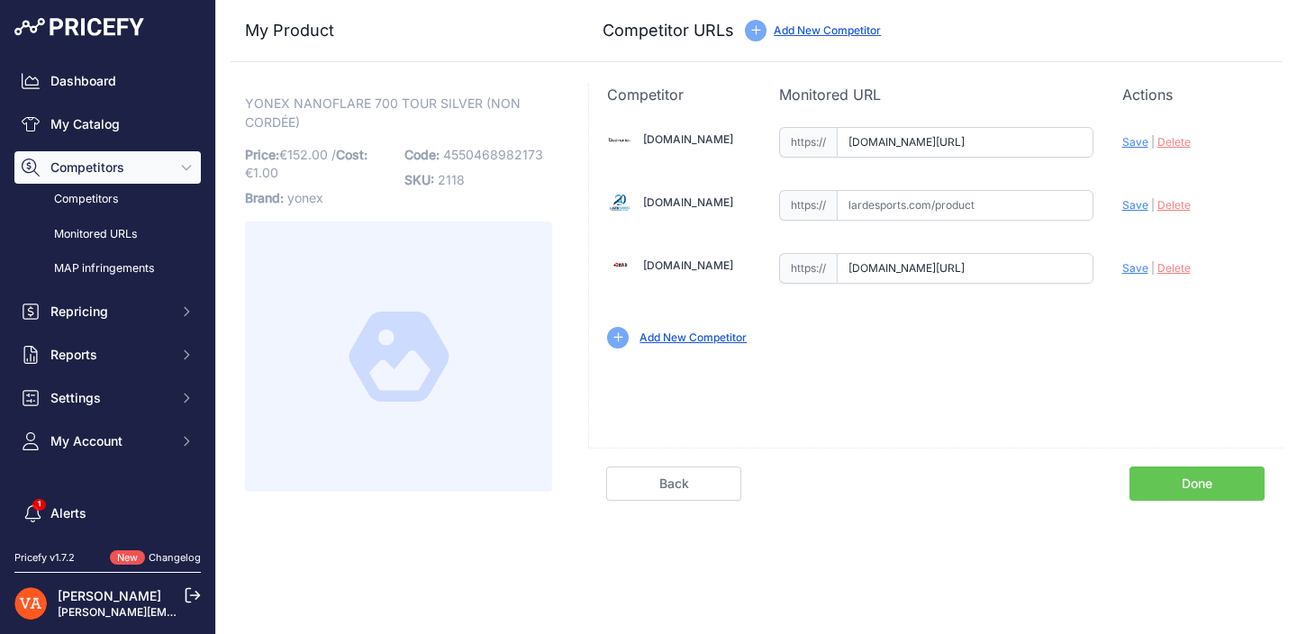
scroll to position [0, 99]
type input "[DOMAIN_NAME][URL]"
click at [929, 203] on input "text" at bounding box center [965, 205] width 257 height 31
paste input "[URL][DOMAIN_NAME]"
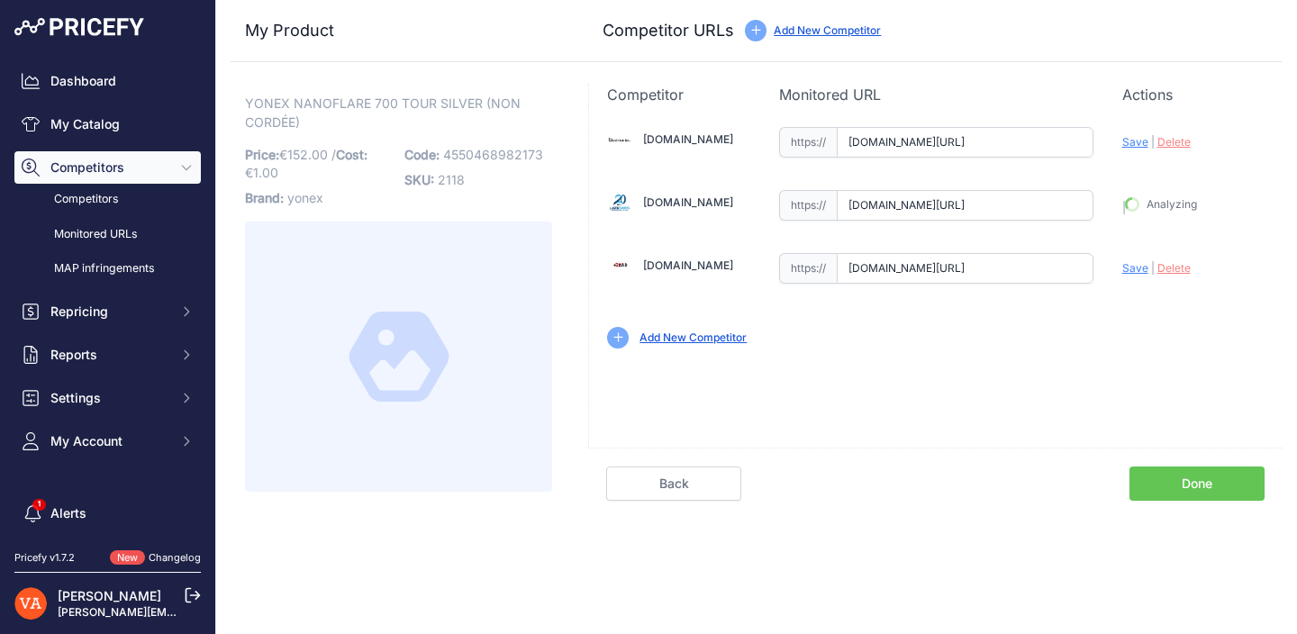
type input "[URL][DOMAIN_NAME]"
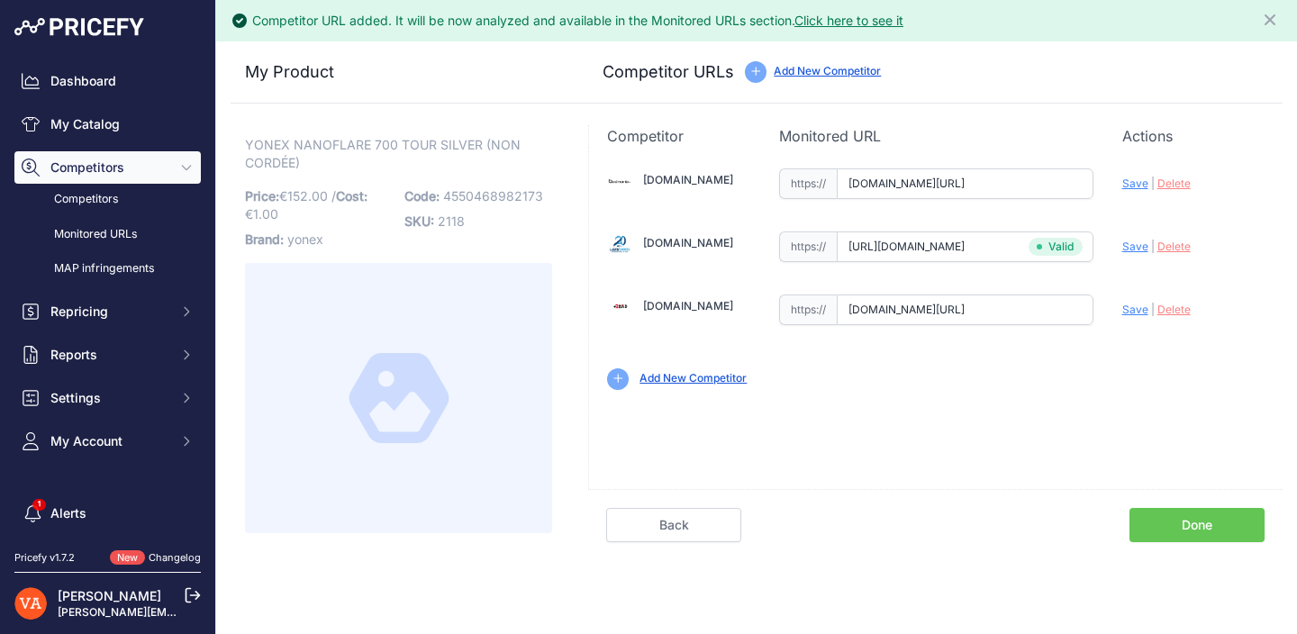
click at [1137, 312] on span "Save" at bounding box center [1135, 310] width 26 height 14
type input "[URL][DOMAIN_NAME]"
click at [1138, 183] on span "Save" at bounding box center [1135, 184] width 26 height 14
type input "[URL][DOMAIN_NAME]"
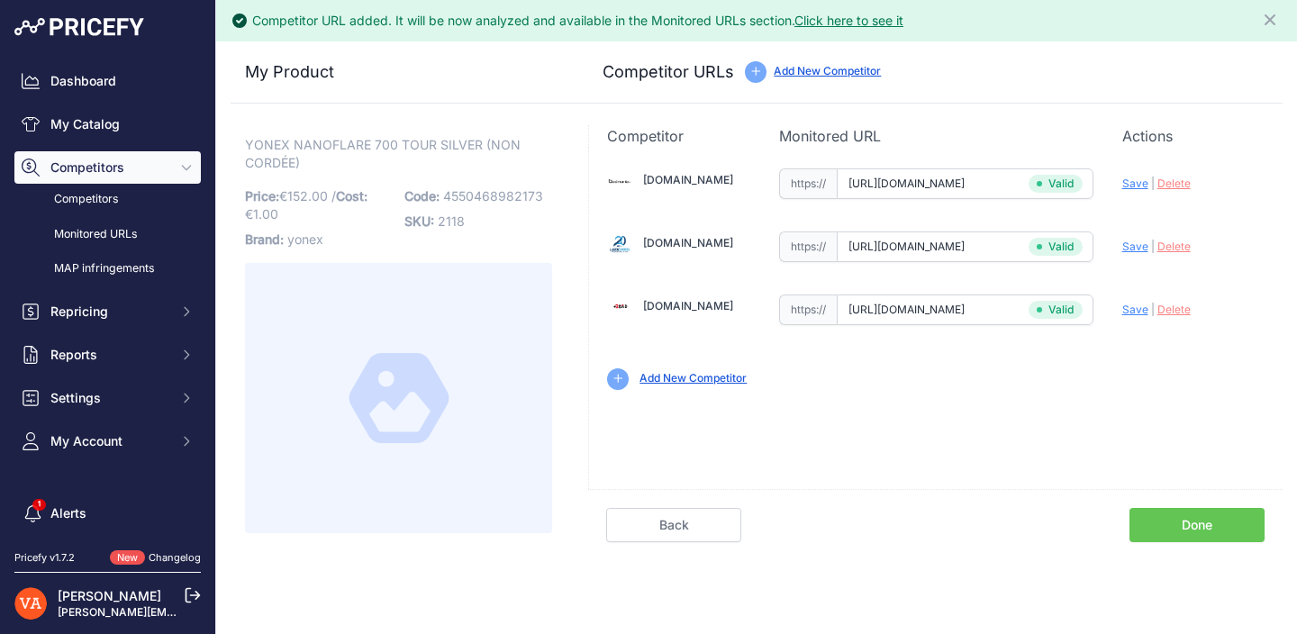
click at [1194, 506] on div "Back Done" at bounding box center [935, 515] width 694 height 53
click at [1179, 536] on link "Done" at bounding box center [1196, 525] width 135 height 34
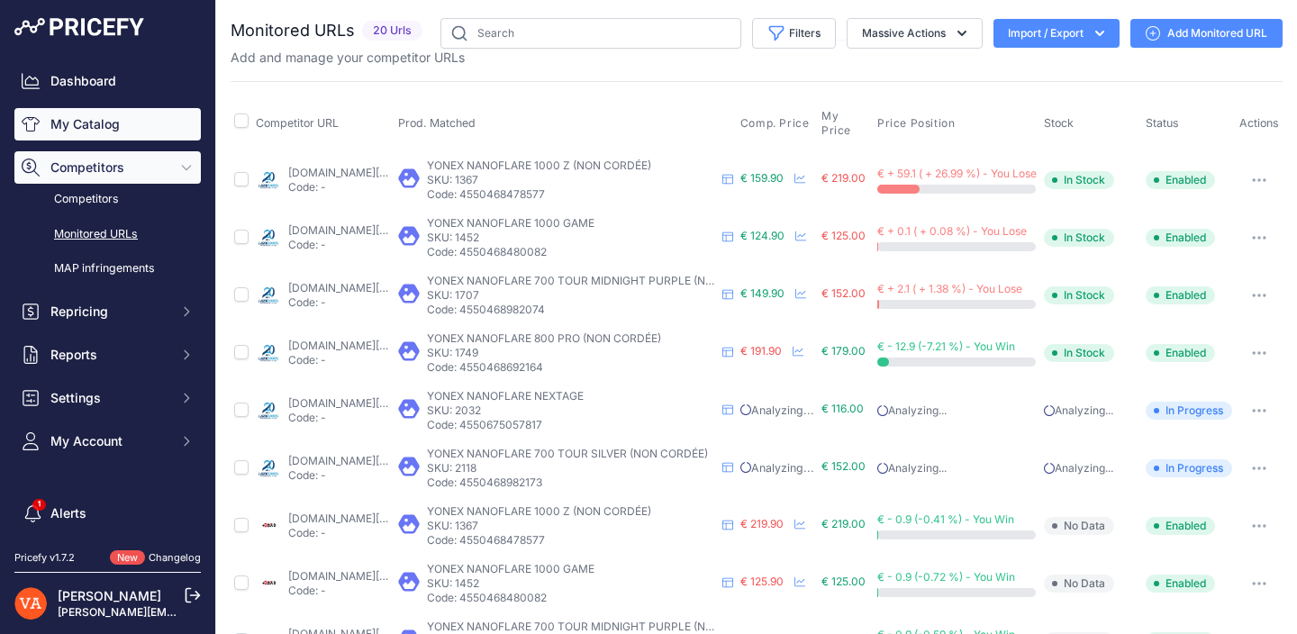
click at [132, 129] on link "My Catalog" at bounding box center [107, 124] width 186 height 32
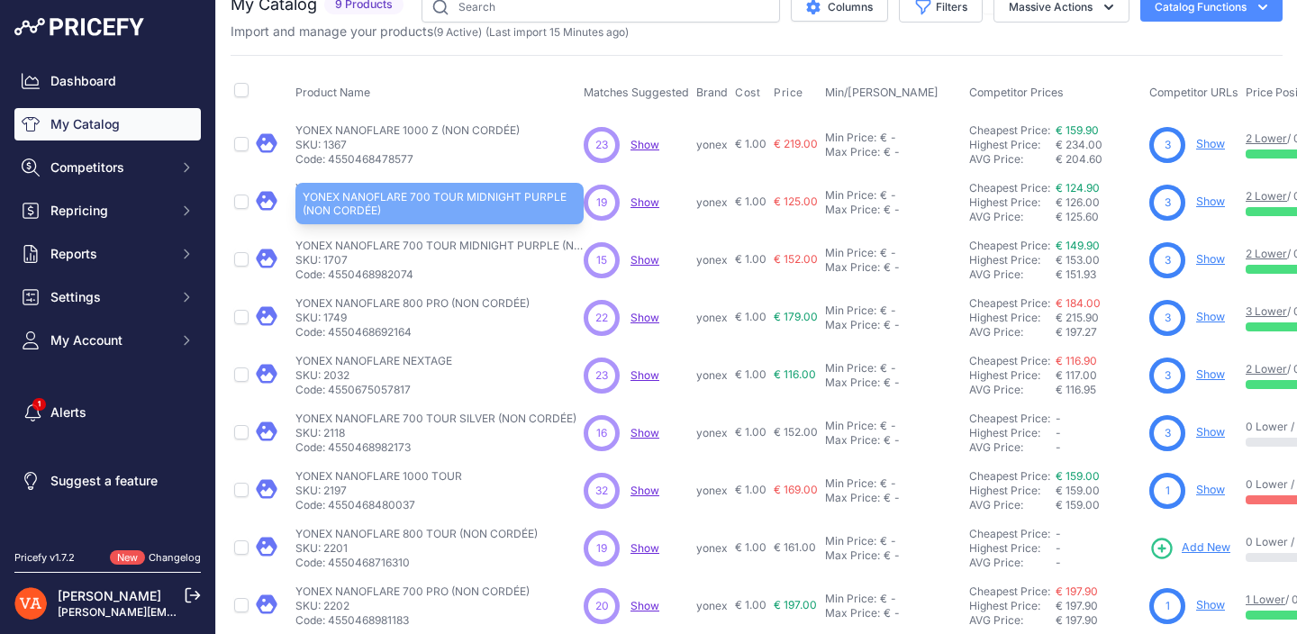
scroll to position [44, 0]
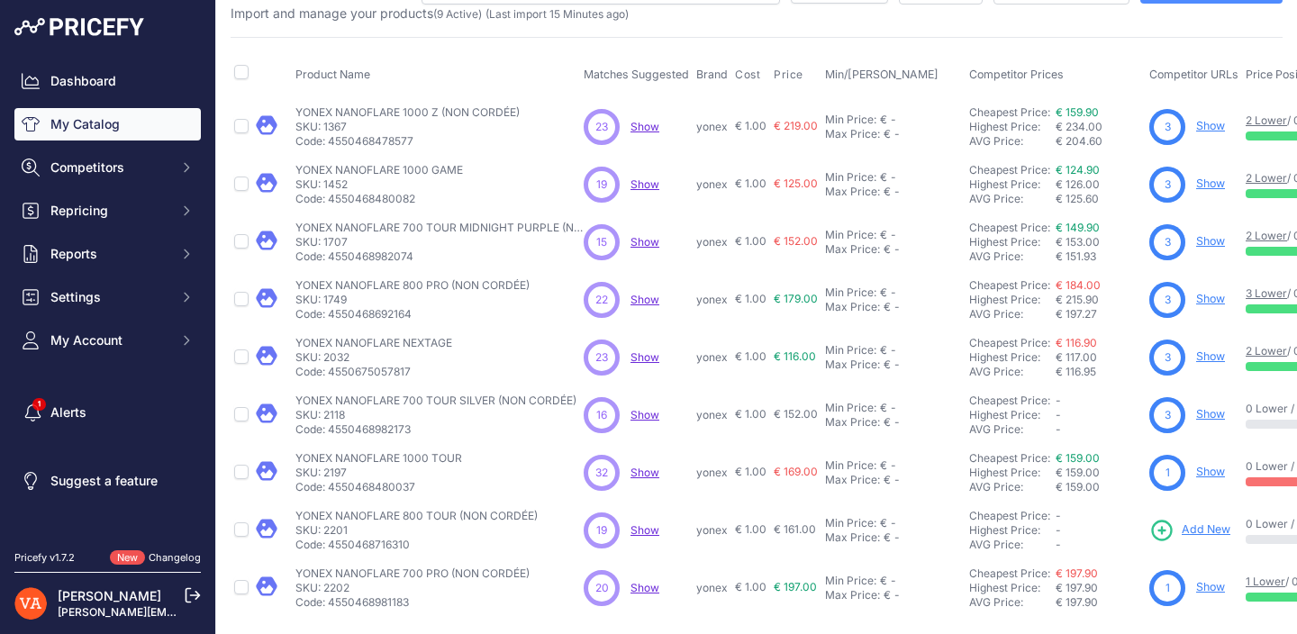
click at [1221, 475] on link "Show" at bounding box center [1210, 472] width 29 height 14
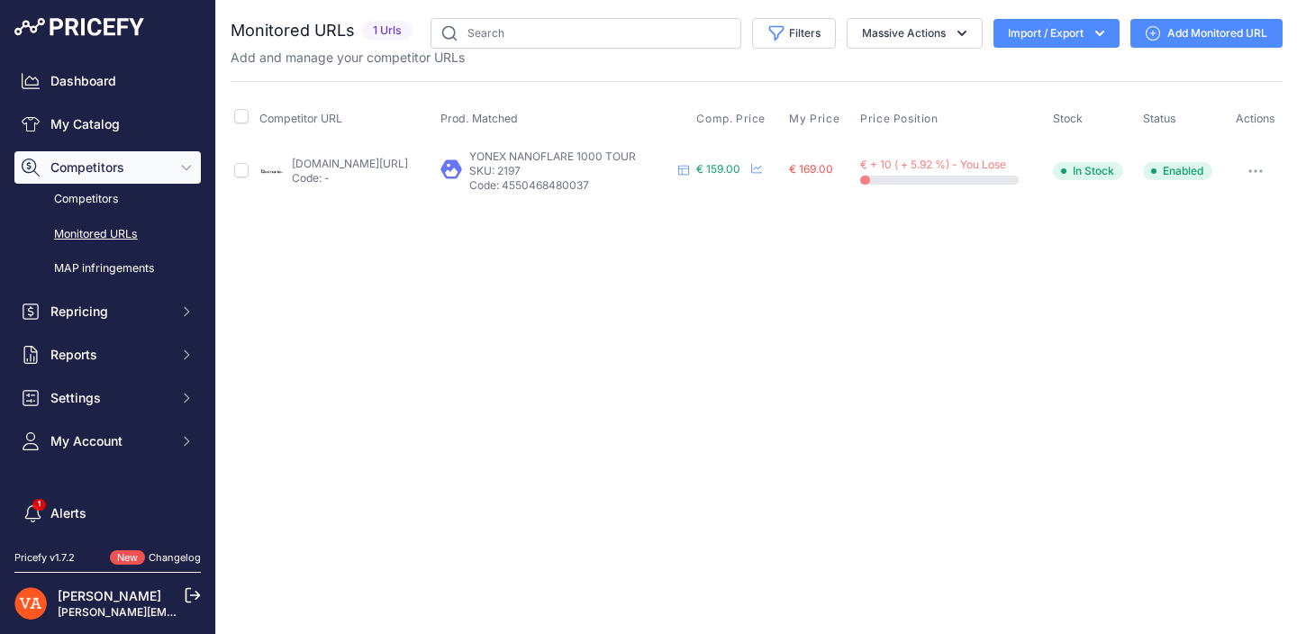
click at [1204, 29] on link "Add Monitored URL" at bounding box center [1206, 33] width 152 height 29
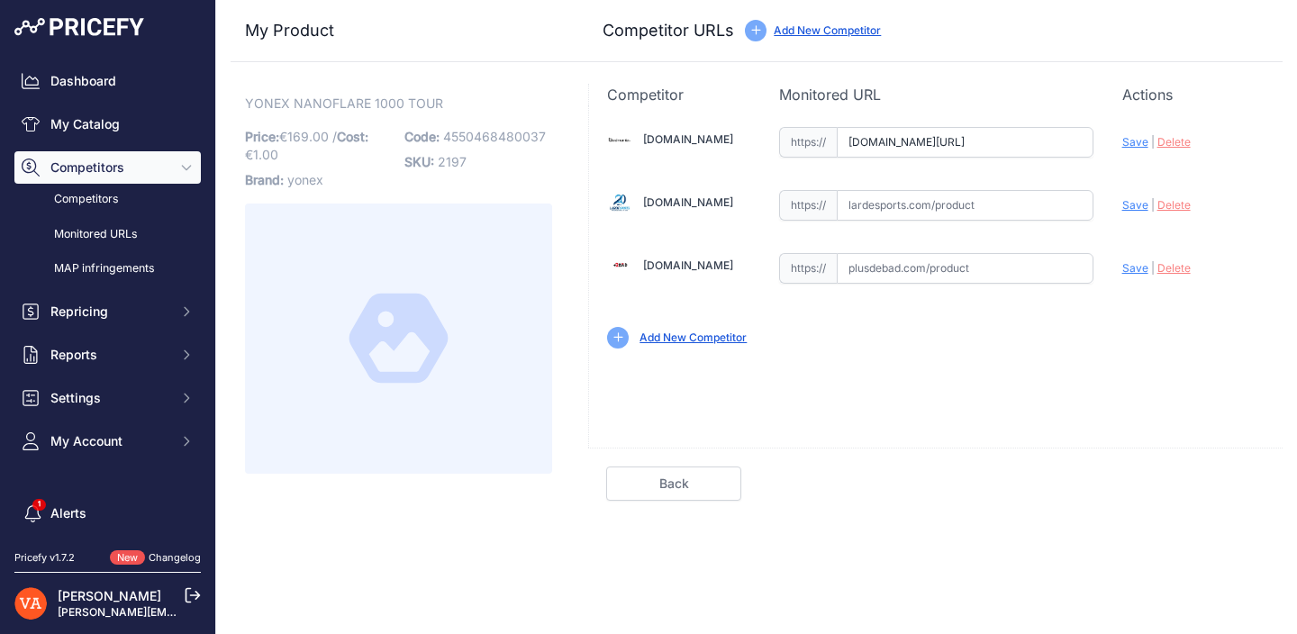
click at [1032, 144] on input "[DOMAIN_NAME][URL]" at bounding box center [965, 142] width 257 height 31
click at [1032, 144] on input "badmania.fr/badminton-nanoflare-1000-tour-9fp2219.html?prirule_jdsnikfkfjsd=102…" at bounding box center [965, 142] width 257 height 31
paste input "https://badmania.fr/badminton-nanoflare-1000-tour-9fp2219.html"
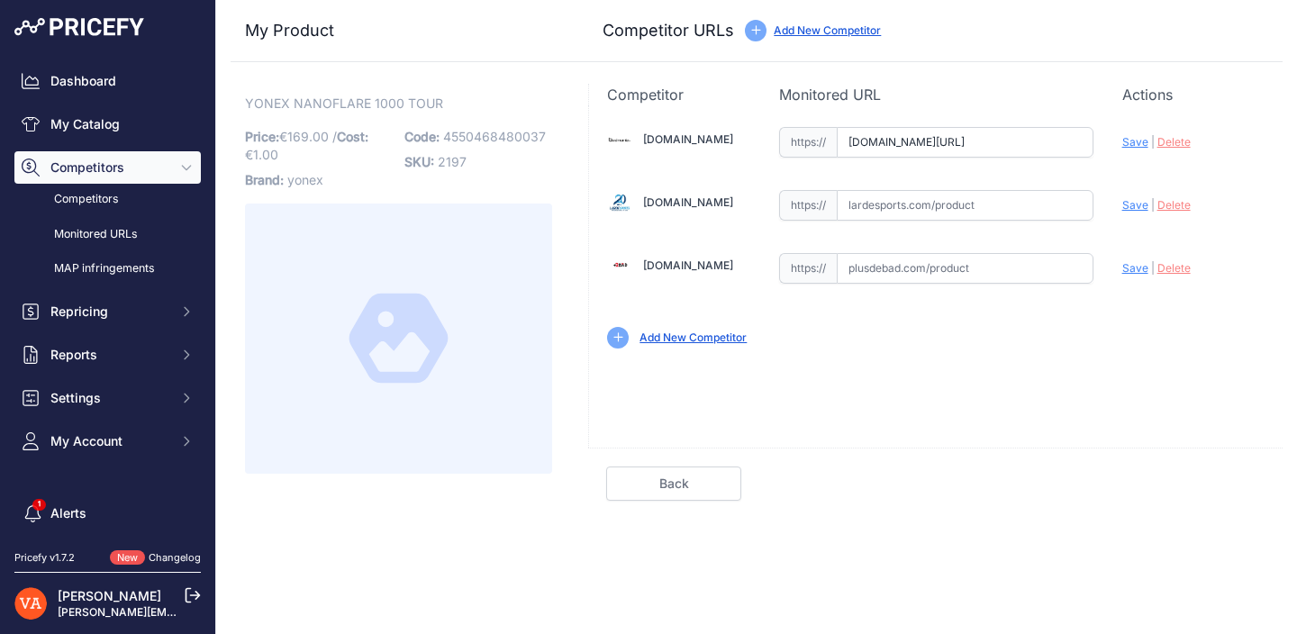
click at [1136, 139] on span "Save" at bounding box center [1135, 142] width 26 height 14
type input "https://badmania.fr/badminton-nanoflare-1000-tour-9fp2219.html?prirule_jdsnikfk…"
click at [899, 273] on input "text" at bounding box center [965, 268] width 257 height 31
paste input "https://www.plusdebad.com/raquette-badminton/27055-yonex-nanoflare-1000-tour"
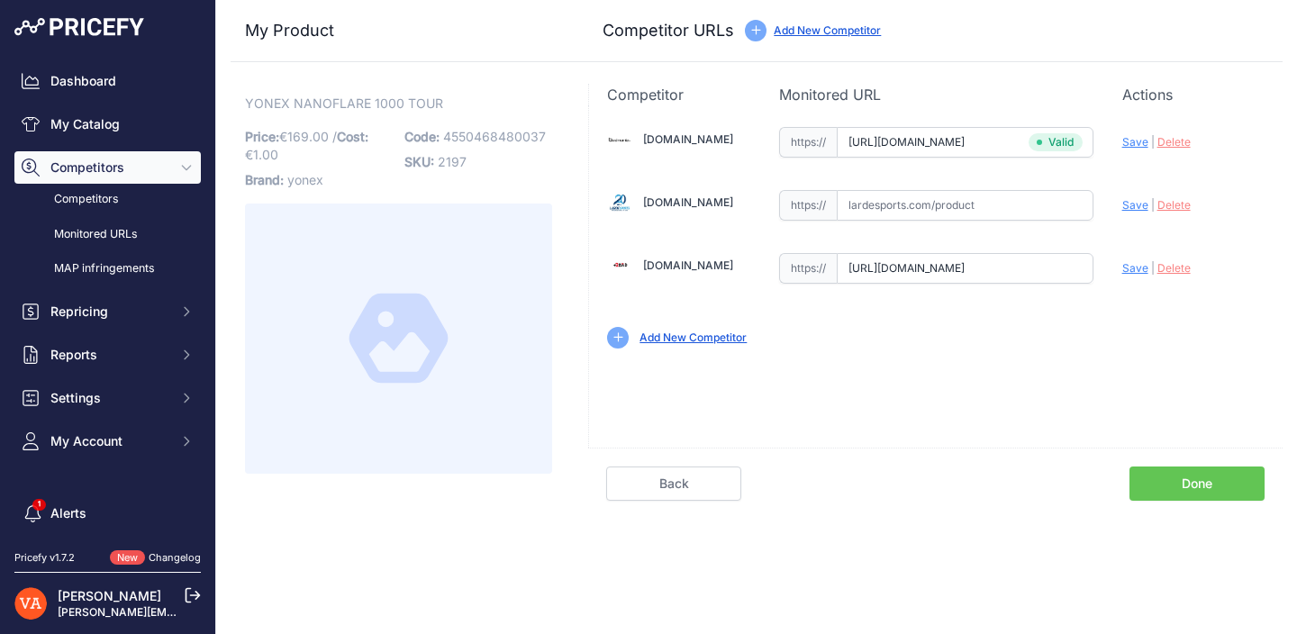
scroll to position [0, 198]
type input "www.plusdebad.com/raquette-badminton/27055-yonex-nanoflare-1000-tour"
click at [946, 204] on input "text" at bounding box center [965, 205] width 257 height 31
paste input "https://www.lardesports.com/raquette-de-badminton-yonex-nanoflare-1000-tour-4u5…"
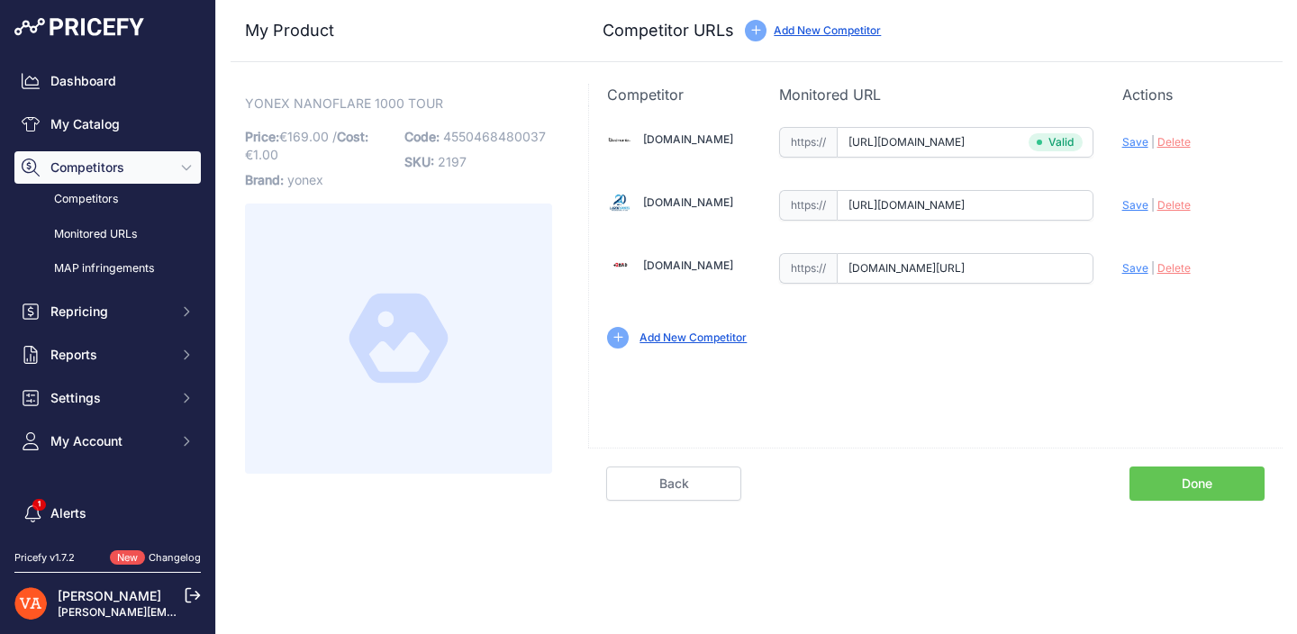
scroll to position [0, 728]
click at [1134, 204] on span "Save" at bounding box center [1135, 205] width 26 height 14
type input "[URL][DOMAIN_NAME]"
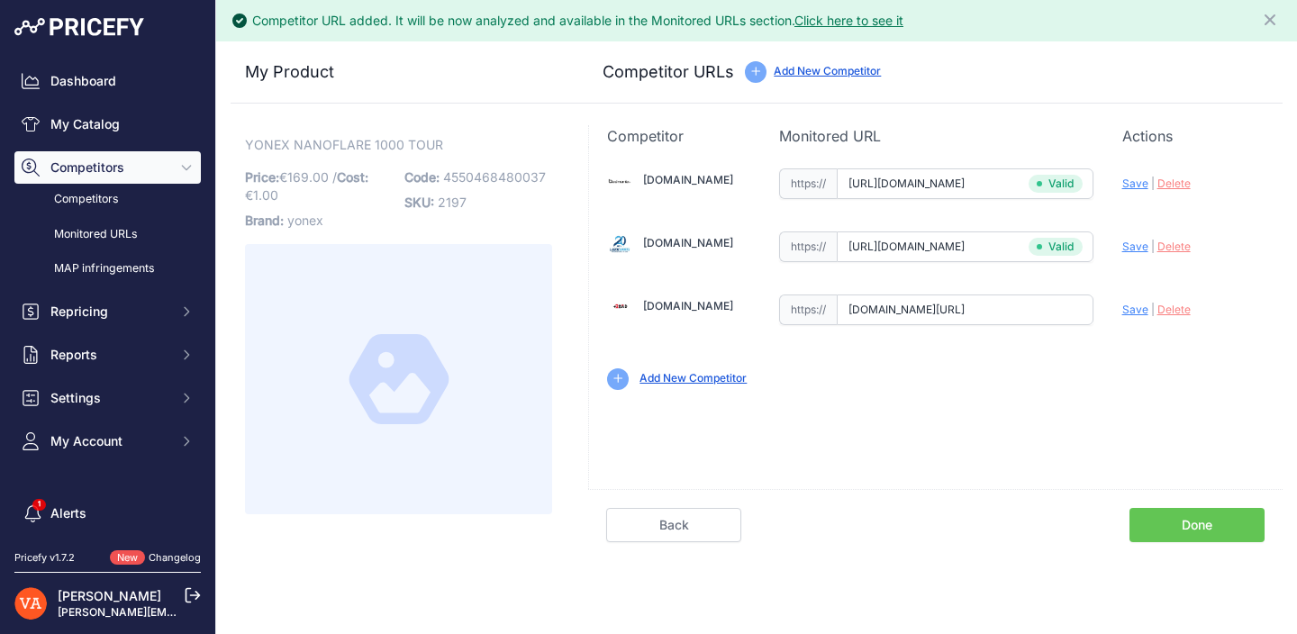
click at [1138, 304] on span "Save" at bounding box center [1135, 310] width 26 height 14
type input "[URL][DOMAIN_NAME]"
click at [1140, 178] on span "Save" at bounding box center [1135, 184] width 26 height 14
click at [1175, 520] on link "Done" at bounding box center [1196, 525] width 135 height 34
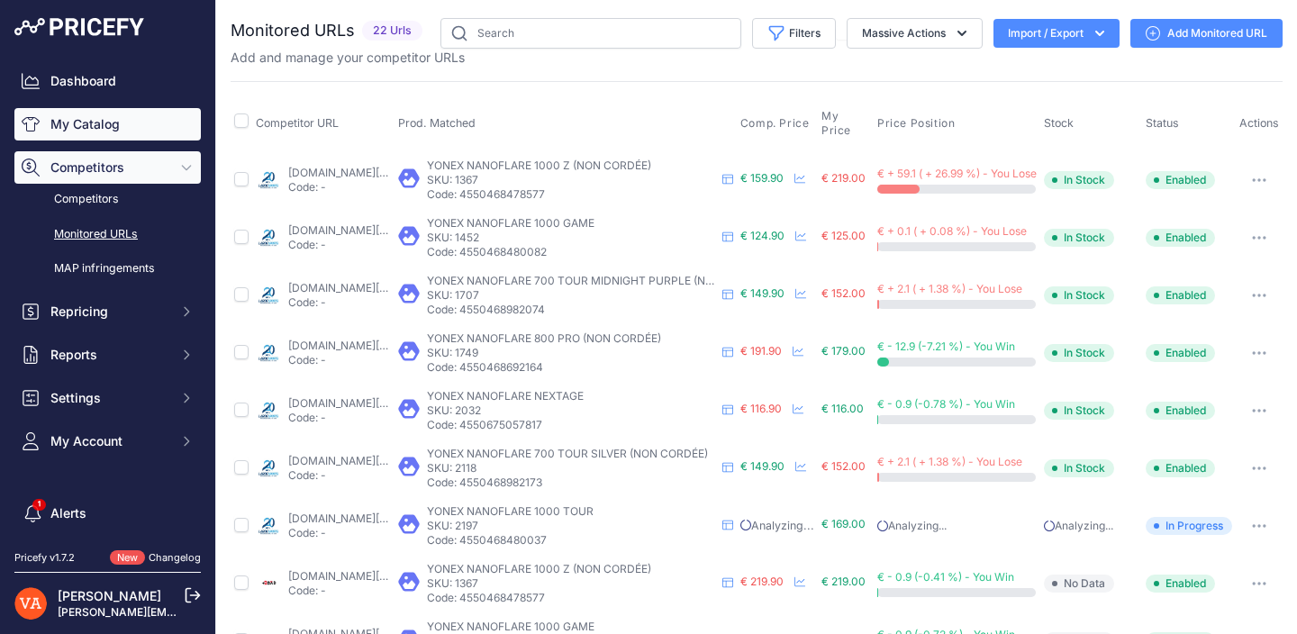
click at [122, 126] on link "My Catalog" at bounding box center [107, 124] width 186 height 32
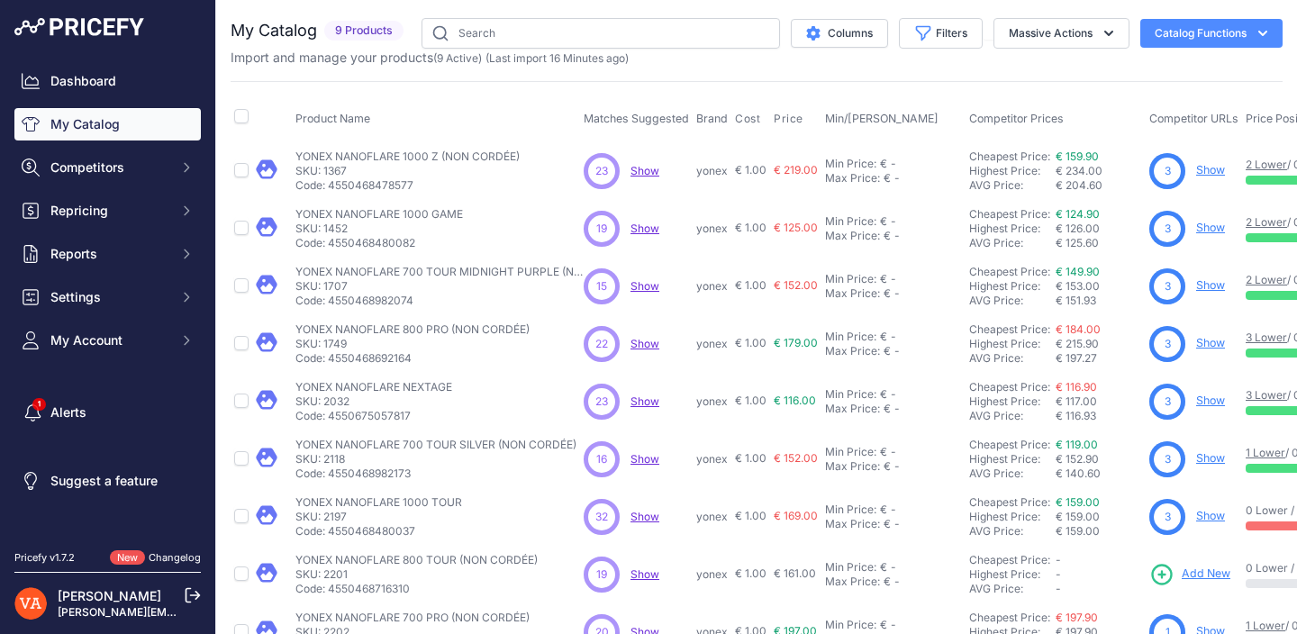
scroll to position [44, 0]
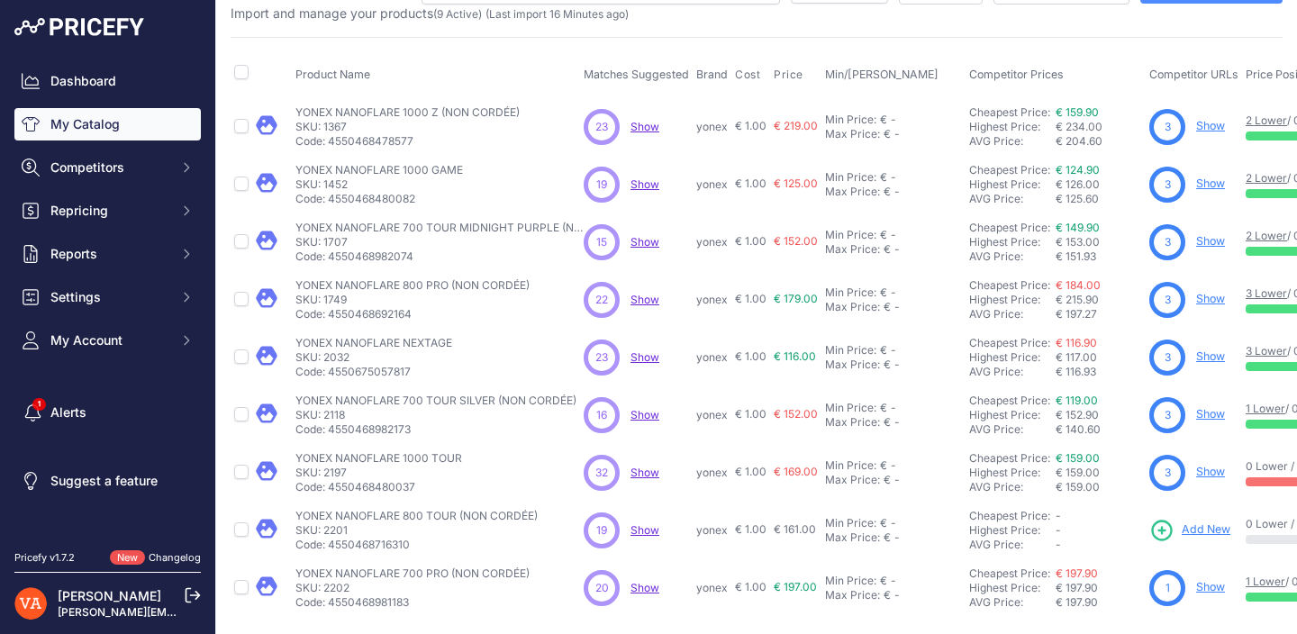
click at [1205, 534] on span "Add New" at bounding box center [1206, 529] width 49 height 17
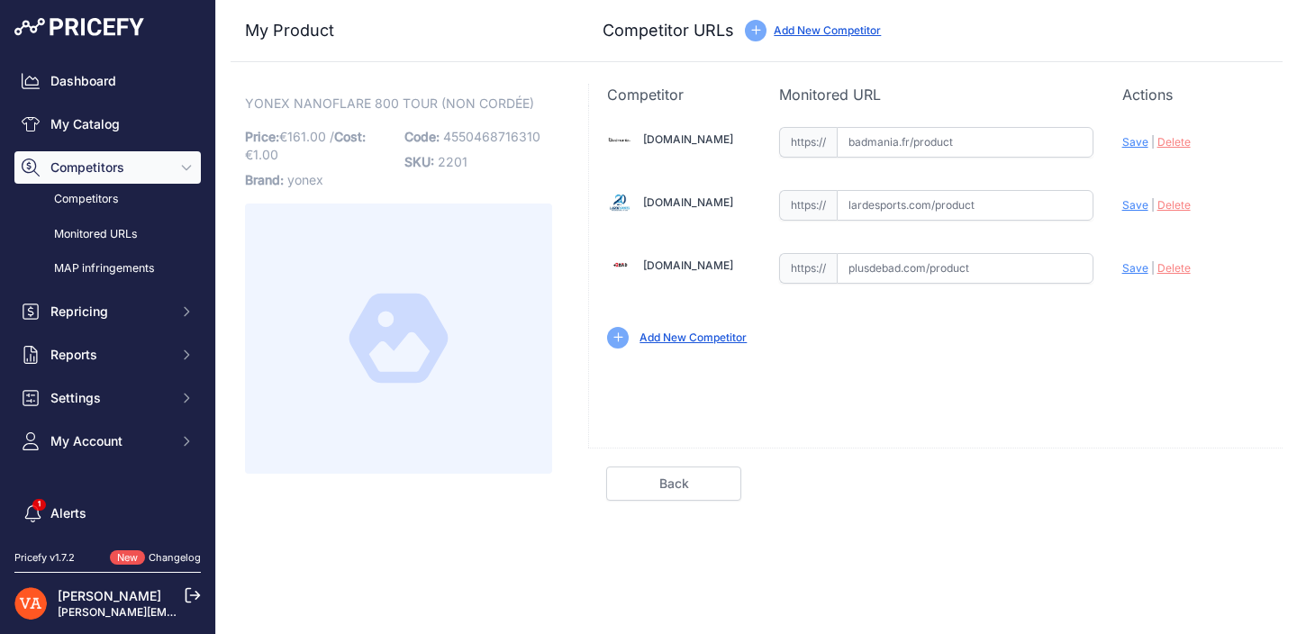
click at [884, 132] on input "text" at bounding box center [965, 142] width 257 height 31
paste input "[URL][DOMAIN_NAME]"
type input "[DOMAIN_NAME][URL]"
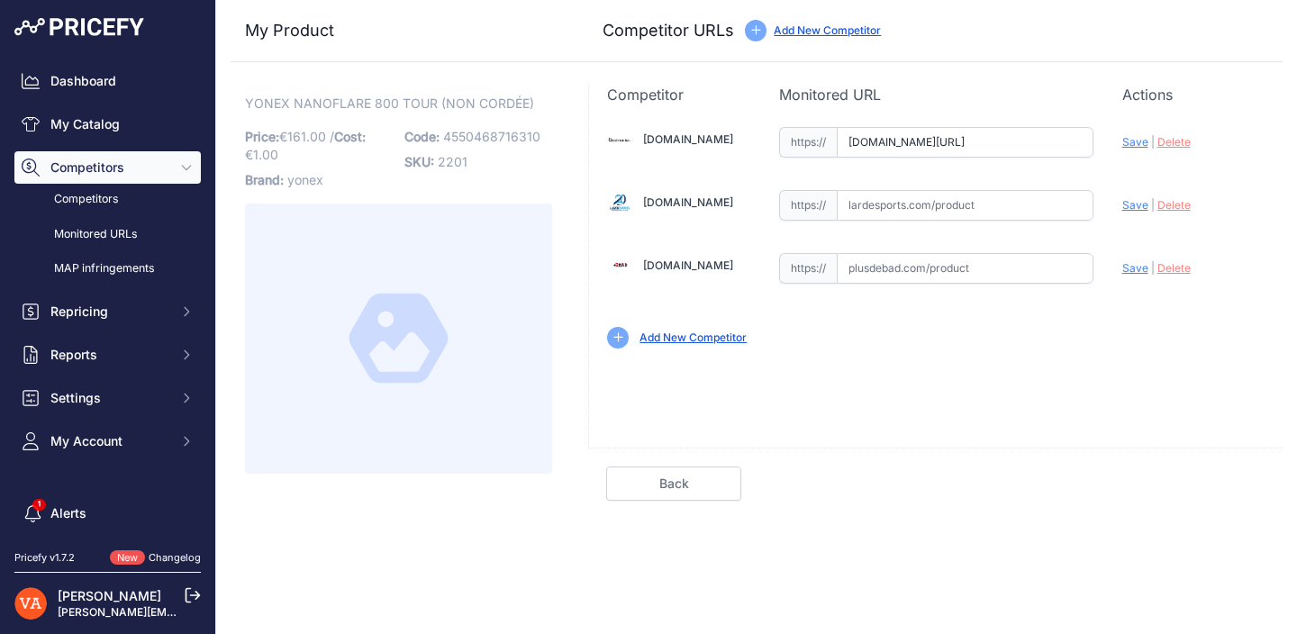
click at [892, 263] on input "text" at bounding box center [965, 268] width 257 height 31
paste input "https://www.plusdebad.com/raquette-badminton/29718-yonex-nanoflare-800-tour"
type input "www.plusdebad.com/raquette-badminton/29718-yonex-nanoflare-800-tour"
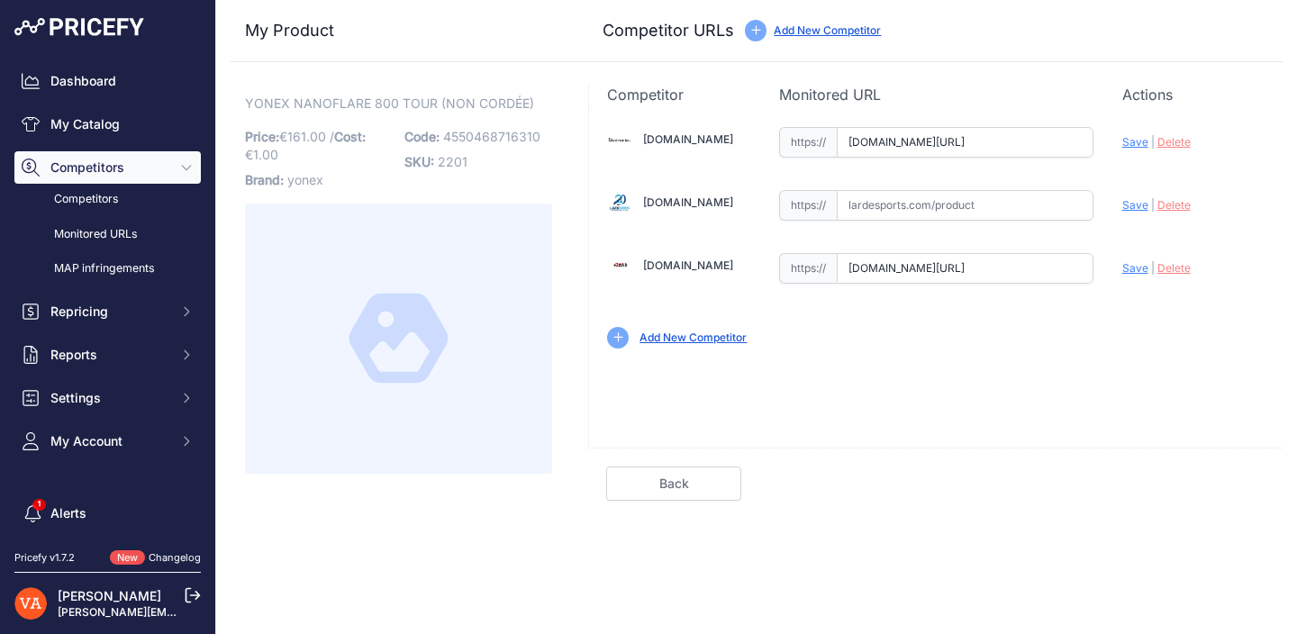
click at [873, 186] on div "Badmania.fr Valid Invalid |" at bounding box center [936, 235] width 694 height 261
click at [893, 220] on input "text" at bounding box center [965, 205] width 257 height 31
paste input "https://www.lardesports.com/badminton/raquettes/raquette-de-badminton-yonex-nan…"
type input "www.lardesports.com/badminton/raquettes/raquette-de-badminton-yonex-nanoflare-8…"
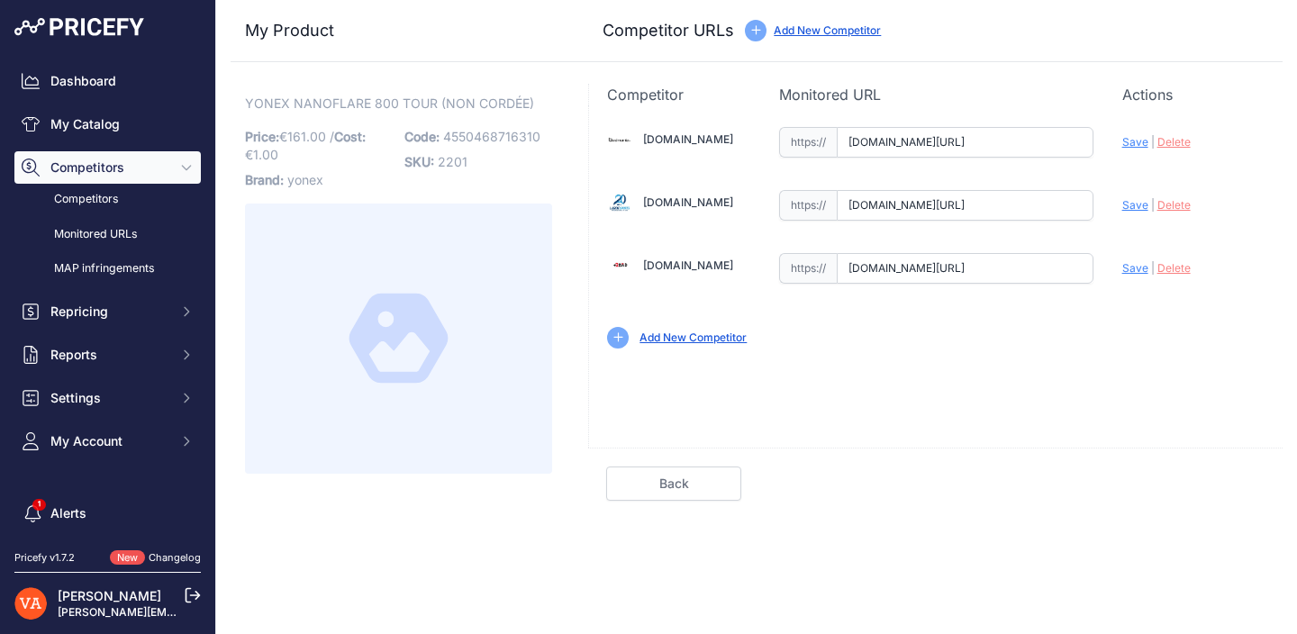
click at [1131, 141] on span "Save" at bounding box center [1135, 142] width 26 height 14
type input "https://badmania.fr/badminton-nanoflare-800-tour-9fp2301.html?prirule_jdsnikfkf…"
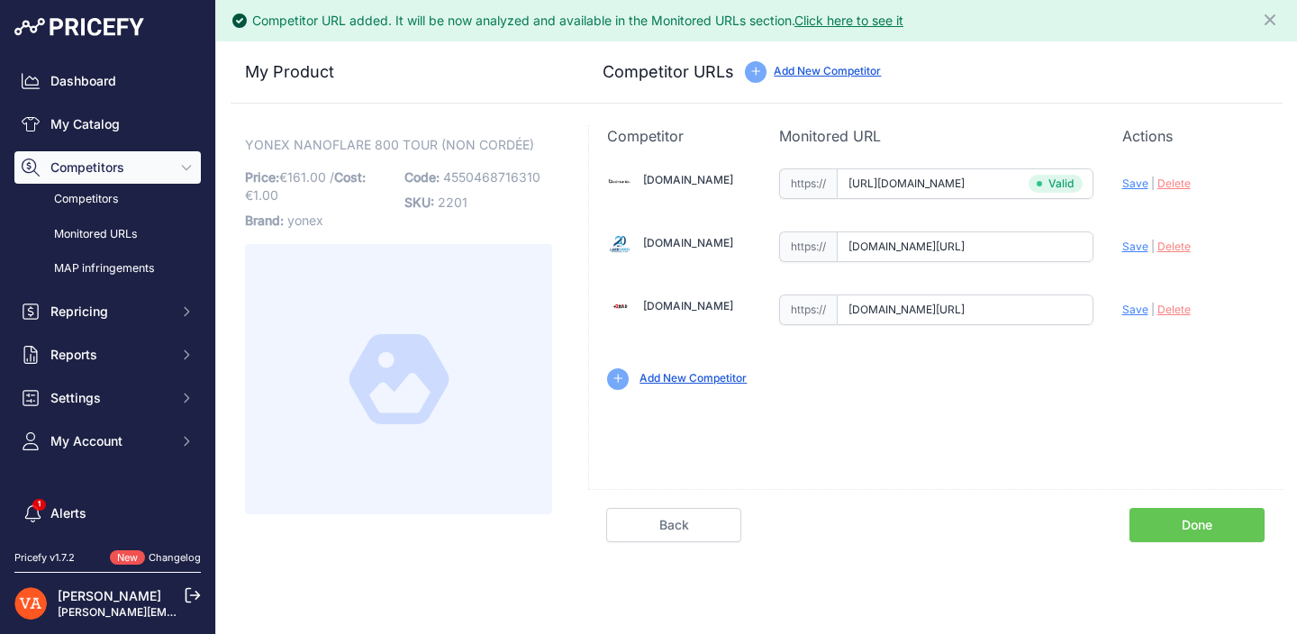
click at [1138, 242] on span "Save" at bounding box center [1135, 247] width 26 height 14
type input "https://www.lardesports.com/badminton/raquettes/raquette-de-badminton-yonex-nan…"
click at [1138, 313] on span "Save" at bounding box center [1135, 310] width 26 height 14
type input "https://www.plusdebad.com/raquette-badminton/29718-yonex-nanoflare-800-tour?pri…"
click at [1196, 532] on link "Done" at bounding box center [1196, 525] width 135 height 34
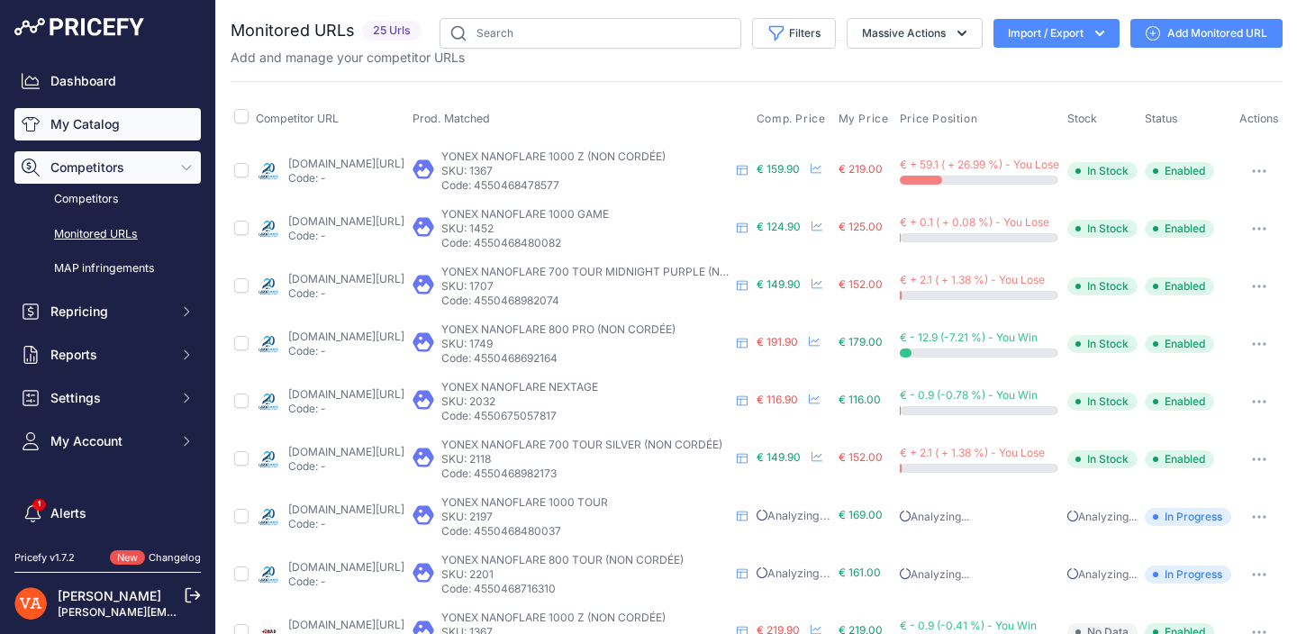
click at [168, 121] on link "My Catalog" at bounding box center [107, 124] width 186 height 32
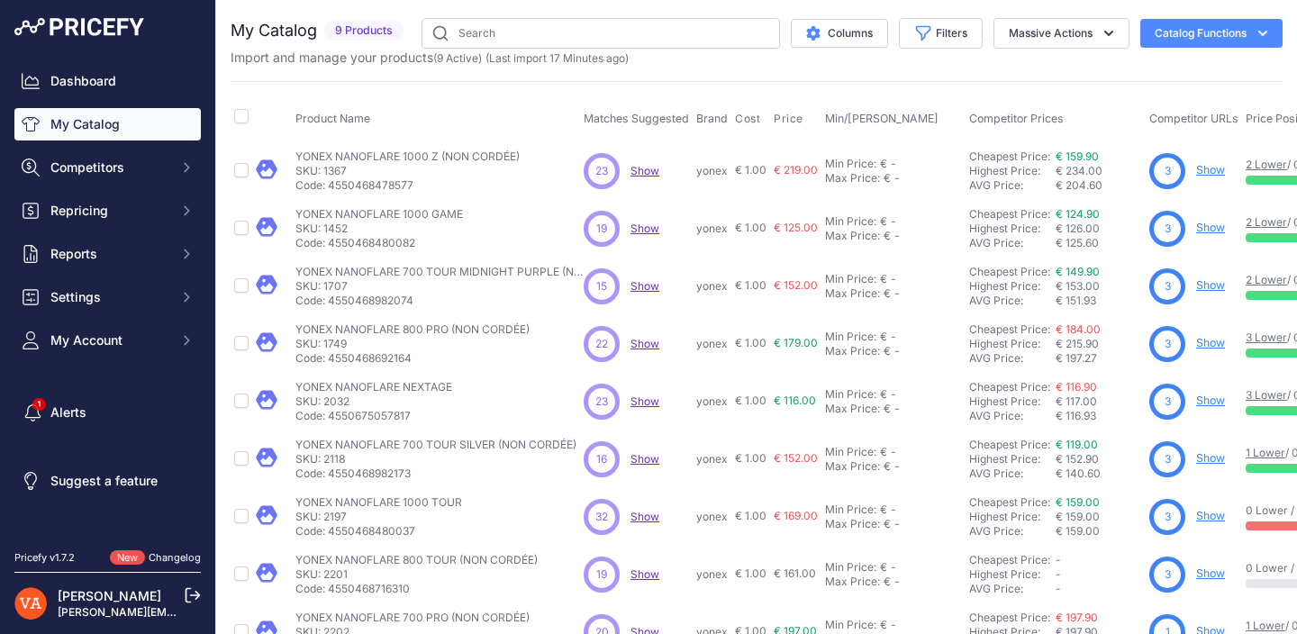
scroll to position [44, 0]
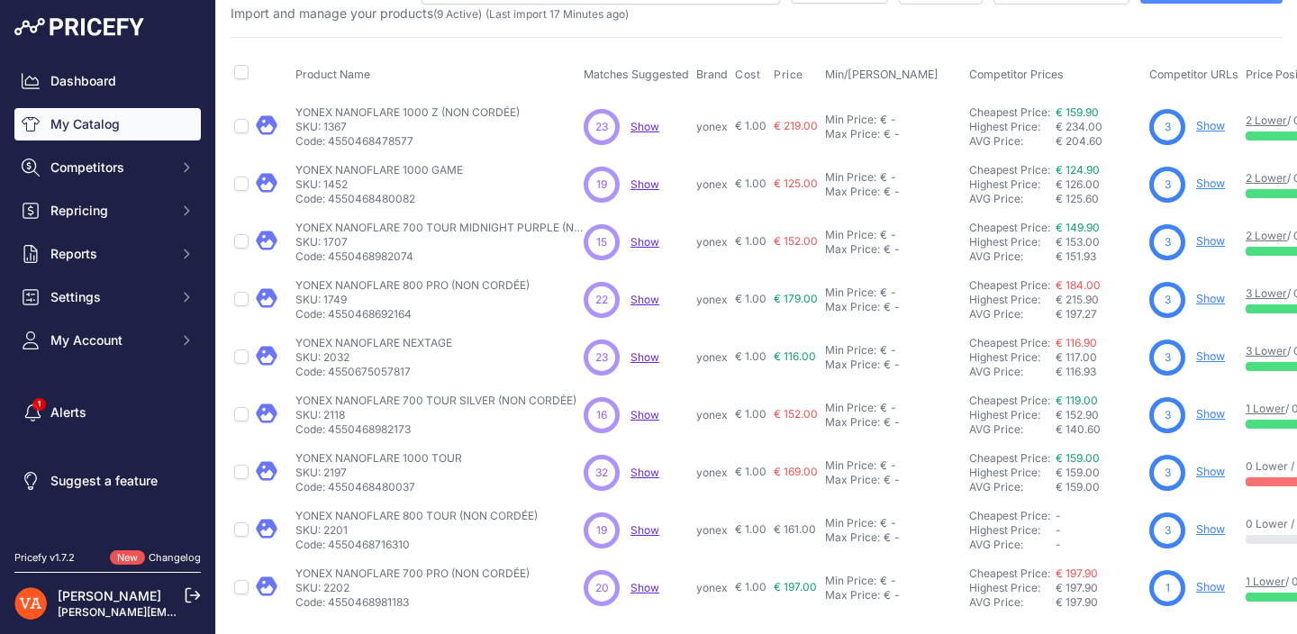
click at [1215, 586] on link "Show" at bounding box center [1210, 587] width 29 height 14
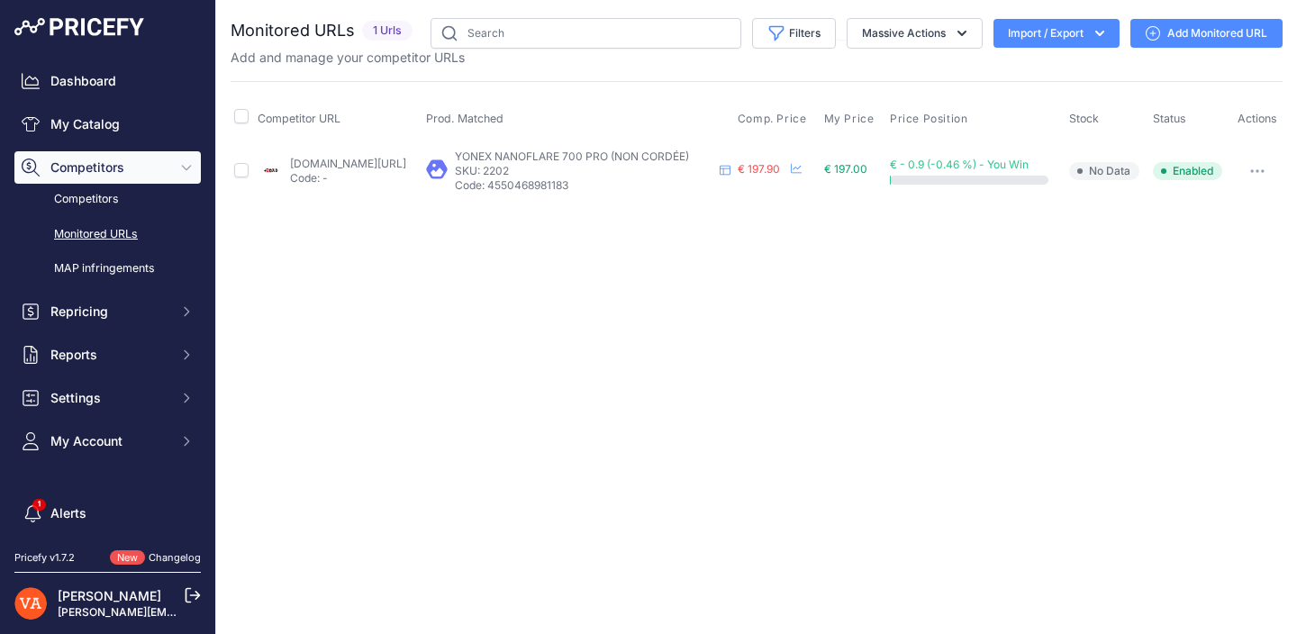
click at [1184, 20] on link "Add Monitored URL" at bounding box center [1206, 33] width 152 height 29
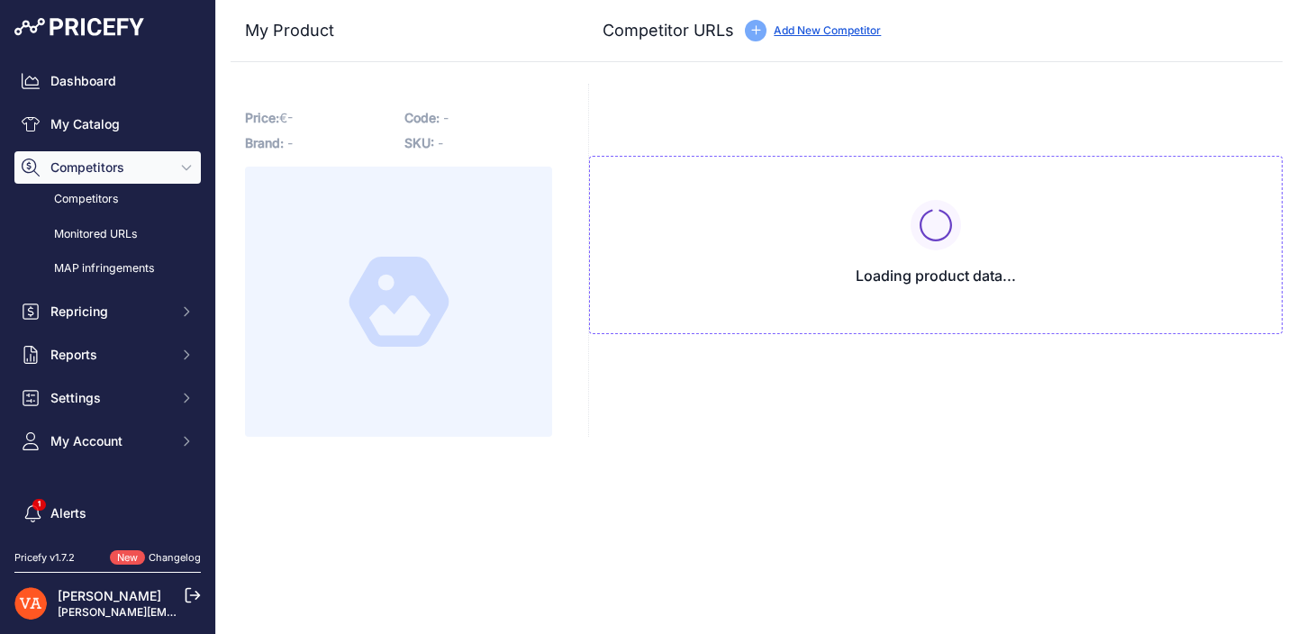
type input "www.plusdebad.com/raquette-badminton/35628-yonex-nanoflare-700-pro?prirule_jdsn…"
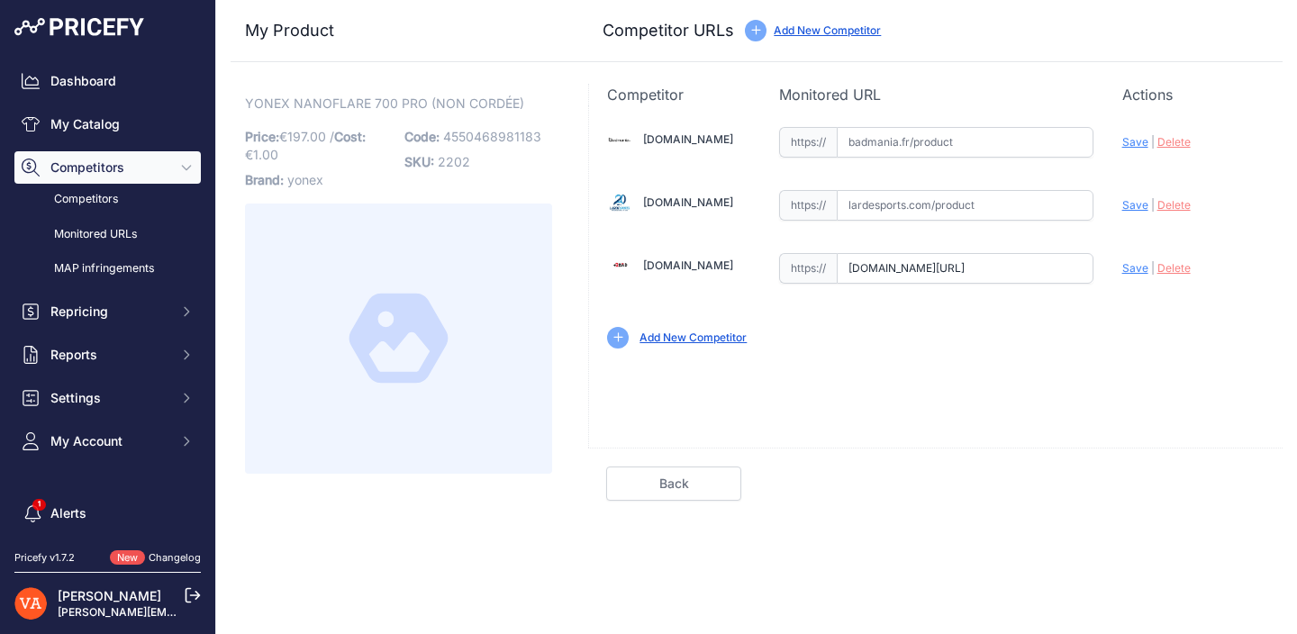
click at [996, 141] on input "text" at bounding box center [965, 142] width 257 height 31
paste input "https://badmania.fr/badminton-nanoflare-700-pro-violet-9fp2438.html"
type input "badmania.fr/badminton-nanoflare-700-pro-violet-9fp2438.html"
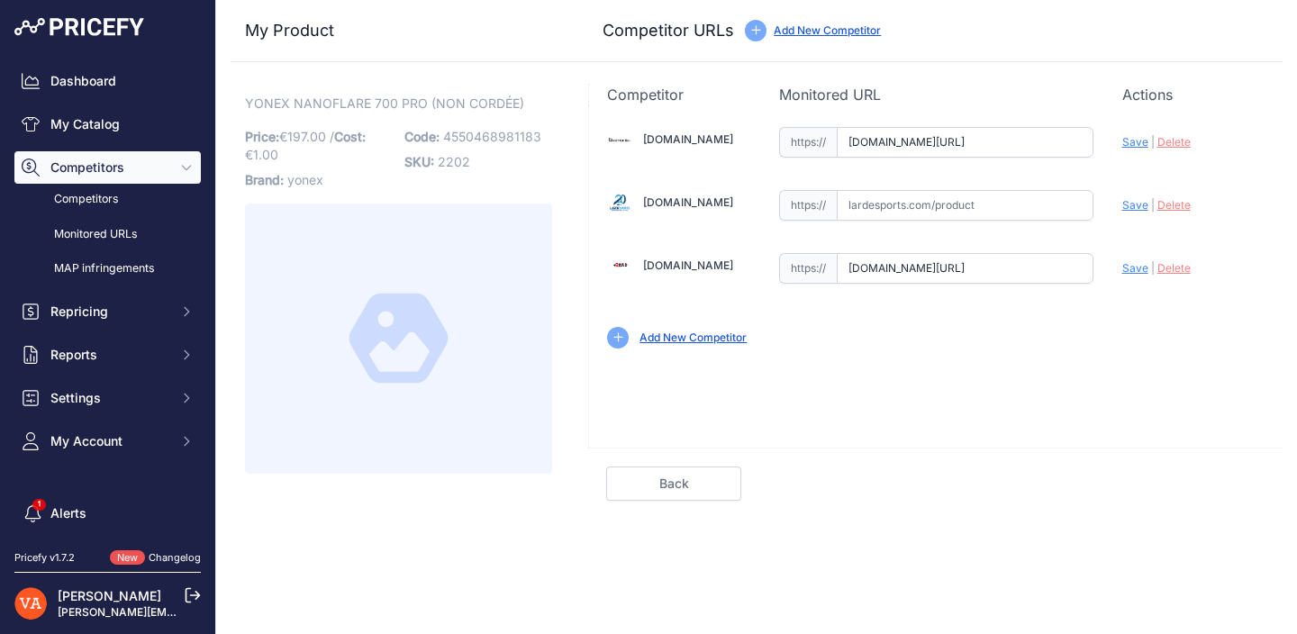
click at [974, 202] on input "text" at bounding box center [965, 205] width 257 height 31
paste input "https://www.lardesports.com/raquette-de-badminton-yonex-nanoflare-700-pro-4u5-m…"
click at [1132, 206] on span "Save" at bounding box center [1135, 205] width 26 height 14
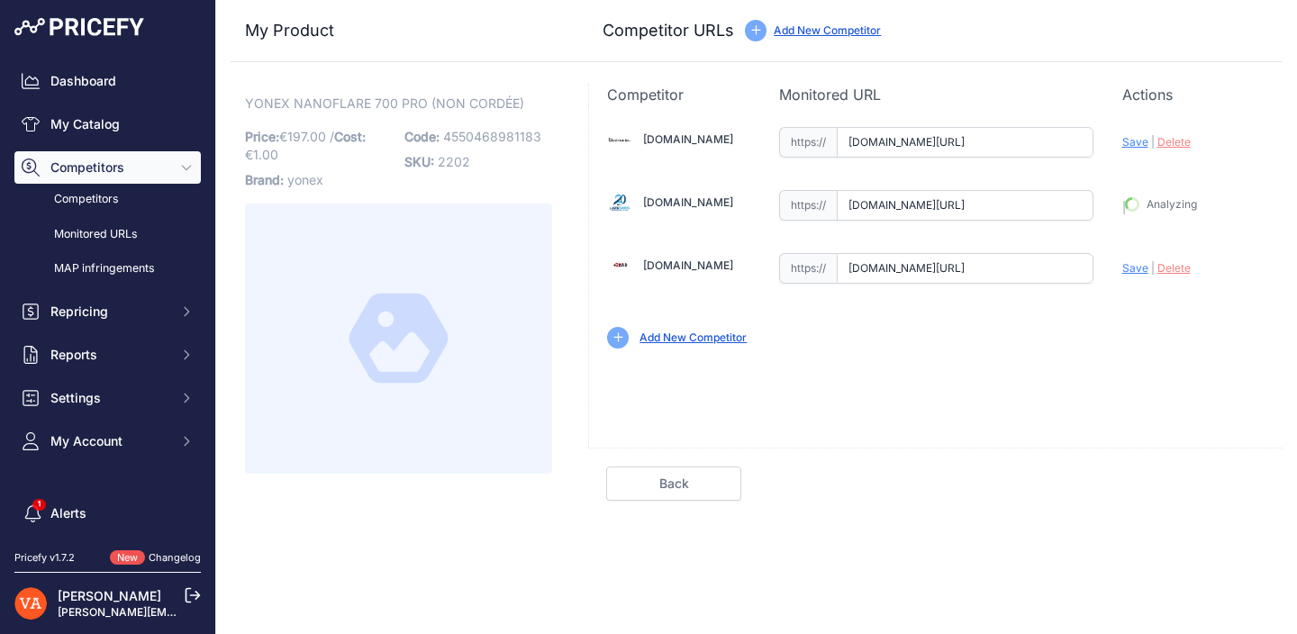
type input "https://www.lardesports.com/raquette-de-badminton-yonex-nanoflare-700-pro-4u5-m…"
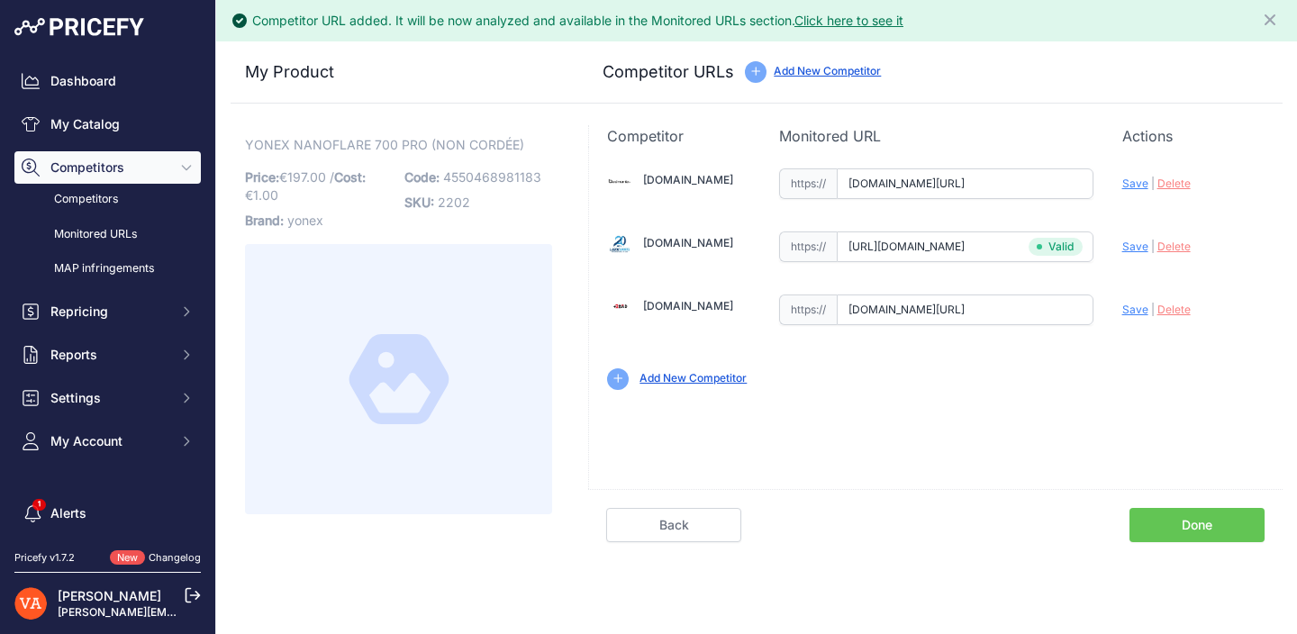
click at [1133, 182] on span "Save" at bounding box center [1135, 184] width 26 height 14
type input "https://badmania.fr/badminton-nanoflare-700-pro-violet-9fp2438.html?prirule_jds…"
click at [1138, 302] on div "Update Profile Save | Delete Analyzing" at bounding box center [1193, 305] width 142 height 28
click at [1138, 305] on span "Save" at bounding box center [1135, 310] width 26 height 14
click at [1038, 314] on input "www.plusdebad.com/raquette-badminton/35628-yonex-nanoflare-700-pro?prirule_jdsn…" at bounding box center [965, 310] width 257 height 31
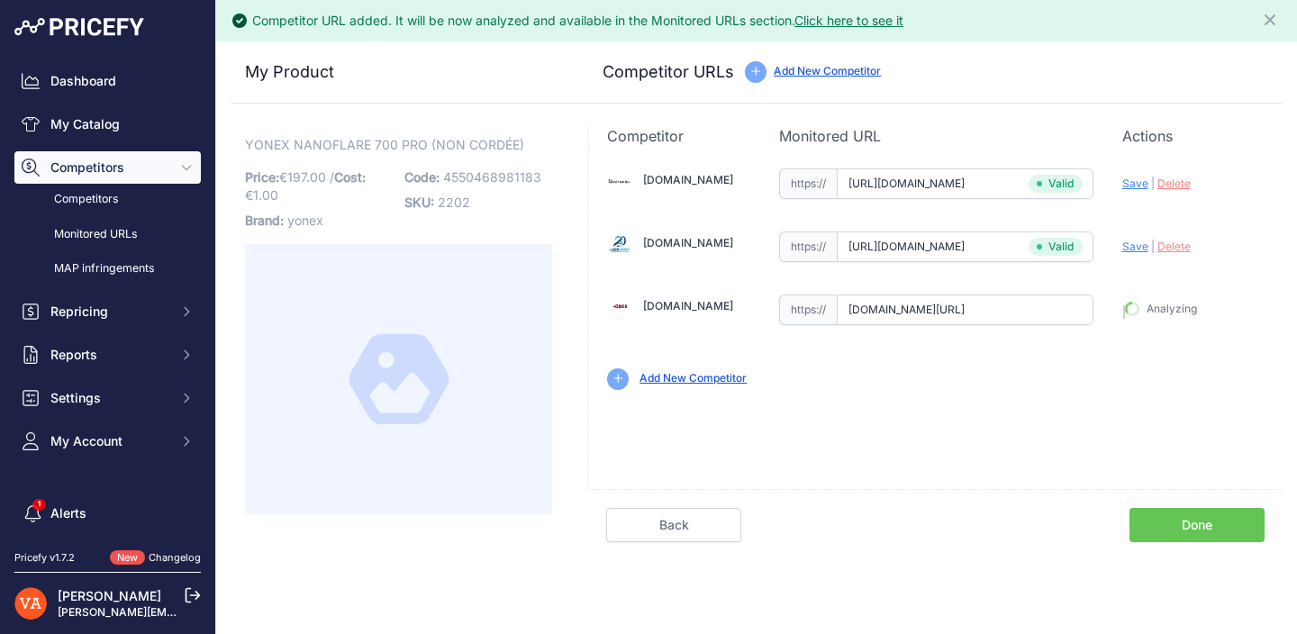
type input "https://www.plusdebad.com/raquette-badminton/35628-yonex-nanoflare-700-pro?prir…"
click at [1007, 313] on input "https://www.plusdebad.com/raquette-badminton/35628-yonex-nanoflare-700-pro?prir…" at bounding box center [965, 310] width 257 height 31
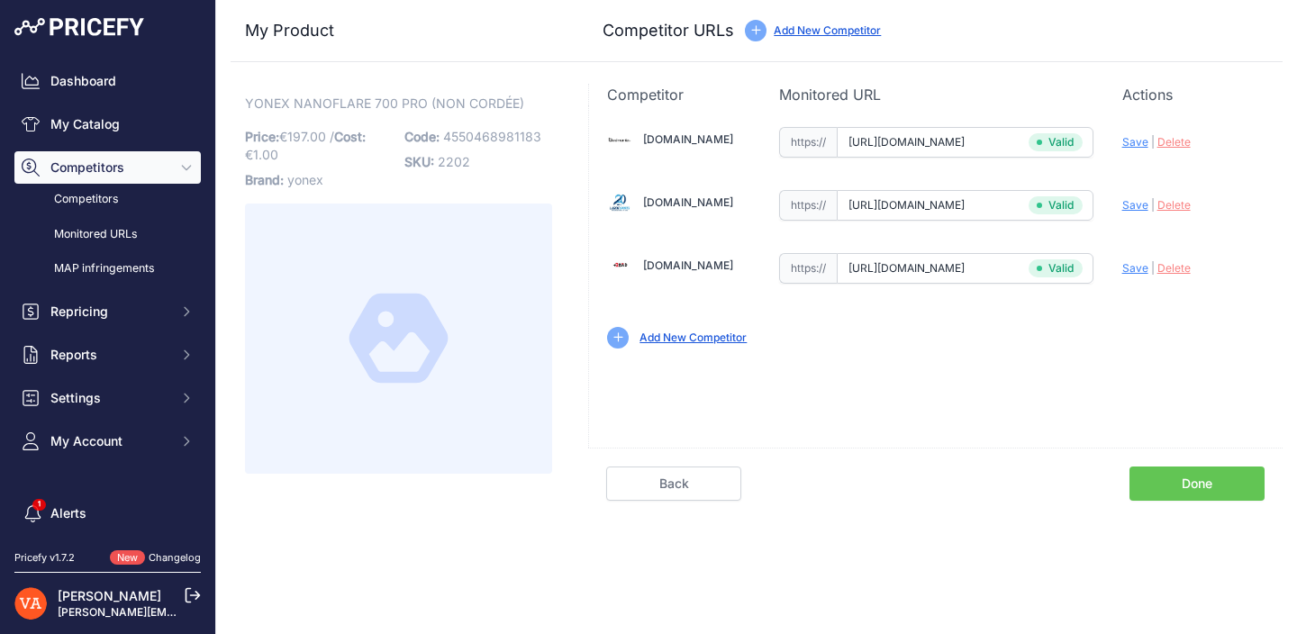
click at [1150, 472] on link "Done" at bounding box center [1196, 484] width 135 height 34
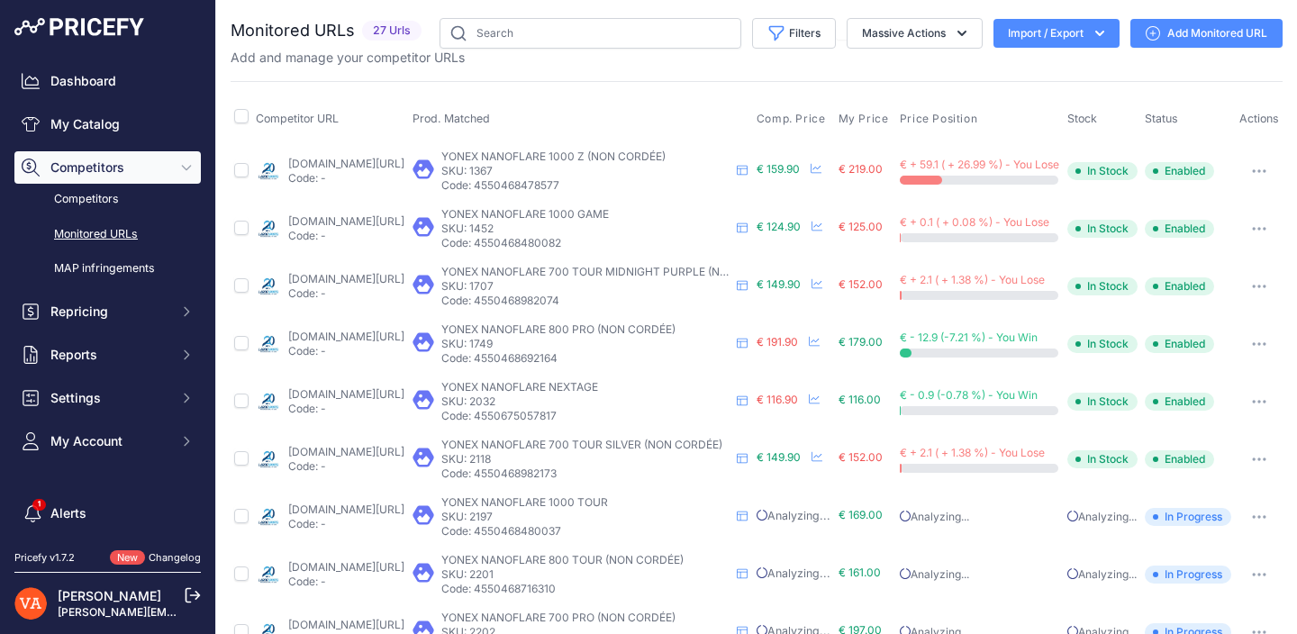
click at [80, 141] on div "Dashboard My Catalog Competitors Competitors Monitored URLs MAP infringements R…" at bounding box center [107, 261] width 186 height 393
click at [88, 137] on link "My Catalog" at bounding box center [107, 124] width 186 height 32
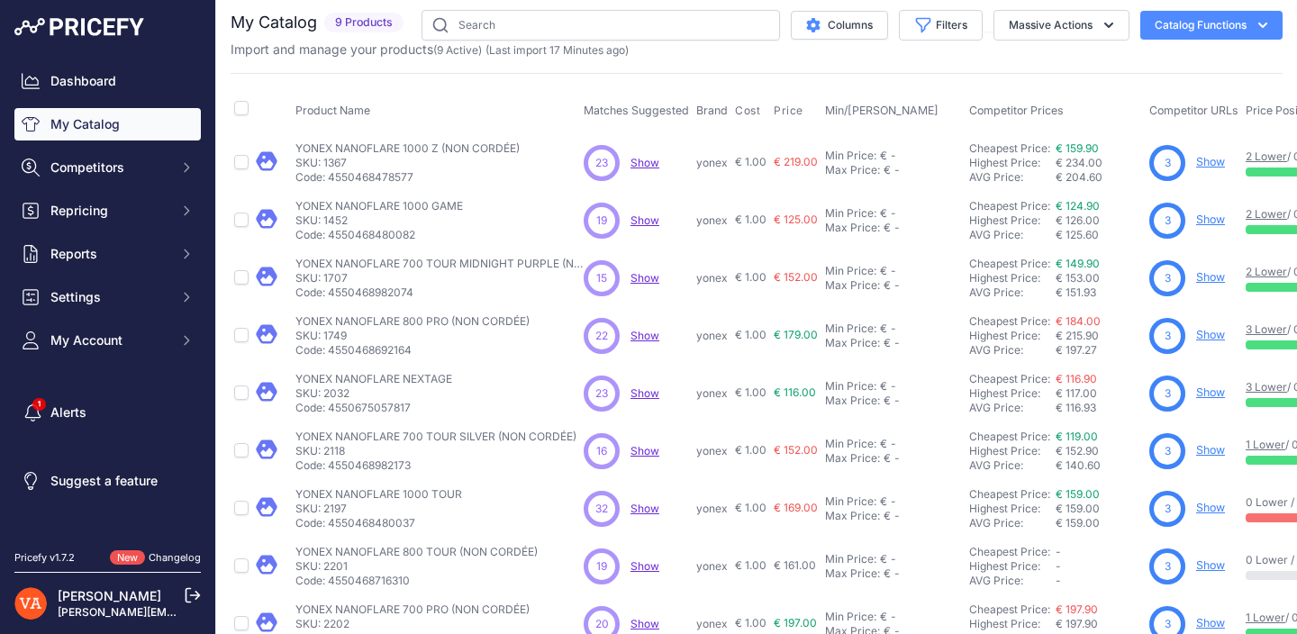
scroll to position [5, 0]
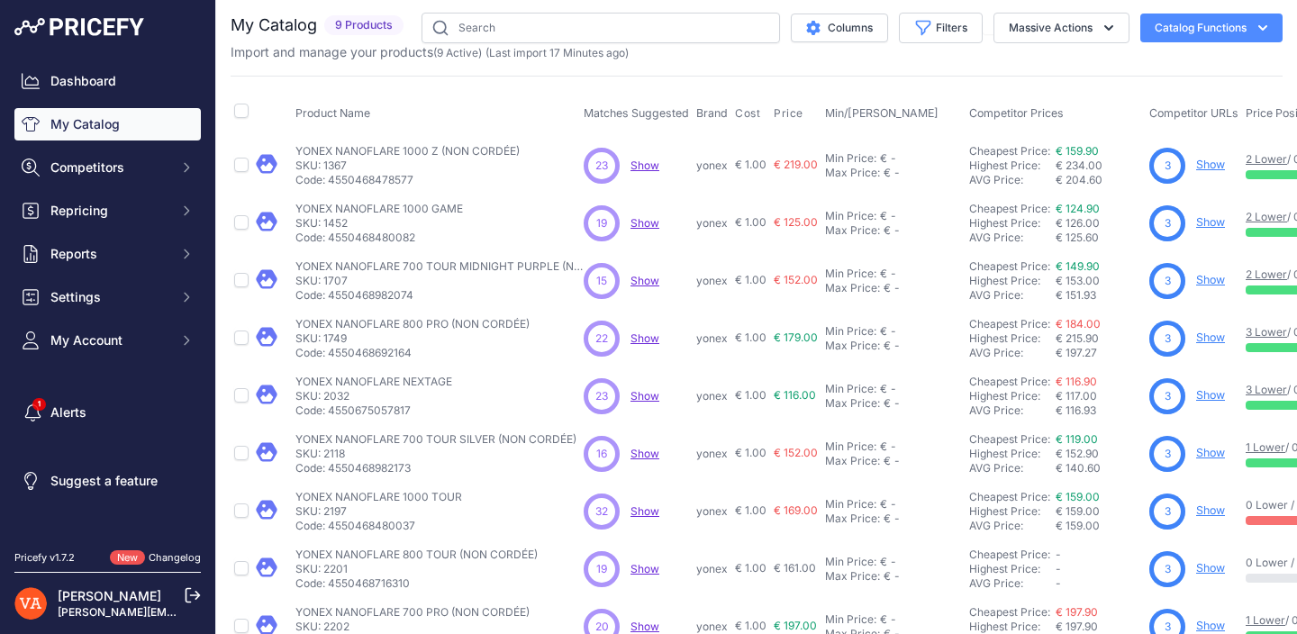
click at [639, 165] on span "Show" at bounding box center [644, 166] width 29 height 14
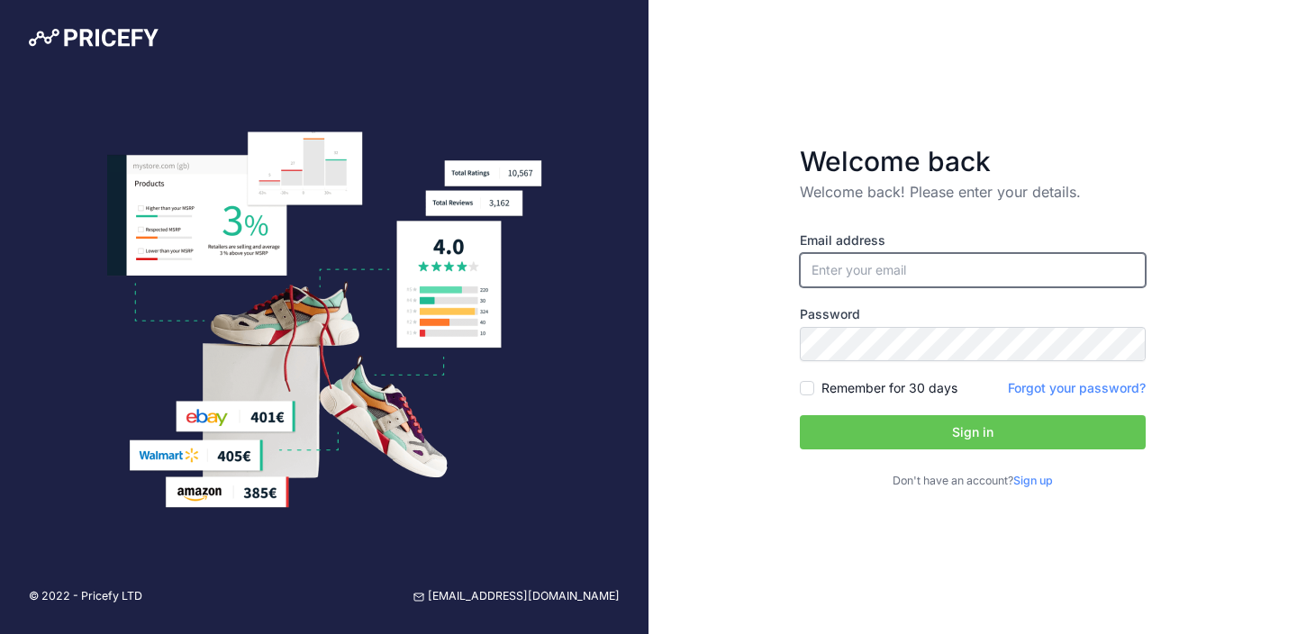
type input "[PERSON_NAME][EMAIL_ADDRESS][PERSON_NAME][DOMAIN_NAME]"
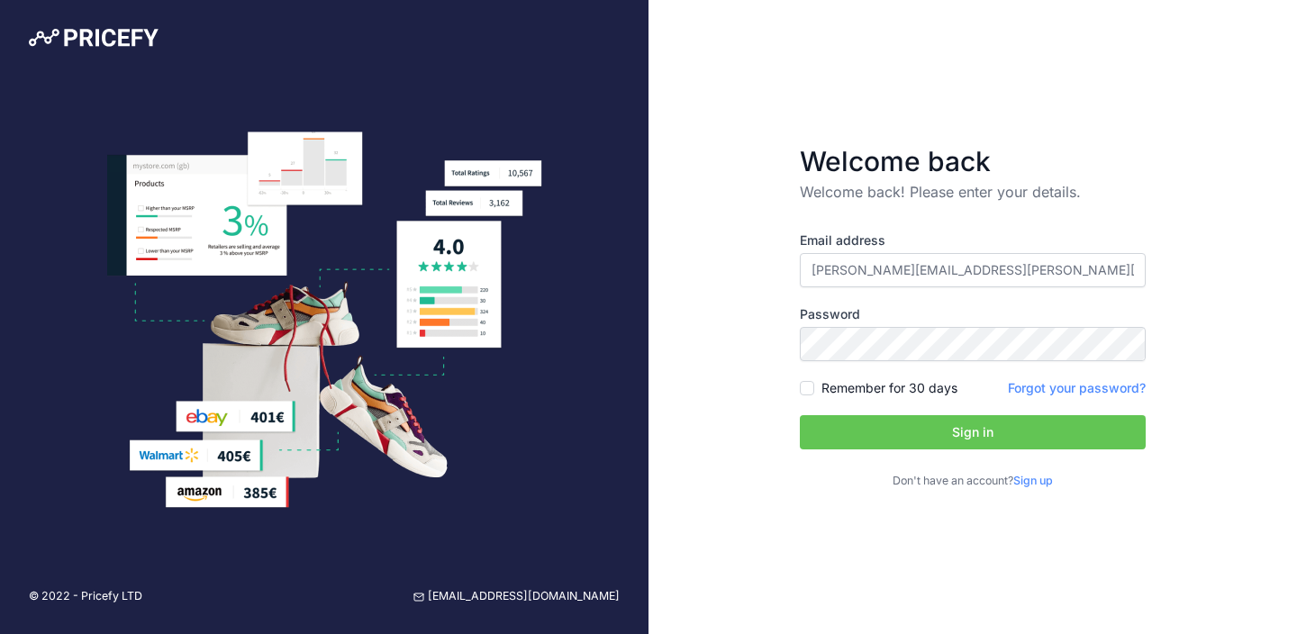
click at [839, 381] on label "Remember for 30 days" at bounding box center [889, 388] width 136 height 18
click at [814, 381] on input "Remember for 30 days" at bounding box center [807, 388] width 14 height 14
checkbox input "true"
click at [845, 430] on button "Sign in" at bounding box center [973, 432] width 346 height 34
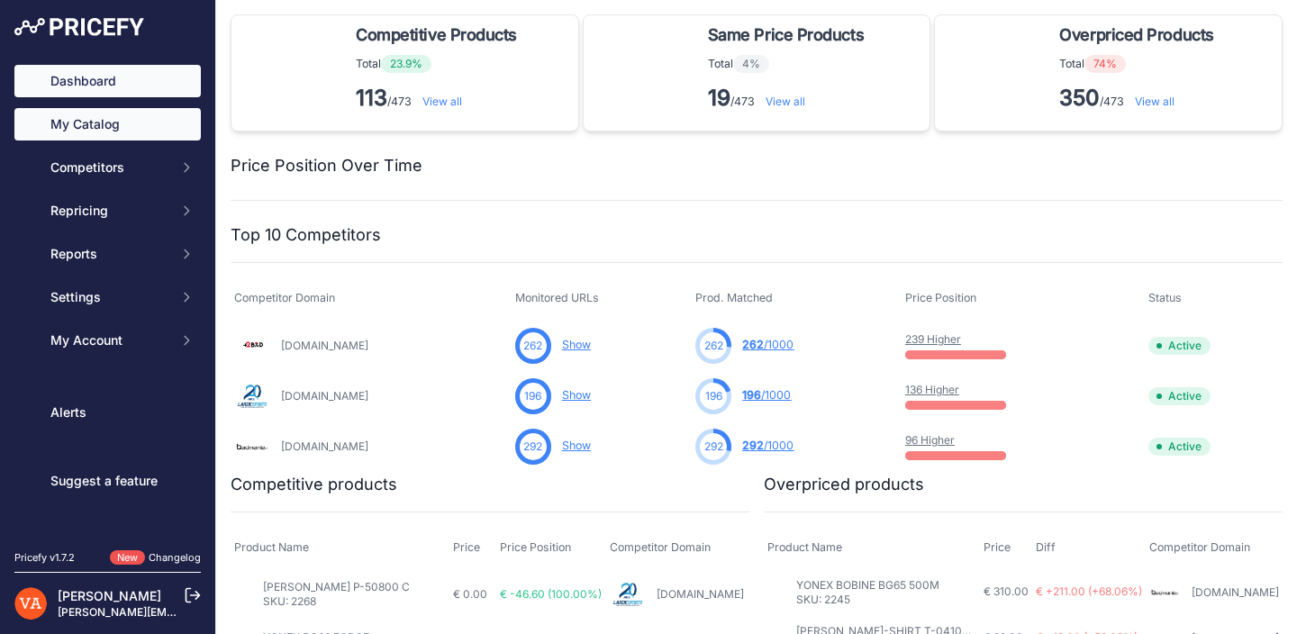
click at [168, 123] on link "My Catalog" at bounding box center [107, 124] width 186 height 32
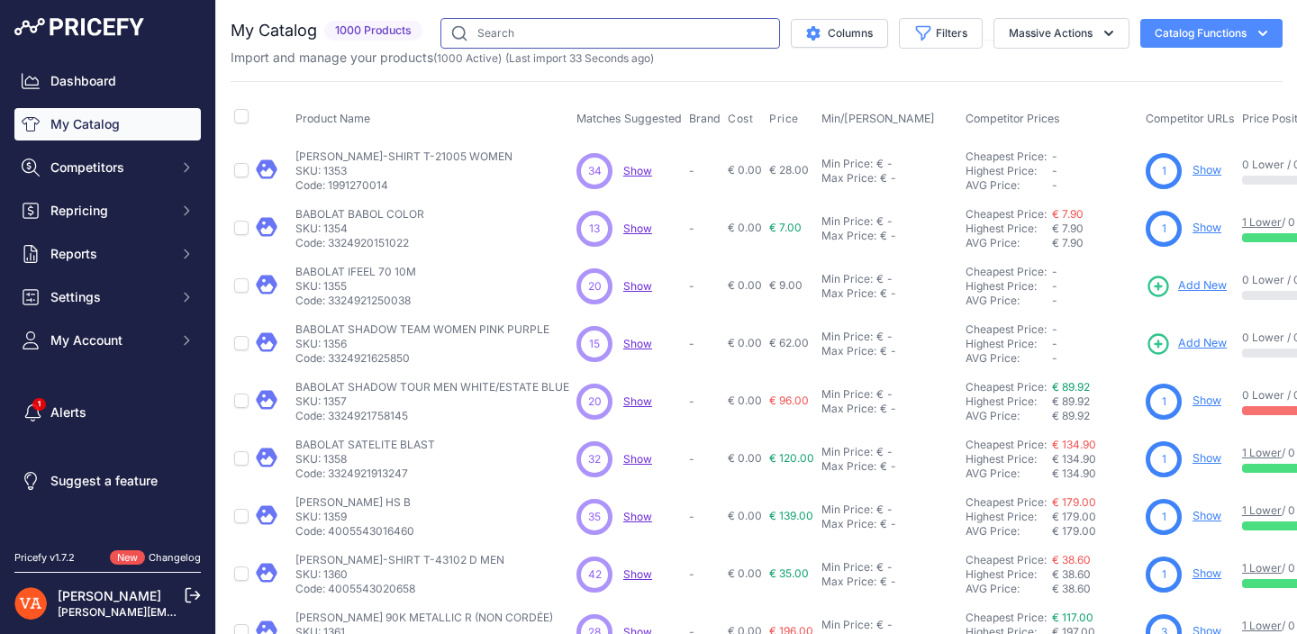
click at [515, 34] on input "text" at bounding box center [610, 33] width 340 height 31
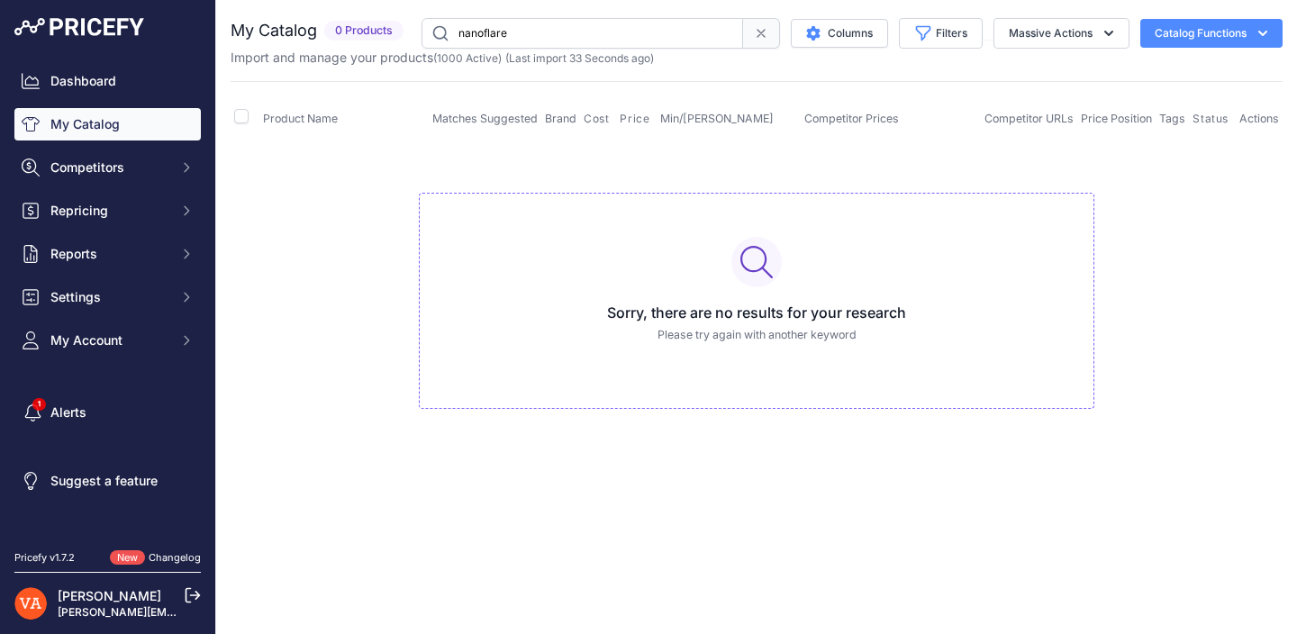
type input "nanoflare"
click at [565, 37] on input "nanoflare" at bounding box center [583, 33] width 322 height 31
click at [118, 154] on button "Competitors" at bounding box center [107, 167] width 186 height 32
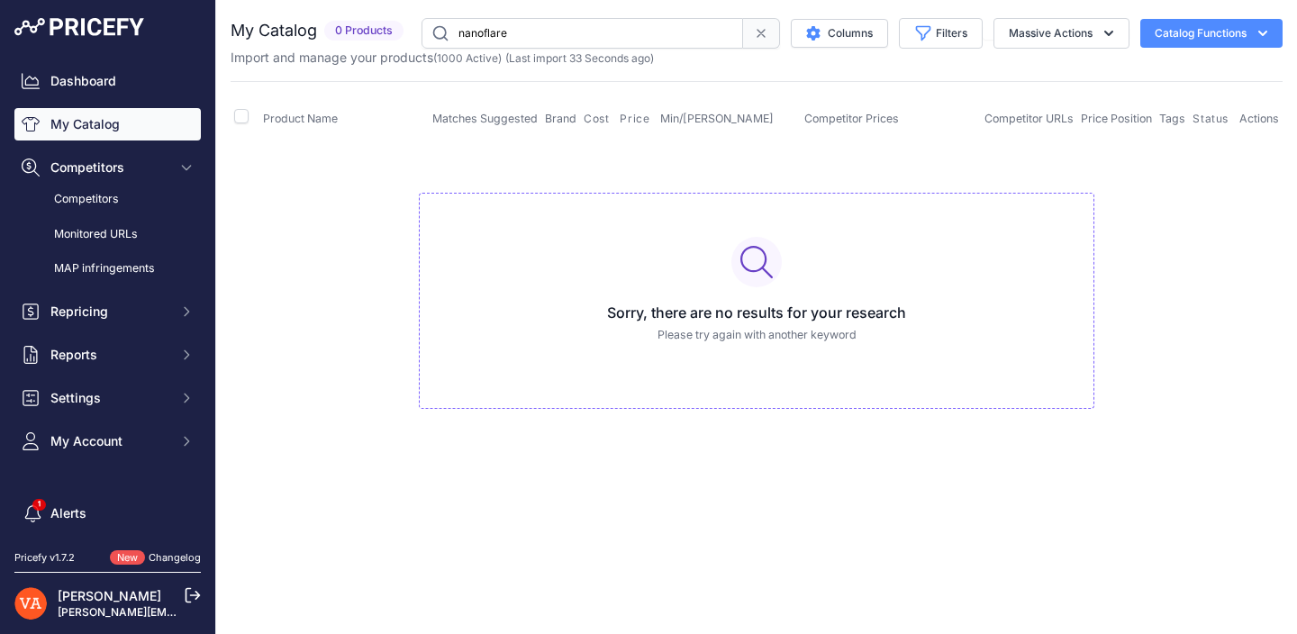
click at [118, 120] on link "My Catalog" at bounding box center [107, 124] width 186 height 32
click at [743, 32] on span at bounding box center [761, 33] width 37 height 31
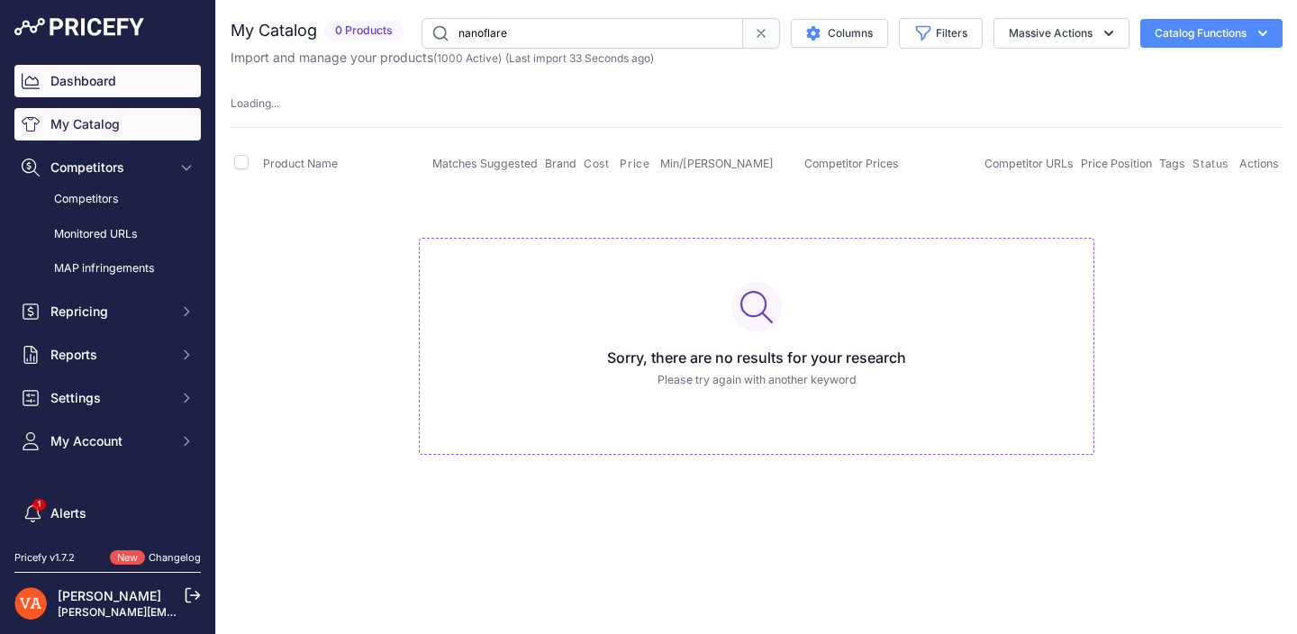
click at [139, 89] on link "Dashboard" at bounding box center [107, 81] width 186 height 32
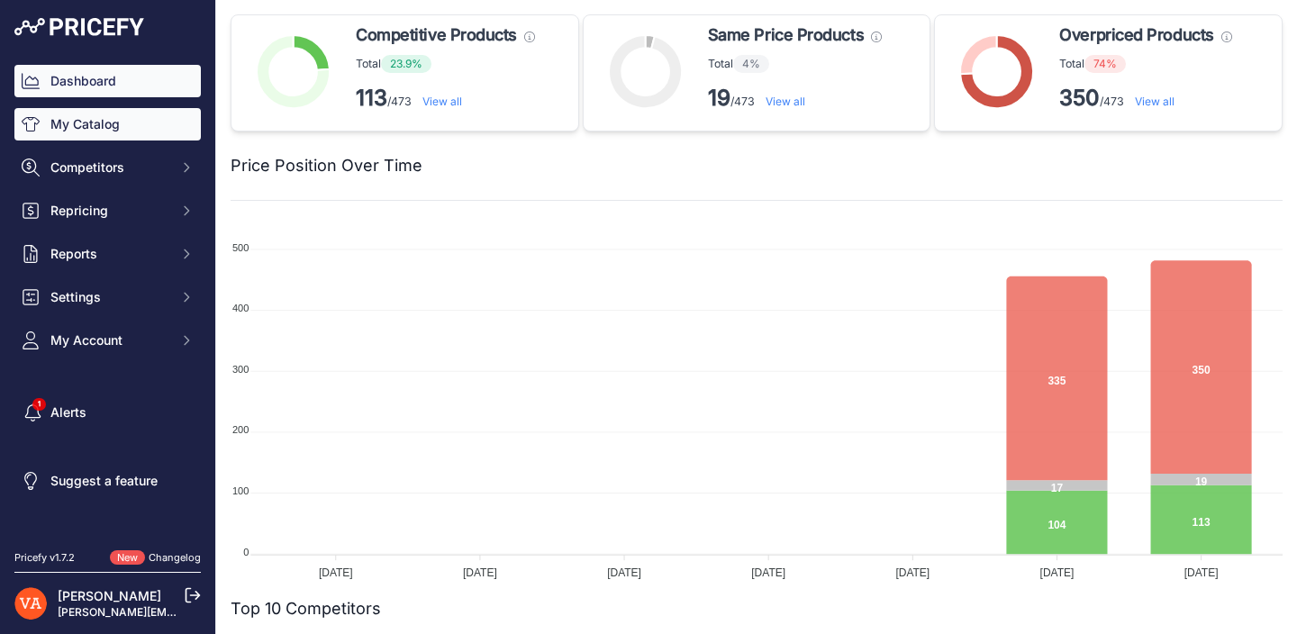
click at [116, 131] on link "My Catalog" at bounding box center [107, 124] width 186 height 32
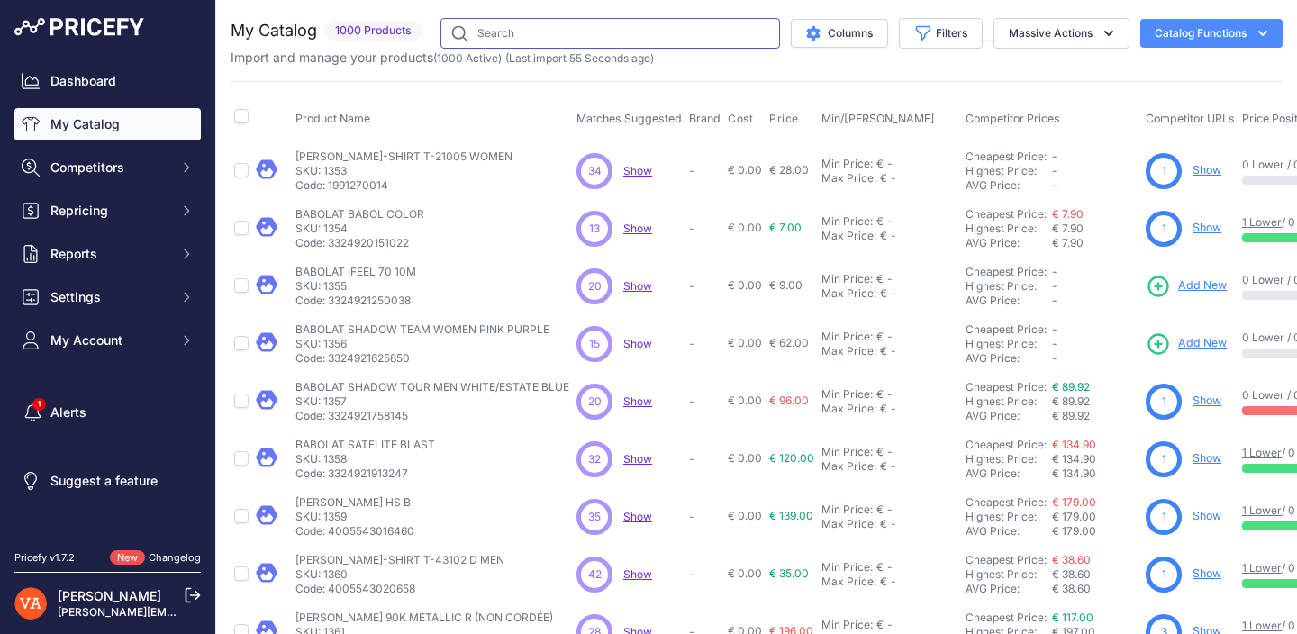
click at [559, 24] on input "text" at bounding box center [610, 33] width 340 height 31
click at [554, 26] on input "text" at bounding box center [610, 33] width 340 height 31
type input "si"
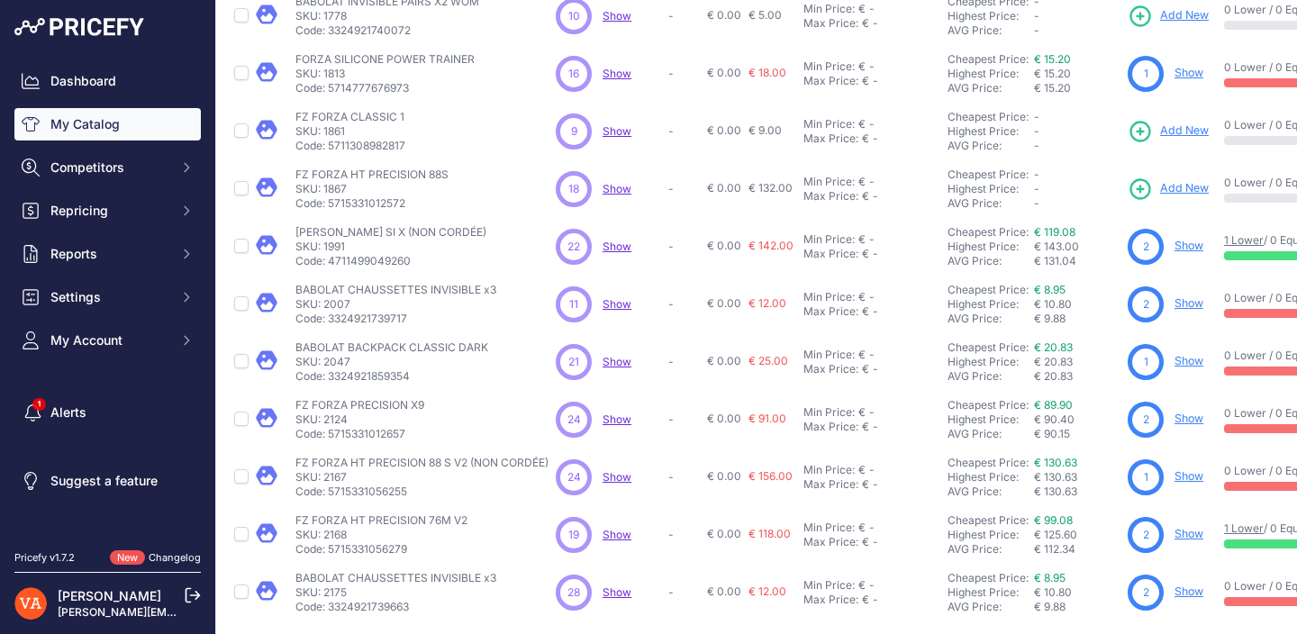
scroll to position [447, 0]
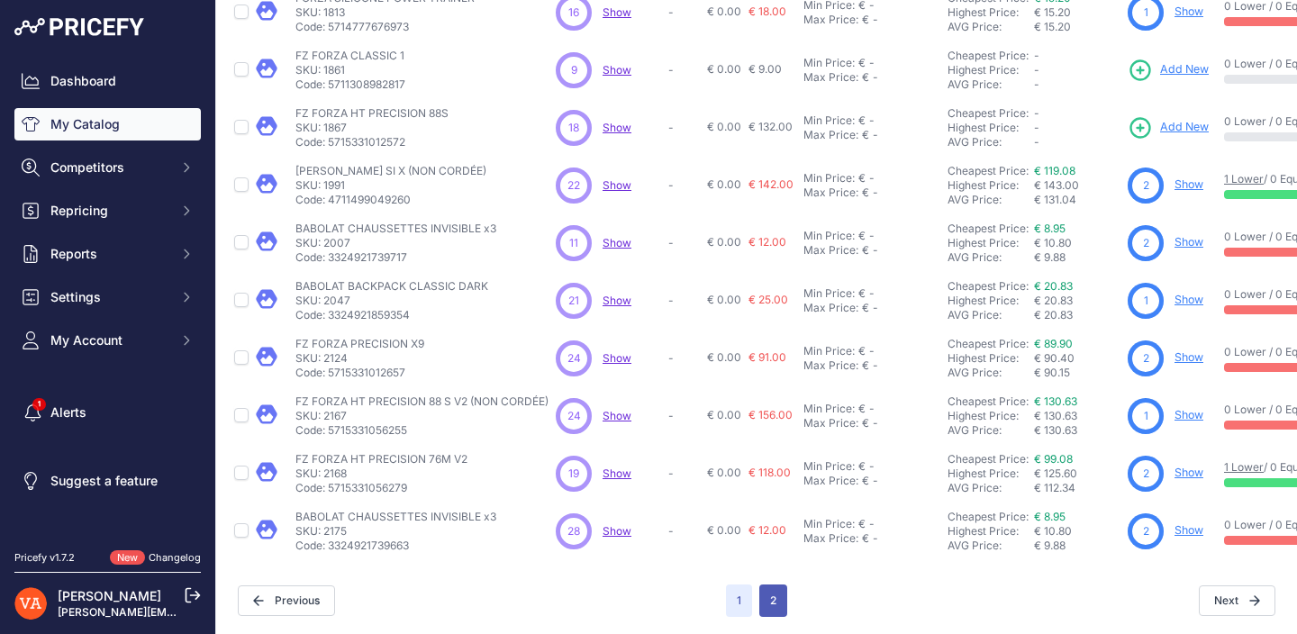
click at [781, 606] on button "2" at bounding box center [773, 601] width 28 height 32
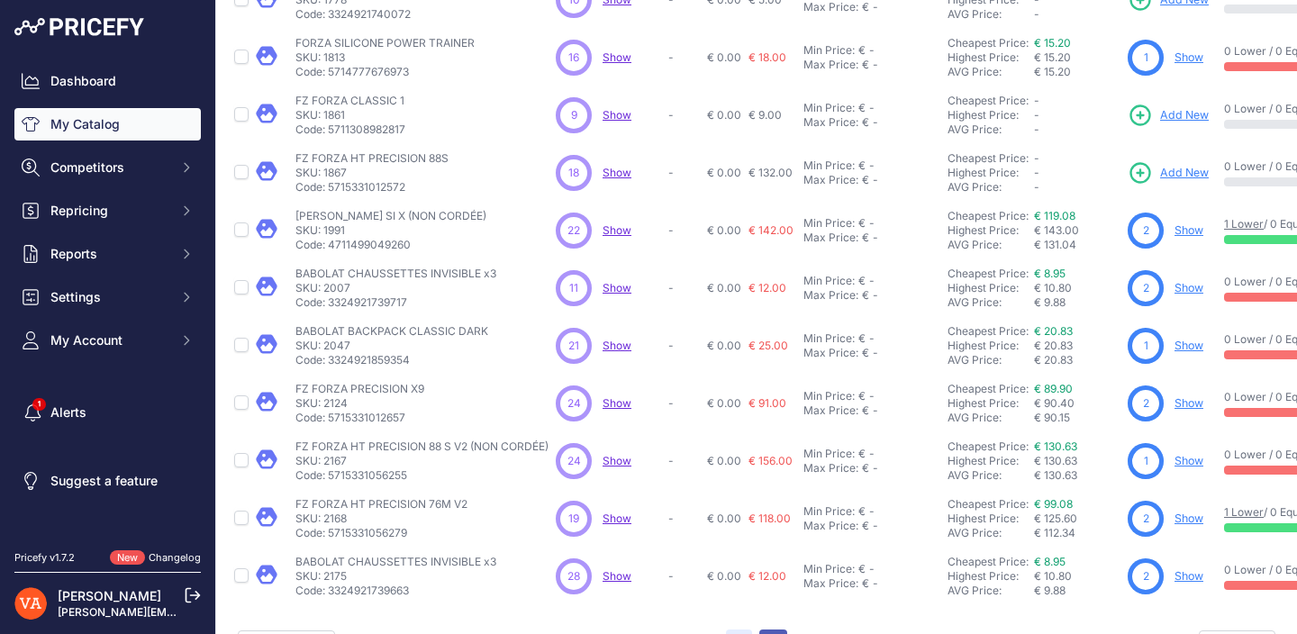
scroll to position [492, 0]
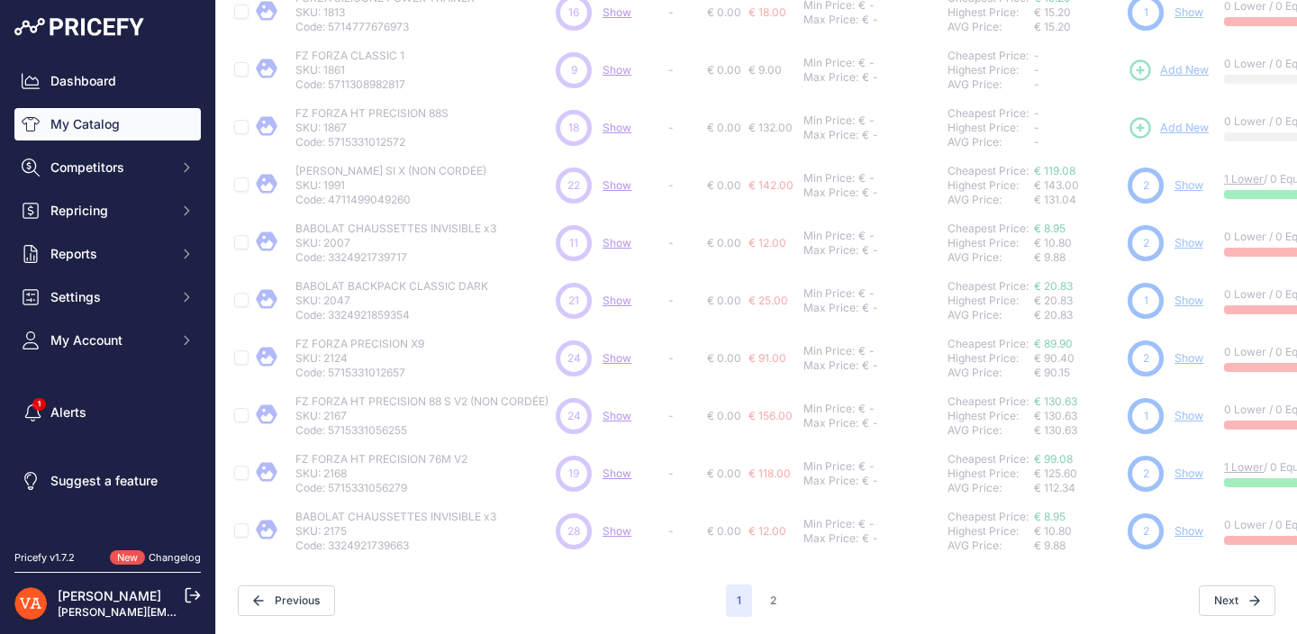
scroll to position [159, 0]
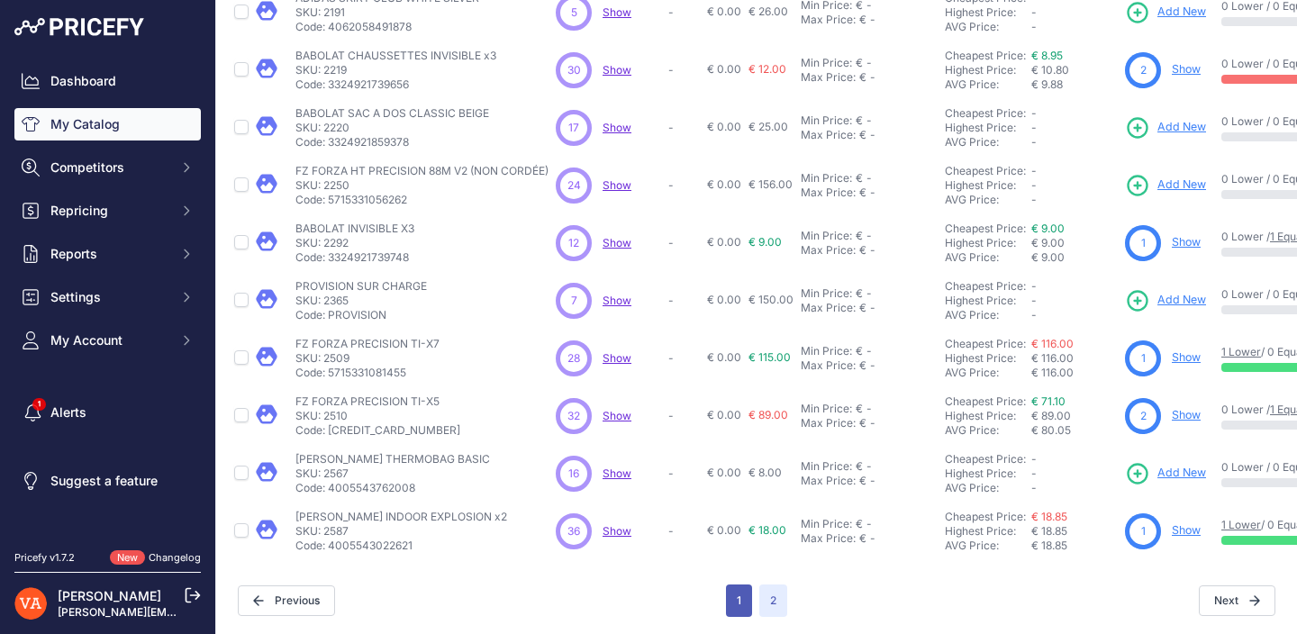
click at [736, 603] on button "1" at bounding box center [739, 601] width 26 height 32
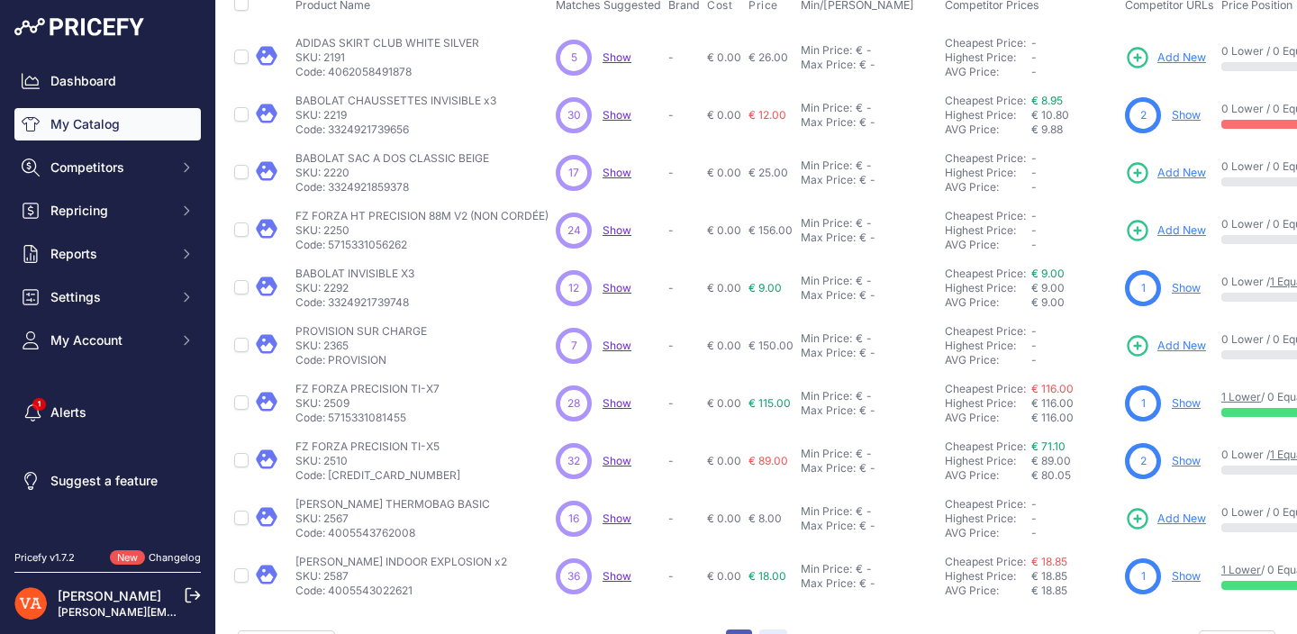
scroll to position [204, 0]
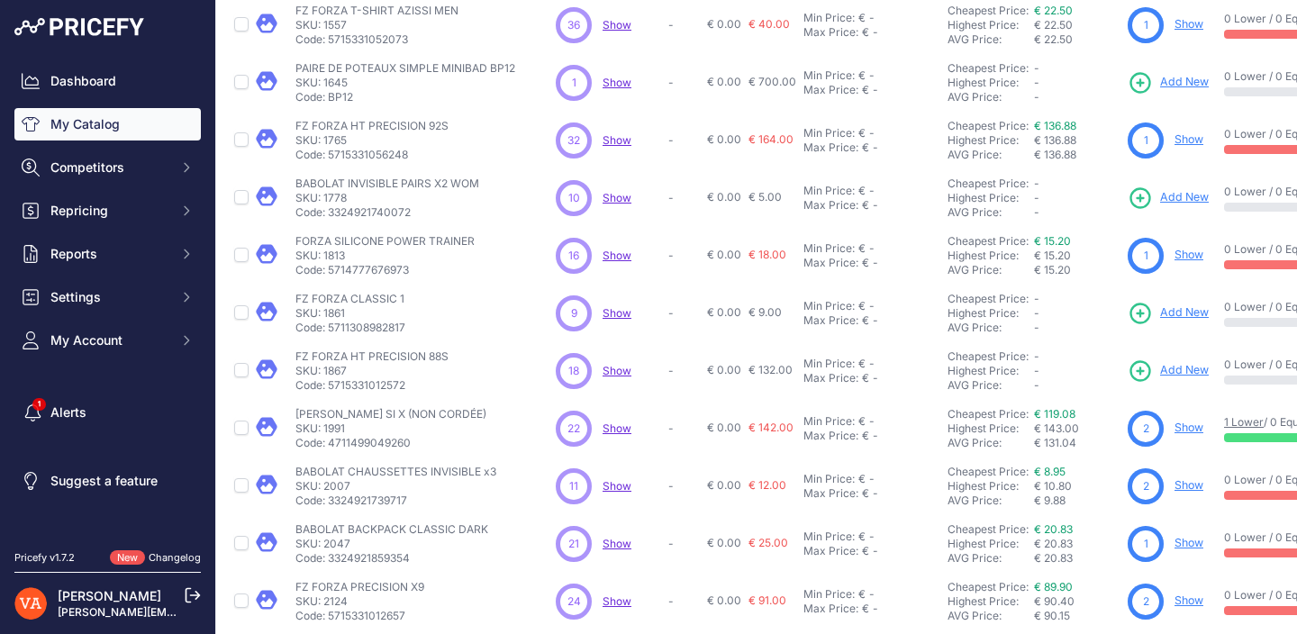
scroll to position [159, 0]
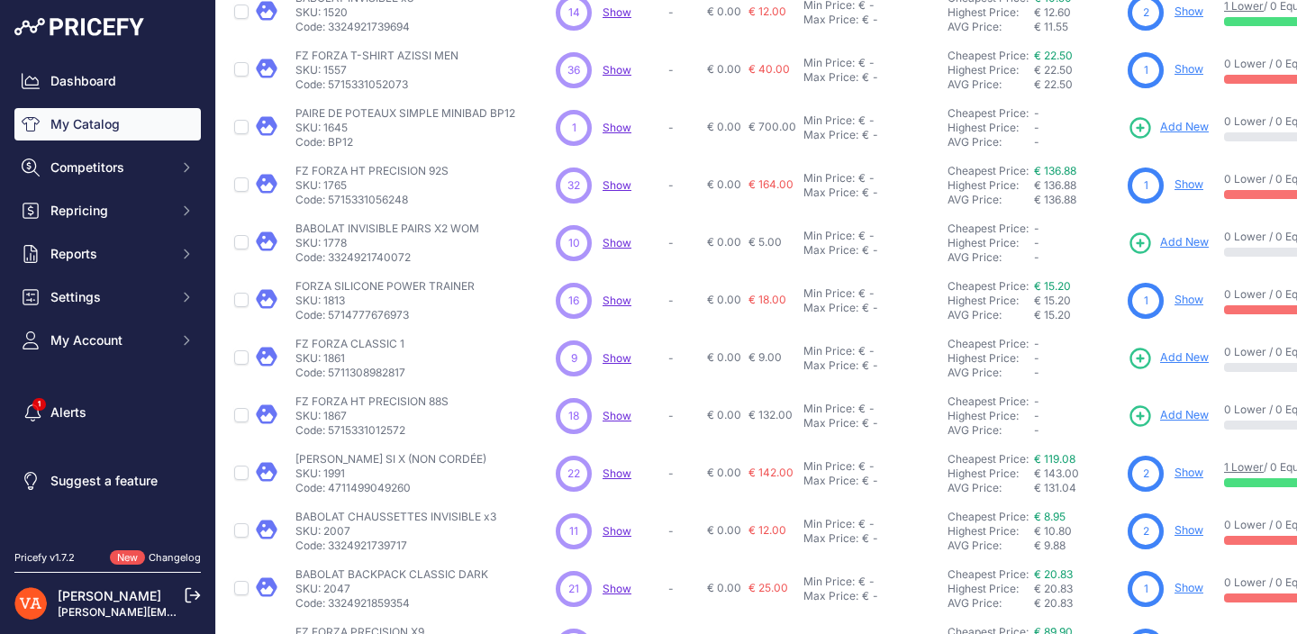
click at [1186, 468] on link "Show" at bounding box center [1188, 473] width 29 height 14
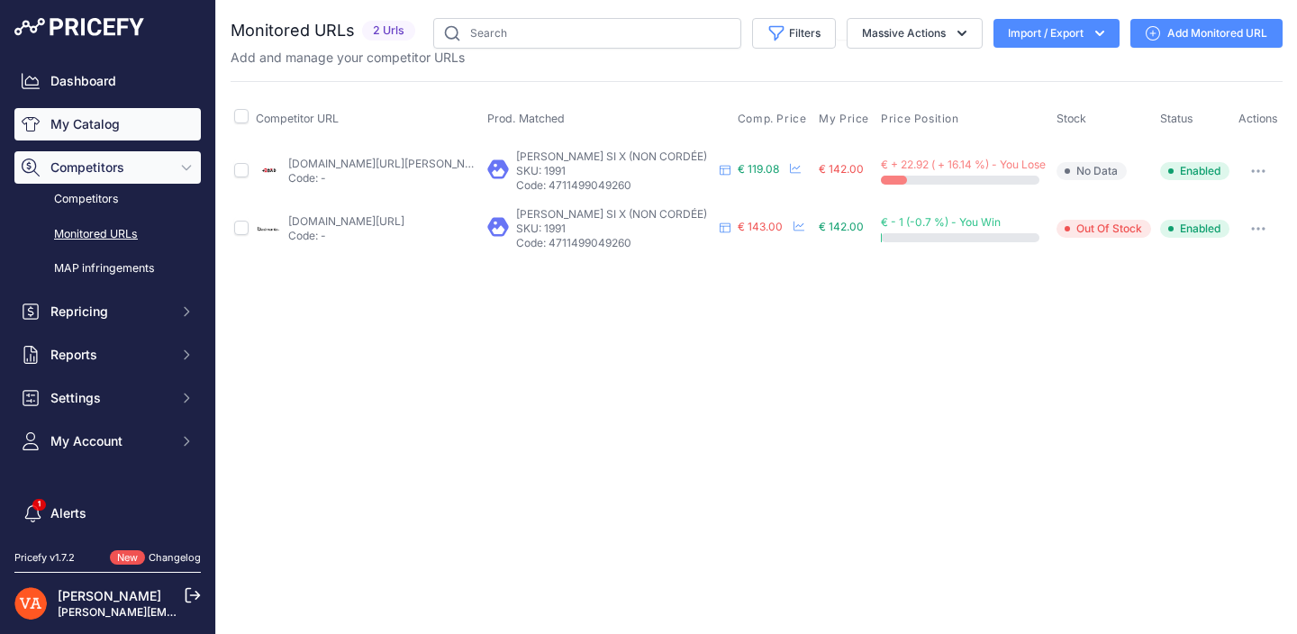
click at [108, 132] on link "My Catalog" at bounding box center [107, 124] width 186 height 32
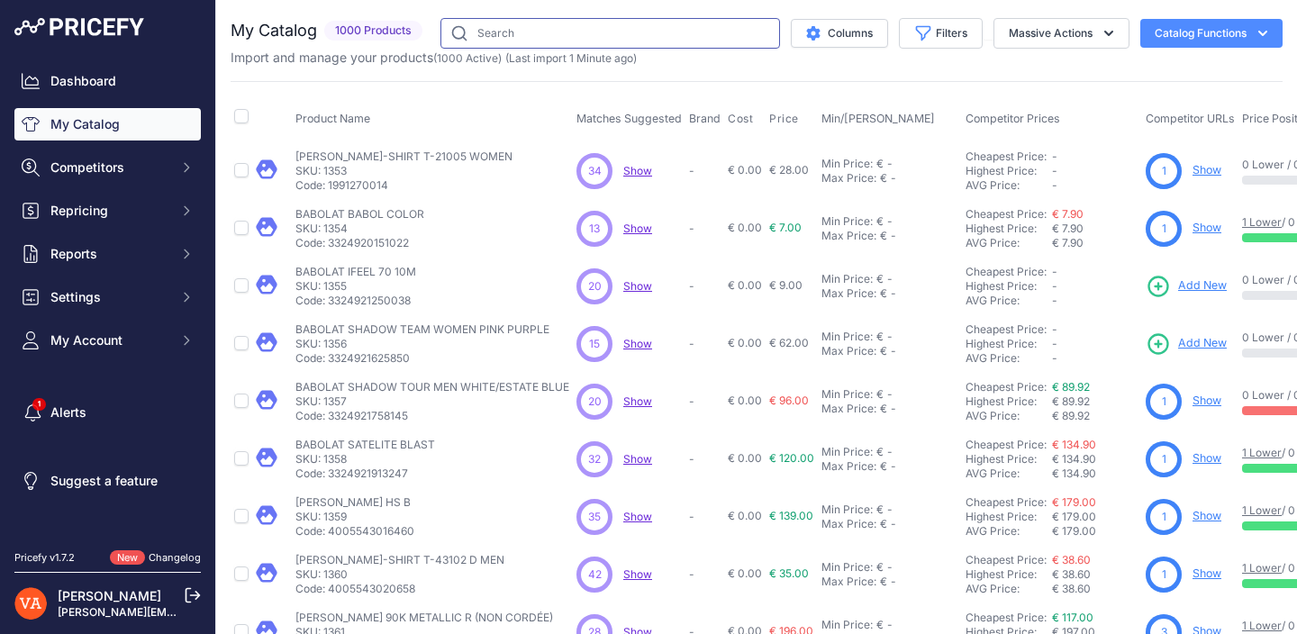
click at [534, 40] on input "text" at bounding box center [610, 33] width 340 height 31
type input "goku"
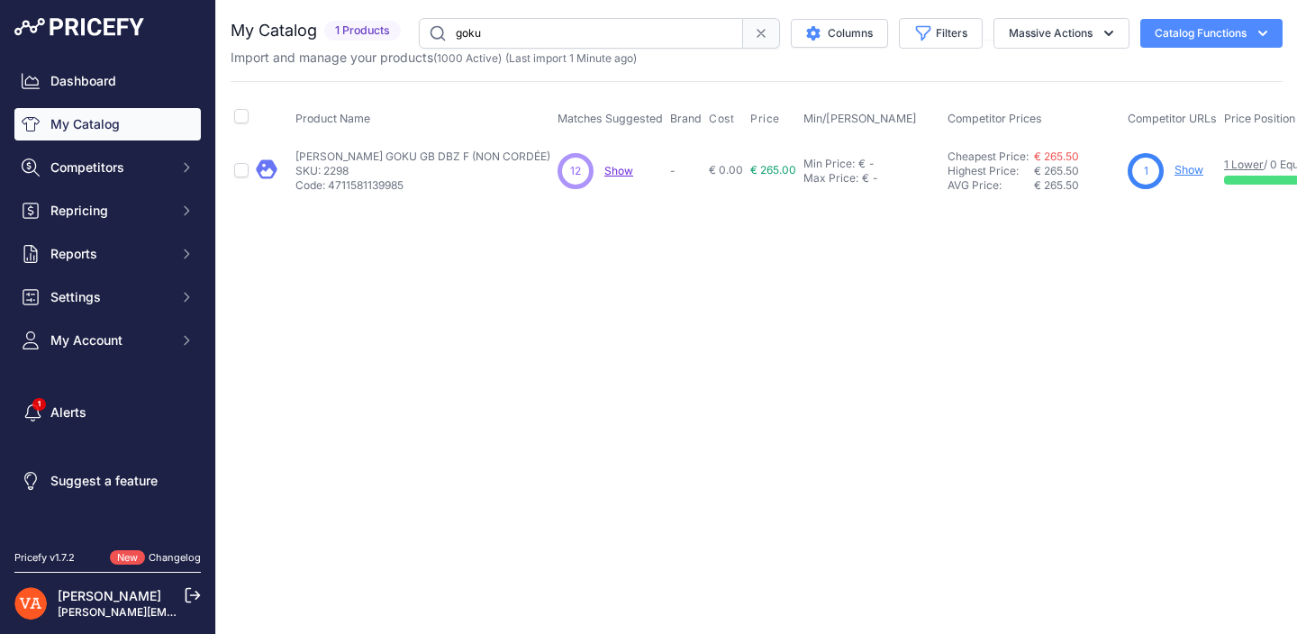
click at [1203, 173] on link "Show" at bounding box center [1188, 170] width 29 height 14
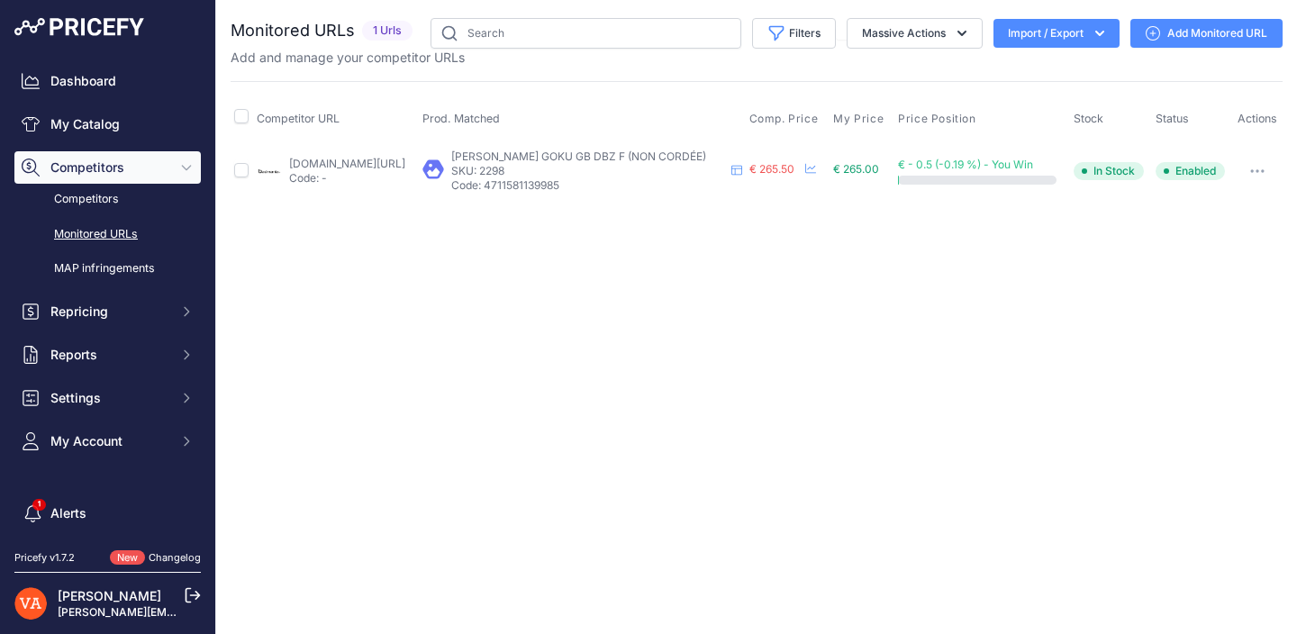
click at [1225, 46] on link "Add Monitored URL" at bounding box center [1206, 33] width 152 height 29
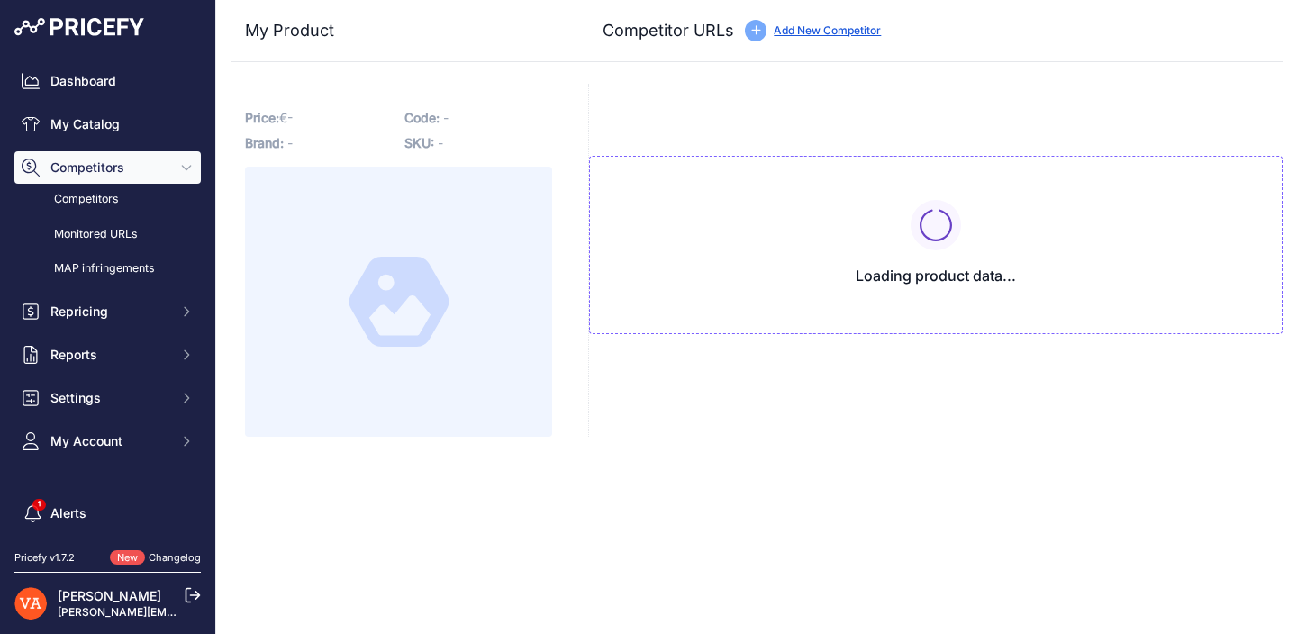
type input "[DOMAIN_NAME][URL]"
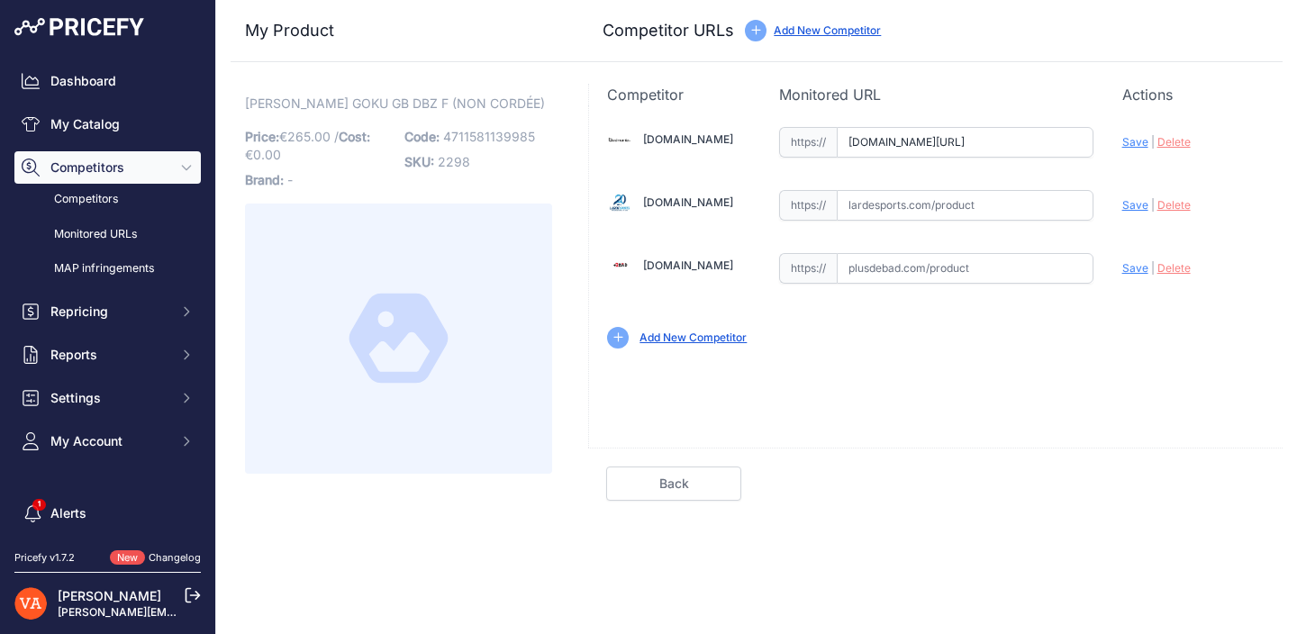
click at [937, 272] on input "text" at bounding box center [965, 268] width 257 height 31
paste input "[URL][DOMAIN_NAME][PERSON_NAME]"
type input "[DOMAIN_NAME][URL][PERSON_NAME]"
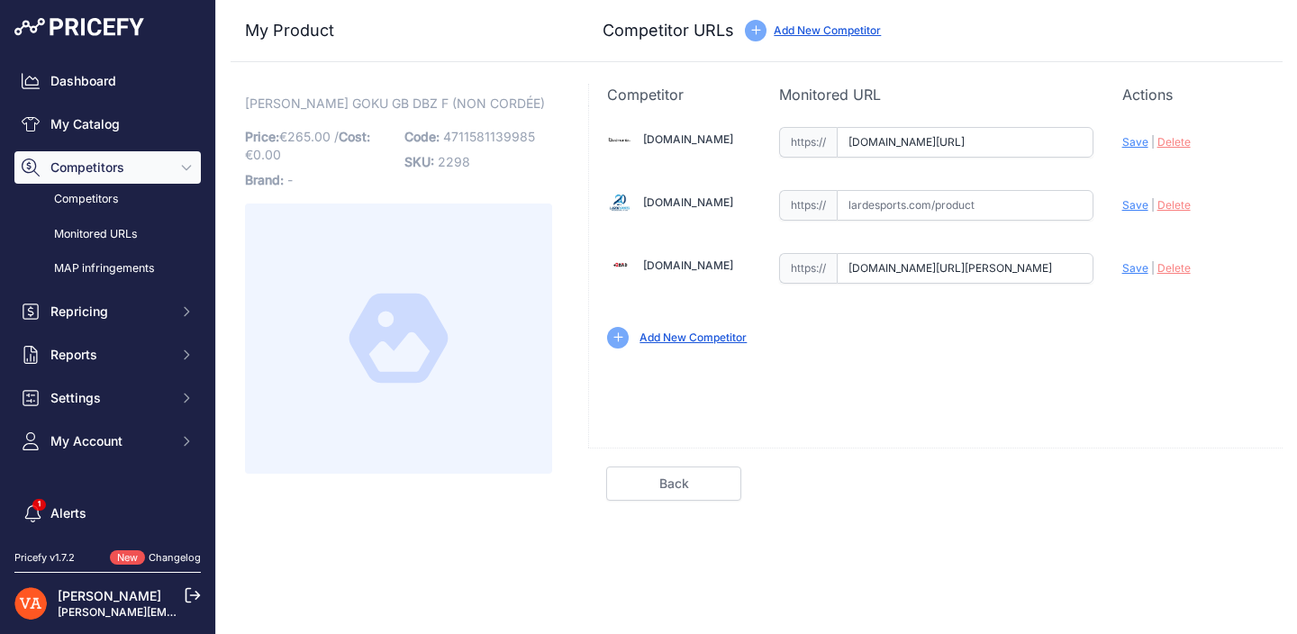
click at [948, 198] on input "text" at bounding box center [965, 205] width 257 height 31
paste input "[URL][DOMAIN_NAME][PERSON_NAME]"
click at [1133, 202] on span "Save" at bounding box center [1135, 205] width 26 height 14
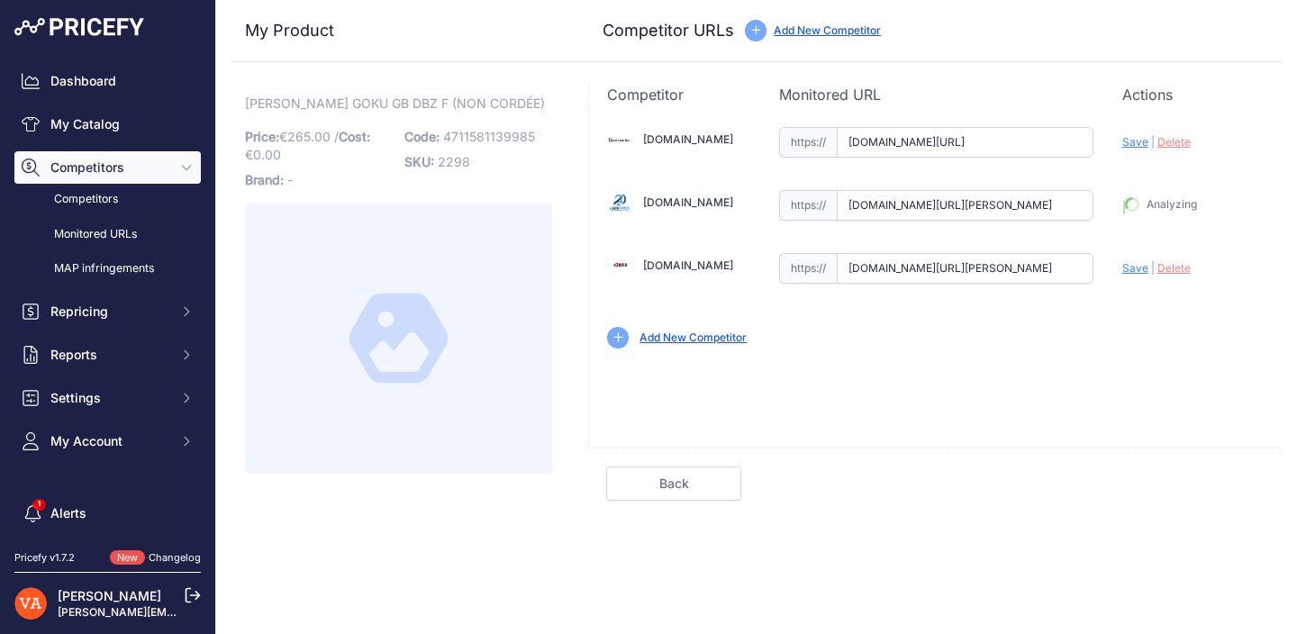
type input "https://www.lardesports.com/raquette-de-badminton-victor-thruster-goku-gb-4u-db…"
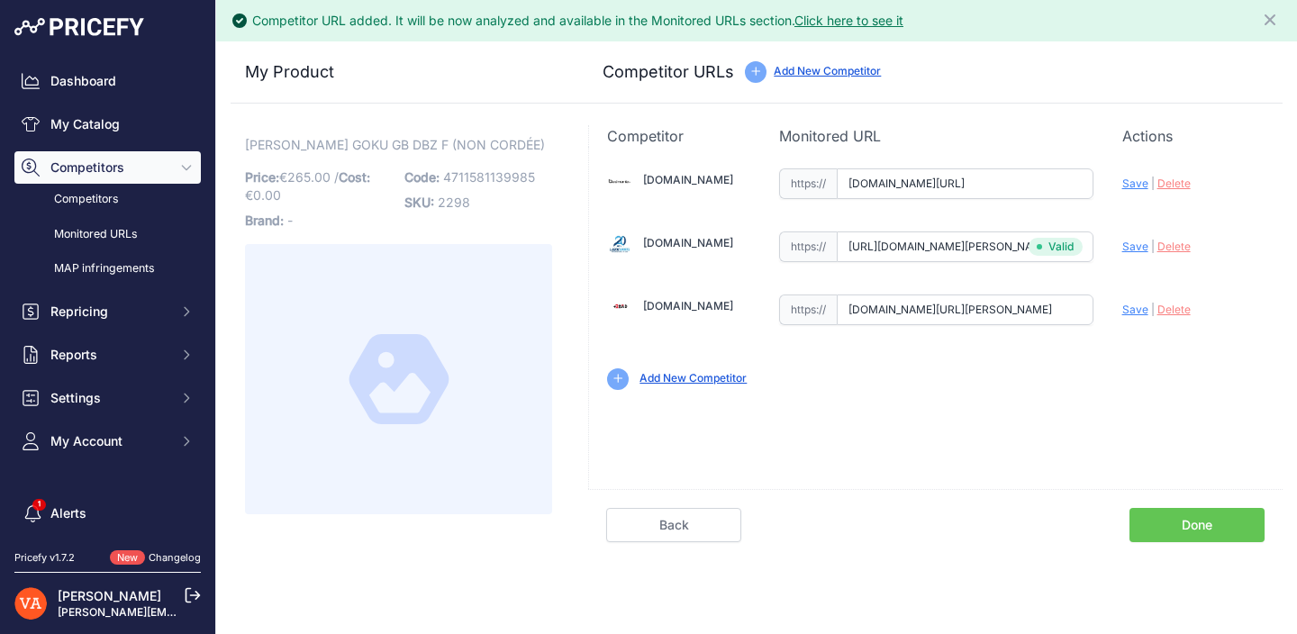
click at [1137, 187] on span "Save" at bounding box center [1135, 184] width 26 height 14
type input "https://badmania.fr/badminton-thruster-goku-gb-dbz-f-250fp2627.html?prirule_jds…"
click at [1138, 303] on span "Save" at bounding box center [1135, 310] width 26 height 14
type input "https://www.plusdebad.com/raquette-badminton/44261-victor-thruster-goku-gb-f-4u…"
click at [1165, 521] on link "Done" at bounding box center [1196, 525] width 135 height 34
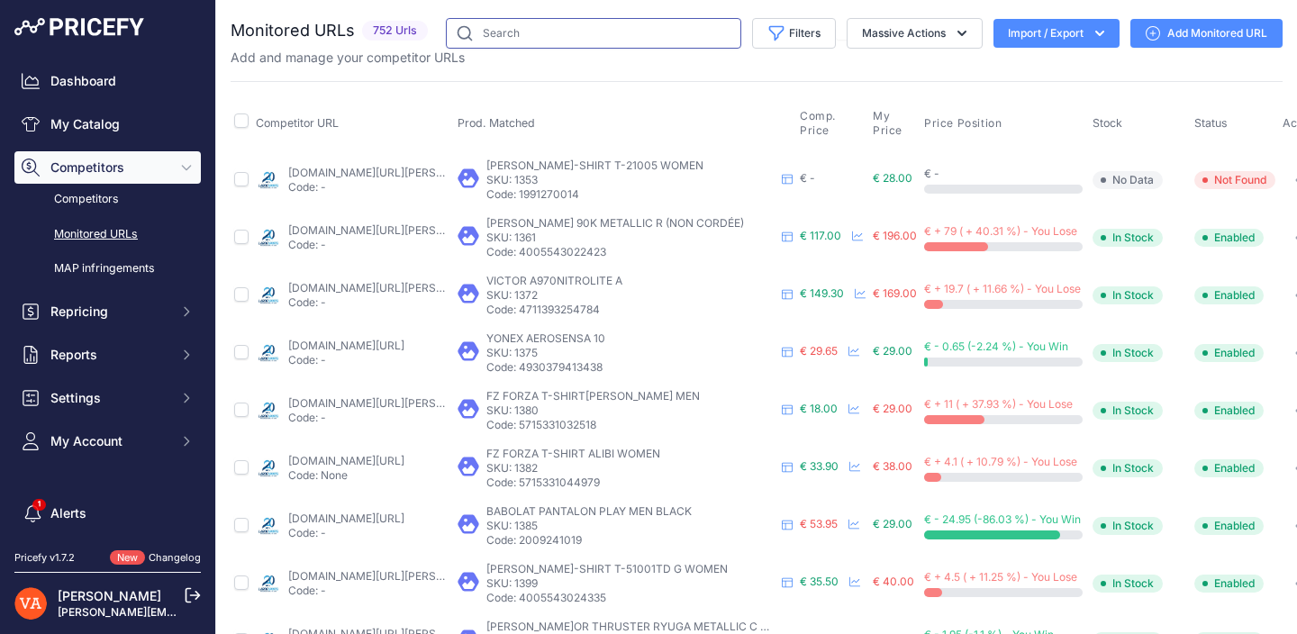
click at [598, 41] on input "text" at bounding box center [593, 33] width 295 height 31
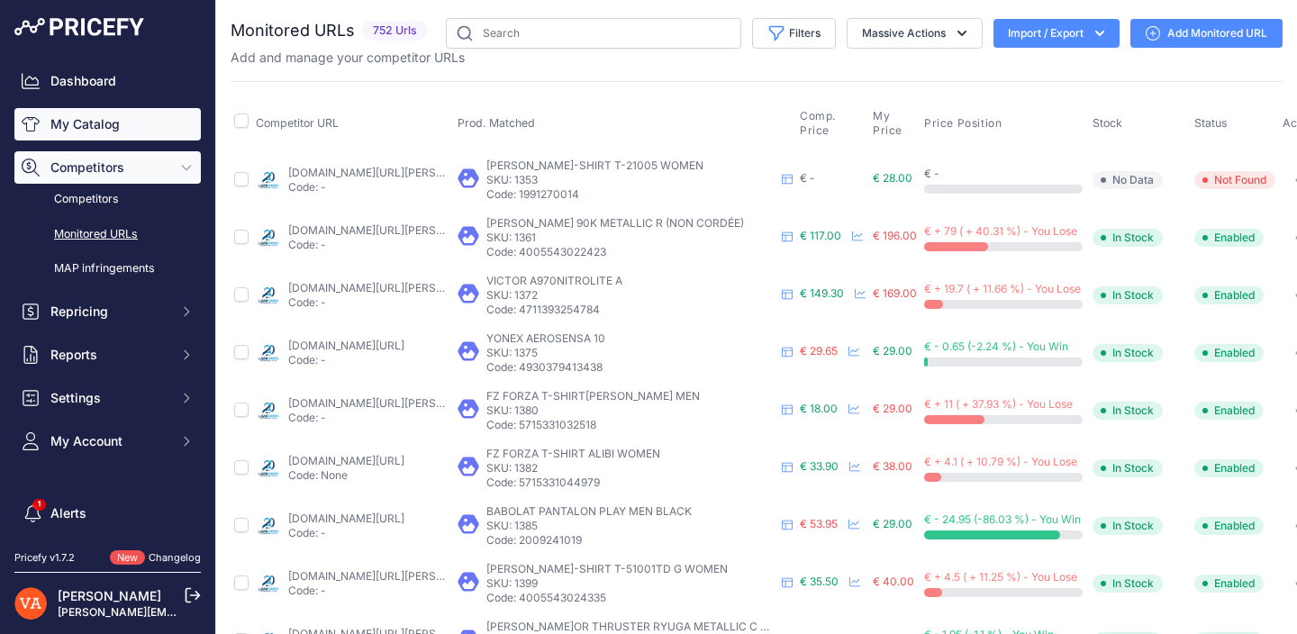
click at [143, 120] on link "My Catalog" at bounding box center [107, 124] width 186 height 32
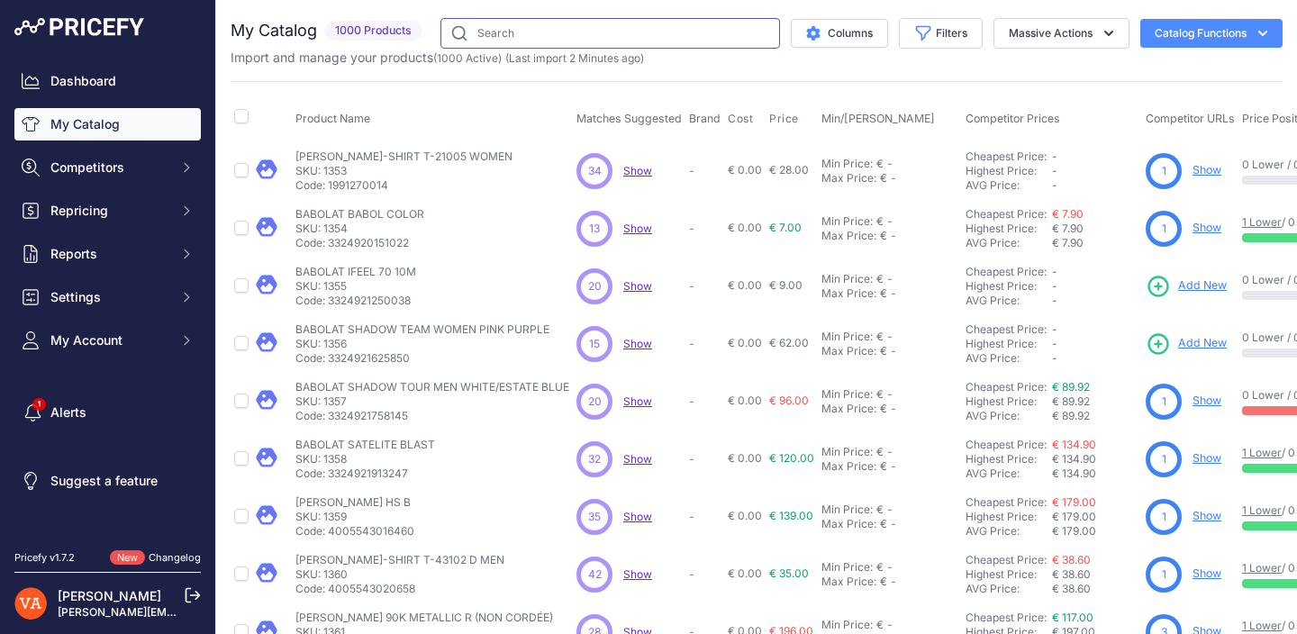
click at [615, 36] on input "text" at bounding box center [610, 33] width 340 height 31
type input "shenron"
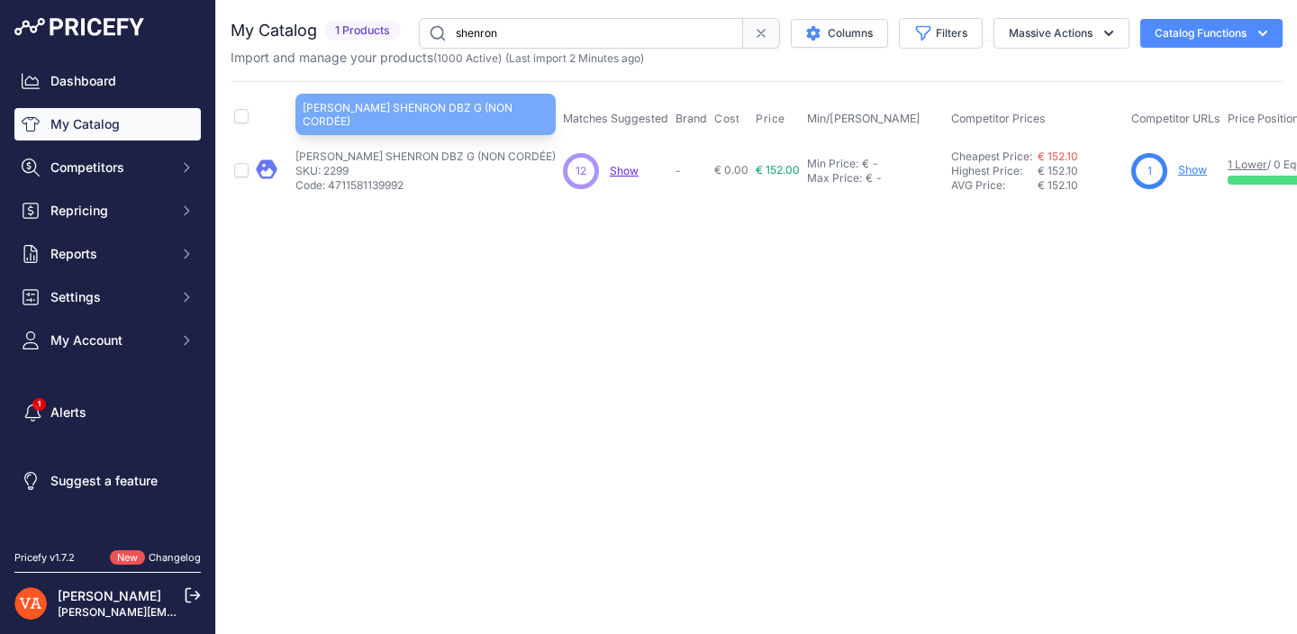
click at [462, 156] on p "VICTOR THRUSTER SHENRON DBZ G (NON CORDÉE)" at bounding box center [425, 157] width 260 height 14
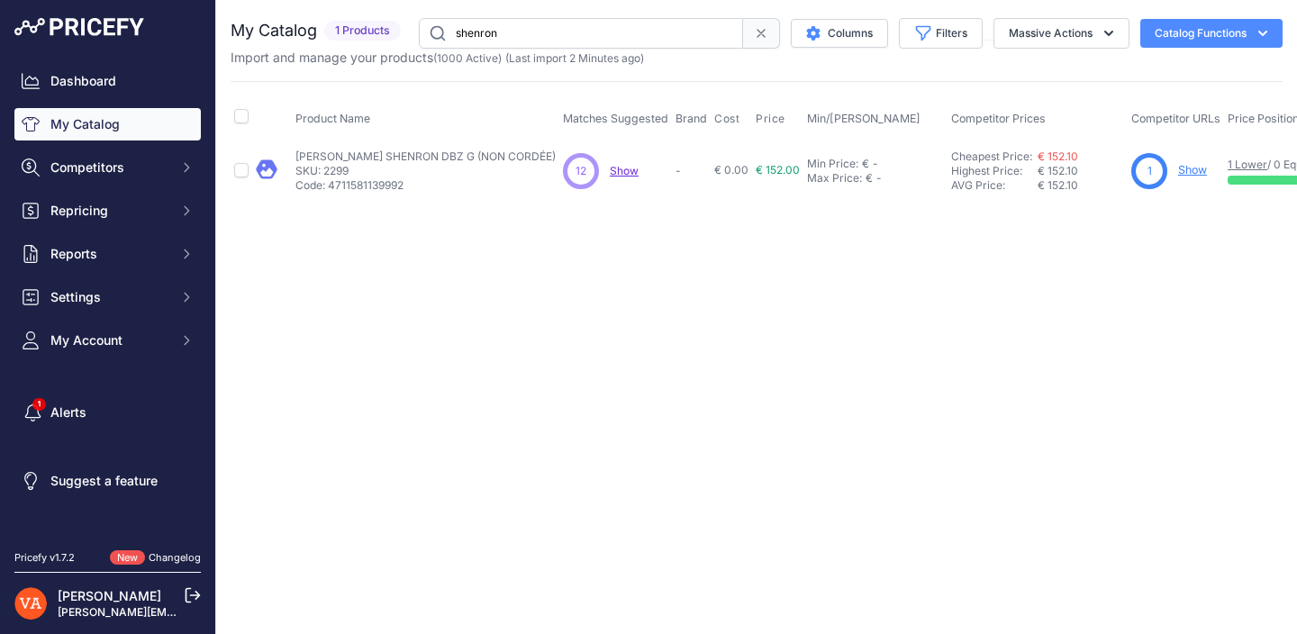
click at [1204, 167] on link "Show" at bounding box center [1192, 170] width 29 height 14
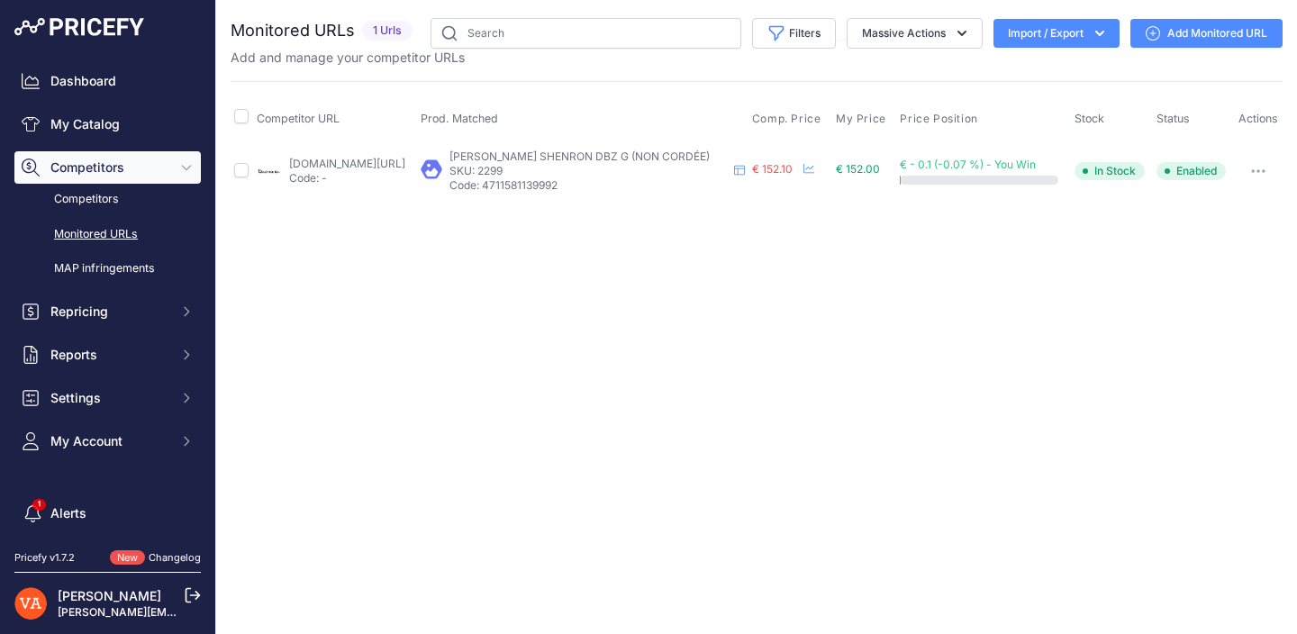
click at [1213, 33] on link "Add Monitored URL" at bounding box center [1206, 33] width 152 height 29
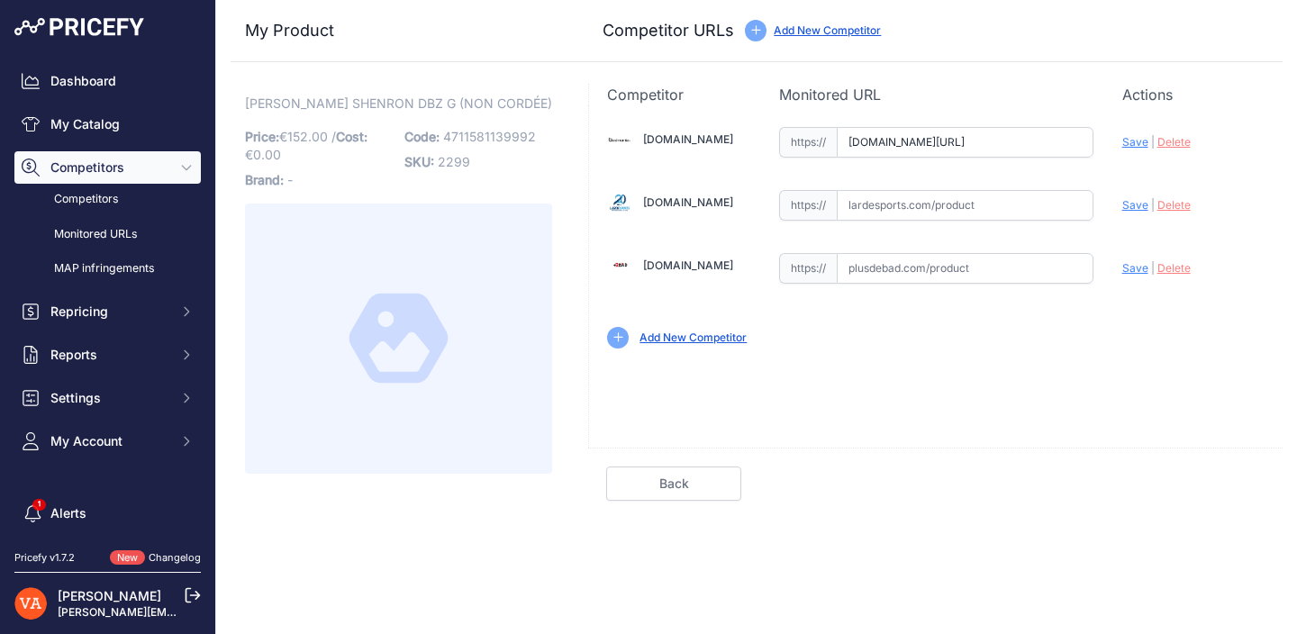
click at [927, 153] on input "[DOMAIN_NAME][URL]" at bounding box center [965, 142] width 257 height 31
paste input "[URL][DOMAIN_NAME]"
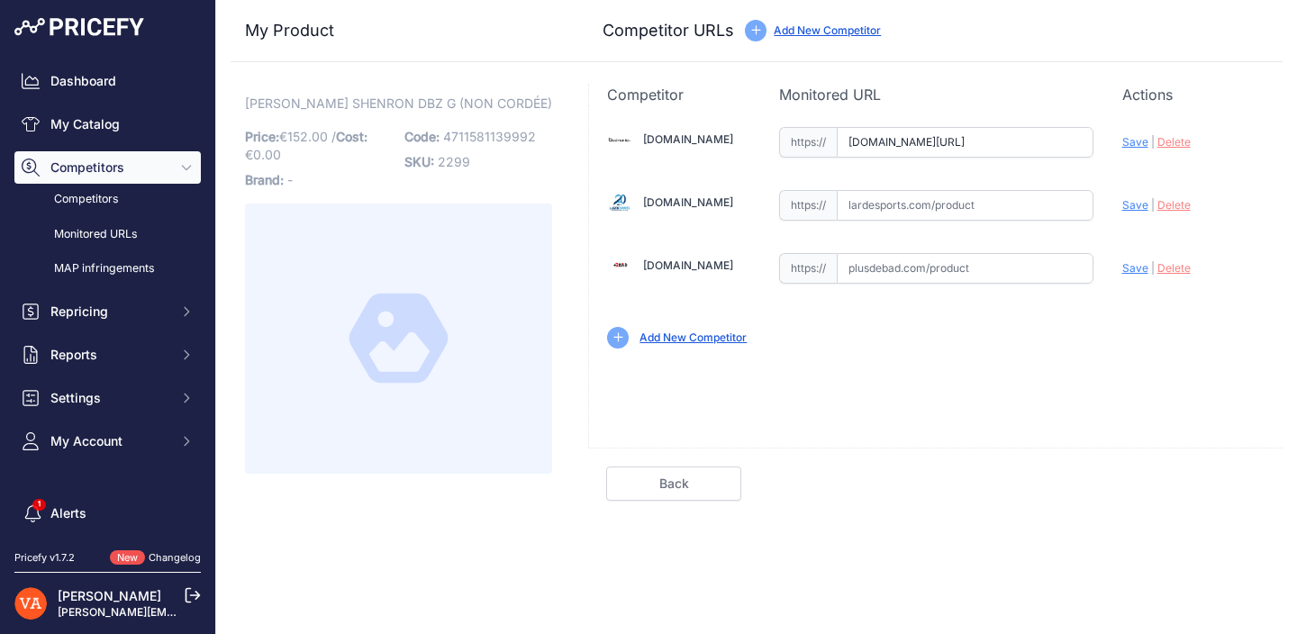
click at [1120, 148] on div "[DOMAIN_NAME] Valid Invalid |" at bounding box center [936, 235] width 694 height 261
click at [1123, 146] on span "Save" at bounding box center [1135, 142] width 26 height 14
type input "[URL][DOMAIN_NAME]"
click at [995, 268] on input "text" at bounding box center [965, 268] width 257 height 31
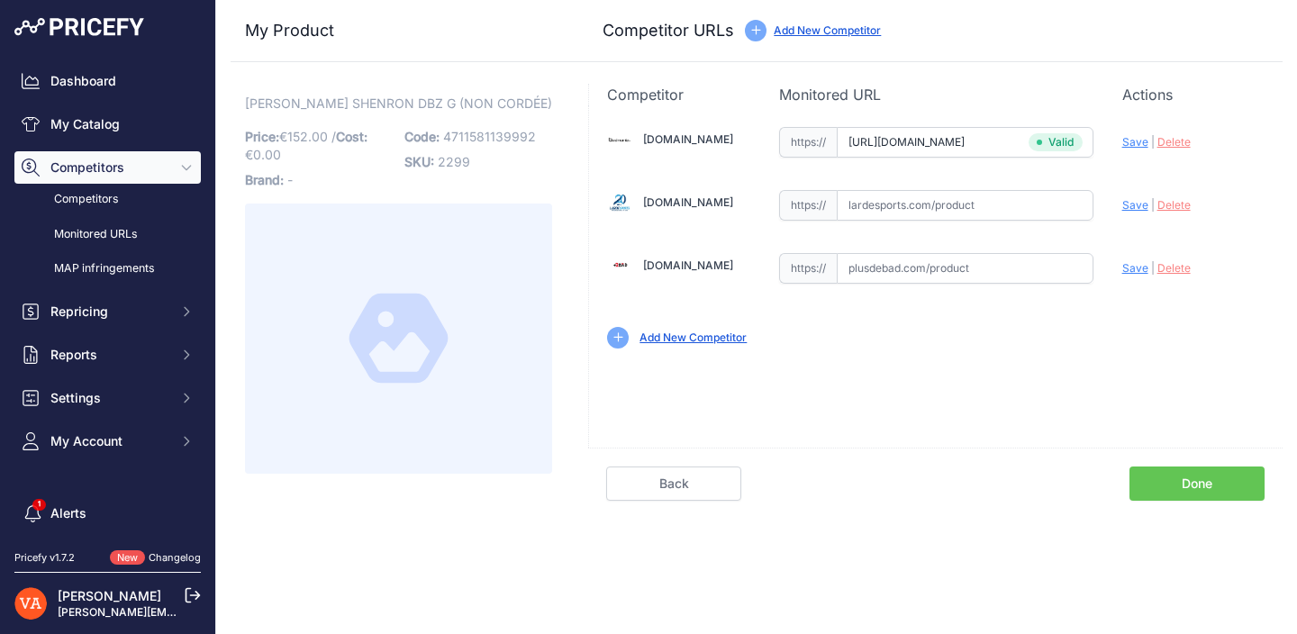
paste input "[URL][DOMAIN_NAME][PERSON_NAME]"
click at [1131, 271] on span "Save" at bounding box center [1135, 268] width 26 height 14
type input "[URL][DOMAIN_NAME][PERSON_NAME]"
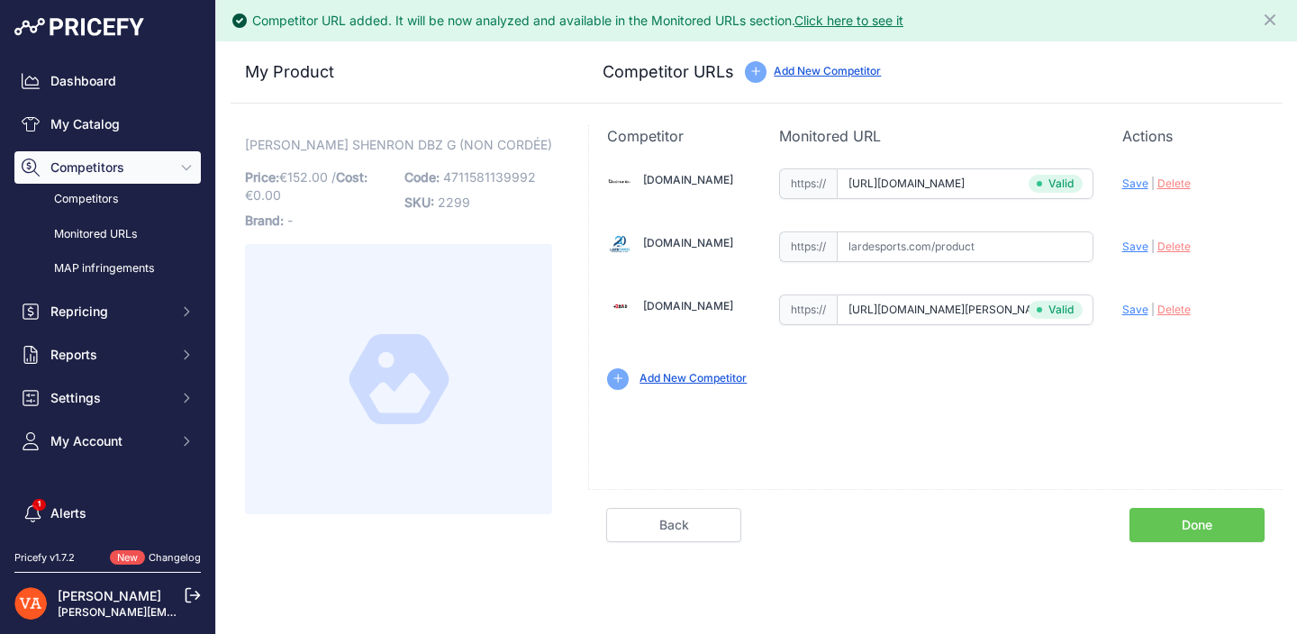
click at [1197, 533] on link "Done" at bounding box center [1196, 525] width 135 height 34
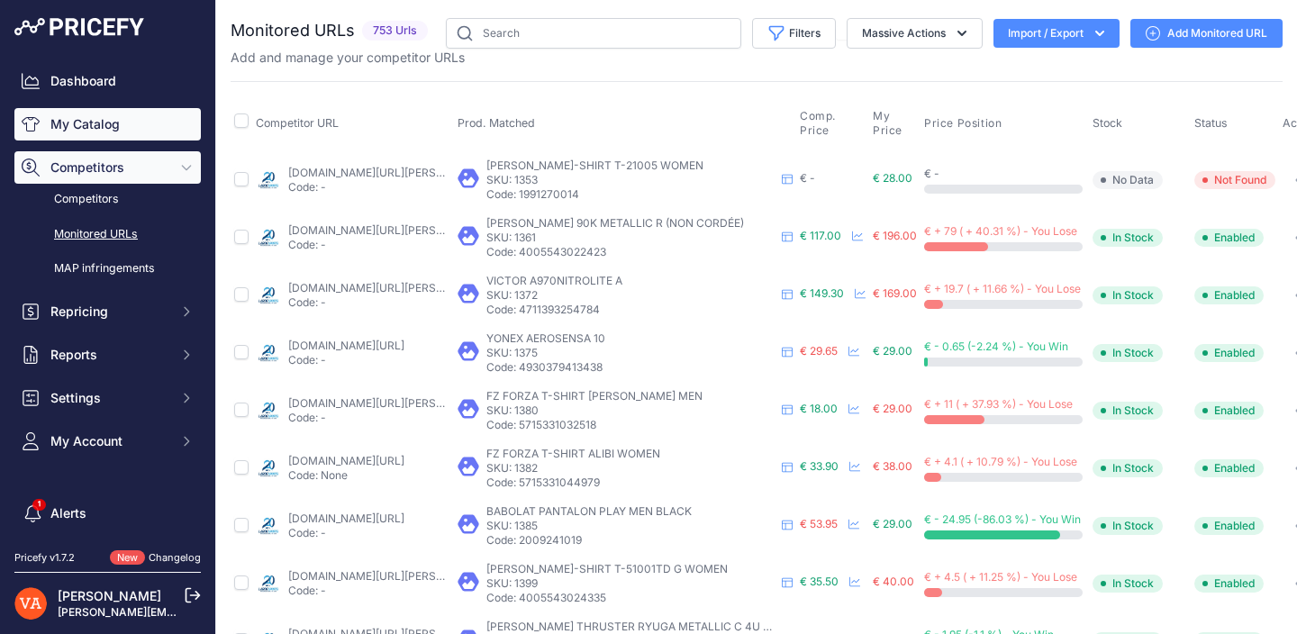
click at [176, 131] on link "My Catalog" at bounding box center [107, 124] width 186 height 32
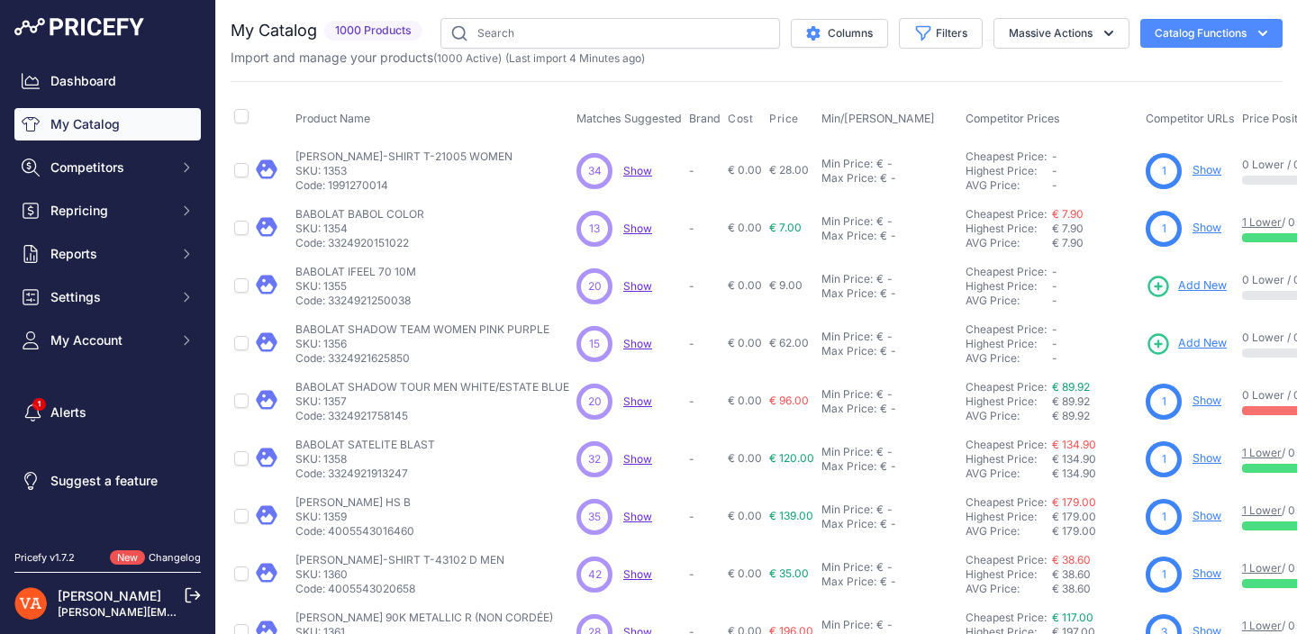
click at [569, 34] on input "text" at bounding box center [610, 33] width 340 height 31
type input "f c ultra"
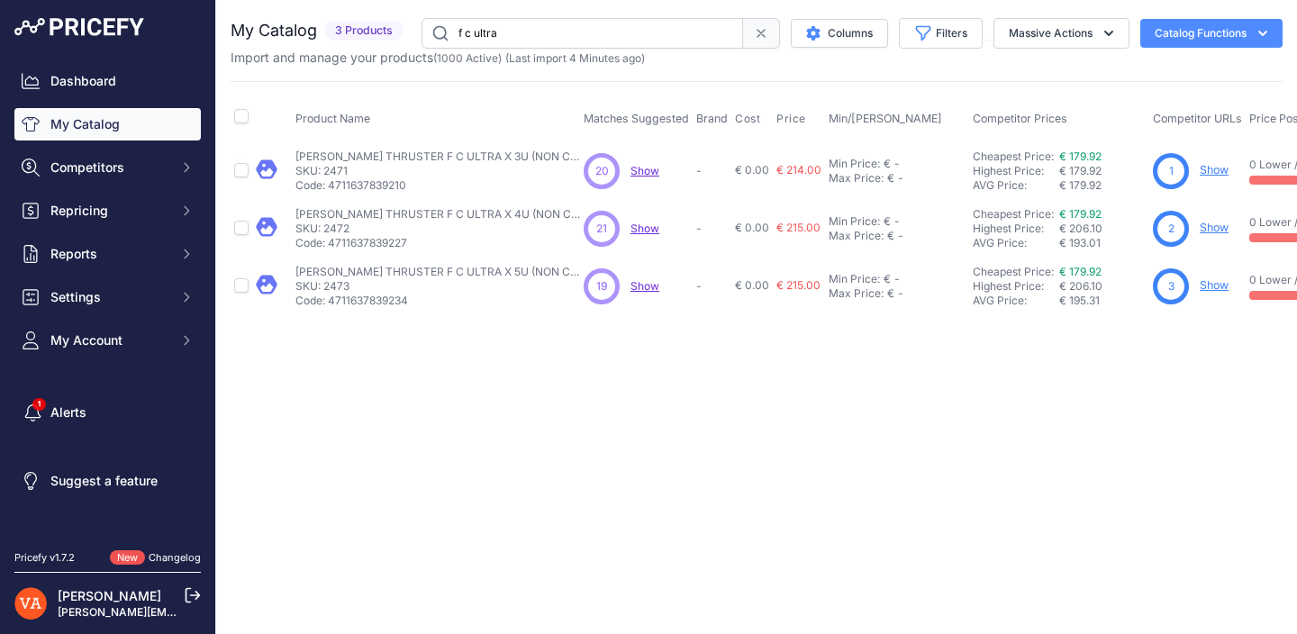
click at [1210, 168] on link "Show" at bounding box center [1214, 170] width 29 height 14
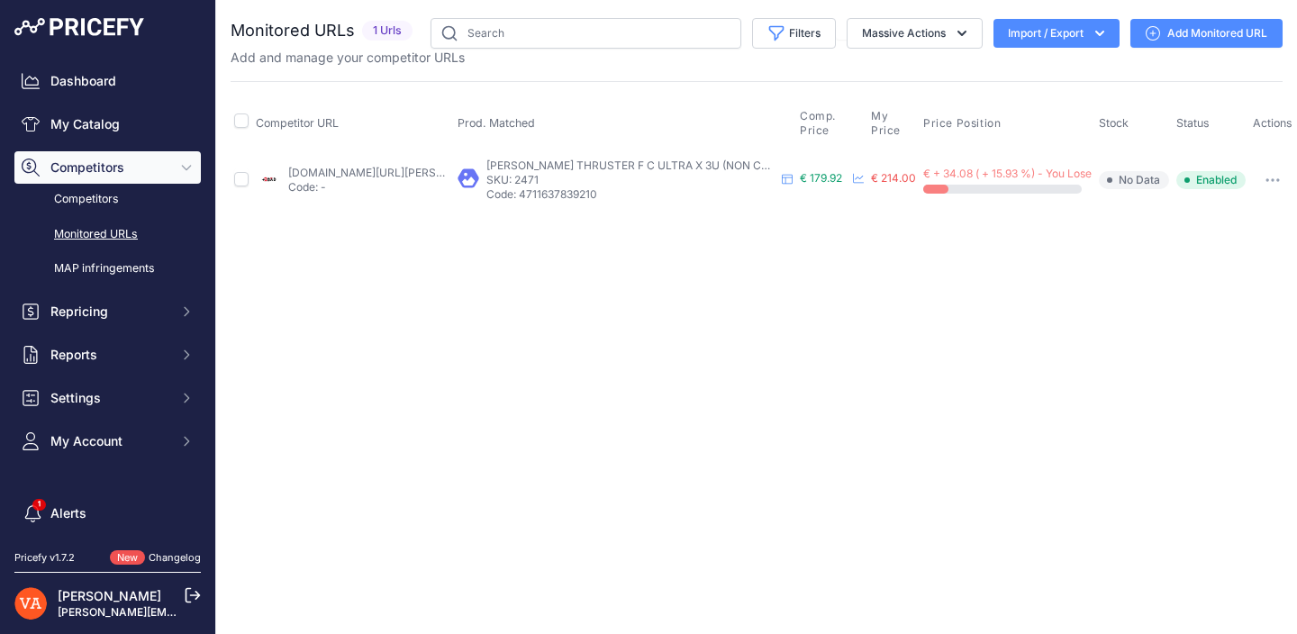
click at [1166, 36] on link "Add Monitored URL" at bounding box center [1206, 33] width 152 height 29
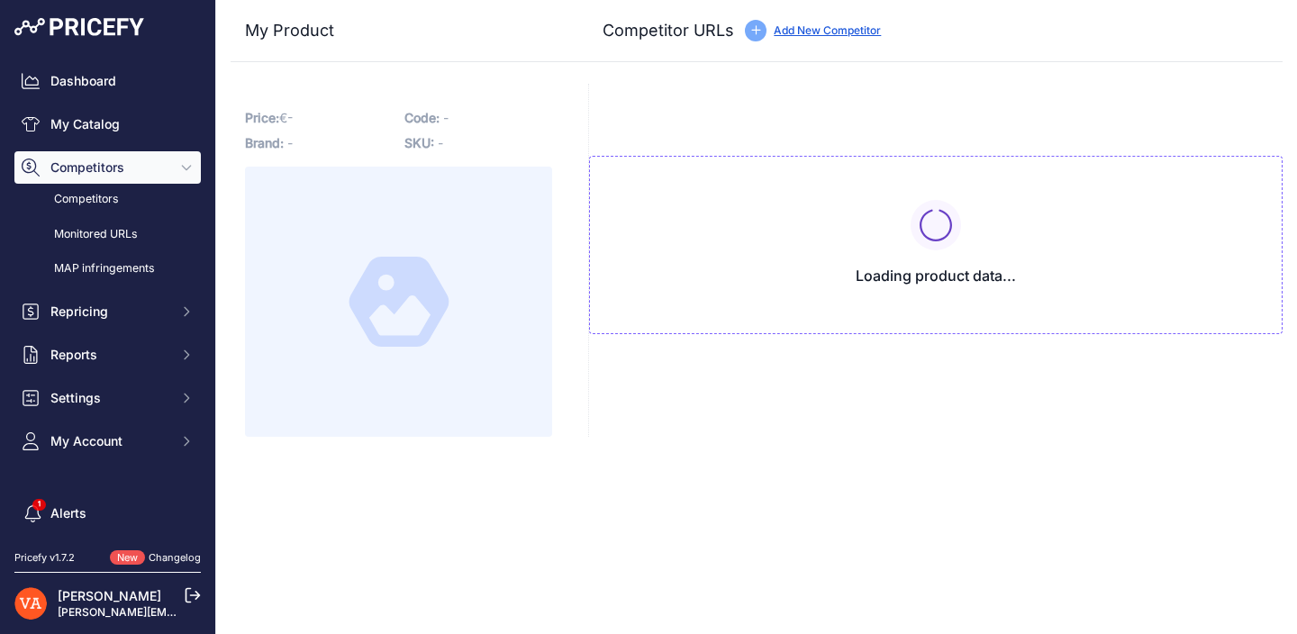
type input "www.plusdebad.com/raquette-badminton/45460-victor-thruster-f-c-ultra-x-3u?priru…"
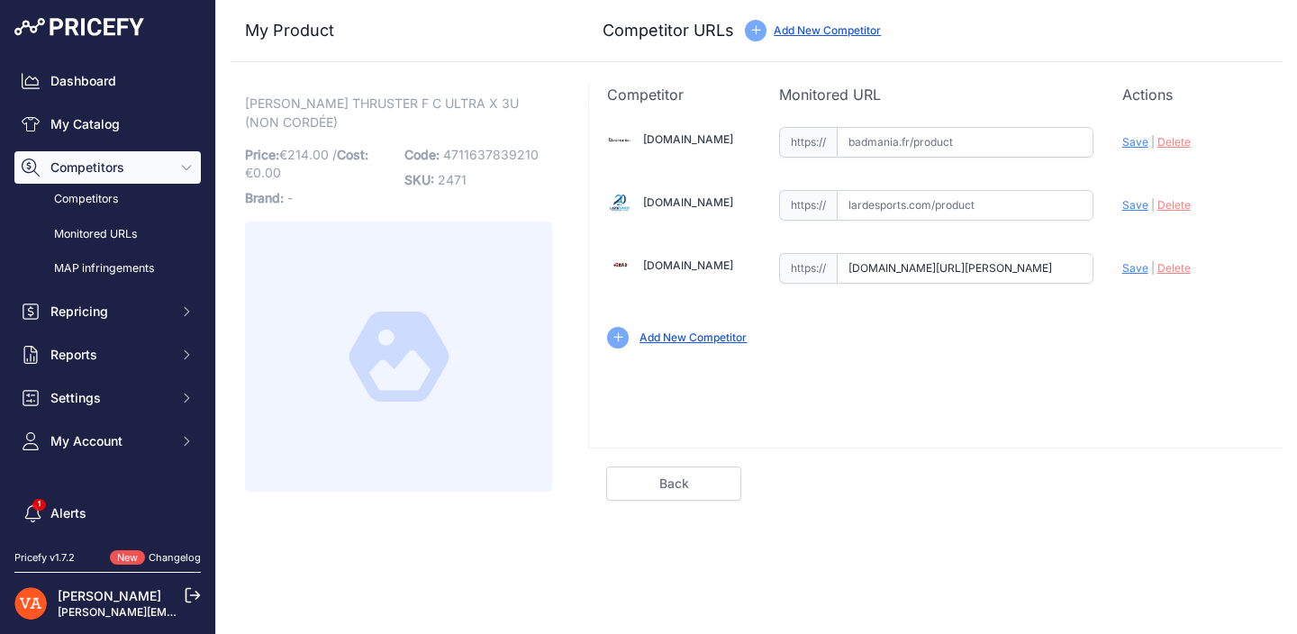
click at [972, 140] on input "text" at bounding box center [965, 142] width 257 height 31
paste input "https://badmania.fr/badminton-thruster-f-c-ultra-x-3u-g5-250fp2769.html"
type input "badmania.fr/badminton-thruster-f-c-ultra-x-3u-g5-250fp2769.html"
click at [982, 270] on input "www.plusdebad.com/raquette-badminton/45460-victor-thruster-f-c-ultra-x-3u?priru…" at bounding box center [965, 268] width 257 height 31
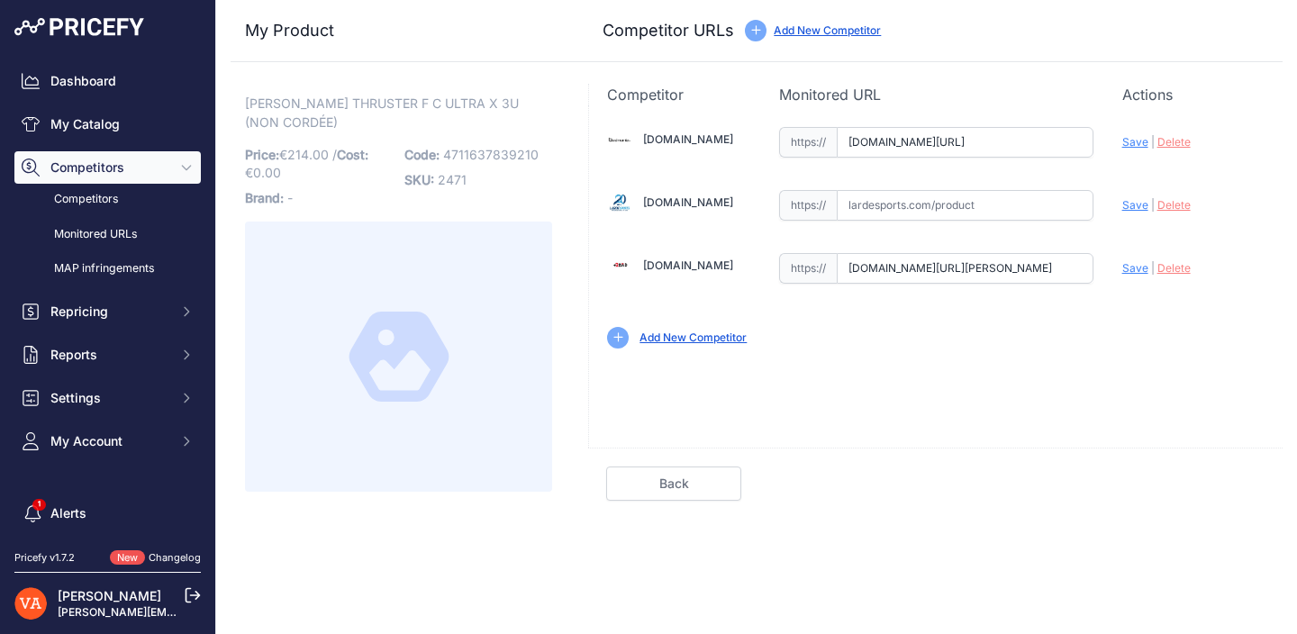
scroll to position [0, 0]
click at [985, 202] on input "text" at bounding box center [965, 205] width 257 height 31
paste input "https://www.lardesports.com/catalog/product/view/id/614229?srsltid=AfmBOookRaRn…"
type input "www.lardesports.com/catalog/product/view/id/614229?srsltid=AfmBOookRaRnSlyNMRAu…"
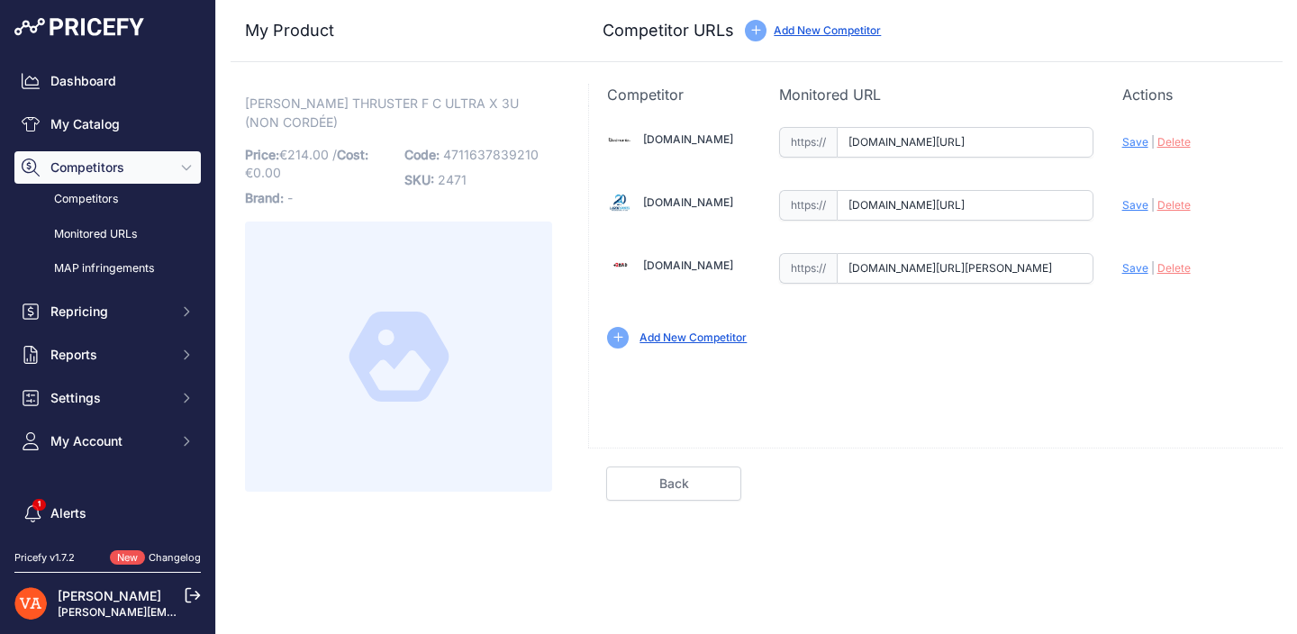
click at [1136, 145] on span "Save" at bounding box center [1135, 142] width 26 height 14
type input "https://badmania.fr/badminton-thruster-f-c-ultra-x-3u-g5-250fp2769.html?prirule…"
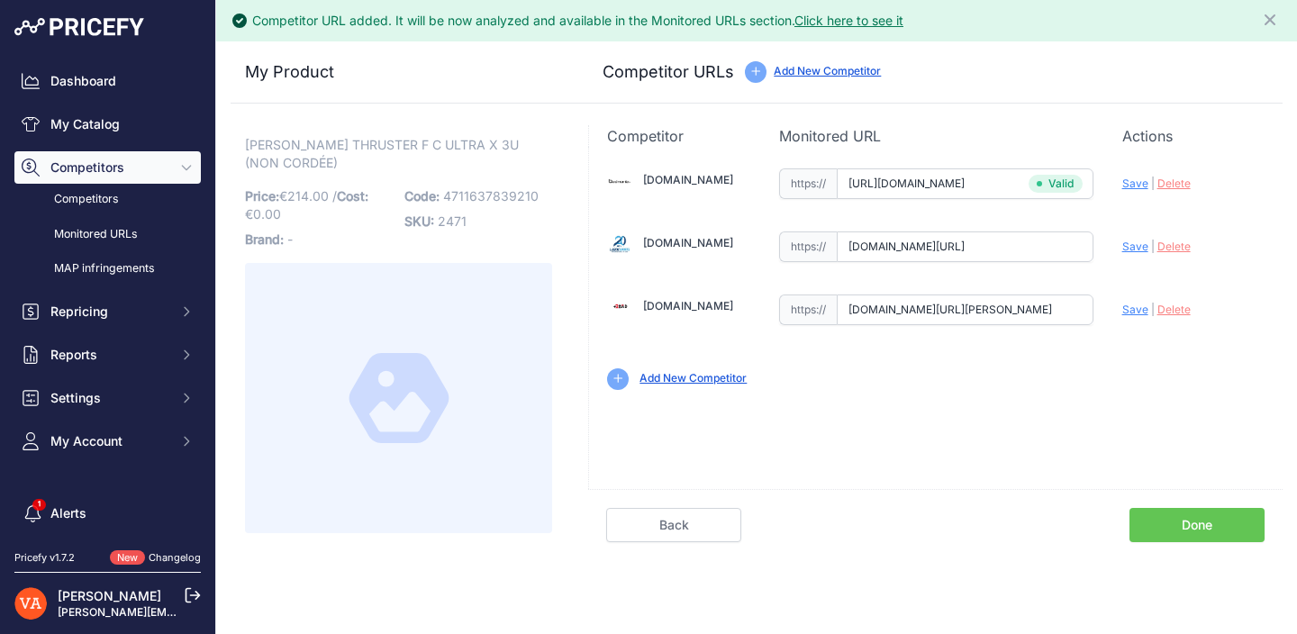
click at [1134, 212] on div "Badmania.fr Valid Invalid |" at bounding box center [936, 277] width 694 height 261
click at [1134, 241] on span "Save" at bounding box center [1135, 247] width 26 height 14
type input "https://www.lardesports.com/catalog/product/view/id/614229?prirule_jdsnikfkfjsd…"
click at [1138, 313] on span "Save" at bounding box center [1135, 310] width 26 height 14
type input "https://www.plusdebad.com/raquette-badminton/45460-victor-thruster-f-c-ultra-x-…"
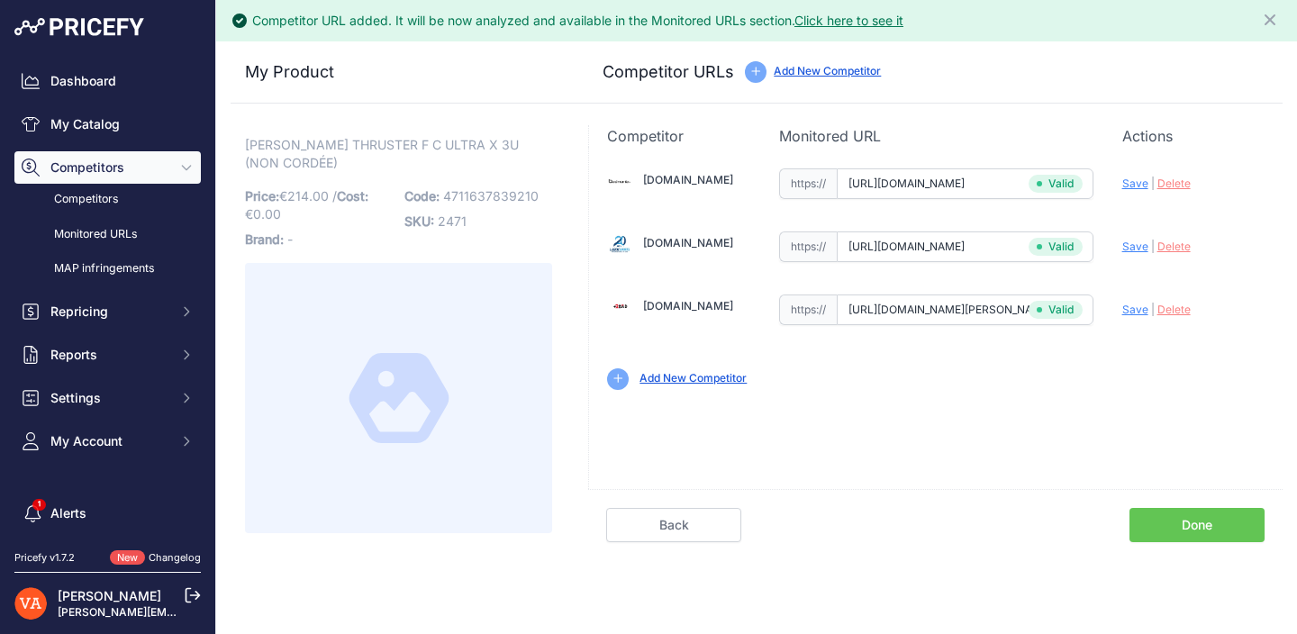
click at [1210, 511] on link "Done" at bounding box center [1196, 525] width 135 height 34
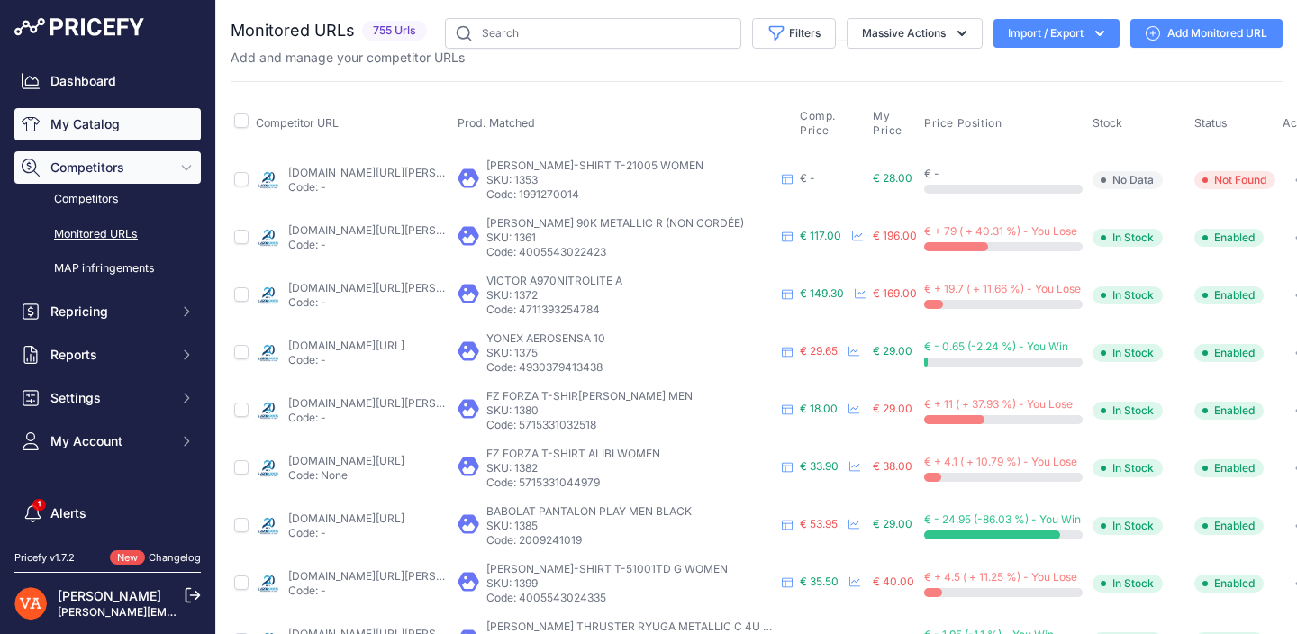
click at [150, 132] on link "My Catalog" at bounding box center [107, 124] width 186 height 32
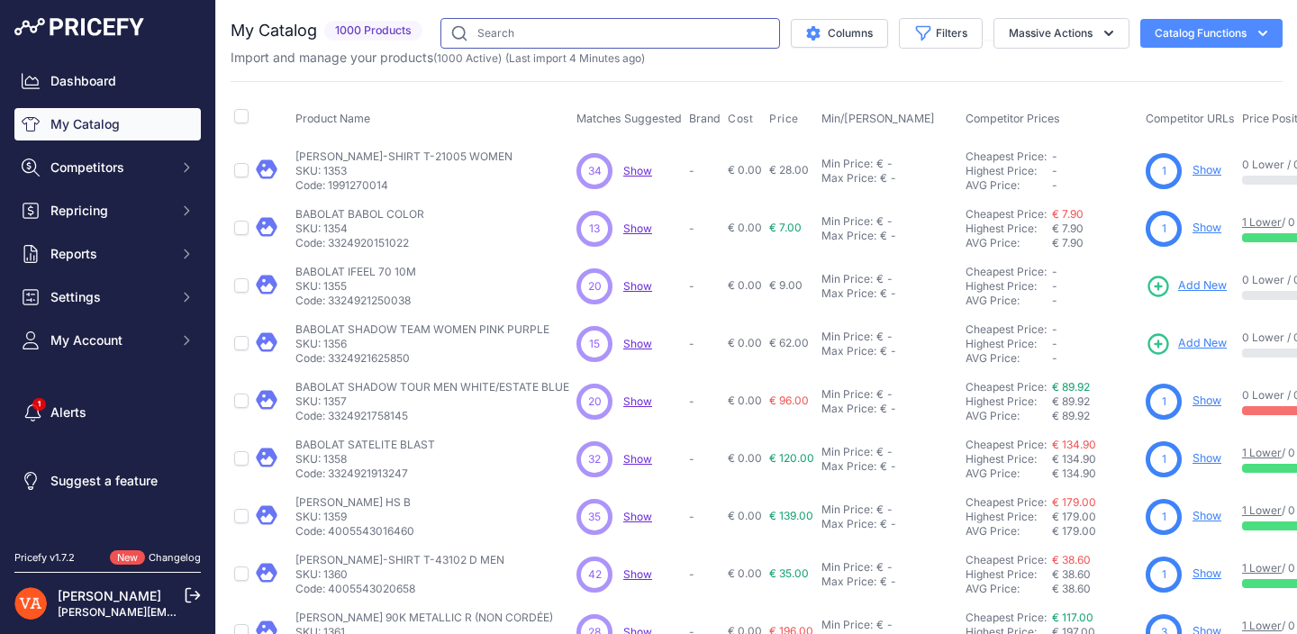
click at [508, 39] on input "text" at bounding box center [610, 33] width 340 height 31
type input "ht power 36 pro S"
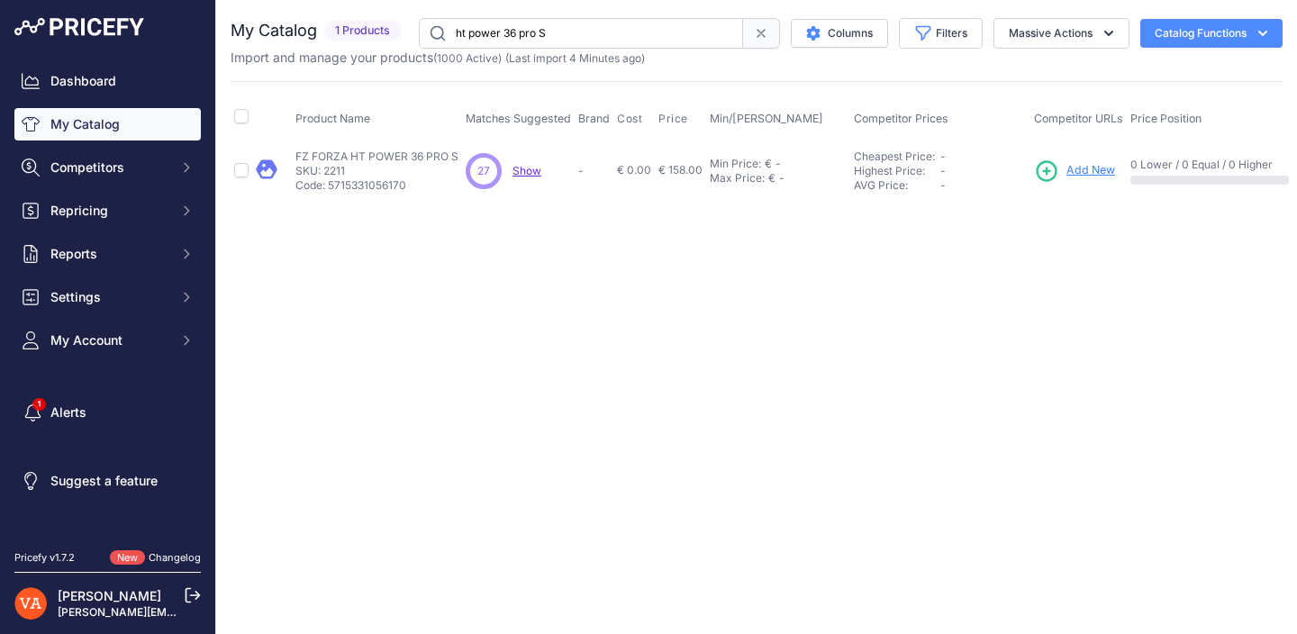
click at [1101, 174] on span "Add New" at bounding box center [1090, 170] width 49 height 17
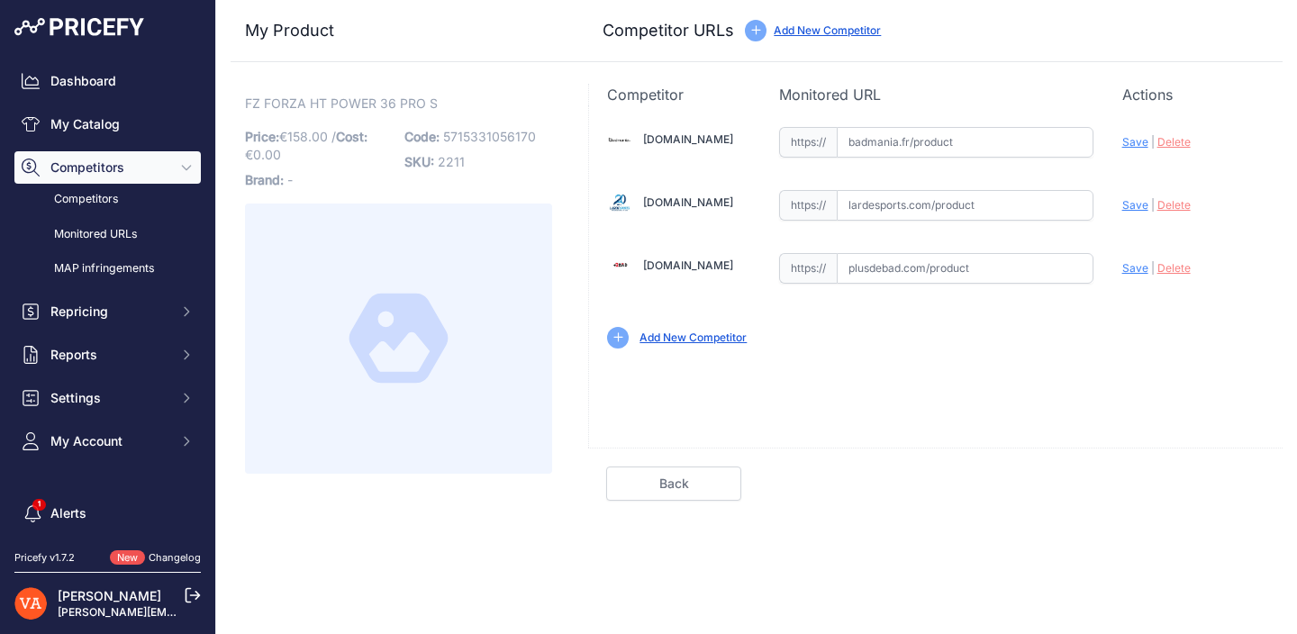
click at [960, 137] on input "text" at bounding box center [965, 142] width 257 height 31
paste input "https://badmania.fr/badminton-ht-power-36-pro-s-noir-jaune-107fp2384.html"
type input "badmania.fr/badminton-ht-power-36-pro-s-noir-jaune-107fp2384.html"
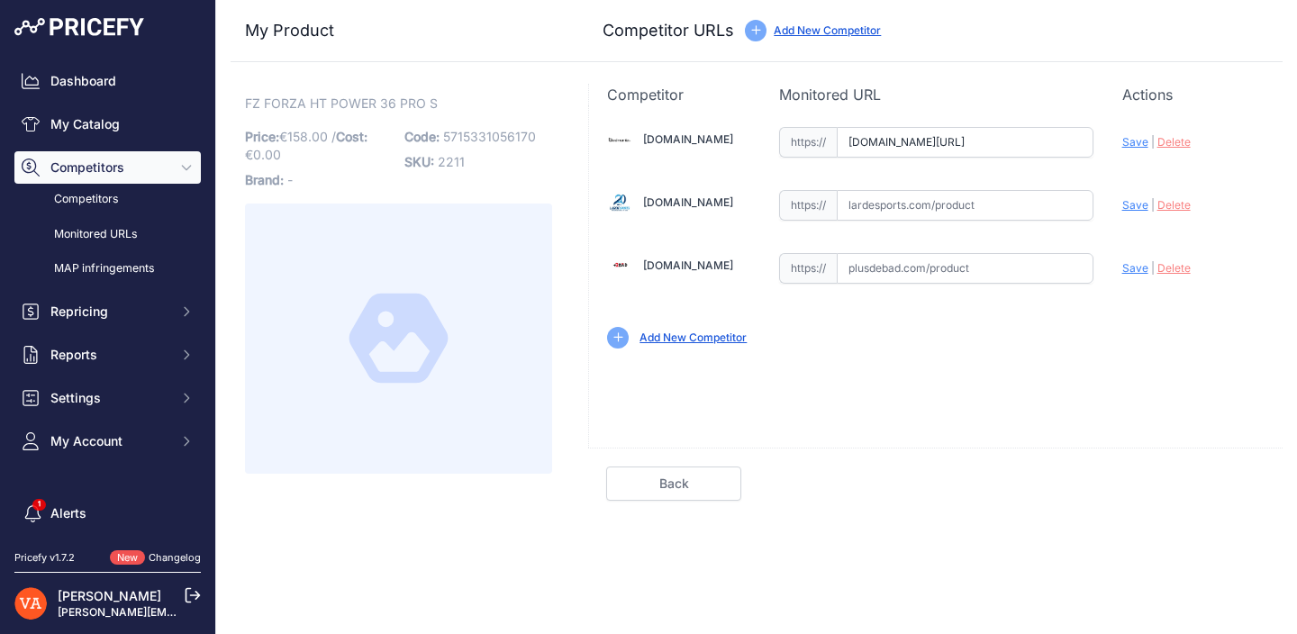
click at [864, 263] on input "text" at bounding box center [965, 268] width 257 height 31
paste input "https://www.plusdebad.com/raquette-badminton/33661-forza-ht-power-36-pro"
type input "www.plusdebad.com/raquette-badminton/33661-forza-ht-power-36-pro"
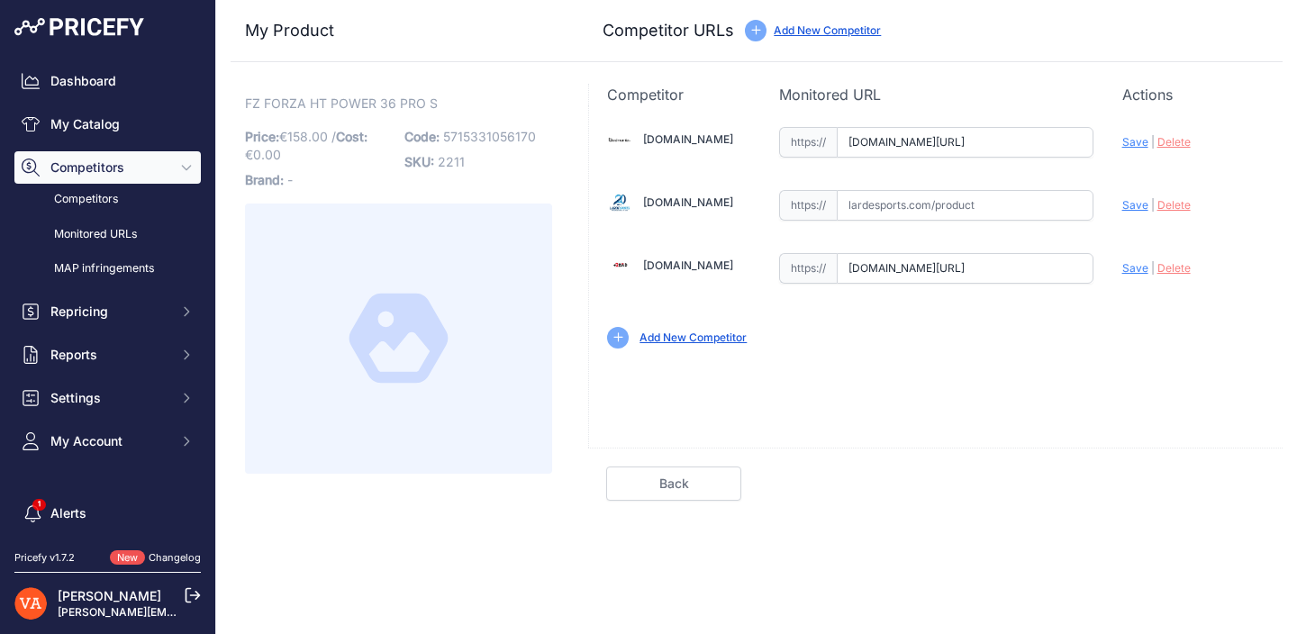
click at [1126, 141] on span "Save" at bounding box center [1135, 142] width 26 height 14
type input "https://badmania.fr/badminton-ht-power-36-pro-s-noir-jaune-107fp2384.html?priru…"
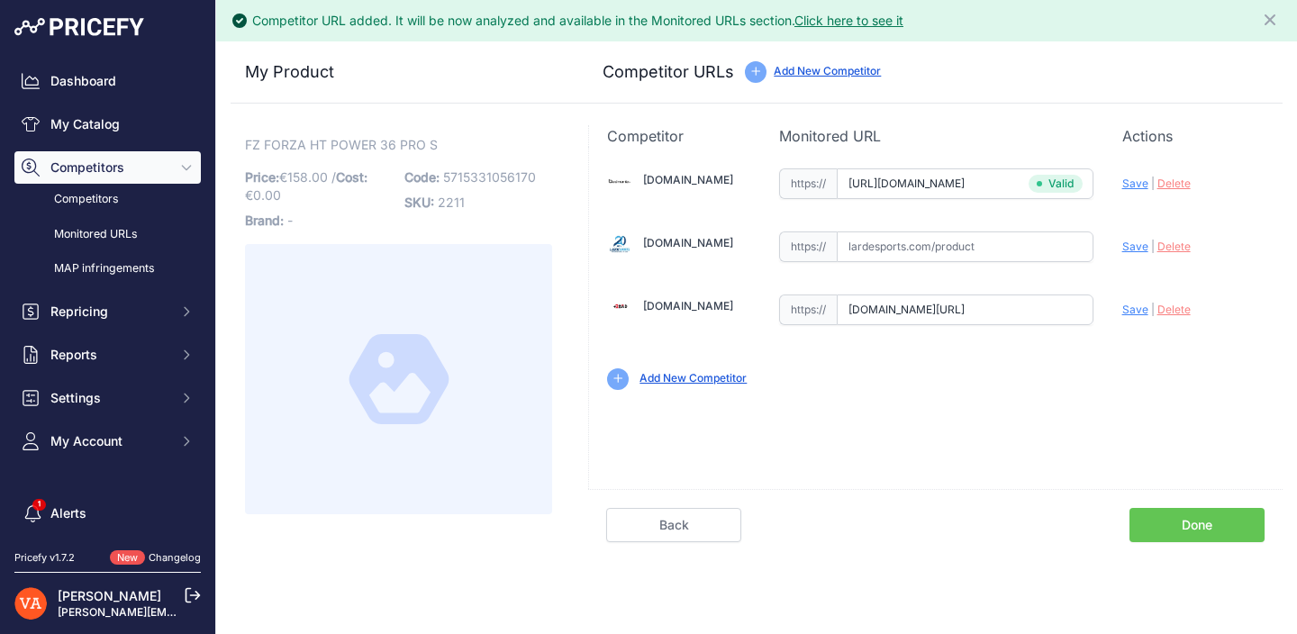
click at [1133, 304] on span "Save" at bounding box center [1135, 310] width 26 height 14
type input "https://www.plusdebad.com/raquette-badminton/33661-forza-ht-power-36-pro?prirul…"
click at [1172, 516] on link "Done" at bounding box center [1196, 525] width 135 height 34
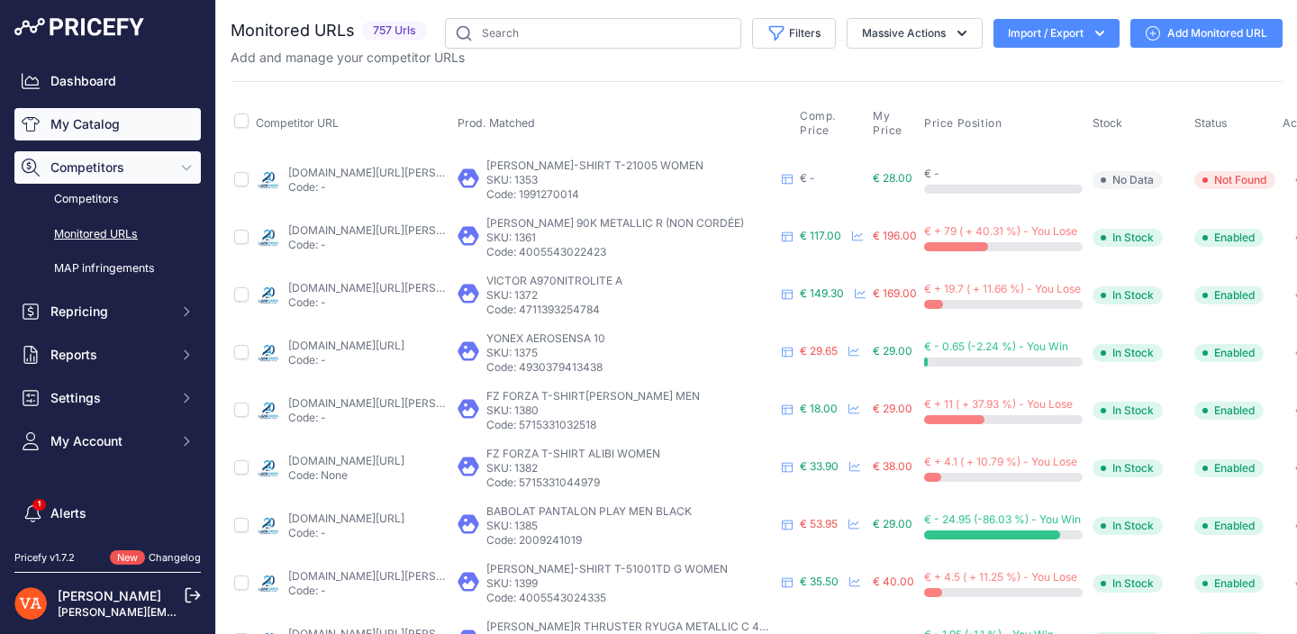
click at [180, 131] on link "My Catalog" at bounding box center [107, 124] width 186 height 32
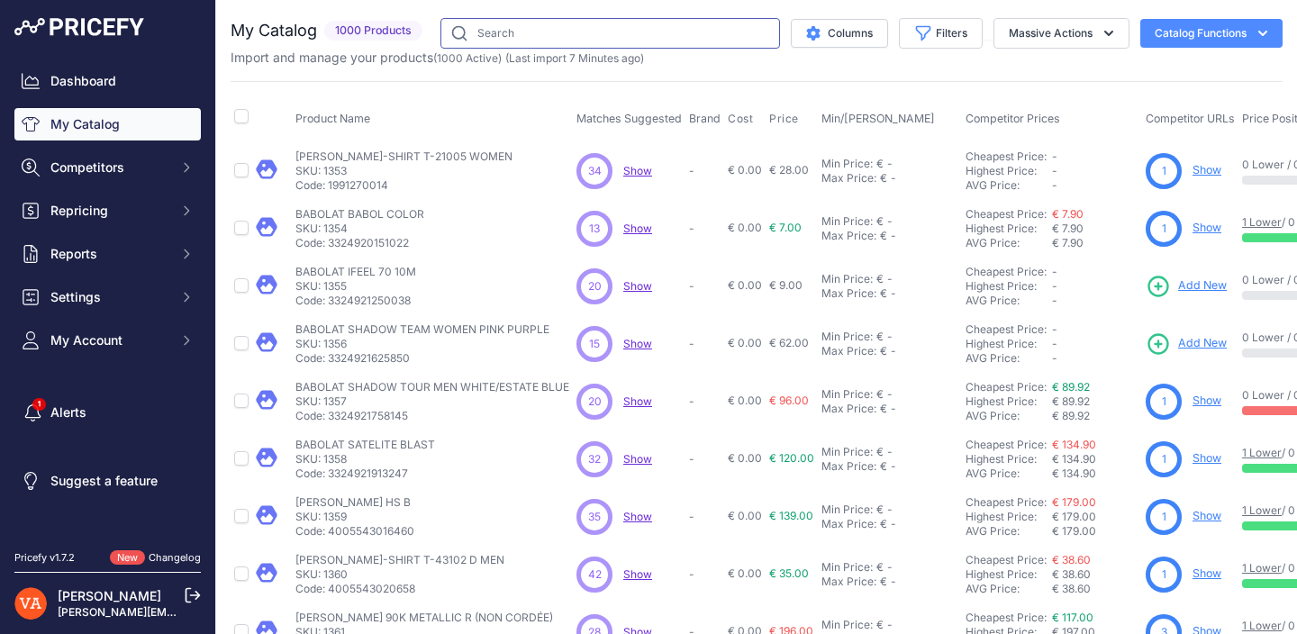
click at [657, 41] on input "text" at bounding box center [610, 33] width 340 height 31
type input "88M V2"
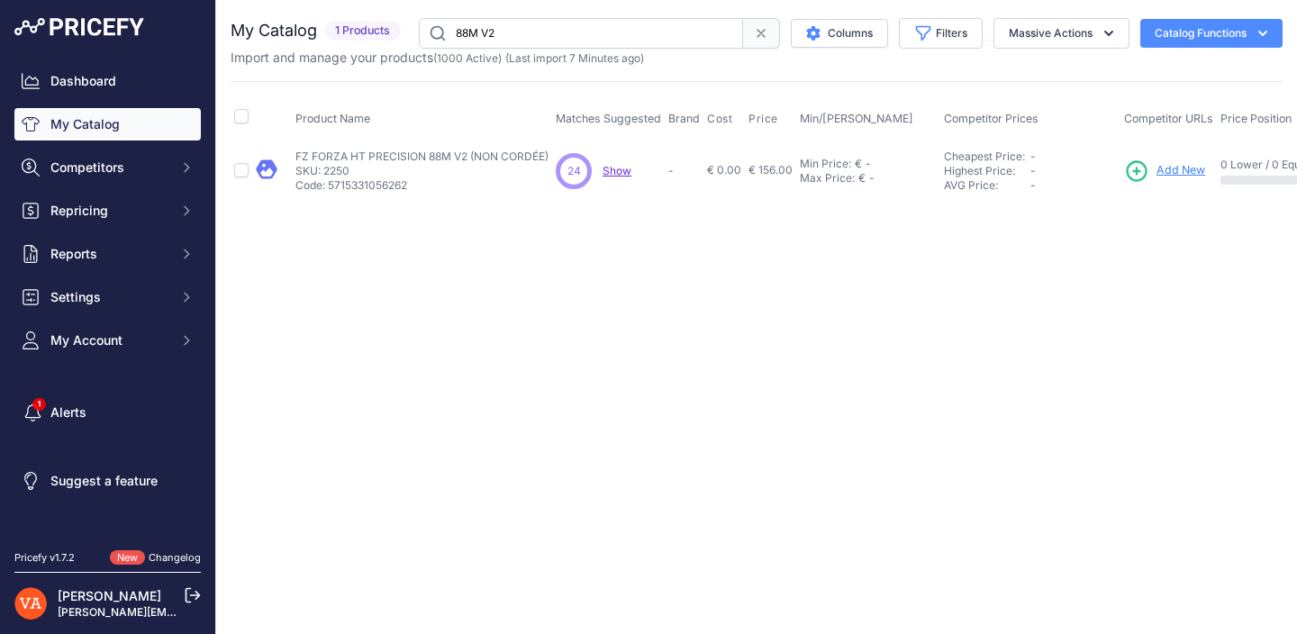
click at [1162, 168] on span "Add New" at bounding box center [1180, 170] width 49 height 17
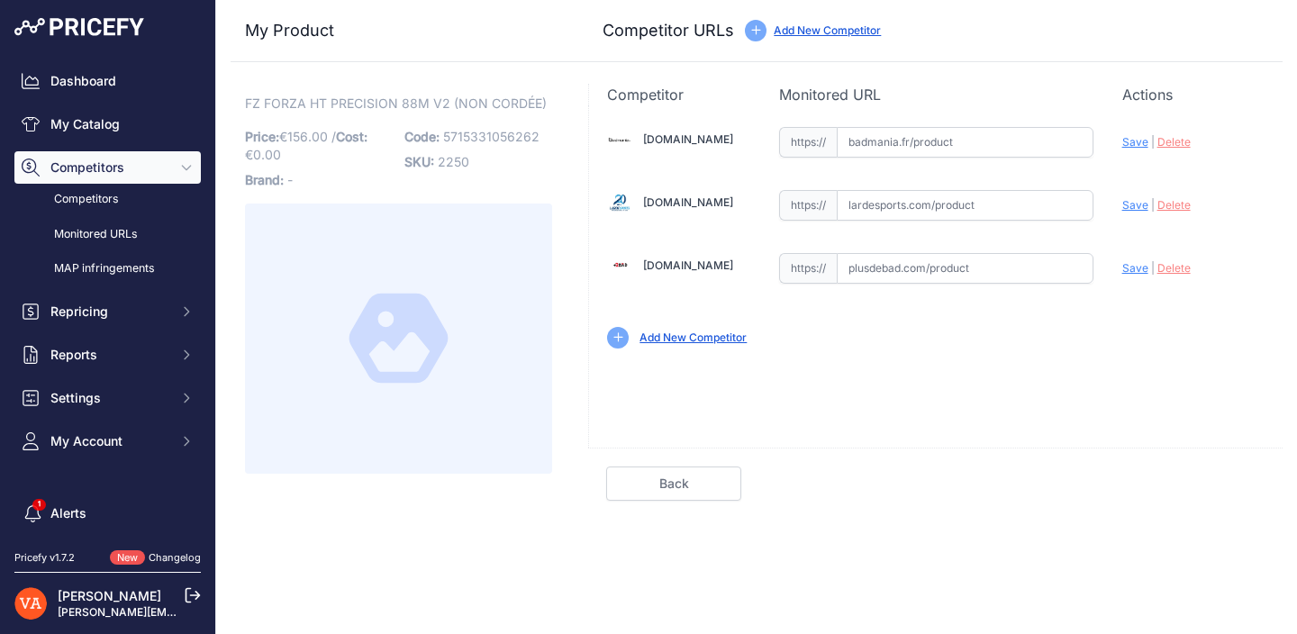
click at [938, 260] on input "text" at bounding box center [965, 268] width 257 height 31
paste input "[URL][DOMAIN_NAME]"
click at [1133, 266] on span "Save" at bounding box center [1135, 268] width 26 height 14
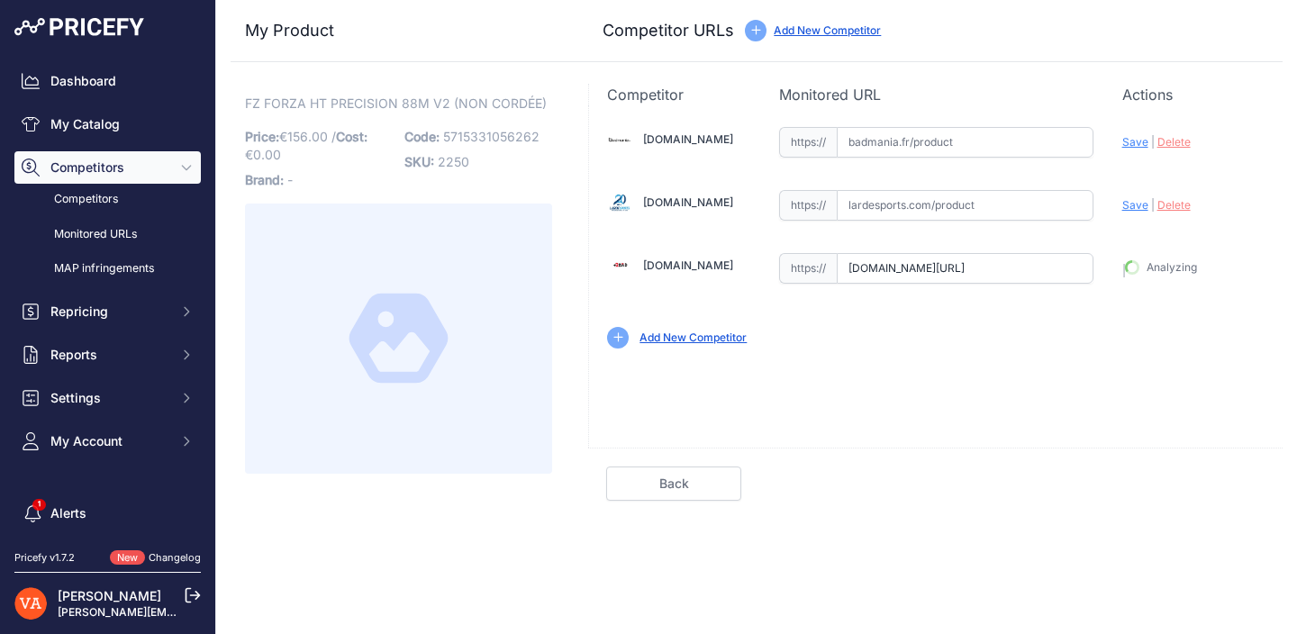
type input "[URL][DOMAIN_NAME]"
click at [1163, 480] on link "Done" at bounding box center [1196, 484] width 135 height 34
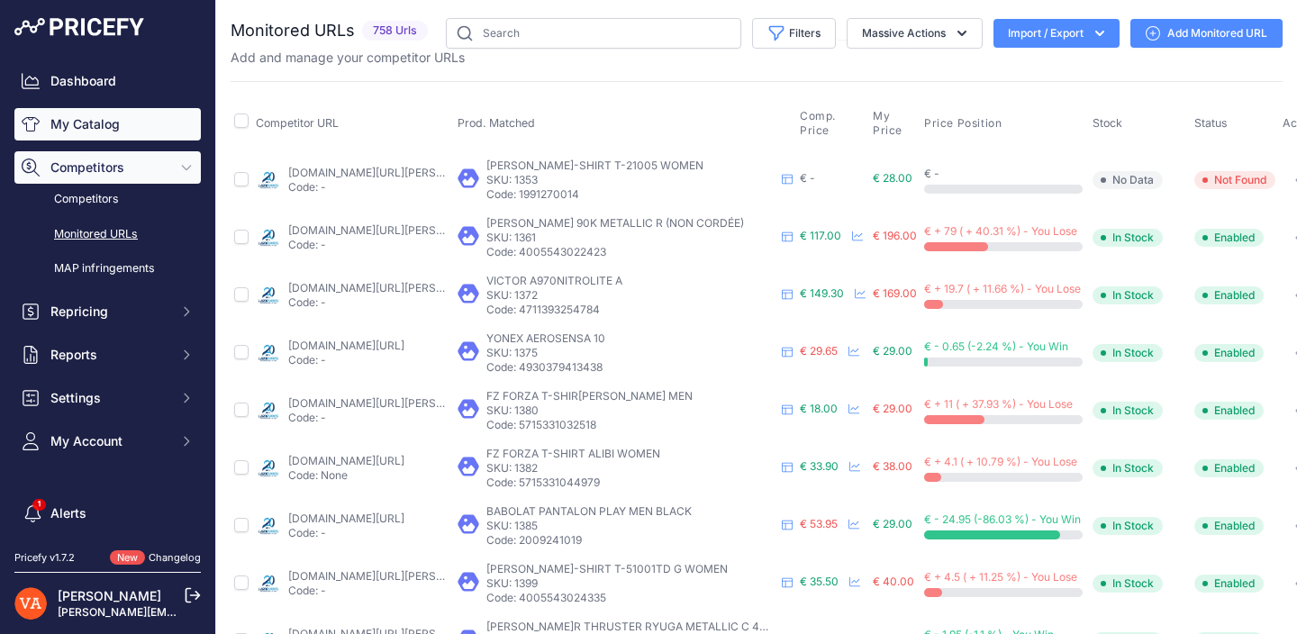
click at [98, 118] on link "My Catalog" at bounding box center [107, 124] width 186 height 32
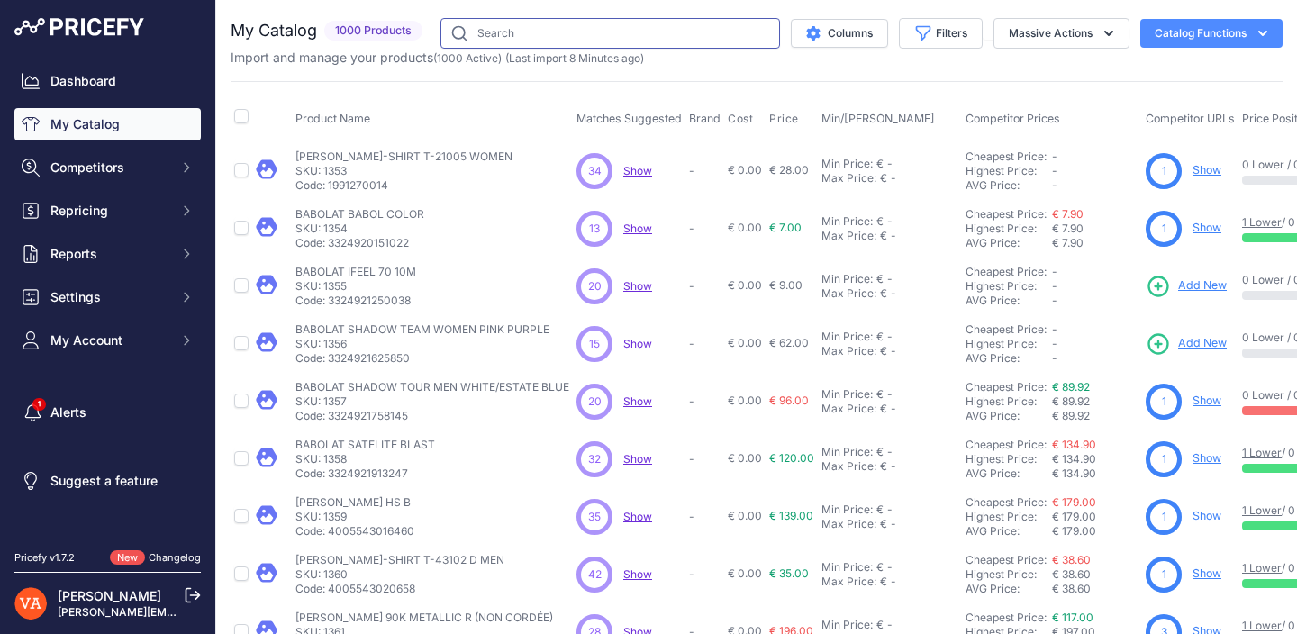
click at [621, 31] on input "text" at bounding box center [610, 33] width 340 height 31
type input "speed light"
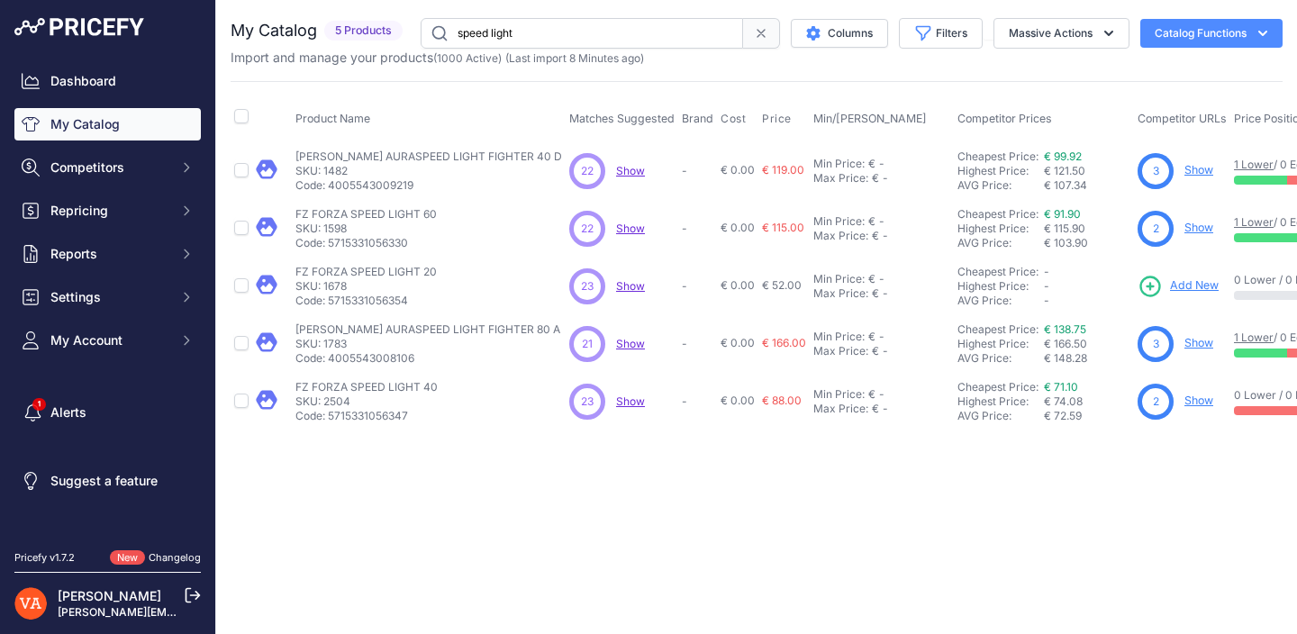
click at [1170, 287] on span "Add New" at bounding box center [1194, 285] width 49 height 17
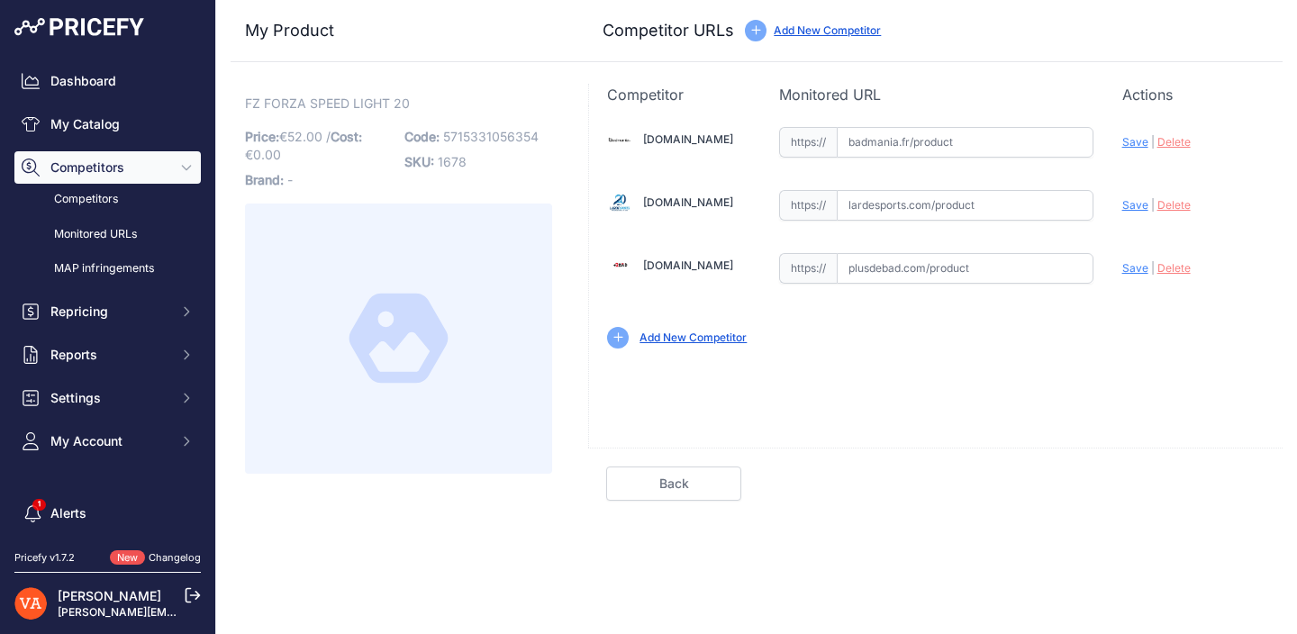
click at [915, 267] on input "text" at bounding box center [965, 268] width 257 height 31
paste input "[URL][DOMAIN_NAME]"
type input "[DOMAIN_NAME][URL]"
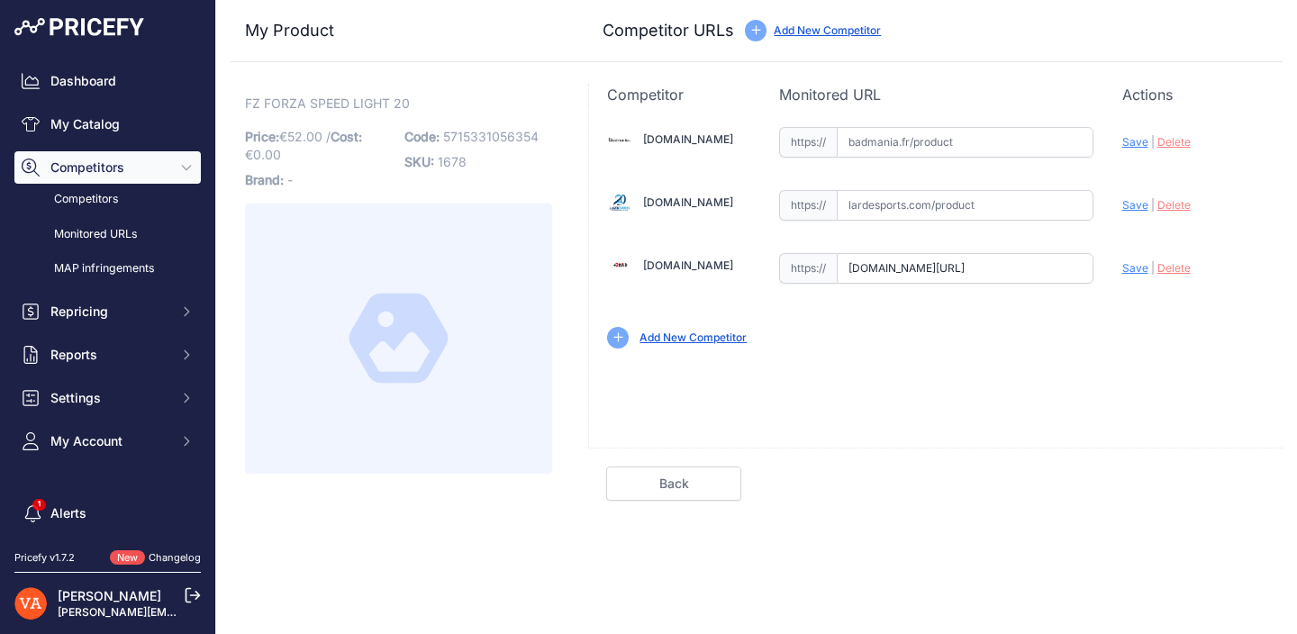
click at [963, 211] on input "text" at bounding box center [965, 205] width 257 height 31
paste input "https://badmania.fr/badminton-speed-light-20-blanc-bleu-107fp2381.html"
type input "badmania.fr/badminton-speed-light-20-blanc-bleu-107fp2381.html"
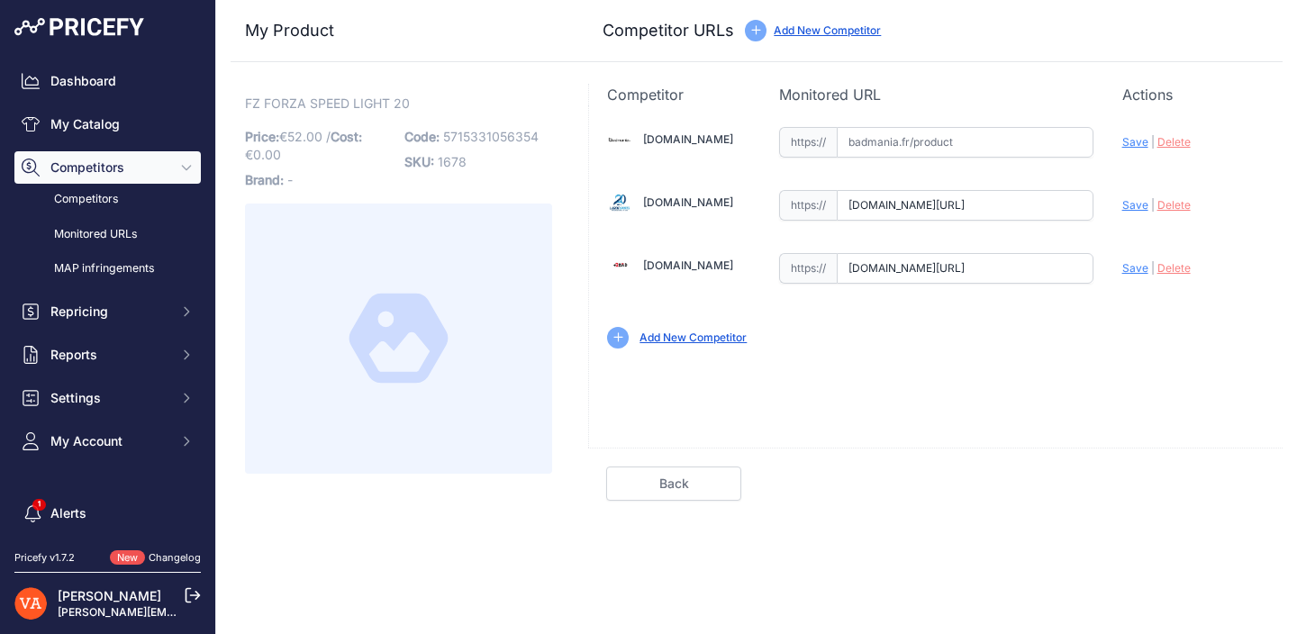
click at [1132, 204] on span "Save" at bounding box center [1135, 205] width 26 height 14
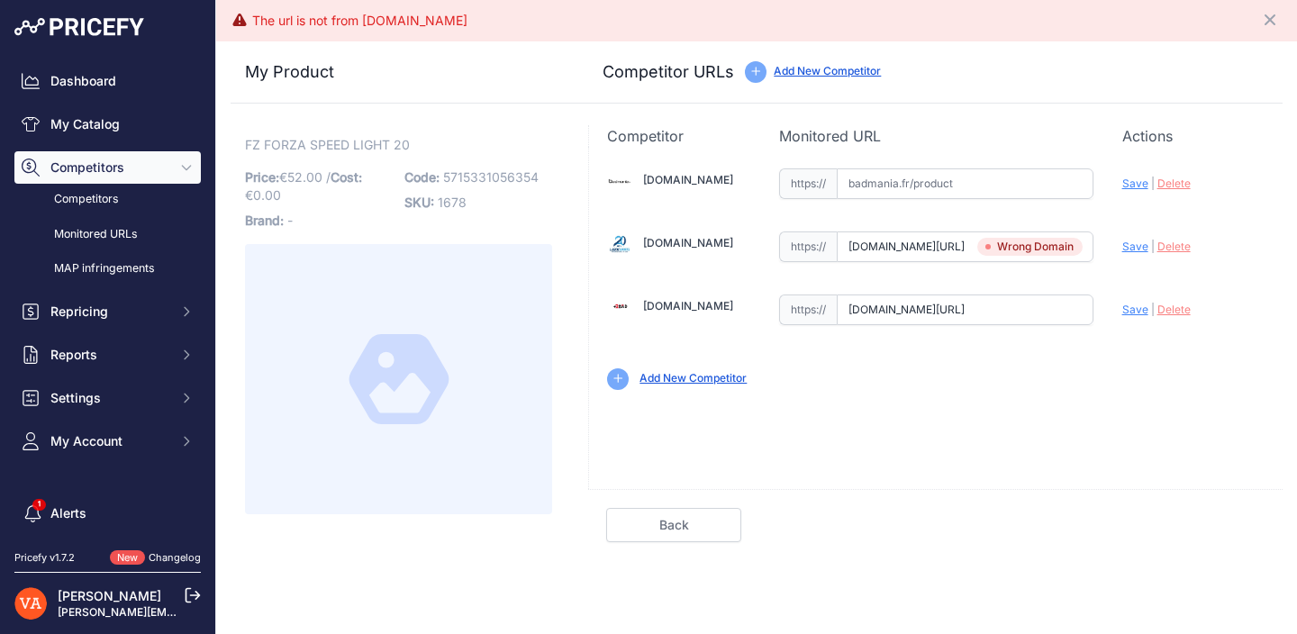
click at [1135, 313] on span "Save" at bounding box center [1135, 310] width 26 height 14
type input "https://www.plusdebad.com/raquette-badminton/33650-forza-speed-light-20?prirule…"
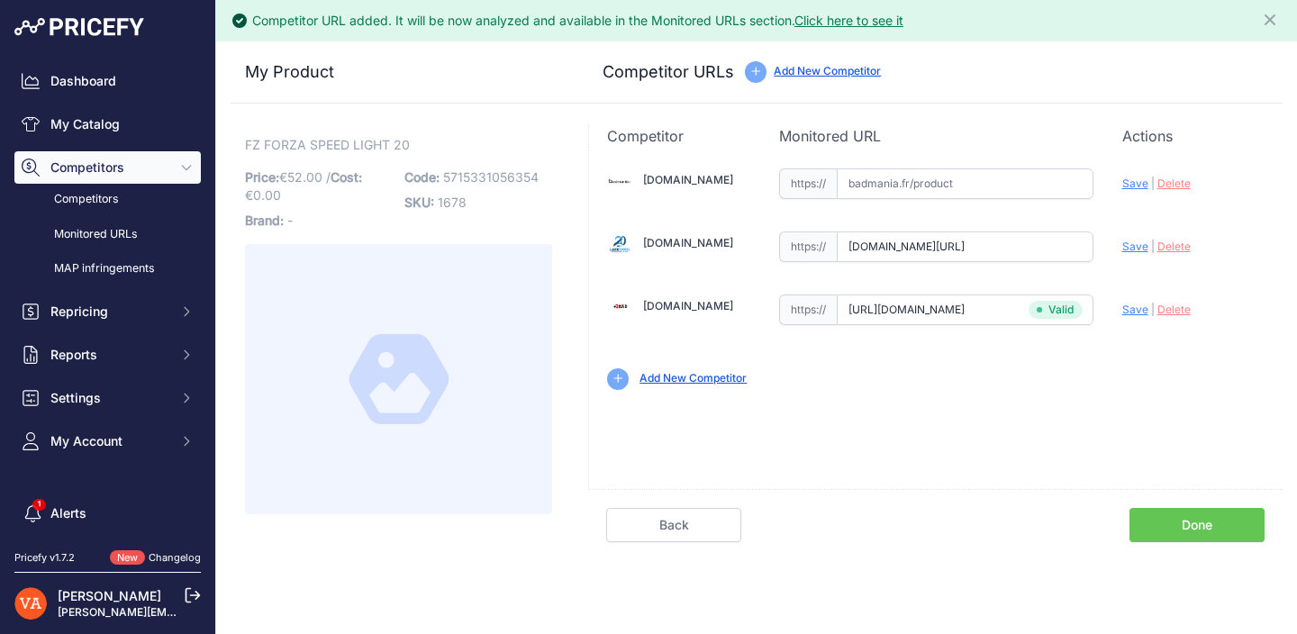
click at [956, 249] on input "badmania.fr/badminton-speed-light-20-blanc-bleu-107fp2381.html" at bounding box center [965, 246] width 257 height 31
click at [975, 186] on input "text" at bounding box center [965, 183] width 257 height 31
paste input "badmania.fr/badminton-speed-light-20-blanc-bleu-107fp2381.html"
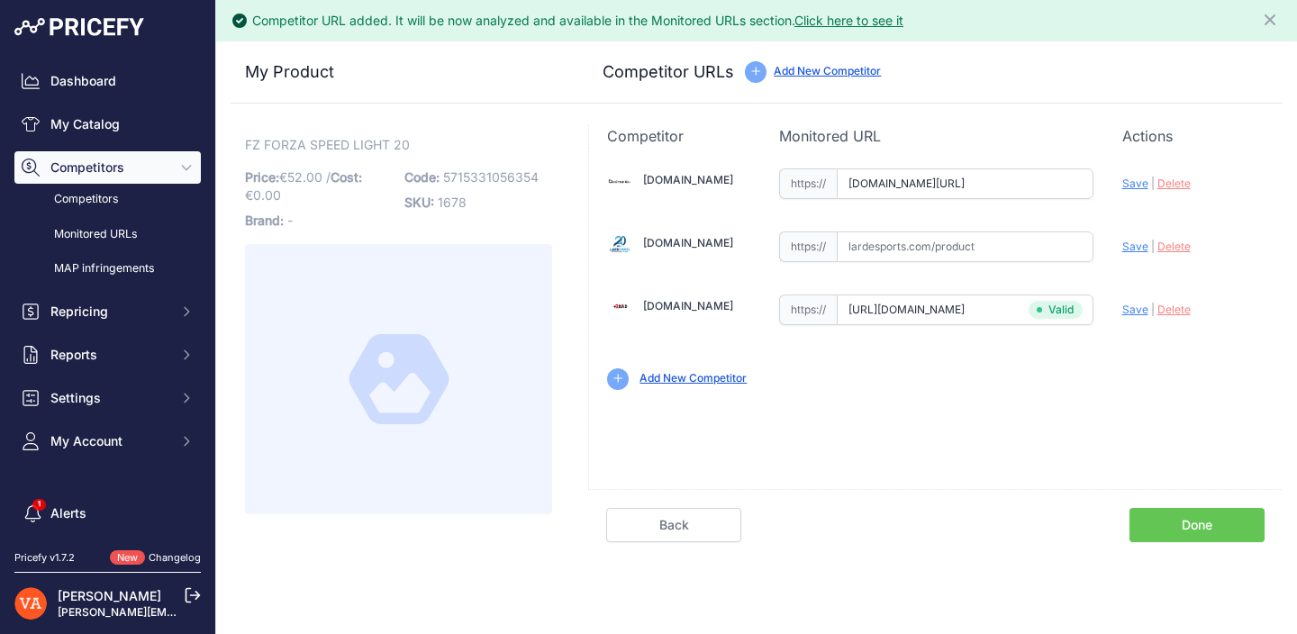
scroll to position [0, 110]
click at [1140, 185] on span "Save" at bounding box center [1135, 184] width 26 height 14
type input "https://badmania.fr/badminton-speed-light-20-blanc-bleu-107fp2381.html?prirule_…"
click at [1196, 524] on link "Done" at bounding box center [1196, 525] width 135 height 34
